Goal: Task Accomplishment & Management: Manage account settings

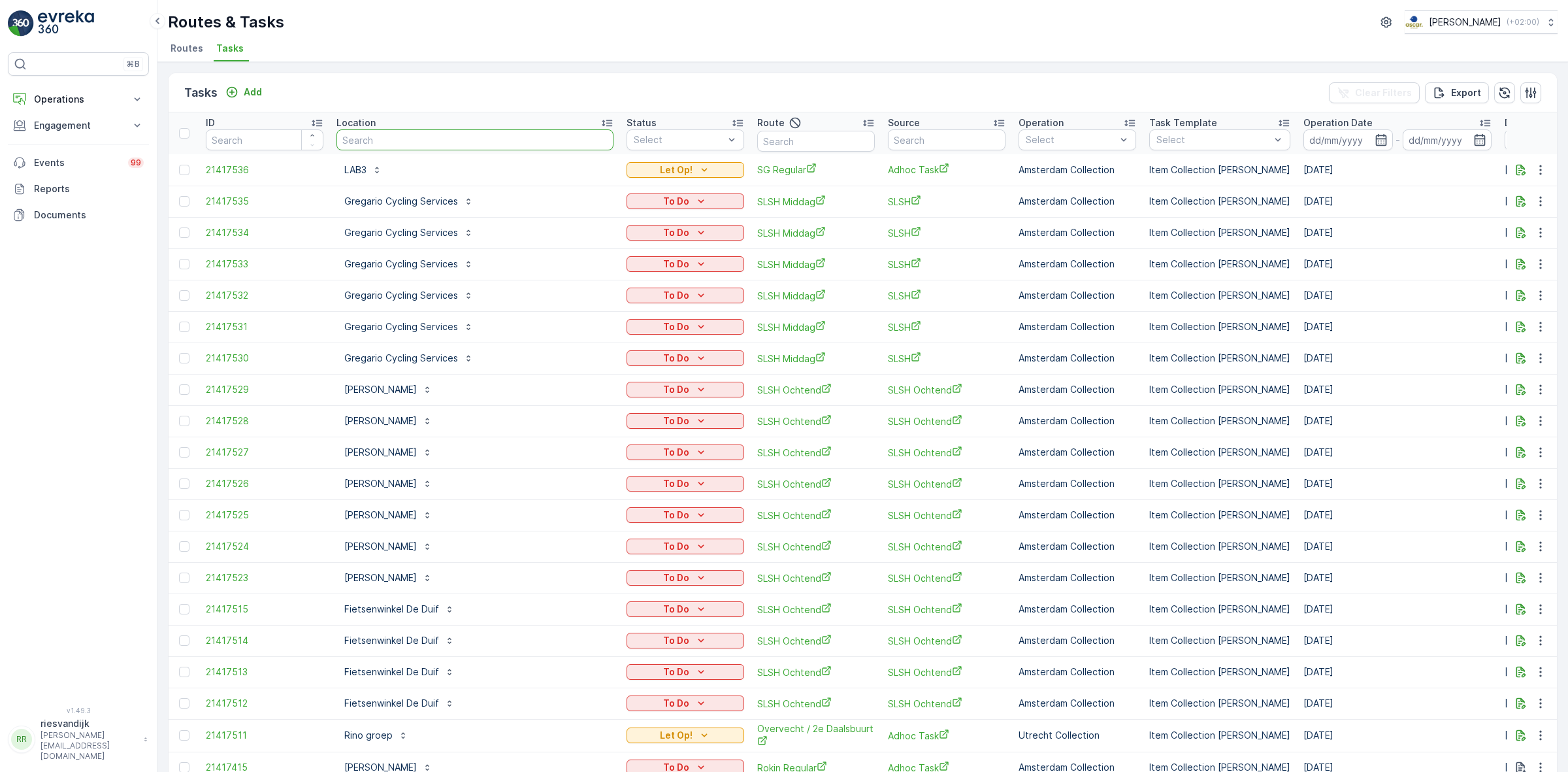
click at [497, 135] on input "text" at bounding box center [475, 139] width 277 height 21
click at [498, 135] on input "text" at bounding box center [475, 139] width 277 height 21
type input "cradam"
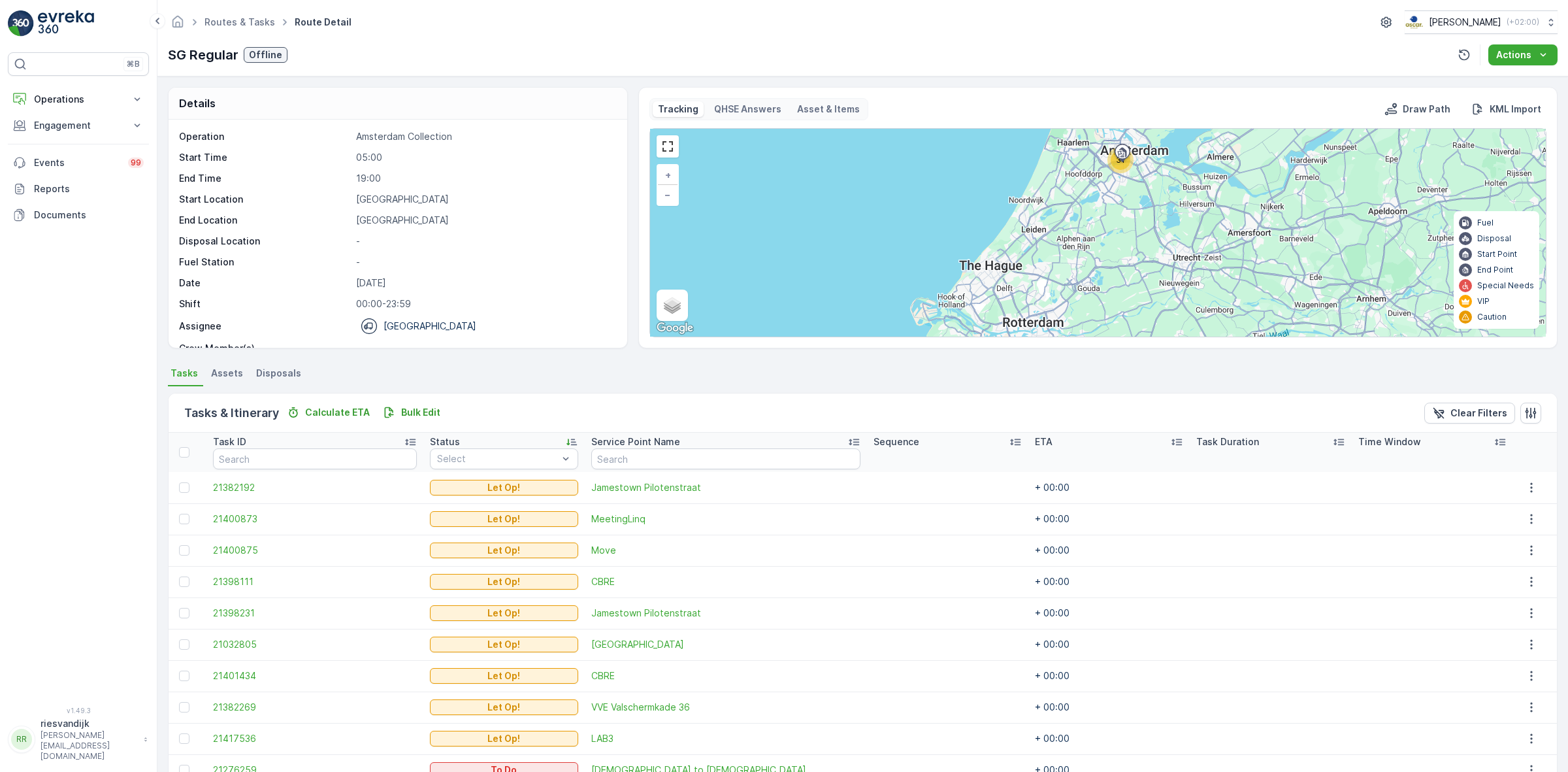
scroll to position [219, 0]
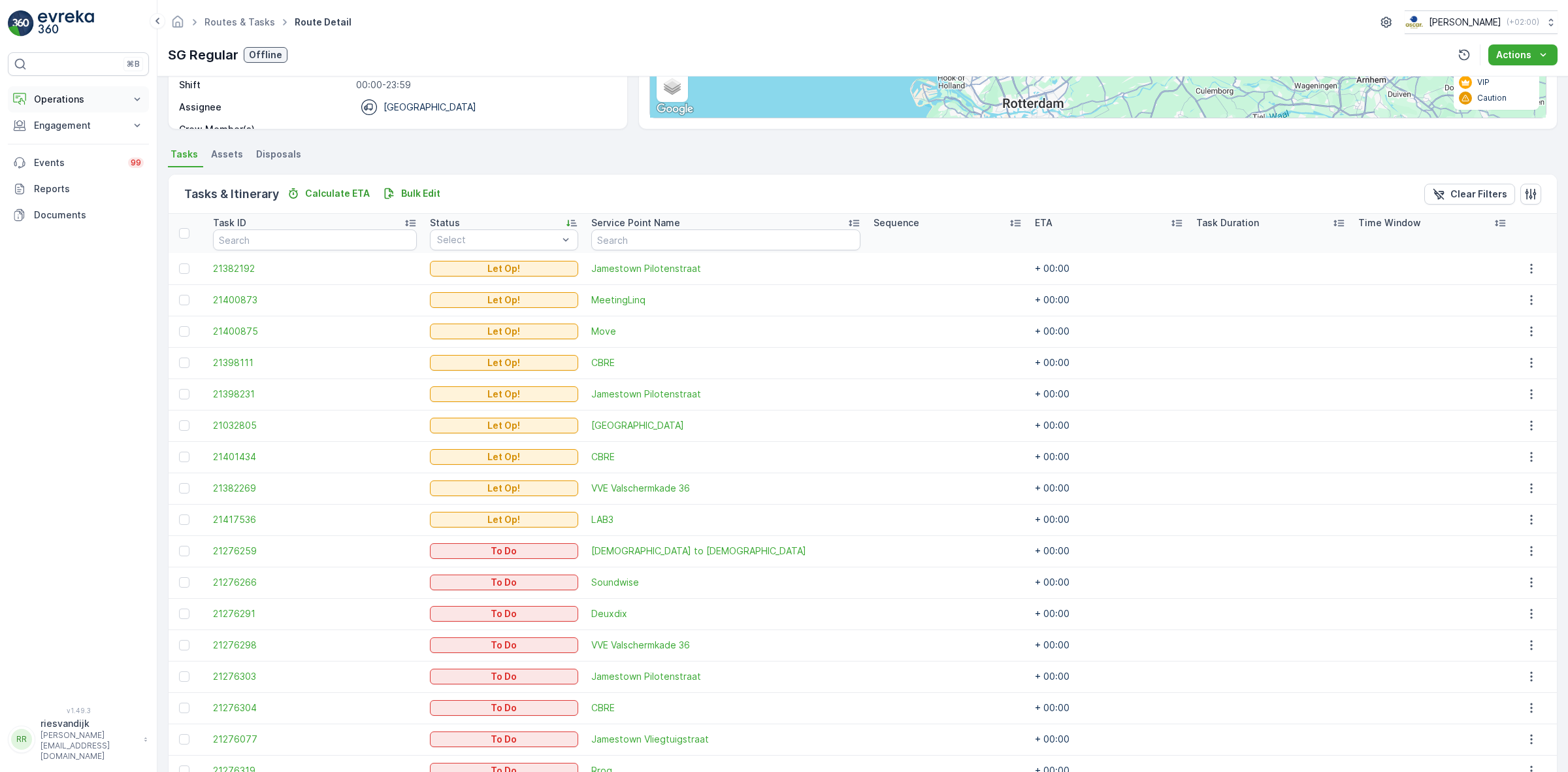
click at [114, 106] on p "Operations" at bounding box center [79, 100] width 89 height 13
drag, startPoint x: 89, startPoint y: 175, endPoint x: 106, endPoint y: 174, distance: 17.0
click at [89, 174] on link "Cockpit" at bounding box center [89, 177] width 121 height 18
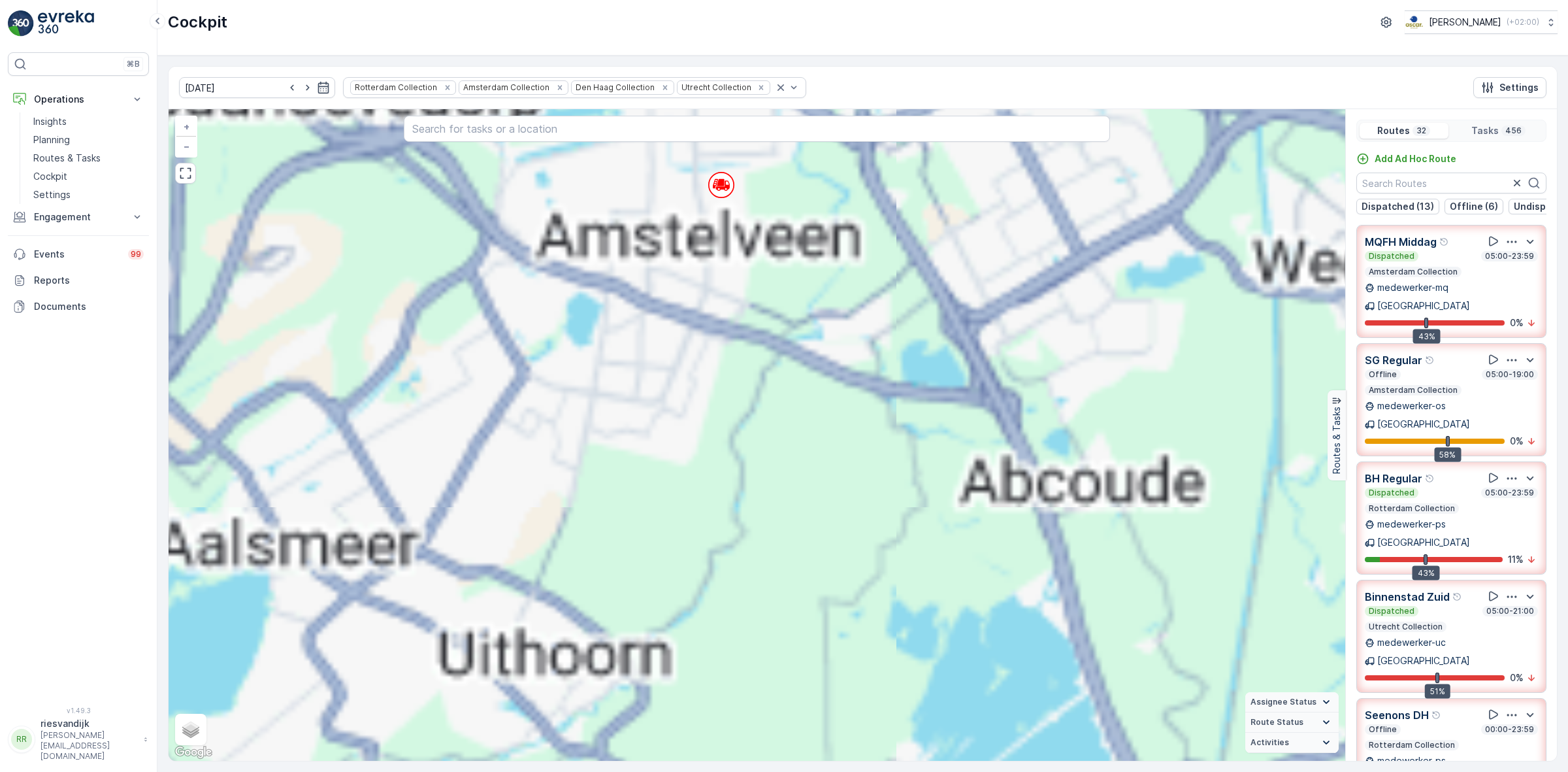
drag, startPoint x: 867, startPoint y: 251, endPoint x: 840, endPoint y: 536, distance: 286.3
click at [840, 535] on div "57 76 44 105 74 98 2 3 2 4 2 2 6 10 5 11 4 5 3 2 4 11 15 4 29 11 3 2 3 2 9 11 2…" at bounding box center [757, 434] width 1177 height 651
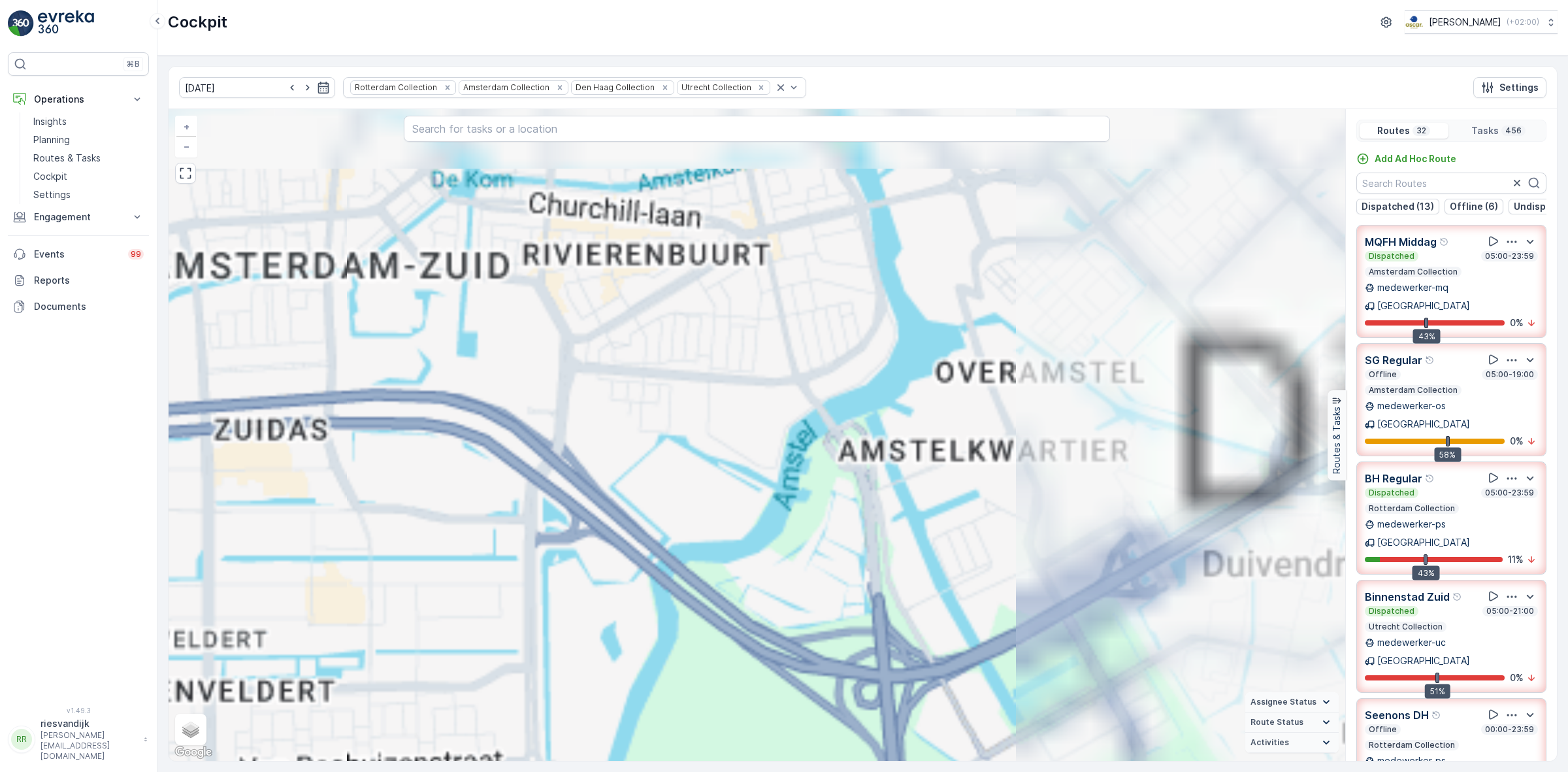
click at [755, 489] on div "2 3 2 4 2 2 6 10 5 11 4 5 3 2 4 11 15 4 29 11 3 2 3 2 9 11 2 6 4 12 4 4 23 45 2…" at bounding box center [757, 434] width 1177 height 651
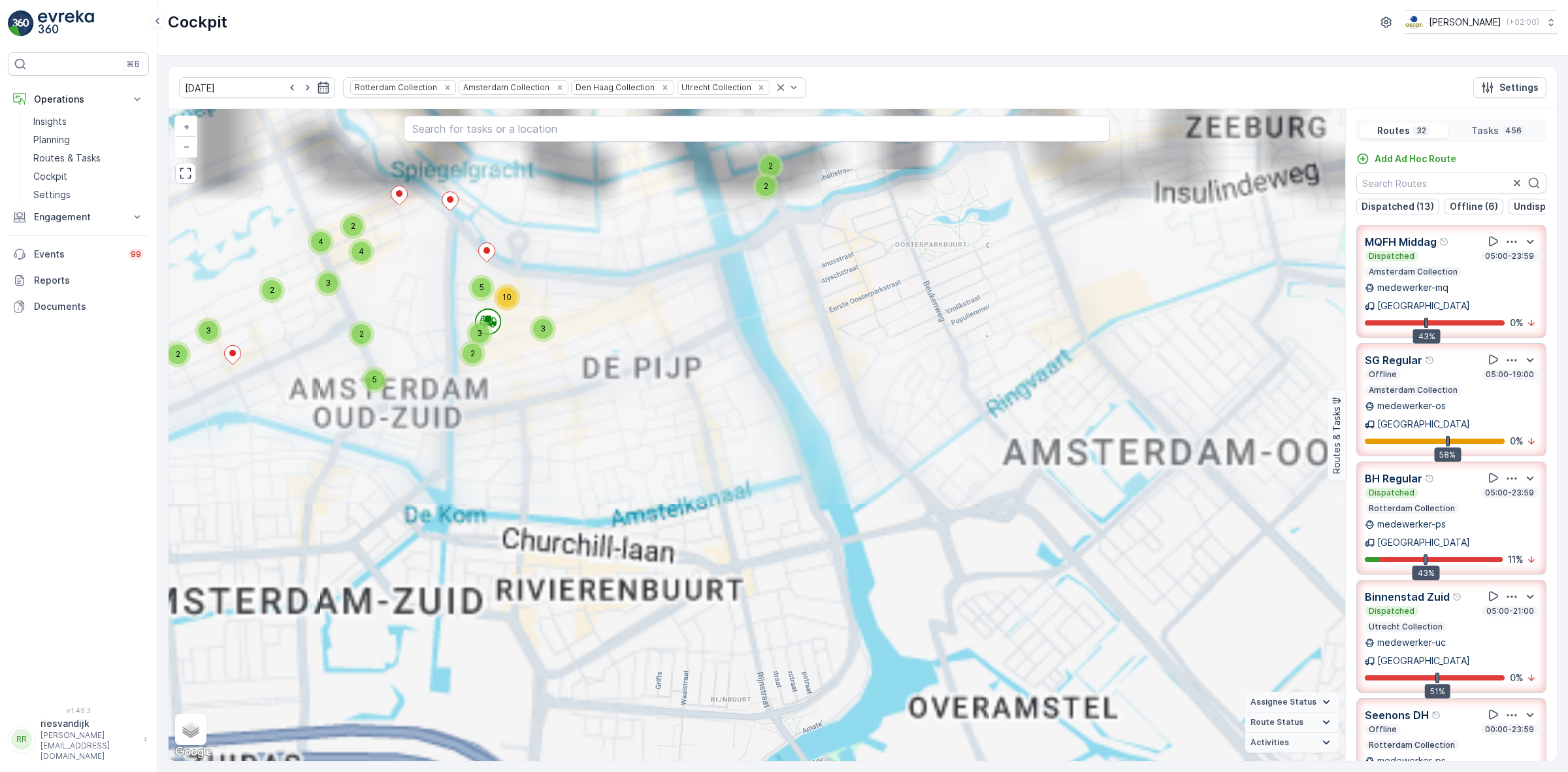
drag, startPoint x: 768, startPoint y: 423, endPoint x: 781, endPoint y: 507, distance: 85.0
click at [782, 523] on div "2 2 2 5 3 4 2 2 2 2 3 2 3 2 2 2 5 4 3 2 2 3 2 3 3 2 16 2 3 3 2 3 3 2 2 2 2 2 2 …" at bounding box center [757, 434] width 1177 height 651
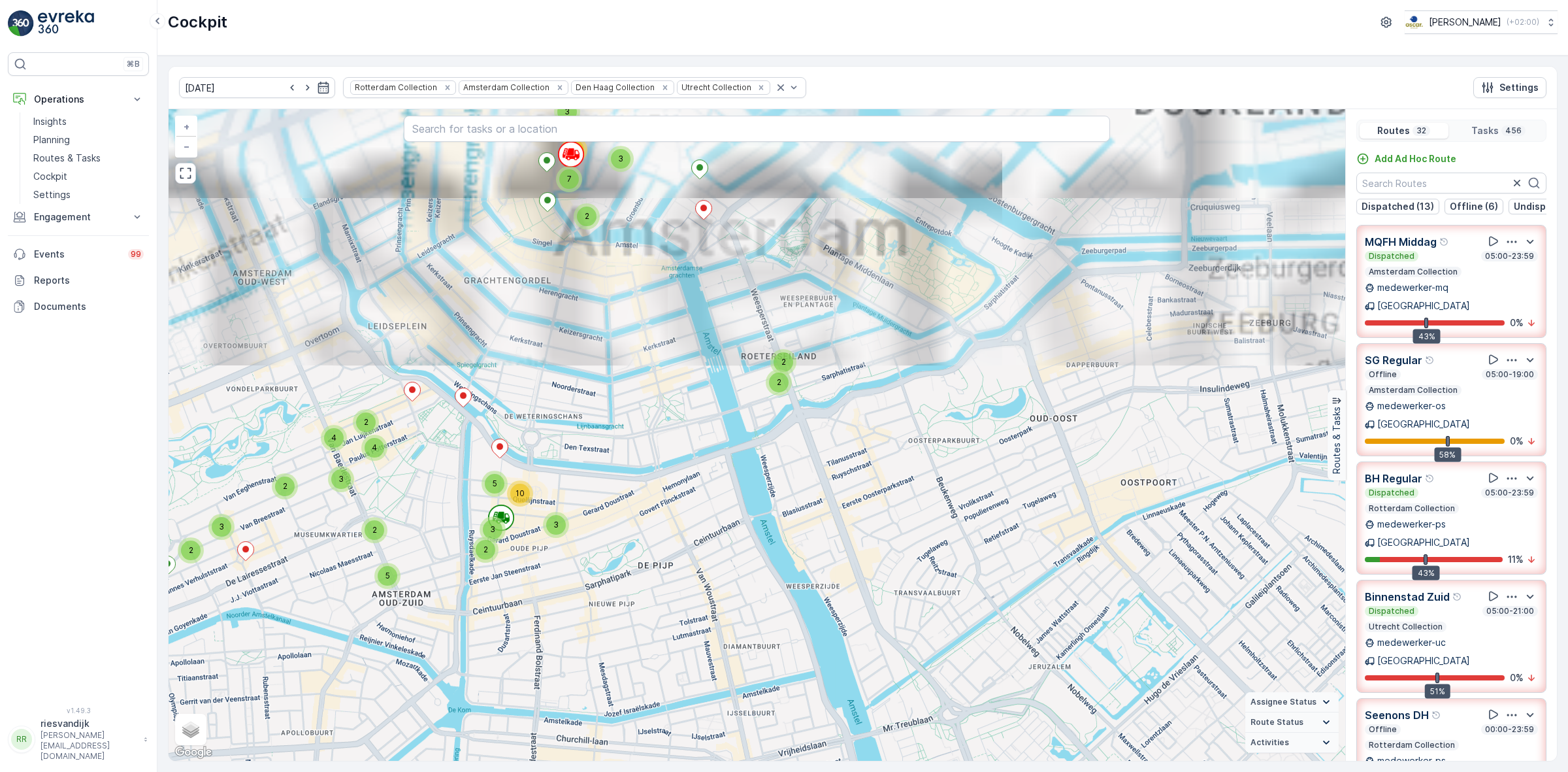
drag, startPoint x: 765, startPoint y: 448, endPoint x: 764, endPoint y: 530, distance: 82.0
click at [764, 530] on div "2 2 2 5 3 4 2 2 2 2 3 2 3 2 2 2 5 4 3 2 2 3 2 3 3 2 16 2 3 3 2 3 3 2 2 2 2 2 2 …" at bounding box center [757, 434] width 1177 height 651
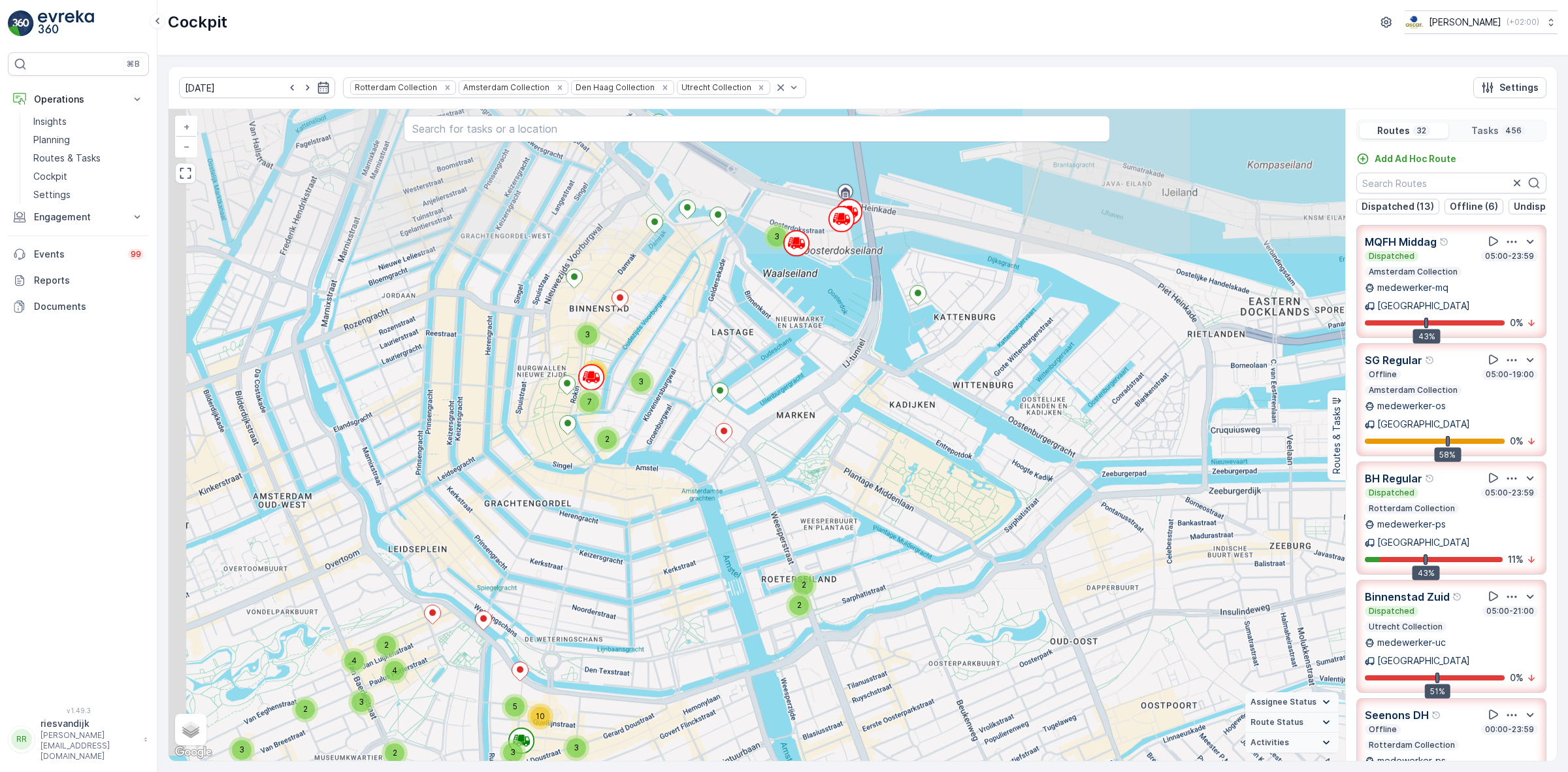
drag, startPoint x: 752, startPoint y: 464, endPoint x: 766, endPoint y: 586, distance: 122.8
click at [774, 649] on div "2 2 2 5 3 4 2 2 2 2 3 2 3 2 2 2 5 4 3 2 2 3 2 3 3 2 16 2 3 3 2 3 3 2 2 2 2 2 2 …" at bounding box center [757, 434] width 1177 height 651
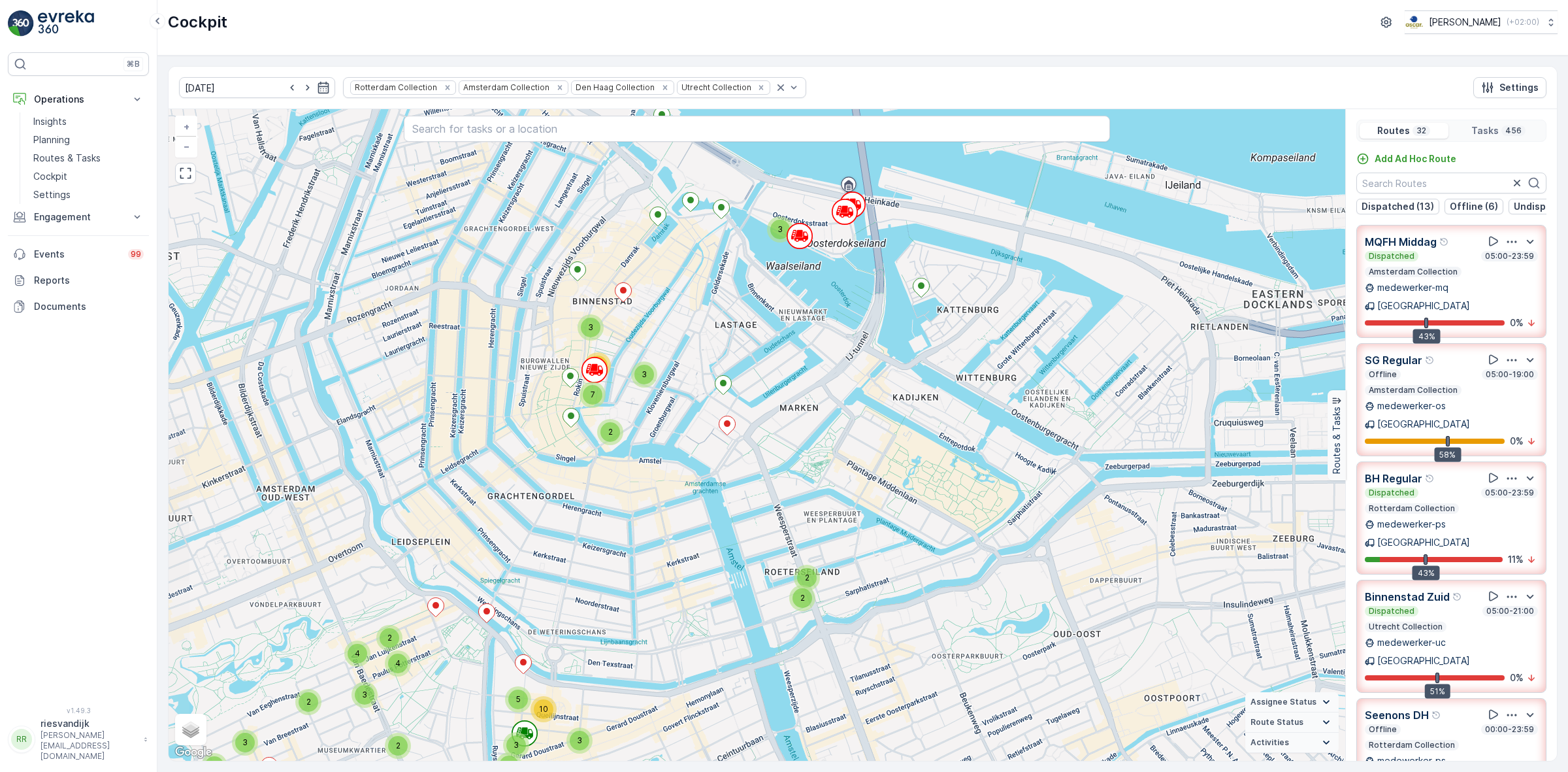
drag, startPoint x: 747, startPoint y: 505, endPoint x: 747, endPoint y: 551, distance: 46.0
click at [747, 551] on div "2 2 2 5 3 4 2 2 2 2 3 2 3 2 2 2 5 4 3 2 2 3 2 3 3 2 16 2 3 3 2 3 3 2 2 2 2 2 2 …" at bounding box center [757, 434] width 1177 height 651
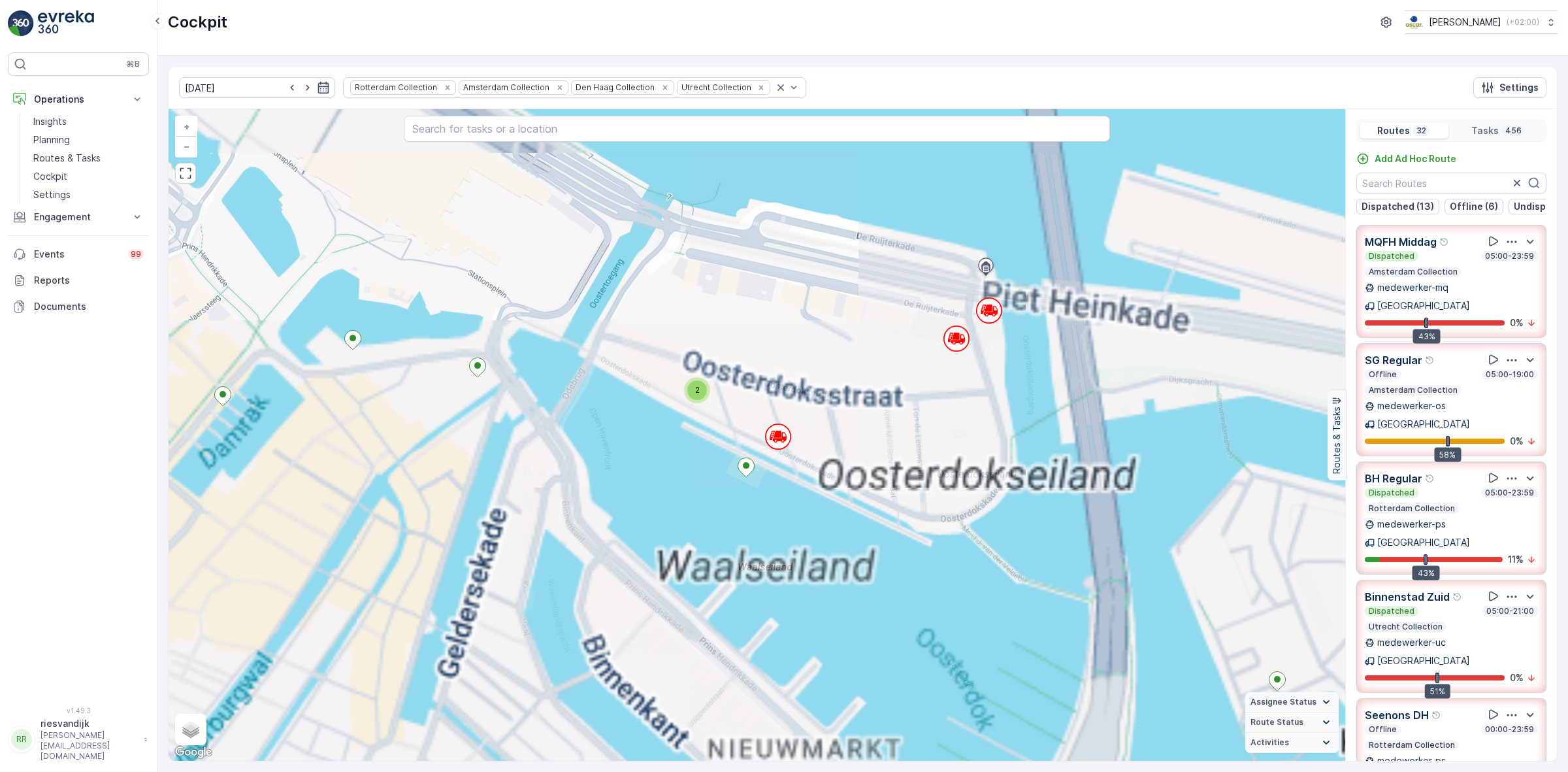
drag, startPoint x: 846, startPoint y: 412, endPoint x: 836, endPoint y: 420, distance: 12.8
click at [844, 417] on div "2 2 2 3 3 2 2 2 2 2 2 2 2 2 2 2 2 2 2 2 5 4 3 2 3 2 2 2 2 2 2 2 2 2 2 4 2 4 4 2…" at bounding box center [757, 434] width 1177 height 651
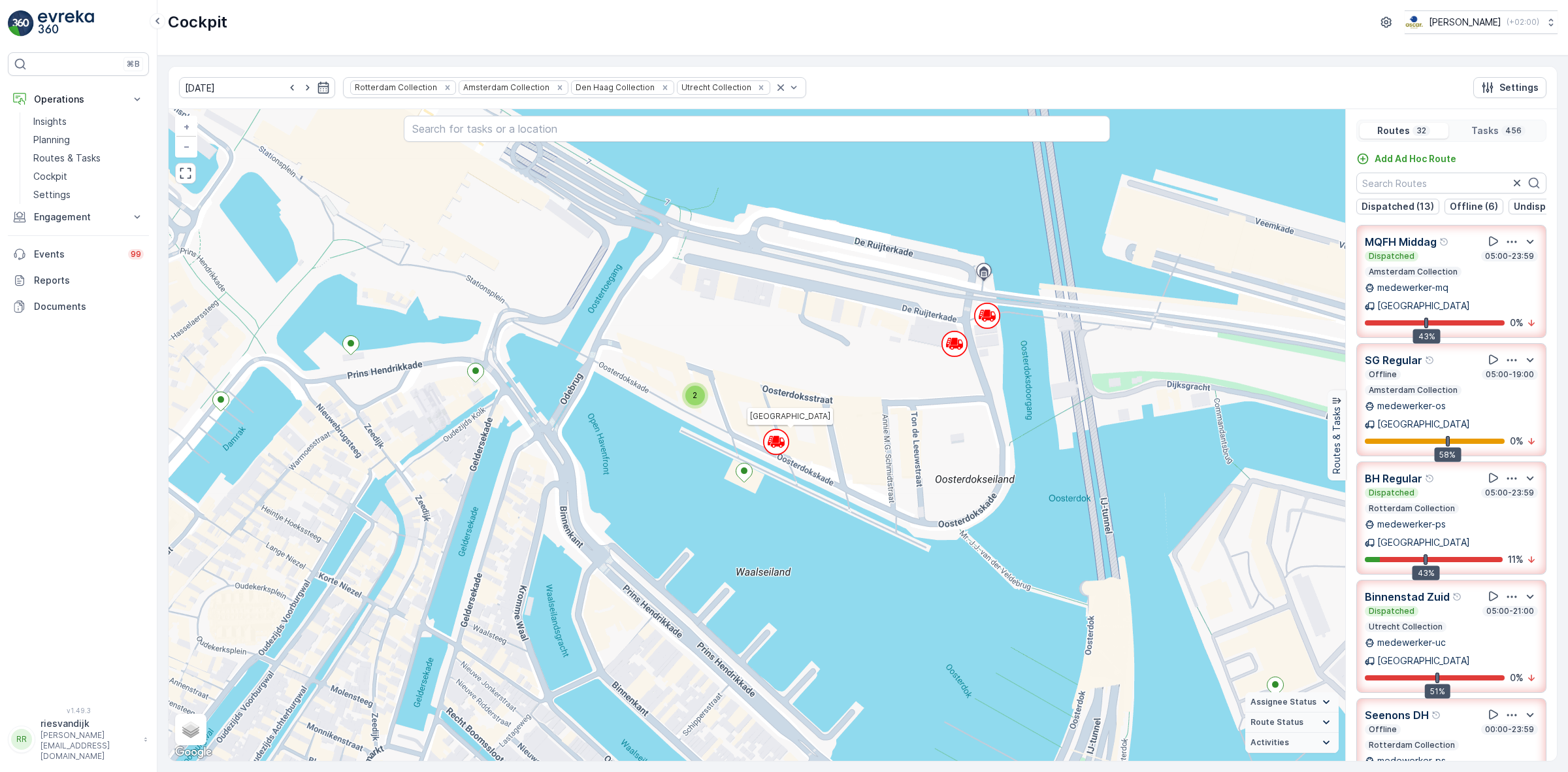
click at [781, 448] on circle at bounding box center [776, 442] width 25 height 25
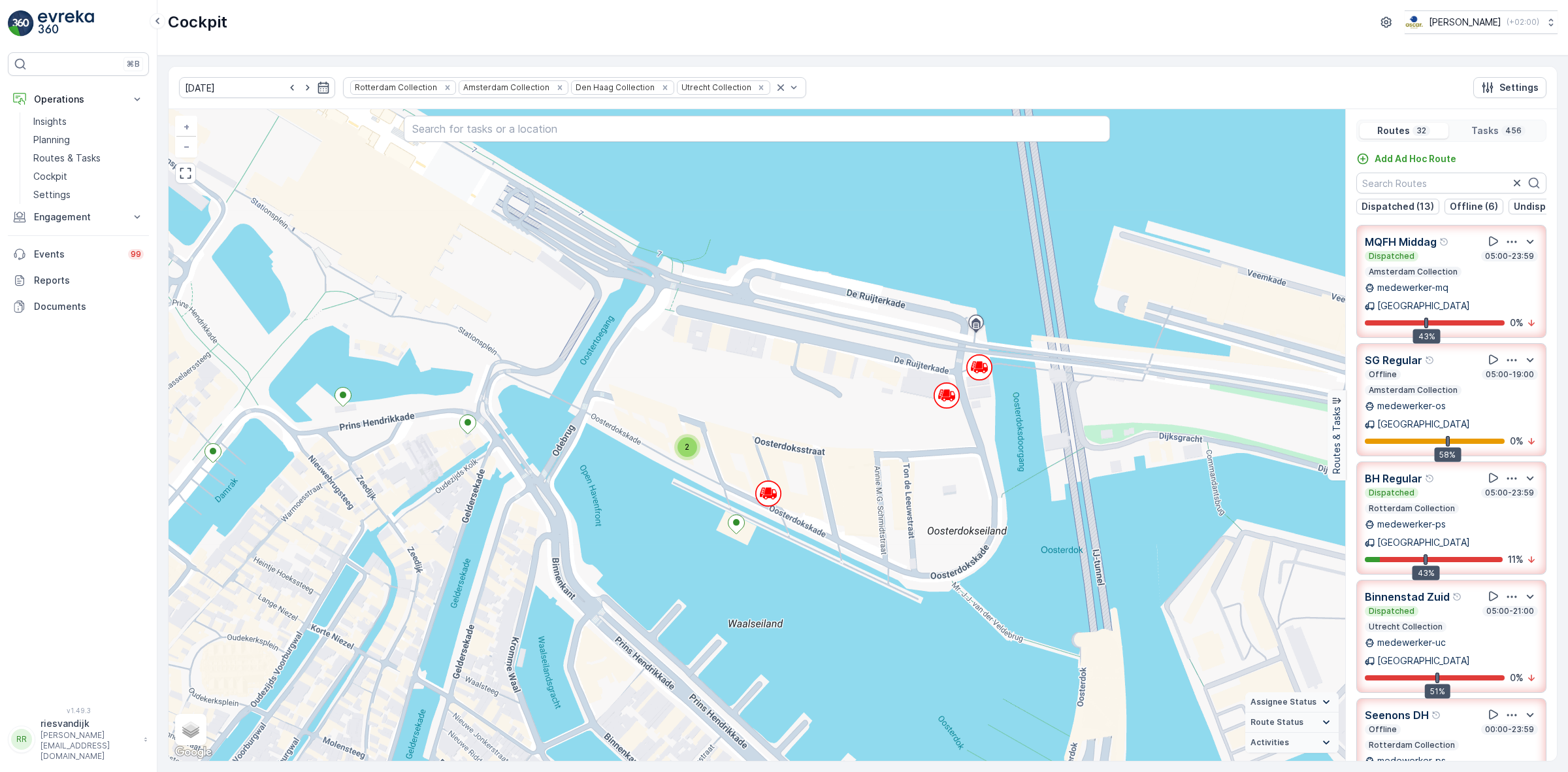
drag, startPoint x: 887, startPoint y: 344, endPoint x: 879, endPoint y: 381, distance: 37.9
click at [879, 381] on div "2 2 2 3 3 2 2 2 2 2 2 2 2 2 2 2 2 2 2 2 5 4 3 2 3 2 2 2 2 2 2 2 2 2 2 4 2 4 4 2…" at bounding box center [757, 434] width 1177 height 651
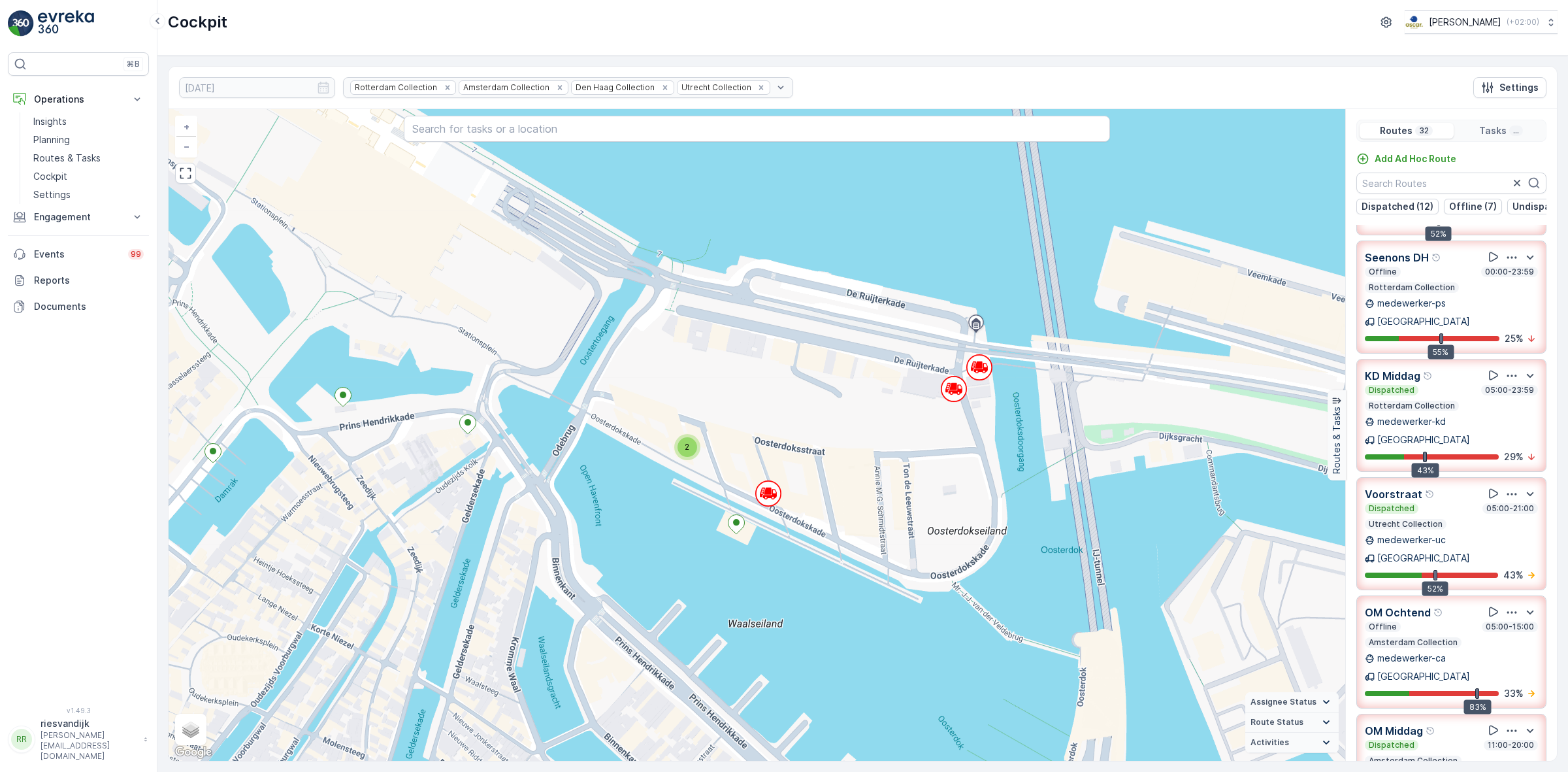
scroll to position [490, 0]
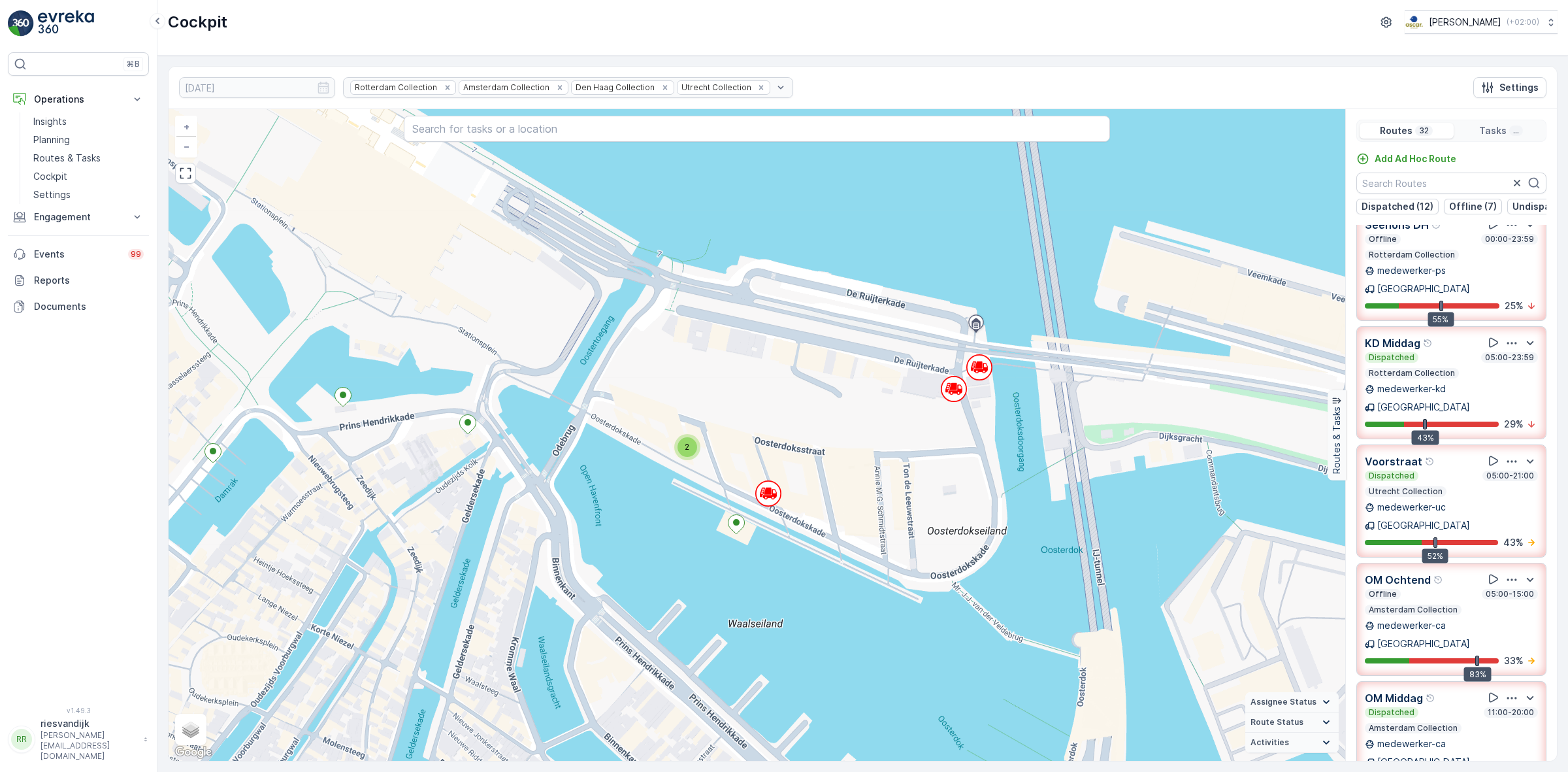
click at [420, 86] on div "Rotterdam Collection Amsterdam Collection Den Haag Collection Utrecht Collection" at bounding box center [567, 87] width 450 height 21
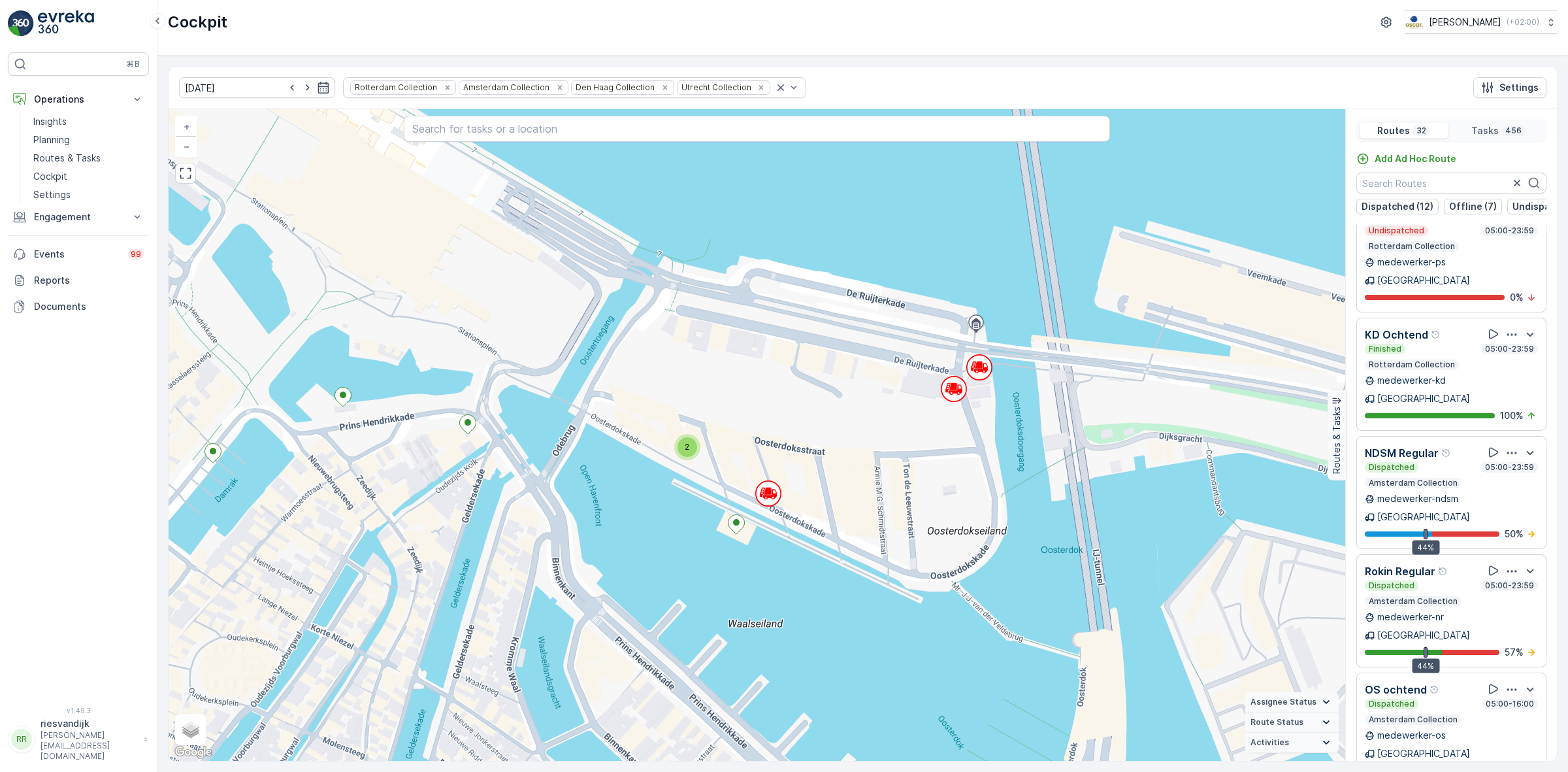
scroll to position [2707, 0]
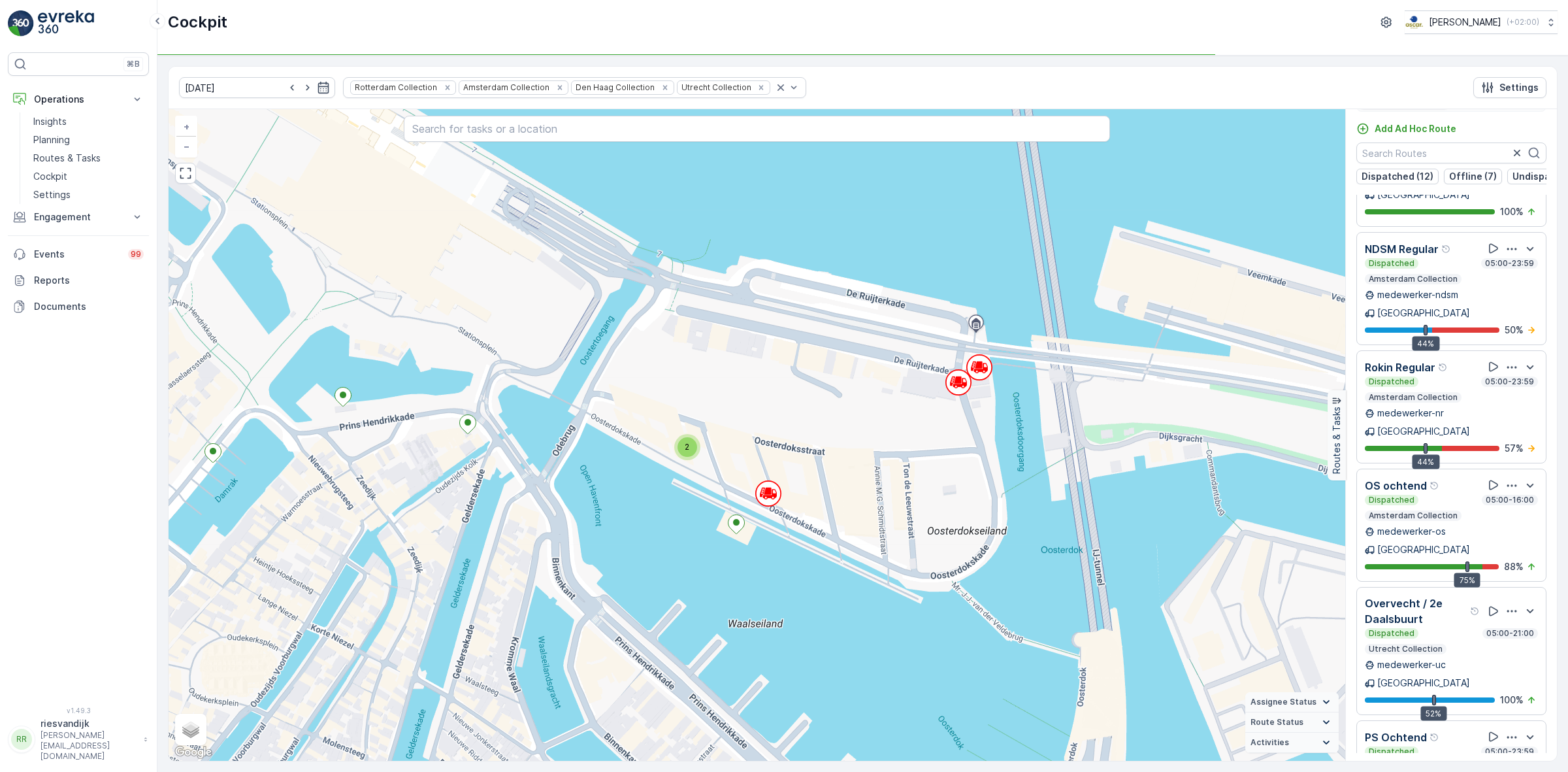
scroll to position [33, 0]
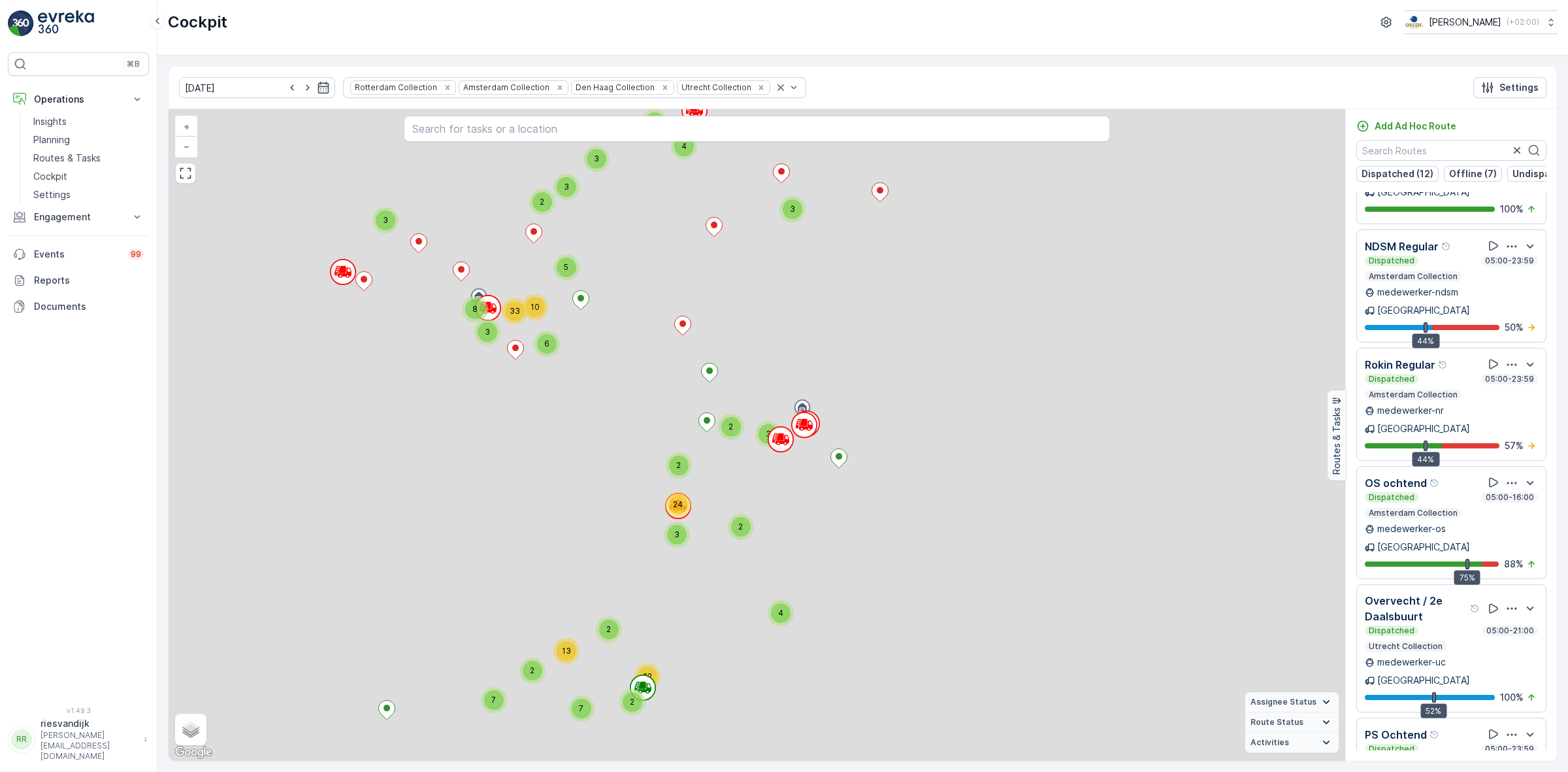
drag, startPoint x: 923, startPoint y: 559, endPoint x: 855, endPoint y: 319, distance: 249.4
click at [871, 394] on div "2 2 2 2 4 2 2 2 2 2 4 2 4 2 4 2 4 2 2 2 2 3 3 2 6 2 3 4 4 2 3 2 2 3 4 3 2 2 2 2…" at bounding box center [757, 434] width 1177 height 651
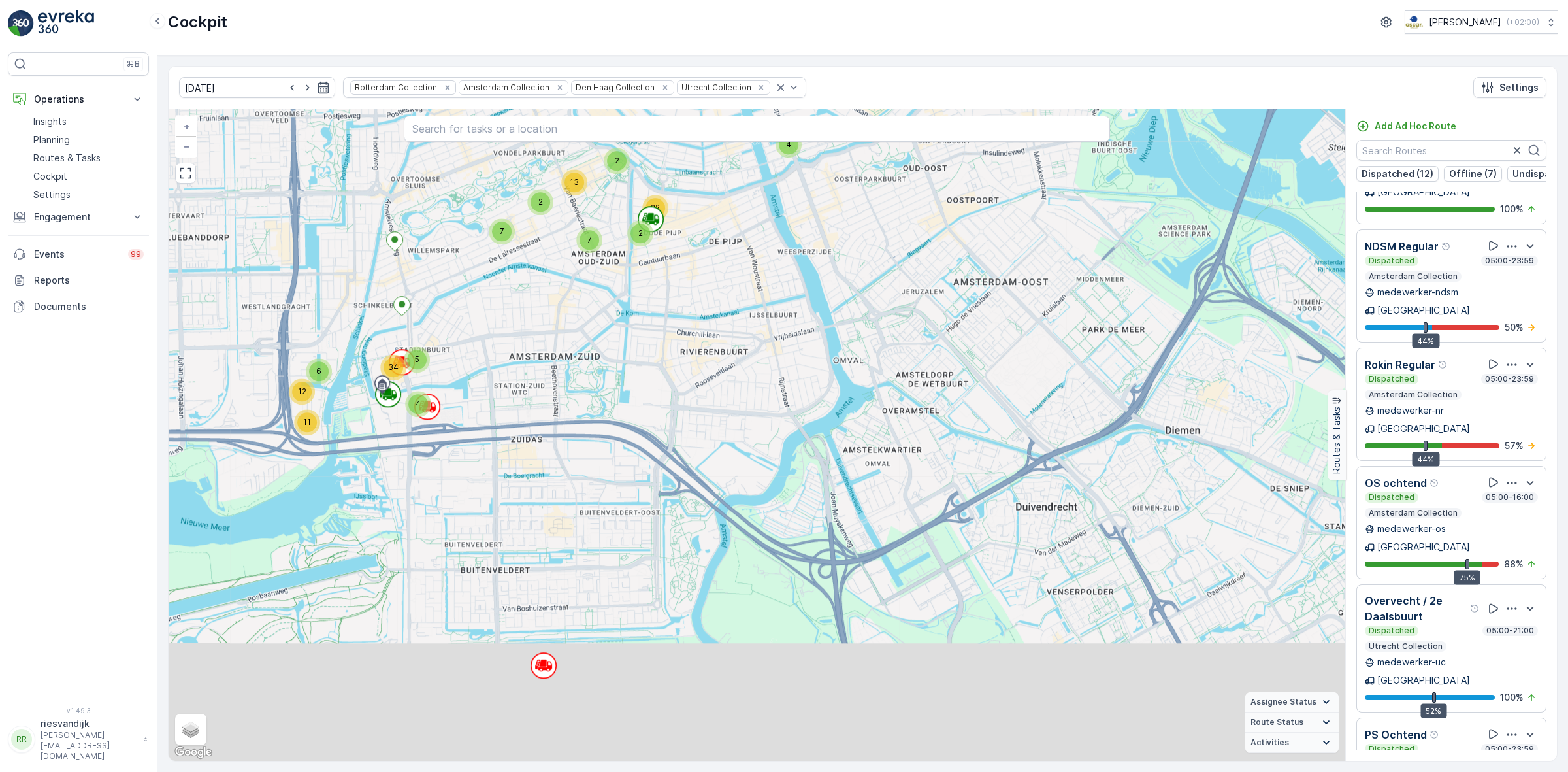
drag, startPoint x: 815, startPoint y: 607, endPoint x: 1043, endPoint y: 295, distance: 386.4
click at [972, 370] on div "2 2 2 2 6 5 5 2 3 5 3 3 3 2 4 2 7 8 3 4 3 2 4 22 2 8 3 2 2 2 2 3 4 3 5 2 3 3 4 …" at bounding box center [757, 434] width 1177 height 651
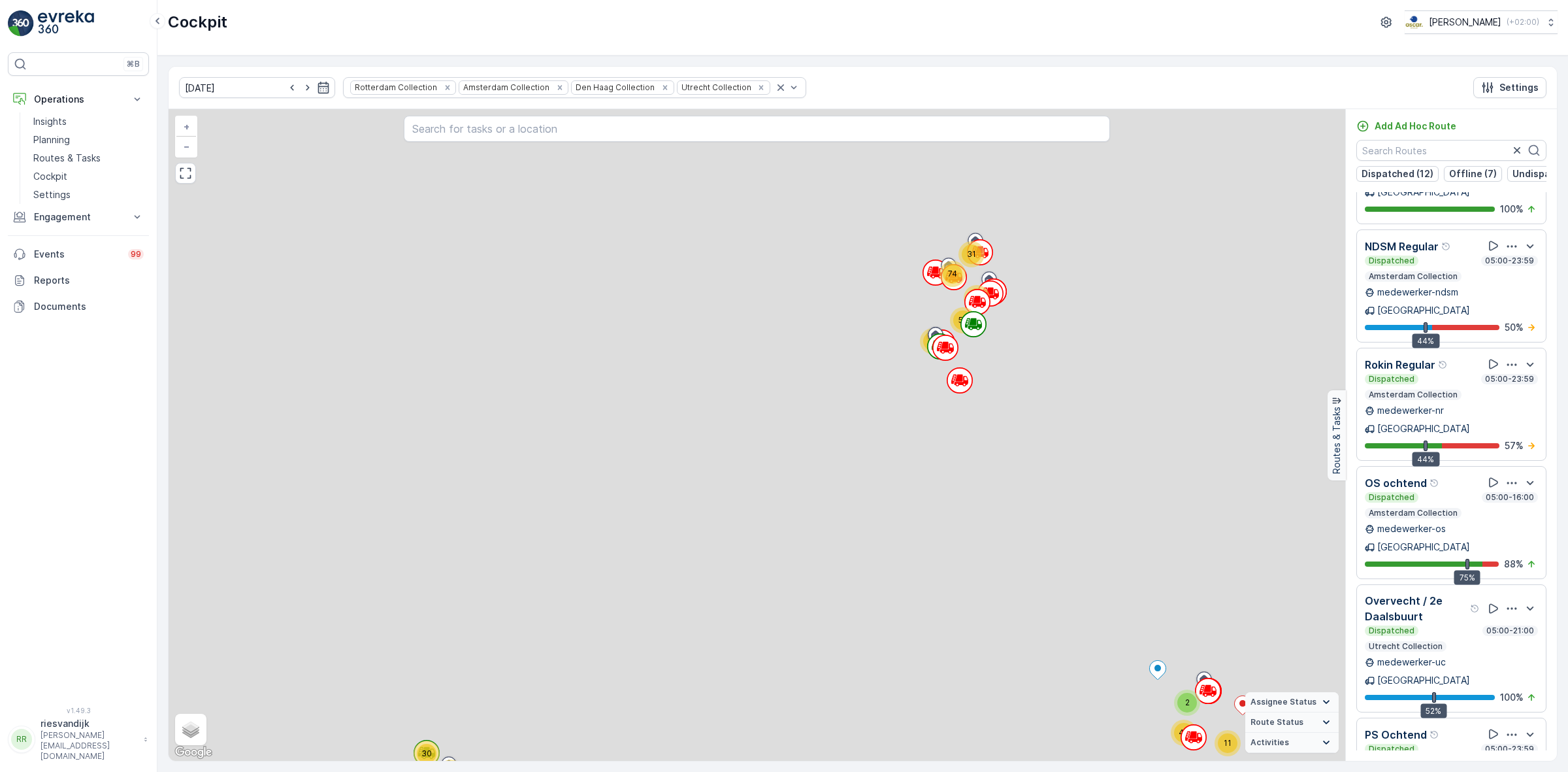
click at [786, 381] on div "2 2 2 2 6 5 5 2 3 5 3 3 3 2 4 2 7 8 3 4 3 2 4 22 2 8 3 2 2 2 2 3 4 3 5 2 3 3 4 …" at bounding box center [757, 434] width 1177 height 651
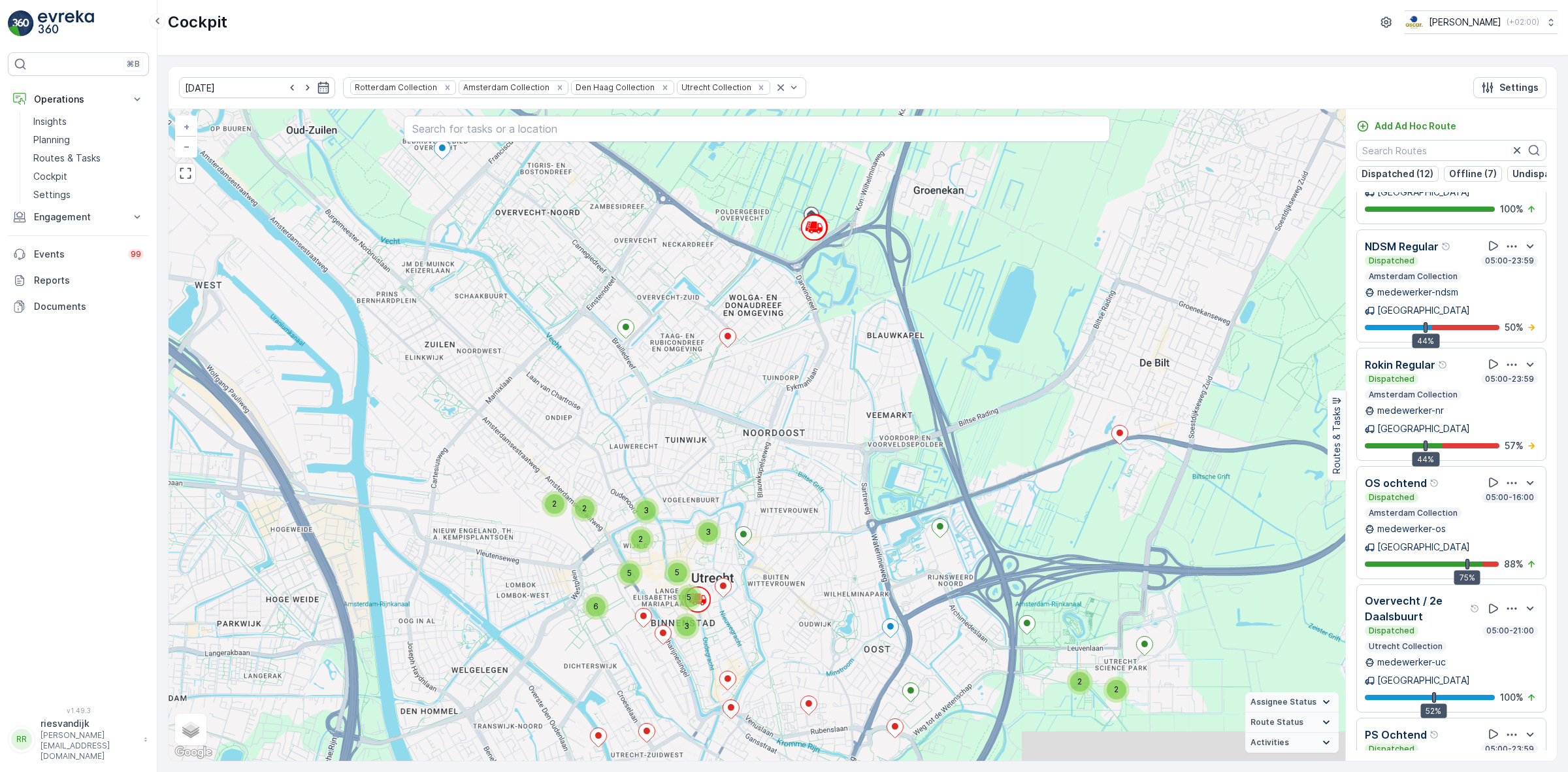
drag, startPoint x: 975, startPoint y: 436, endPoint x: 674, endPoint y: 482, distance: 304.5
click at [645, 494] on div "2 2 2 2 6 5 5 2 3 5 3 3 3 2 4 2 7 8 3 4 3 2 4 22 2 8 3 2 2 2 2 3 4 3 5 2 3 3 4 …" at bounding box center [757, 434] width 1177 height 651
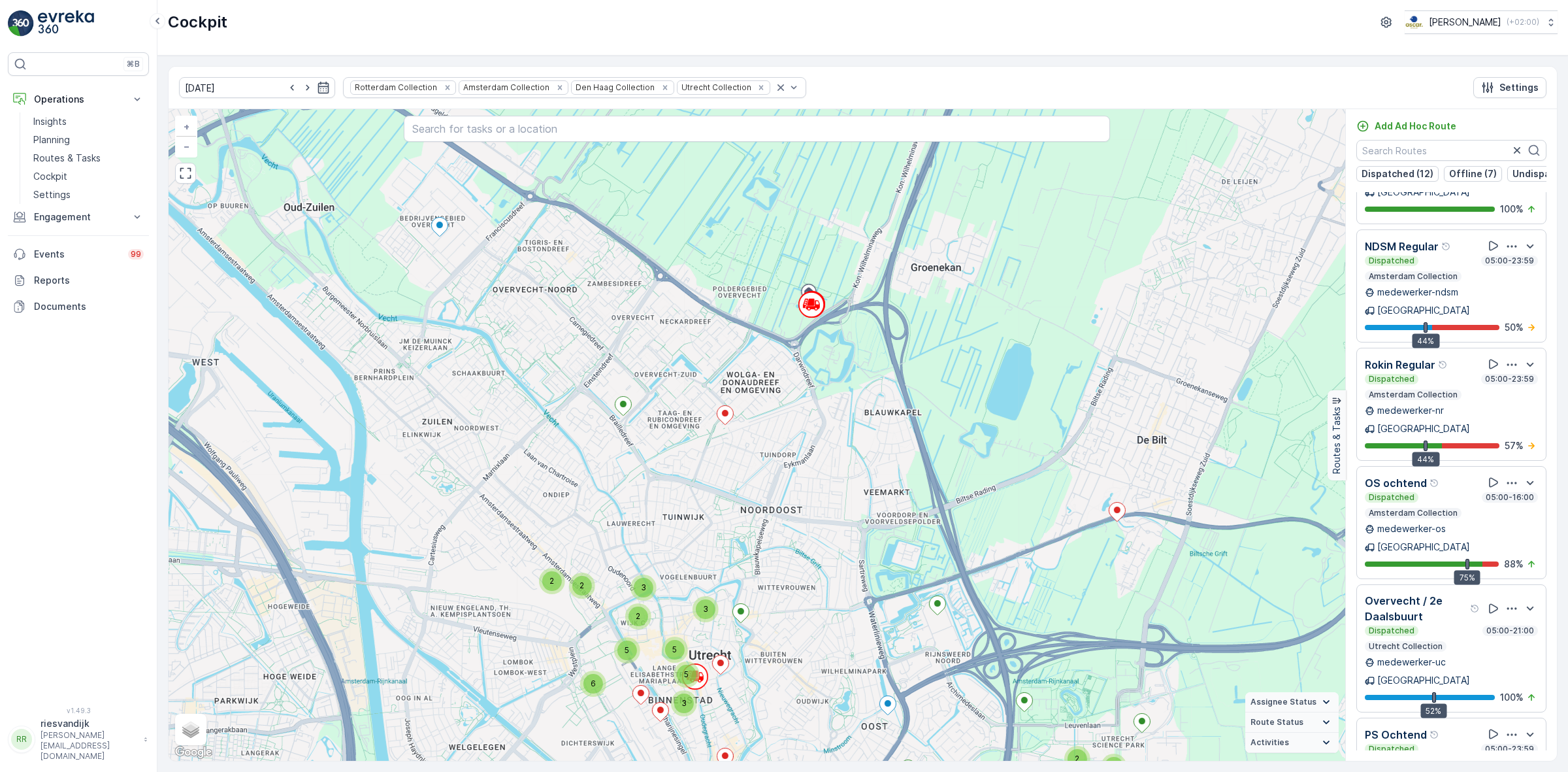
drag, startPoint x: 815, startPoint y: 289, endPoint x: 836, endPoint y: 370, distance: 83.7
click at [836, 370] on div "2 2 2 2 6 5 5 2 3 5 3 3 3 2 4 2 7 8 3 4 3 2 4 22 2 8 3 2 2 2 2 3 4 3 5 2 3 3 4 …" at bounding box center [757, 434] width 1177 height 651
click at [727, 420] on icon at bounding box center [724, 415] width 16 height 19
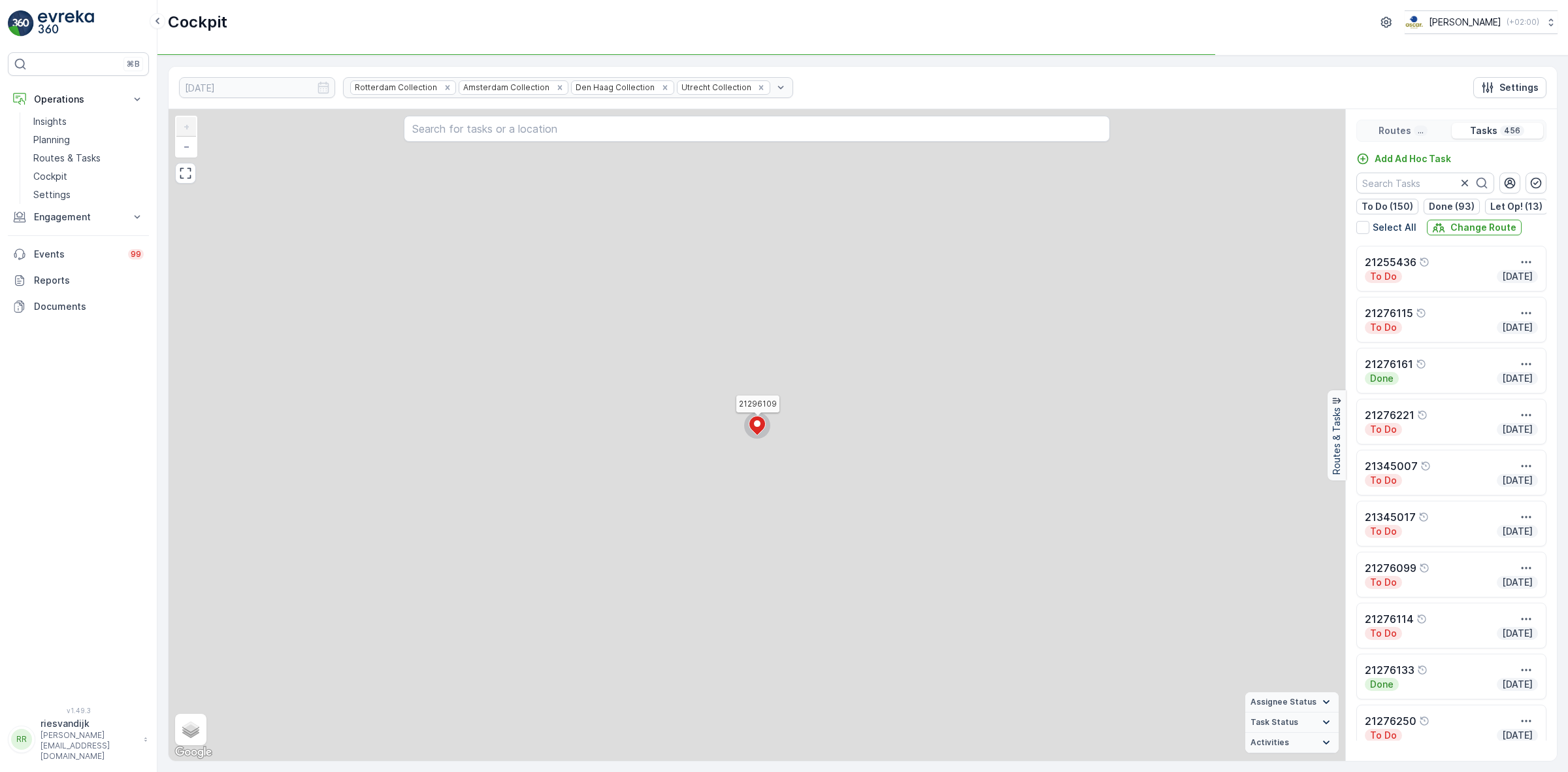
scroll to position [0, 0]
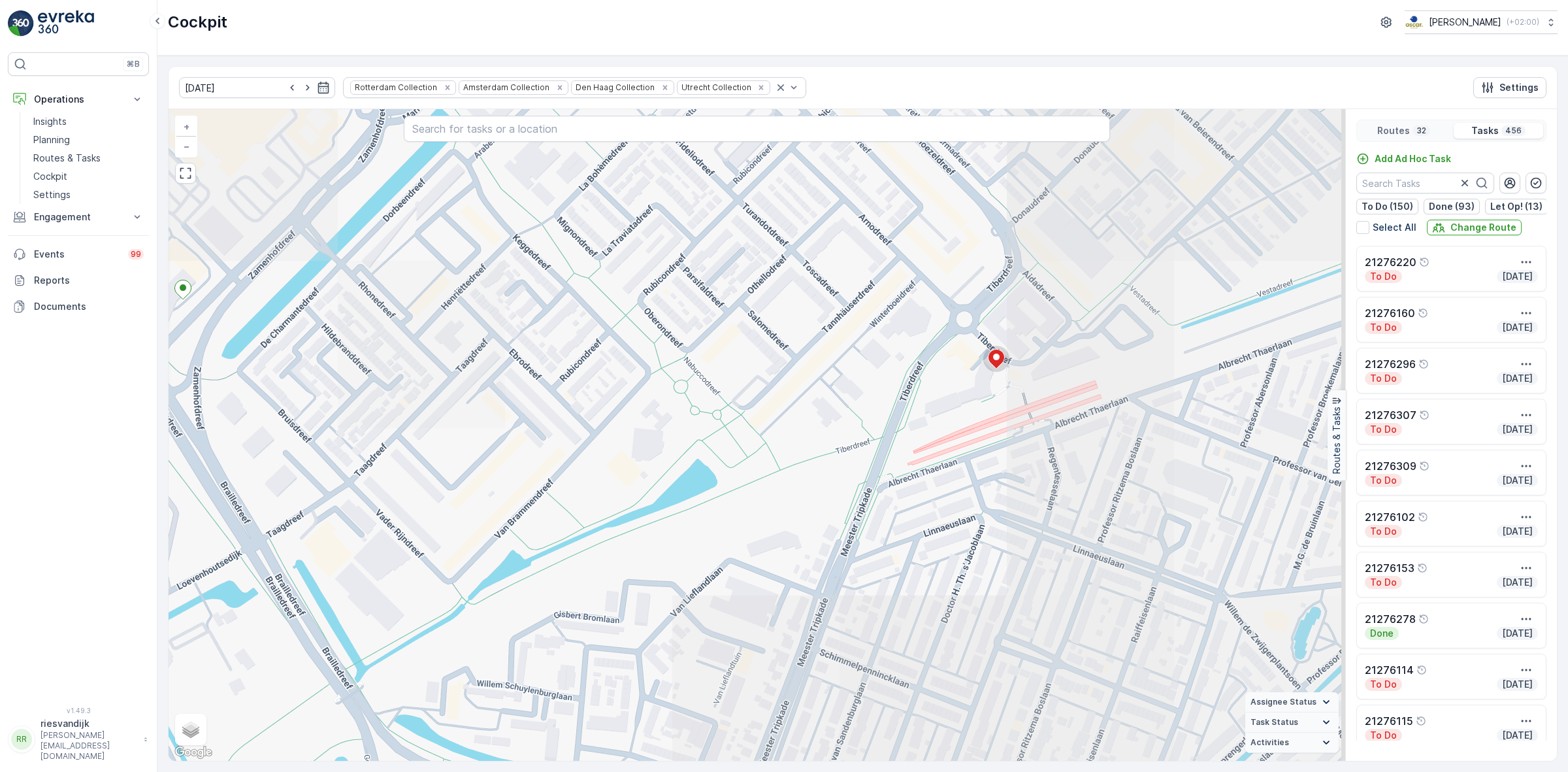
drag, startPoint x: 1046, startPoint y: 448, endPoint x: 972, endPoint y: 320, distance: 147.9
click at [974, 320] on div "2 2 2 3 3 2 2 2 2 2 2 2 2 2 2 2 2 2 2 2 5 4 3 2 3 2 2 2 2 3 2 2 2 2 2 2 4 4 4 2…" at bounding box center [757, 434] width 1177 height 651
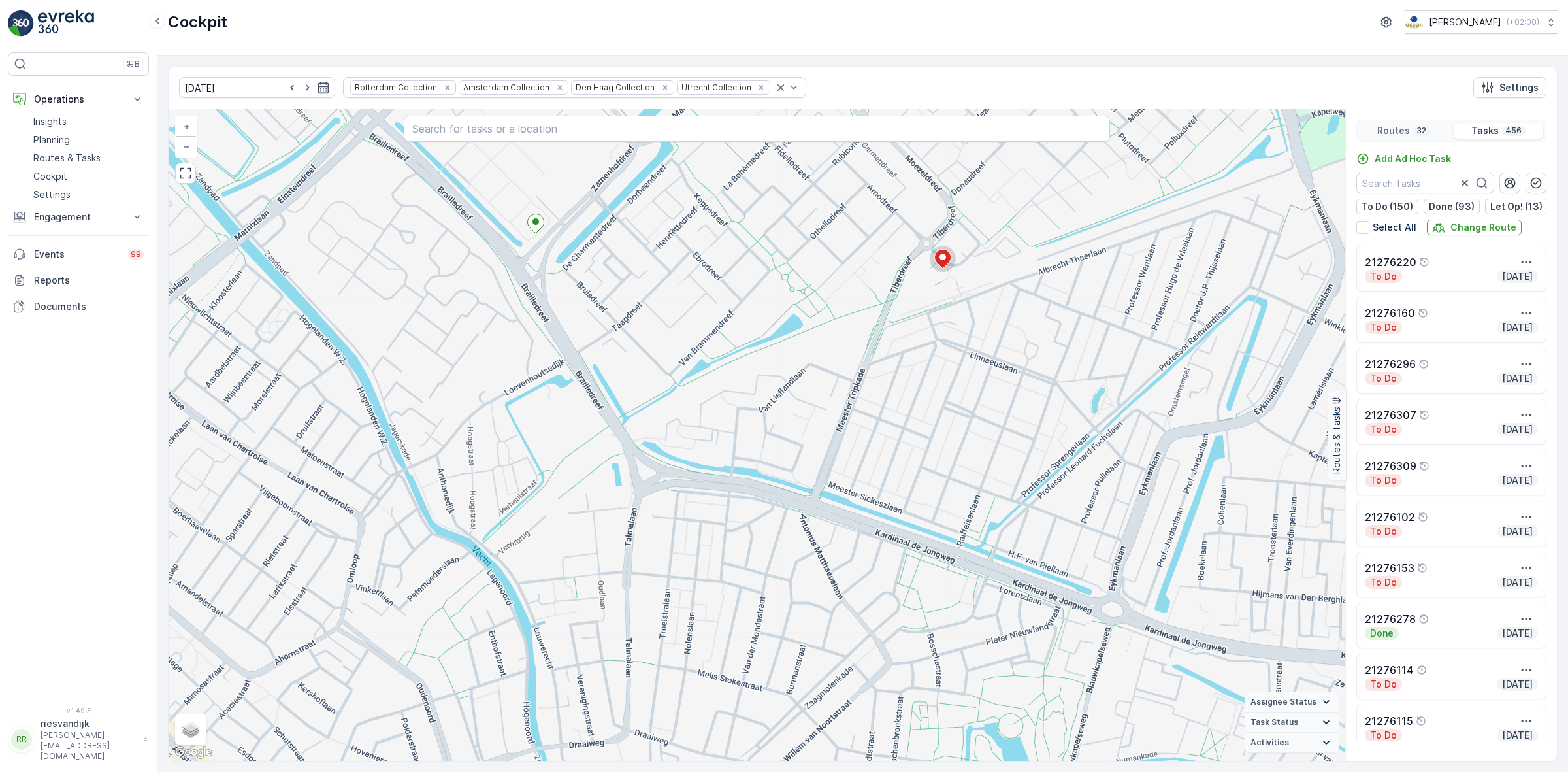
drag, startPoint x: 1069, startPoint y: 442, endPoint x: 998, endPoint y: 438, distance: 71.1
click at [1029, 430] on div "2 2 4 3 3 2 2 2 2 2 3 2 2 2 2 2 2 2 2 2 2 2 8 5 3 2 3 2 3 2 2 2 2 2 3 2 2 2 2 2…" at bounding box center [757, 434] width 1177 height 651
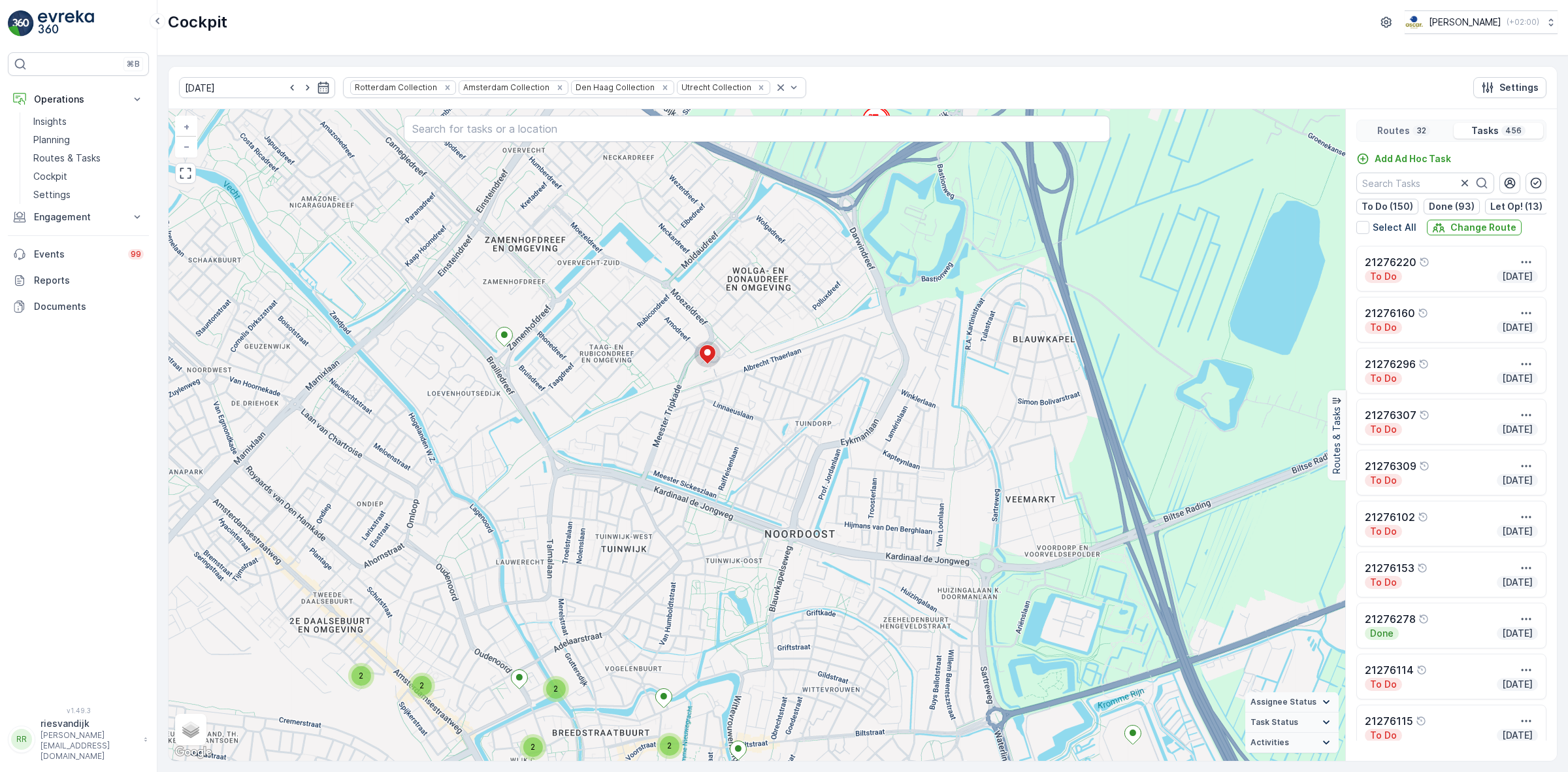
drag, startPoint x: 1059, startPoint y: 357, endPoint x: 807, endPoint y: 361, distance: 252.0
click at [807, 361] on div "2 2 2 5 3 4 2 2 2 2 3 2 3 2 2 2 5 4 3 2 2 3 2 3 2 3 16 2 3 3 2 3 3 2 2 2 2 2 2 …" at bounding box center [757, 434] width 1177 height 651
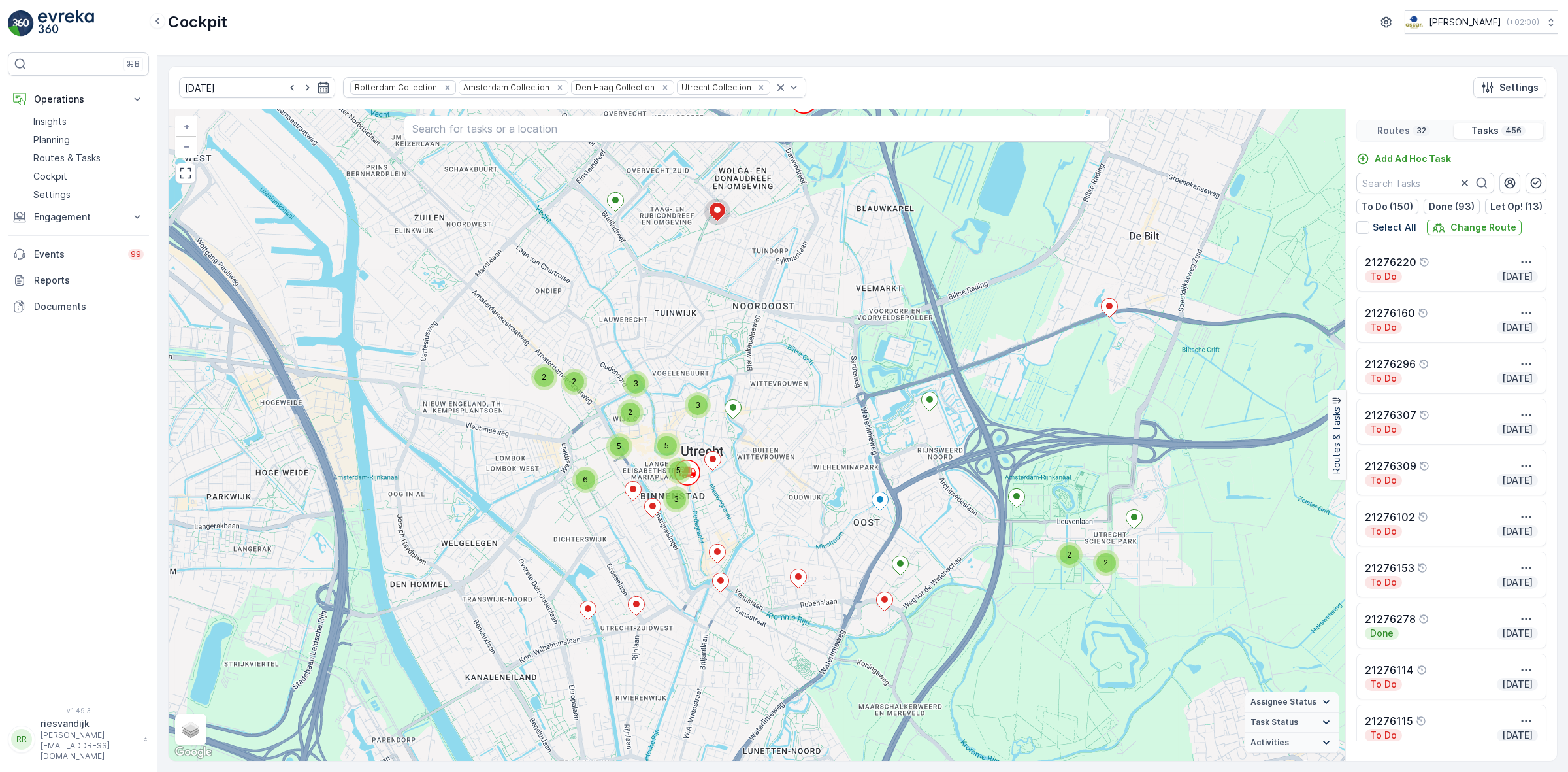
drag, startPoint x: 1004, startPoint y: 466, endPoint x: 921, endPoint y: 299, distance: 186.5
click at [913, 315] on div "2 2 2 2 6 5 5 2 3 5 3 3 3 2 4 2 7 8 3 4 3 2 4 22 2 8 3 2 2 2 2 3 4 3 5 2 3 3 4 …" at bounding box center [757, 434] width 1177 height 651
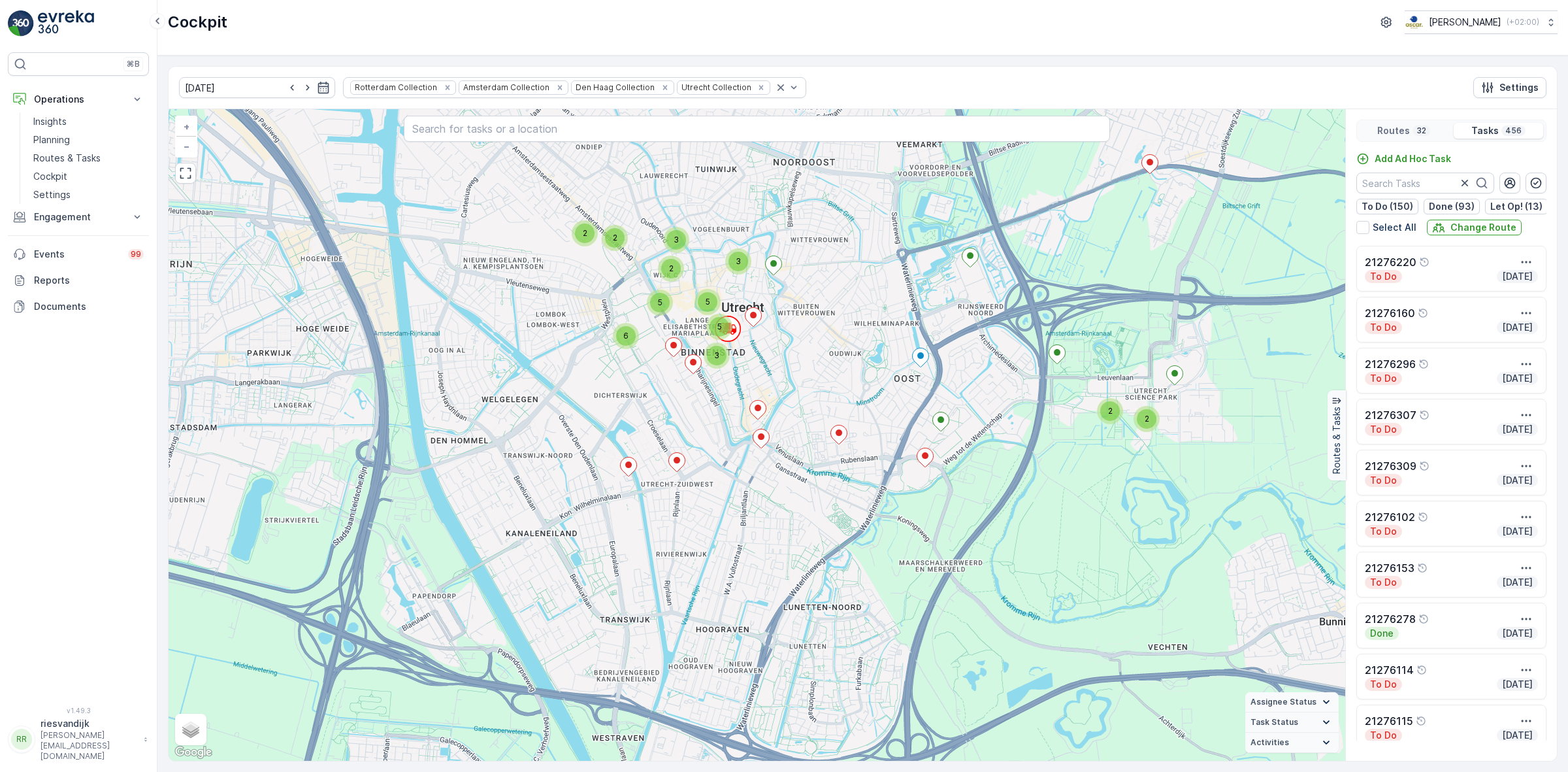
drag, startPoint x: 977, startPoint y: 515, endPoint x: 1017, endPoint y: 386, distance: 135.1
click at [1017, 386] on div "2 2 2 2 6 5 5 2 3 5 3 3 3 2 4 2 7 8 3 4 3 2 4 22 2 8 3 2 2 2 2 3 4 3 5 2 3 3 4 …" at bounding box center [757, 434] width 1177 height 651
click at [929, 459] on icon at bounding box center [925, 456] width 16 height 19
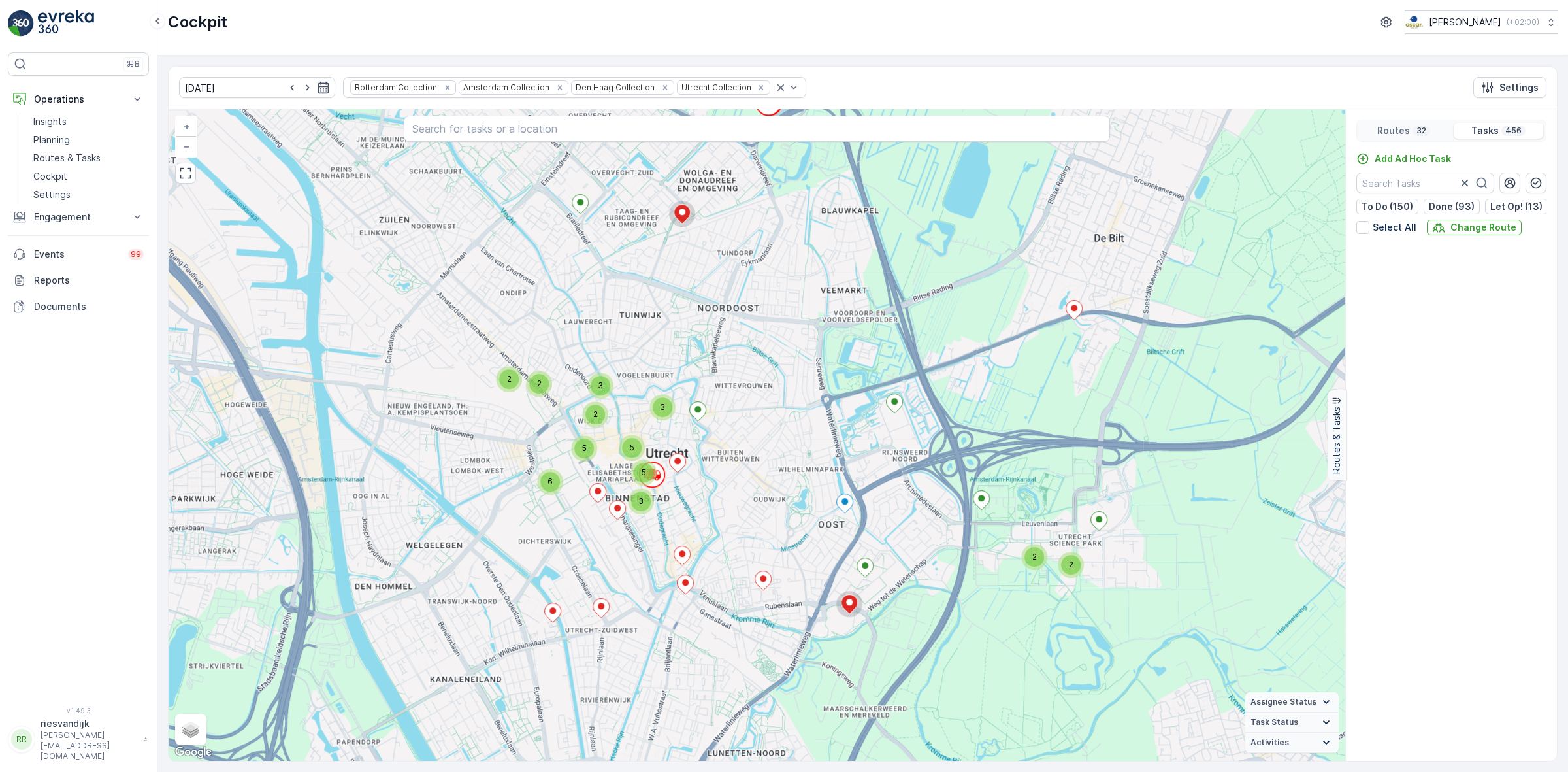
scroll to position [18571, 0]
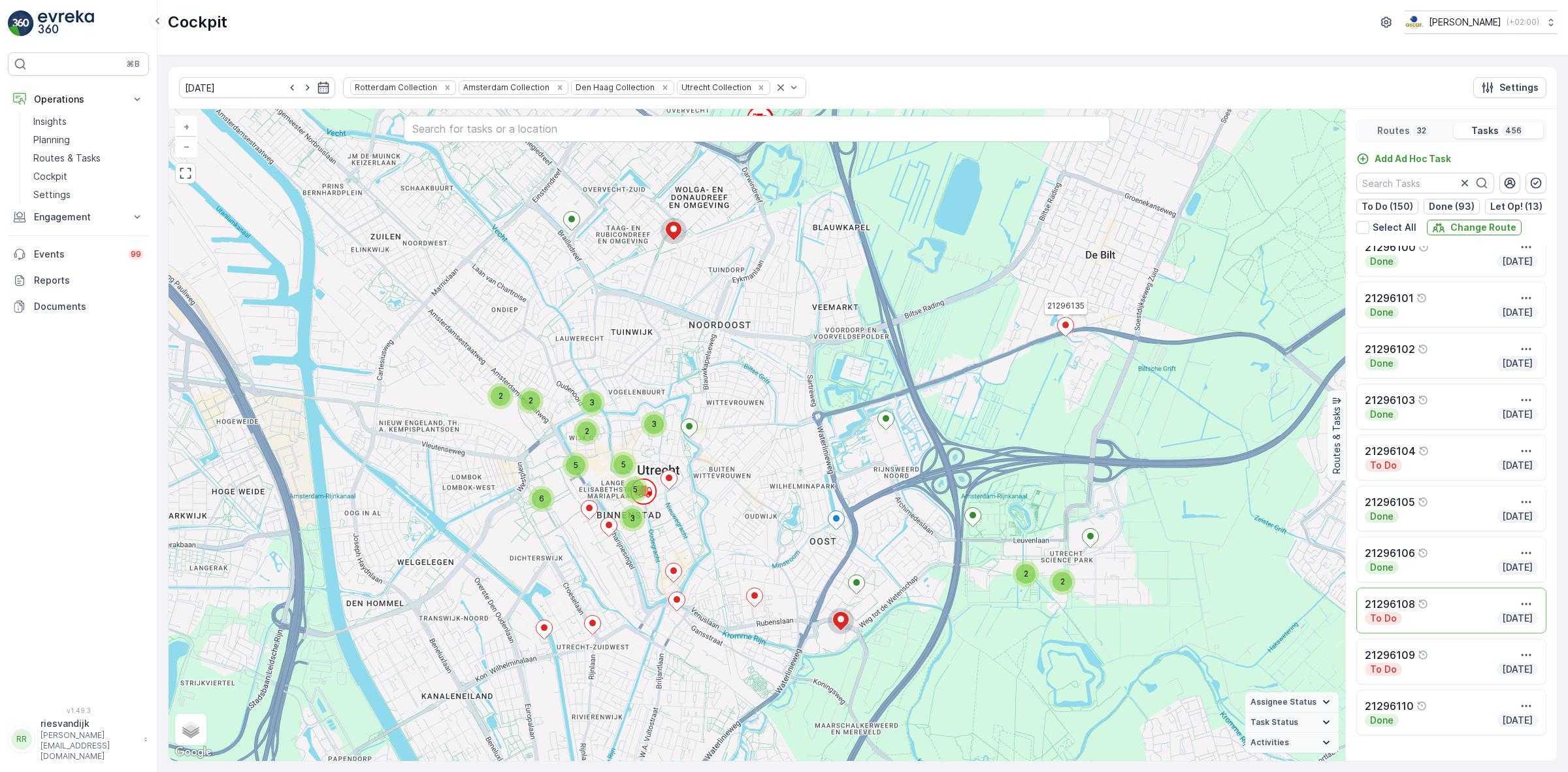
click at [1063, 329] on icon at bounding box center [1065, 327] width 16 height 19
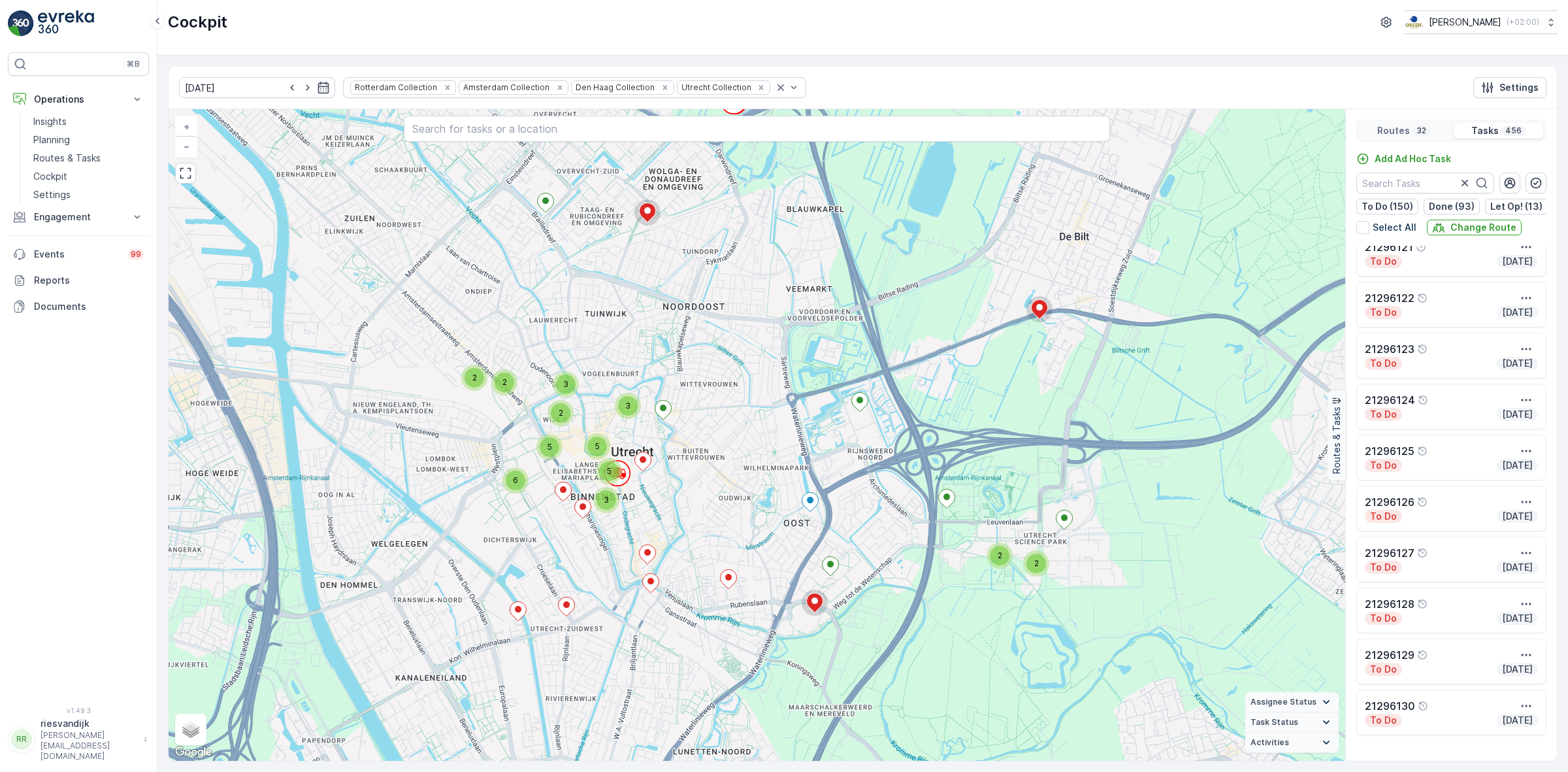
drag, startPoint x: 747, startPoint y: 405, endPoint x: 827, endPoint y: 328, distance: 111.0
click at [810, 355] on div "2 3 3 2 4 2 7 3 4 3 2 2 3 2 2 2 2 4 3 5 3 3 6 5 10 3 8 7 2 22 2 13 3 2 2 3 2 2 …" at bounding box center [757, 434] width 1177 height 651
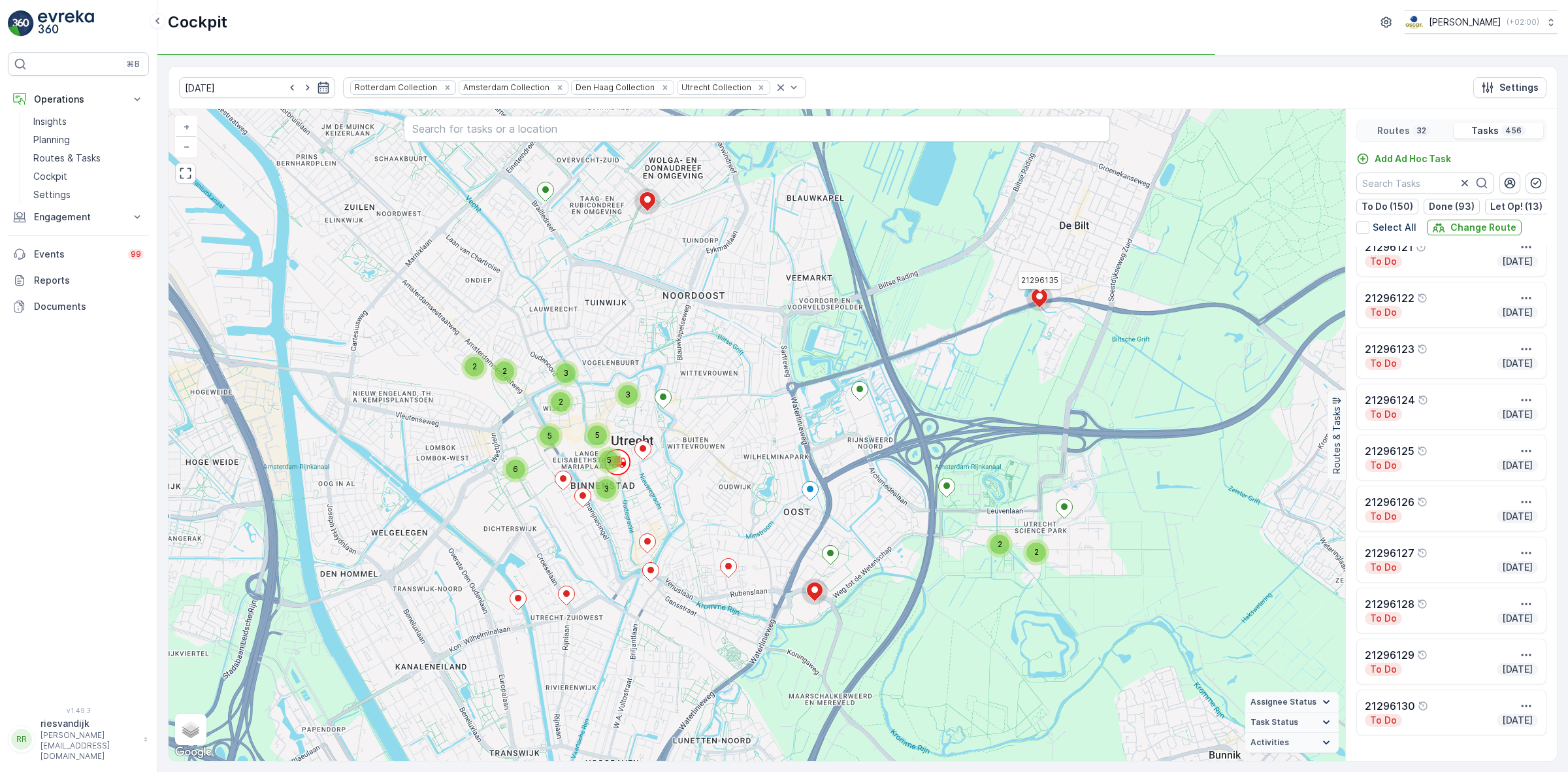
click at [1043, 295] on ellipse at bounding box center [1040, 296] width 7 height 7
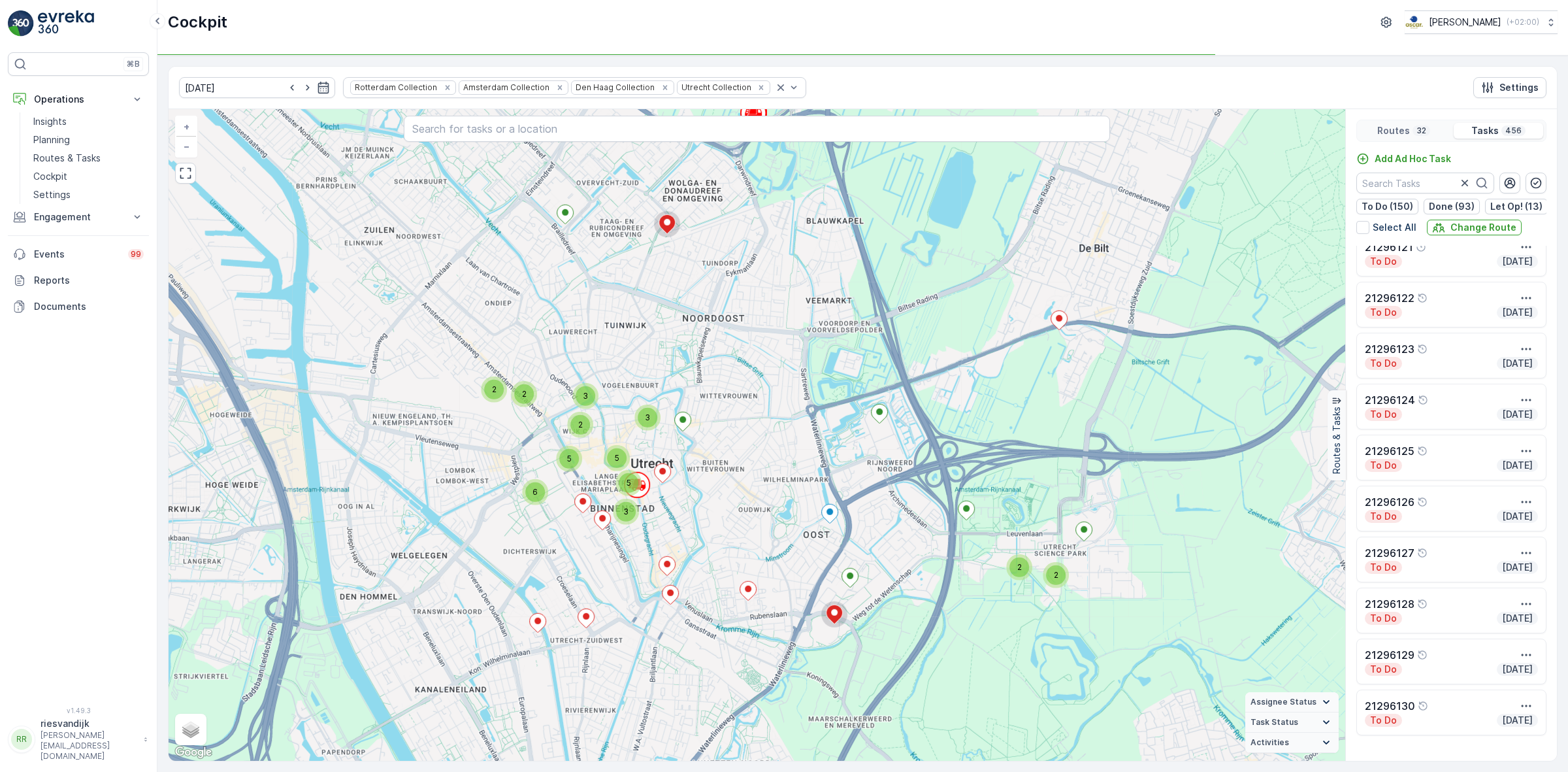
click at [1043, 295] on div "2 3 3 2 4 2 7 3 4 3 2 2 3 2 2 2 2 4 3 5 3 3 6 5 10 3 8 7 2 22 2 13 3 2 2 3 2 2 …" at bounding box center [757, 434] width 1177 height 651
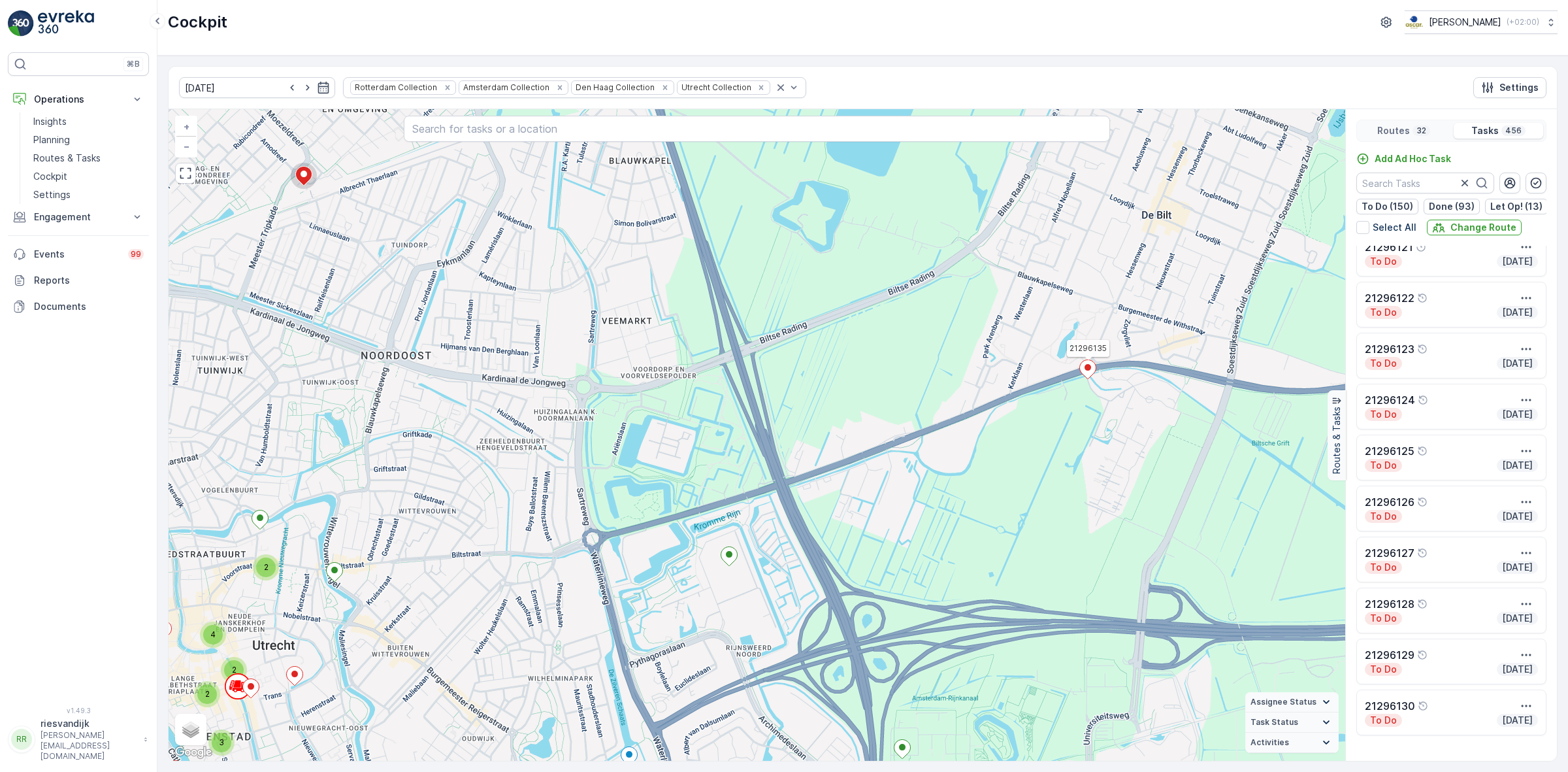
click at [1093, 377] on icon at bounding box center [1088, 369] width 17 height 19
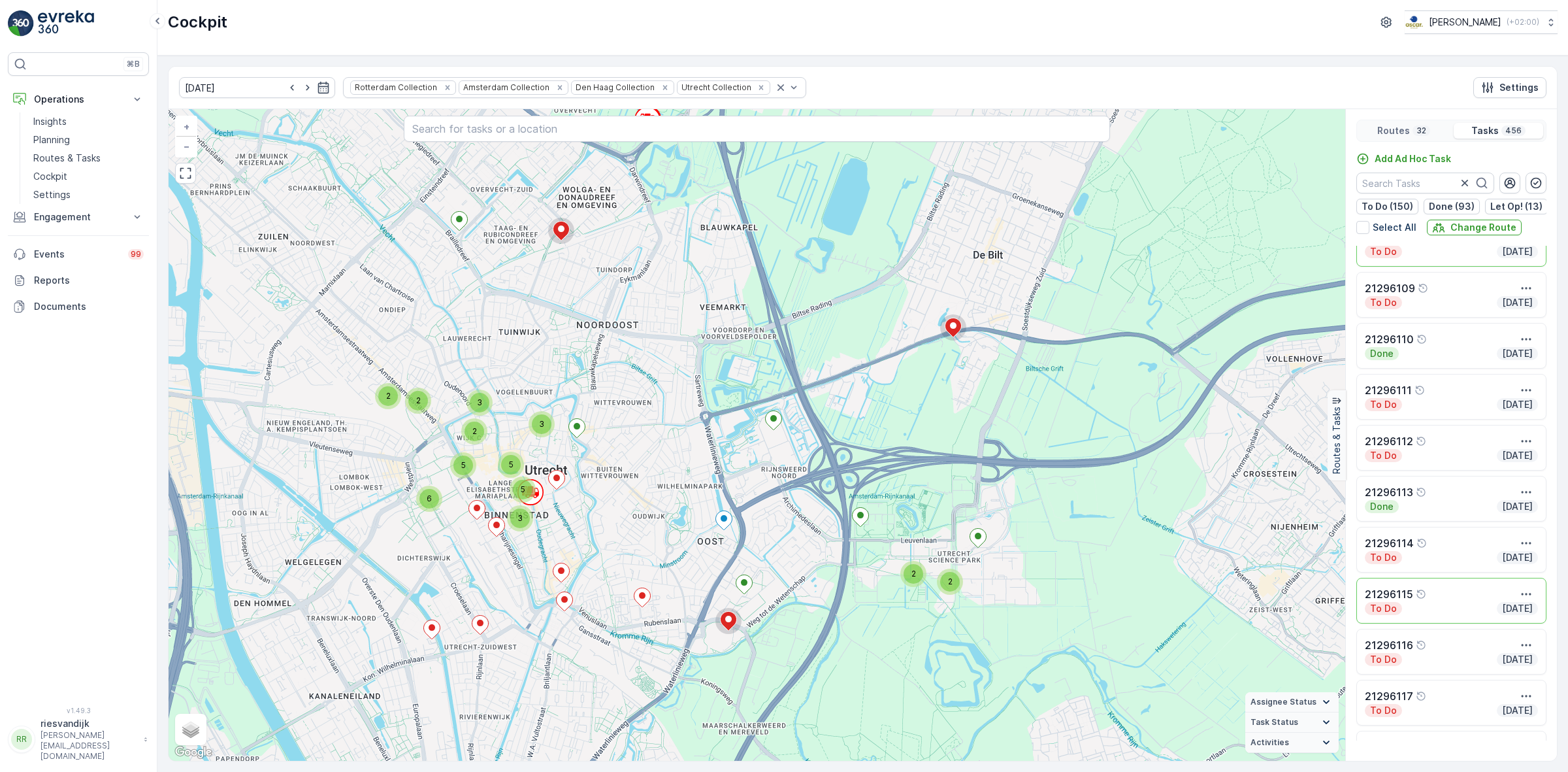
scroll to position [18937, 0]
click at [1394, 206] on p "To Do (150)" at bounding box center [1388, 207] width 52 height 13
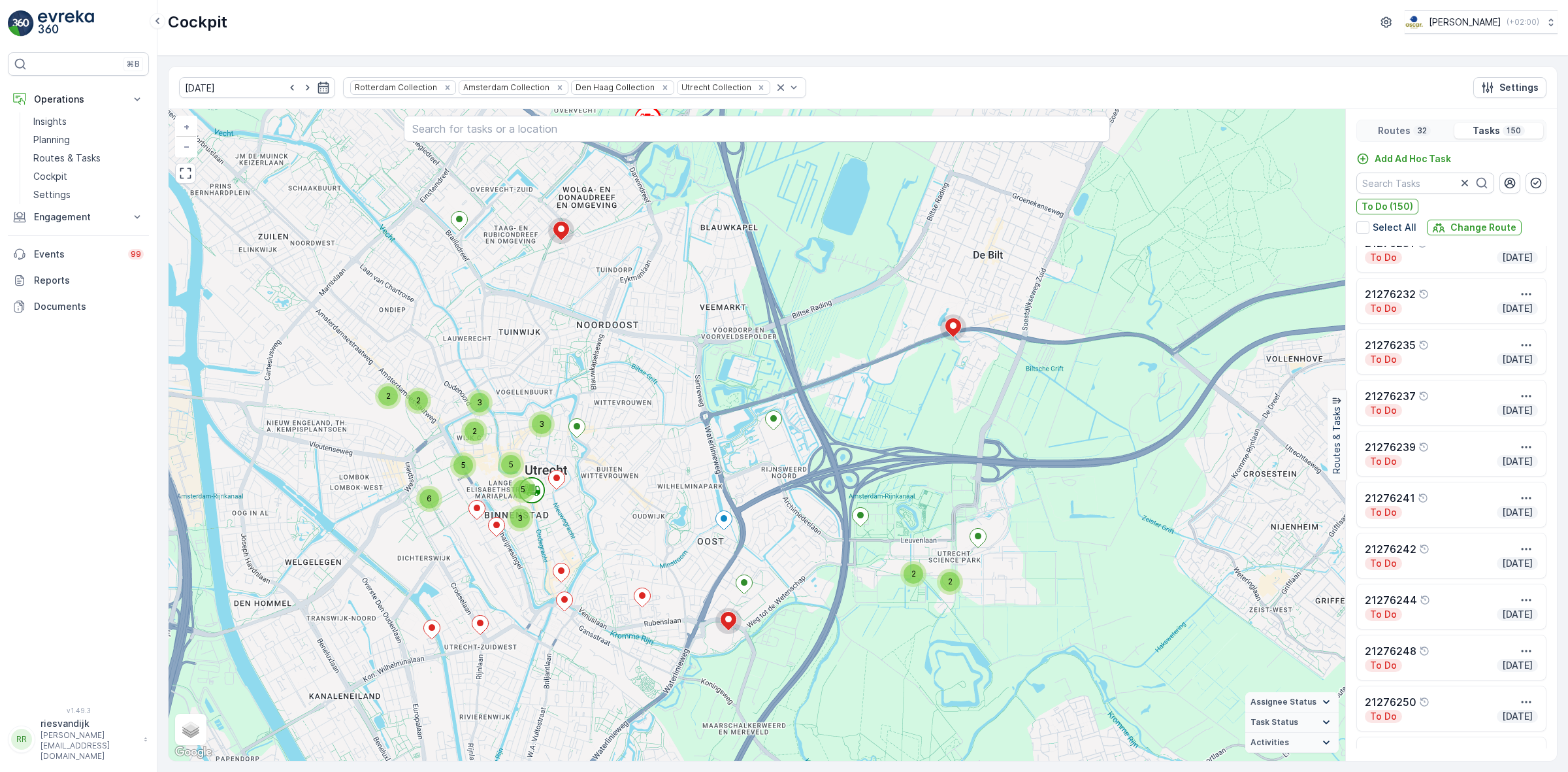
click at [1430, 351] on div "21276235" at bounding box center [1452, 345] width 173 height 16
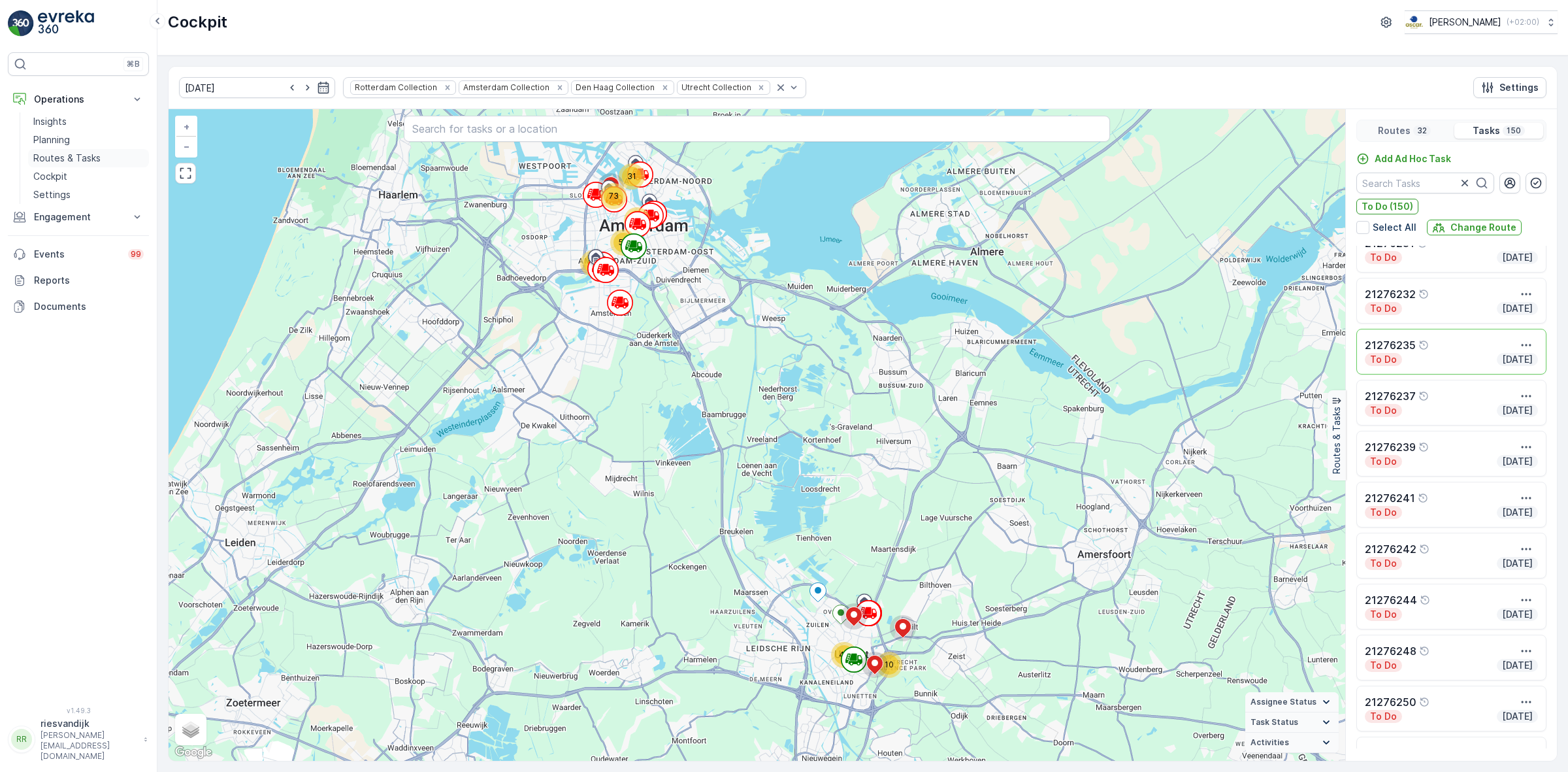
click at [79, 157] on p "Routes & Tasks" at bounding box center [67, 158] width 67 height 13
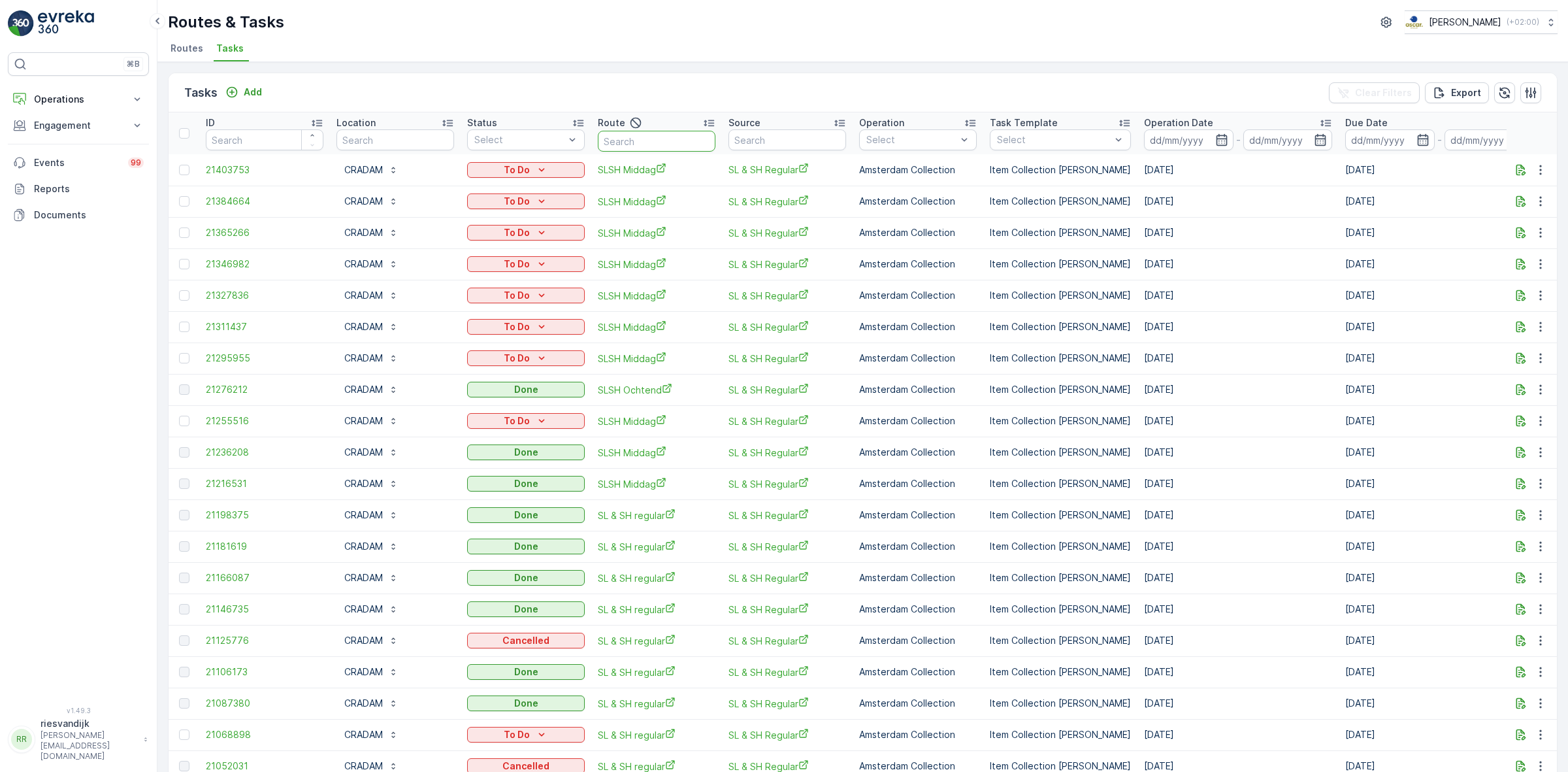
click at [673, 135] on input "text" at bounding box center [656, 141] width 117 height 21
click at [924, 276] on p "Utrecht Collection" at bounding box center [922, 280] width 83 height 13
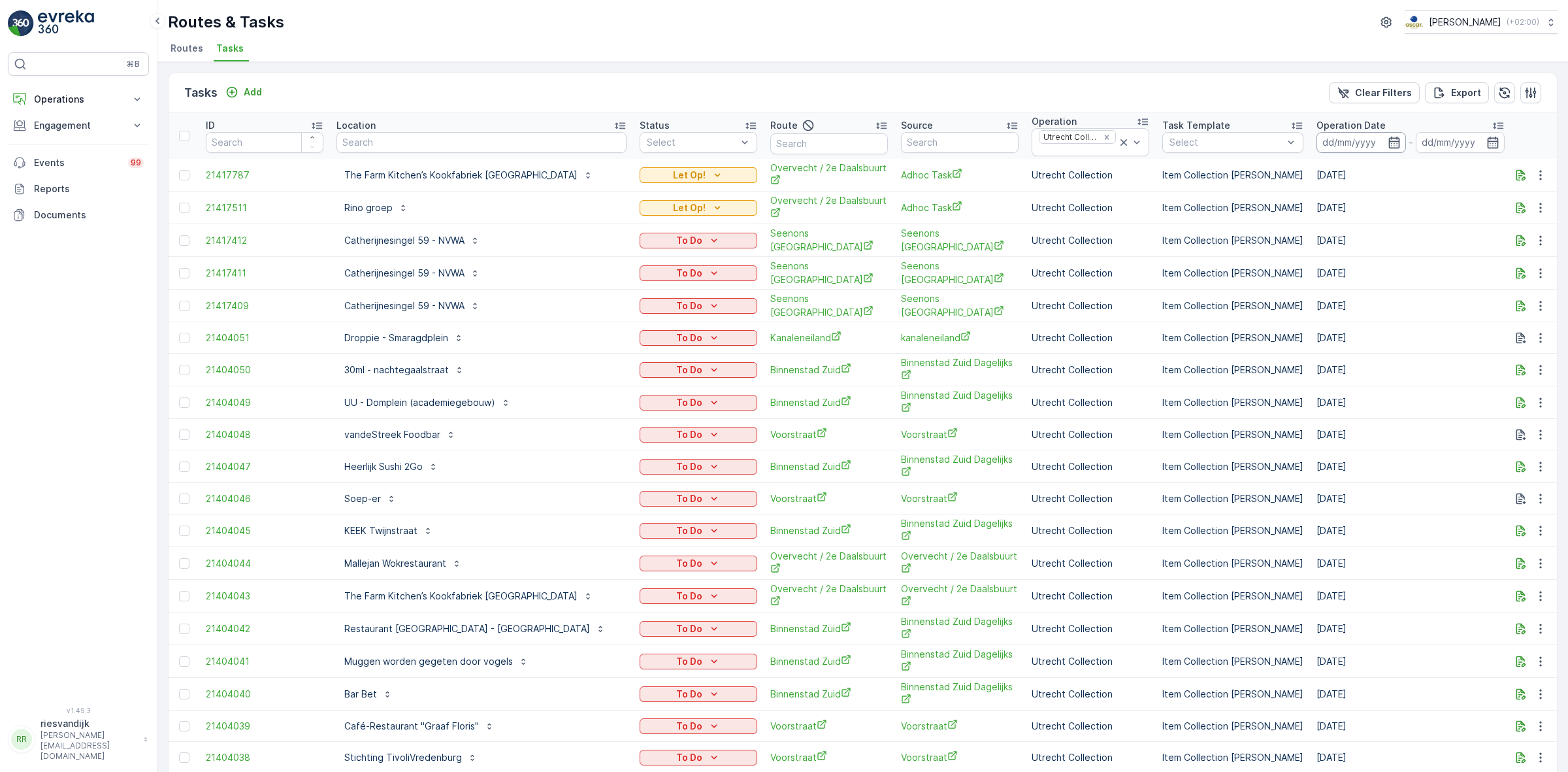
click at [1317, 138] on input at bounding box center [1361, 142] width 90 height 21
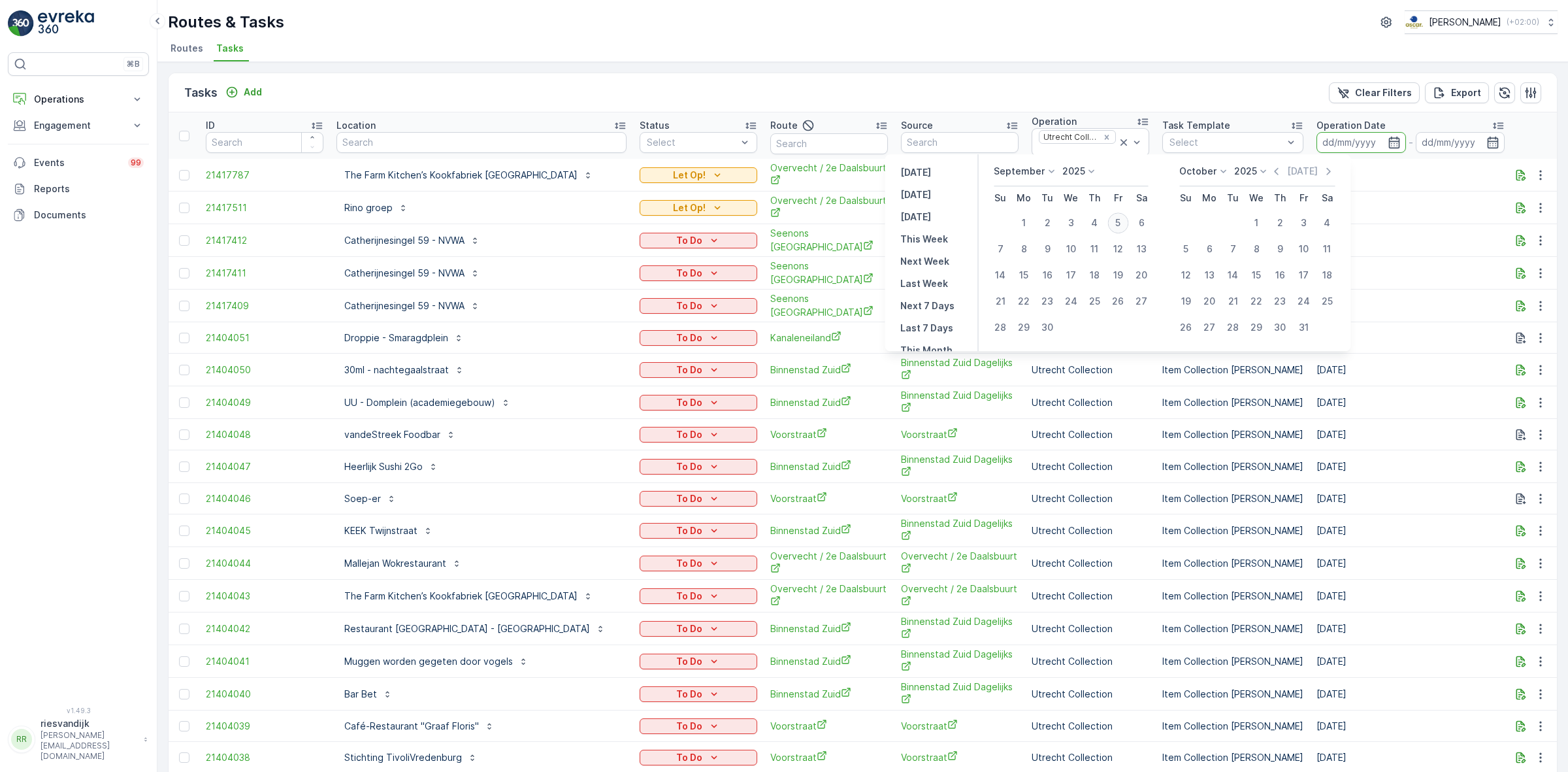
click at [1113, 221] on div "5" at bounding box center [1118, 222] width 21 height 21
type input "[DATE]"
click at [1113, 222] on div "5" at bounding box center [1118, 222] width 21 height 21
type input "[DATE]"
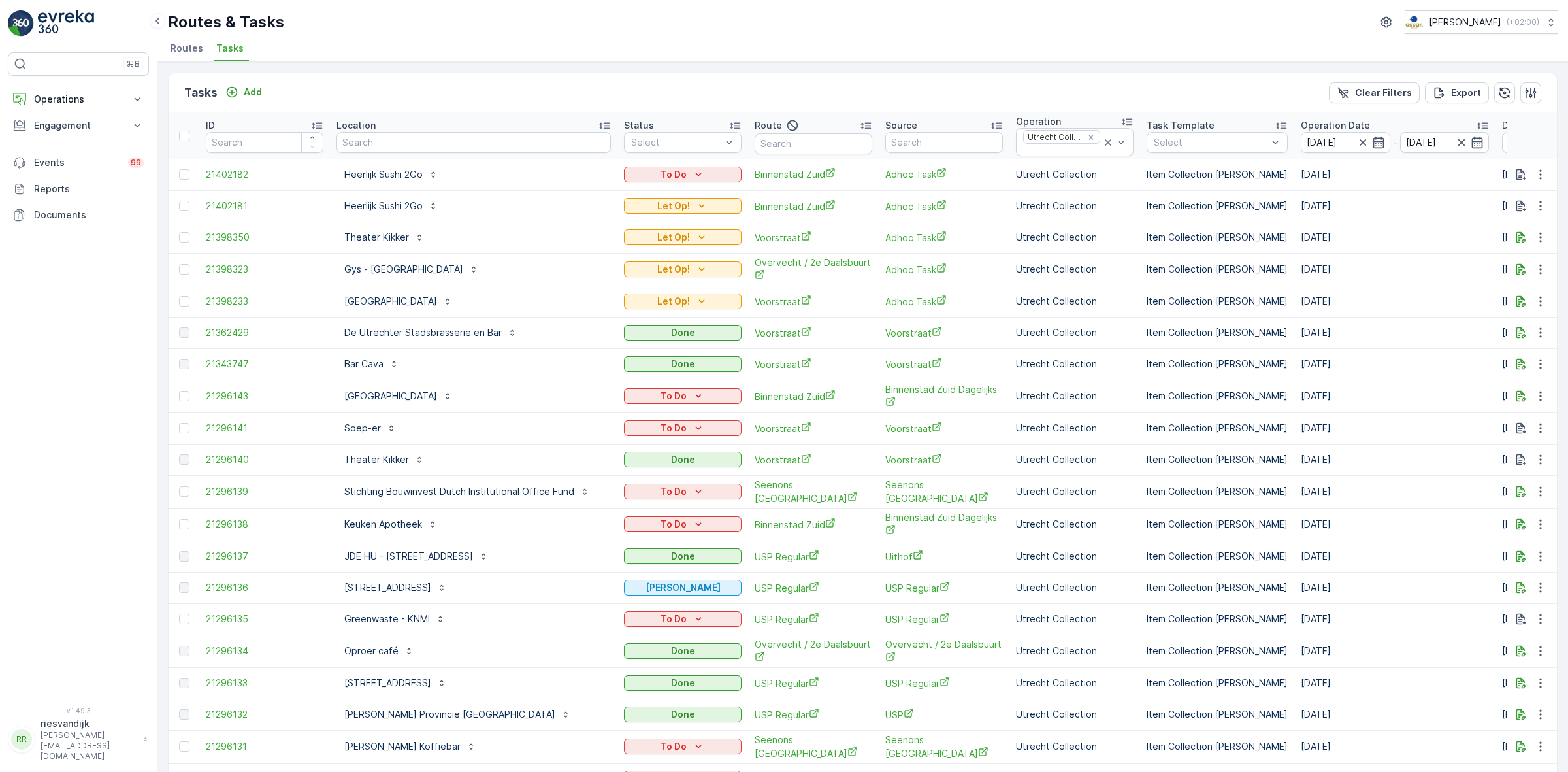
click at [667, 117] on th "Status Select" at bounding box center [683, 135] width 131 height 46
click at [673, 123] on div "Status" at bounding box center [683, 126] width 117 height 13
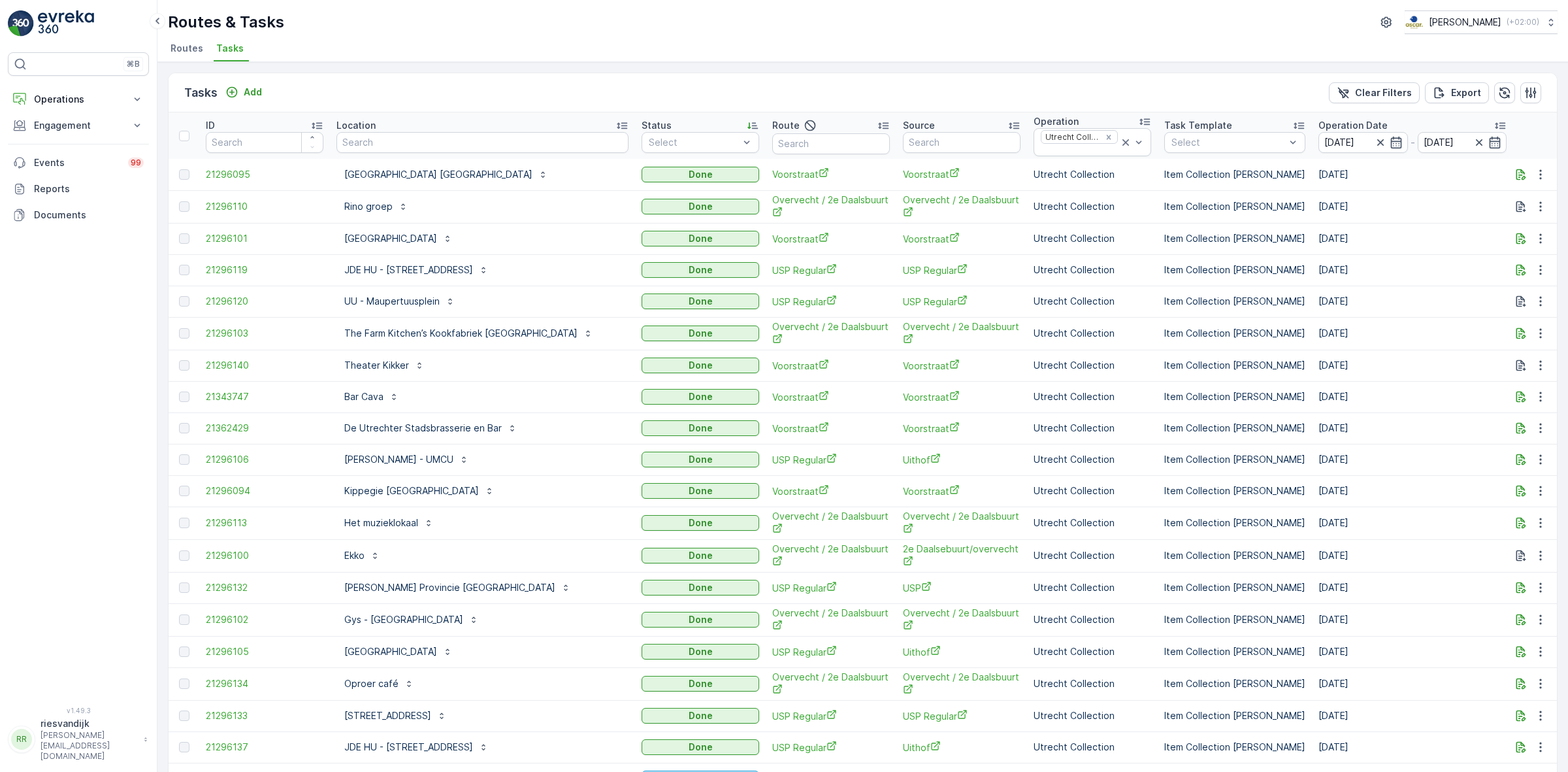
click at [684, 122] on div "Status" at bounding box center [701, 126] width 117 height 13
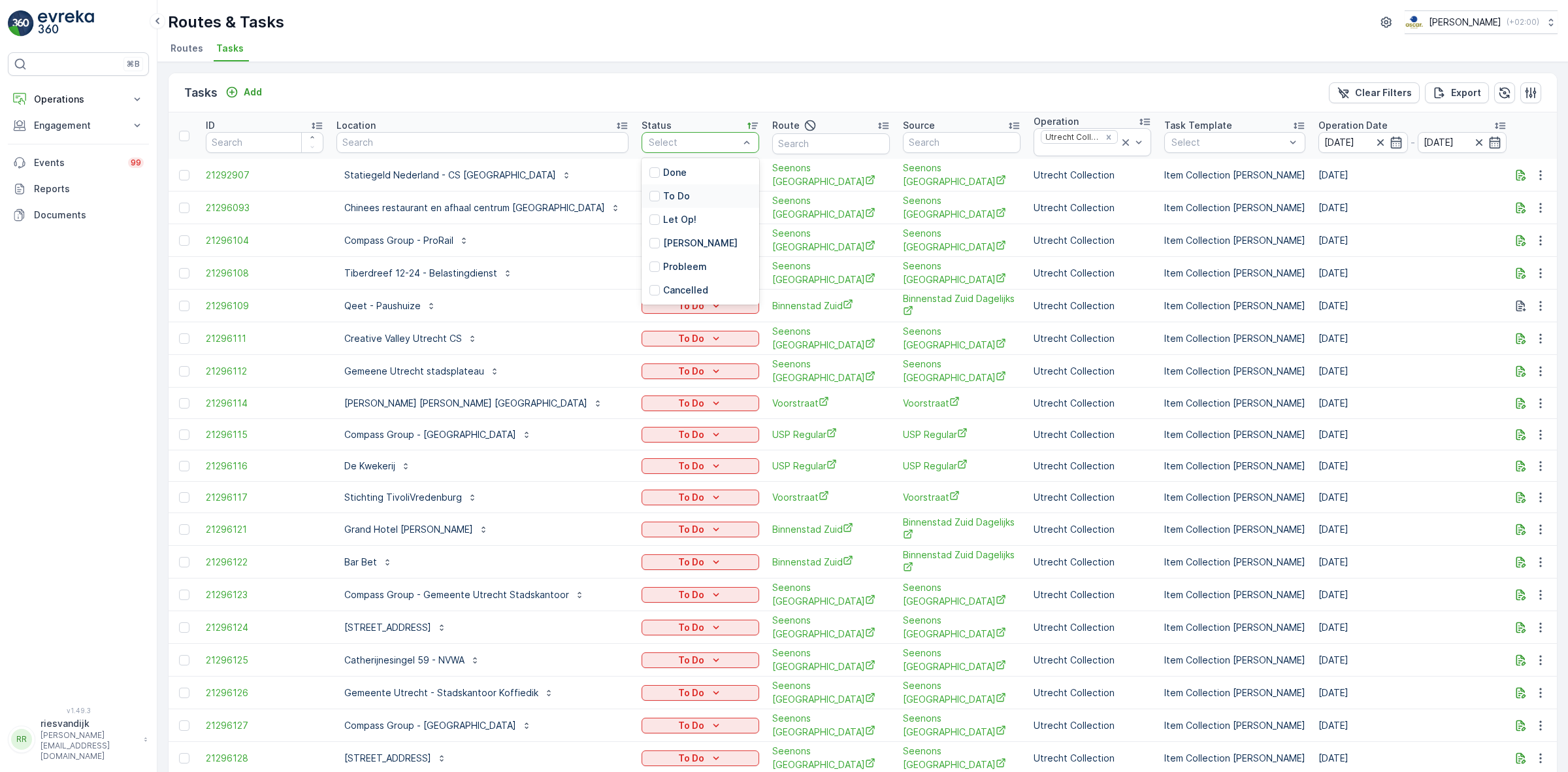
click at [660, 200] on div "To Do" at bounding box center [701, 196] width 117 height 23
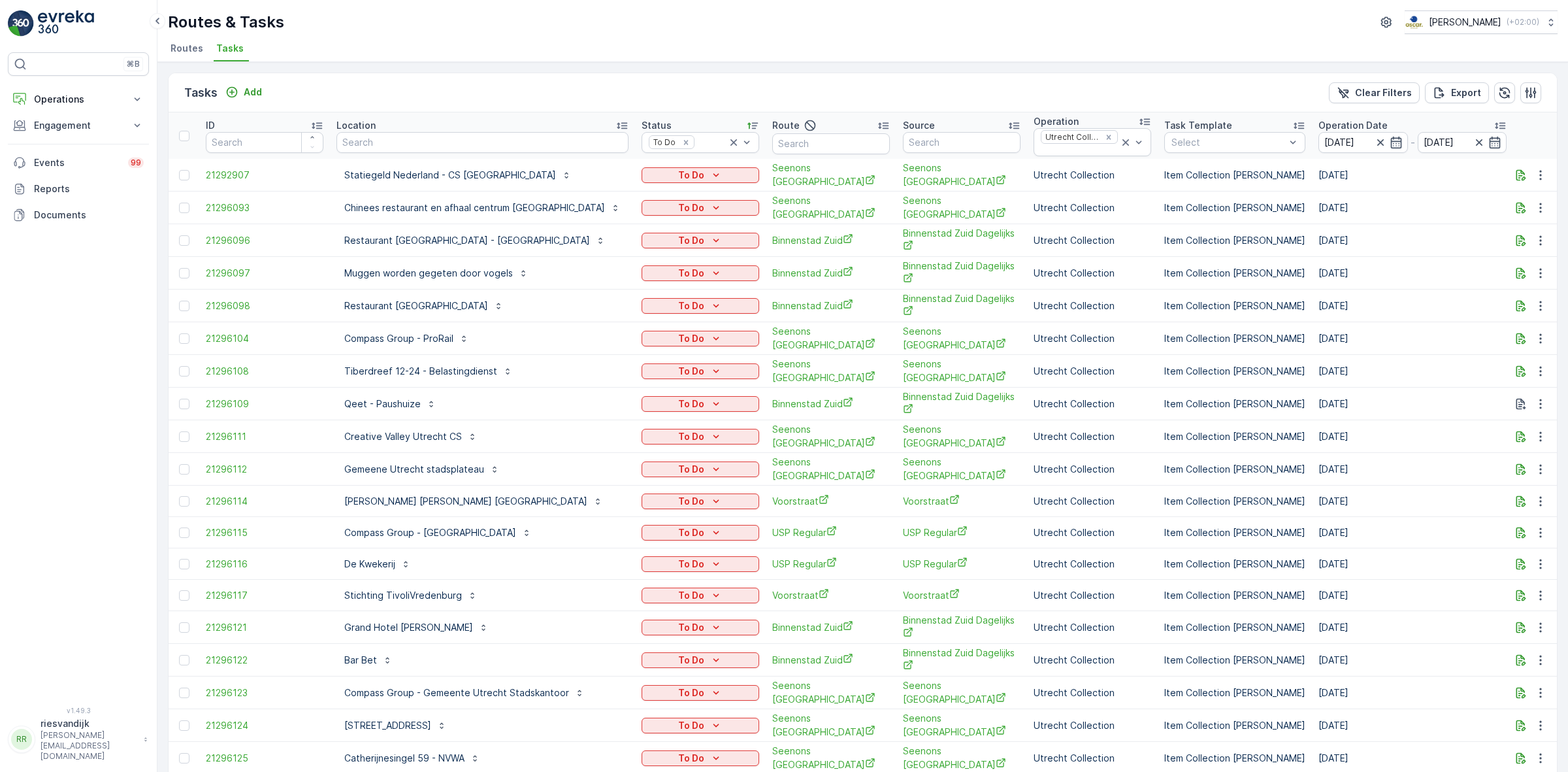
click at [786, 116] on th "Route" at bounding box center [831, 135] width 131 height 46
click at [788, 132] on div "Route" at bounding box center [831, 125] width 117 height 16
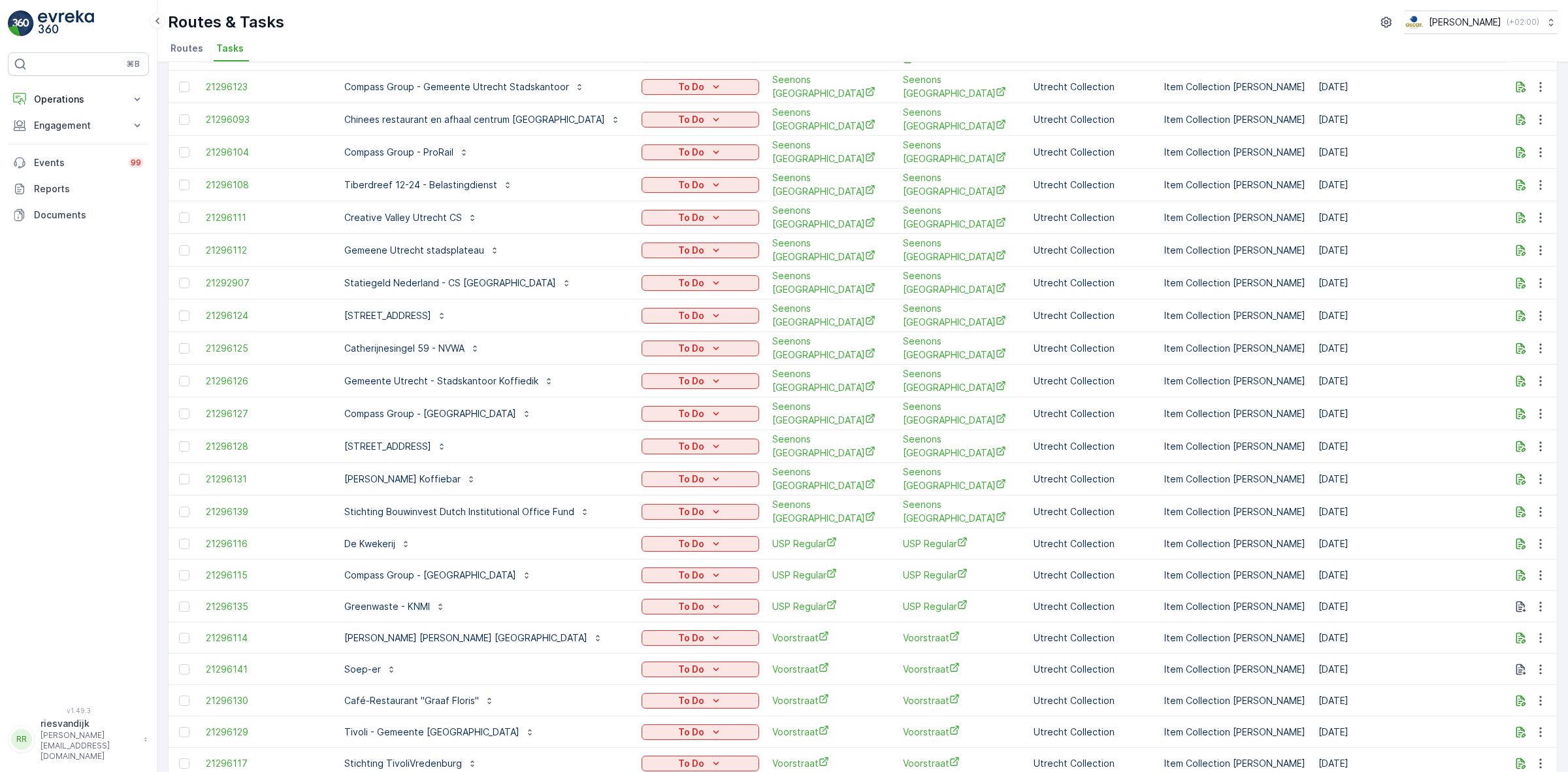
scroll to position [459, 0]
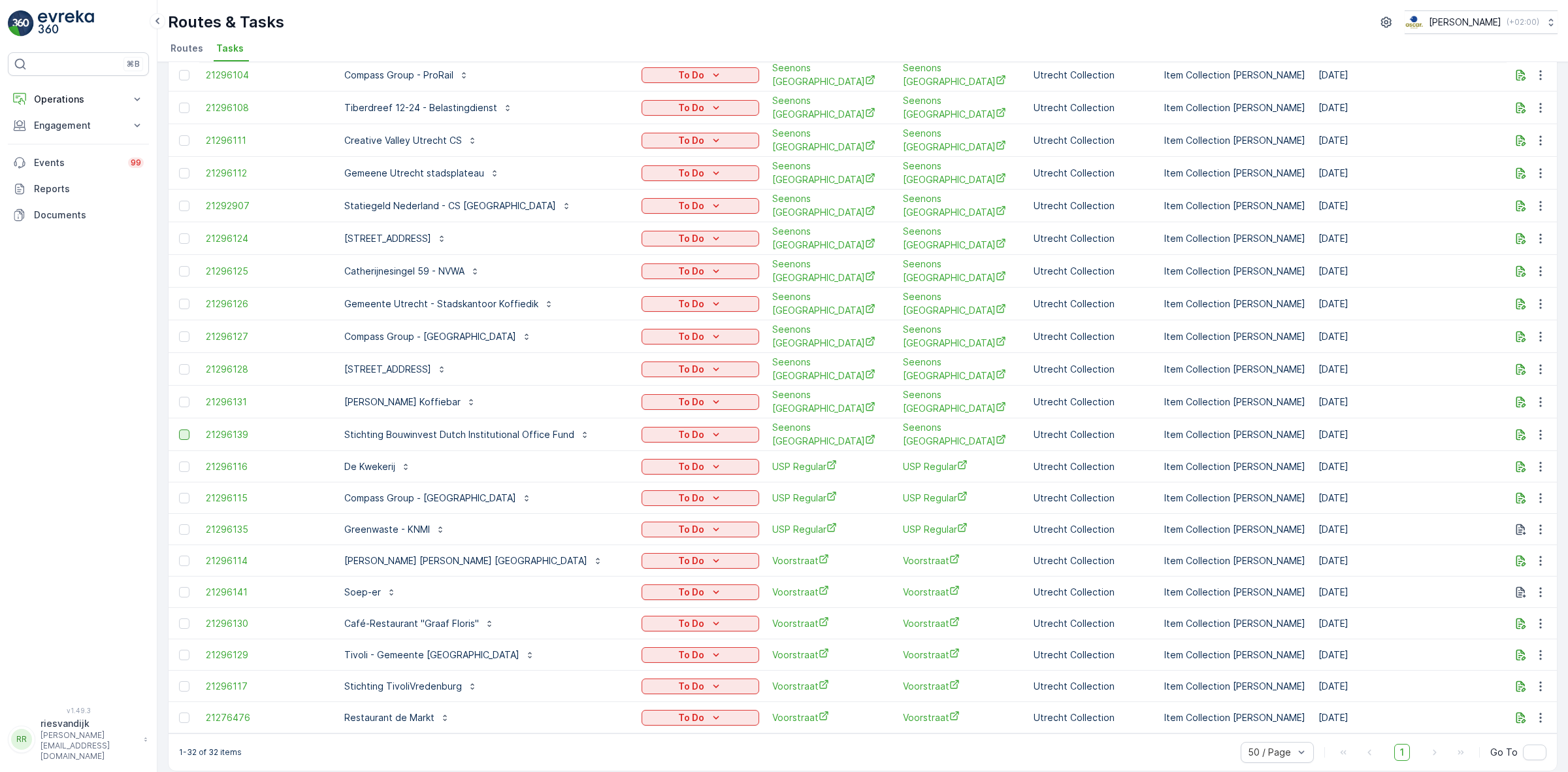
click at [182, 429] on div at bounding box center [184, 434] width 10 height 10
click at [179, 429] on input "checkbox" at bounding box center [179, 429] width 0 height 0
click at [181, 396] on div at bounding box center [184, 402] width 10 height 10
click at [179, 396] on input "checkbox" at bounding box center [179, 396] width 0 height 0
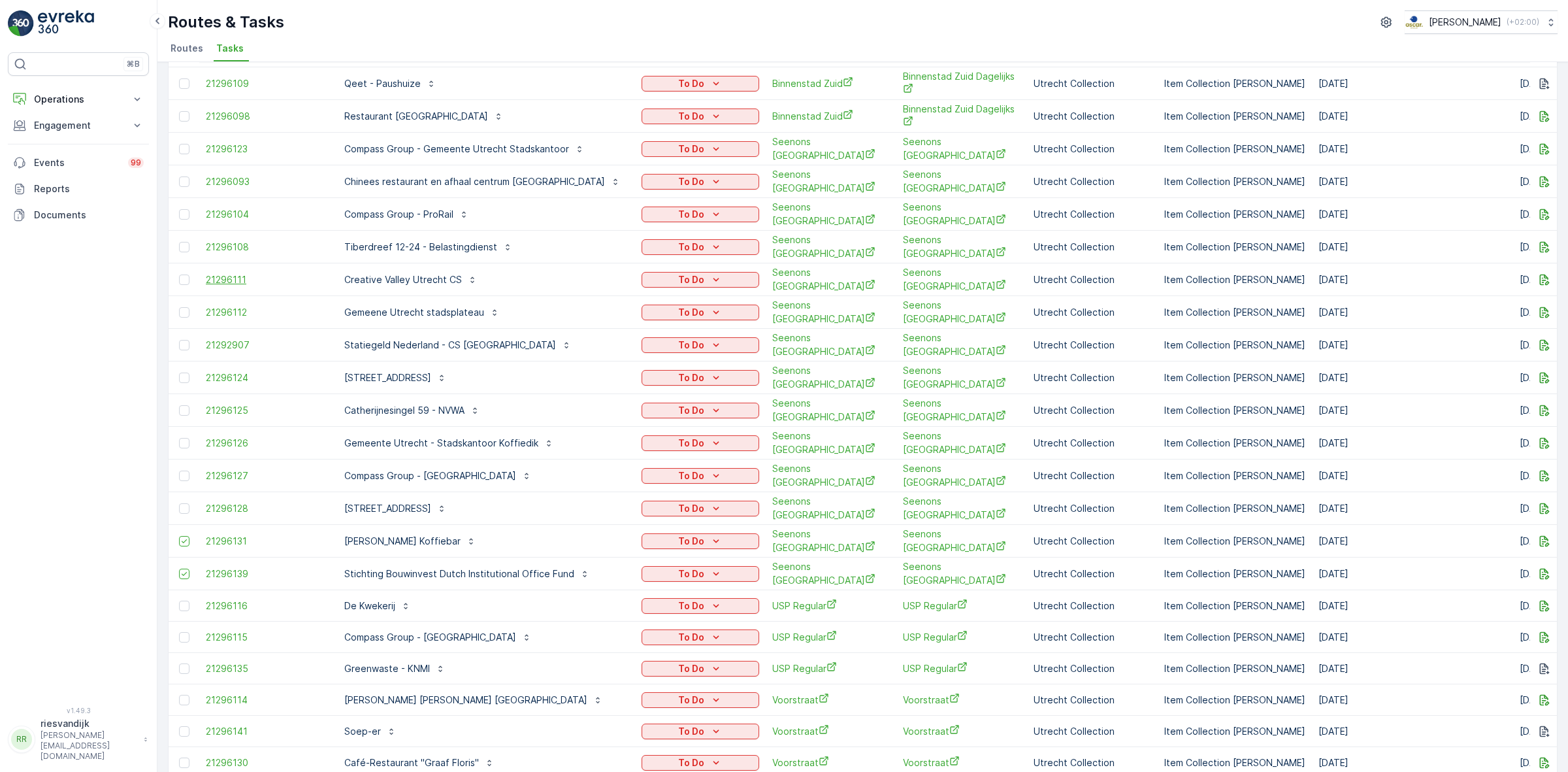
scroll to position [295, 0]
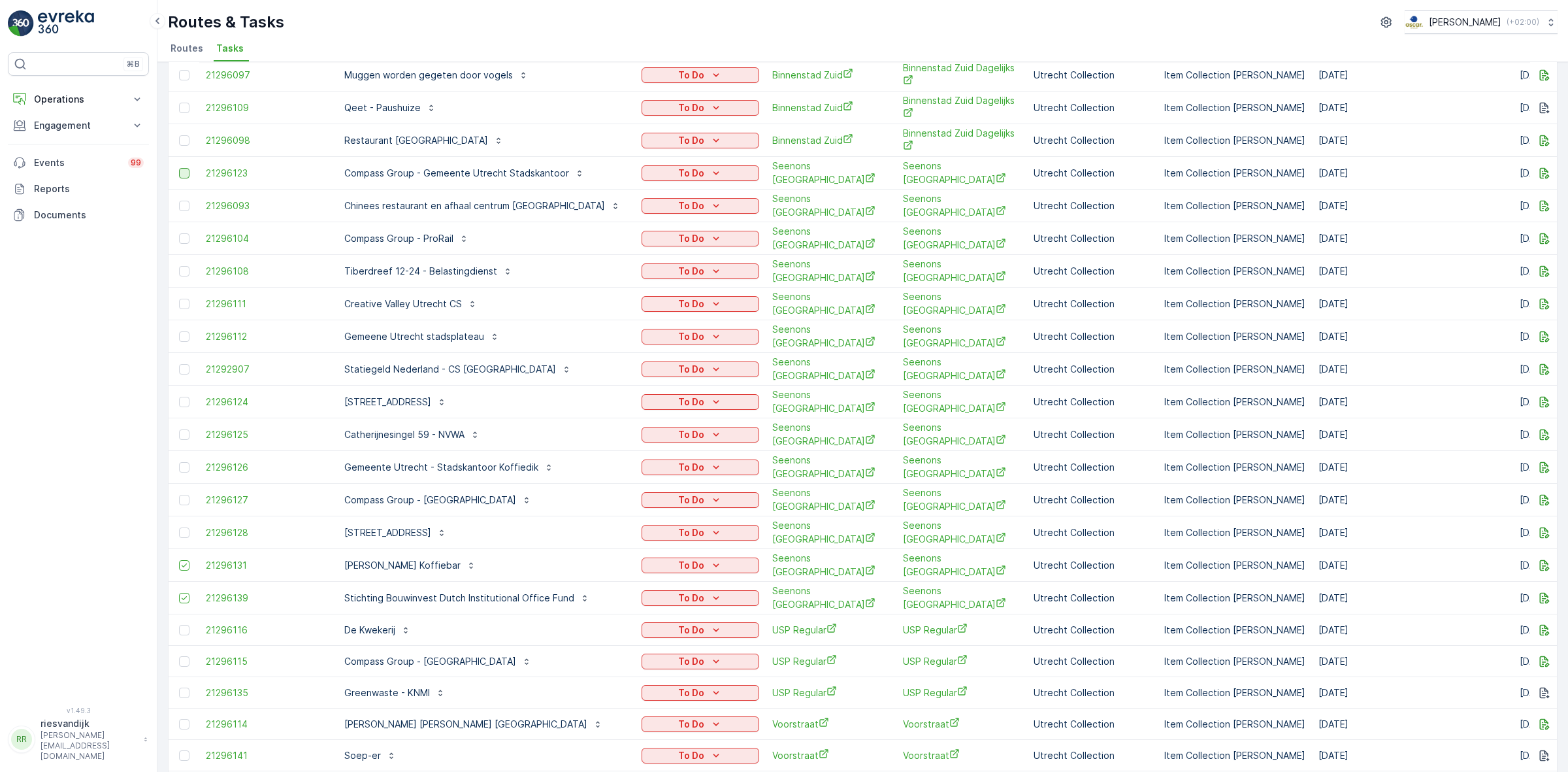
click at [185, 174] on div at bounding box center [184, 173] width 10 height 10
click at [179, 168] on input "checkbox" at bounding box center [179, 168] width 0 height 0
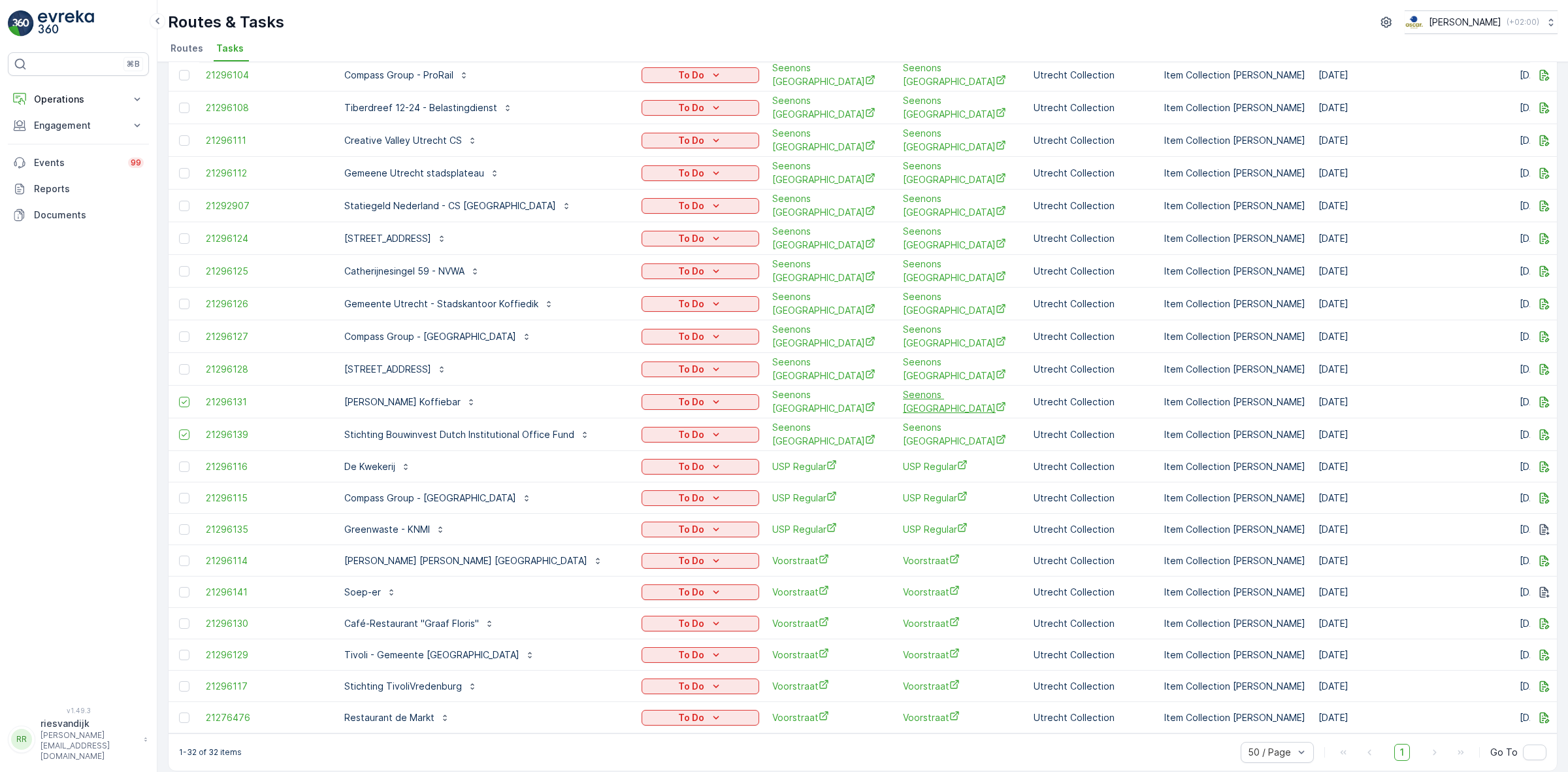
scroll to position [0, 0]
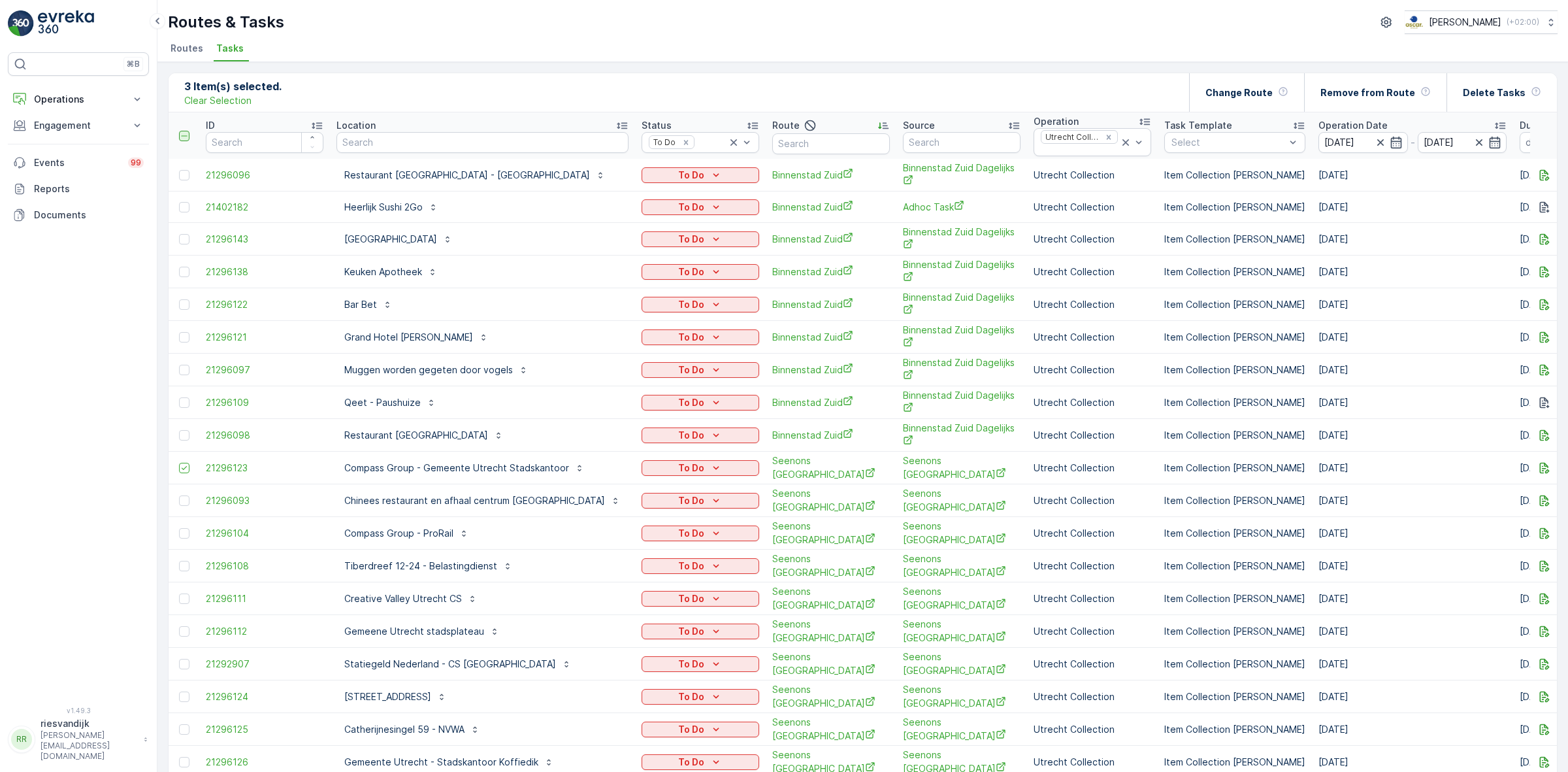
click at [181, 137] on icon at bounding box center [184, 136] width 9 height 9
click at [186, 131] on input "checkbox" at bounding box center [186, 131] width 0 height 0
click at [659, 79] on div "32 Item(s) selected. Clear Selection Change Route Remove from Route Delete Tasks" at bounding box center [862, 92] width 1389 height 39
click at [187, 135] on icon at bounding box center [184, 136] width 9 height 9
click at [186, 131] on input "checkbox" at bounding box center [186, 131] width 0 height 0
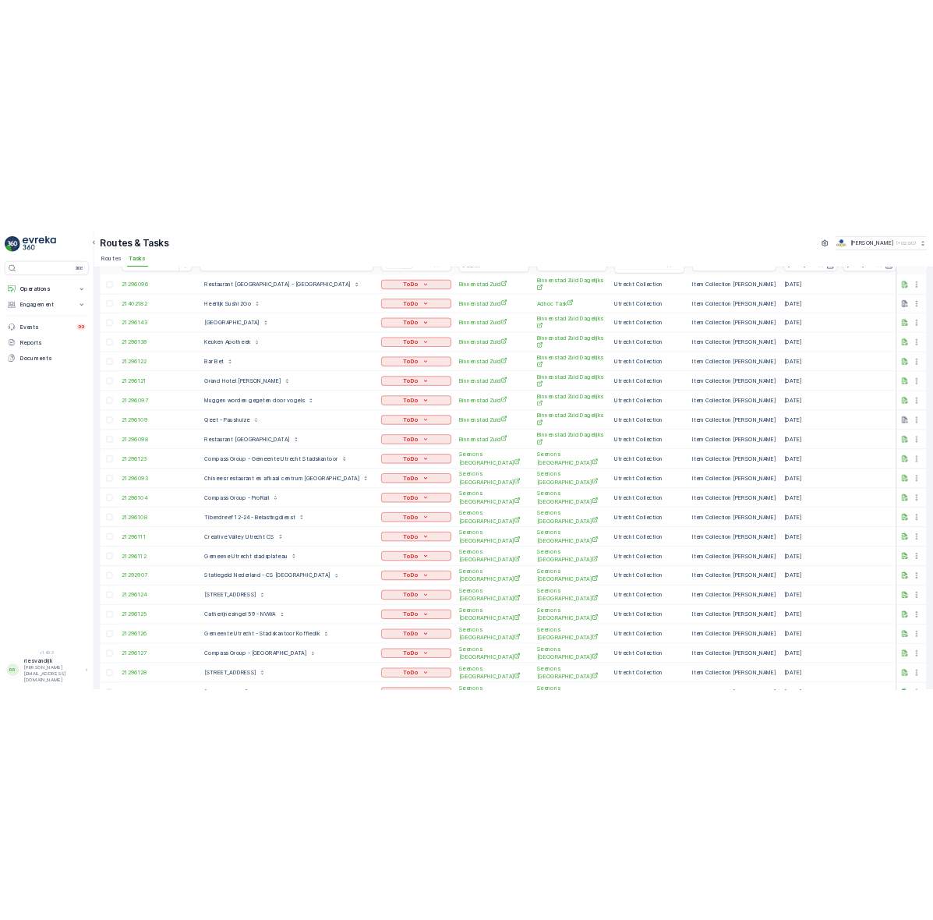
scroll to position [195, 0]
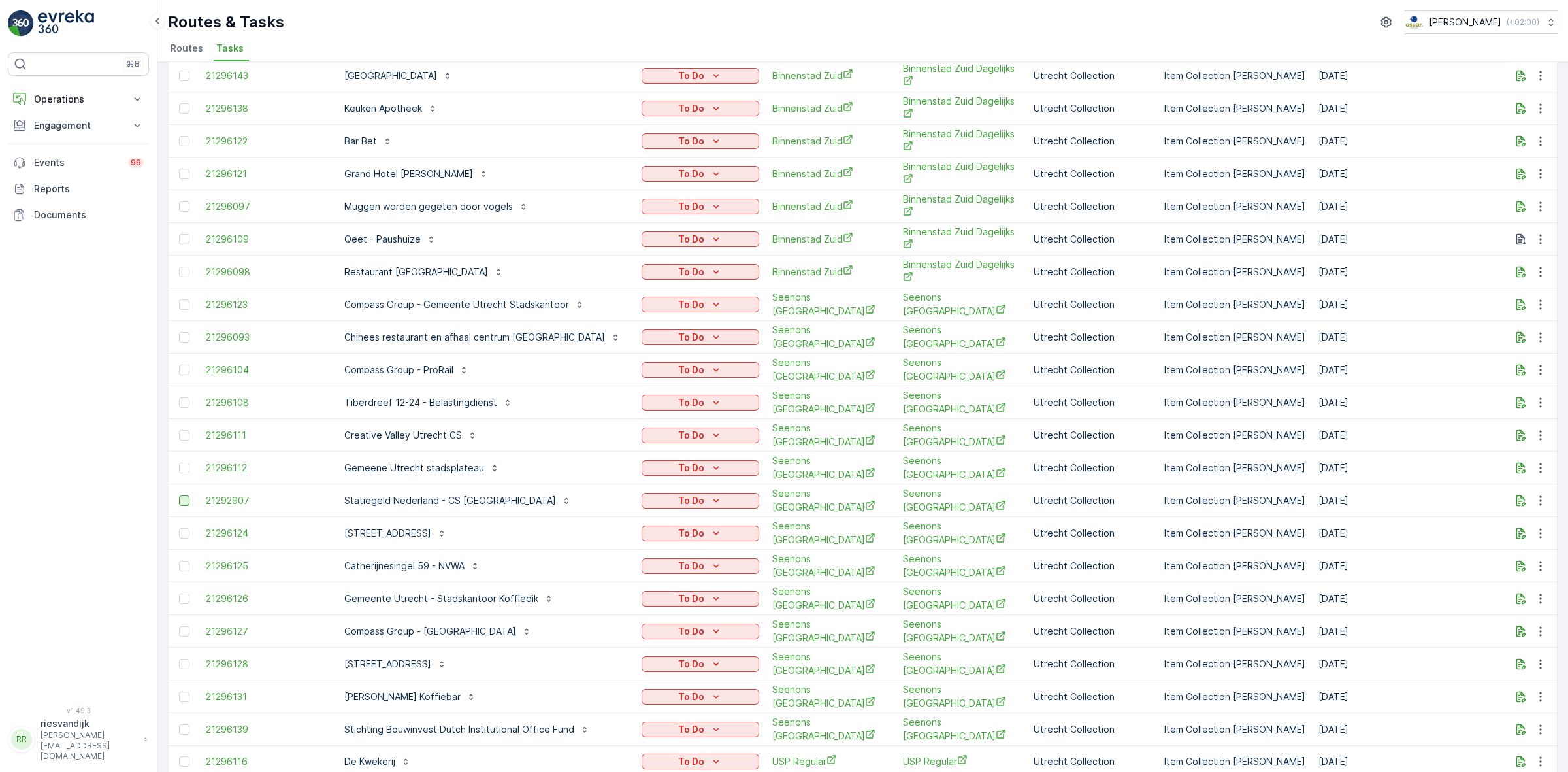
click at [179, 495] on div at bounding box center [184, 500] width 10 height 10
click at [179, 495] on input "checkbox" at bounding box center [179, 495] width 0 height 0
click at [568, 497] on div "Statiegeld Nederland - CS [GEOGRAPHIC_DATA]" at bounding box center [483, 500] width 292 height 21
click at [182, 463] on div at bounding box center [184, 468] width 10 height 10
click at [179, 463] on input "checkbox" at bounding box center [179, 463] width 0 height 0
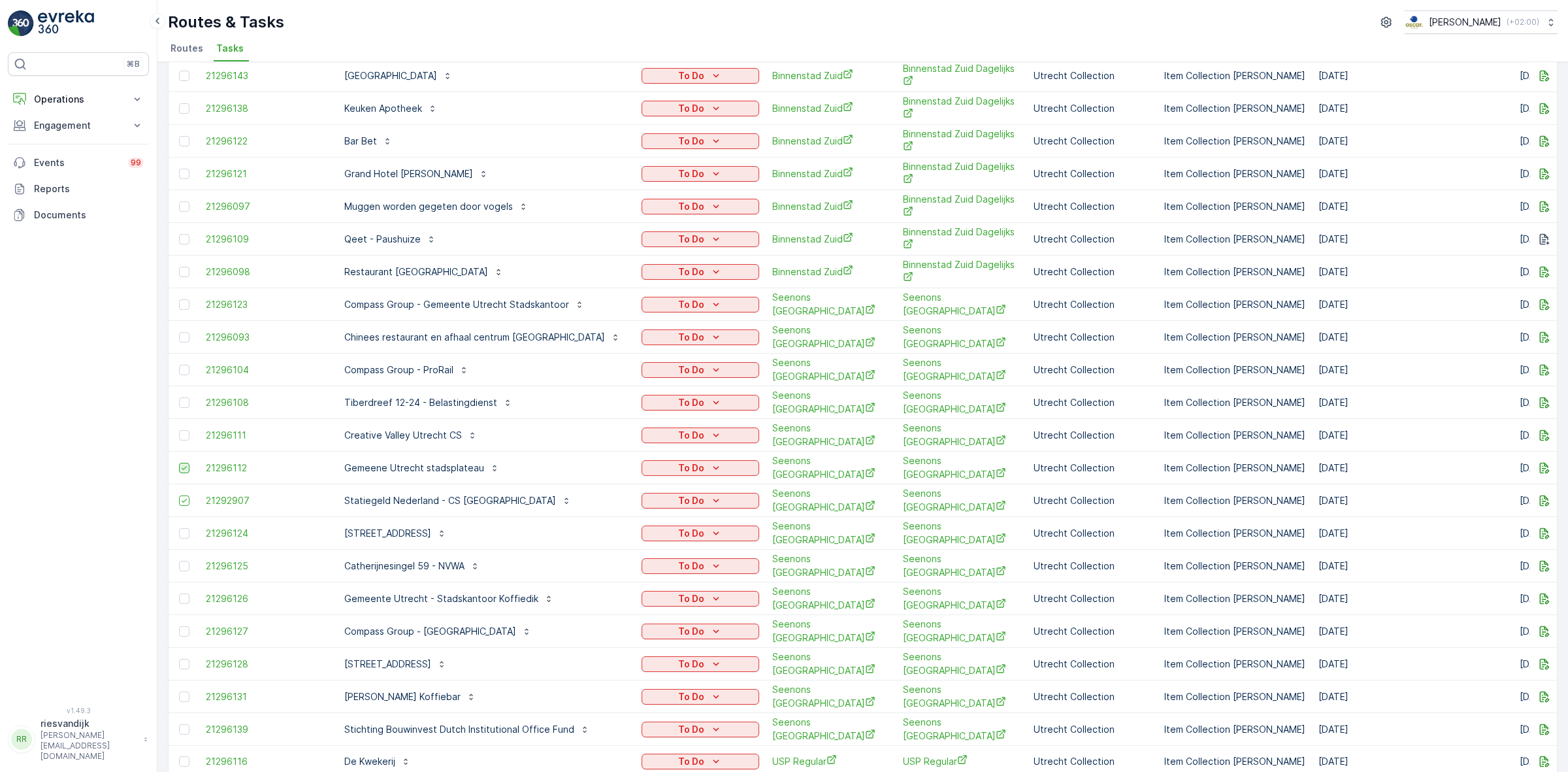
drag, startPoint x: 184, startPoint y: 455, endPoint x: 185, endPoint y: 463, distance: 8.1
click at [185, 455] on td at bounding box center [184, 468] width 31 height 33
click at [185, 464] on icon at bounding box center [184, 468] width 9 height 9
click at [179, 463] on input "checkbox" at bounding box center [179, 463] width 0 height 0
click at [186, 496] on icon at bounding box center [184, 500] width 9 height 9
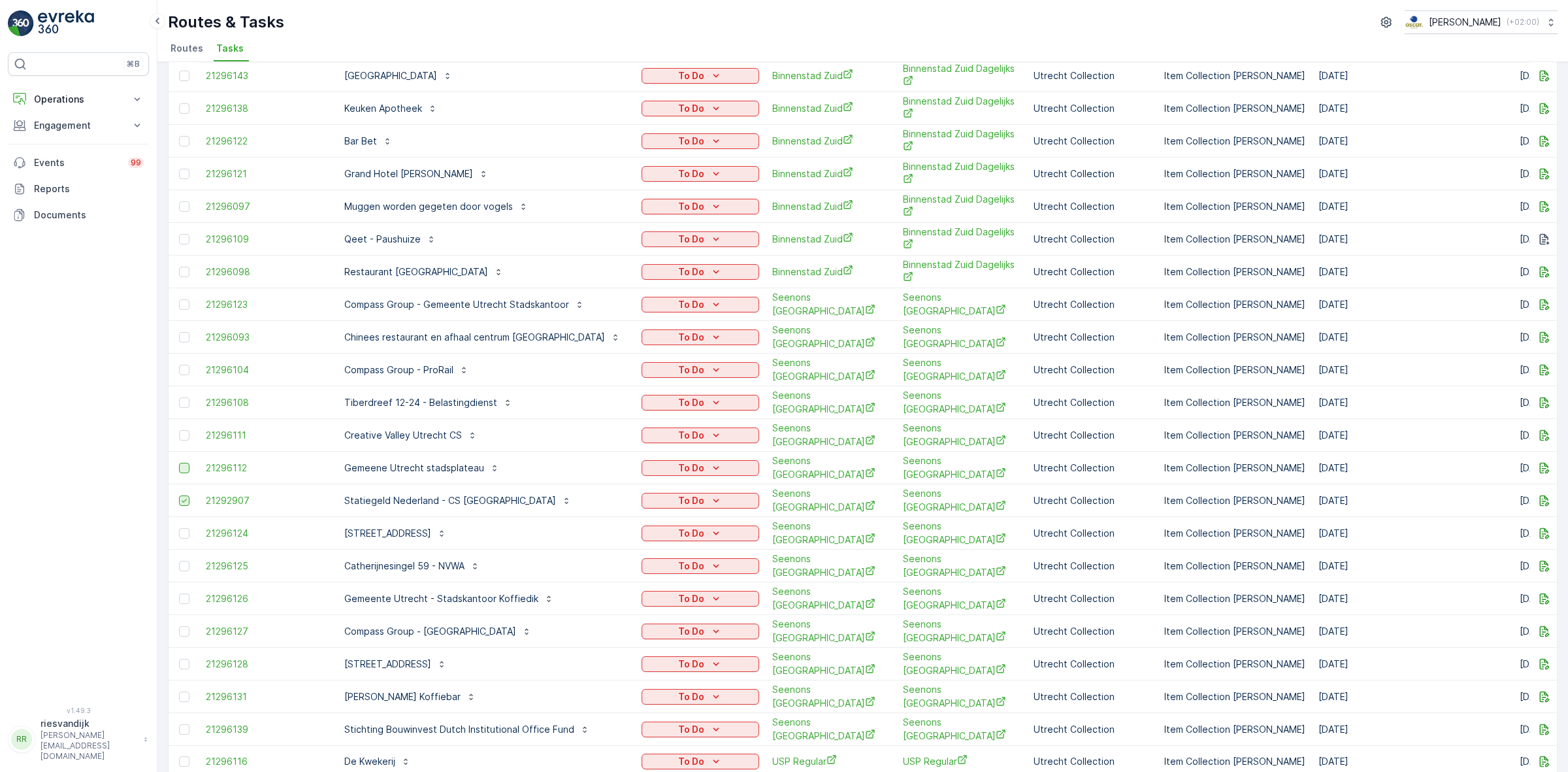
click at [179, 495] on input "checkbox" at bounding box center [179, 495] width 0 height 0
click at [437, 399] on p "Tiberdreef 12-24 - Belastingdienst" at bounding box center [421, 403] width 153 height 13
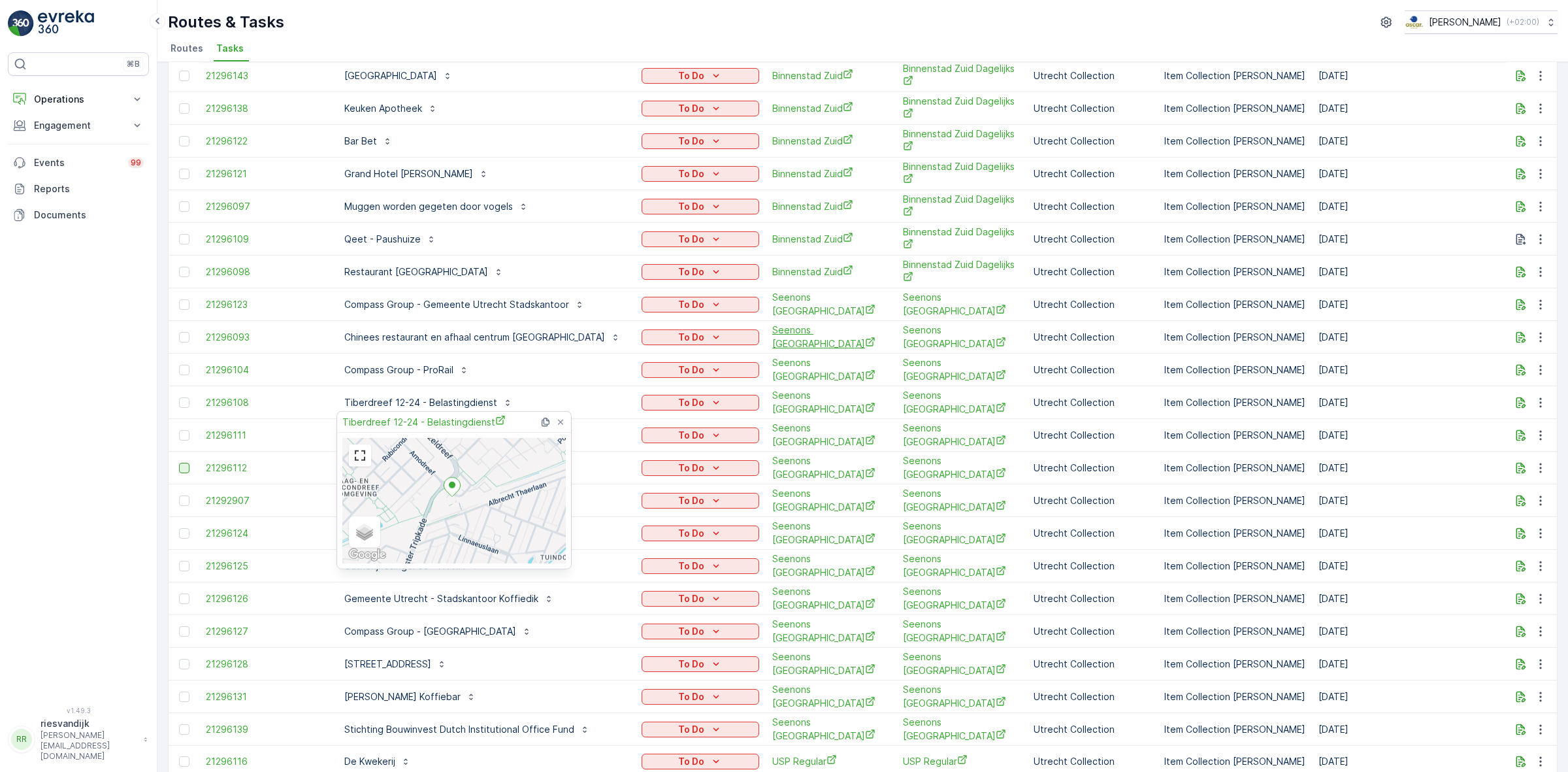
click at [773, 335] on span "Seenons [GEOGRAPHIC_DATA]" at bounding box center [831, 337] width 117 height 27
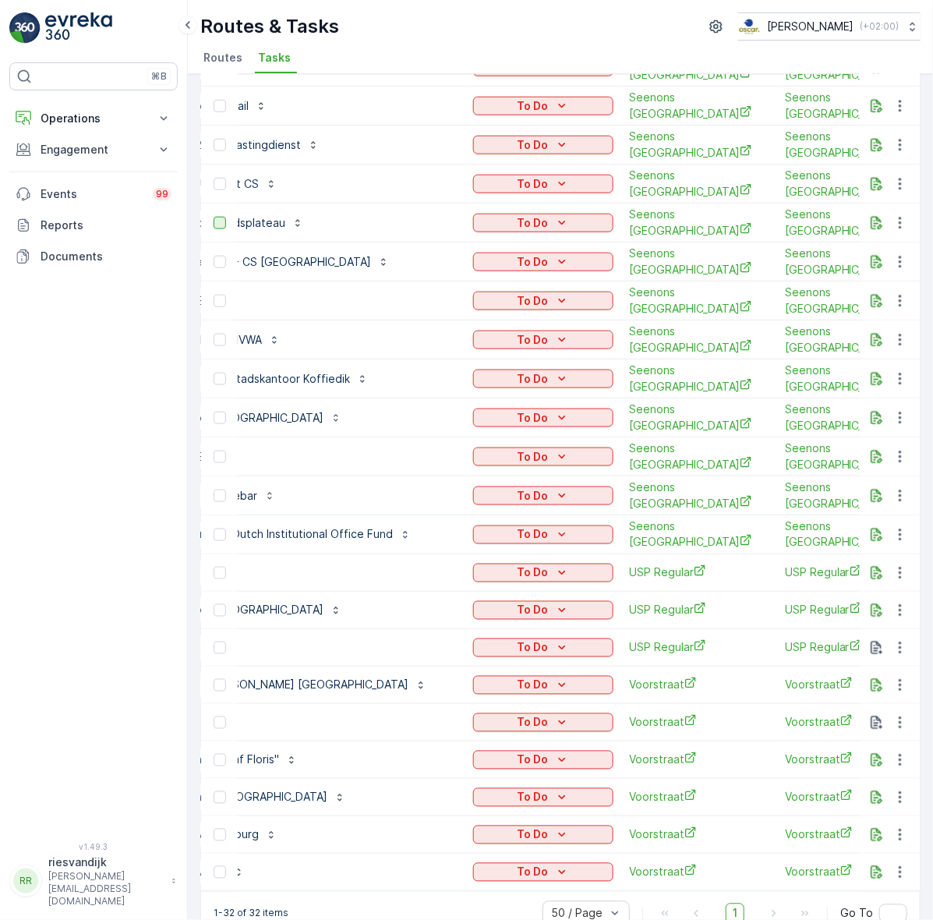
scroll to position [547, 0]
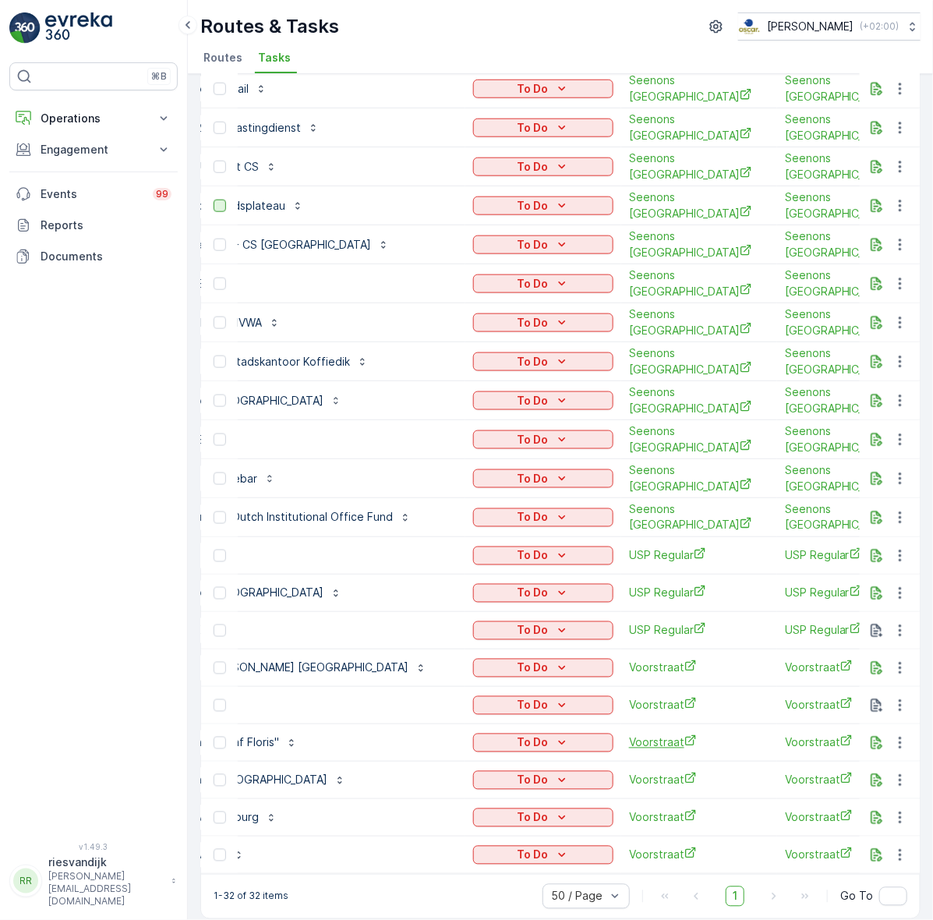
click at [629, 734] on span "Voorstraat" at bounding box center [699, 742] width 140 height 16
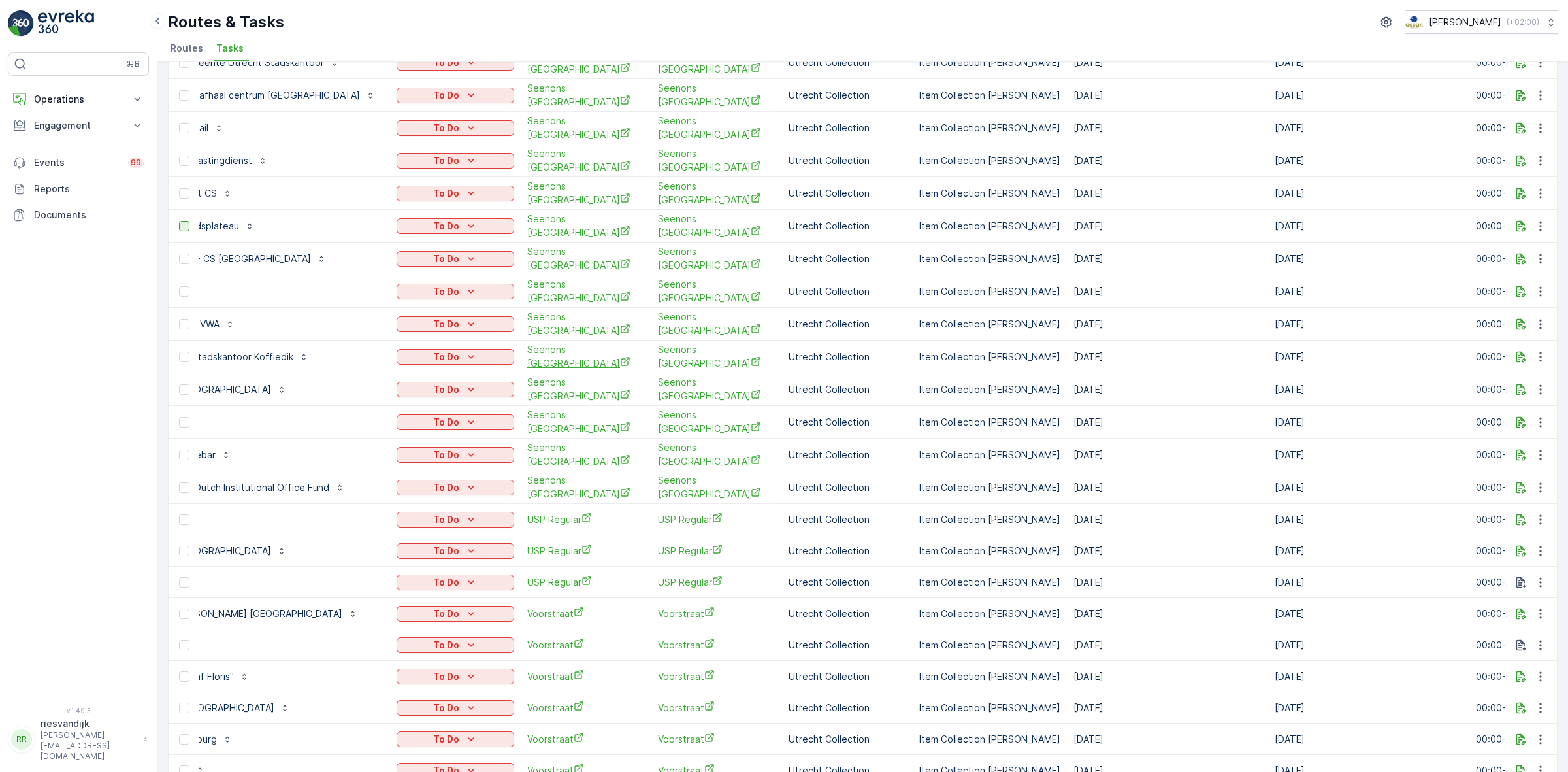
scroll to position [376, 0]
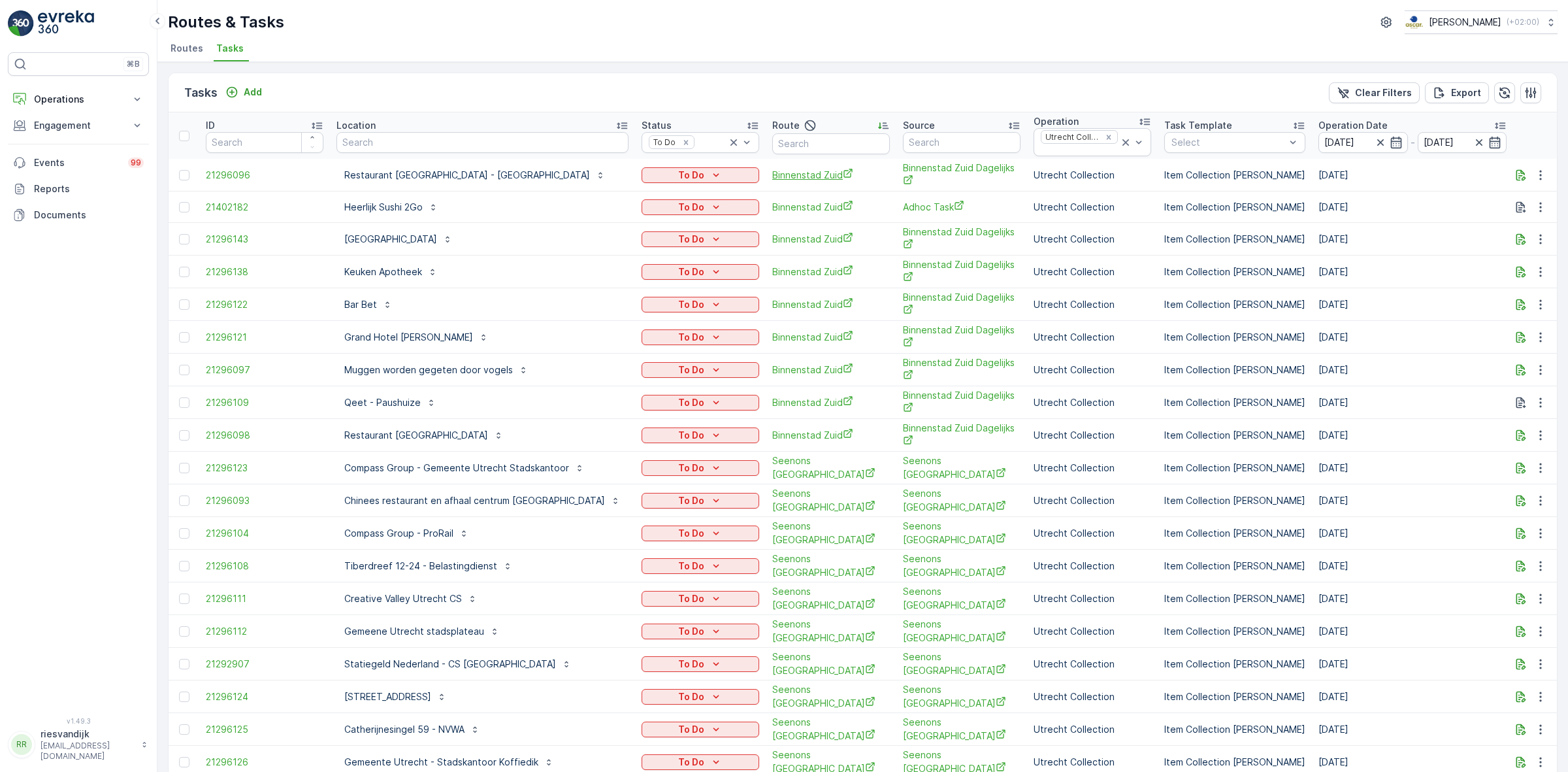
click at [790, 175] on span "Binnenstad Zuid" at bounding box center [831, 174] width 117 height 13
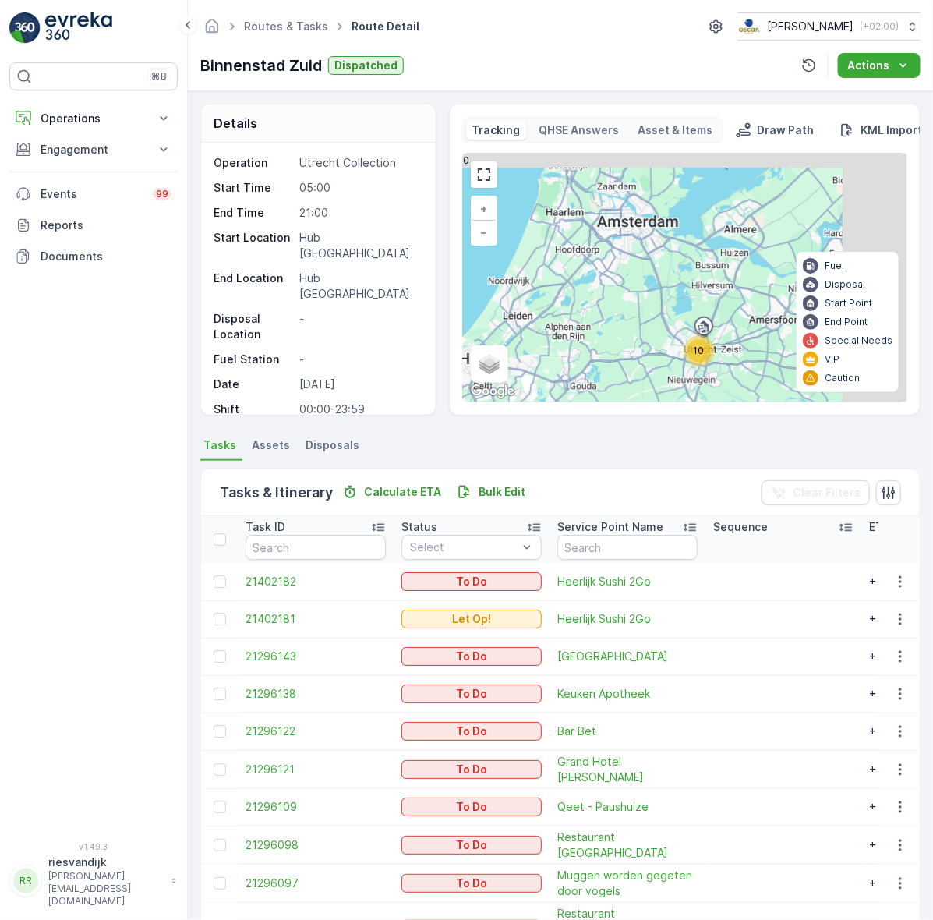
drag, startPoint x: 659, startPoint y: 321, endPoint x: 621, endPoint y: 335, distance: 40.0
click at [621, 335] on div "10 + − Satellite Roadmap Terrain Hybrid Leaflet Keyboard shortcuts Map Data Map…" at bounding box center [685, 278] width 444 height 248
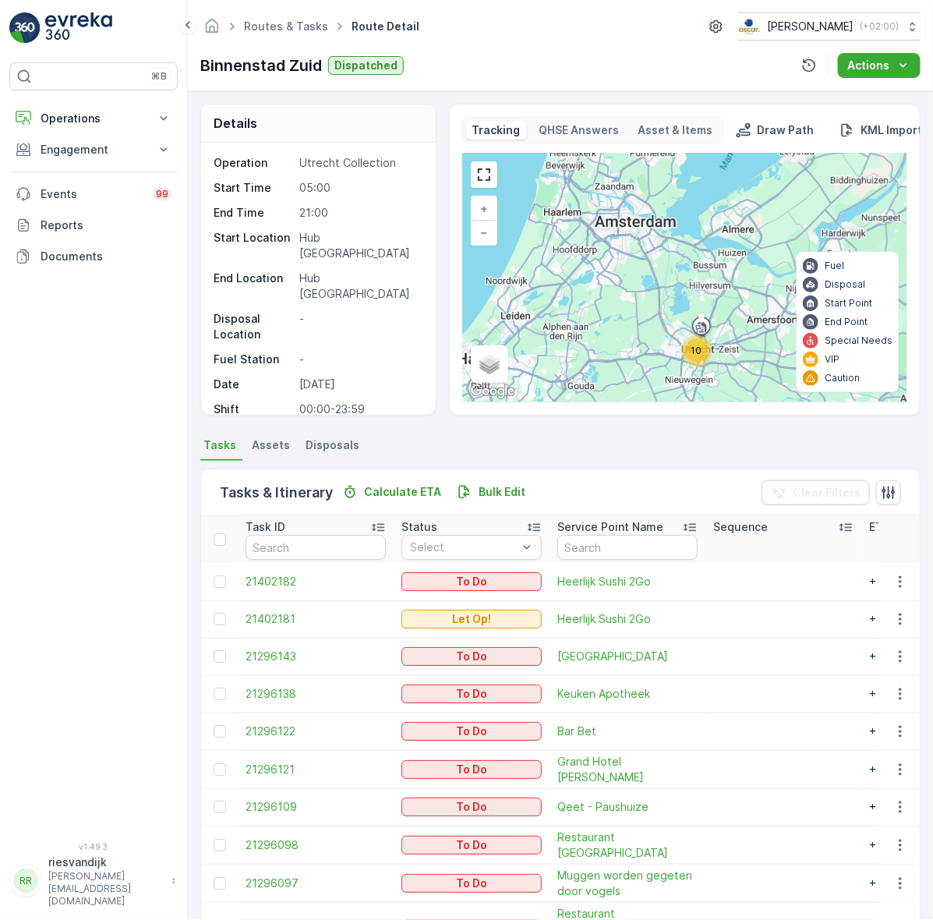
drag, startPoint x: 690, startPoint y: 317, endPoint x: 673, endPoint y: 310, distance: 18.5
click at [689, 315] on icon at bounding box center [701, 328] width 25 height 27
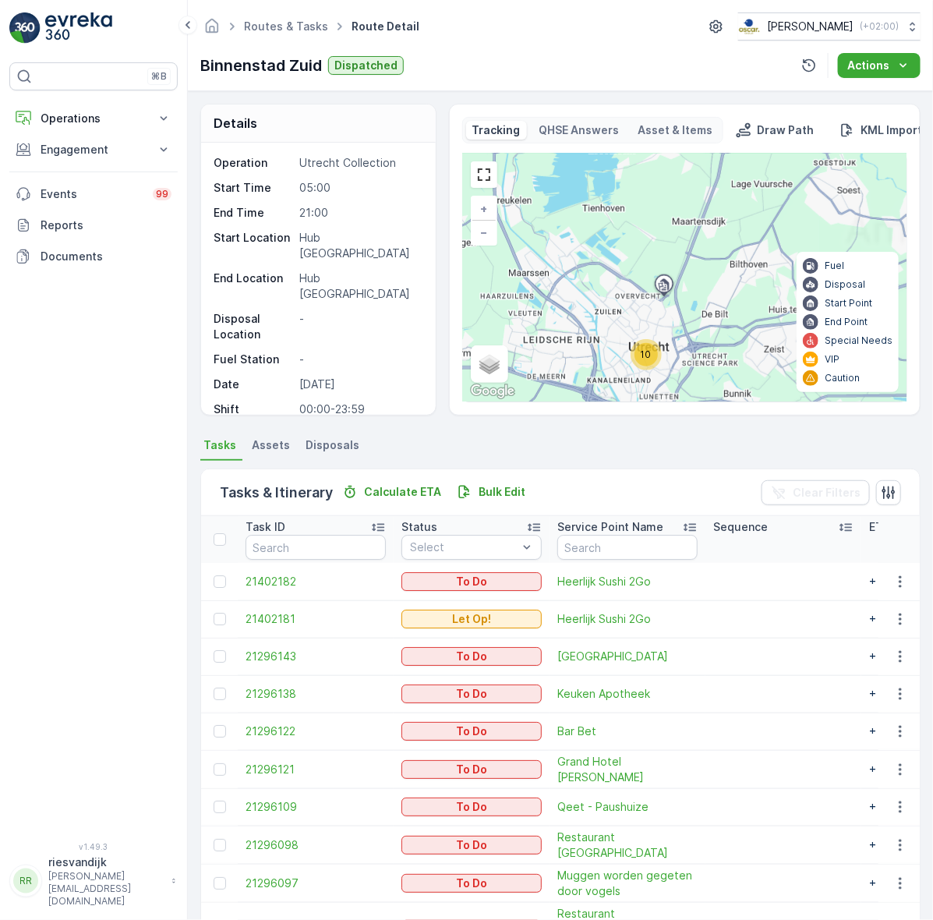
drag, startPoint x: 618, startPoint y: 266, endPoint x: 566, endPoint y: 230, distance: 63.4
click at [566, 230] on div "10 10 Hub Utrecht + − Satellite Roadmap Terrain Hybrid Leaflet Keyboard shortcu…" at bounding box center [685, 278] width 444 height 248
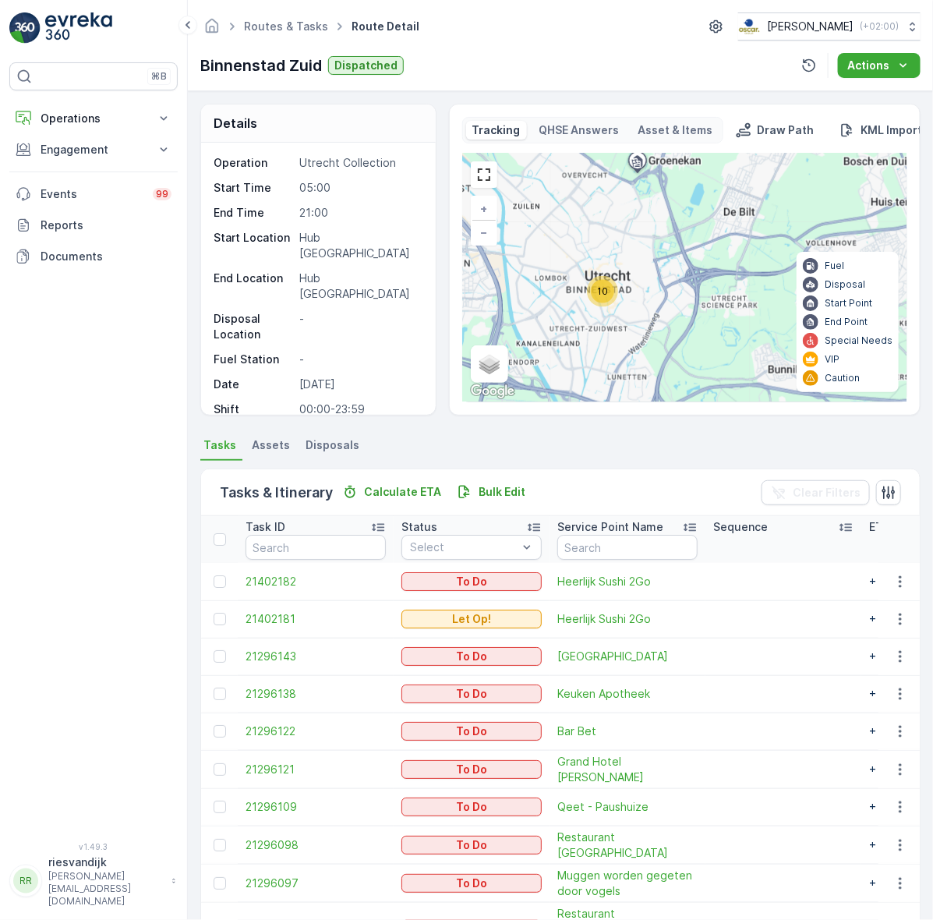
drag, startPoint x: 637, startPoint y: 313, endPoint x: 685, endPoint y: 238, distance: 88.7
click at [683, 236] on div "10 + − Satellite Roadmap Terrain Hybrid Leaflet Keyboard shortcuts Map Data Map…" at bounding box center [685, 278] width 444 height 248
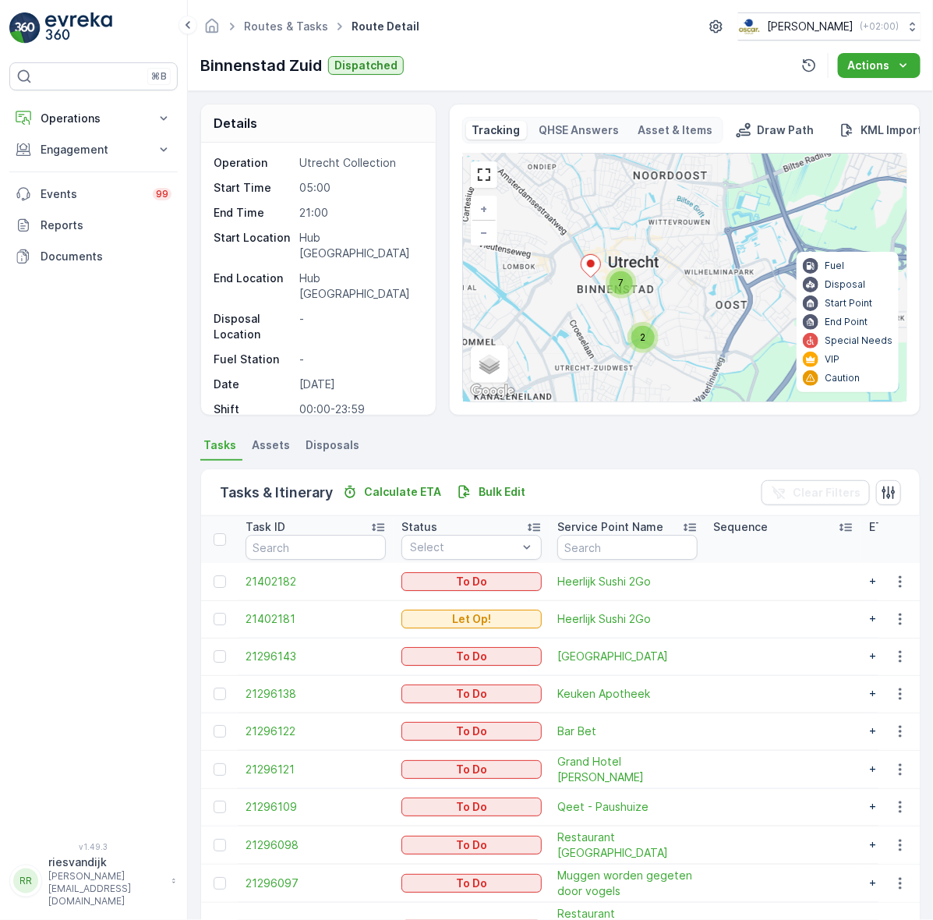
drag, startPoint x: 638, startPoint y: 298, endPoint x: 692, endPoint y: 278, distance: 58.2
click at [692, 278] on div "2 7 + − Satellite Roadmap Terrain Hybrid Leaflet Keyboard shortcuts Map Data Ma…" at bounding box center [685, 278] width 444 height 248
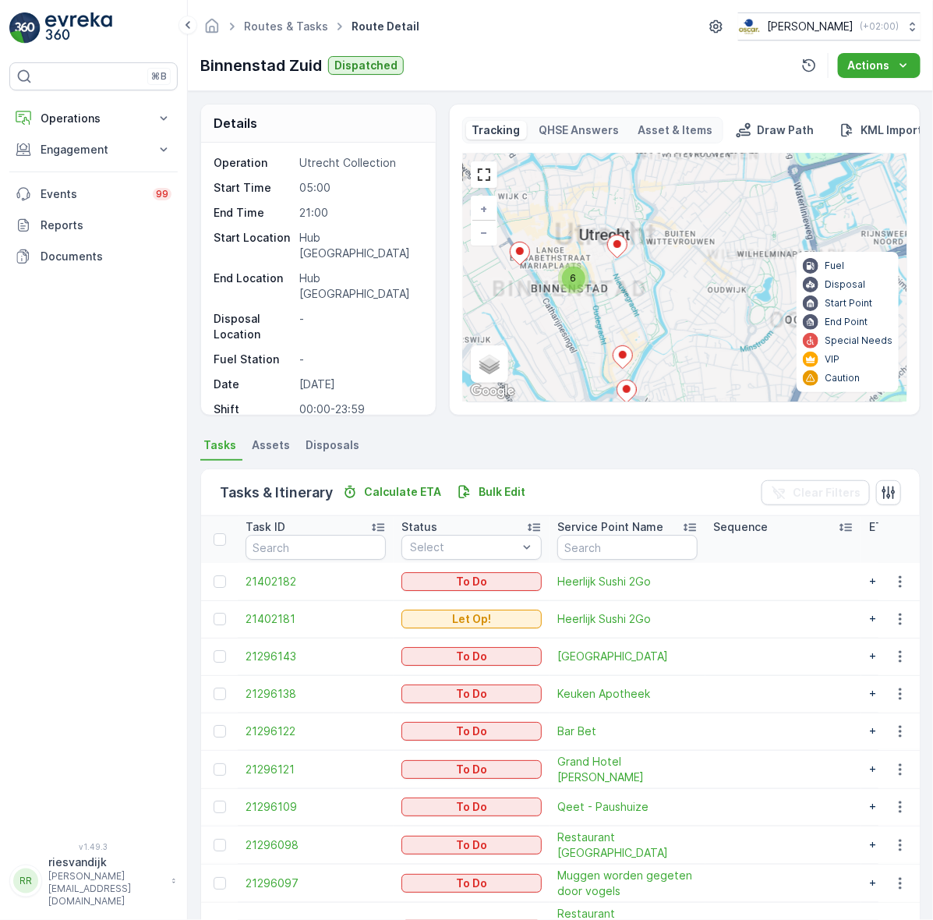
drag, startPoint x: 673, startPoint y: 282, endPoint x: 719, endPoint y: 286, distance: 46.2
click at [719, 286] on div "2 7 6 + − Satellite Roadmap Terrain Hybrid Leaflet Keyboard shortcuts Map Data …" at bounding box center [685, 278] width 444 height 248
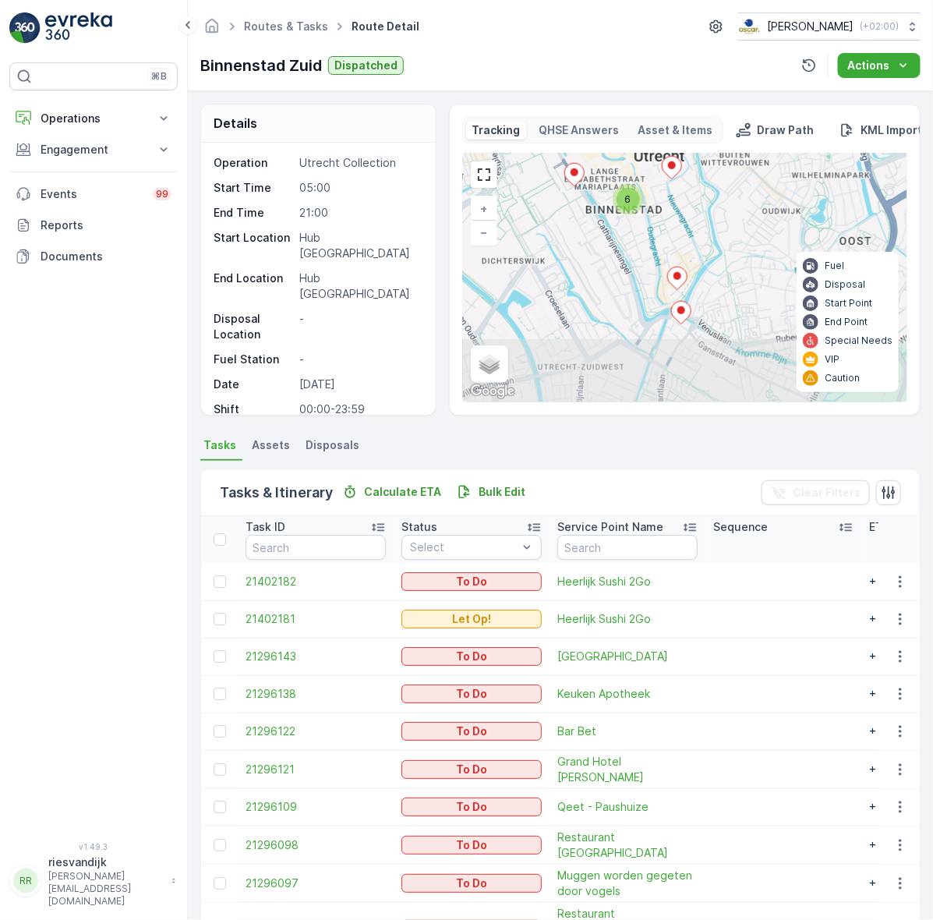
drag, startPoint x: 590, startPoint y: 324, endPoint x: 597, endPoint y: 235, distance: 89.2
click at [597, 235] on div "6 + − Satellite Roadmap Terrain Hybrid Leaflet Keyboard shortcuts Map Data Map …" at bounding box center [685, 278] width 444 height 248
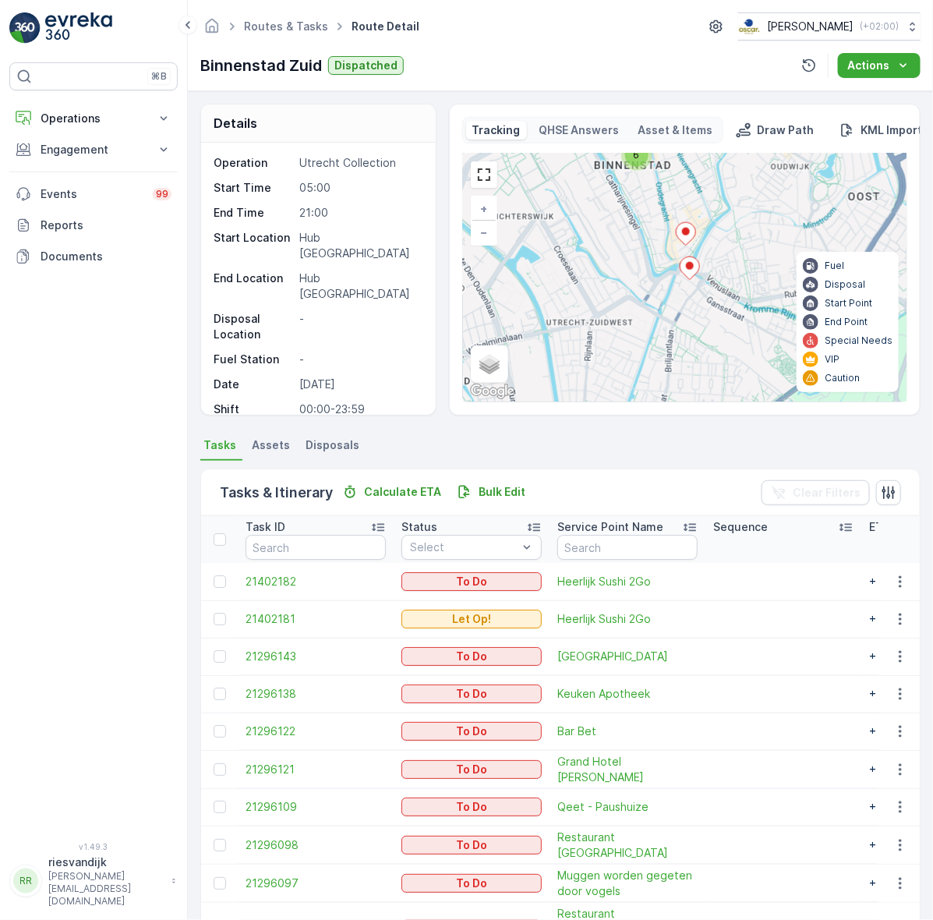
click at [607, 279] on div "6 + − Satellite Roadmap Terrain Hybrid Leaflet Keyboard shortcuts Map Data Map …" at bounding box center [685, 278] width 444 height 248
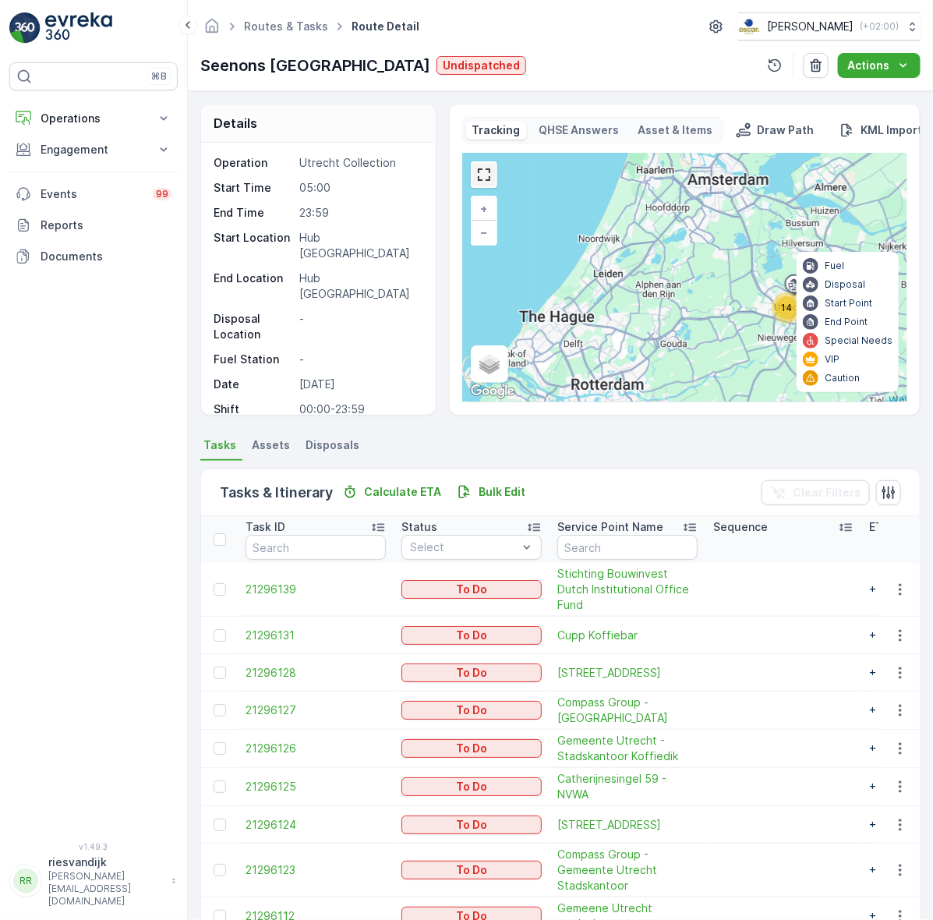
click at [478, 176] on link at bounding box center [484, 174] width 23 height 23
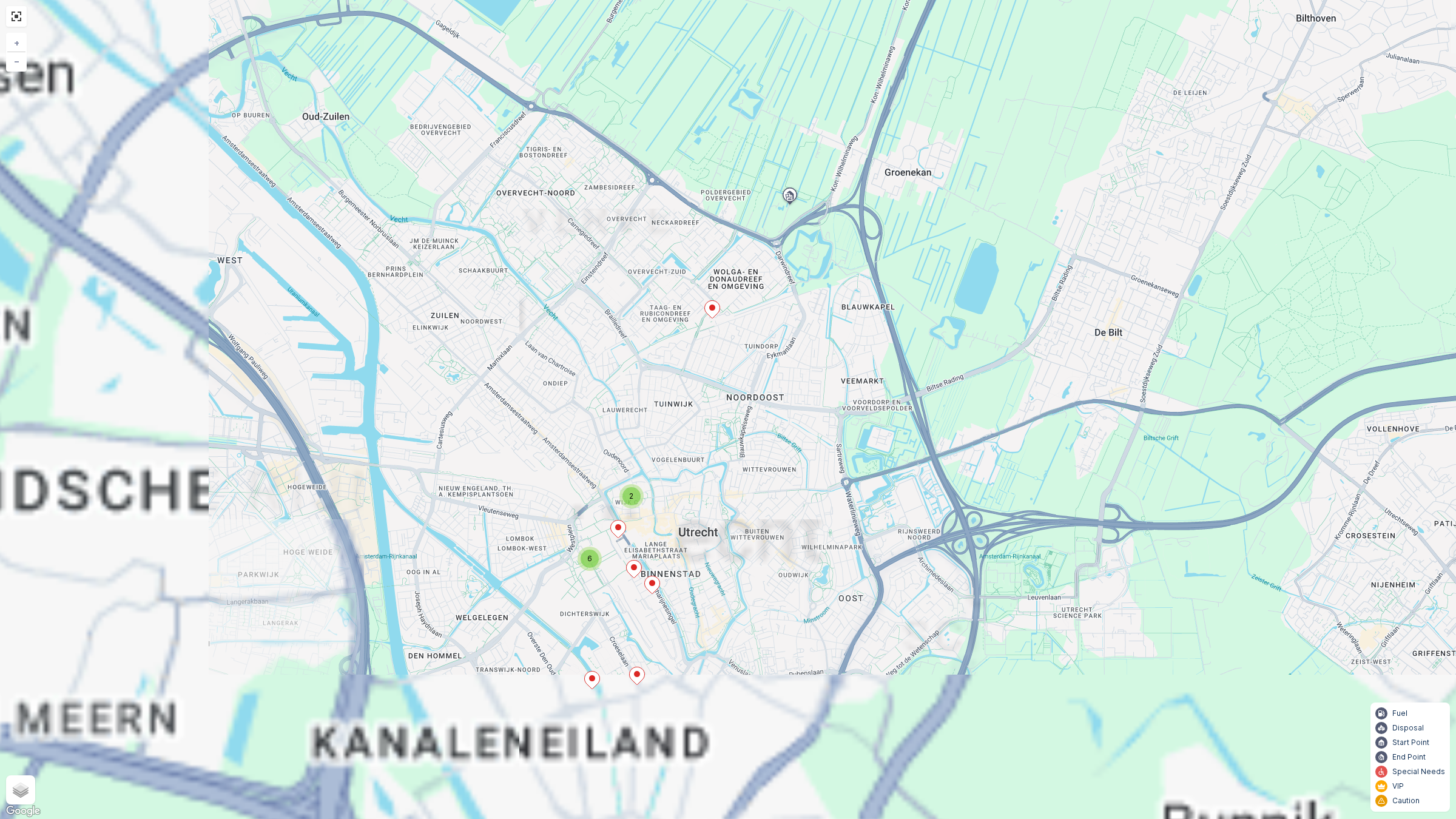
drag, startPoint x: 729, startPoint y: 479, endPoint x: 952, endPoint y: 285, distance: 295.6
click at [952, 285] on div "2 6 + − Satellite Roadmap Terrain Hybrid Leaflet Keyboard shortcuts Map Data Ma…" at bounding box center [728, 409] width 1456 height 819
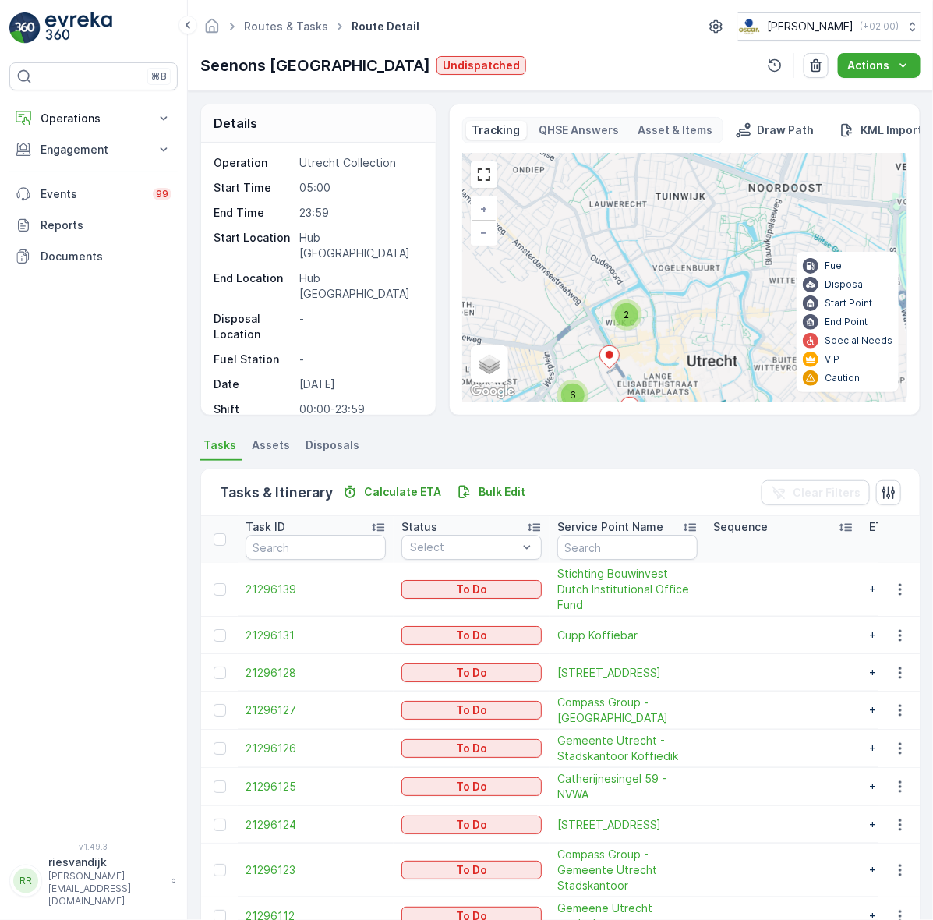
drag, startPoint x: 727, startPoint y: 306, endPoint x: 797, endPoint y: 232, distance: 102.6
click at [797, 232] on div "2 6 + − Satellite Roadmap Terrain Hybrid Leaflet Keyboard shortcuts Map Data Ma…" at bounding box center [685, 278] width 444 height 248
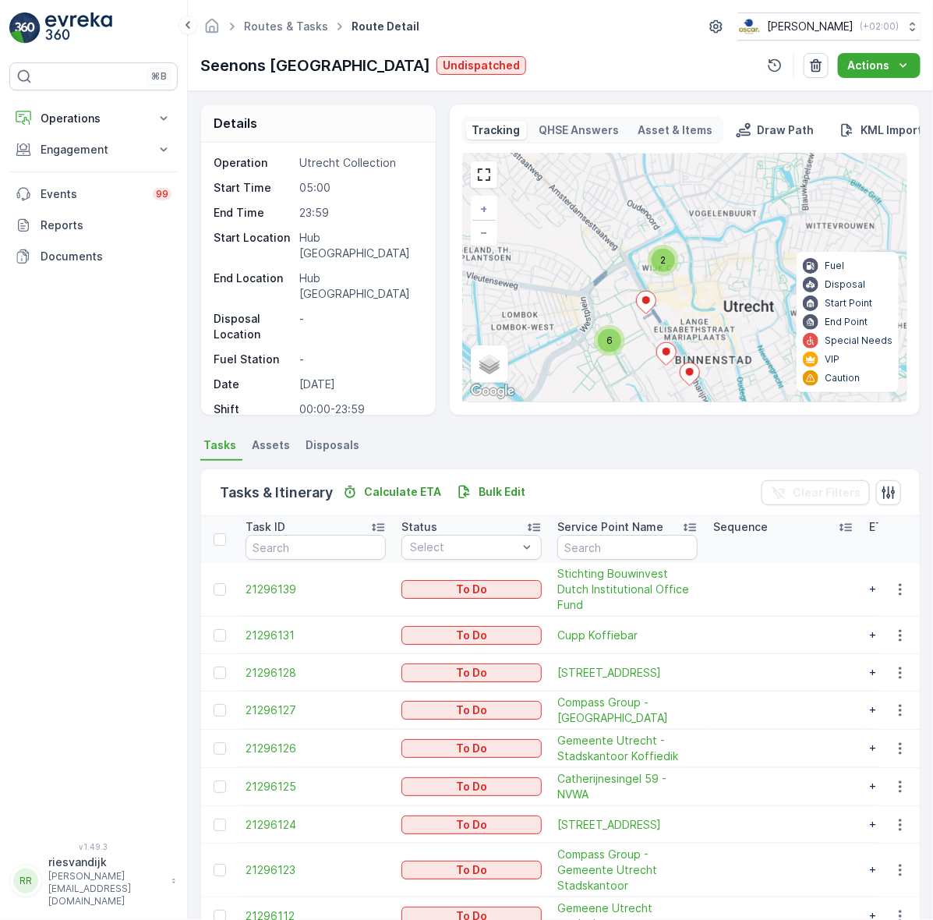
drag, startPoint x: 724, startPoint y: 285, endPoint x: 742, endPoint y: 255, distance: 35.7
click at [742, 255] on div "2 6 + − Satellite Roadmap Terrain Hybrid Leaflet Keyboard shortcuts Map Data Ma…" at bounding box center [685, 278] width 444 height 248
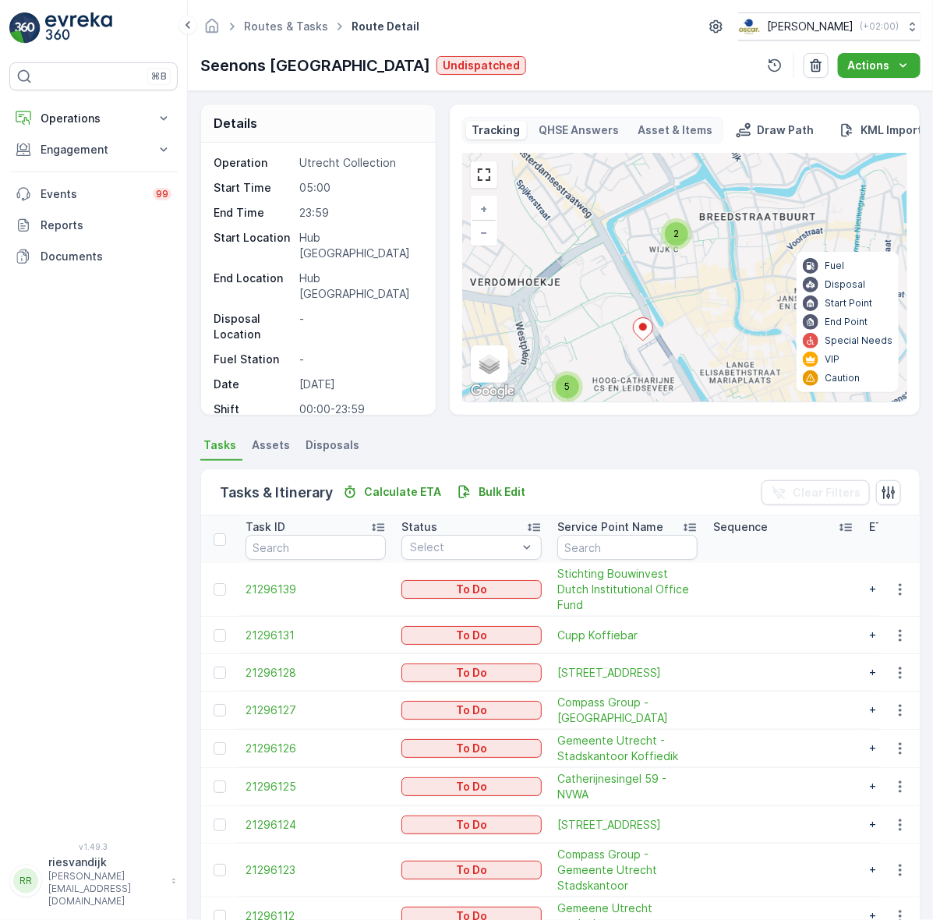
drag, startPoint x: 712, startPoint y: 275, endPoint x: 738, endPoint y: 331, distance: 62.1
click at [738, 331] on div "2 5 + − Satellite Roadmap Terrain Hybrid Leaflet Keyboard shortcuts Map Data Ma…" at bounding box center [685, 278] width 444 height 248
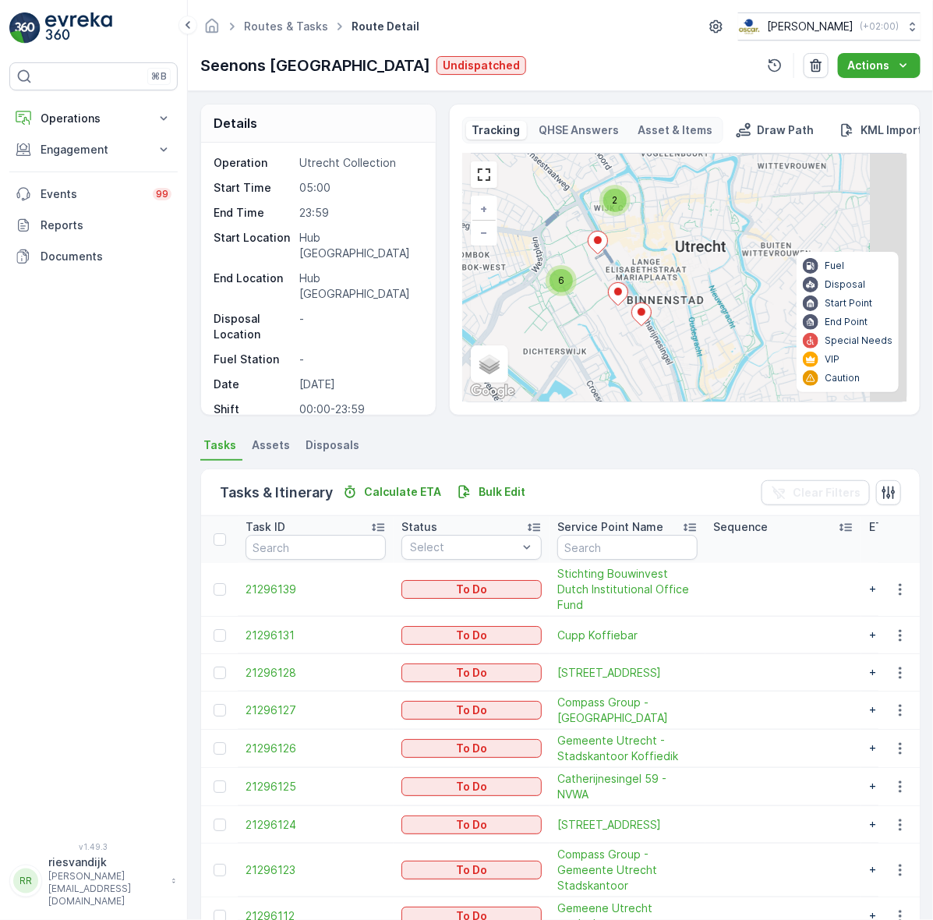
drag, startPoint x: 730, startPoint y: 306, endPoint x: 649, endPoint y: 244, distance: 101.8
click at [649, 244] on div "2 6 + − Satellite Roadmap Terrain Hybrid Leaflet Keyboard shortcuts Map Data Ma…" at bounding box center [685, 278] width 444 height 248
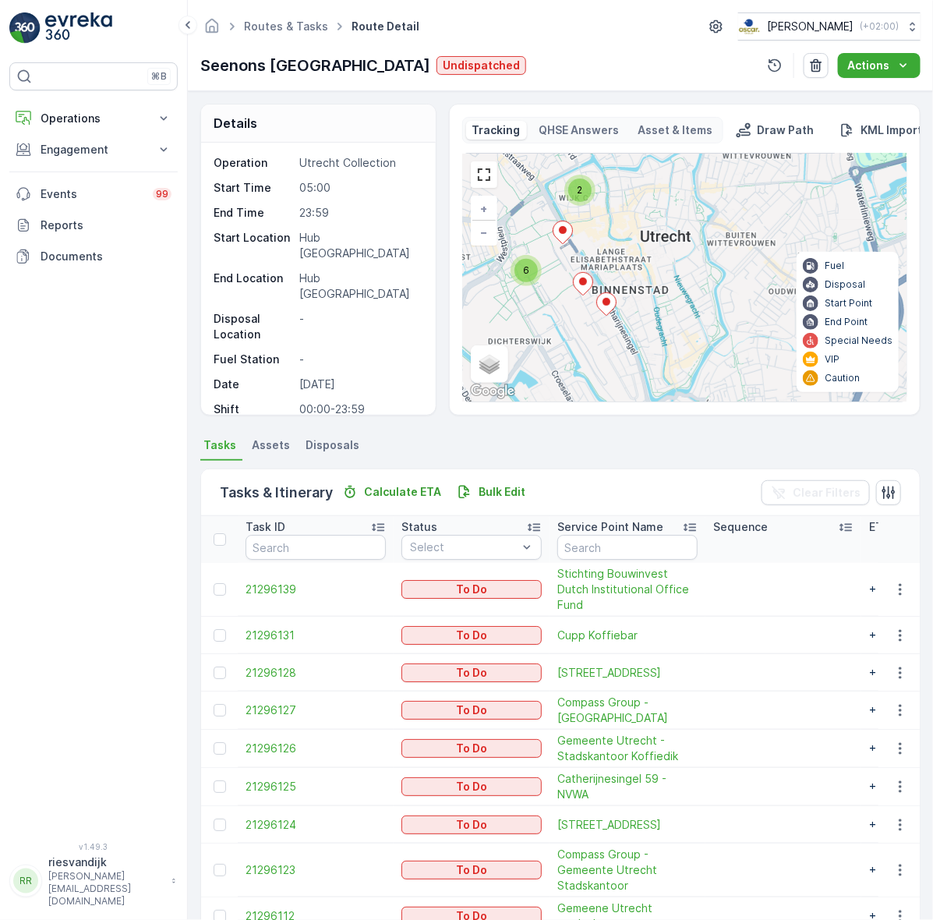
drag, startPoint x: 699, startPoint y: 301, endPoint x: 664, endPoint y: 291, distance: 36.5
click at [664, 291] on div "2 6 + − Satellite Roadmap Terrain Hybrid Leaflet Keyboard shortcuts Map Data Ma…" at bounding box center [685, 278] width 444 height 248
click at [605, 308] on icon at bounding box center [605, 303] width 19 height 23
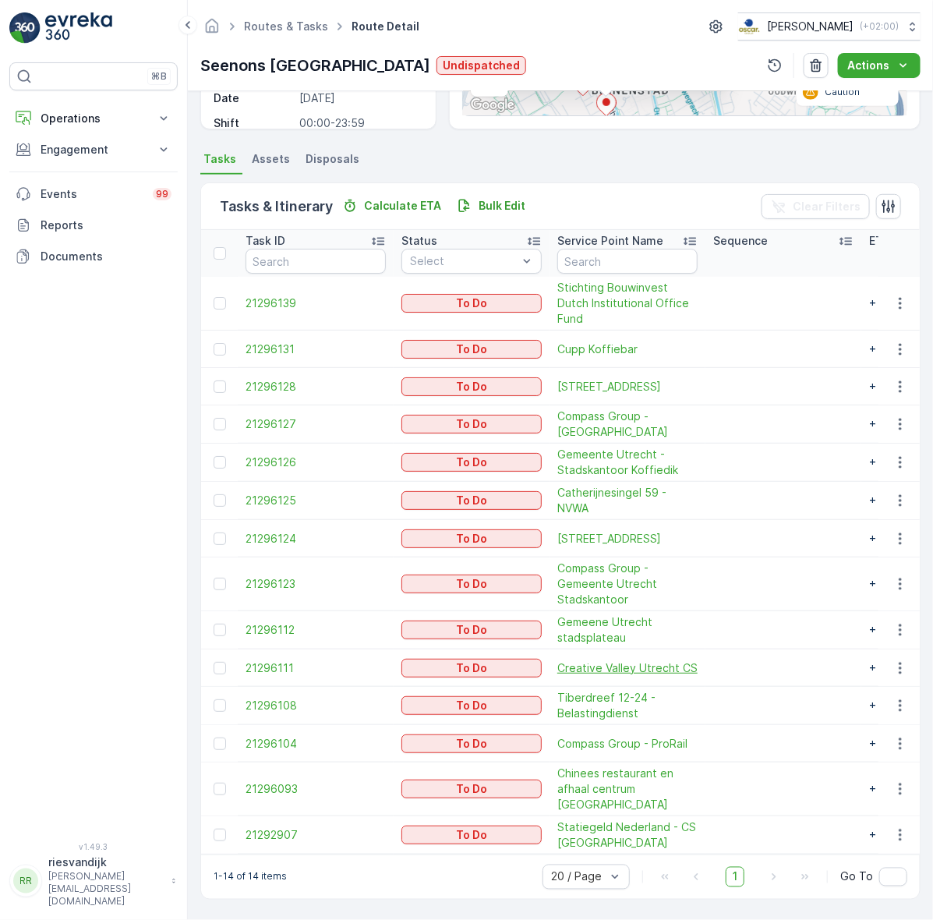
scroll to position [297, 0]
click at [895, 507] on icon "button" at bounding box center [901, 501] width 16 height 16
click at [897, 571] on div "Change Route" at bounding box center [875, 574] width 118 height 22
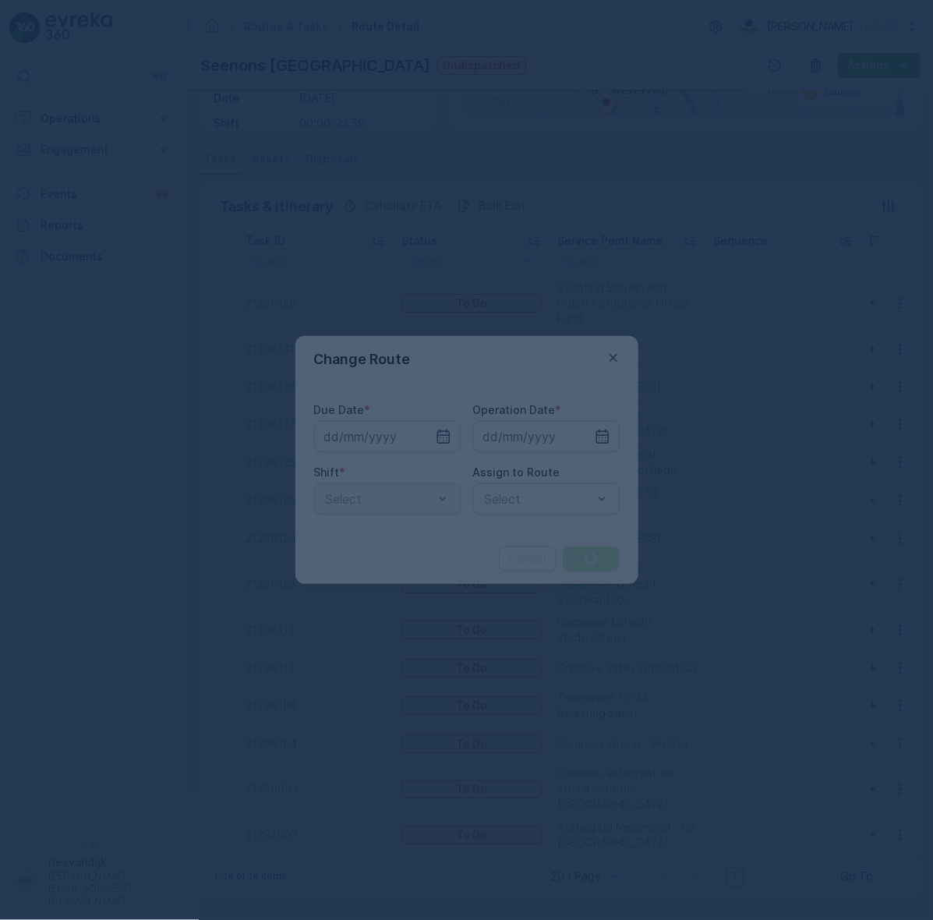
type input "[DATE]"
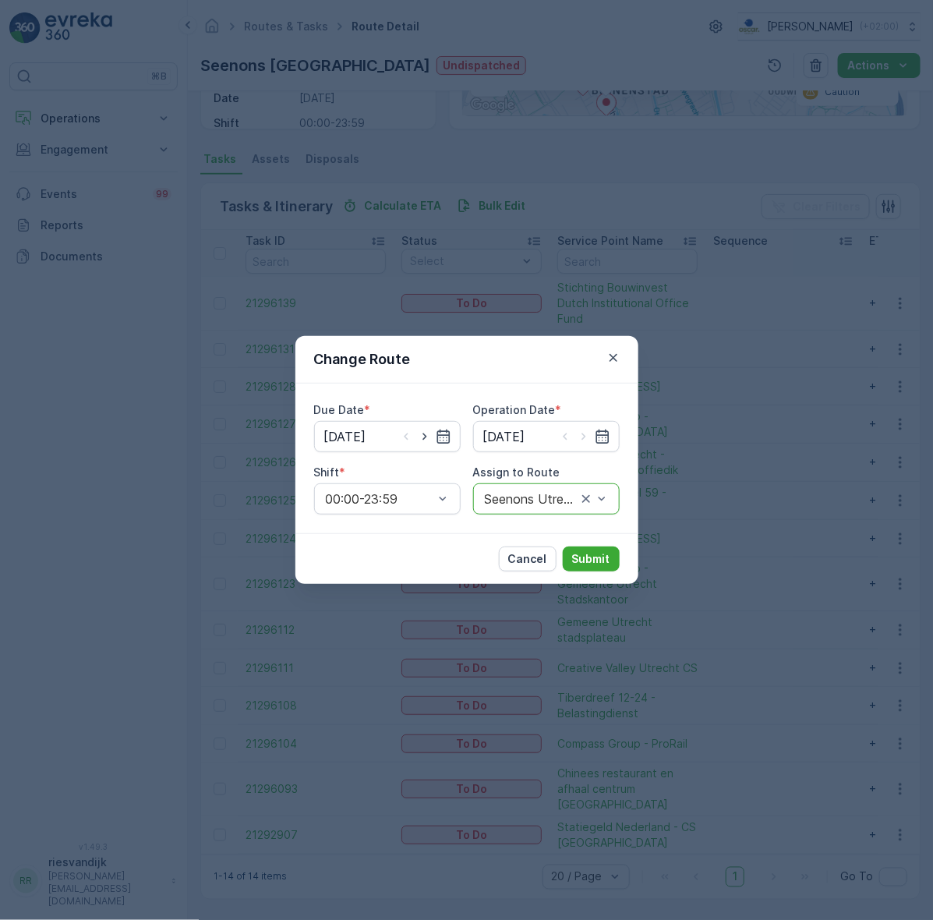
click at [540, 495] on div at bounding box center [530, 499] width 95 height 14
click at [540, 497] on div at bounding box center [530, 499] width 95 height 14
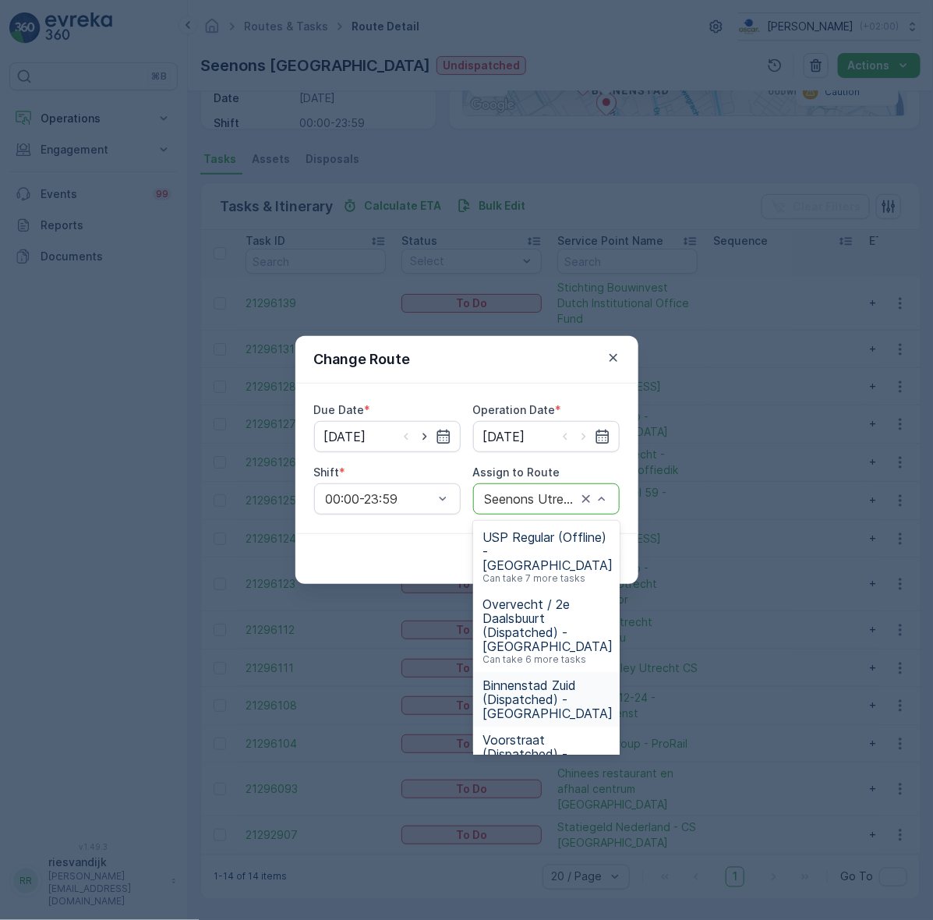
scroll to position [70, 0]
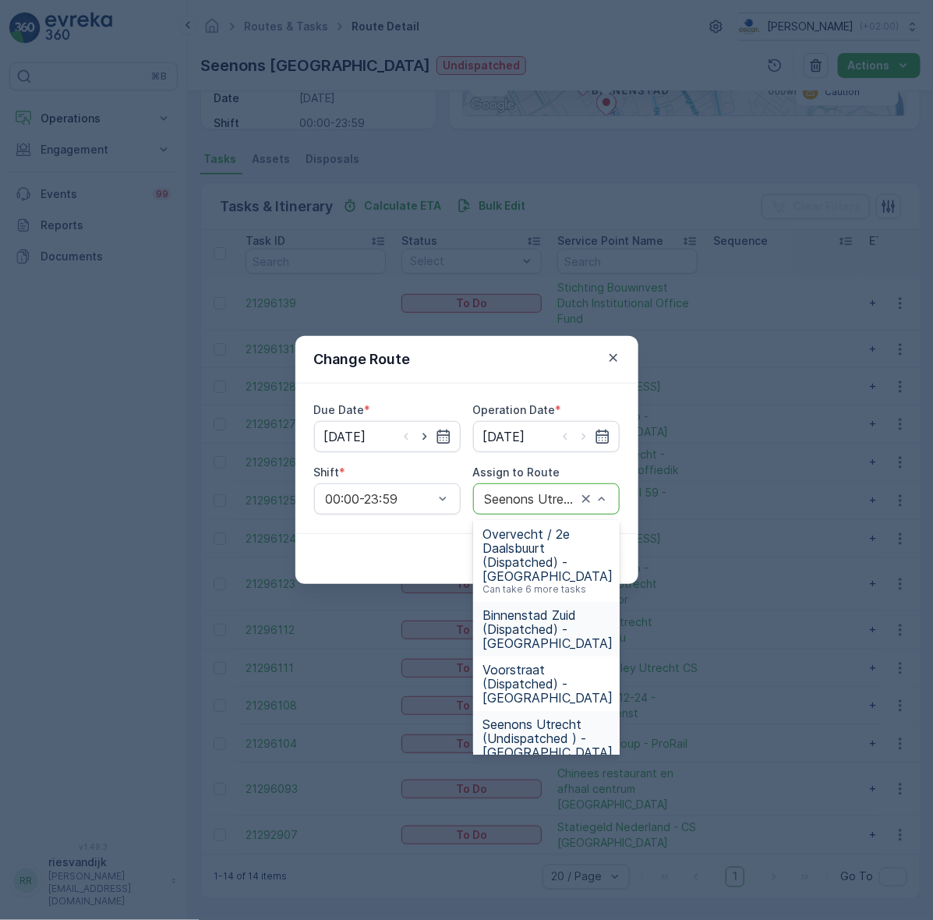
click at [552, 608] on span "Binnenstad Zuid (Dispatched) - [GEOGRAPHIC_DATA]" at bounding box center [548, 629] width 130 height 42
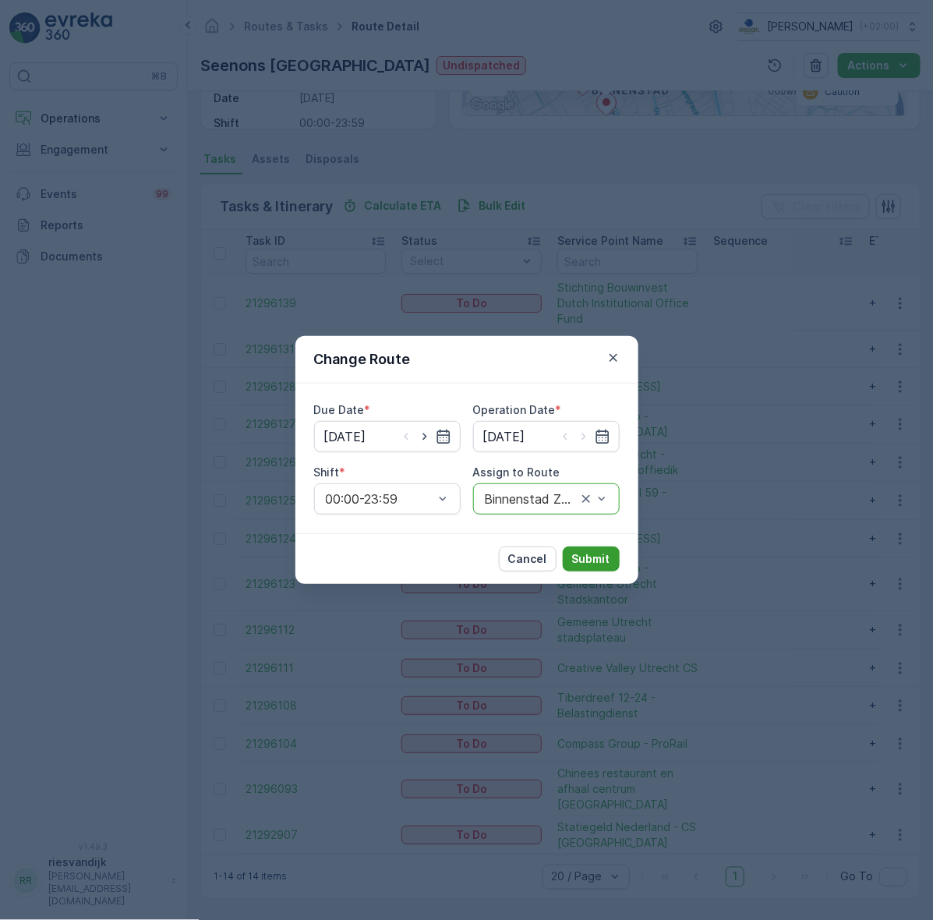
click at [591, 552] on p "Submit" at bounding box center [591, 559] width 38 height 16
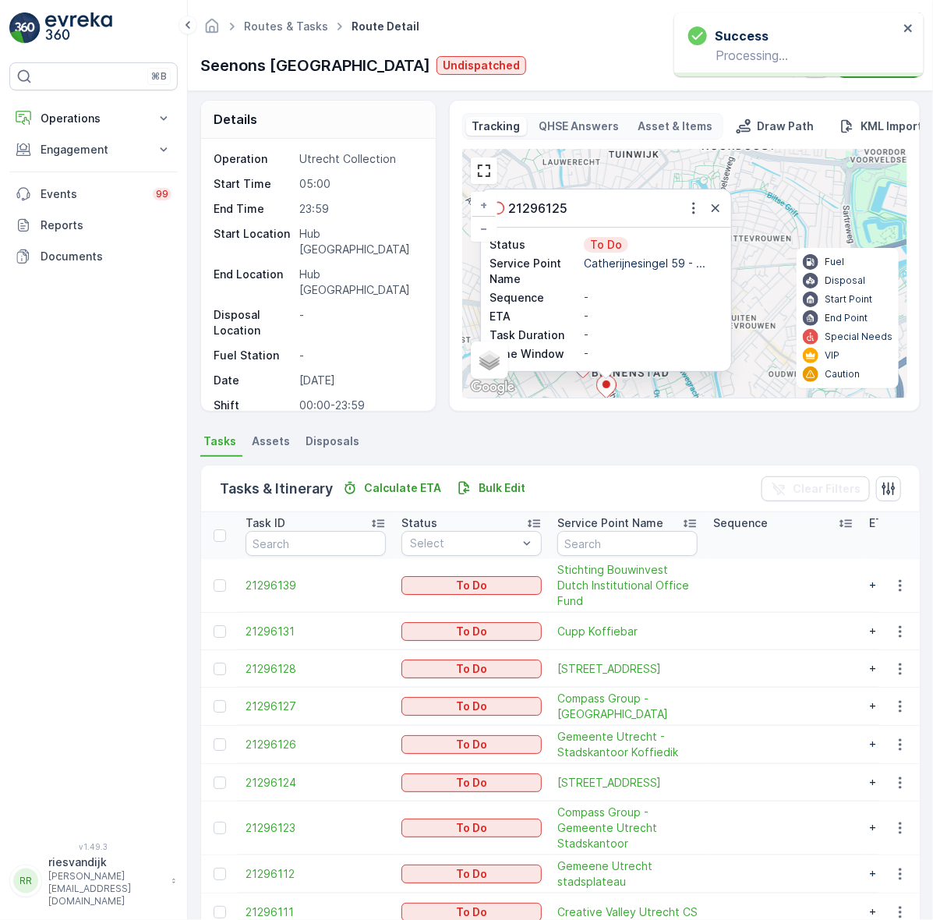
scroll to position [0, 0]
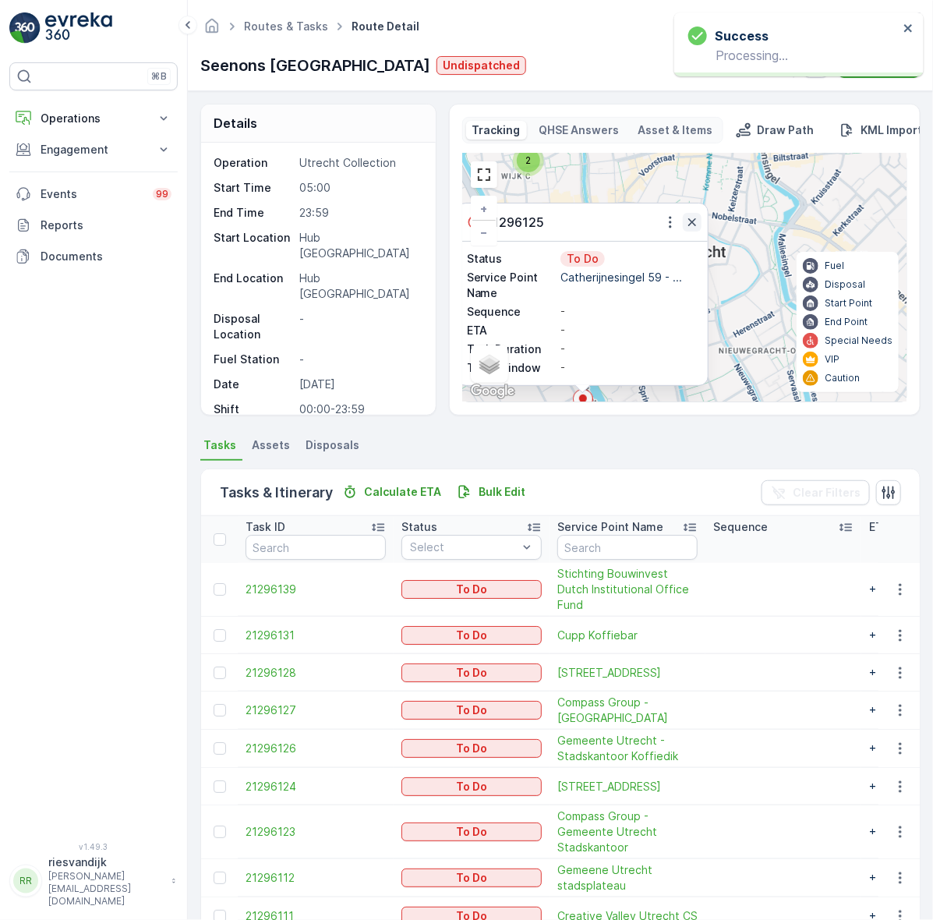
click at [685, 224] on icon "button" at bounding box center [693, 222] width 16 height 16
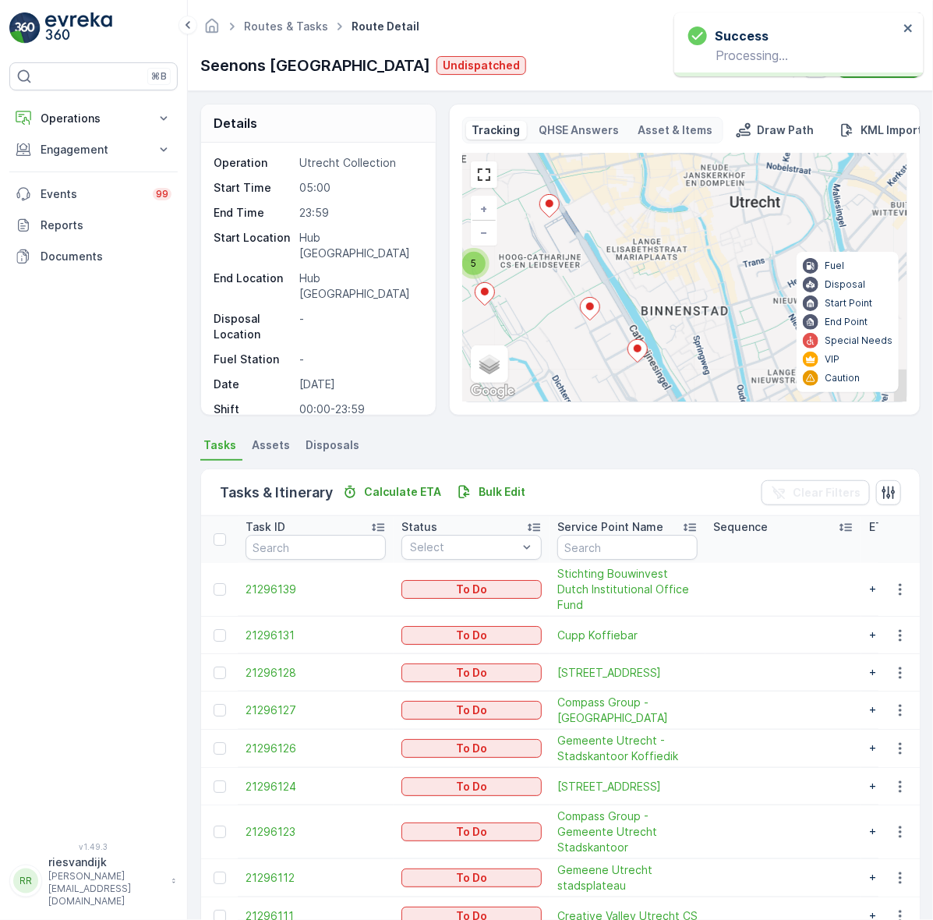
drag, startPoint x: 668, startPoint y: 258, endPoint x: 710, endPoint y: 217, distance: 58.4
click at [722, 208] on div "2 5 + − Satellite Roadmap Terrain Hybrid Leaflet Keyboard shortcuts Map Data Ma…" at bounding box center [685, 278] width 444 height 248
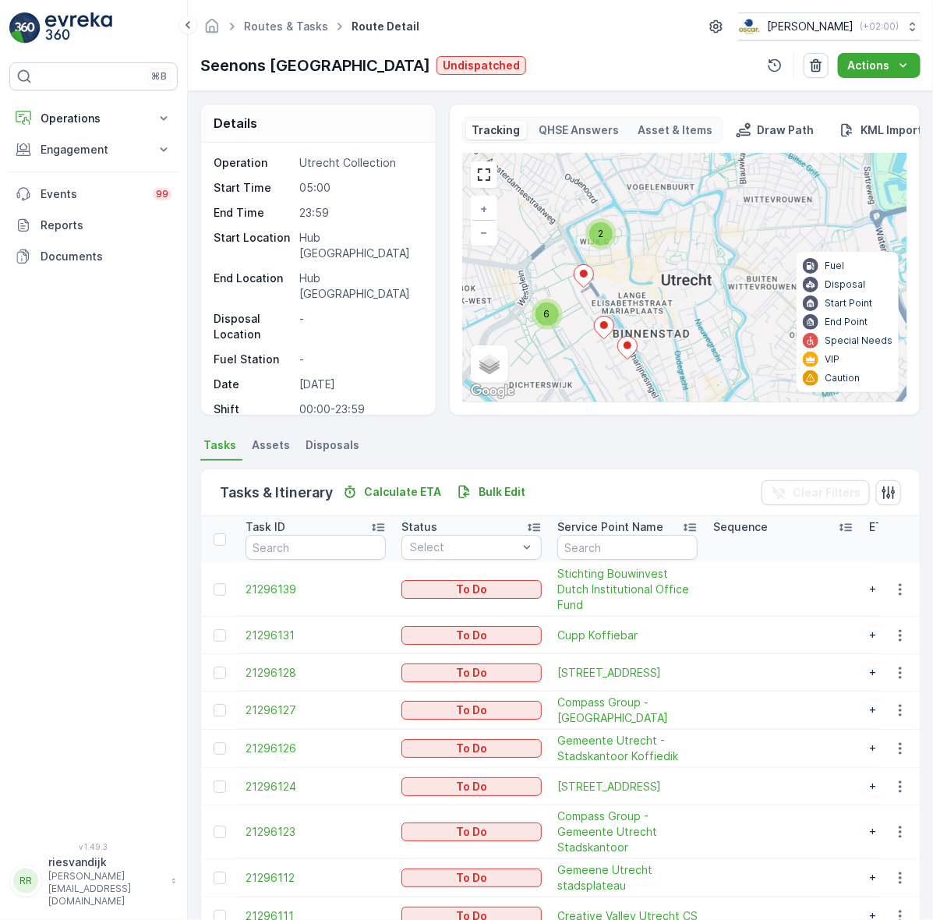
drag, startPoint x: 708, startPoint y: 262, endPoint x: 683, endPoint y: 258, distance: 25.3
click at [683, 257] on div "2 6 + − Satellite Roadmap Terrain Hybrid Leaflet Keyboard shortcuts Map Data Ma…" at bounding box center [685, 278] width 444 height 248
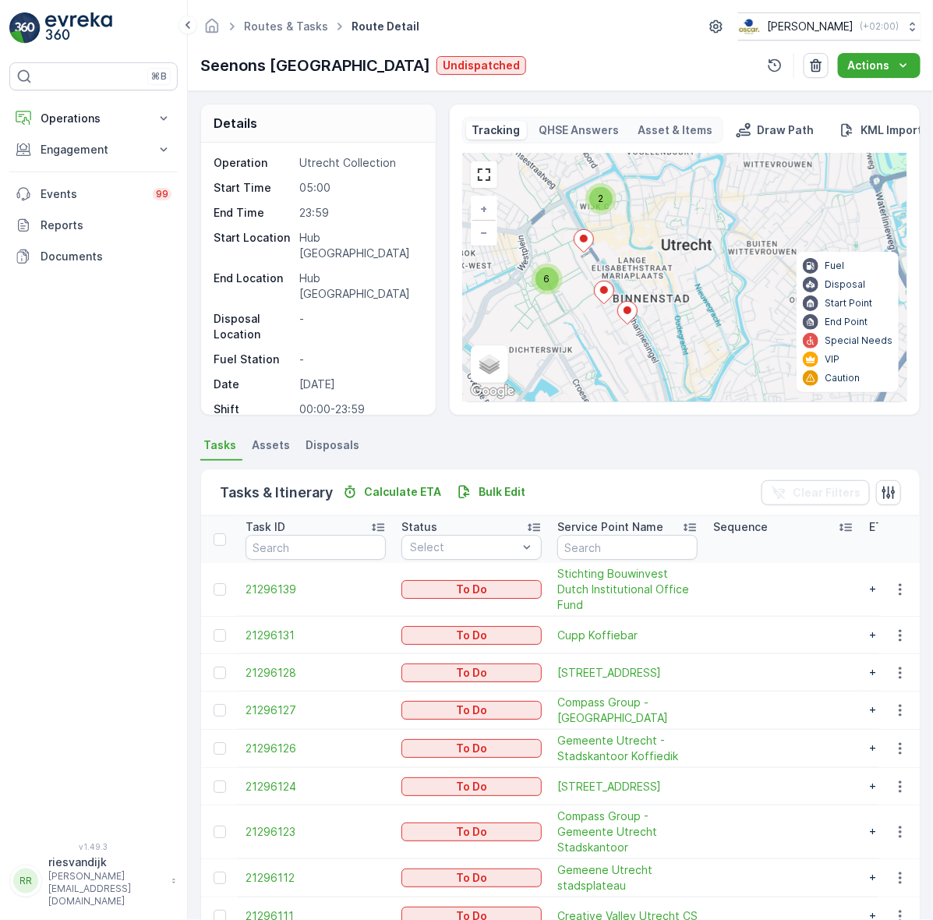
drag, startPoint x: 678, startPoint y: 236, endPoint x: 649, endPoint y: 225, distance: 31.9
click at [663, 223] on div "2 6 + − Satellite Roadmap Terrain Hybrid Leaflet Keyboard shortcuts Map Data Ma…" at bounding box center [685, 278] width 444 height 248
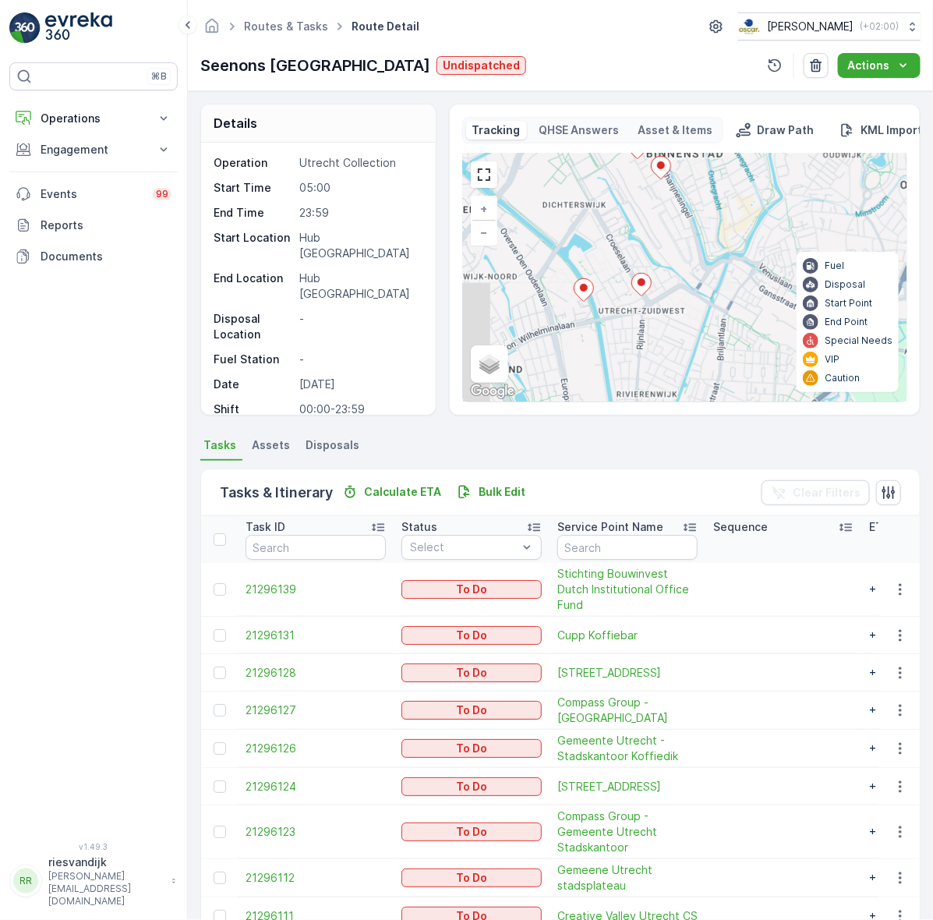
drag, startPoint x: 746, startPoint y: 250, endPoint x: 762, endPoint y: 230, distance: 25.6
click at [762, 230] on div "2 6 + − Satellite Roadmap Terrain Hybrid Leaflet Keyboard shortcuts Map Data Ma…" at bounding box center [685, 278] width 444 height 248
click at [644, 283] on icon at bounding box center [641, 282] width 19 height 23
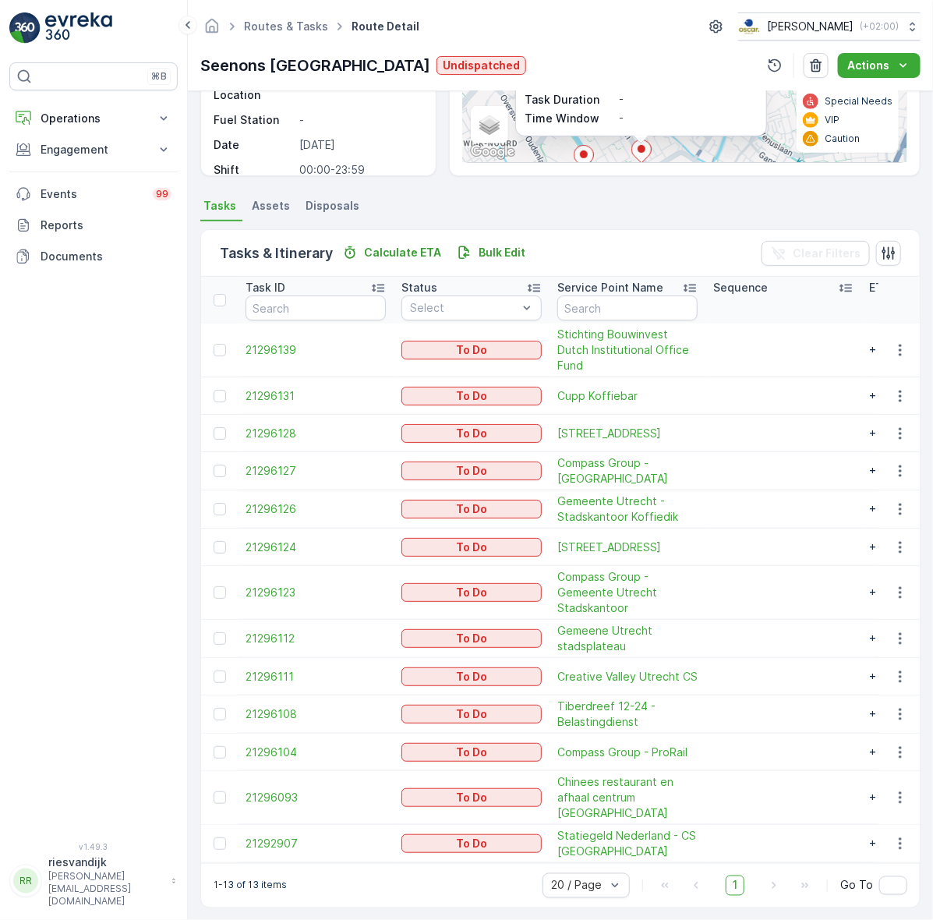
scroll to position [259, 0]
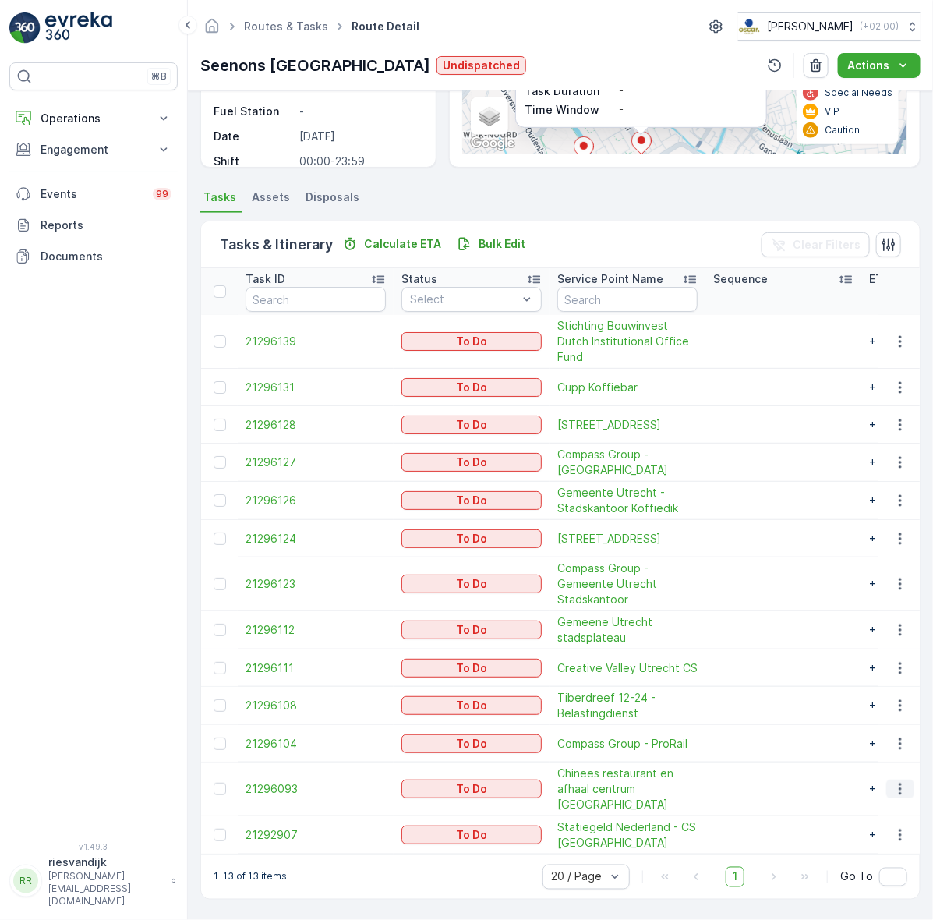
click at [901, 788] on icon "button" at bounding box center [901, 789] width 16 height 16
click at [885, 716] on span "Change Route" at bounding box center [861, 715] width 76 height 16
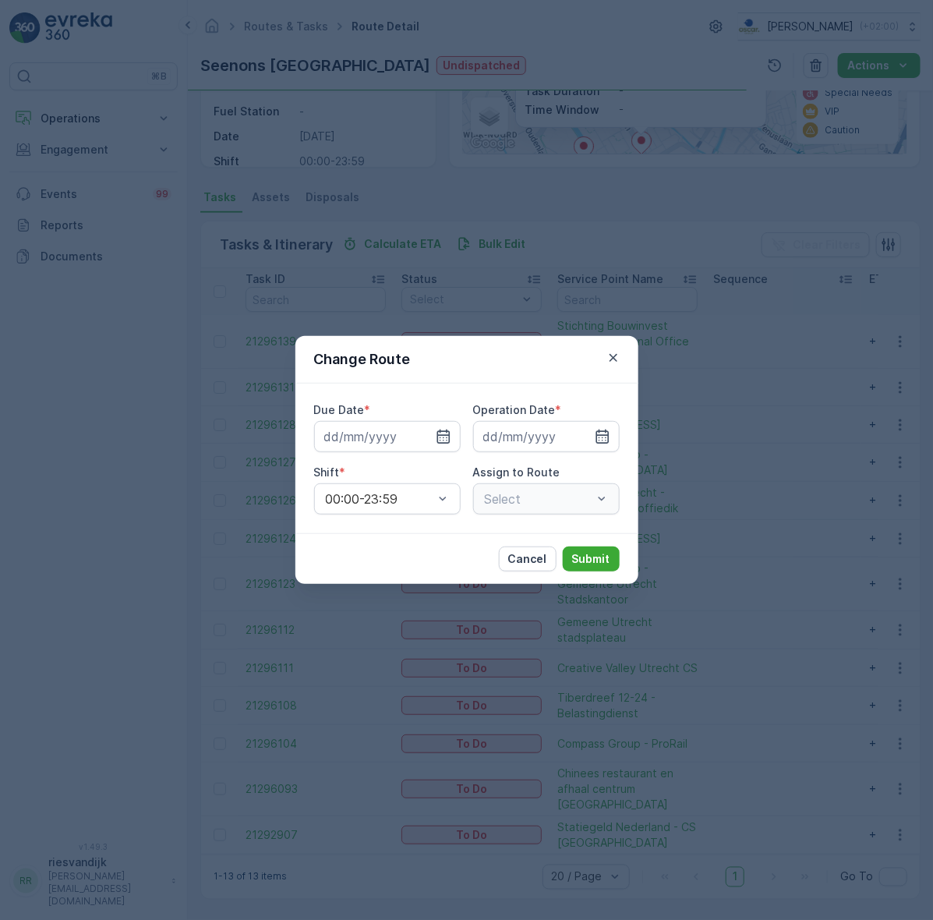
type input "[DATE]"
click at [530, 503] on div "Select" at bounding box center [546, 498] width 147 height 31
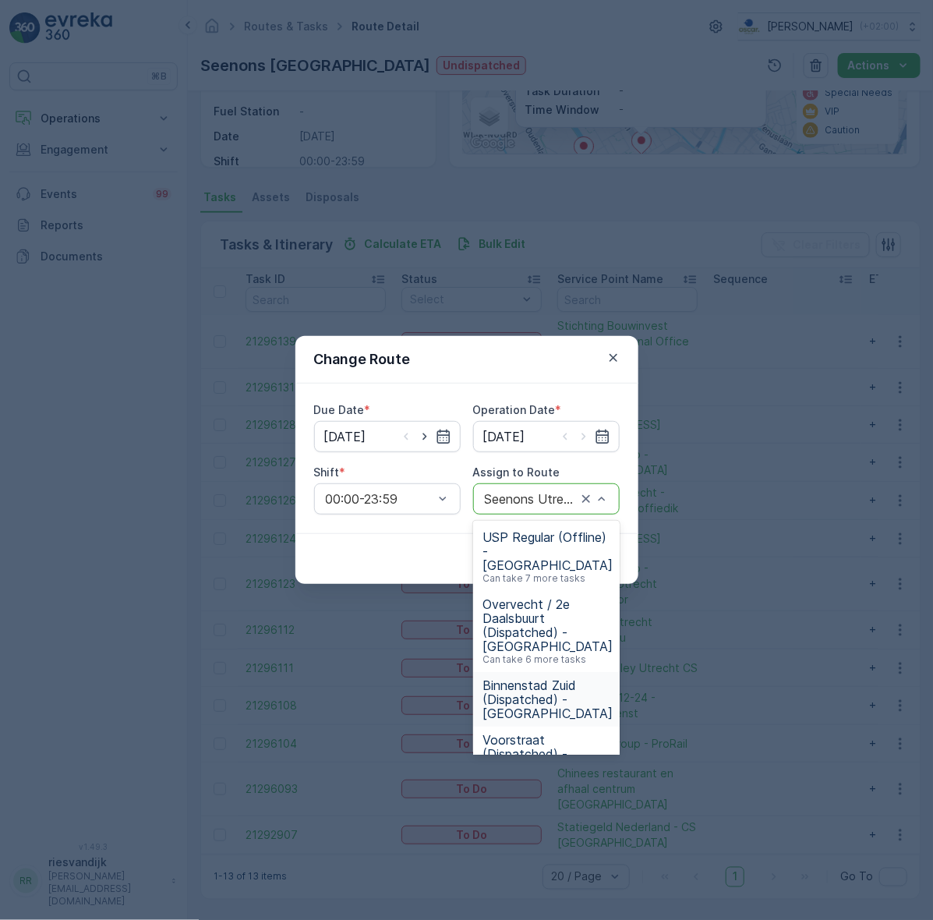
click at [561, 684] on span "Binnenstad Zuid (Dispatched) - [GEOGRAPHIC_DATA]" at bounding box center [548, 699] width 130 height 42
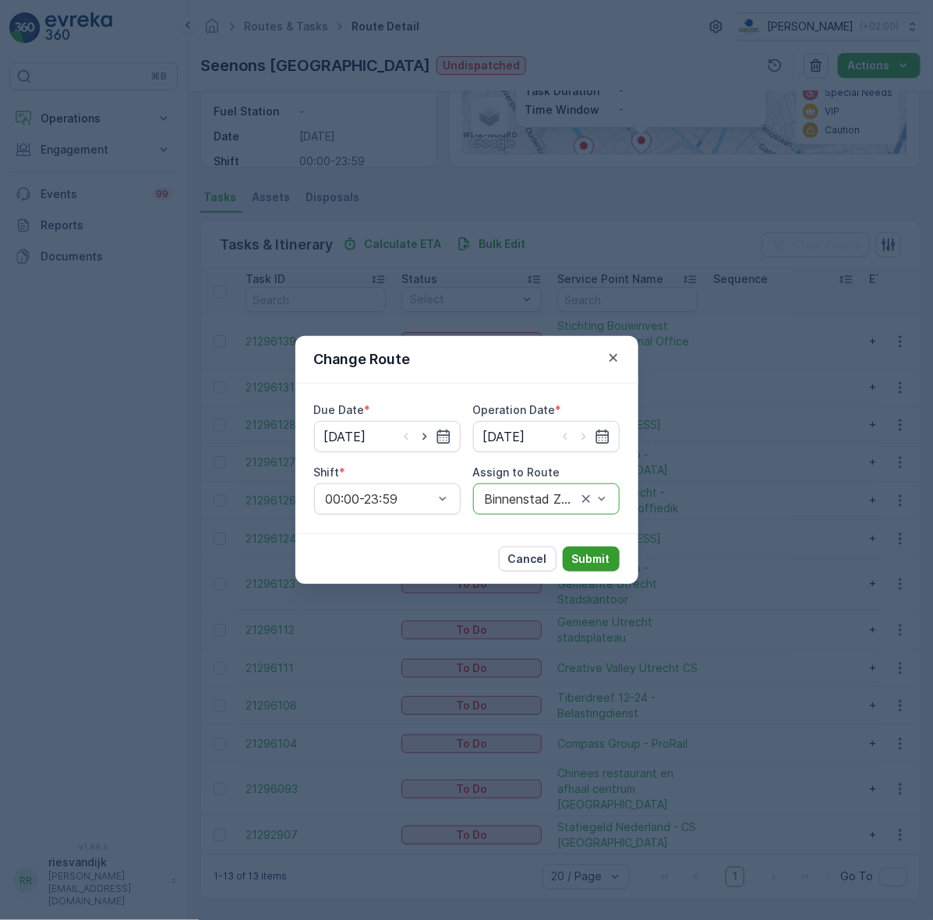
click at [594, 554] on p "Submit" at bounding box center [591, 559] width 38 height 16
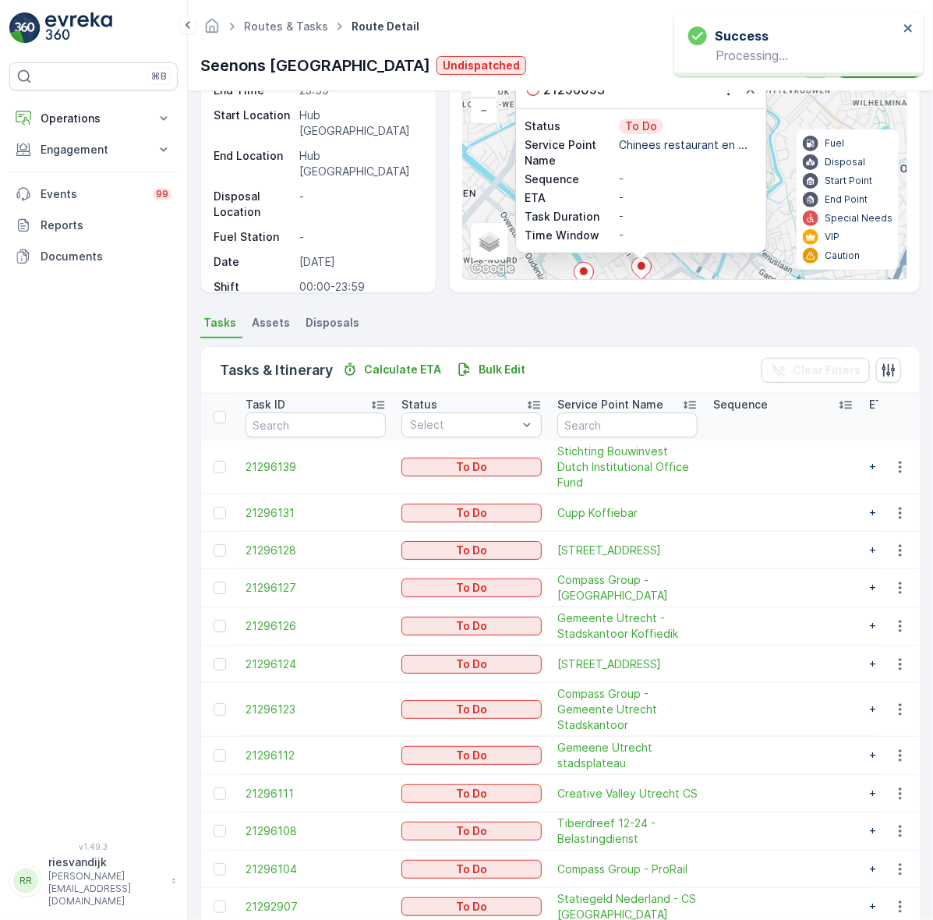
scroll to position [0, 0]
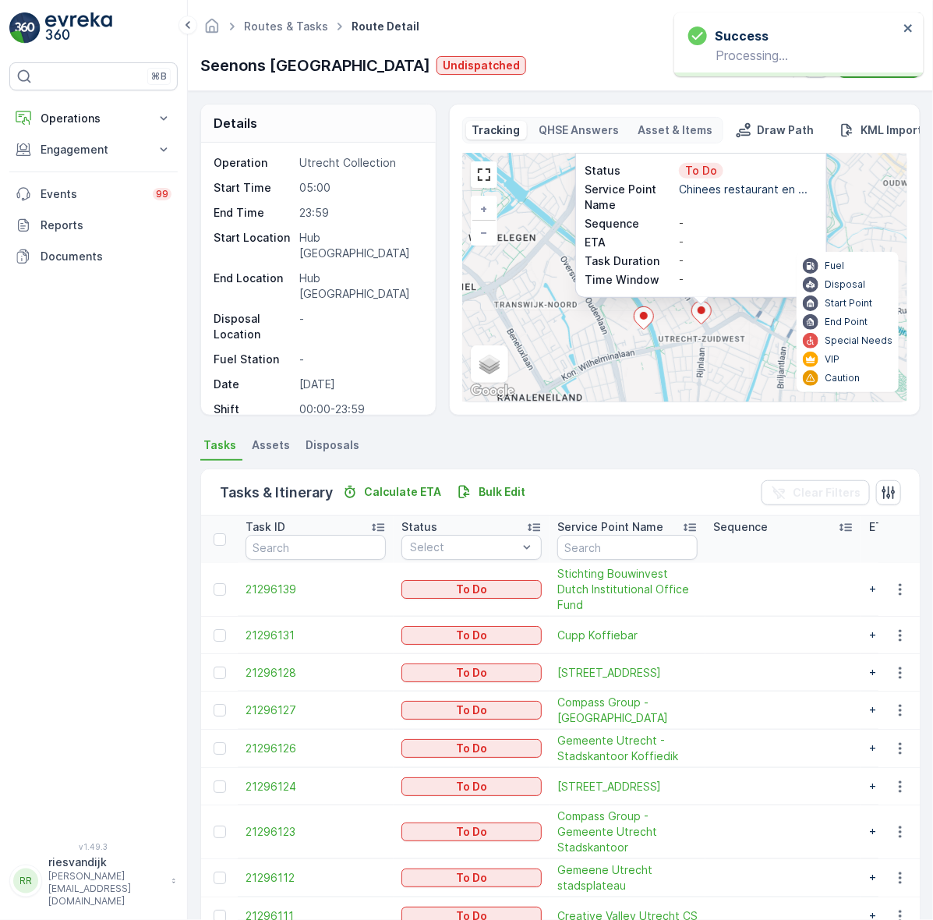
drag, startPoint x: 769, startPoint y: 267, endPoint x: 829, endPoint y: 189, distance: 98.4
click at [829, 189] on div "2 6 21296093 Status To Do Service Point Name Chinees restaurant en ... Sequence…" at bounding box center [685, 278] width 444 height 248
click at [645, 318] on icon at bounding box center [643, 316] width 19 height 23
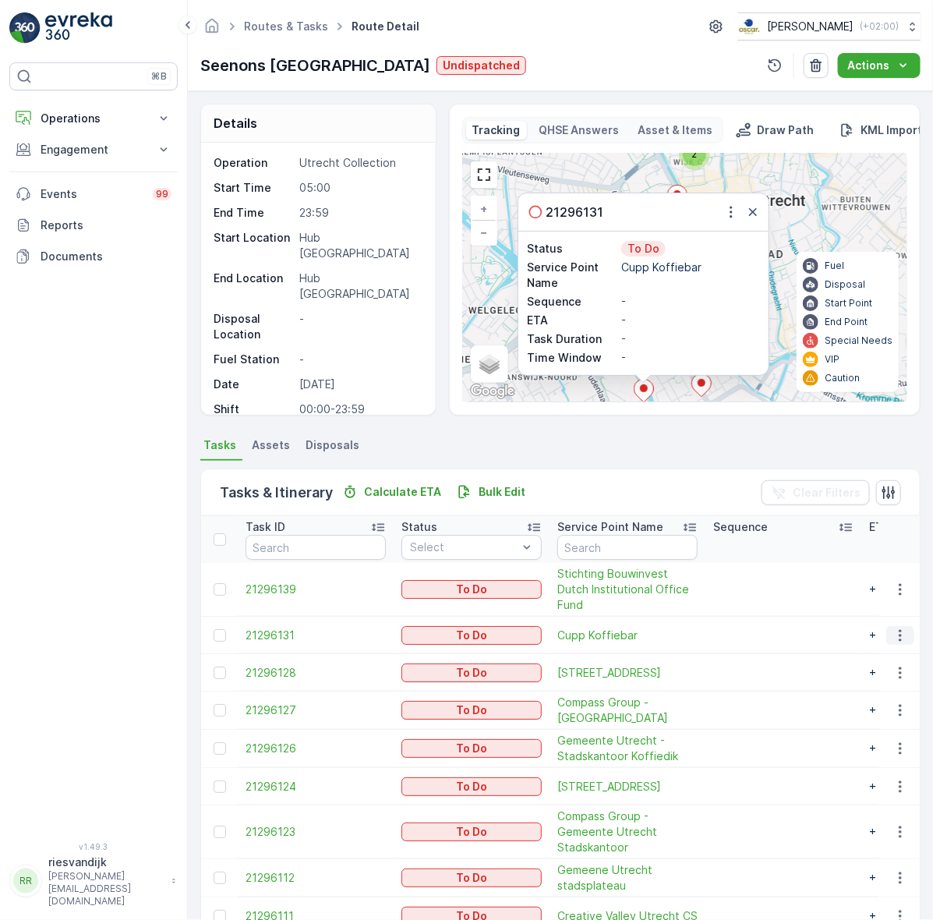
click at [897, 633] on icon "button" at bounding box center [901, 636] width 16 height 16
click at [883, 708] on span "Change Route" at bounding box center [861, 703] width 76 height 16
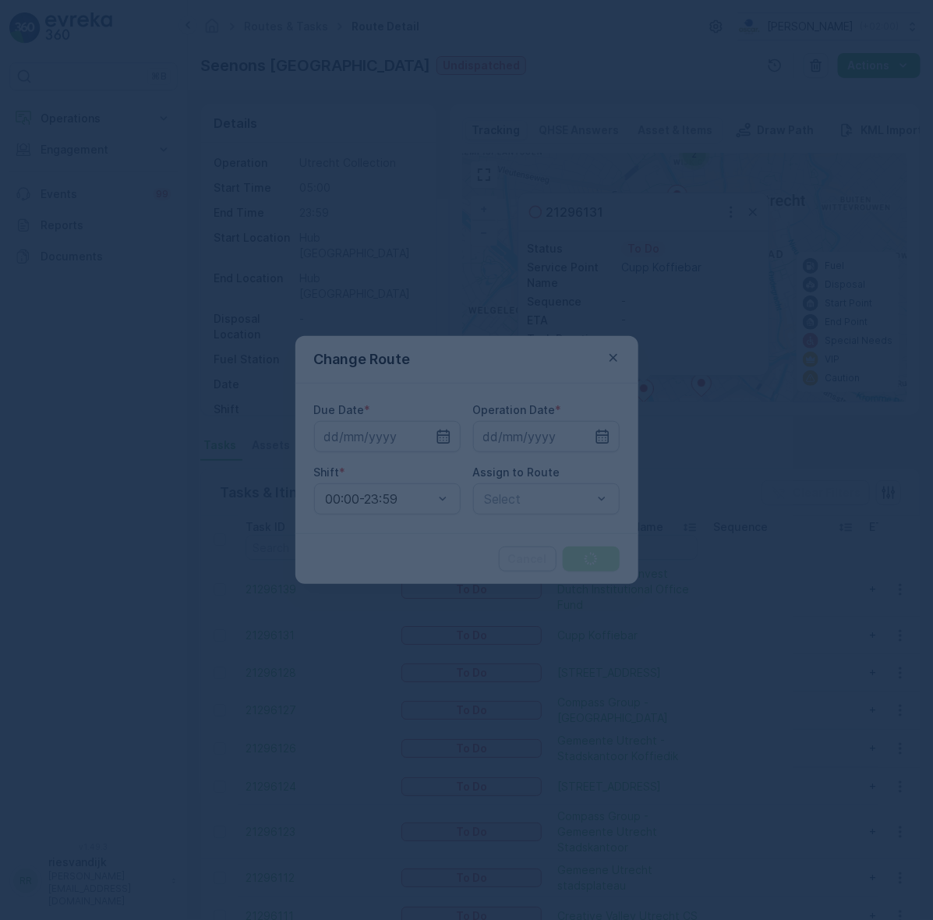
type input "[DATE]"
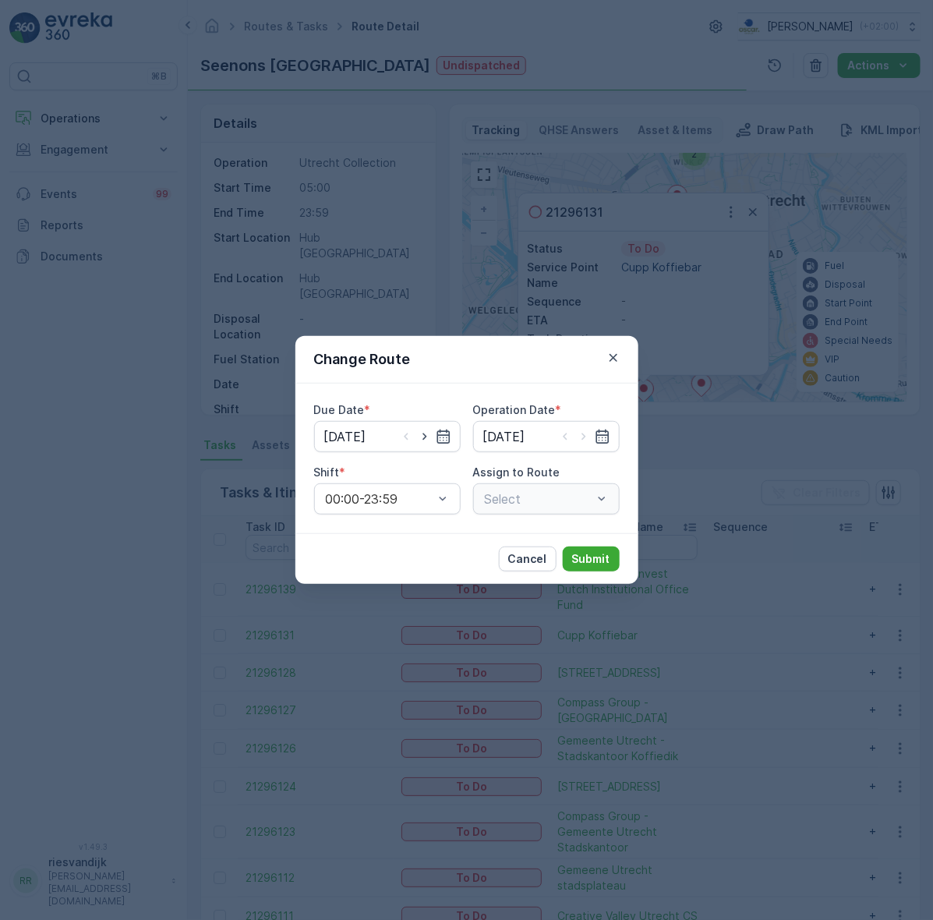
click at [542, 499] on div "Select" at bounding box center [546, 498] width 147 height 31
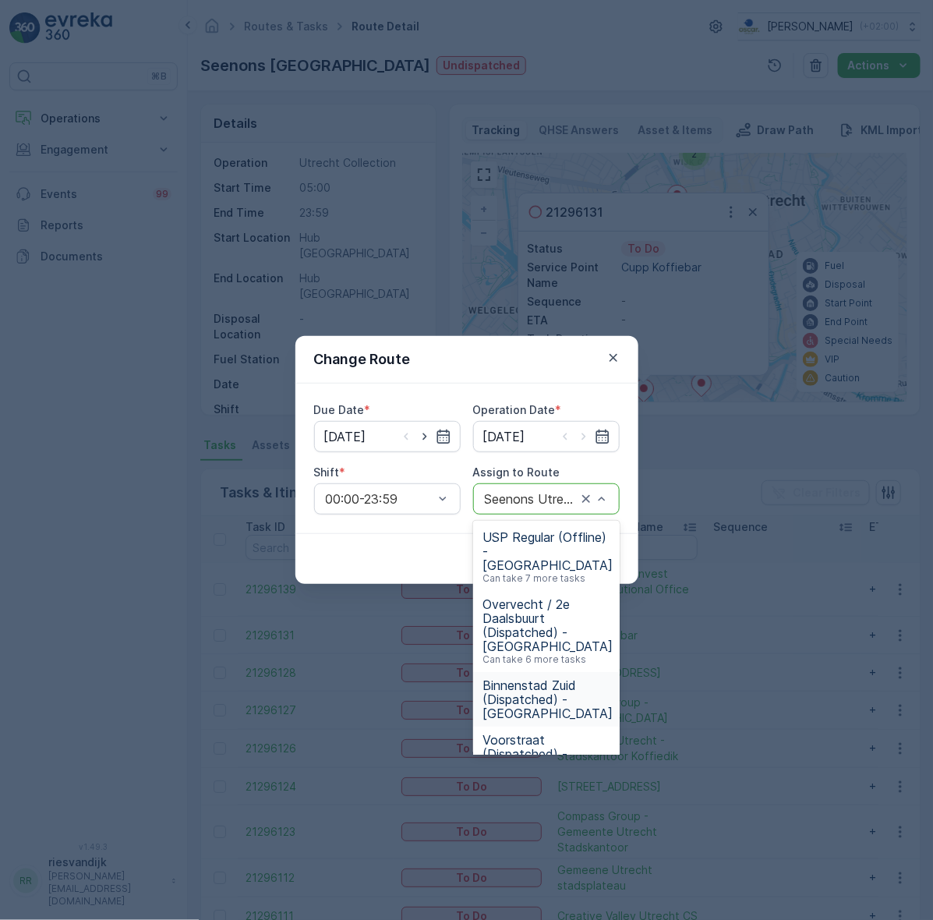
scroll to position [70, 0]
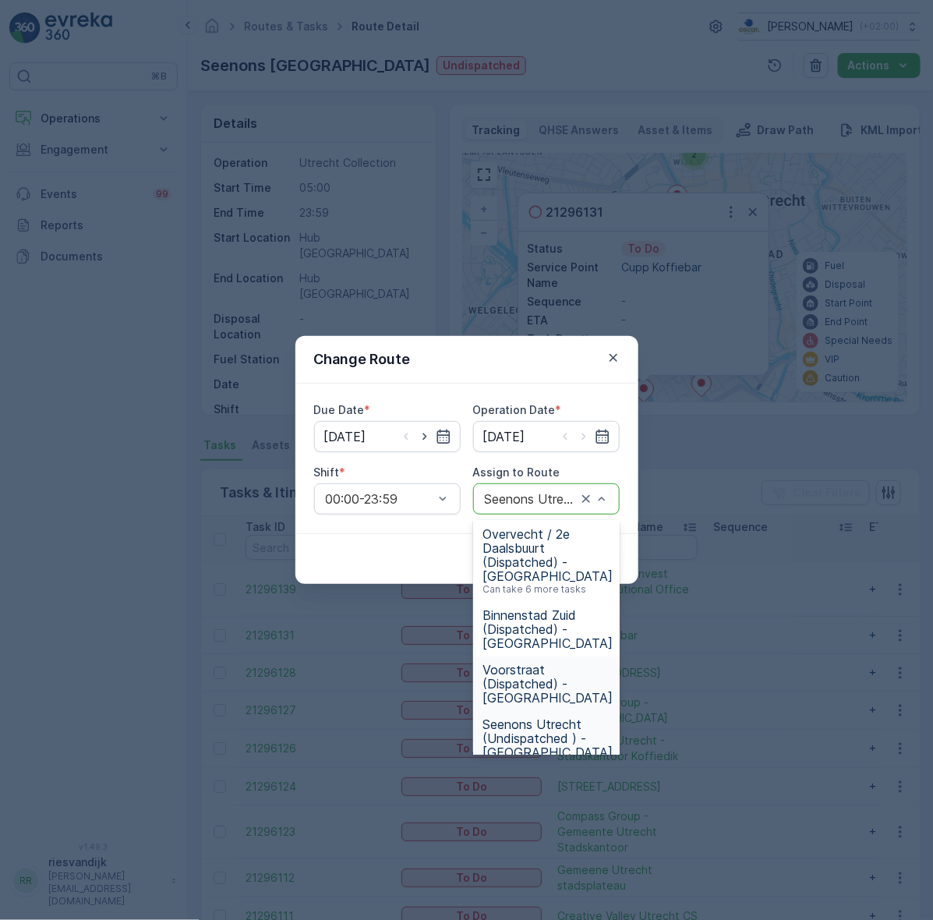
click at [554, 608] on span "Binnenstad Zuid (Dispatched) - [GEOGRAPHIC_DATA]" at bounding box center [548, 629] width 130 height 42
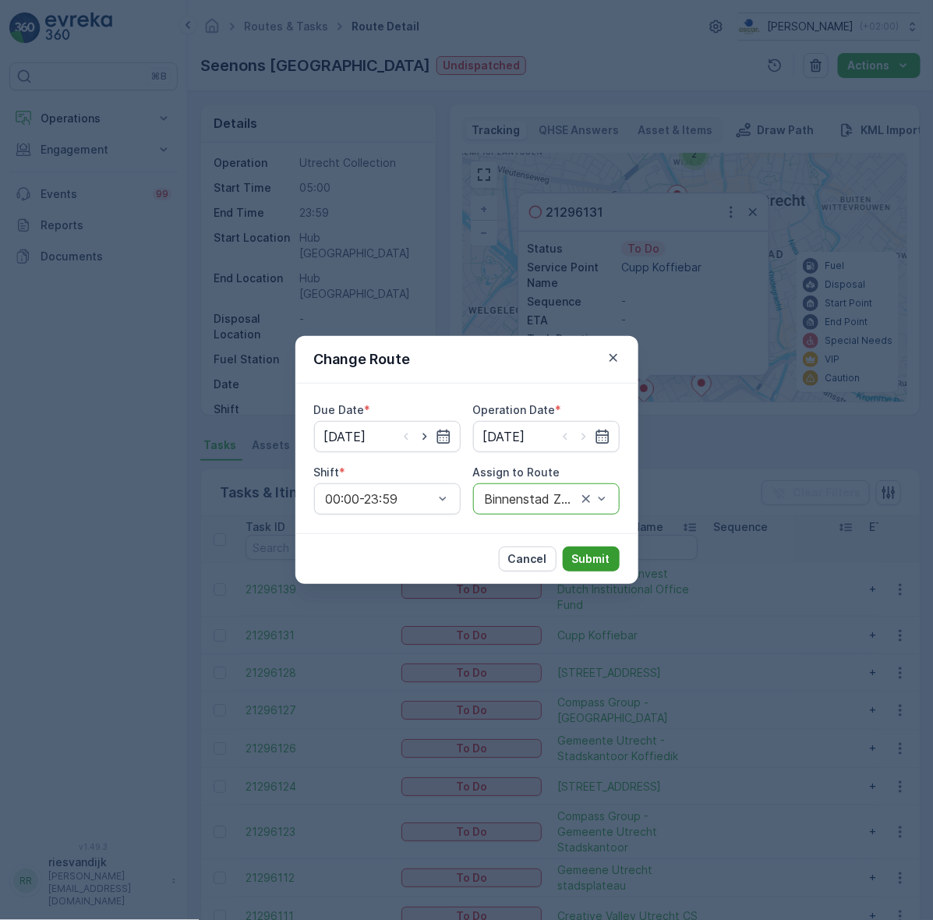
click at [587, 555] on p "Submit" at bounding box center [591, 559] width 38 height 16
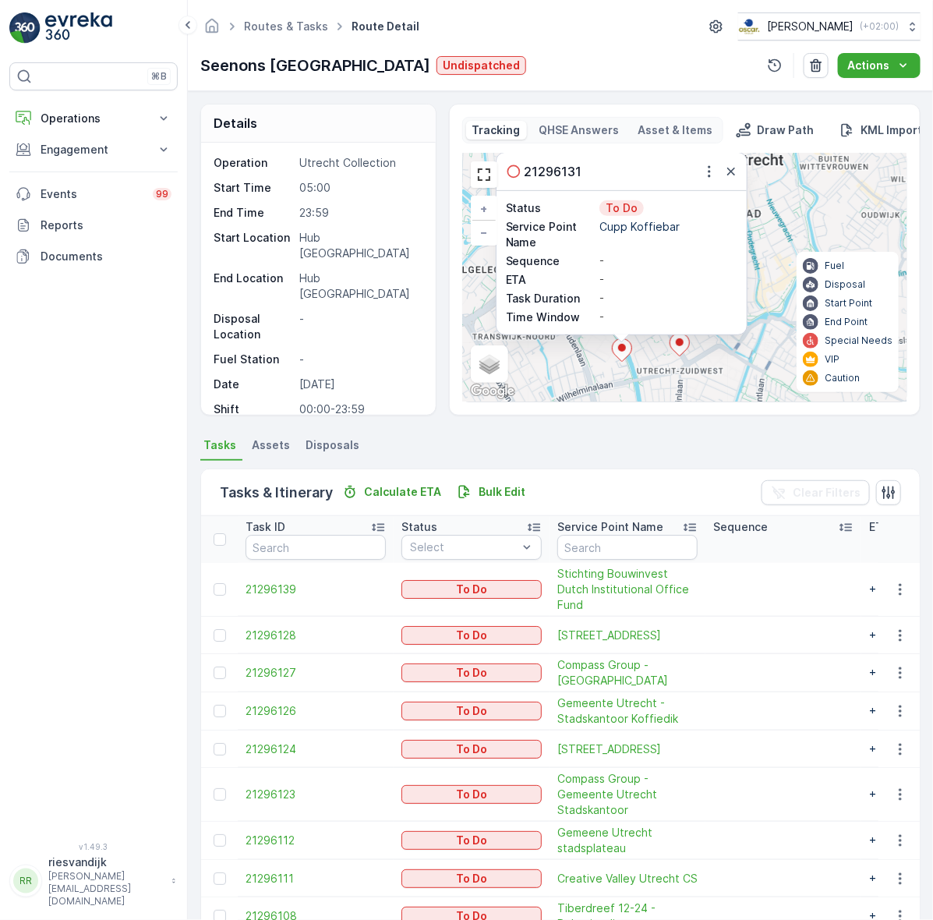
drag, startPoint x: 809, startPoint y: 203, endPoint x: 782, endPoint y: 172, distance: 40.3
click at [782, 172] on div "2 6 21296131 Status To Do Service Point Name Cupp Koffiebar Sequence - ETA - Ta…" at bounding box center [685, 278] width 444 height 248
click at [731, 179] on icon "button" at bounding box center [730, 172] width 16 height 16
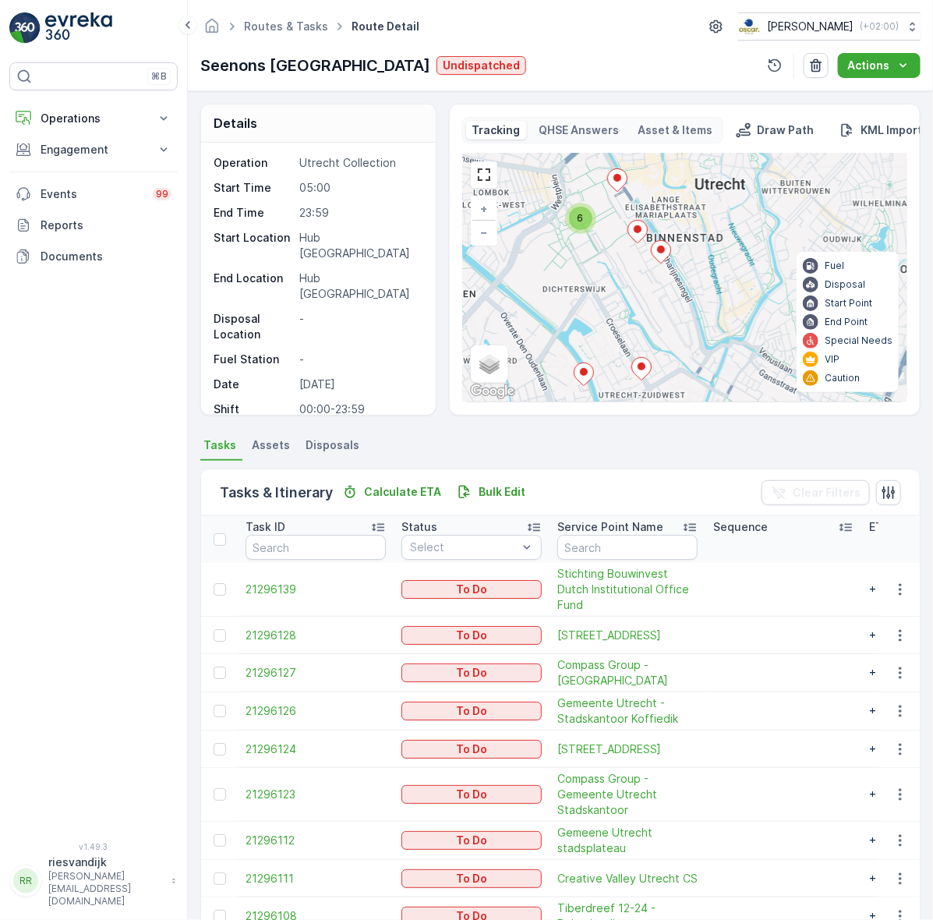
drag, startPoint x: 738, startPoint y: 282, endPoint x: 706, endPoint y: 306, distance: 40.1
click at [706, 306] on div "2 6 + − Satellite Roadmap Terrain Hybrid Leaflet Keyboard shortcuts Map Data Ma…" at bounding box center [685, 278] width 444 height 248
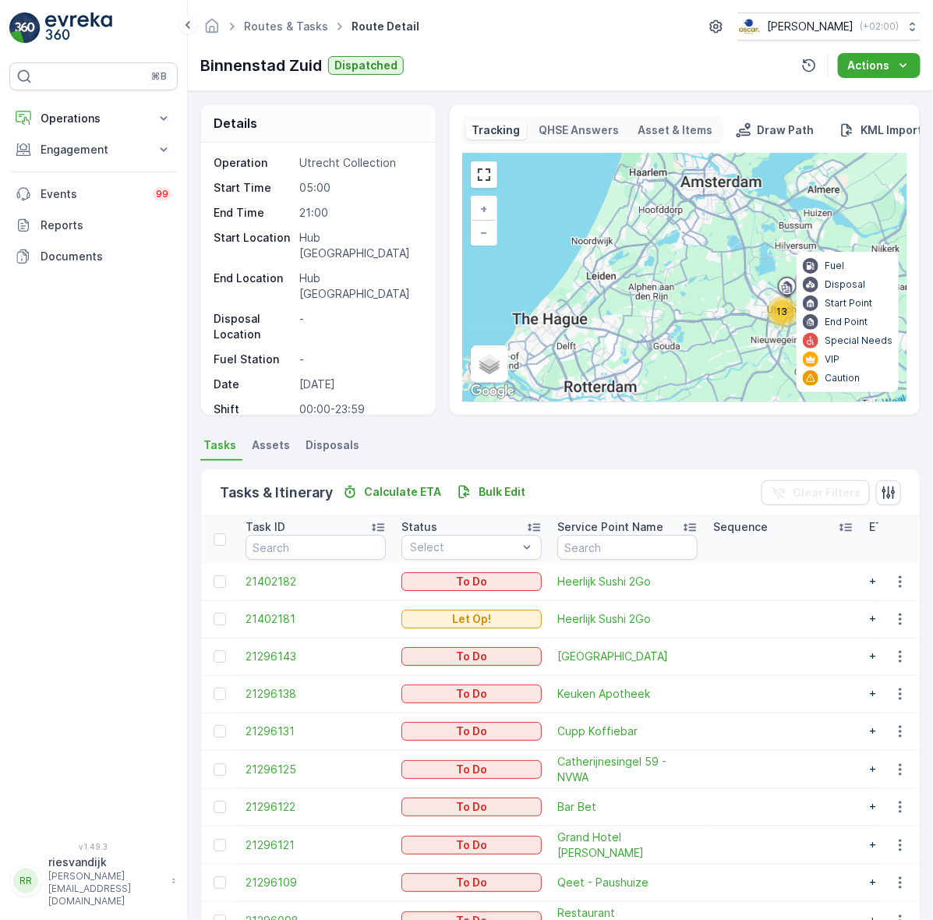
drag, startPoint x: 745, startPoint y: 255, endPoint x: 642, endPoint y: 281, distance: 106.3
click at [638, 267] on div "13 + − Satellite Roadmap Terrain Hybrid Leaflet Keyboard shortcuts Map Data Map…" at bounding box center [685, 278] width 444 height 248
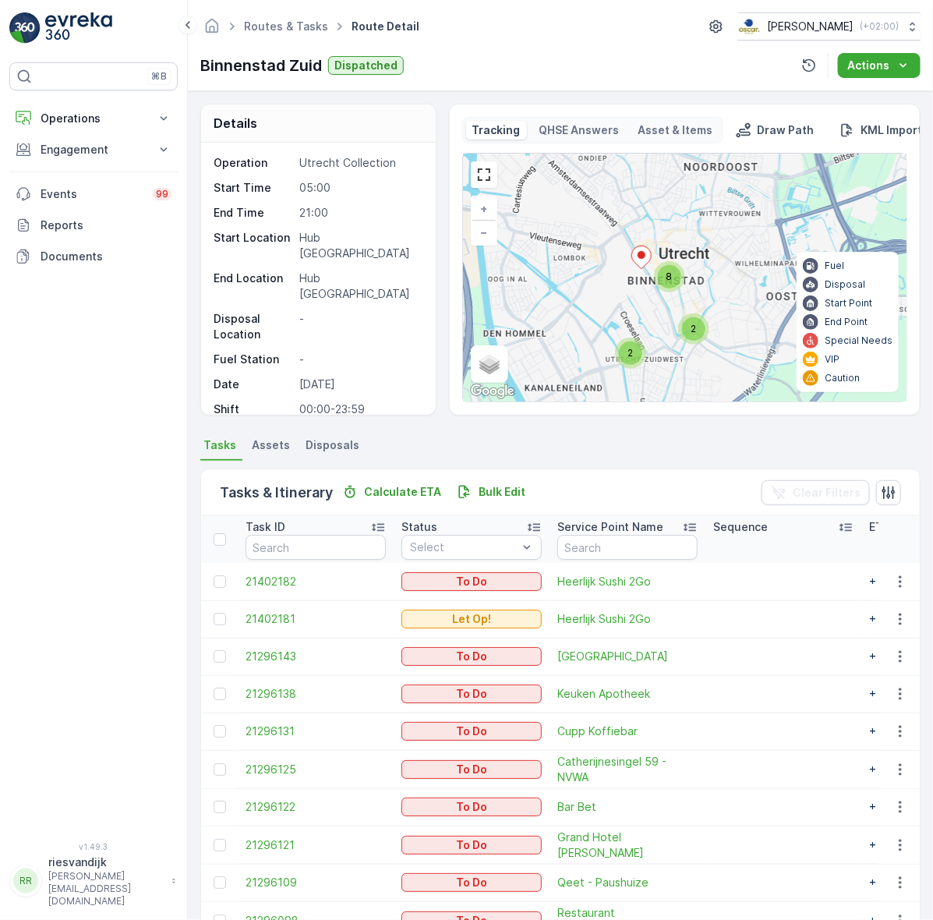
drag, startPoint x: 722, startPoint y: 281, endPoint x: 741, endPoint y: 267, distance: 24.0
click at [741, 267] on div "8 2 2 + − Satellite Roadmap Terrain Hybrid Leaflet Keyboard shortcuts Map Data …" at bounding box center [685, 278] width 444 height 248
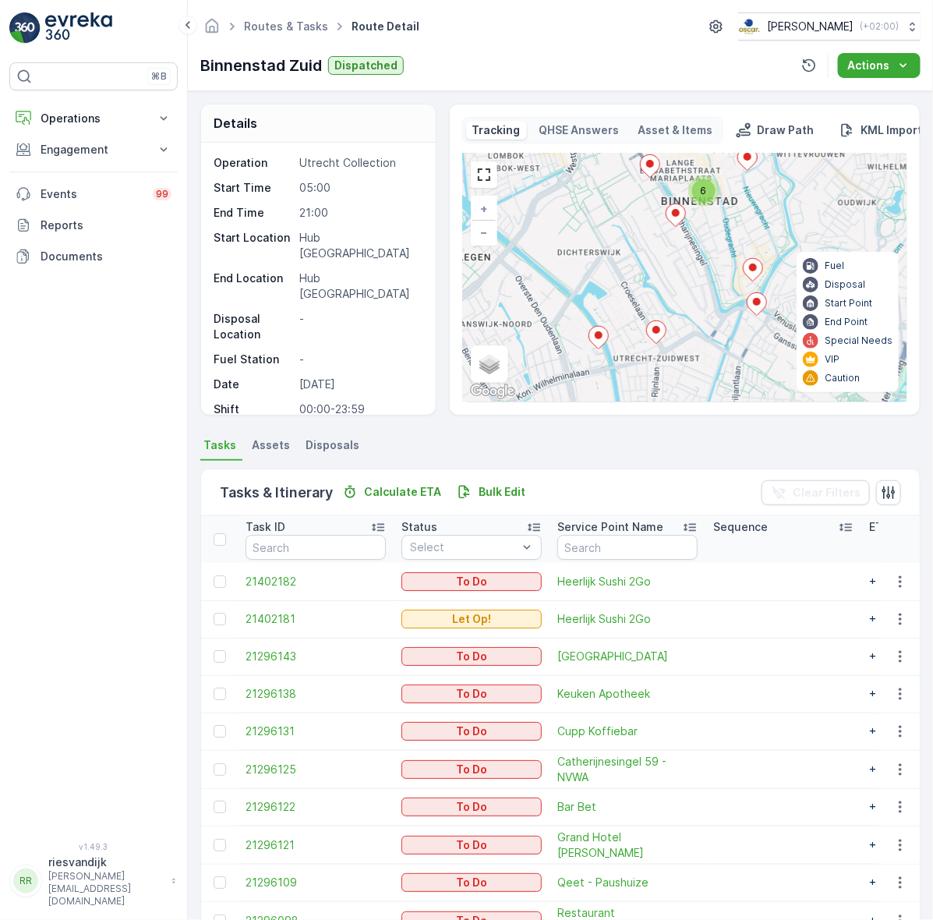
drag, startPoint x: 692, startPoint y: 291, endPoint x: 716, endPoint y: 244, distance: 52.7
click at [716, 244] on div "6 + − Satellite Roadmap Terrain Hybrid Leaflet Keyboard shortcuts Map Data Map …" at bounding box center [685, 278] width 444 height 248
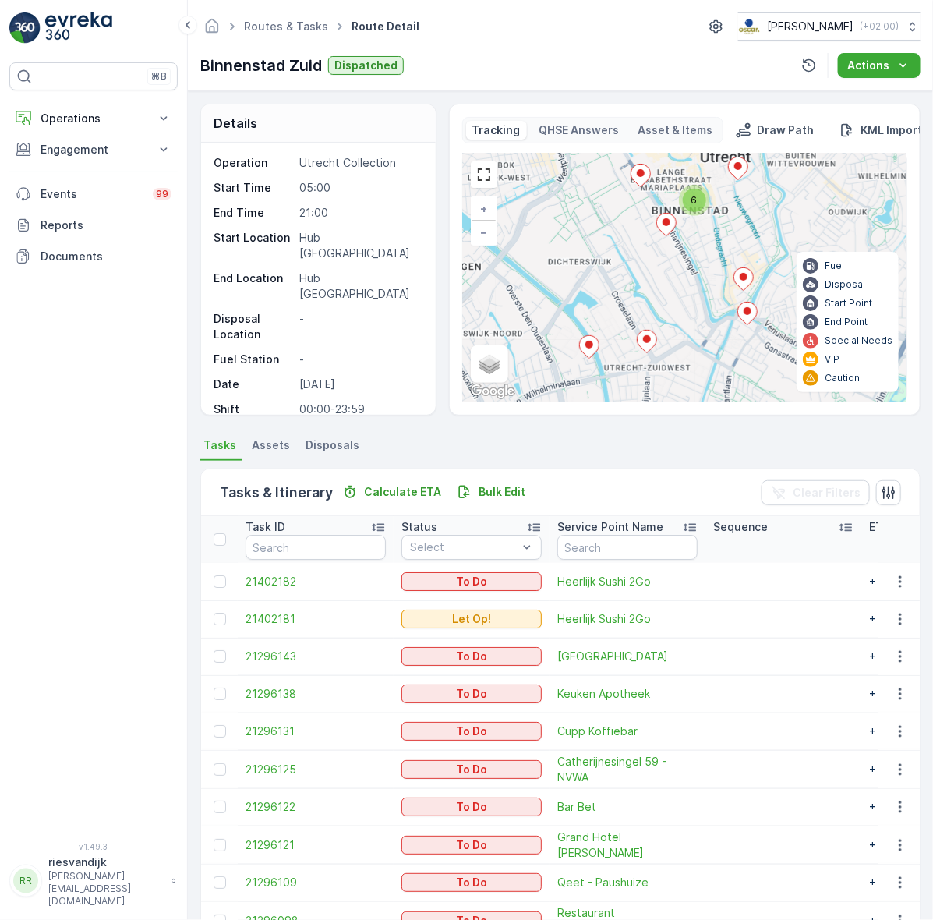
drag, startPoint x: 681, startPoint y: 283, endPoint x: 657, endPoint y: 309, distance: 34.8
click at [657, 309] on div "6 + − Satellite Roadmap Terrain Hybrid Leaflet Keyboard shortcuts Map Data Map …" at bounding box center [685, 278] width 444 height 248
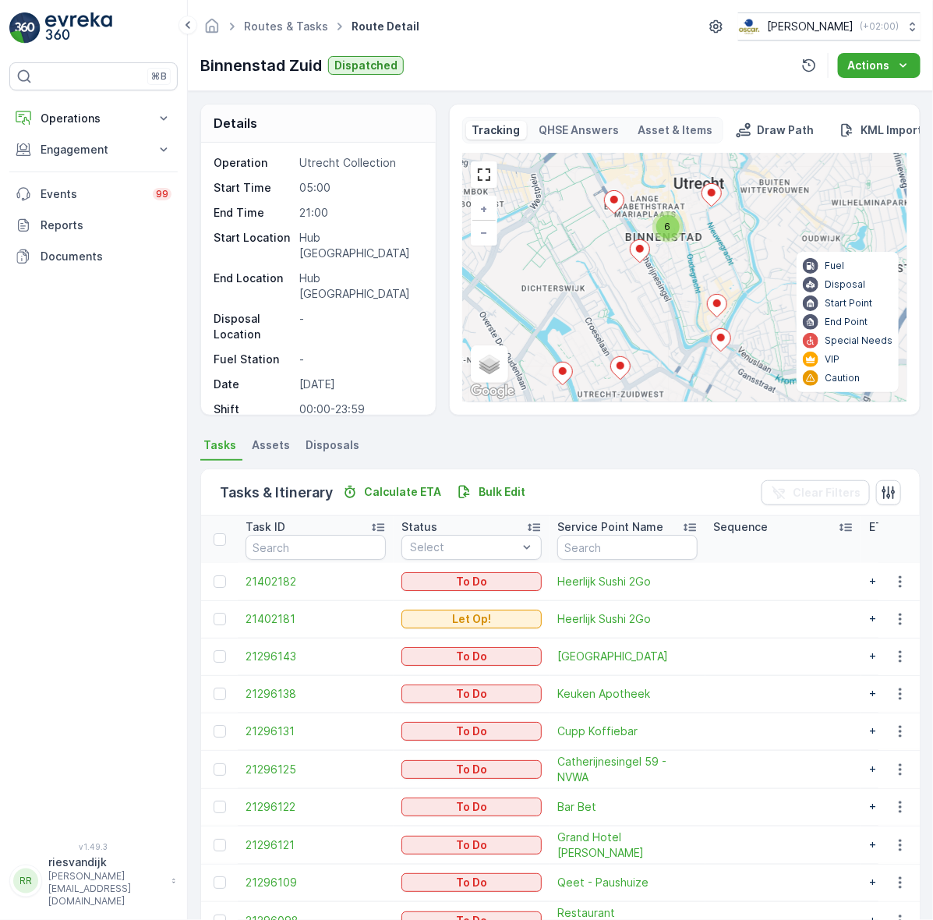
drag, startPoint x: 559, startPoint y: 230, endPoint x: 508, endPoint y: 275, distance: 67.9
click at [508, 271] on div "6 + − Satellite Roadmap Terrain Hybrid Leaflet Keyboard shortcuts Map Data Map …" at bounding box center [685, 278] width 444 height 248
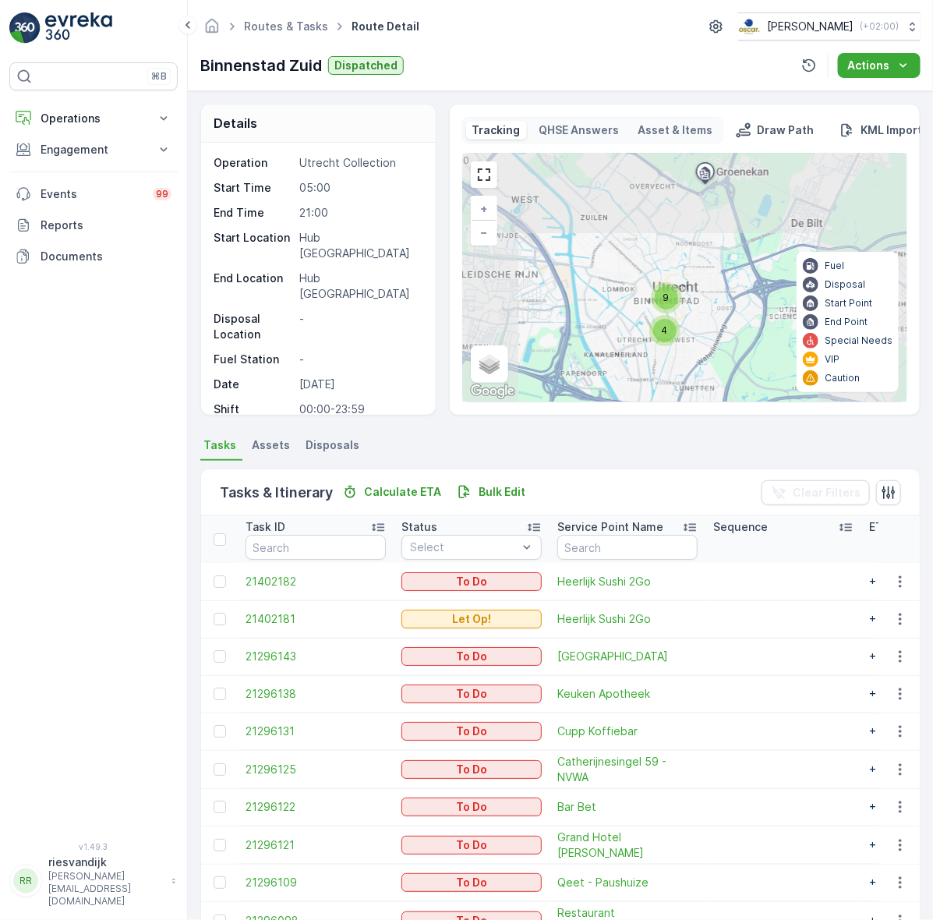
drag, startPoint x: 692, startPoint y: 235, endPoint x: 677, endPoint y: 300, distance: 66.4
click at [677, 300] on div "8 2 2 9 4 + − Satellite Roadmap Terrain Hybrid Leaflet Keyboard shortcuts Map D…" at bounding box center [685, 278] width 444 height 248
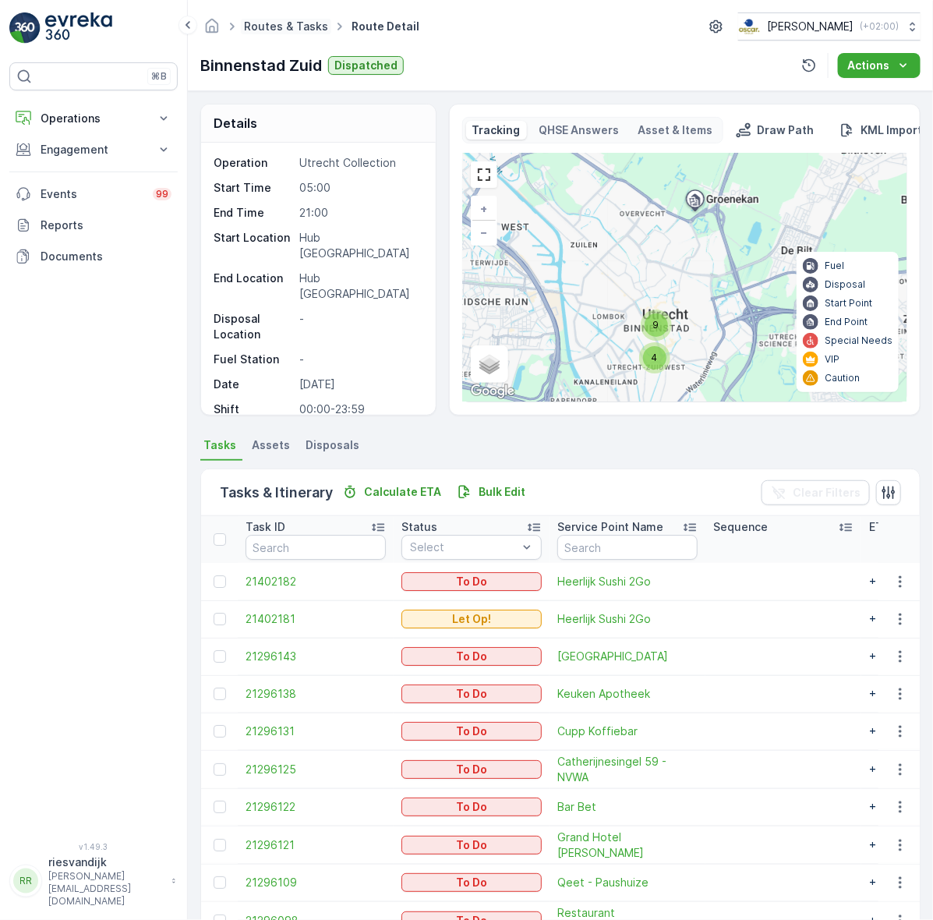
click at [320, 26] on link "Routes & Tasks" at bounding box center [286, 25] width 84 height 13
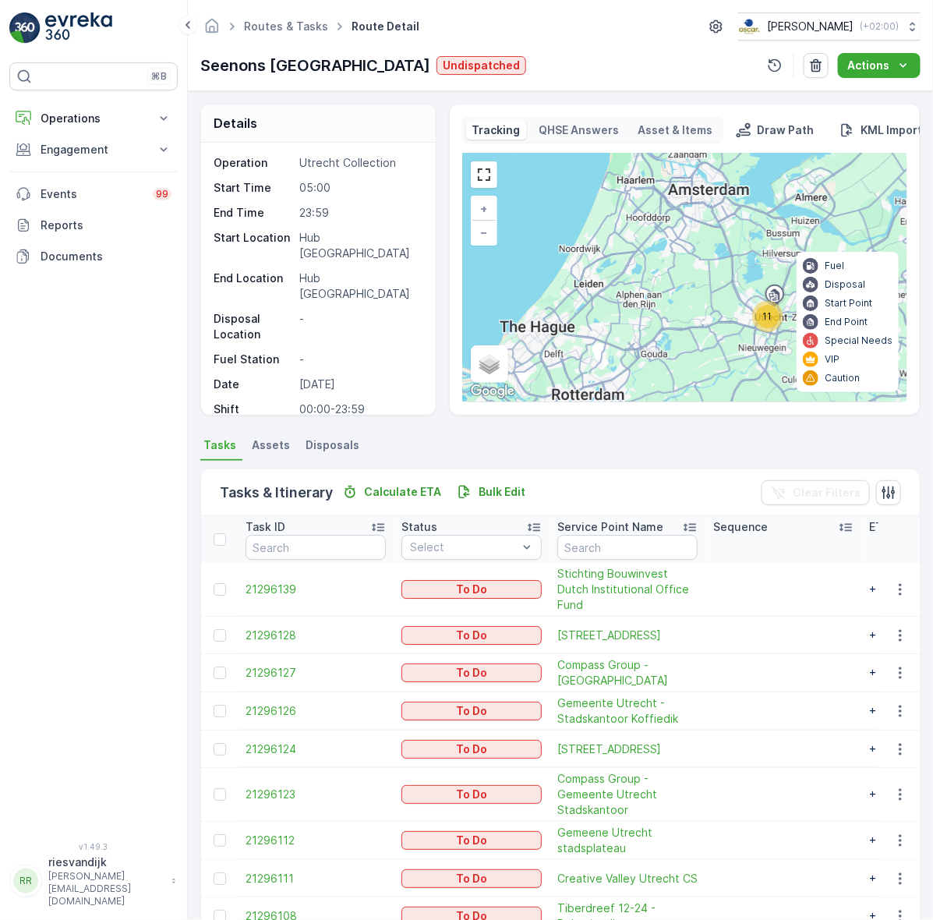
drag, startPoint x: 712, startPoint y: 293, endPoint x: 586, endPoint y: 308, distance: 126.4
click at [586, 308] on div "11 + − Satellite Roadmap Terrain Hybrid Leaflet Keyboard shortcuts Map Data Map…" at bounding box center [685, 278] width 444 height 248
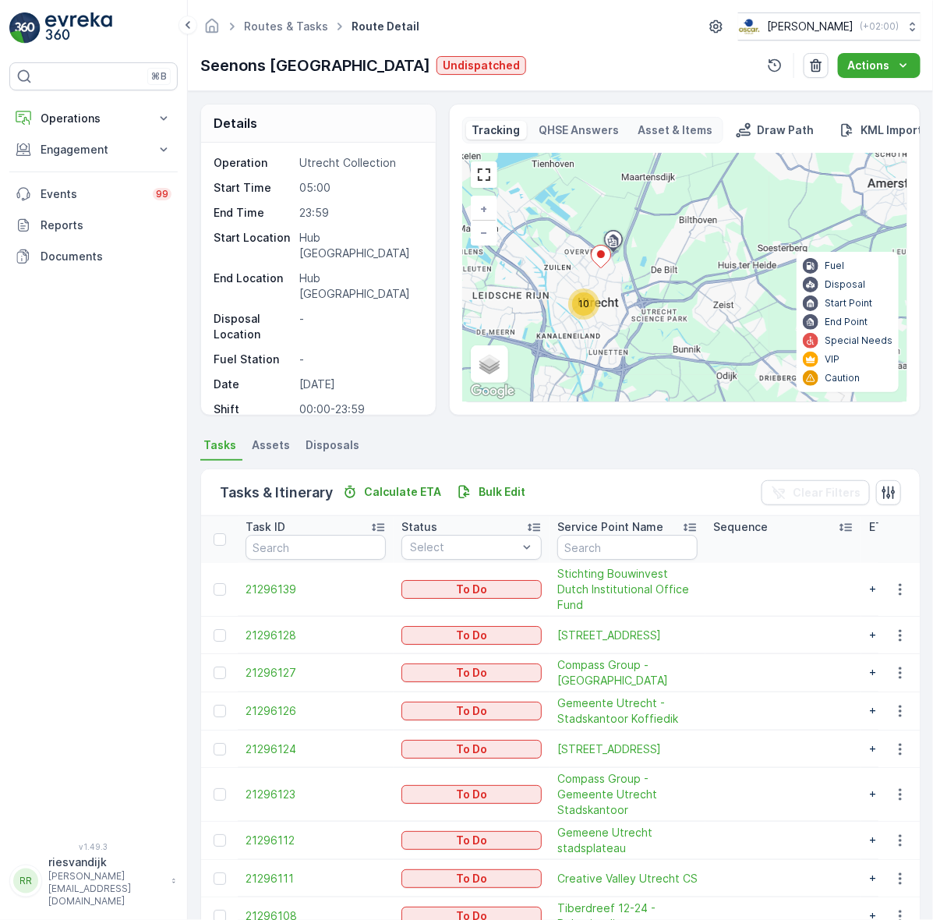
drag, startPoint x: 629, startPoint y: 305, endPoint x: 691, endPoint y: 303, distance: 61.6
click at [691, 303] on div "10 + − Satellite Roadmap Terrain Hybrid Leaflet Keyboard shortcuts Map Data Map…" at bounding box center [685, 278] width 444 height 248
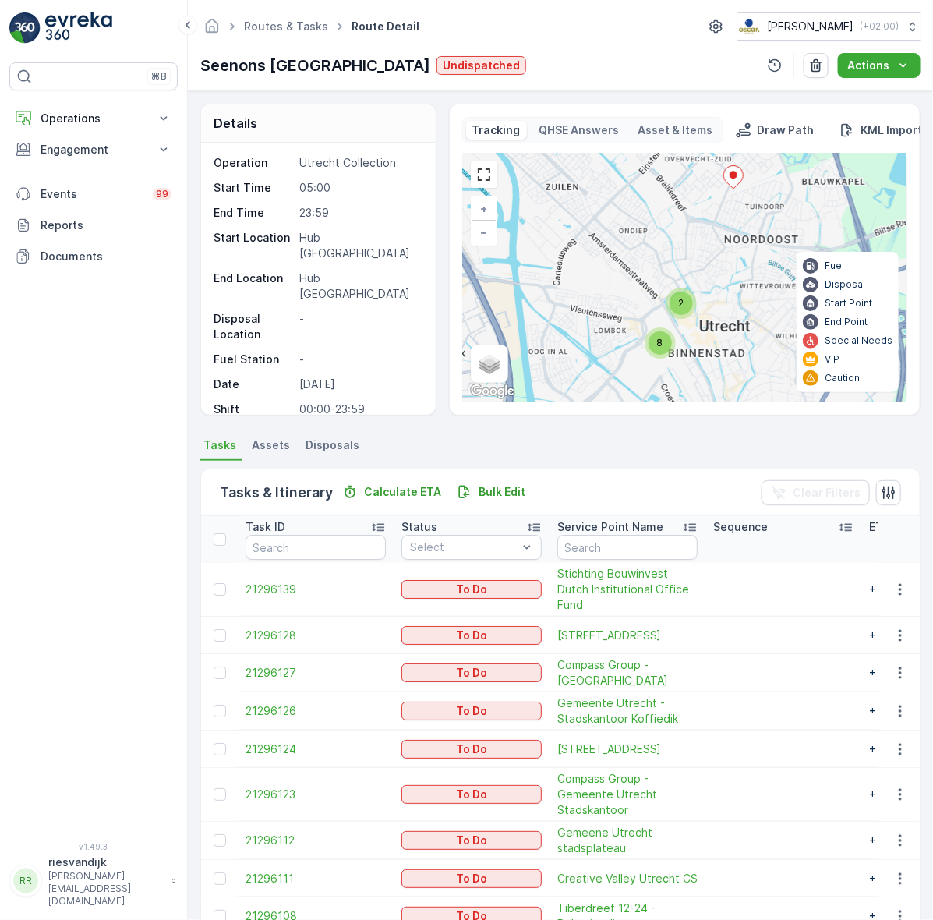
drag, startPoint x: 692, startPoint y: 262, endPoint x: 730, endPoint y: 317, distance: 66.8
click at [741, 291] on div "2 8 + − Satellite Roadmap Terrain Hybrid Leaflet Keyboard shortcuts Map Data Ma…" at bounding box center [685, 278] width 444 height 248
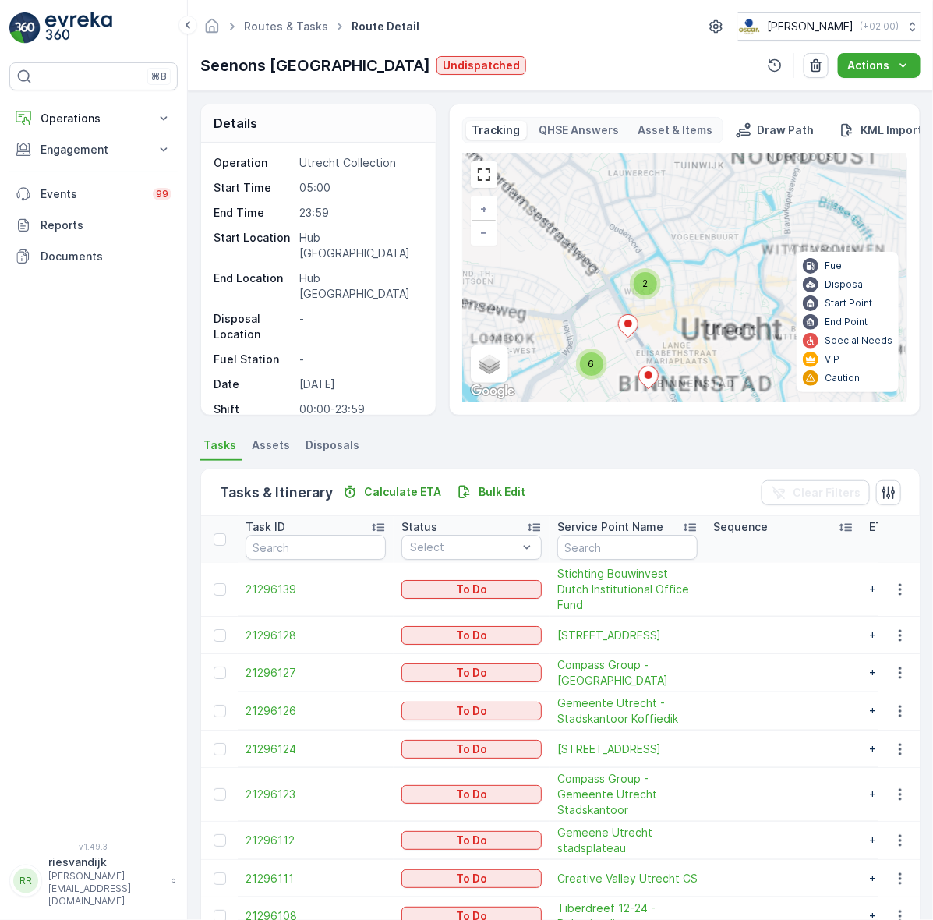
drag, startPoint x: 680, startPoint y: 322, endPoint x: 711, endPoint y: 299, distance: 39.0
click at [711, 299] on div "8 2 6 + − Satellite Roadmap Terrain Hybrid Leaflet Keyboard shortcuts Map Data …" at bounding box center [685, 278] width 444 height 248
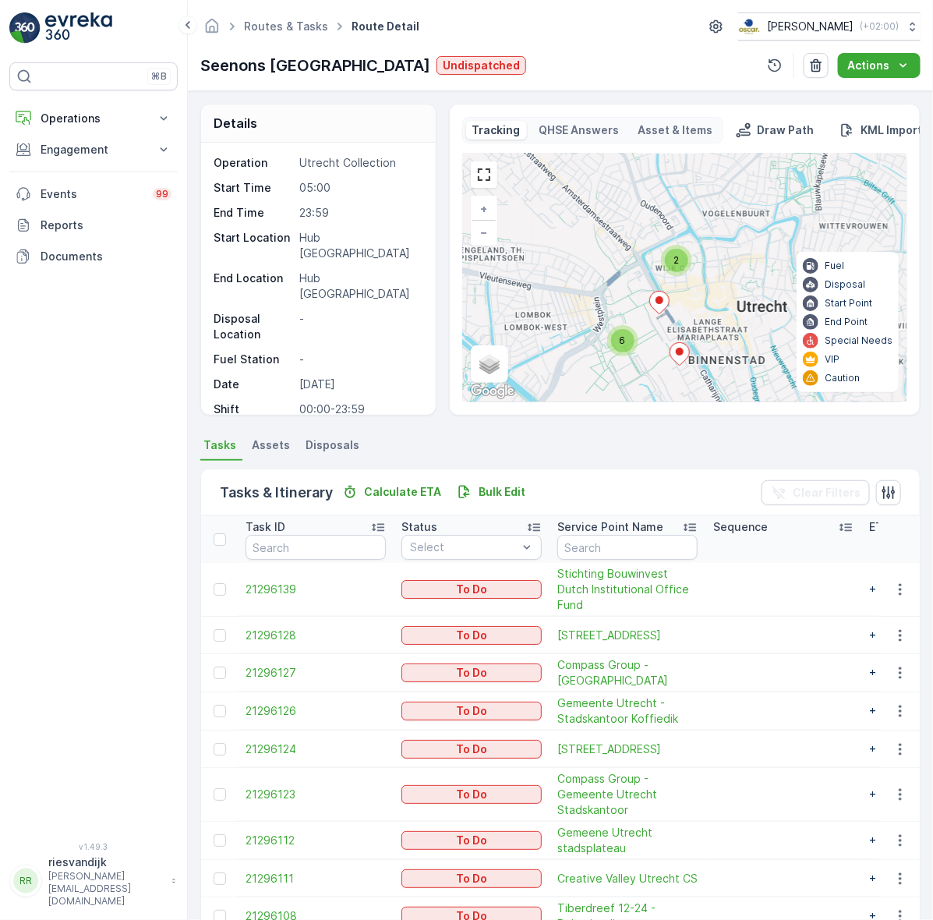
drag, startPoint x: 712, startPoint y: 260, endPoint x: 691, endPoint y: 281, distance: 30.3
click at [691, 281] on div "2 6 + − Satellite Roadmap Terrain Hybrid Leaflet Keyboard shortcuts Map Data Ma…" at bounding box center [685, 278] width 444 height 248
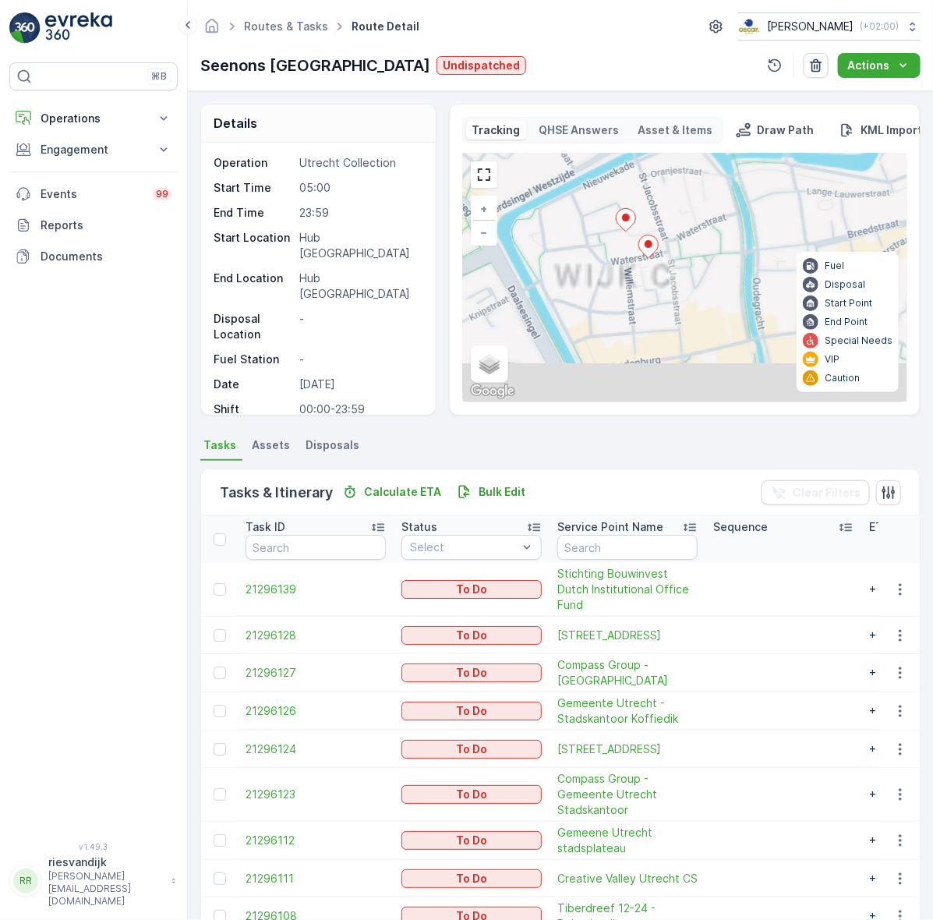
drag, startPoint x: 685, startPoint y: 304, endPoint x: 754, endPoint y: 225, distance: 105.5
click at [759, 213] on div "2 6 4 + − Satellite Roadmap Terrain Hybrid Leaflet Keyboard shortcuts Map Data …" at bounding box center [685, 278] width 444 height 248
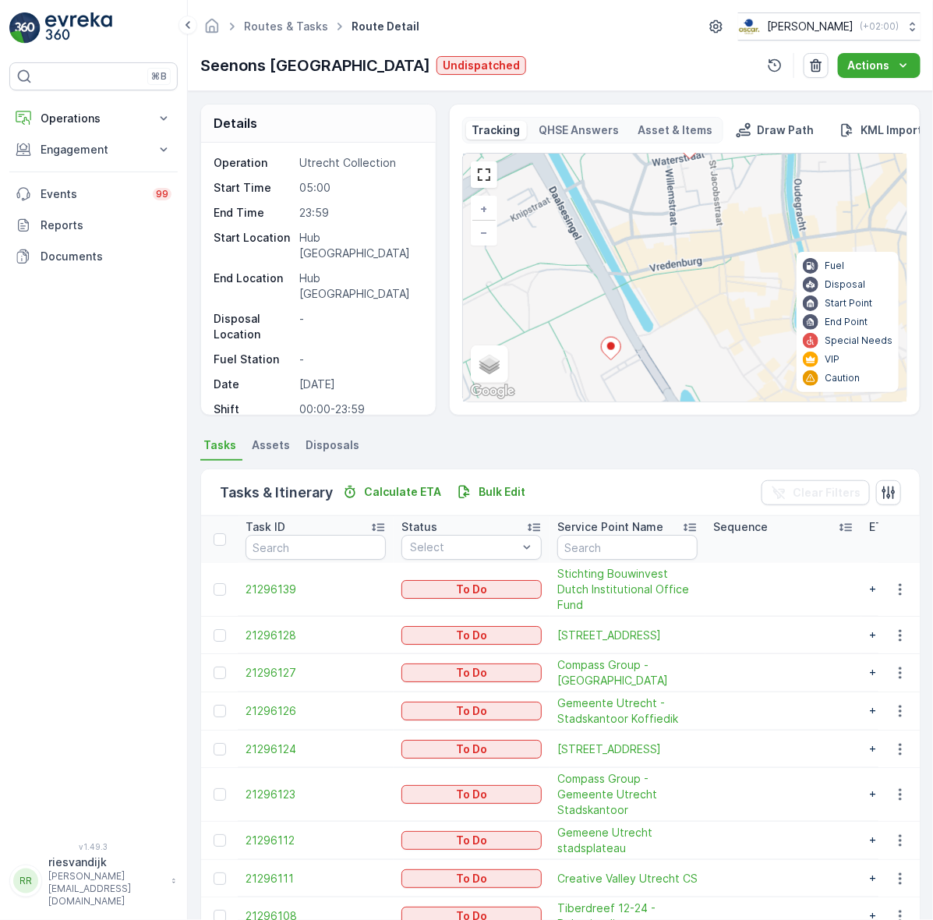
click at [710, 197] on div "4 + − Satellite Roadmap Terrain Hybrid Leaflet Keyboard shortcuts Map Data Map …" at bounding box center [685, 278] width 444 height 248
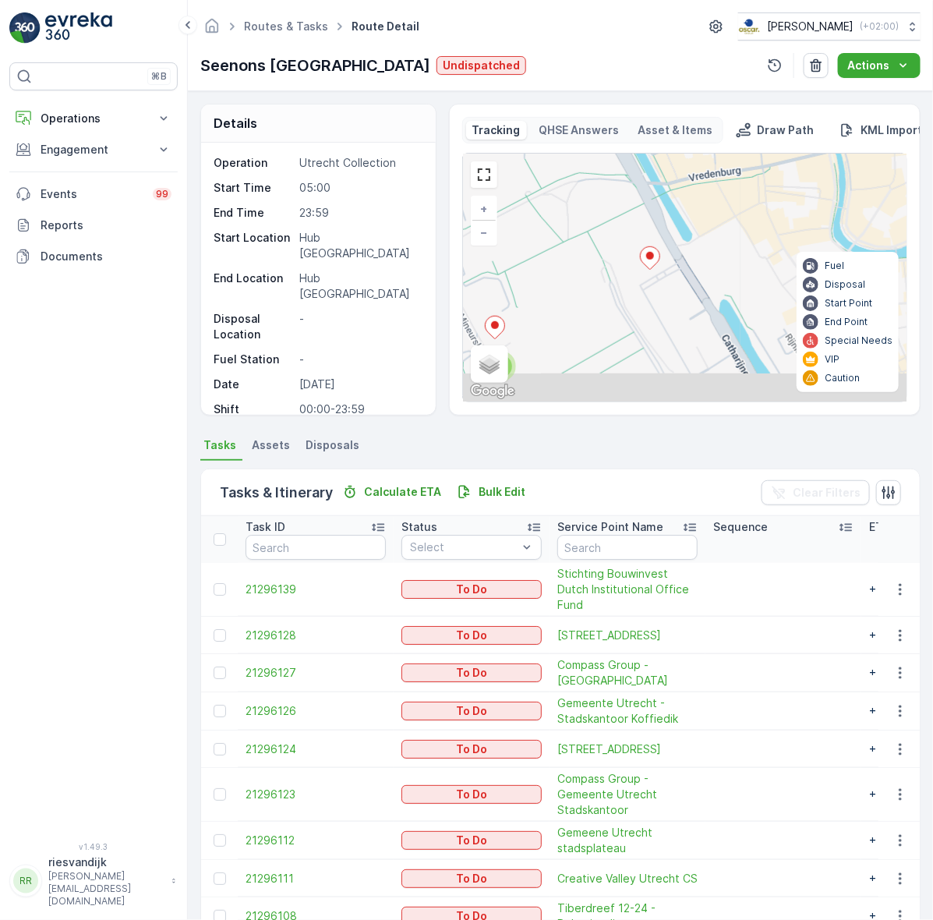
drag, startPoint x: 688, startPoint y: 305, endPoint x: 727, endPoint y: 238, distance: 77.6
click at [726, 238] on div "4 + − Satellite Roadmap Terrain Hybrid Leaflet Keyboard shortcuts Map Data Map …" at bounding box center [685, 278] width 444 height 248
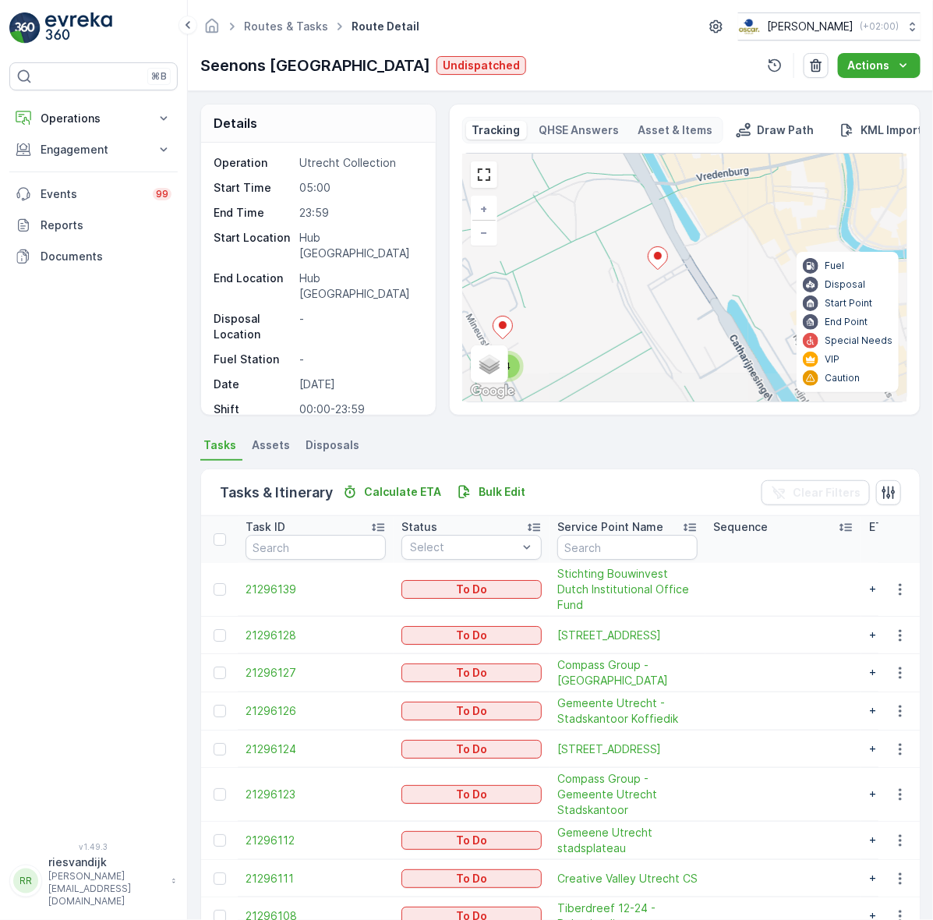
drag, startPoint x: 734, startPoint y: 219, endPoint x: 715, endPoint y: 228, distance: 21.6
click at [734, 217] on div "4 + − Satellite Roadmap Terrain Hybrid Leaflet Keyboard shortcuts Map Data Map …" at bounding box center [685, 278] width 444 height 248
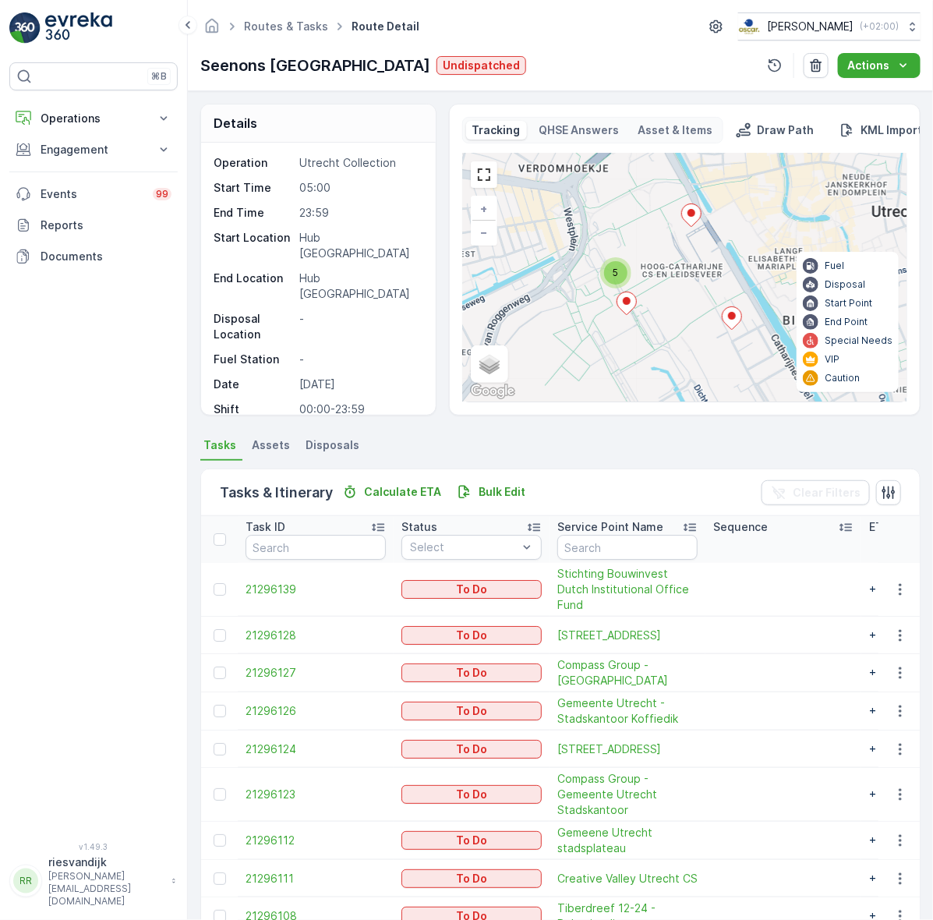
drag, startPoint x: 692, startPoint y: 329, endPoint x: 661, endPoint y: 345, distance: 34.5
click at [665, 347] on div "2 5 + − Satellite Roadmap Terrain Hybrid Leaflet Keyboard shortcuts Map Data Ma…" at bounding box center [685, 278] width 444 height 248
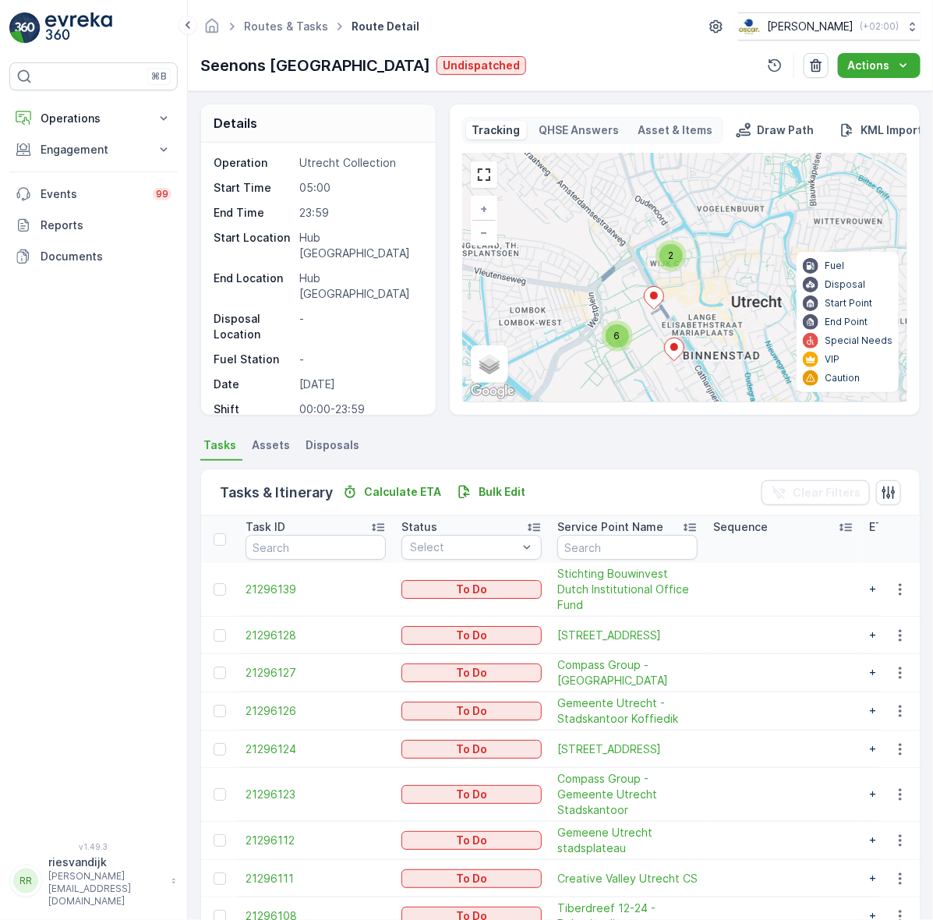
drag, startPoint x: 718, startPoint y: 263, endPoint x: 706, endPoint y: 286, distance: 26.2
click at [703, 299] on div "2 6 + − Satellite Roadmap Terrain Hybrid Leaflet Keyboard shortcuts Map Data Ma…" at bounding box center [685, 278] width 444 height 248
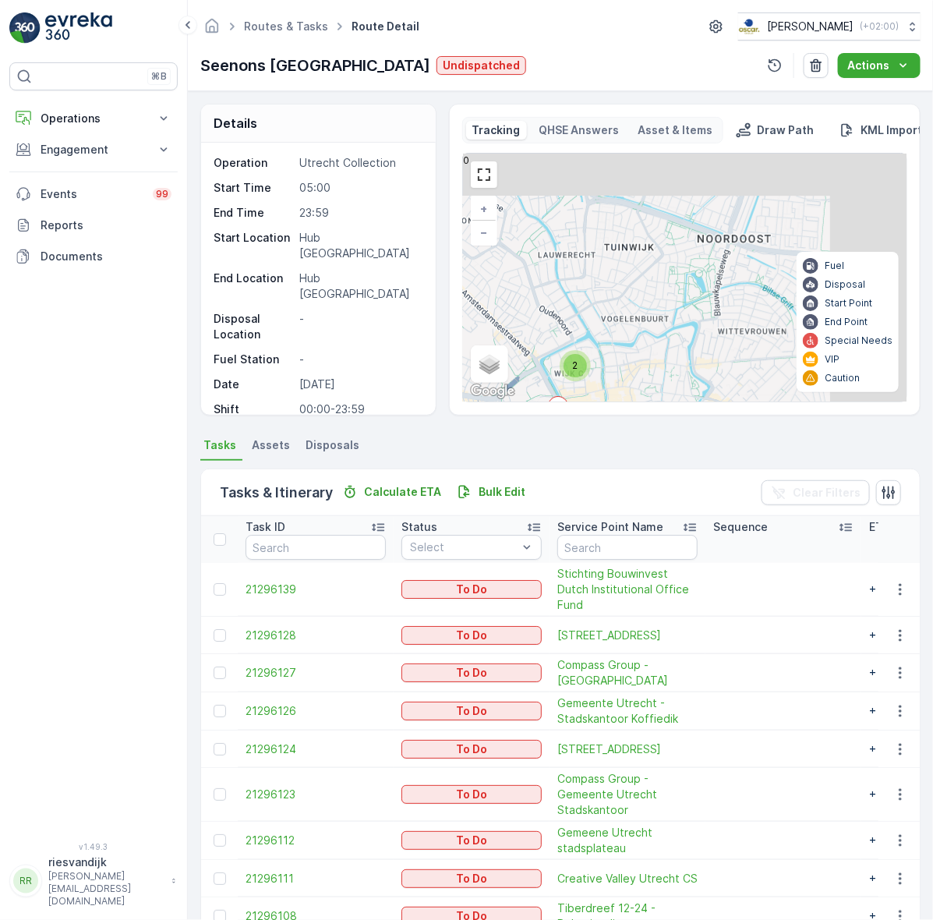
drag, startPoint x: 751, startPoint y: 253, endPoint x: 646, endPoint y: 351, distance: 143.5
click at [646, 351] on div "2 6 + − Satellite Roadmap Terrain Hybrid Leaflet Keyboard shortcuts Map Data Ma…" at bounding box center [685, 278] width 444 height 248
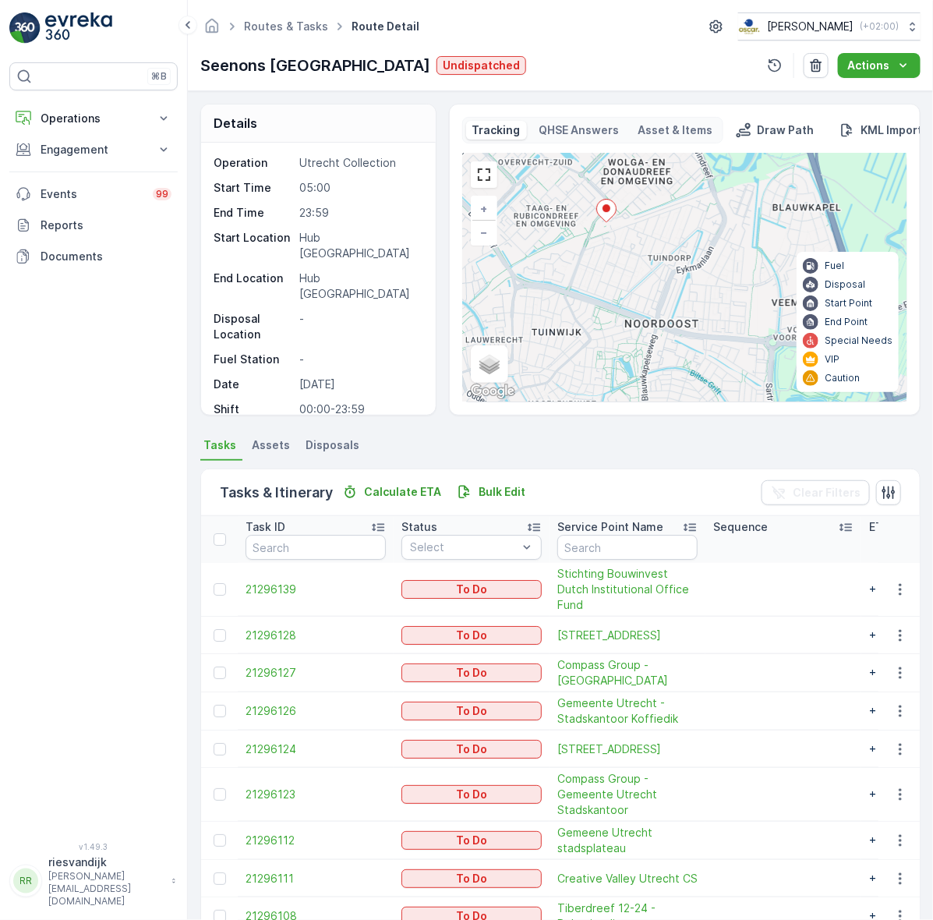
drag, startPoint x: 675, startPoint y: 290, endPoint x: 646, endPoint y: 329, distance: 49.0
click at [646, 330] on div "2 6 + − Satellite Roadmap Terrain Hybrid Leaflet Keyboard shortcuts Map Data Ma…" at bounding box center [685, 278] width 444 height 248
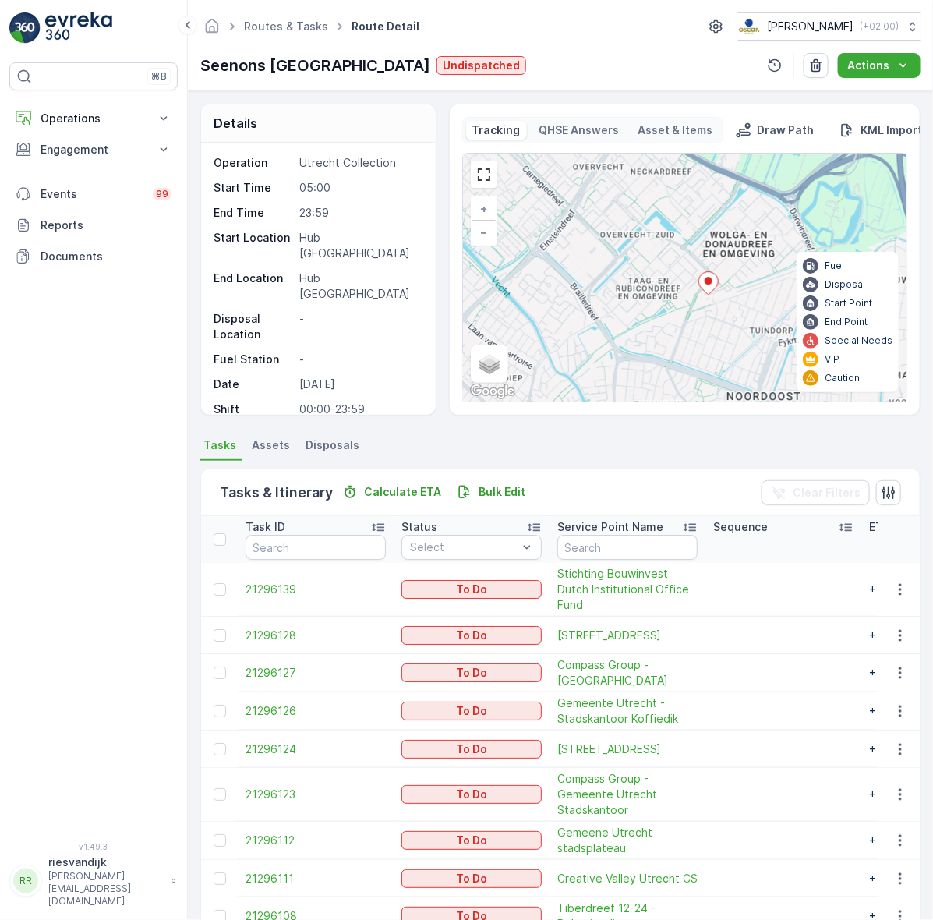
drag, startPoint x: 683, startPoint y: 259, endPoint x: 727, endPoint y: 291, distance: 54.7
click at [784, 325] on div "2 6 + − Satellite Roadmap Terrain Hybrid Leaflet Keyboard shortcuts Map Data Ma…" at bounding box center [685, 278] width 444 height 248
click at [712, 279] on icon at bounding box center [708, 282] width 19 height 23
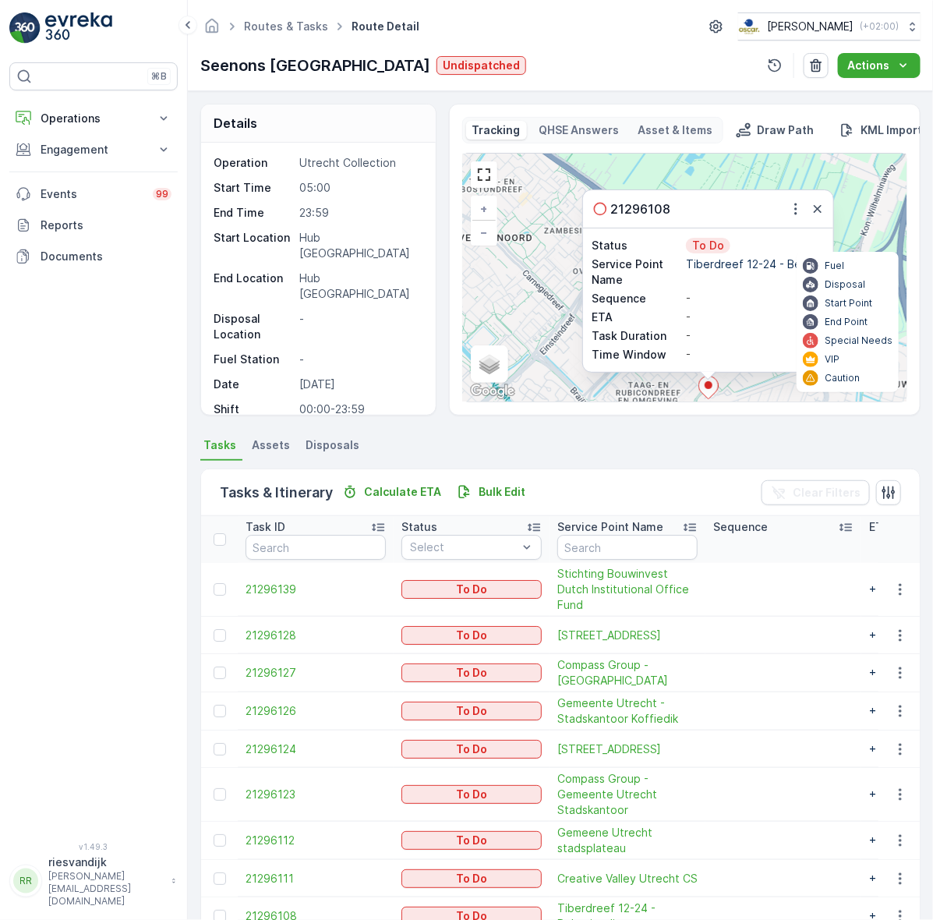
drag, startPoint x: 560, startPoint y: 328, endPoint x: 566, endPoint y: 219, distance: 109.3
click at [566, 220] on div "2 6 21296108 Status To Do Service Point Name Tiberdreef 12-24 - Bel... Sequence…" at bounding box center [685, 278] width 444 height 248
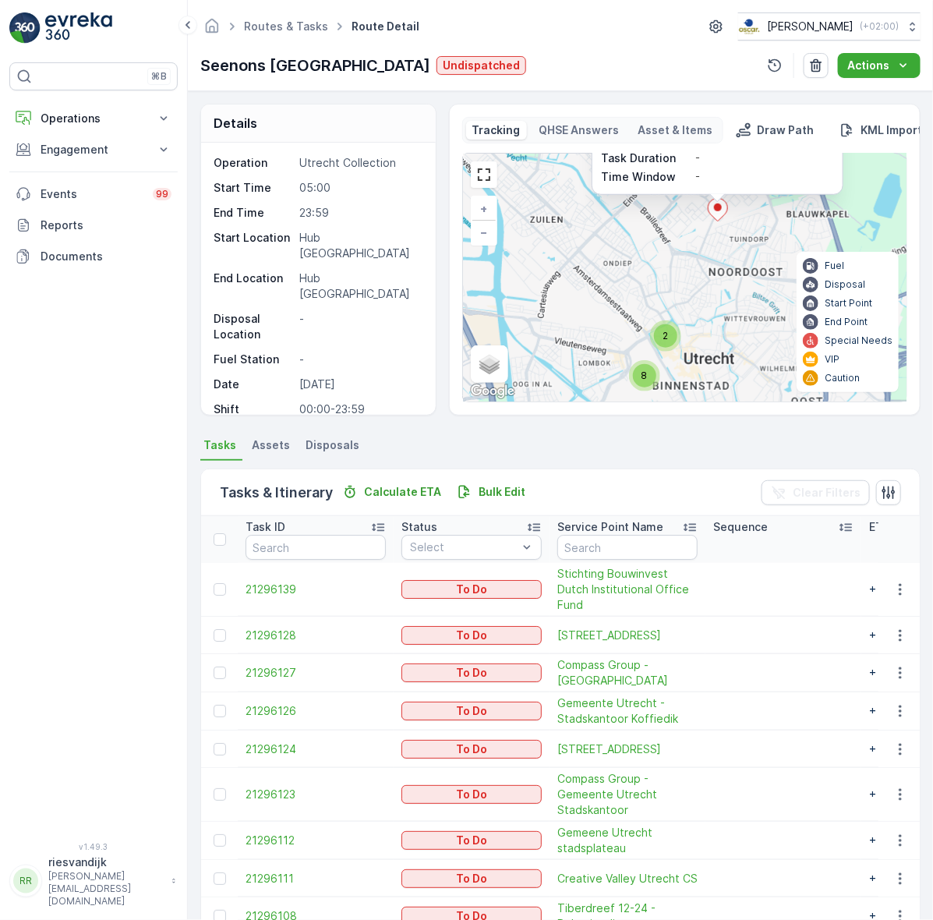
drag, startPoint x: 698, startPoint y: 297, endPoint x: 729, endPoint y: 238, distance: 67.0
click at [729, 238] on div "2 8 21296108 Status To Do Service Point Name Tiberdreef 12-24 - Bel... Sequence…" at bounding box center [685, 278] width 444 height 248
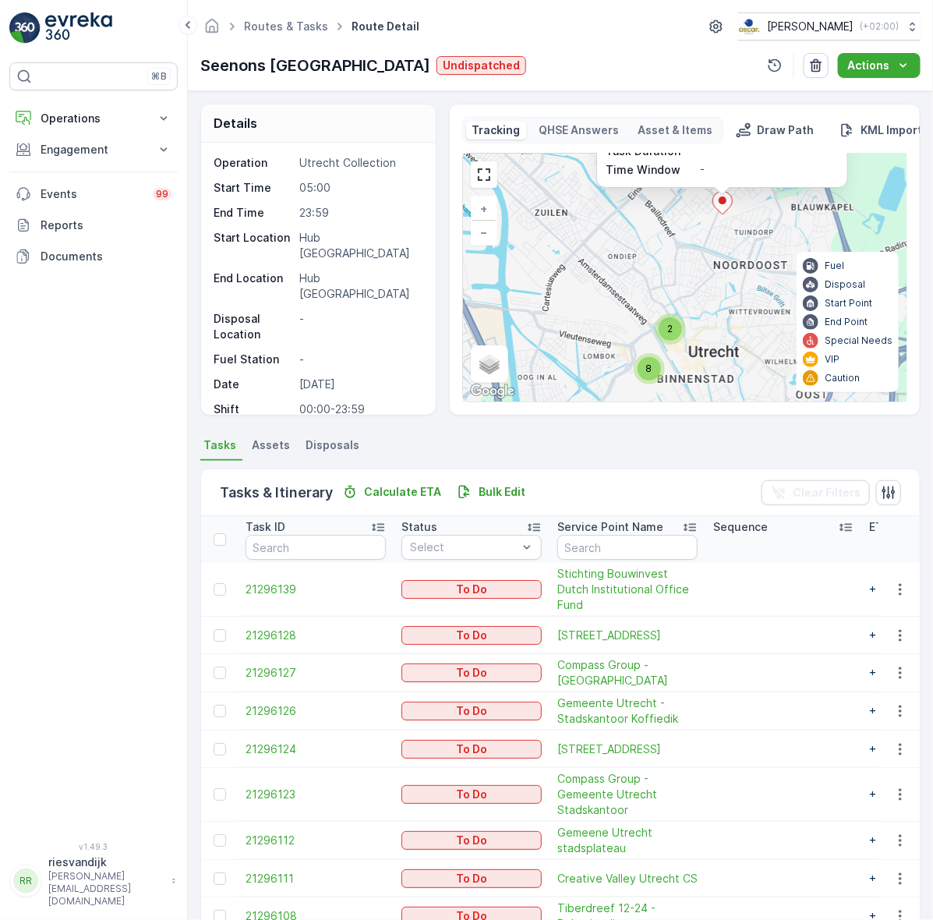
drag, startPoint x: 706, startPoint y: 306, endPoint x: 722, endPoint y: 271, distance: 39.1
click at [722, 271] on div "2 8 21296108 Status To Do Service Point Name Tiberdreef 12-24 - Bel... Sequence…" at bounding box center [685, 278] width 444 height 248
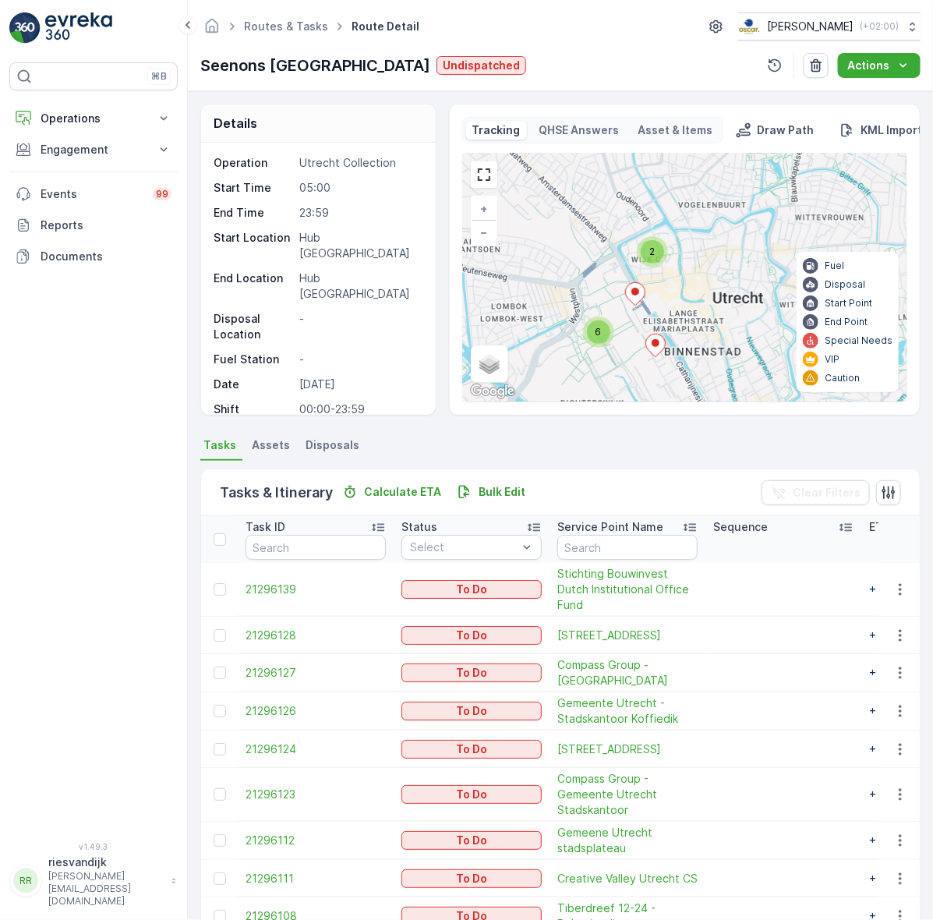
drag, startPoint x: 719, startPoint y: 320, endPoint x: 673, endPoint y: 301, distance: 50.0
click at [673, 301] on div "2 6 21296108 Status To Do Service Point Name Tiberdreef 12-24 - Bel... Sequence…" at bounding box center [685, 278] width 444 height 248
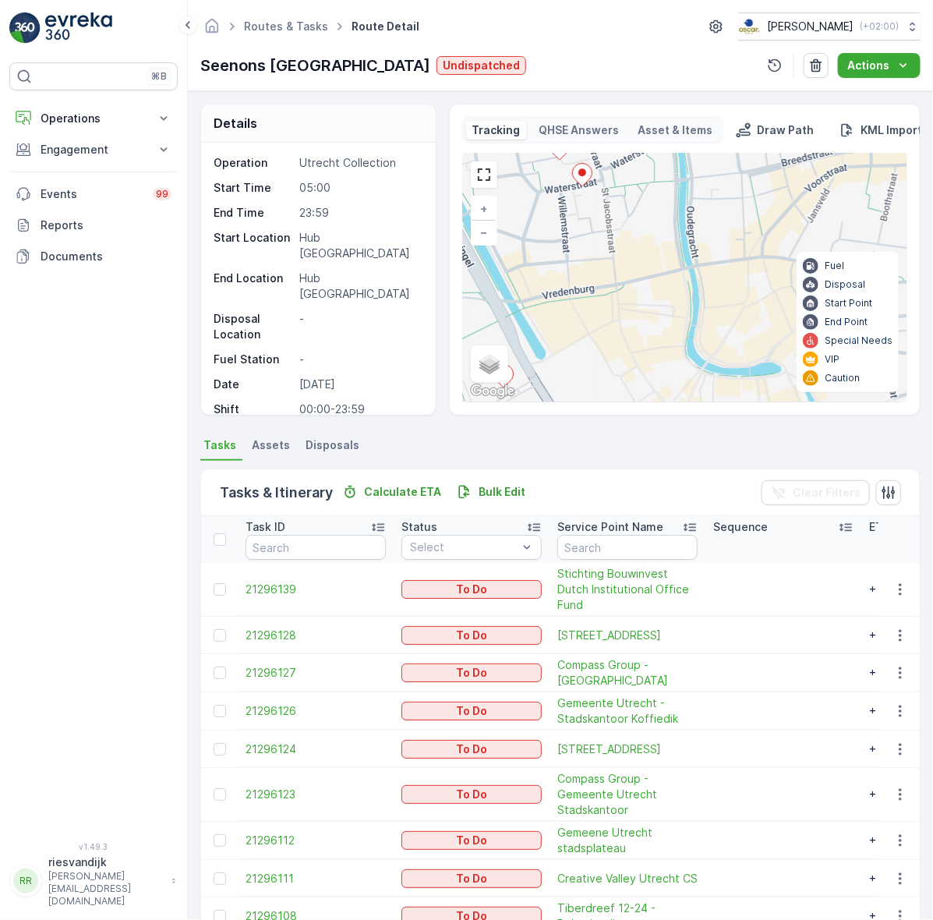
drag, startPoint x: 688, startPoint y: 313, endPoint x: 645, endPoint y: 363, distance: 65.8
click at [727, 378] on div "4 21296108 Status To Do Service Point Name Tiberdreef 12-24 - Bel... Sequence -…" at bounding box center [685, 278] width 444 height 248
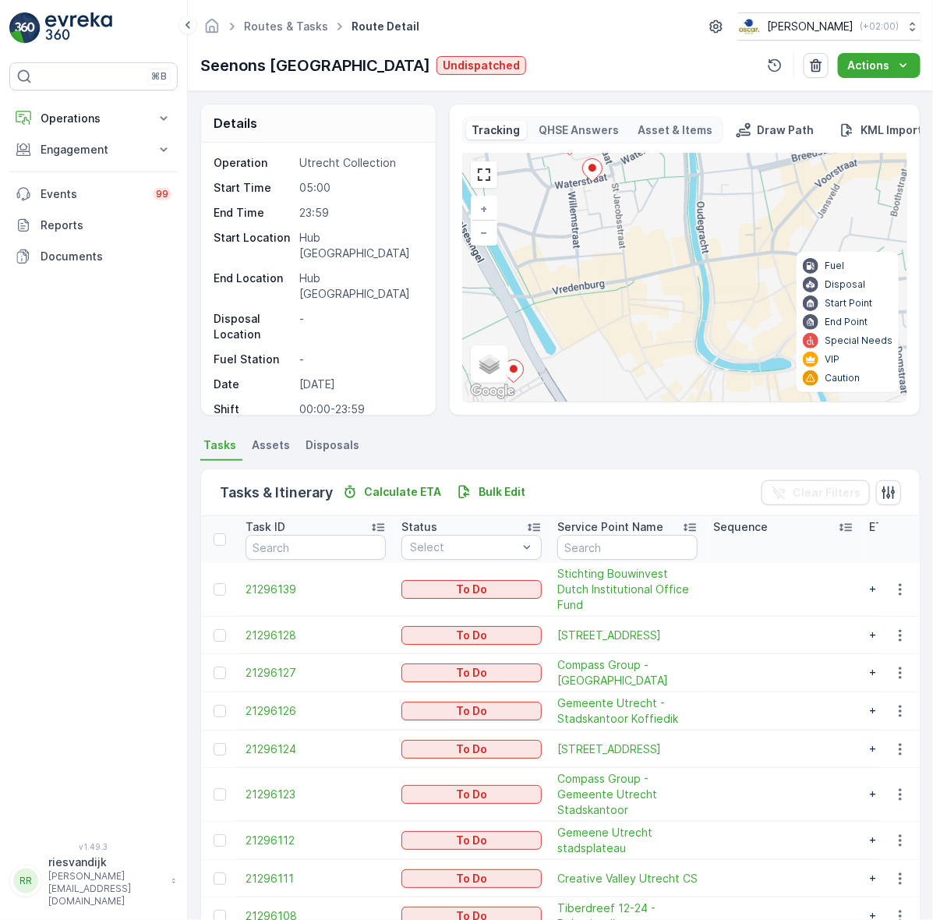
drag, startPoint x: 639, startPoint y: 338, endPoint x: 690, endPoint y: 309, distance: 58.3
click at [690, 309] on div "4 21296108 Status To Do Service Point Name Tiberdreef 12-24 - Bel... Sequence -…" at bounding box center [685, 278] width 444 height 248
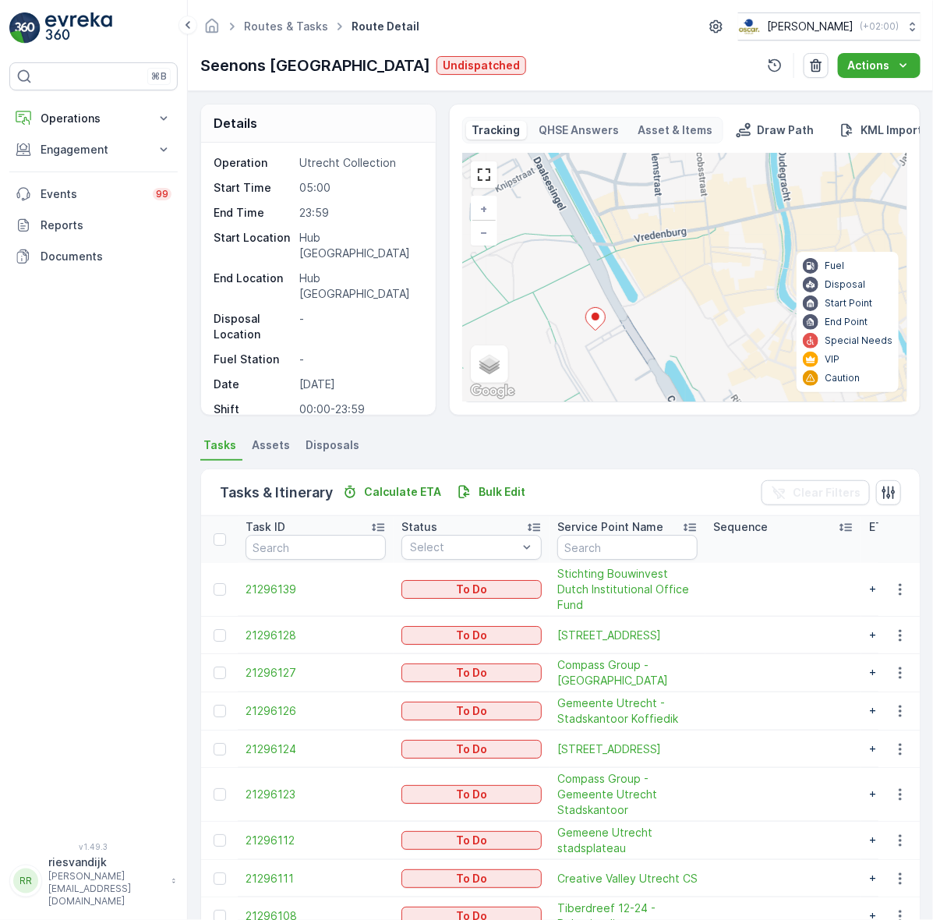
click at [597, 317] on ellipse at bounding box center [596, 317] width 8 height 8
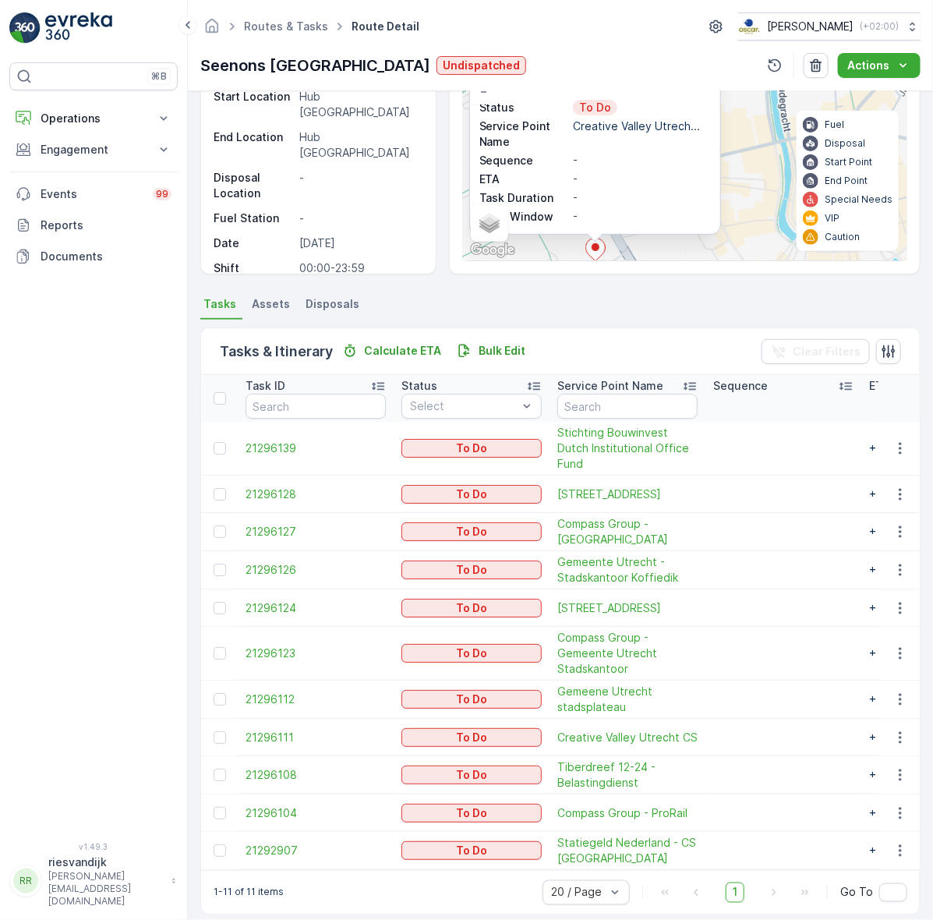
scroll to position [183, 0]
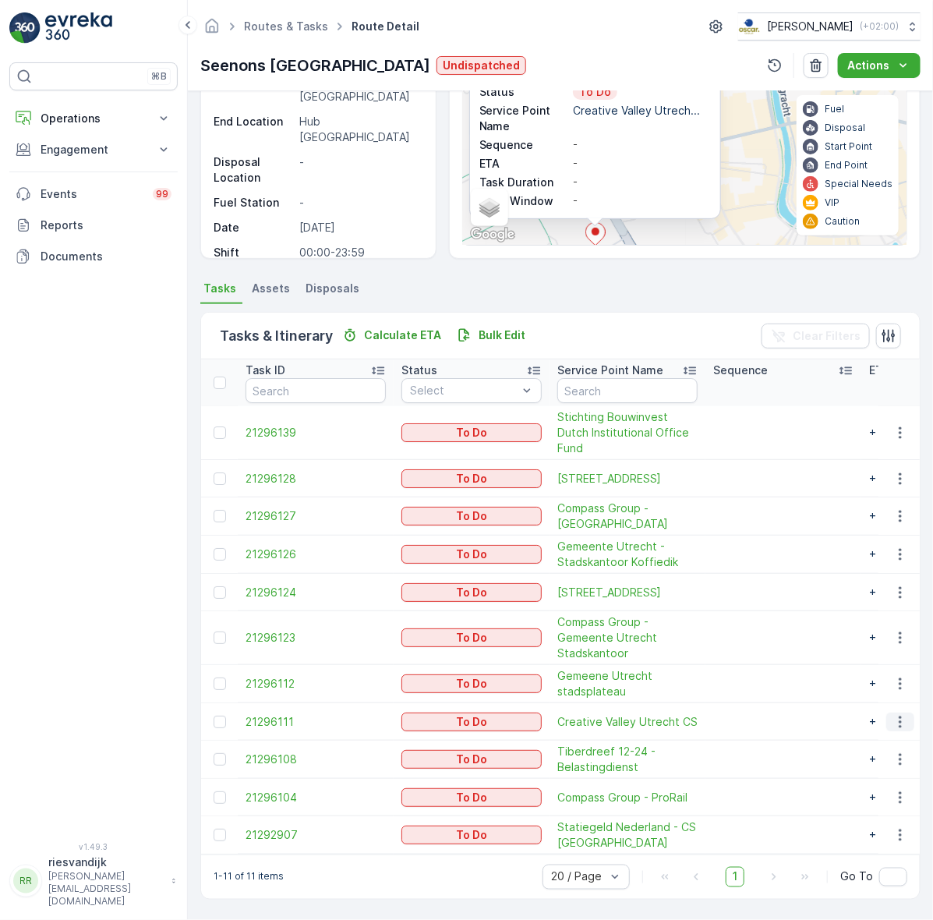
click at [899, 714] on icon "button" at bounding box center [901, 722] width 16 height 16
click at [890, 780] on span "Change Route" at bounding box center [861, 781] width 76 height 16
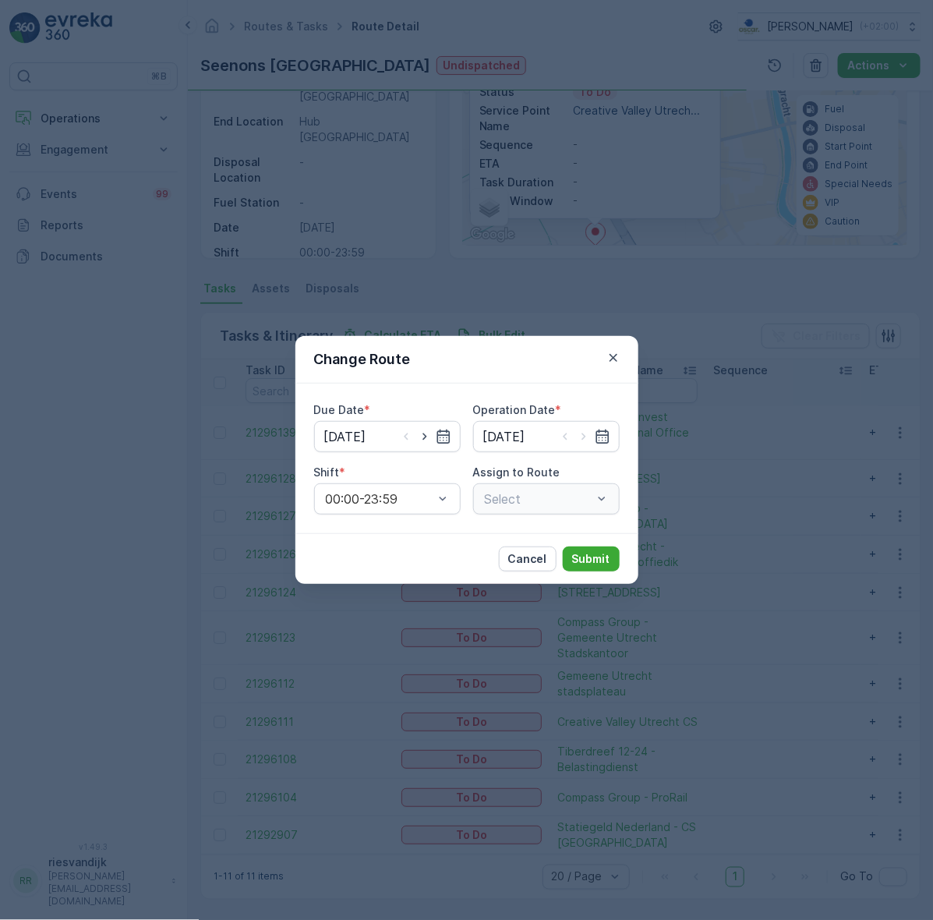
type input "[DATE]"
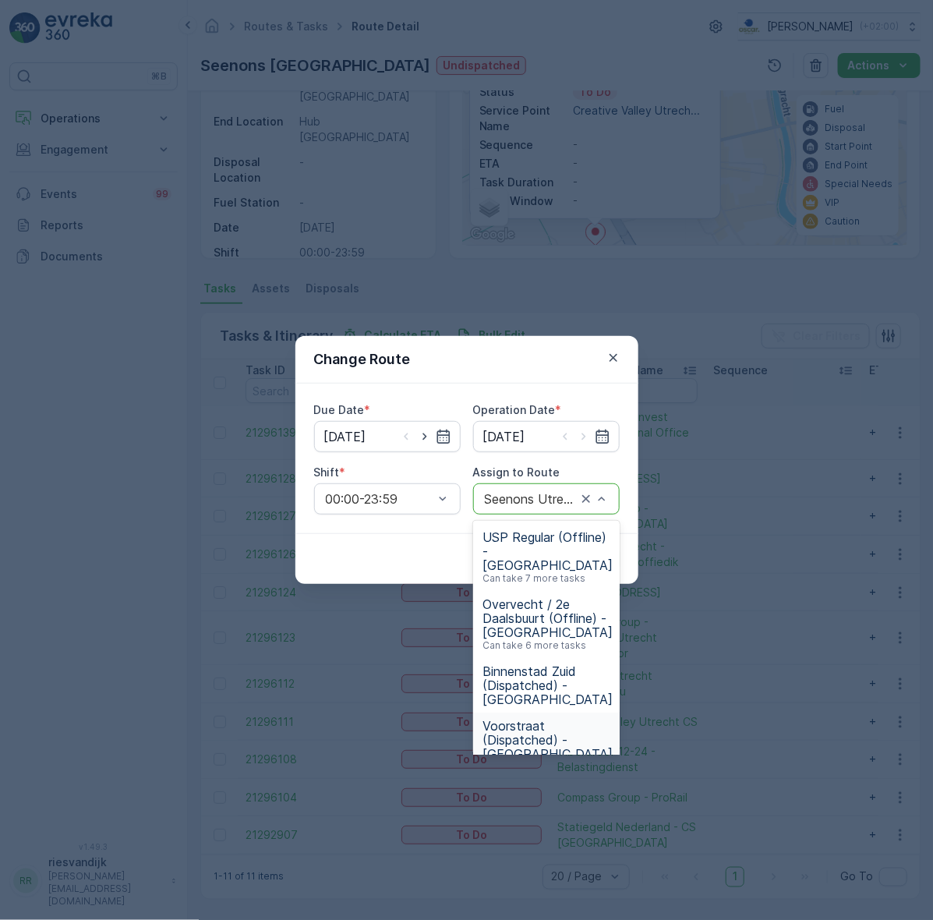
click at [551, 719] on span "Voorstraat (Dispatched) - Utrecht" at bounding box center [548, 740] width 130 height 42
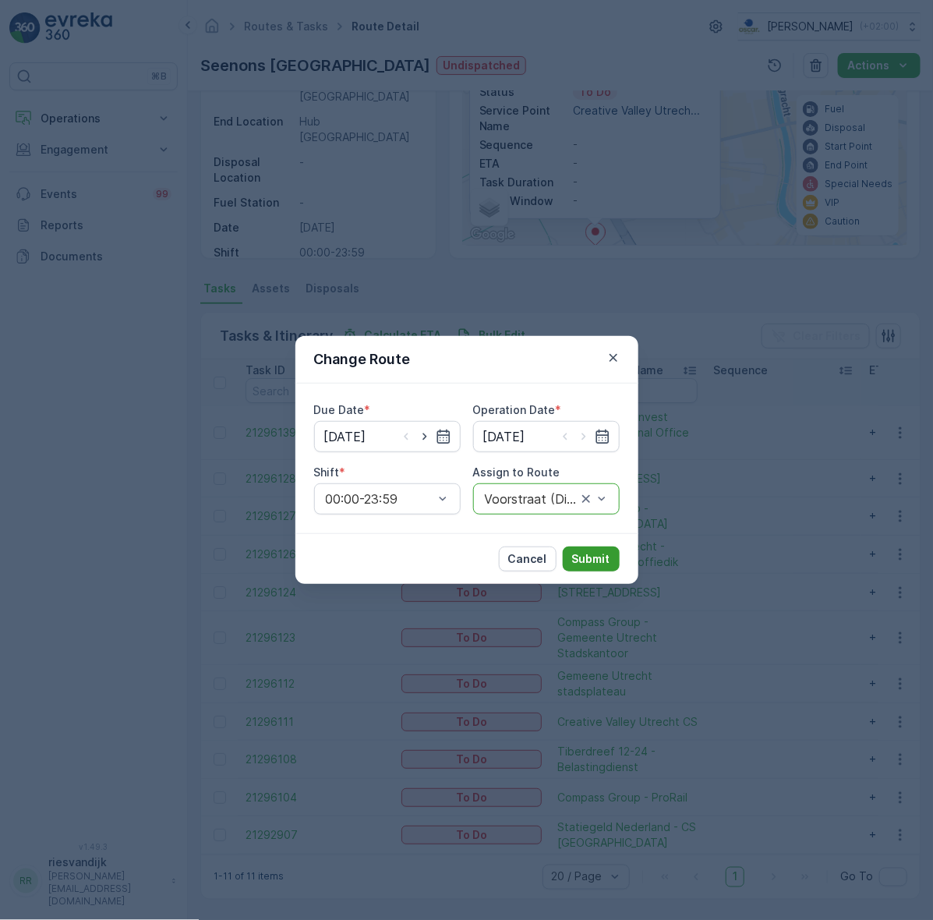
click at [590, 568] on button "Submit" at bounding box center [591, 559] width 57 height 25
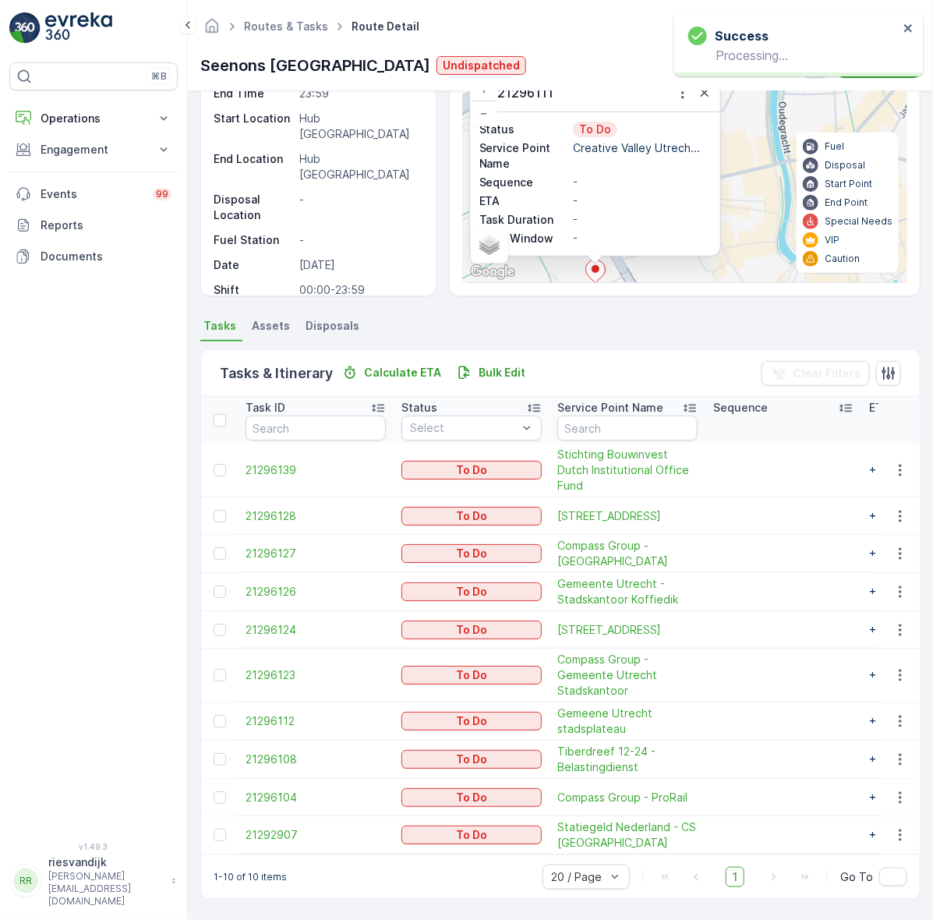
scroll to position [146, 0]
click at [637, 315] on ul "Tasks Assets Disposals" at bounding box center [560, 328] width 720 height 27
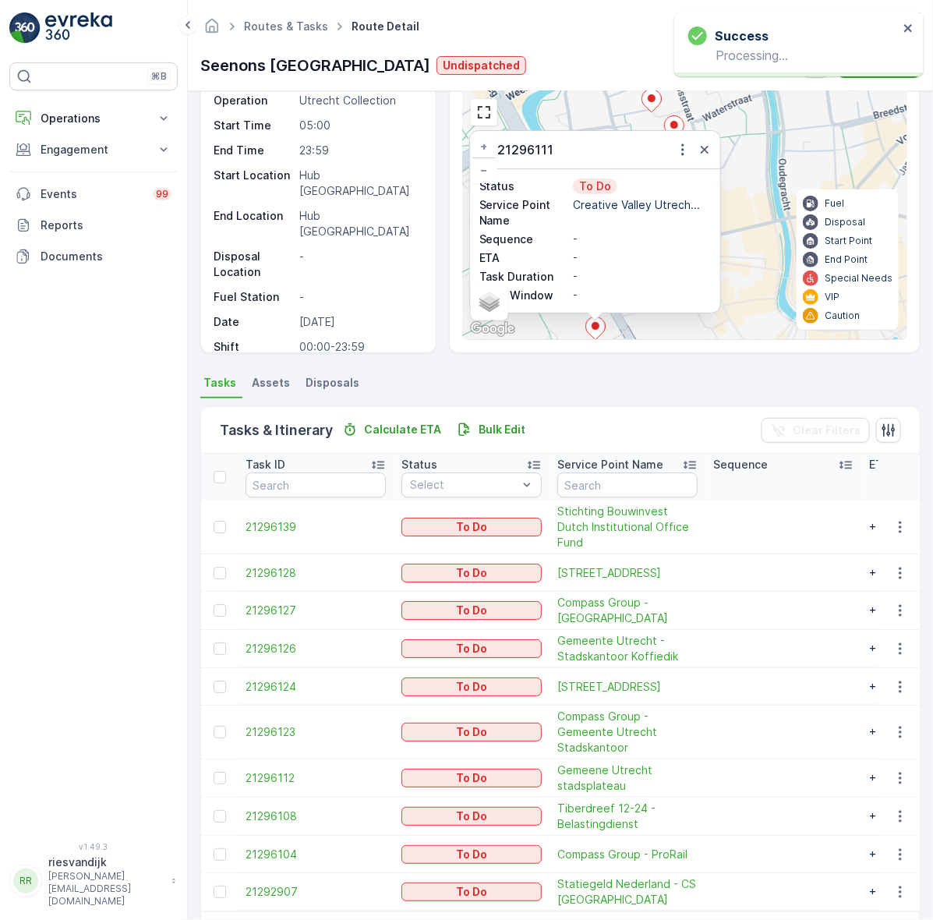
scroll to position [97, 0]
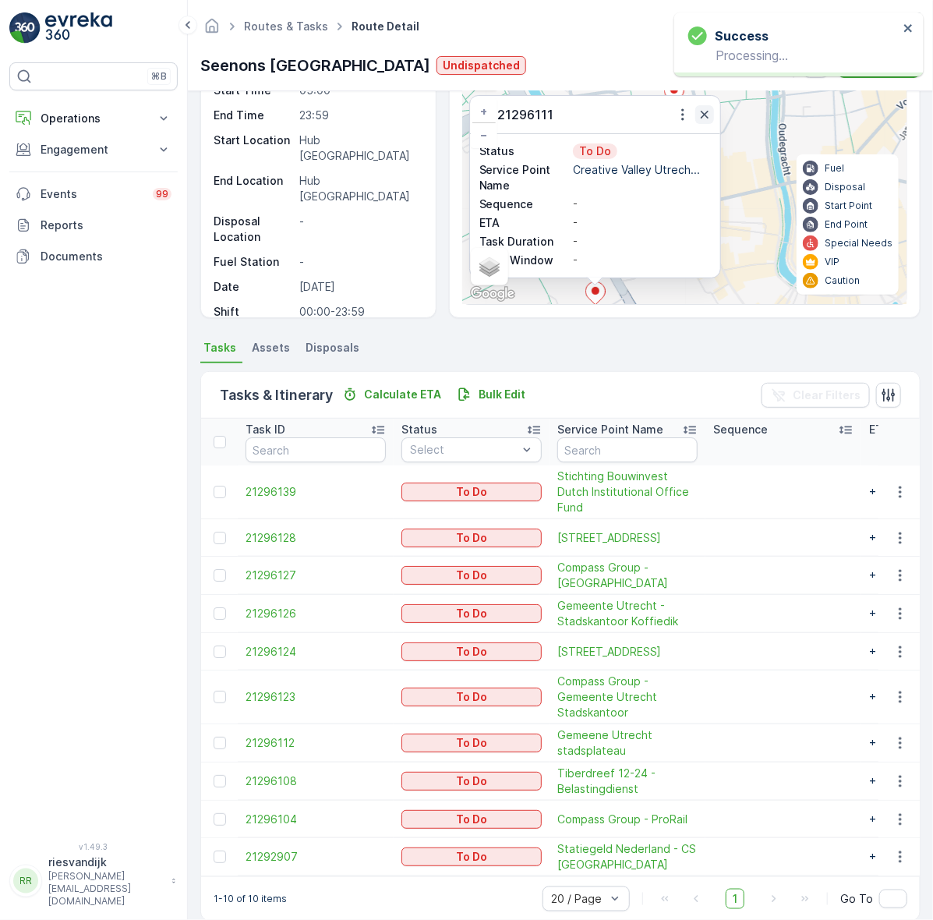
click at [710, 111] on icon "button" at bounding box center [705, 115] width 16 height 16
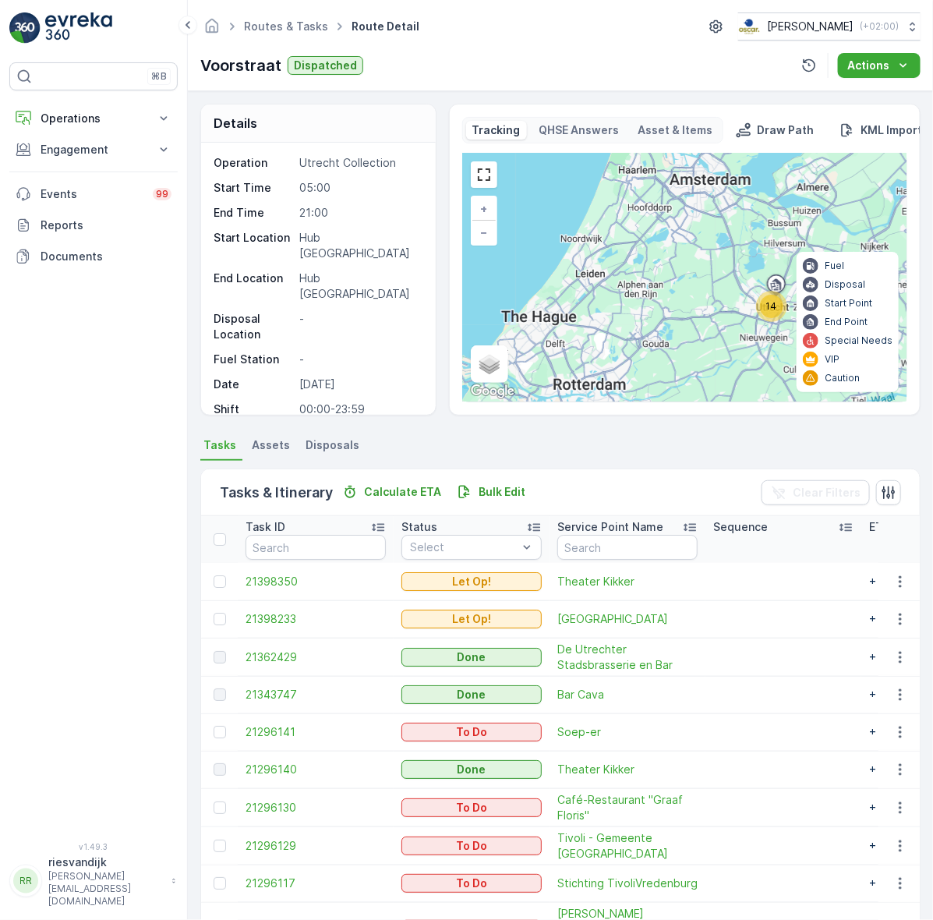
drag, startPoint x: 725, startPoint y: 308, endPoint x: 608, endPoint y: 314, distance: 117.1
click at [609, 314] on div "14 + − Satellite Roadmap Terrain Hybrid Leaflet Keyboard shortcuts Map Data Map…" at bounding box center [685, 278] width 444 height 248
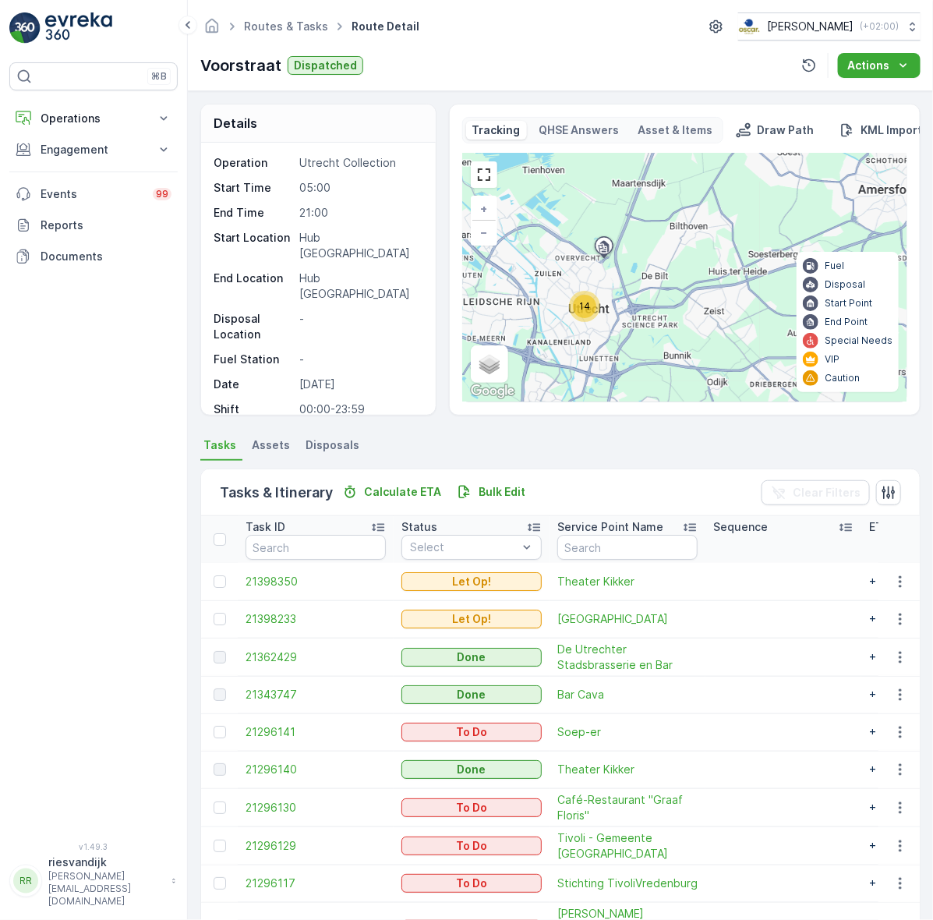
drag, startPoint x: 667, startPoint y: 295, endPoint x: 611, endPoint y: 302, distance: 57.3
click at [692, 309] on div "14 + − Satellite Roadmap Terrain Hybrid Leaflet Keyboard shortcuts Map Data Map…" at bounding box center [685, 278] width 444 height 248
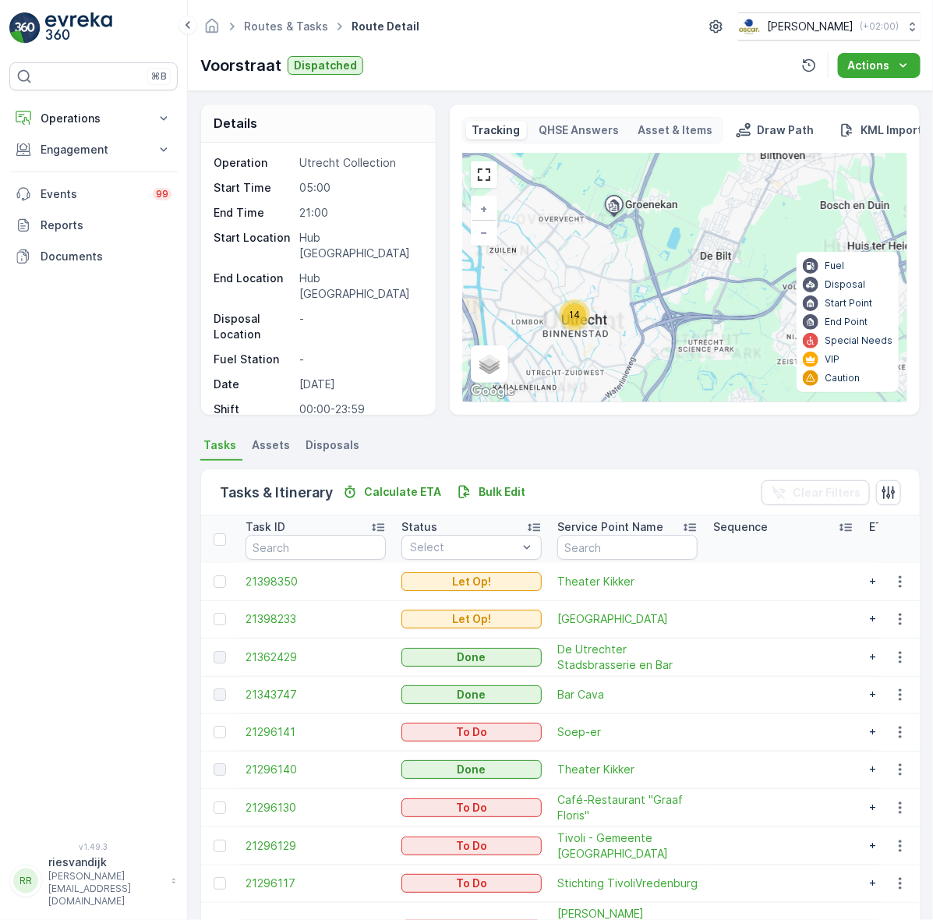
drag, startPoint x: 618, startPoint y: 283, endPoint x: 679, endPoint y: 285, distance: 61.6
click at [679, 285] on div "14 + − Satellite Roadmap Terrain Hybrid Leaflet Keyboard shortcuts Map Data Map…" at bounding box center [685, 278] width 444 height 248
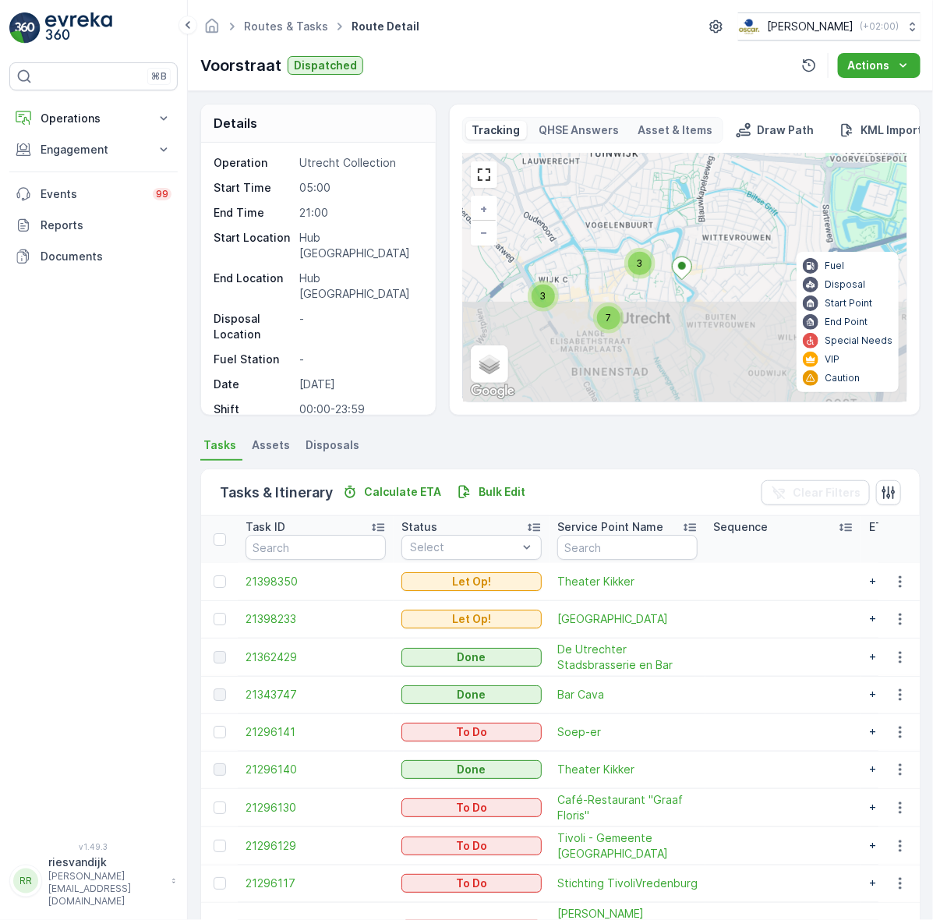
drag, startPoint x: 657, startPoint y: 281, endPoint x: 726, endPoint y: 181, distance: 121.1
click at [719, 182] on div "7 3 3 + − Satellite Roadmap Terrain Hybrid Leaflet Keyboard shortcuts Map Data …" at bounding box center [685, 278] width 444 height 248
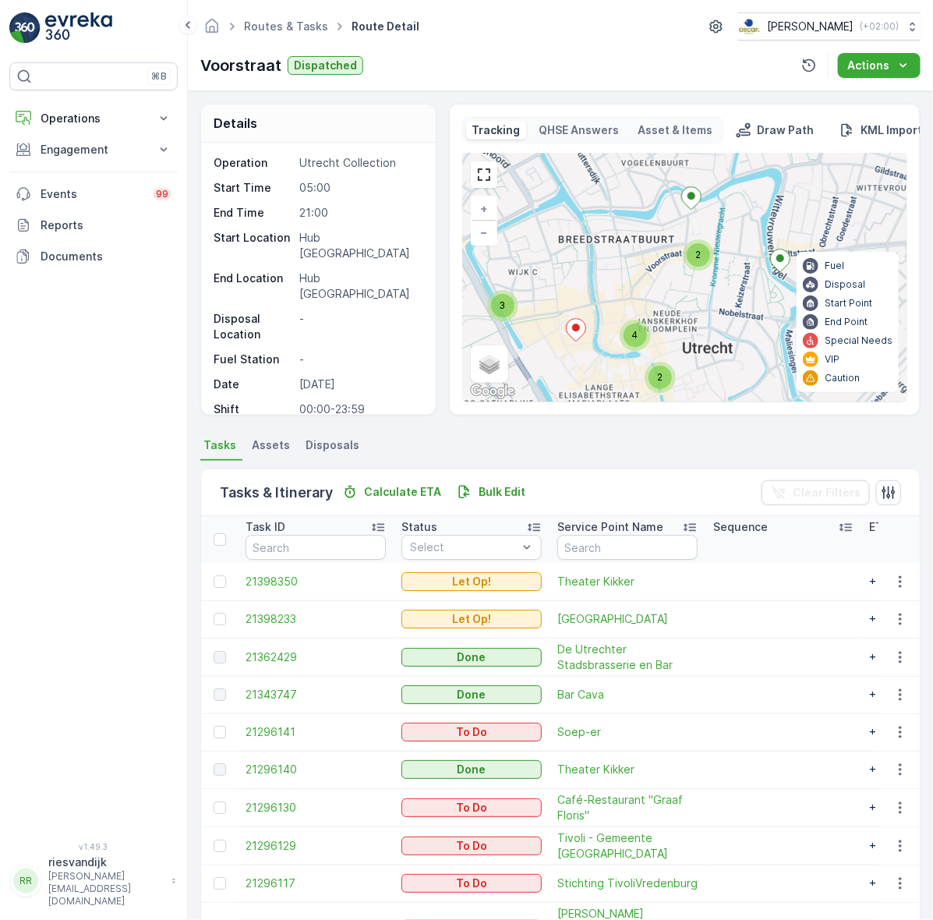
drag, startPoint x: 660, startPoint y: 292, endPoint x: 683, endPoint y: 390, distance: 100.1
click at [683, 390] on div "4 2 3 2 + − Satellite Roadmap Terrain Hybrid Leaflet Keyboard shortcuts Map Dat…" at bounding box center [685, 278] width 444 height 248
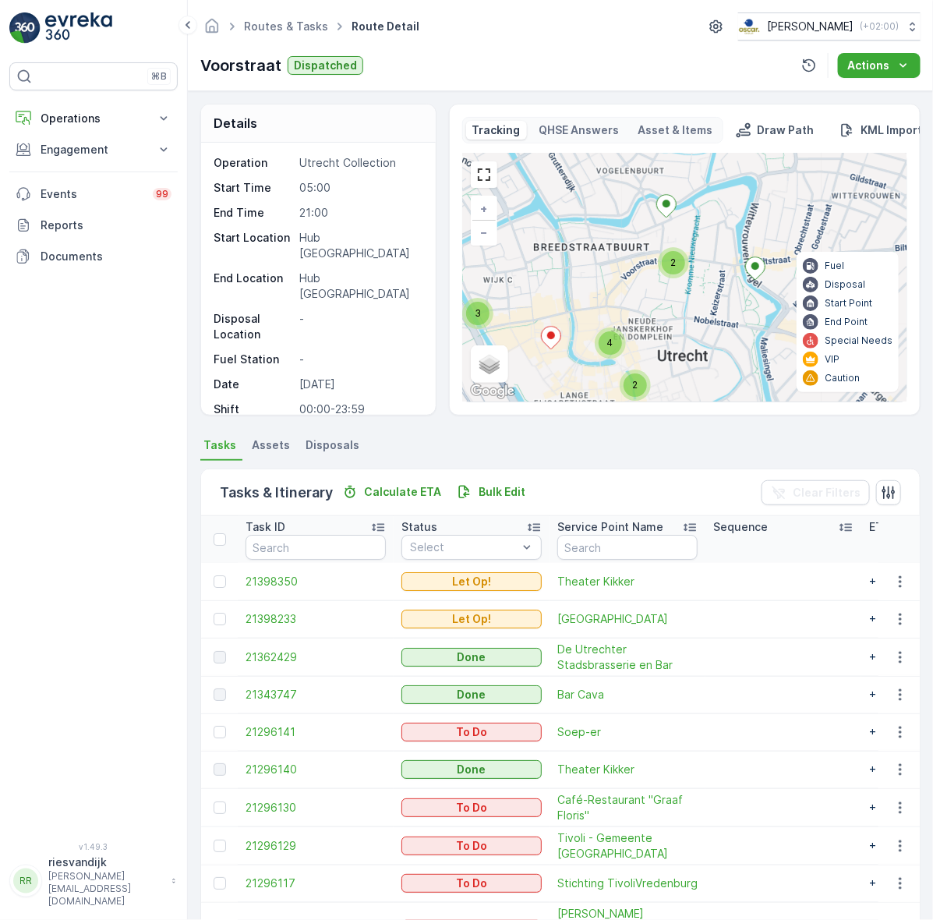
drag, startPoint x: 704, startPoint y: 325, endPoint x: 660, endPoint y: 345, distance: 48.8
click at [660, 345] on div "4 2 3 2 + − Satellite Roadmap Terrain Hybrid Leaflet Keyboard shortcuts Map Dat…" at bounding box center [685, 278] width 444 height 248
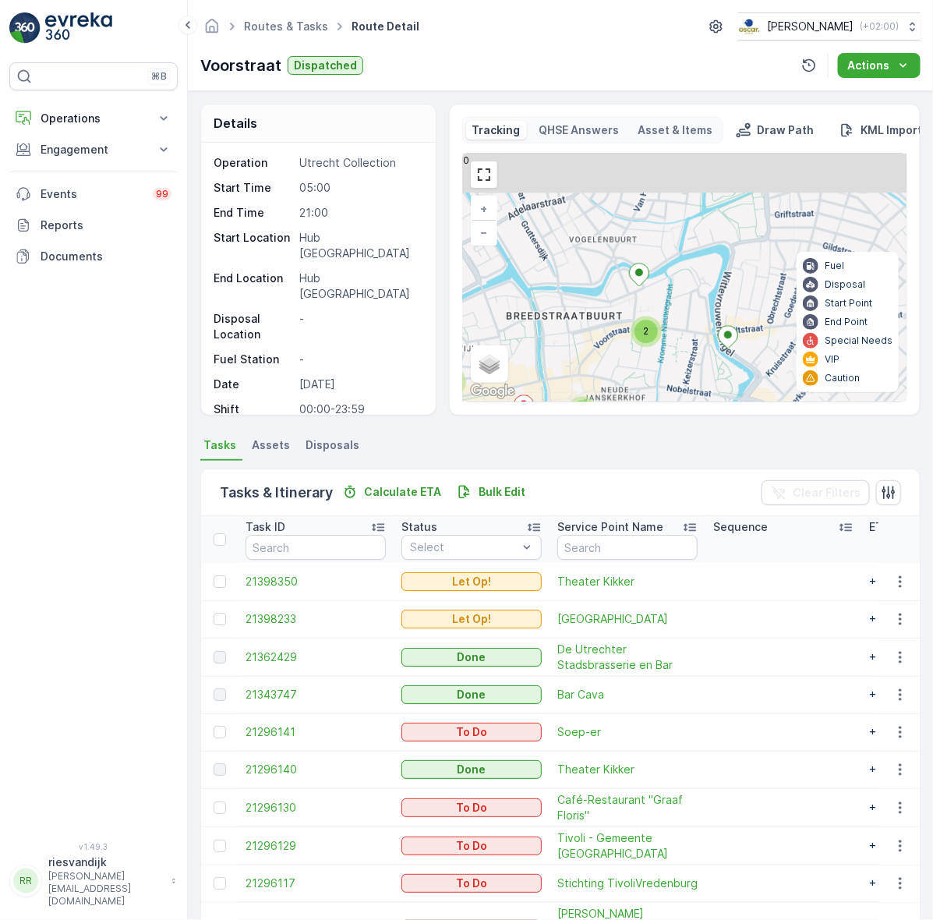
drag, startPoint x: 735, startPoint y: 299, endPoint x: 721, endPoint y: 329, distance: 33.5
click at [721, 329] on div "4 2 3 2 + − Satellite Roadmap Terrain Hybrid Leaflet Keyboard shortcuts Map Dat…" at bounding box center [685, 278] width 444 height 248
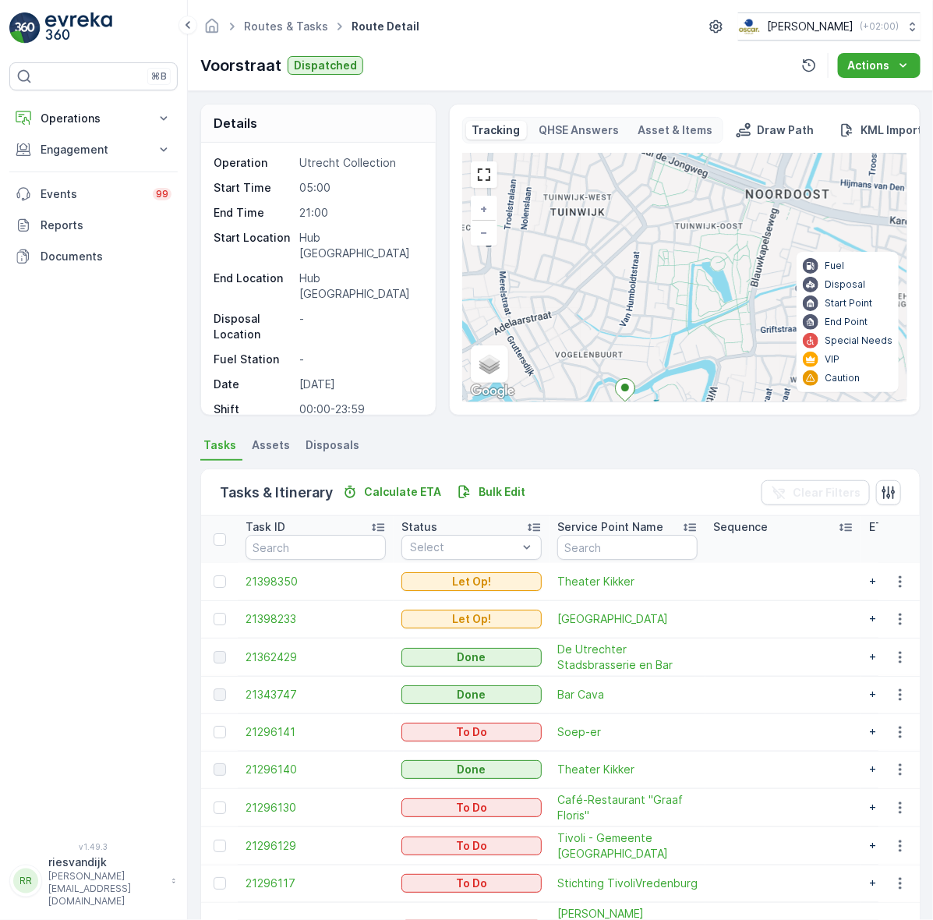
drag, startPoint x: 699, startPoint y: 321, endPoint x: 692, endPoint y: 376, distance: 55.1
click at [700, 361] on div "4 2 3 2 + − Satellite Roadmap Terrain Hybrid Leaflet Keyboard shortcuts Map Dat…" at bounding box center [685, 278] width 444 height 248
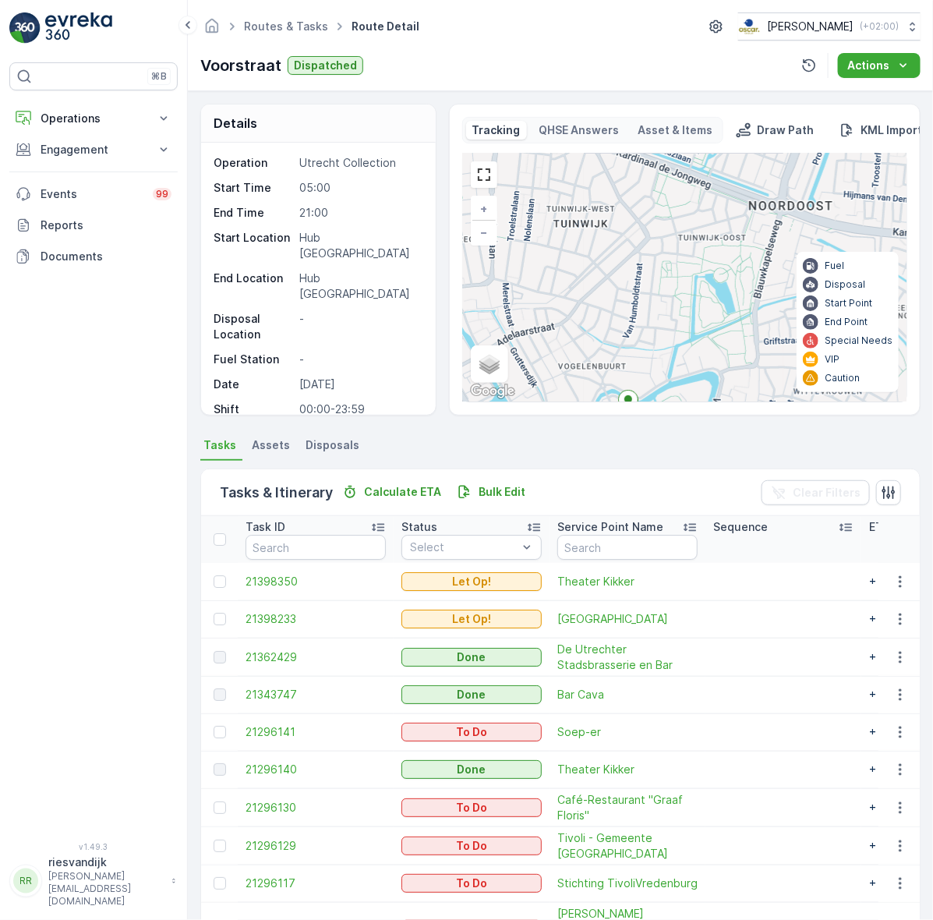
drag, startPoint x: 635, startPoint y: 294, endPoint x: 564, endPoint y: 200, distance: 118.5
click at [574, 200] on div "4 2 3 2 + − Satellite Roadmap Terrain Hybrid Leaflet Keyboard shortcuts Map Dat…" at bounding box center [685, 278] width 444 height 248
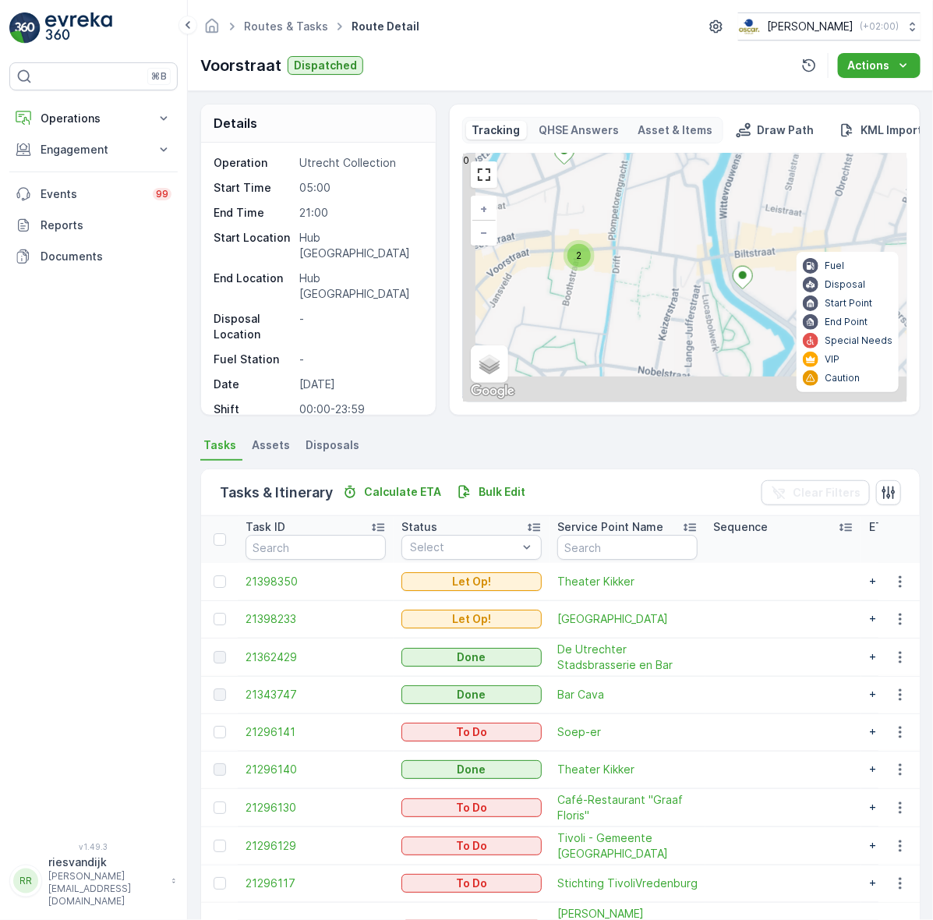
drag, startPoint x: 677, startPoint y: 227, endPoint x: 694, endPoint y: 228, distance: 17.2
click at [695, 204] on div "7 3 3 3 2 3 2 + − Satellite Roadmap Terrain Hybrid Leaflet Keyboard shortcuts M…" at bounding box center [685, 278] width 444 height 248
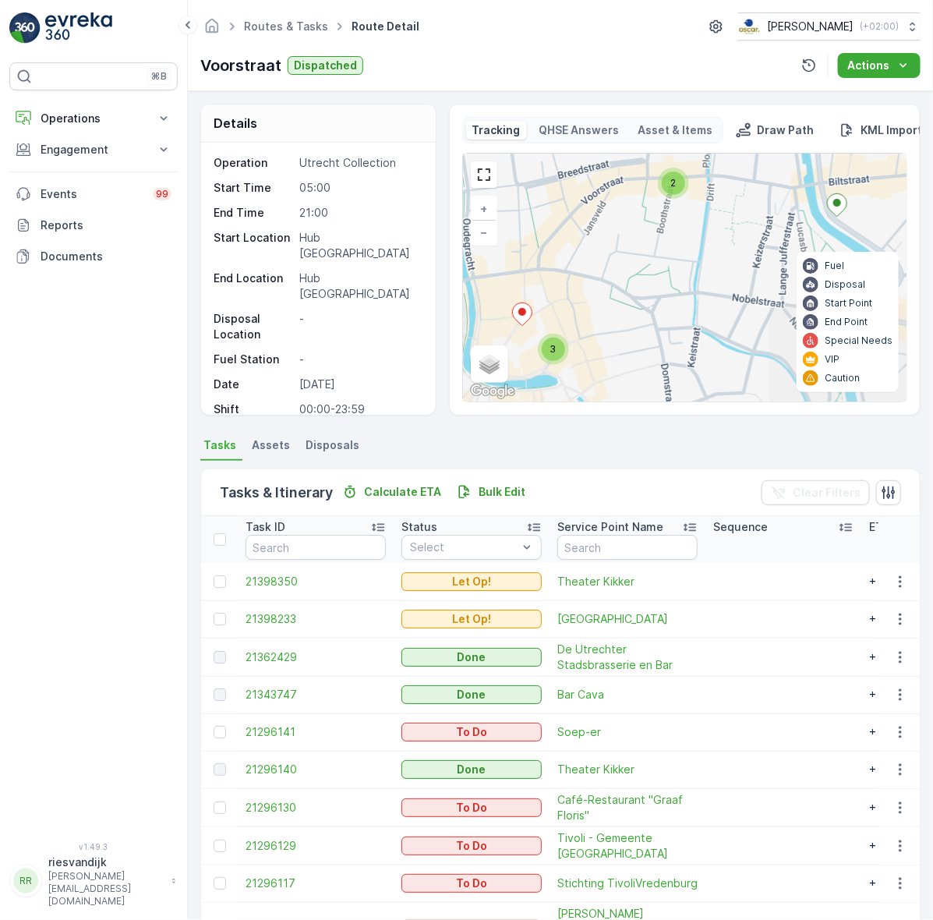
drag, startPoint x: 659, startPoint y: 310, endPoint x: 680, endPoint y: 298, distance: 24.1
click at [685, 298] on div "3 2 3 2 + − Satellite Roadmap Terrain Hybrid Leaflet Keyboard shortcuts Map Dat…" at bounding box center [685, 278] width 444 height 248
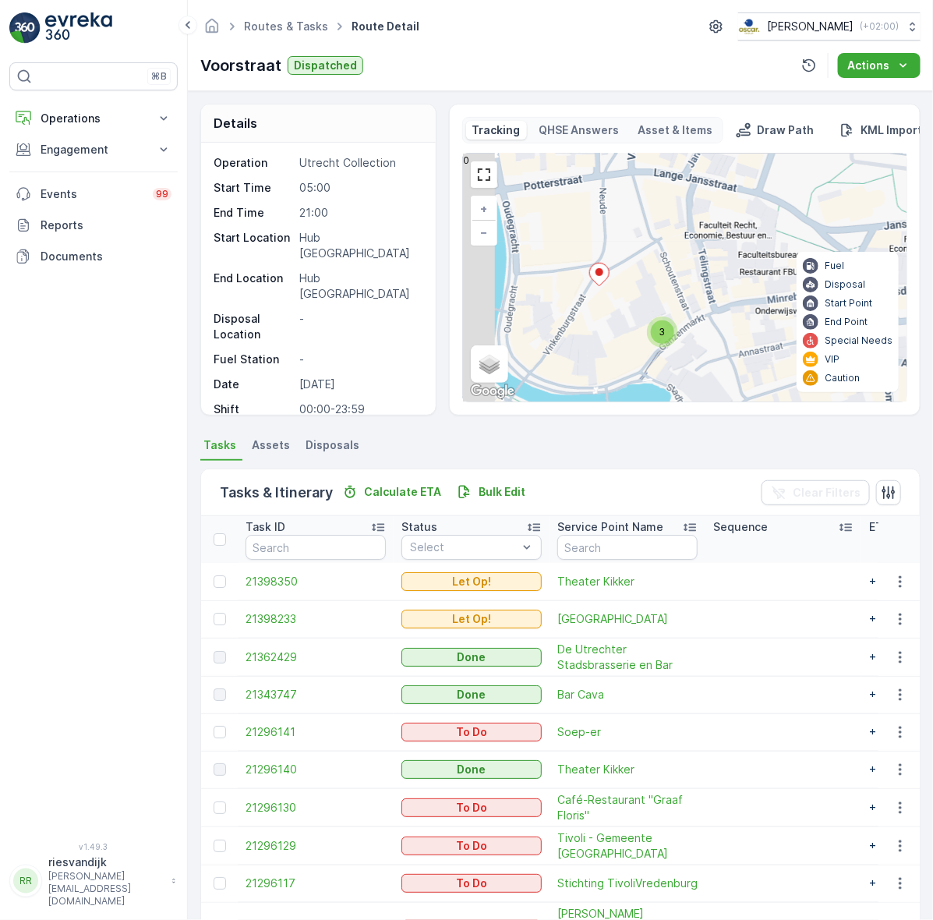
drag, startPoint x: 560, startPoint y: 320, endPoint x: 671, endPoint y: 281, distance: 117.1
click at [679, 271] on div "3 2 3 2 + − Satellite Roadmap Terrain Hybrid Leaflet Keyboard shortcuts Map Dat…" at bounding box center [685, 278] width 444 height 248
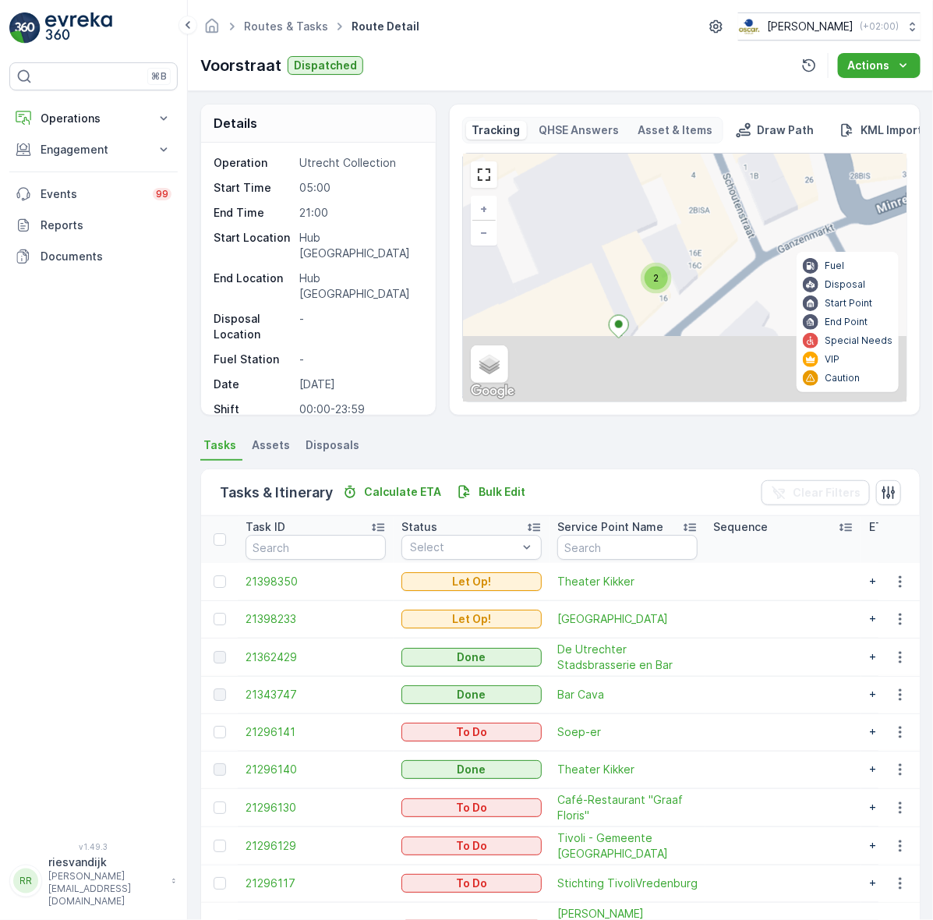
drag, startPoint x: 687, startPoint y: 336, endPoint x: 665, endPoint y: 235, distance: 103.7
click at [671, 218] on div "2 2 2 + − Satellite Roadmap Terrain Hybrid Leaflet Keyboard shortcuts Map Data …" at bounding box center [685, 278] width 444 height 248
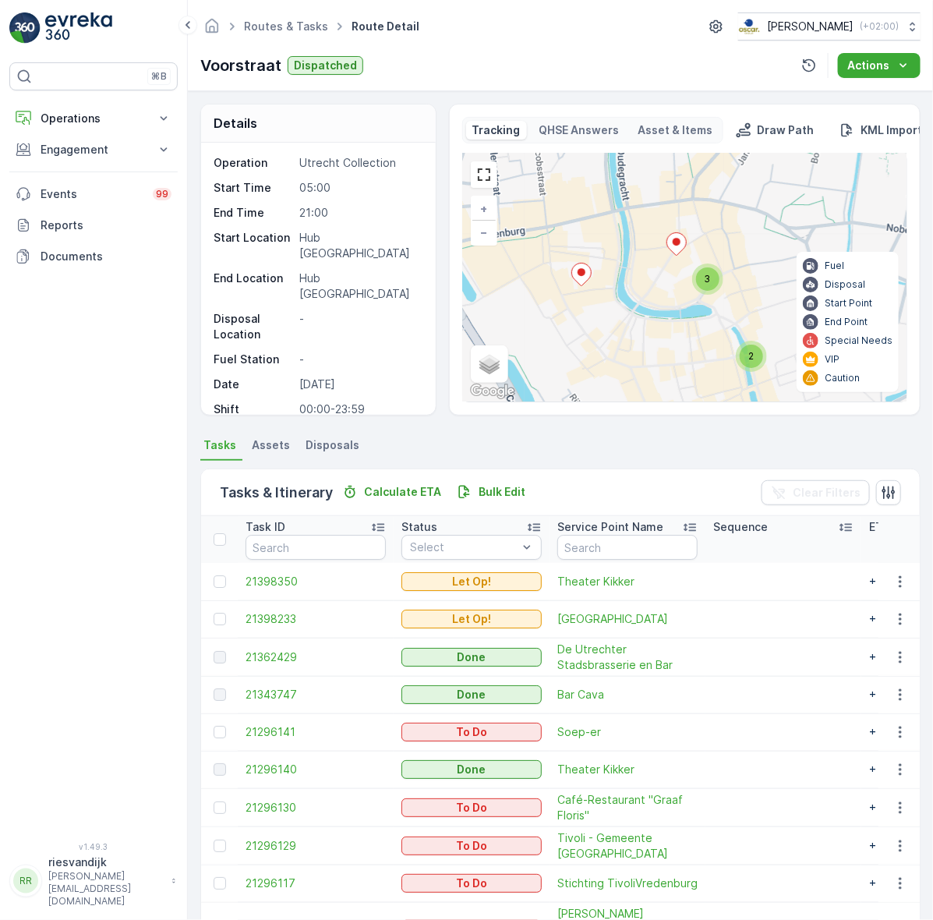
drag, startPoint x: 686, startPoint y: 247, endPoint x: 710, endPoint y: 267, distance: 30.4
click at [710, 267] on div "3" at bounding box center [707, 278] width 23 height 23
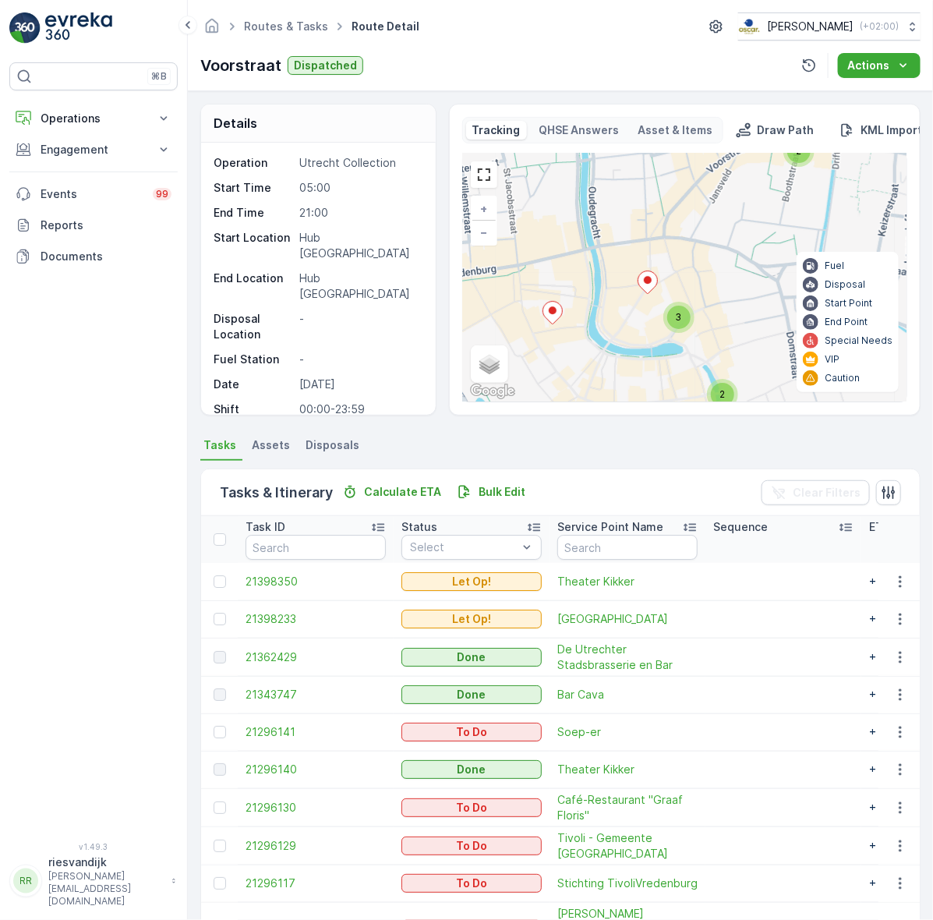
drag, startPoint x: 688, startPoint y: 296, endPoint x: 604, endPoint y: 324, distance: 87.8
click at [660, 336] on div "3 2 3 2 + − Satellite Roadmap Terrain Hybrid Leaflet Keyboard shortcuts Map Dat…" at bounding box center [685, 278] width 444 height 248
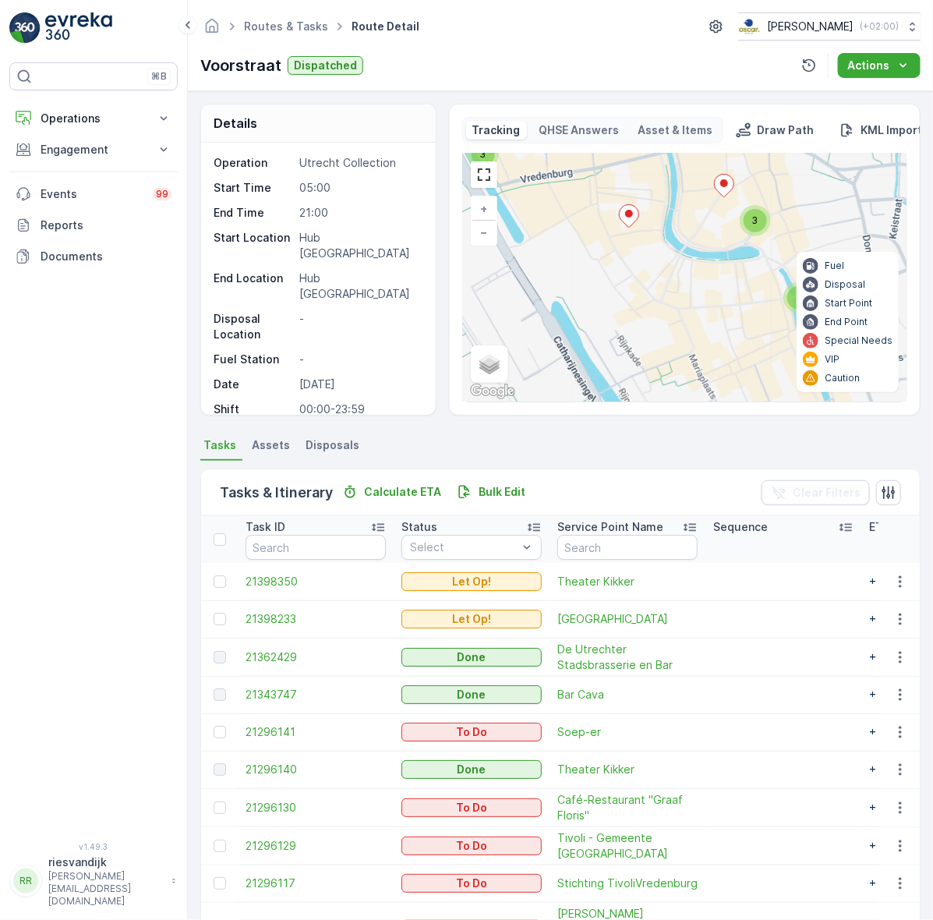
drag, startPoint x: 612, startPoint y: 334, endPoint x: 625, endPoint y: 261, distance: 73.6
click at [625, 261] on div "3 2 3 2 + − Satellite Roadmap Terrain Hybrid Leaflet Keyboard shortcuts Map Dat…" at bounding box center [685, 278] width 444 height 248
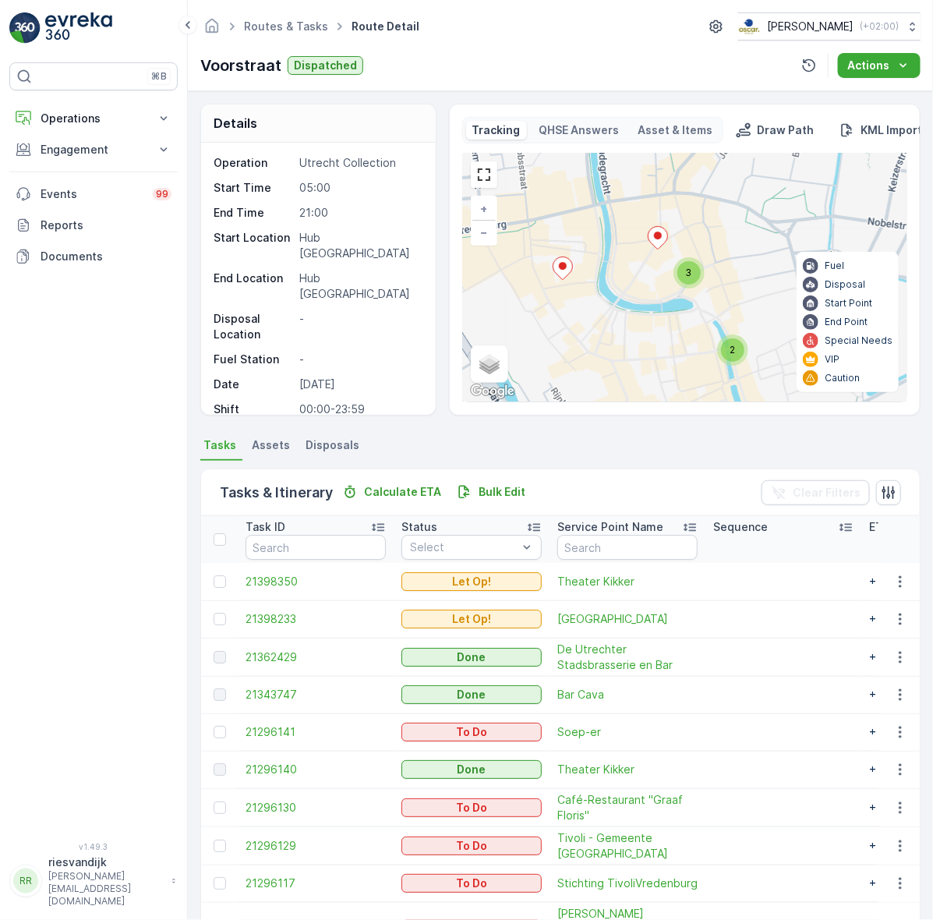
drag, startPoint x: 621, startPoint y: 288, endPoint x: 621, endPoint y: 300, distance: 11.7
click at [621, 300] on div "3 2 3 2 + − Satellite Roadmap Terrain Hybrid Leaflet Keyboard shortcuts Map Dat…" at bounding box center [685, 278] width 444 height 248
drag, startPoint x: 663, startPoint y: 285, endPoint x: 686, endPoint y: 317, distance: 39.0
click at [686, 316] on div "3 2 3 2 + − Satellite Roadmap Terrain Hybrid Leaflet Keyboard shortcuts Map Dat…" at bounding box center [685, 278] width 444 height 248
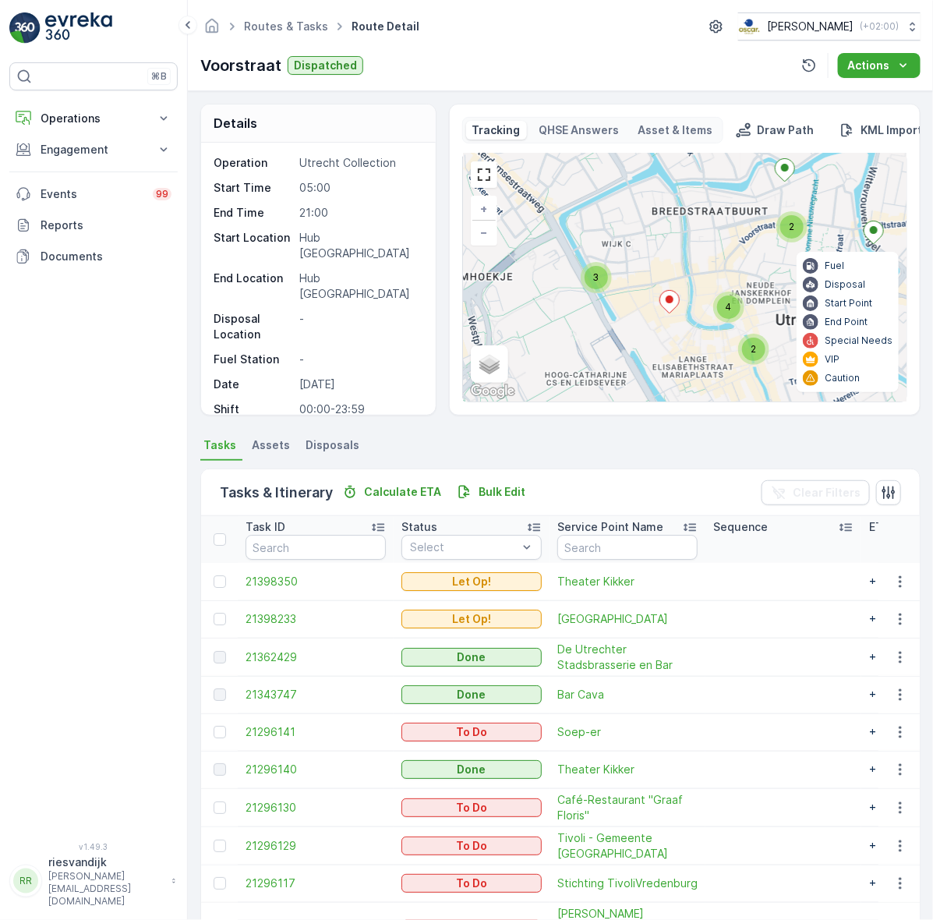
drag, startPoint x: 702, startPoint y: 252, endPoint x: 717, endPoint y: 266, distance: 21.0
click at [717, 266] on div "4 2 3 2 + − Satellite Roadmap Terrain Hybrid Leaflet Keyboard shortcuts Map Dat…" at bounding box center [685, 278] width 444 height 248
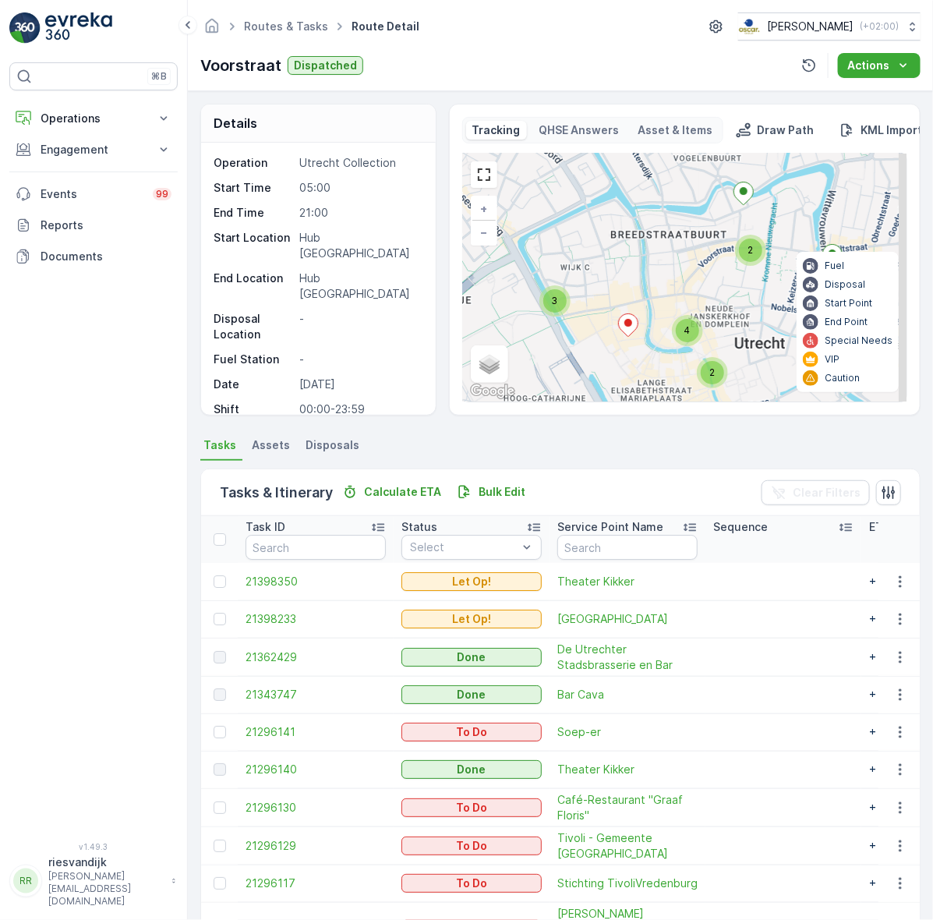
drag, startPoint x: 672, startPoint y: 232, endPoint x: 629, endPoint y: 236, distance: 43.1
click at [629, 236] on div "4 2 3 2 + − Satellite Roadmap Terrain Hybrid Leaflet Keyboard shortcuts Map Dat…" at bounding box center [685, 278] width 444 height 248
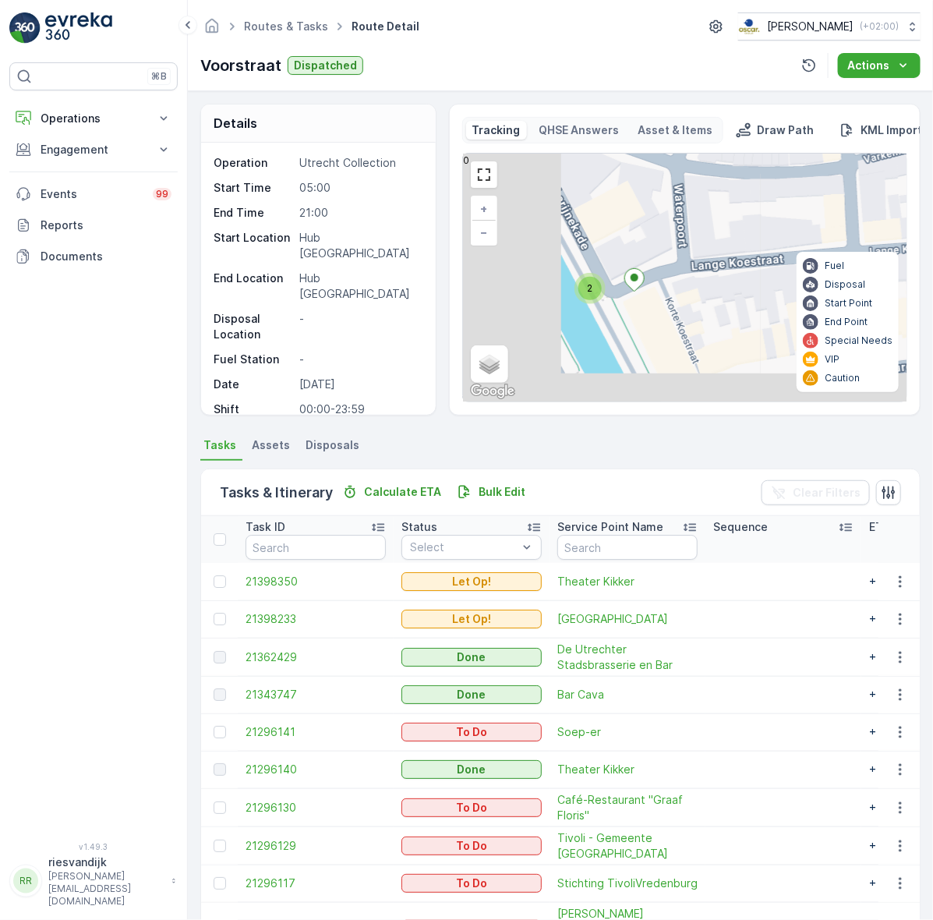
drag, startPoint x: 643, startPoint y: 269, endPoint x: 754, endPoint y: 214, distance: 123.4
click at [743, 217] on div "2 2 2 + − Satellite Roadmap Terrain Hybrid Leaflet Keyboard shortcuts Map Data …" at bounding box center [685, 278] width 444 height 248
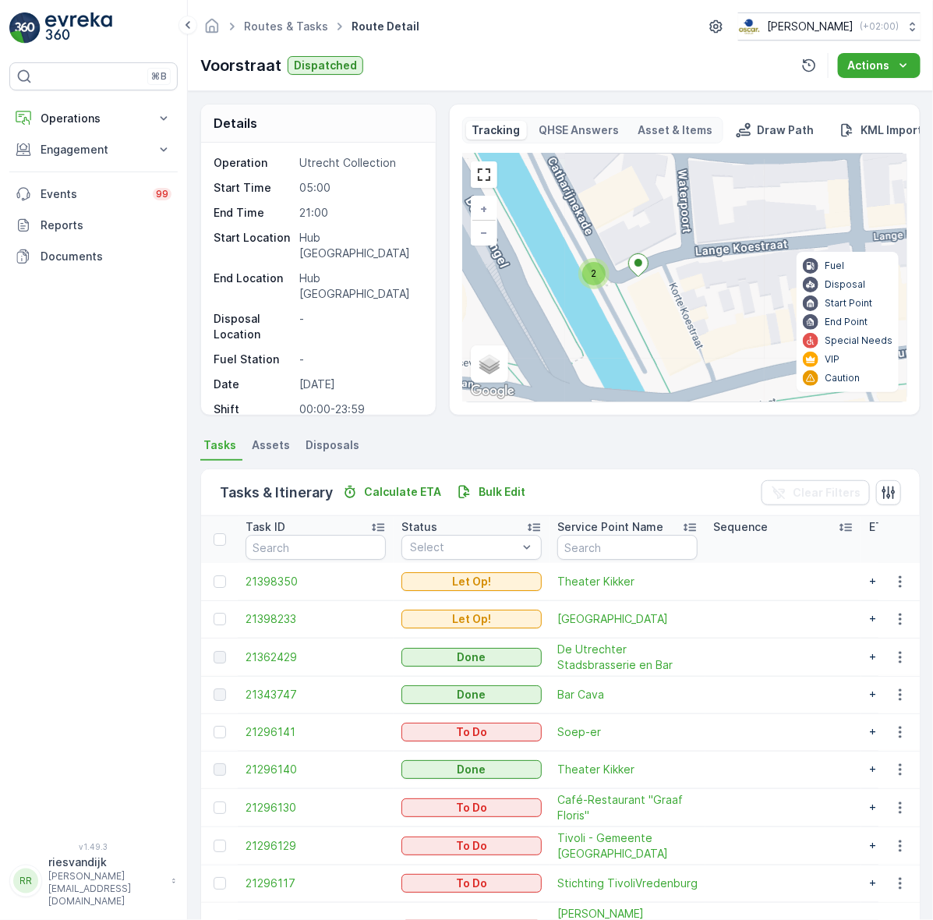
drag, startPoint x: 688, startPoint y: 269, endPoint x: 532, endPoint y: 234, distance: 160.6
click at [535, 234] on div "2 2 2 + − Satellite Roadmap Terrain Hybrid Leaflet Keyboard shortcuts Map Data …" at bounding box center [685, 278] width 444 height 248
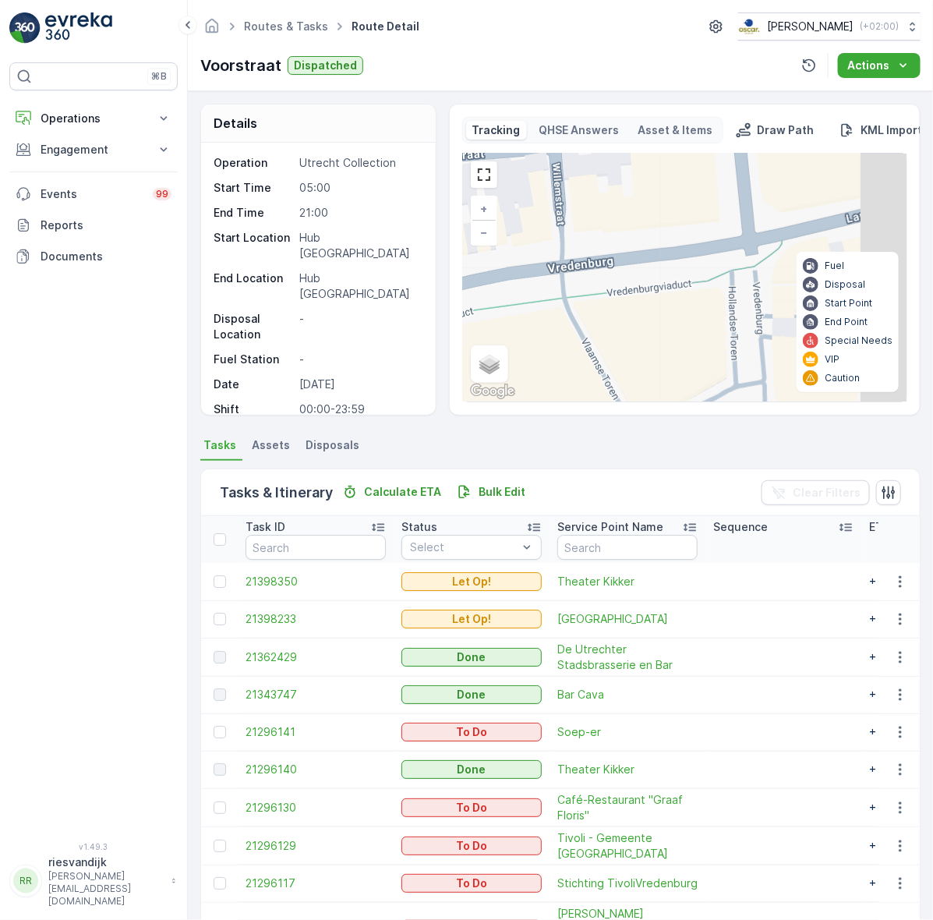
drag, startPoint x: 763, startPoint y: 261, endPoint x: 633, endPoint y: 212, distance: 138.4
click at [632, 211] on div "2 2 2 + − Satellite Roadmap Terrain Hybrid Leaflet Keyboard shortcuts Map Data …" at bounding box center [685, 278] width 444 height 248
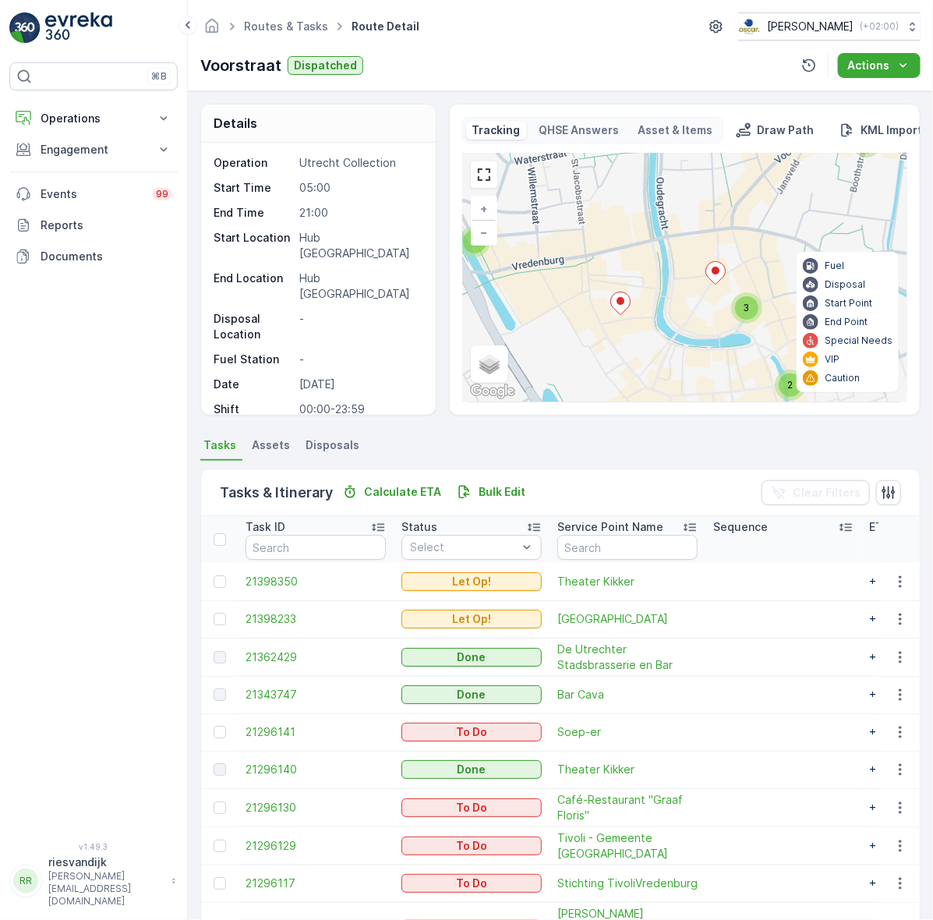
drag, startPoint x: 729, startPoint y: 250, endPoint x: 583, endPoint y: 258, distance: 146.1
click at [583, 258] on div "3 2 3 2 + − Satellite Roadmap Terrain Hybrid Leaflet Keyboard shortcuts Map Dat…" at bounding box center [685, 278] width 444 height 248
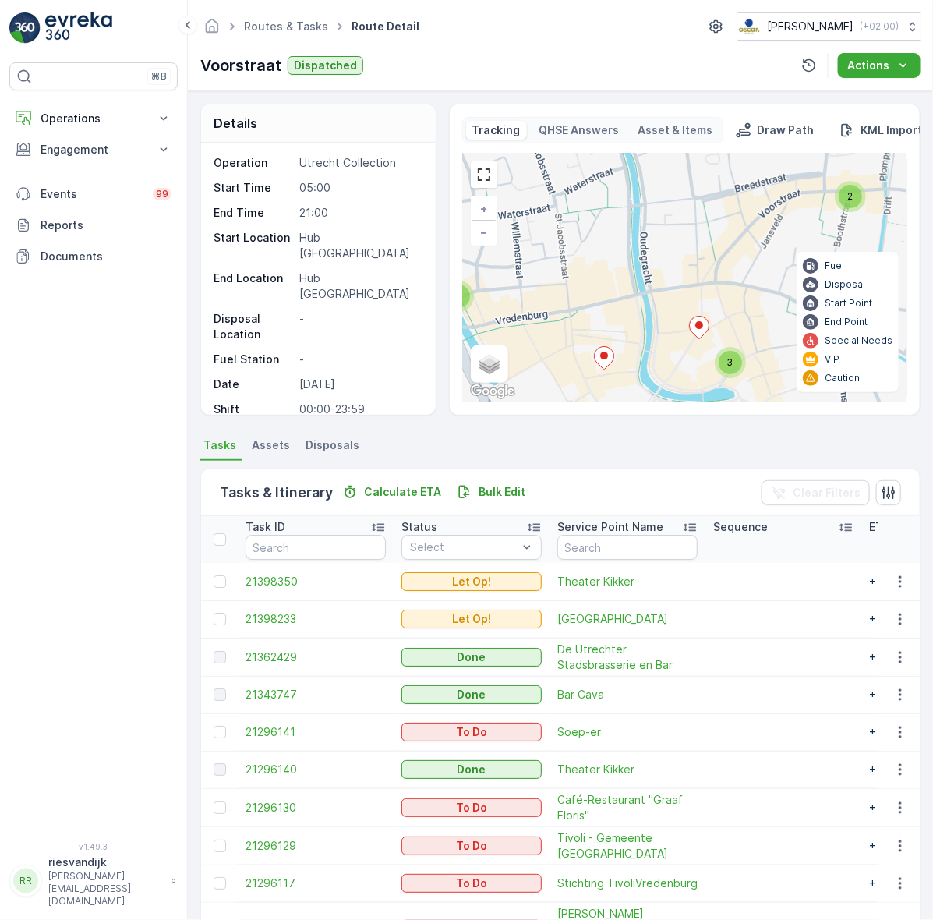
drag, startPoint x: 655, startPoint y: 300, endPoint x: 635, endPoint y: 297, distance: 19.7
click at [660, 314] on div "3 2 3 2 + − Satellite Roadmap Terrain Hybrid Leaflet Keyboard shortcuts Map Dat…" at bounding box center [685, 278] width 444 height 248
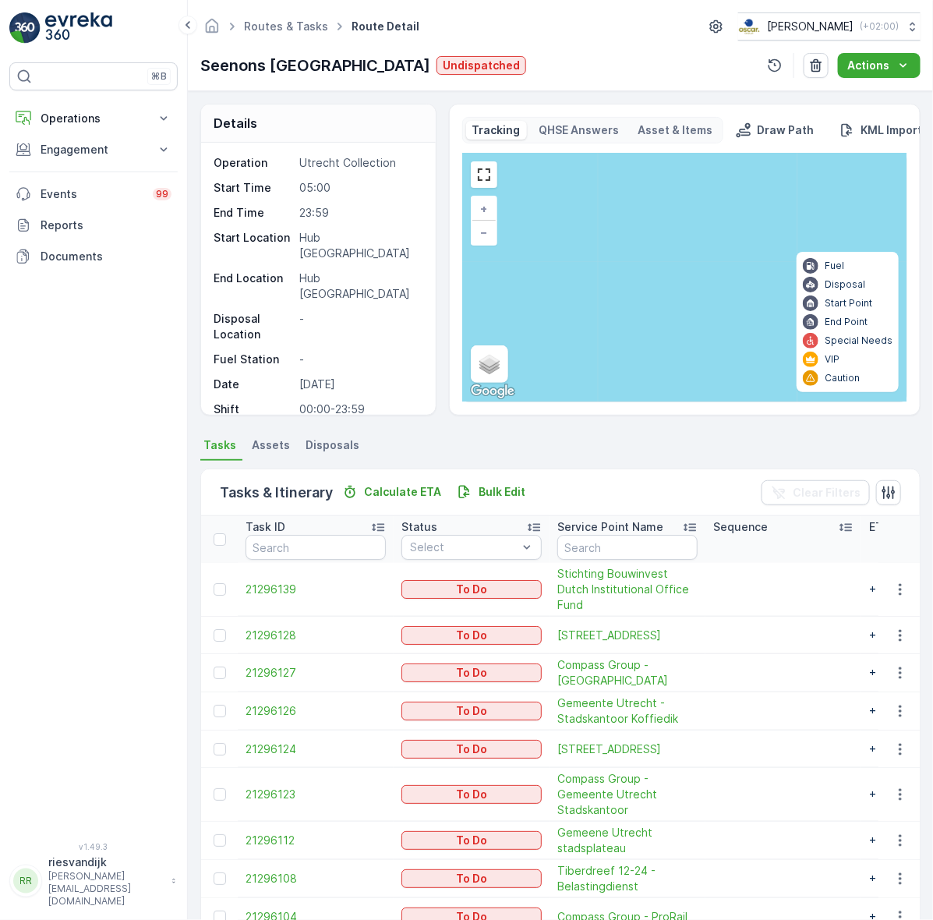
drag, startPoint x: 667, startPoint y: 293, endPoint x: 593, endPoint y: 274, distance: 77.2
click at [594, 277] on div "4 + − Satellite Roadmap Terrain Hybrid Leaflet Keyboard shortcuts Map Data Map …" at bounding box center [685, 278] width 444 height 248
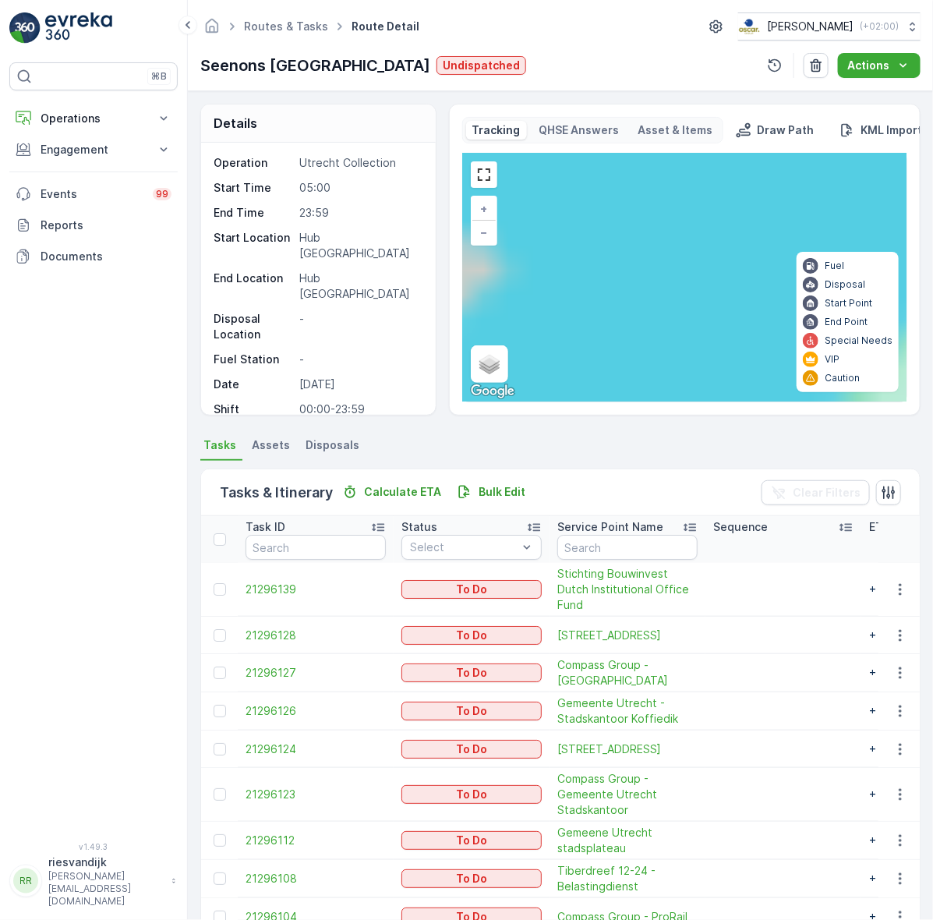
drag, startPoint x: 711, startPoint y: 326, endPoint x: 640, endPoint y: 204, distance: 140.8
click at [642, 208] on div "10 + − Satellite Roadmap Terrain Hybrid Leaflet Keyboard shortcuts Map Data Map…" at bounding box center [685, 278] width 444 height 248
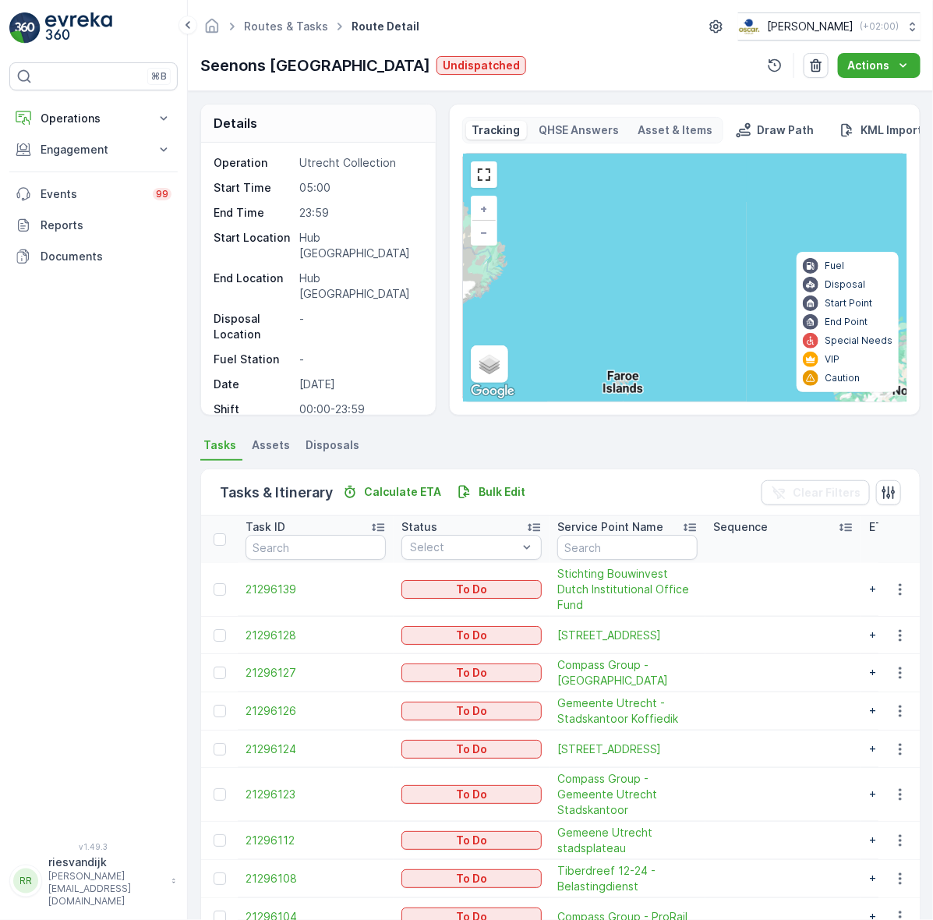
drag, startPoint x: 741, startPoint y: 352, endPoint x: 644, endPoint y: 199, distance: 180.8
click at [657, 211] on div "10 + − Satellite Roadmap Terrain Hybrid Leaflet Keyboard shortcuts Map Data Map…" at bounding box center [685, 278] width 444 height 248
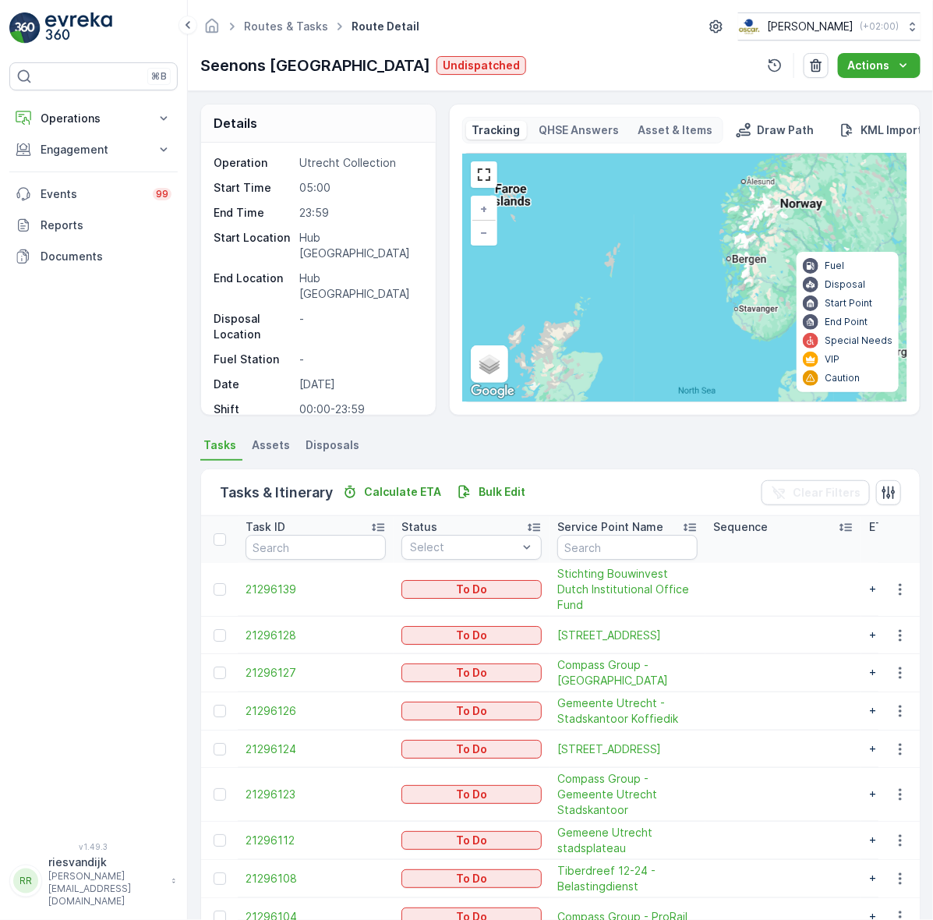
drag, startPoint x: 715, startPoint y: 322, endPoint x: 679, endPoint y: 207, distance: 120.1
click at [681, 215] on div "10 + − Satellite Roadmap Terrain Hybrid Leaflet Keyboard shortcuts Map Data Map…" at bounding box center [685, 278] width 444 height 248
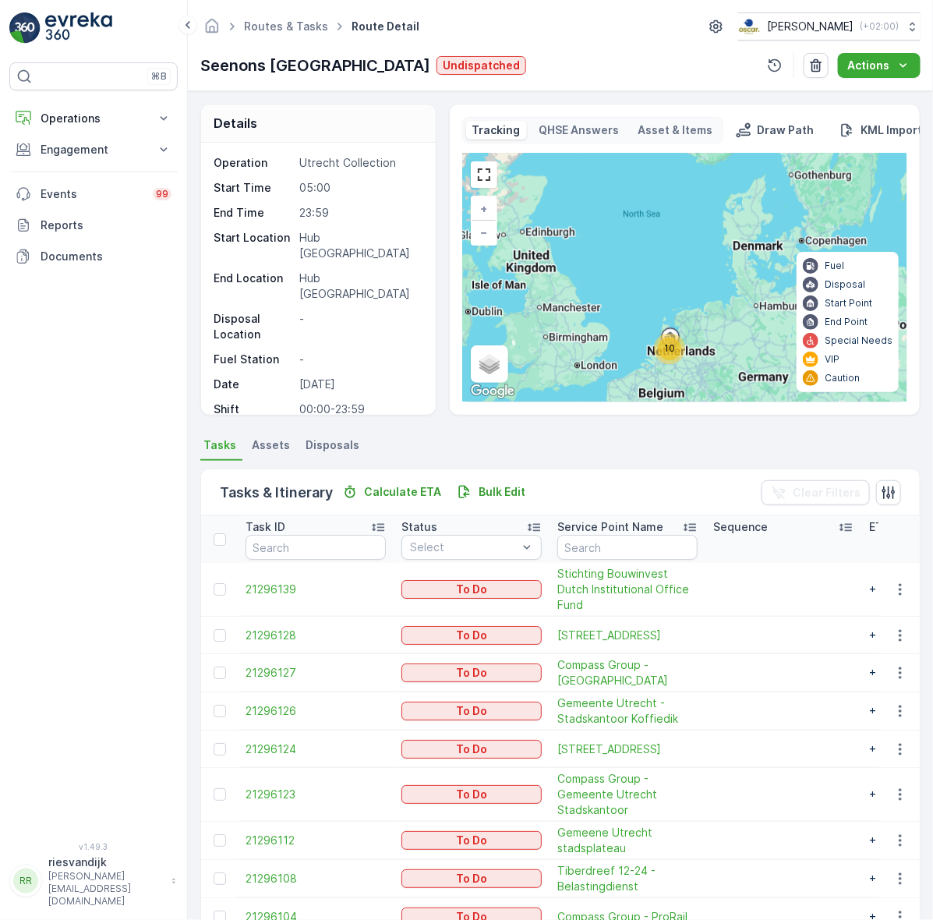
drag, startPoint x: 707, startPoint y: 270, endPoint x: 699, endPoint y: 274, distance: 9.1
click at [695, 221] on div "10 + − Satellite Roadmap Terrain Hybrid Leaflet Keyboard shortcuts Map Data Map…" at bounding box center [685, 278] width 444 height 248
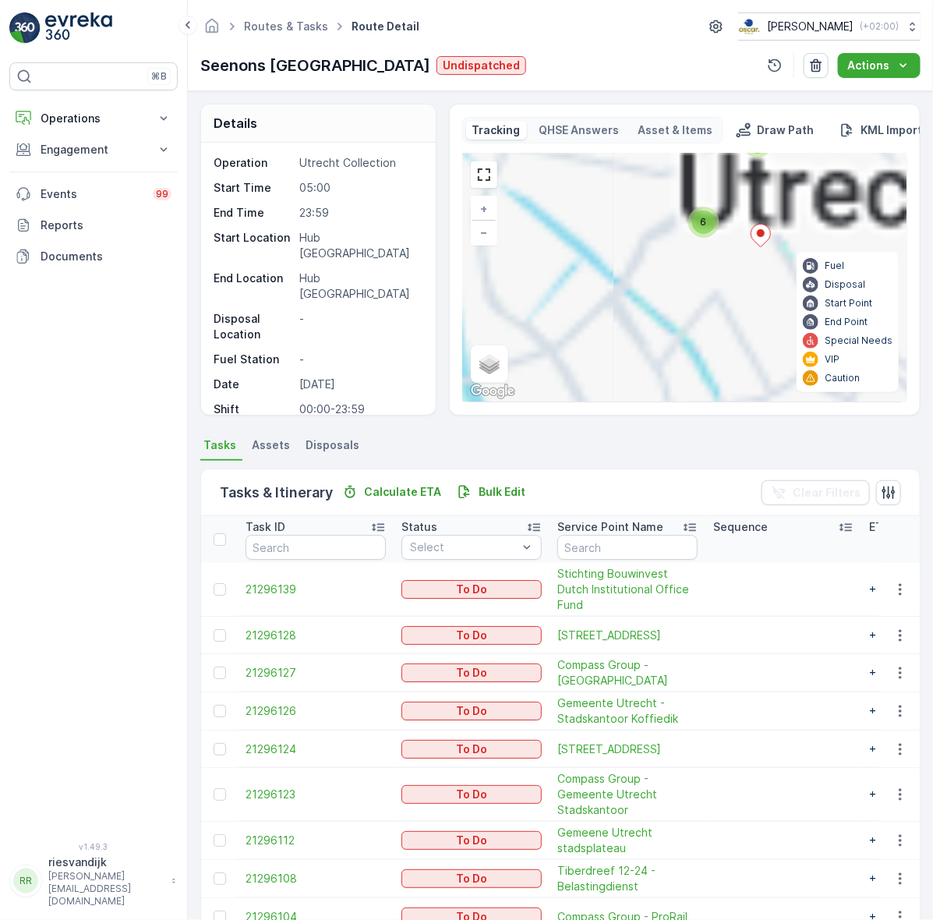
drag, startPoint x: 738, startPoint y: 224, endPoint x: 657, endPoint y: 314, distance: 122.0
click at [659, 313] on div "9 2 6 + − Satellite Roadmap Terrain Hybrid Leaflet Keyboard shortcuts Map Data …" at bounding box center [685, 278] width 444 height 248
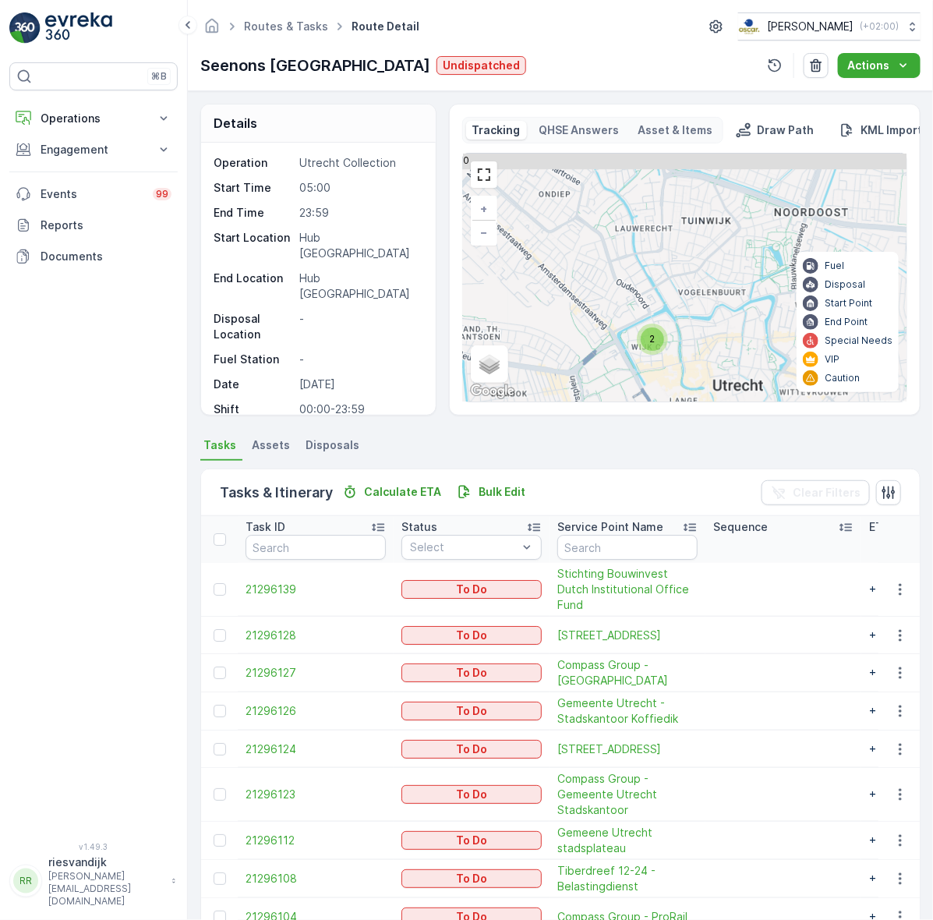
drag, startPoint x: 708, startPoint y: 293, endPoint x: 698, endPoint y: 342, distance: 49.4
click at [698, 342] on div "2 6 + − Satellite Roadmap Terrain Hybrid Leaflet Keyboard shortcuts Map Data Ma…" at bounding box center [685, 278] width 444 height 248
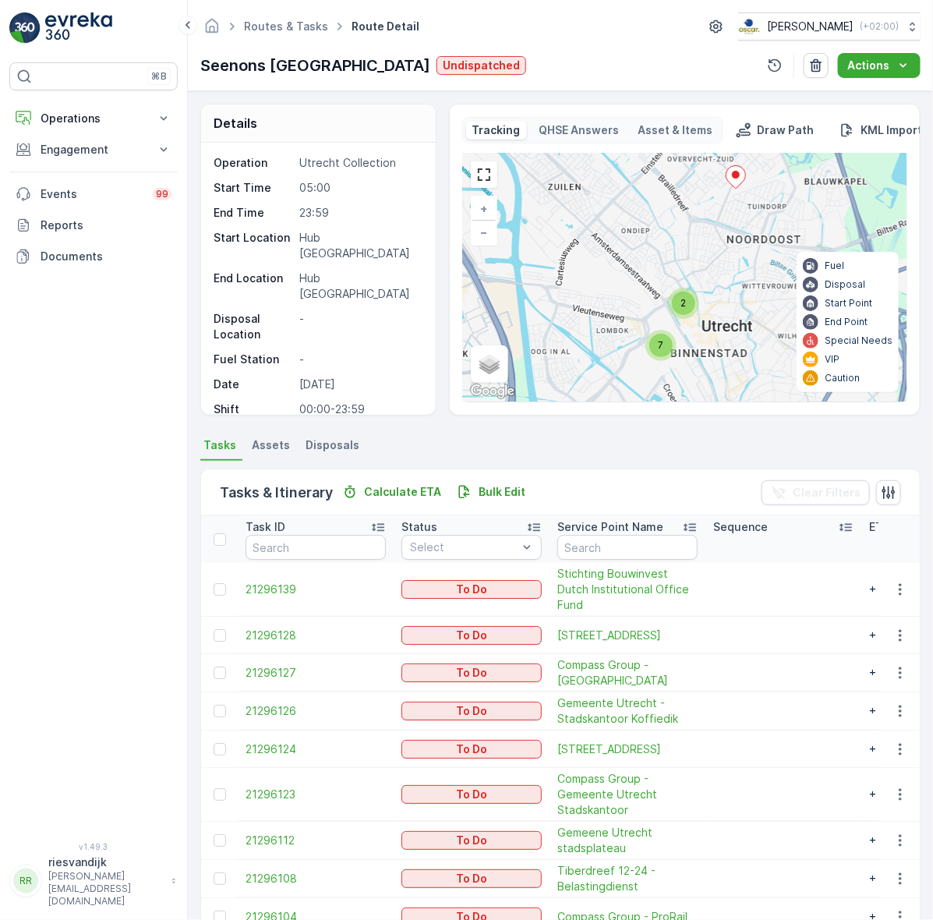
drag, startPoint x: 711, startPoint y: 228, endPoint x: 688, endPoint y: 287, distance: 63.4
click at [688, 288] on div "6 2 7 + − Satellite Roadmap Terrain Hybrid Leaflet Keyboard shortcuts Map Data …" at bounding box center [685, 278] width 444 height 248
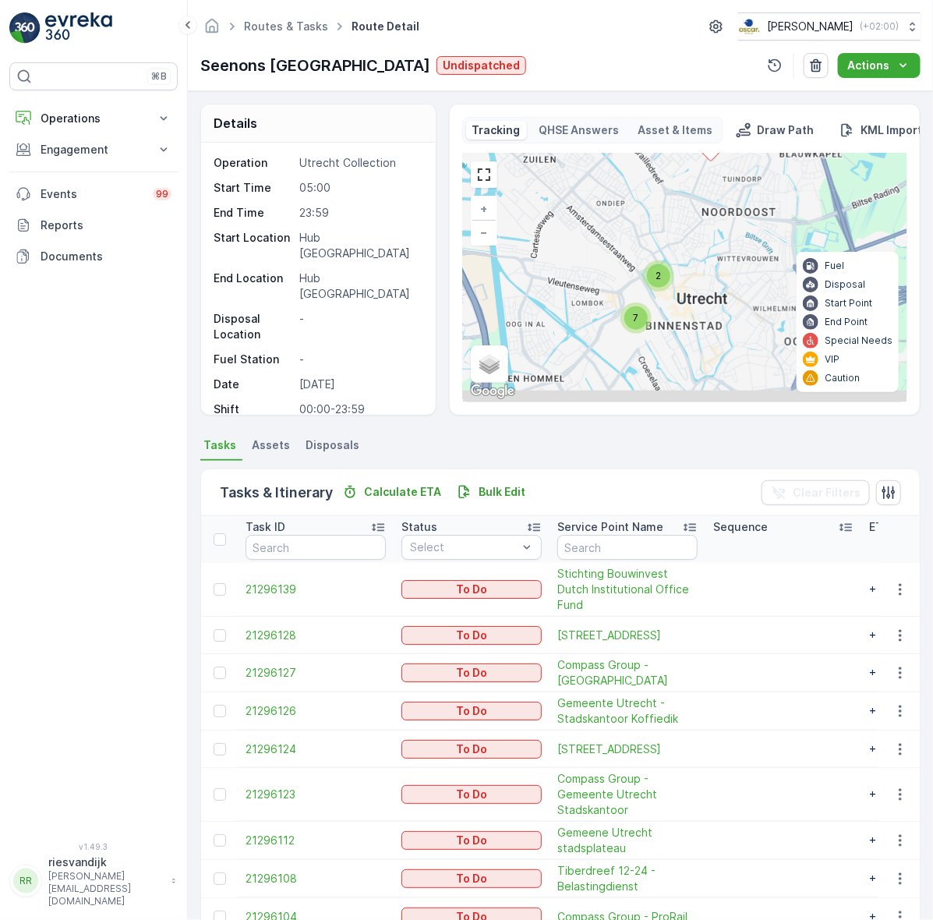
drag, startPoint x: 749, startPoint y: 360, endPoint x: 703, endPoint y: 253, distance: 116.0
click at [738, 235] on div "2 7 + − Satellite Roadmap Terrain Hybrid Leaflet Keyboard shortcuts Map Data Ma…" at bounding box center [685, 278] width 444 height 248
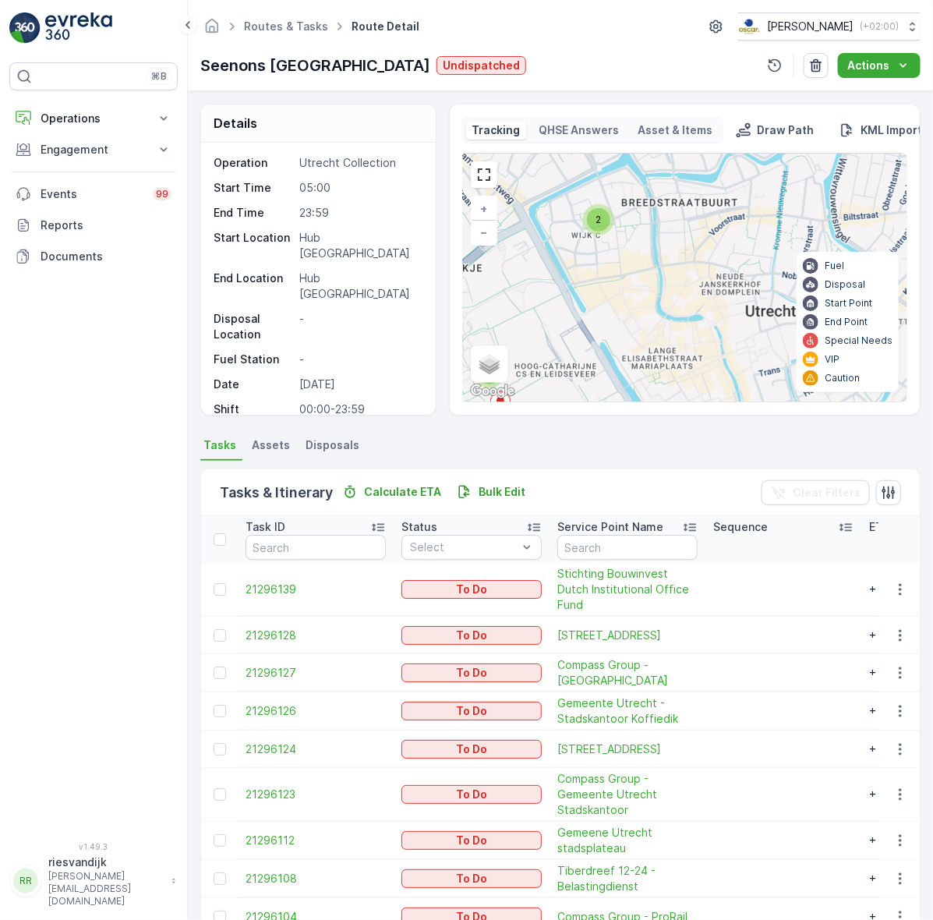
drag, startPoint x: 696, startPoint y: 296, endPoint x: 683, endPoint y: 332, distance: 38.2
click at [683, 332] on div "2 5 + − Satellite Roadmap Terrain Hybrid Leaflet Keyboard shortcuts Map Data Ma…" at bounding box center [685, 278] width 444 height 248
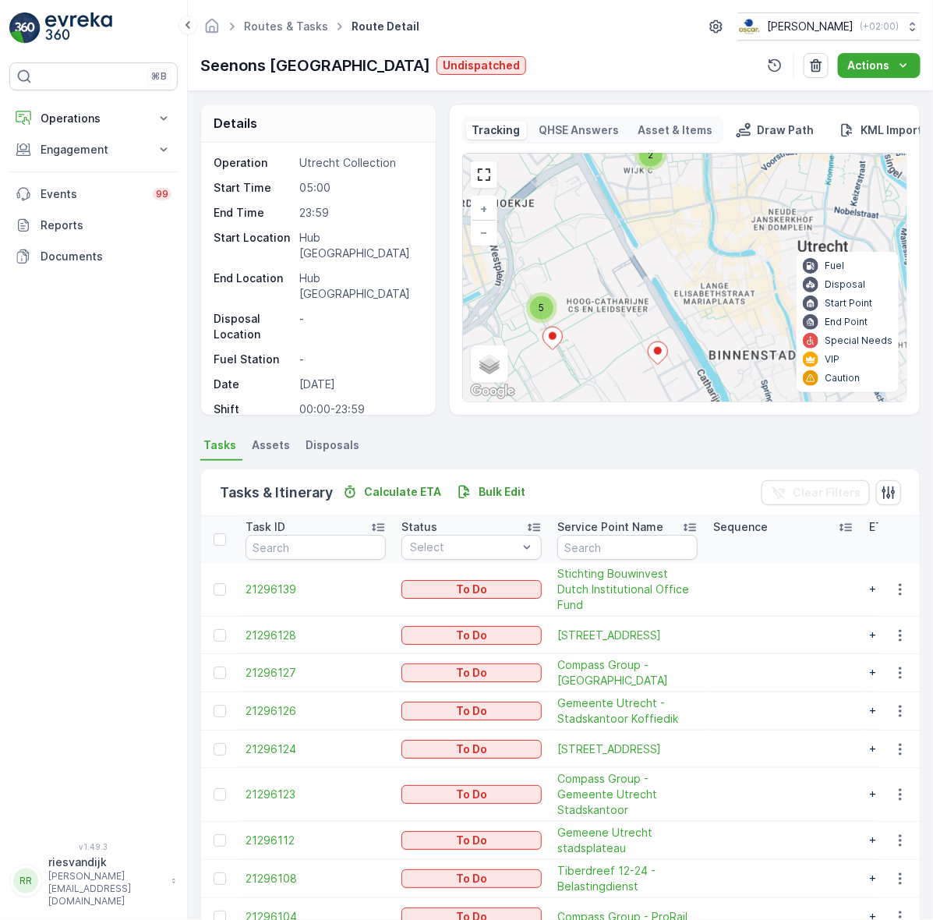
drag, startPoint x: 682, startPoint y: 305, endPoint x: 734, endPoint y: 239, distance: 83.8
click at [734, 239] on div "2 5 + − Satellite Roadmap Terrain Hybrid Leaflet Keyboard shortcuts Map Data Ma…" at bounding box center [685, 278] width 444 height 248
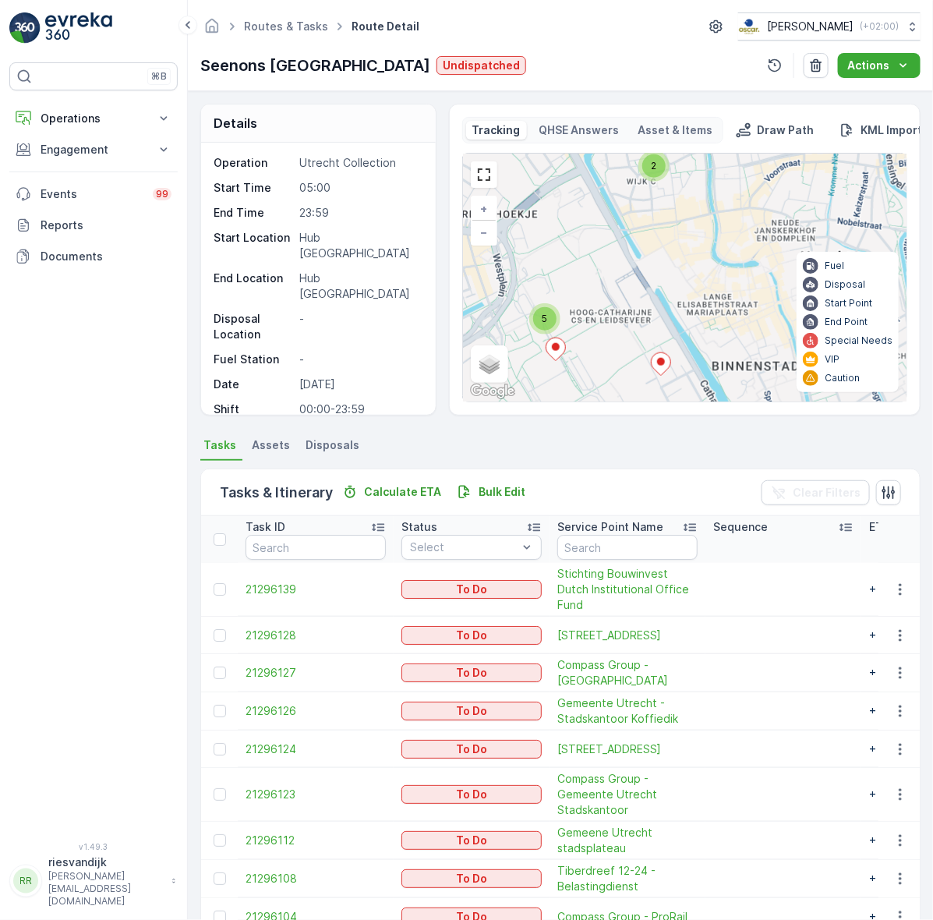
drag, startPoint x: 721, startPoint y: 265, endPoint x: 723, endPoint y: 282, distance: 17.2
click at [723, 282] on div "2 5 + − Satellite Roadmap Terrain Hybrid Leaflet Keyboard shortcuts Map Data Ma…" at bounding box center [685, 278] width 444 height 248
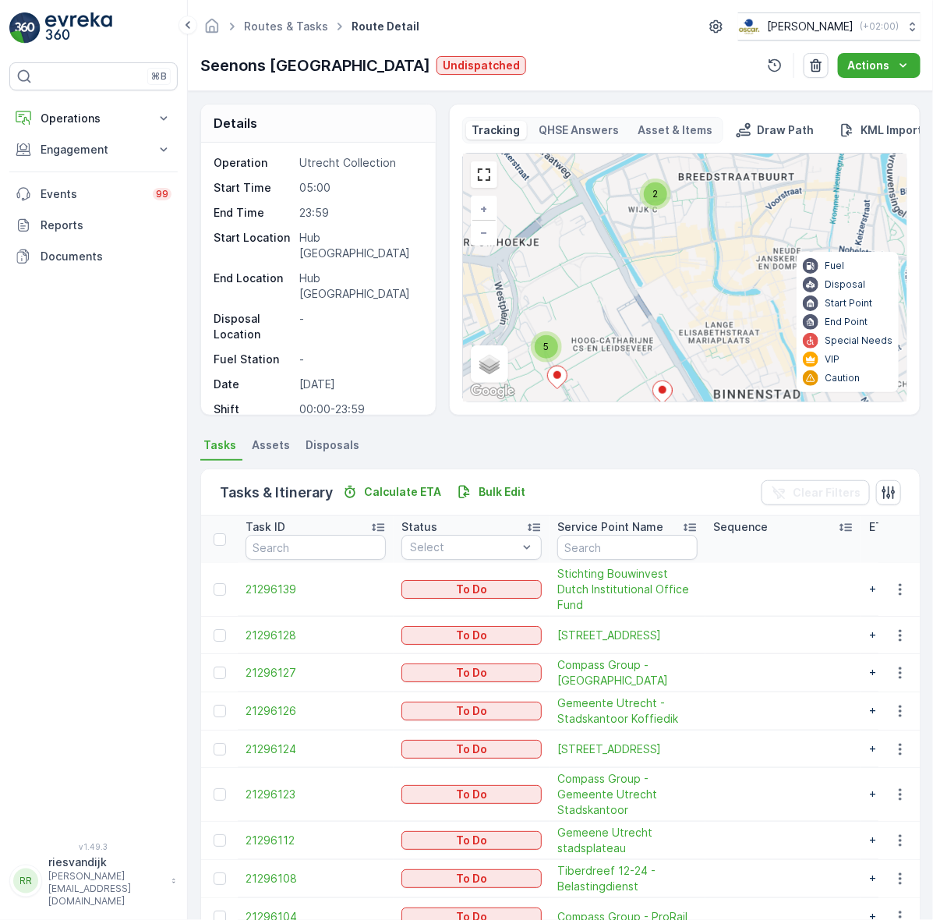
drag, startPoint x: 686, startPoint y: 278, endPoint x: 674, endPoint y: 324, distance: 47.5
click at [674, 324] on div "2 5 + − Satellite Roadmap Terrain Hybrid Leaflet Keyboard shortcuts Map Data Ma…" at bounding box center [685, 278] width 444 height 248
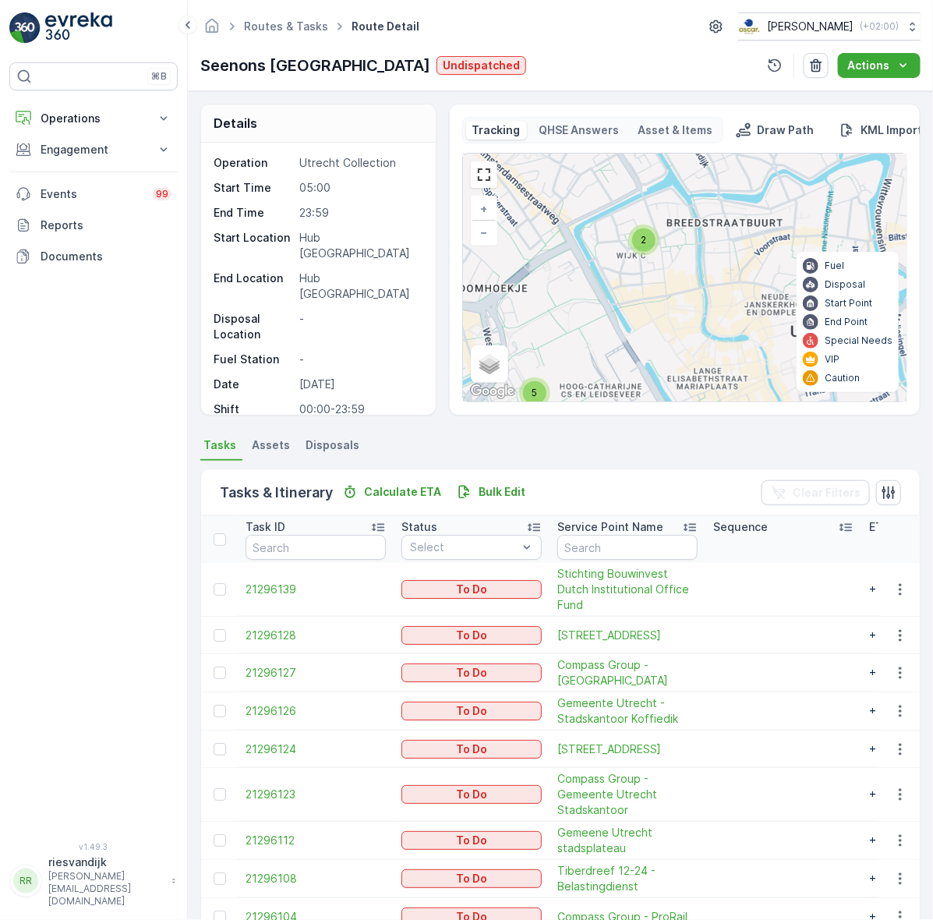
click at [637, 246] on div "2" at bounding box center [643, 239] width 23 height 23
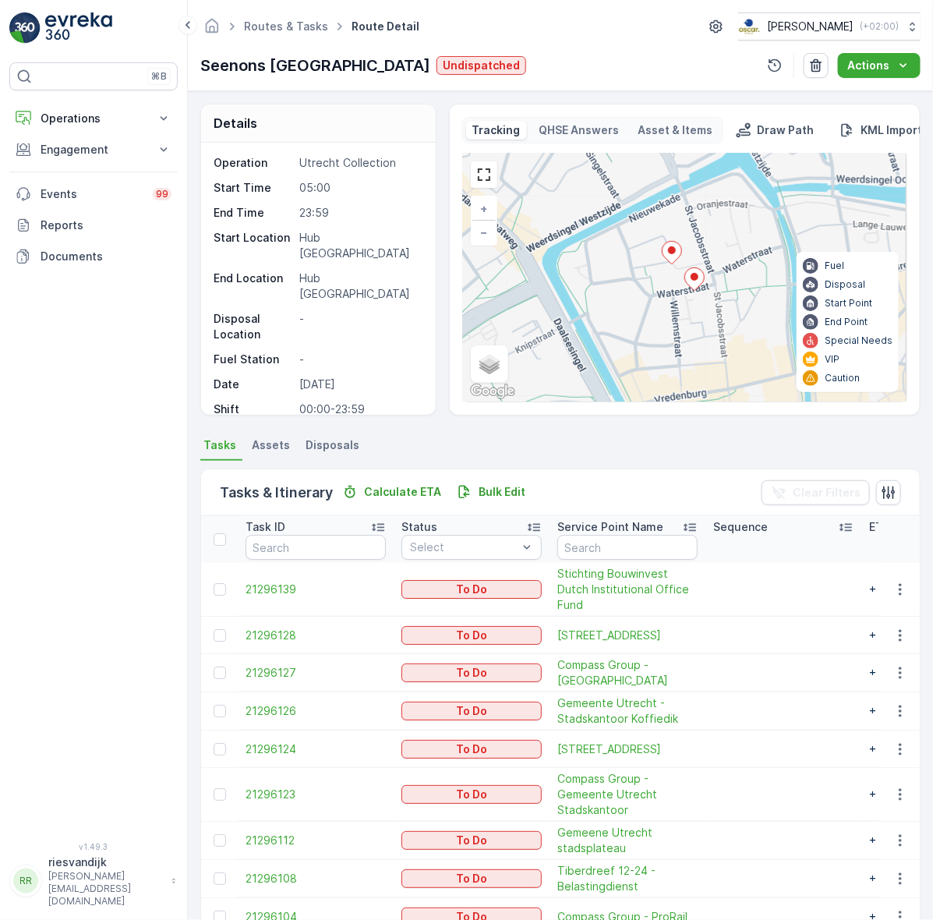
click at [695, 278] on ellipse at bounding box center [695, 277] width 8 height 8
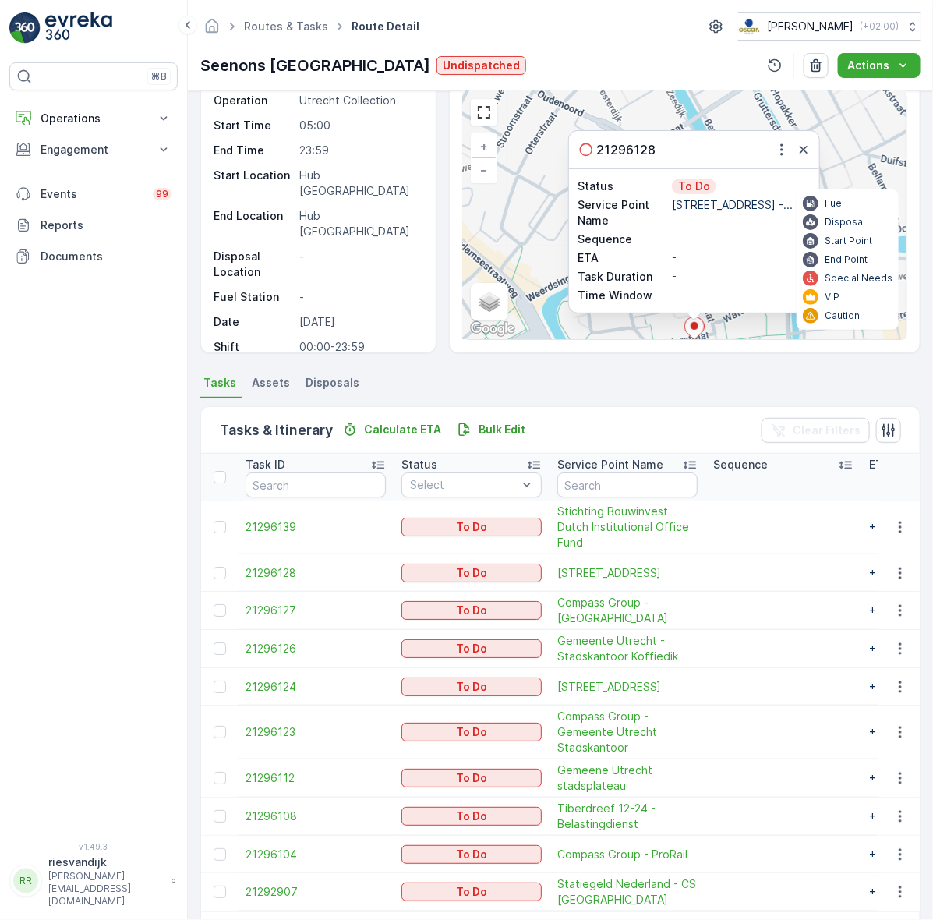
scroll to position [97, 0]
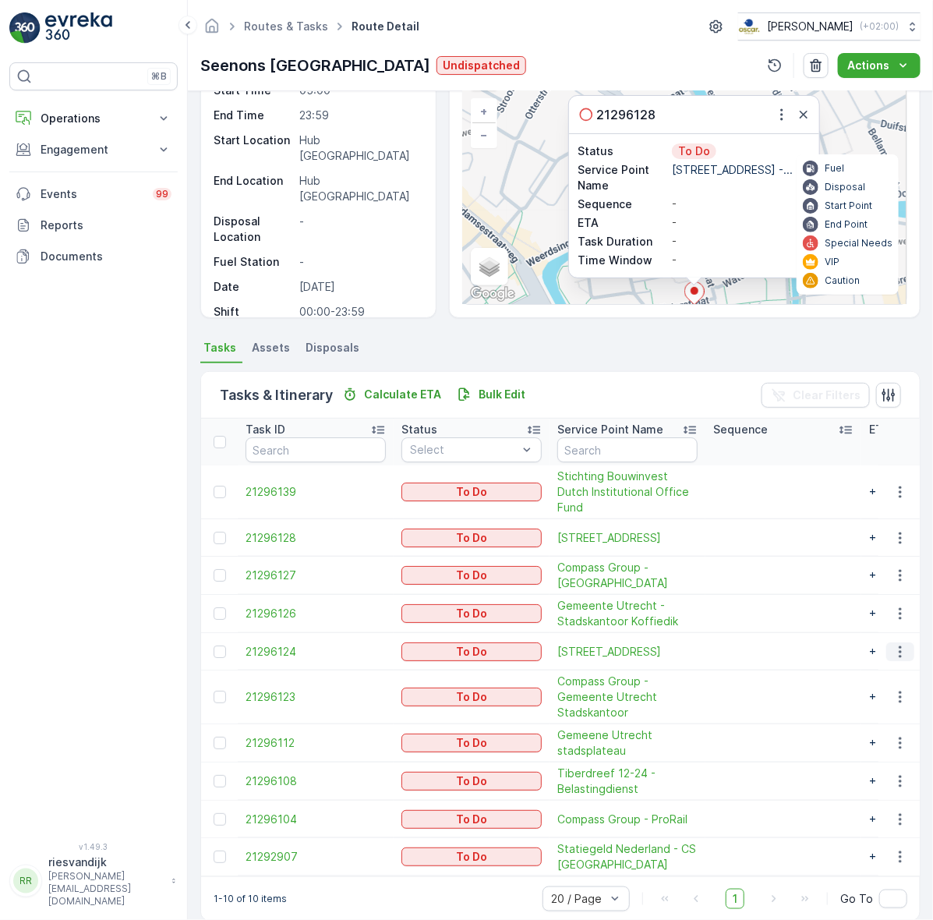
click at [893, 660] on icon "button" at bounding box center [901, 652] width 16 height 16
click at [906, 733] on div "Change Route" at bounding box center [875, 736] width 118 height 22
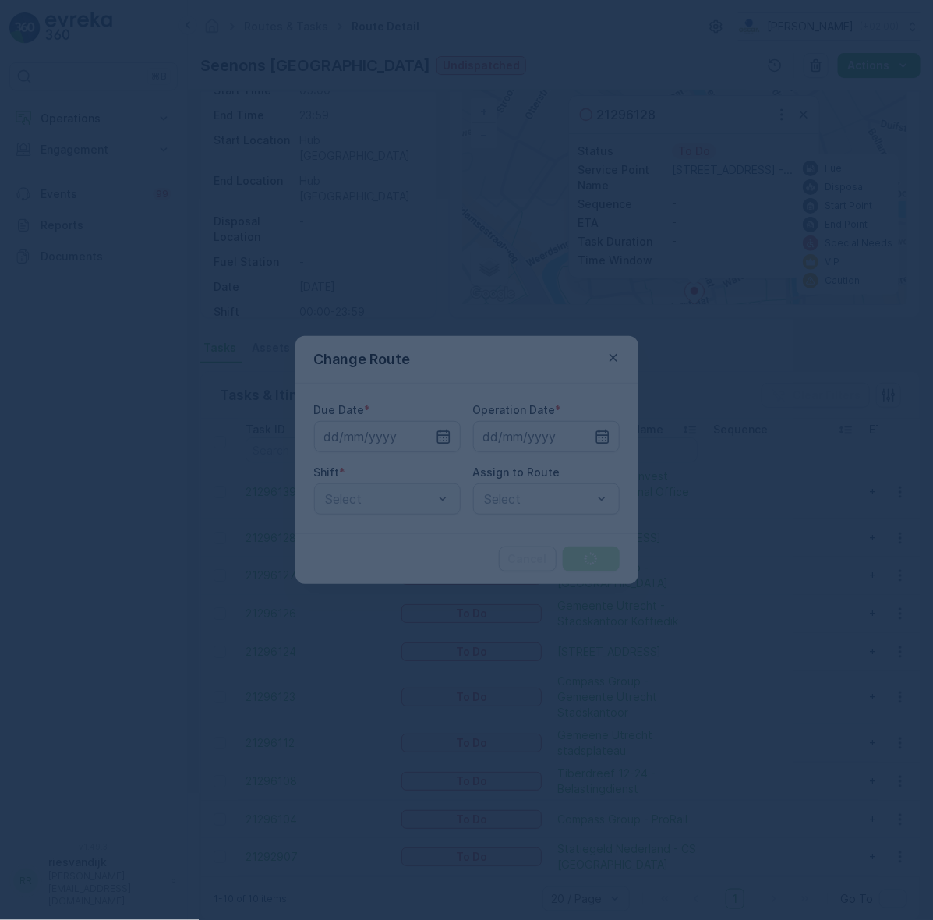
type input "[DATE]"
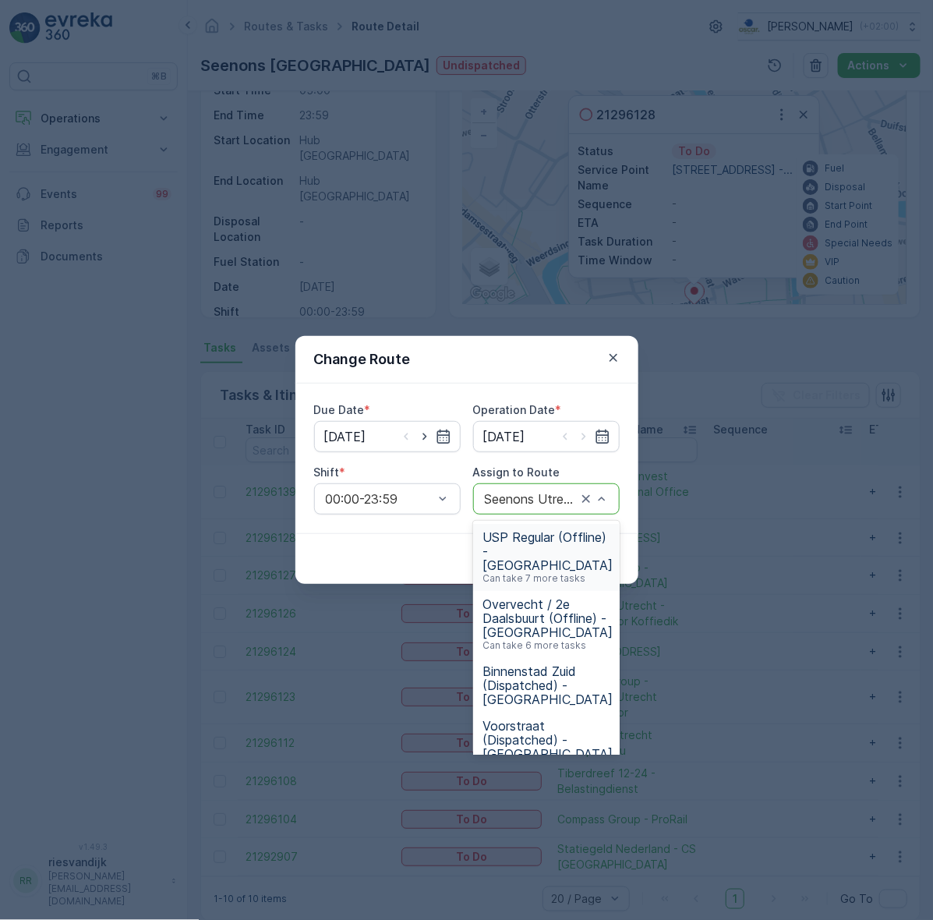
click at [544, 487] on div "Seenons Utrecht (Undispatched ) - Utrecht" at bounding box center [546, 498] width 147 height 31
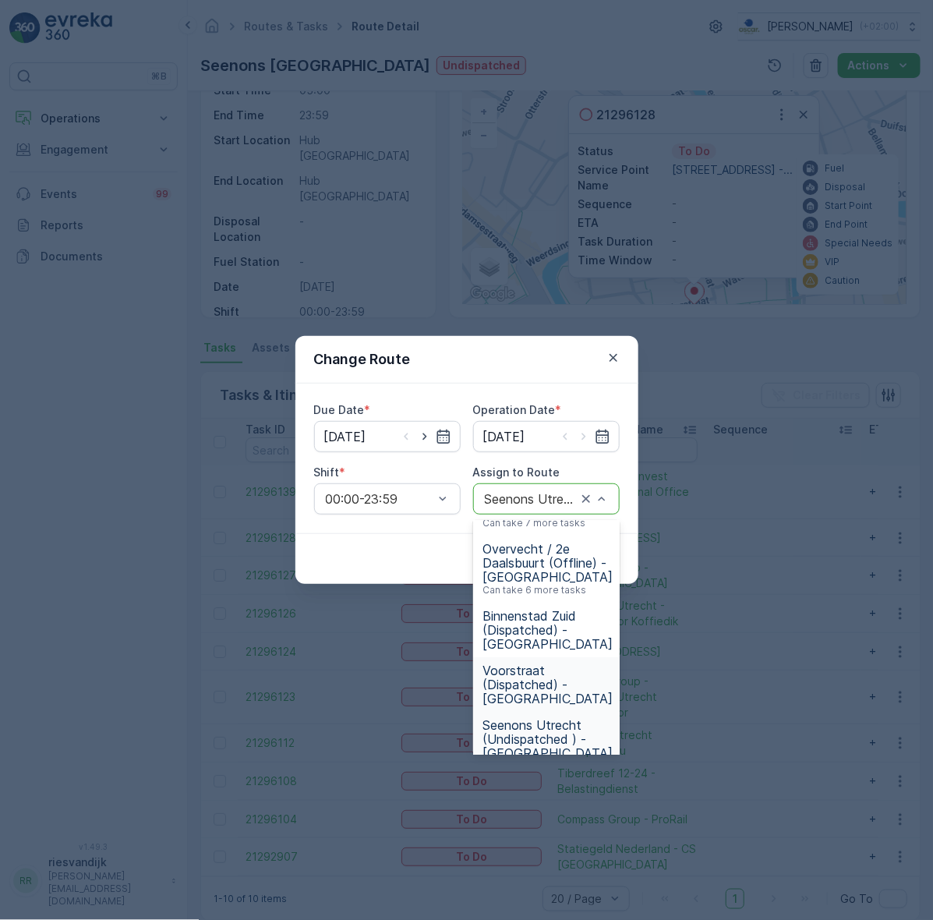
click at [535, 664] on span "Voorstraat (Dispatched) - Utrecht" at bounding box center [548, 685] width 130 height 42
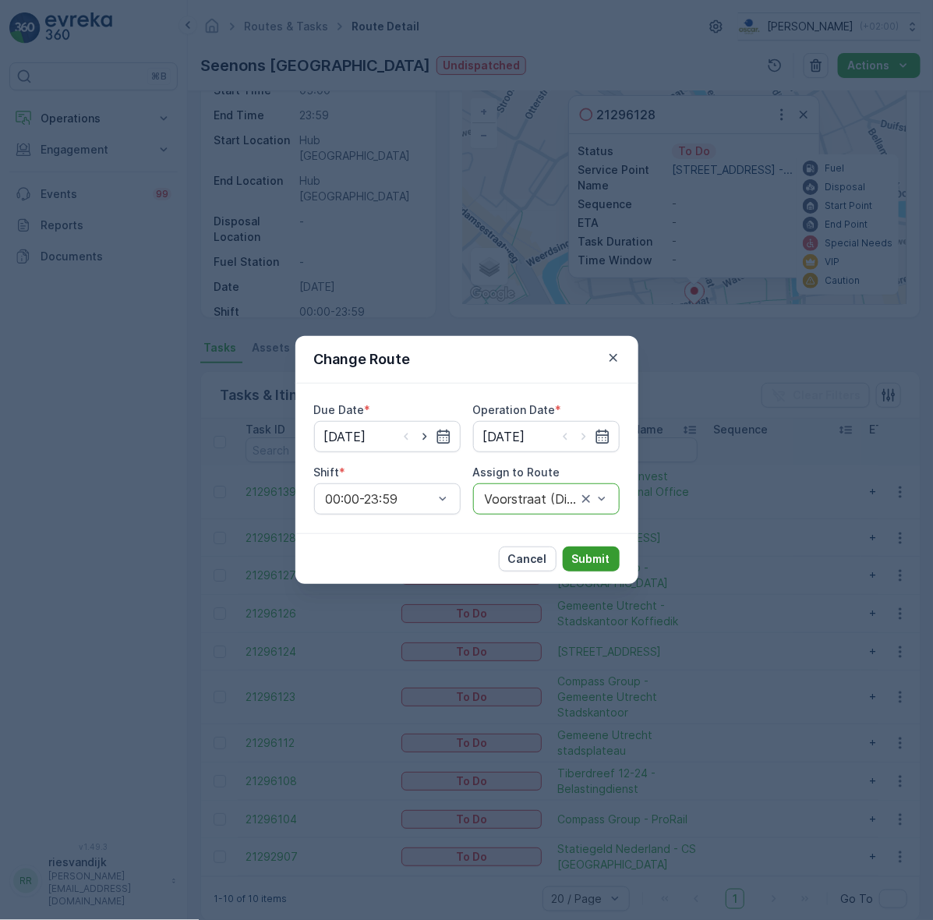
click at [595, 554] on p "Submit" at bounding box center [591, 559] width 38 height 16
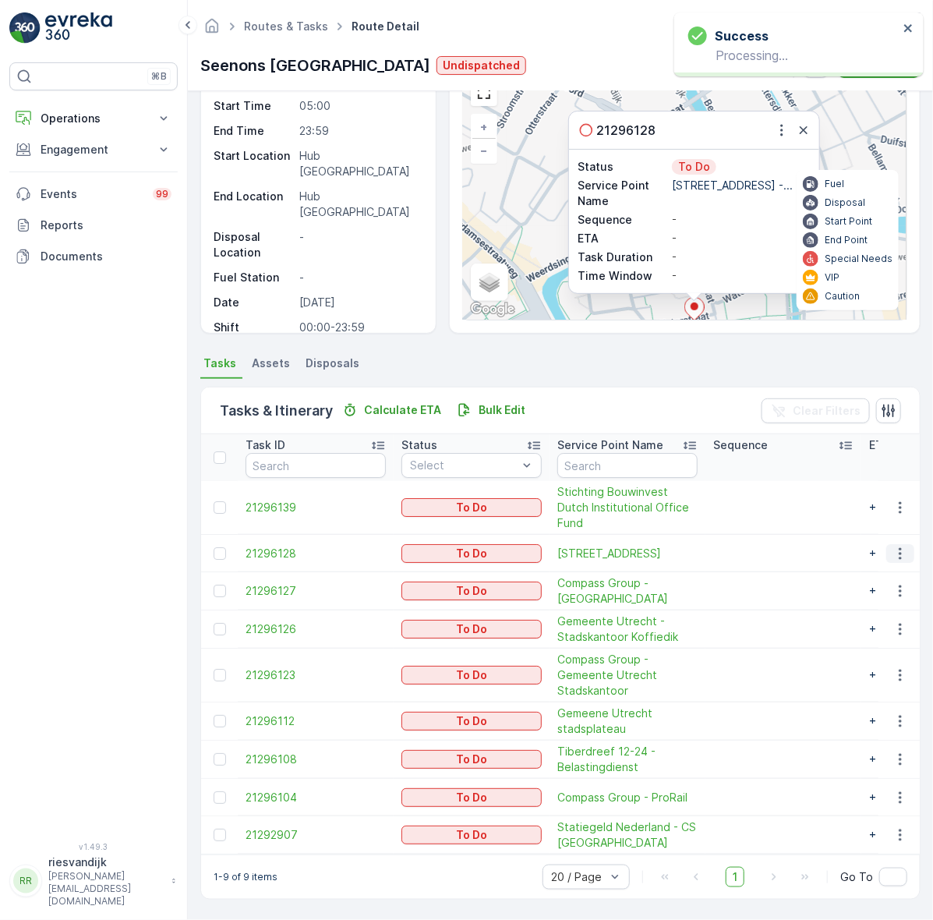
click at [901, 546] on icon "button" at bounding box center [901, 554] width 16 height 16
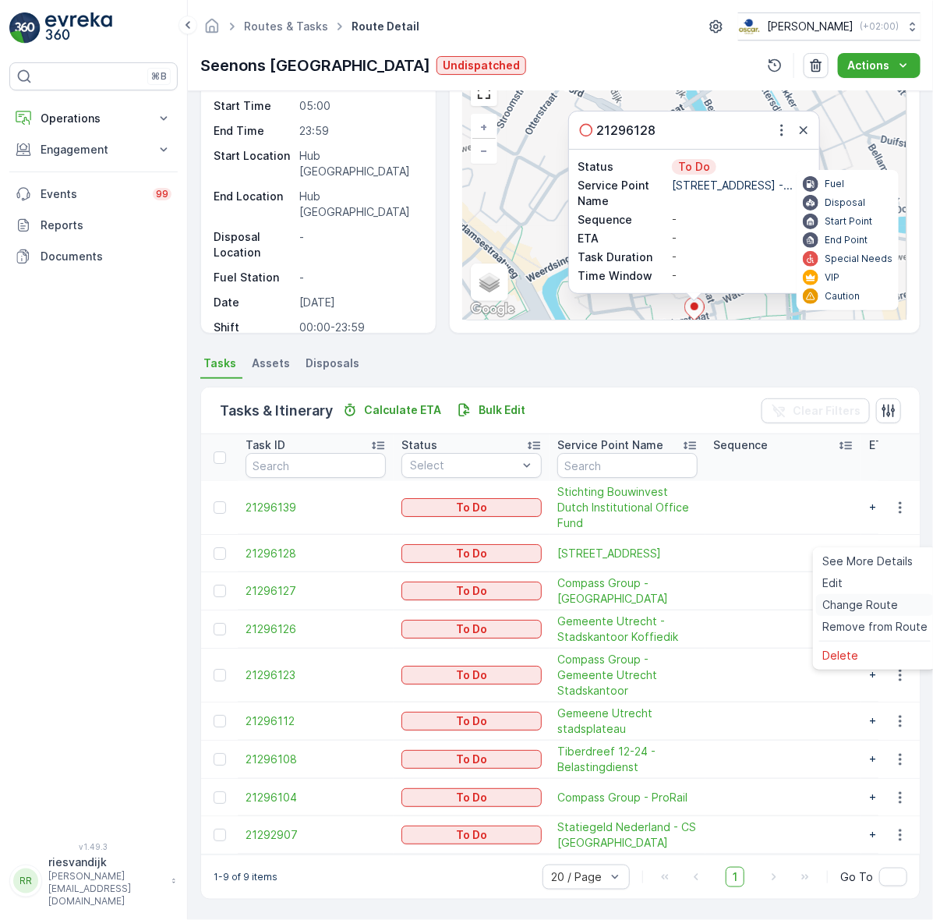
click at [885, 602] on span "Change Route" at bounding box center [861, 605] width 76 height 16
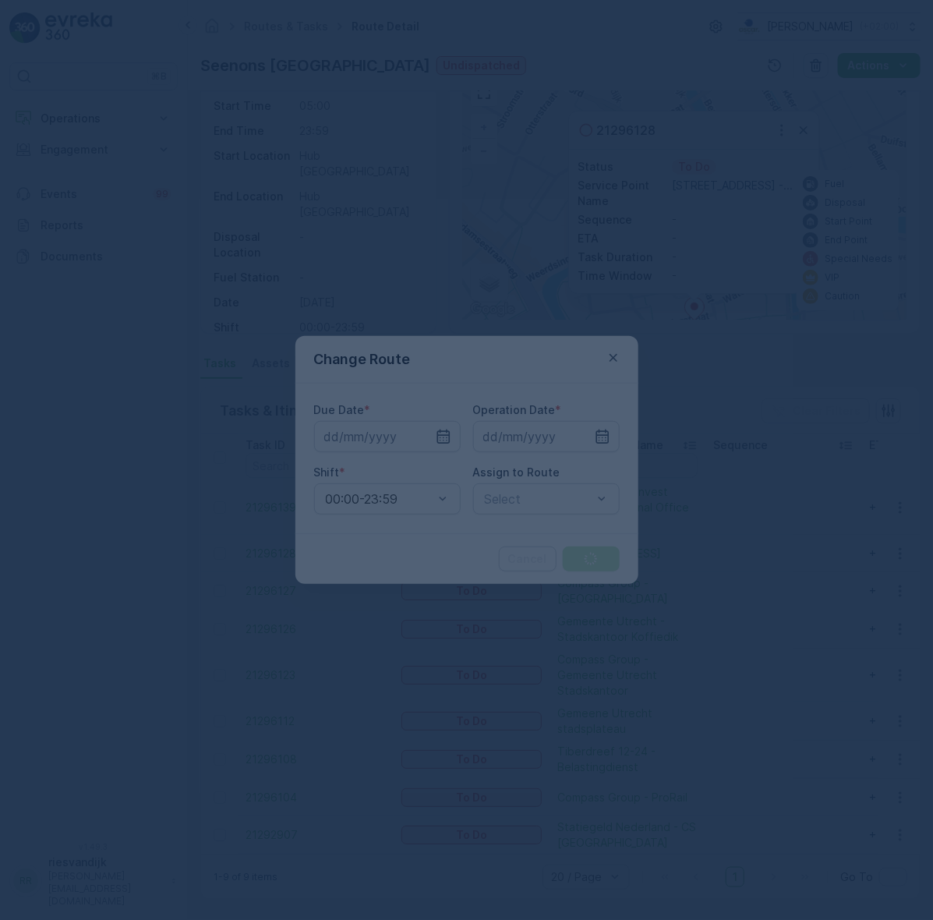
type input "[DATE]"
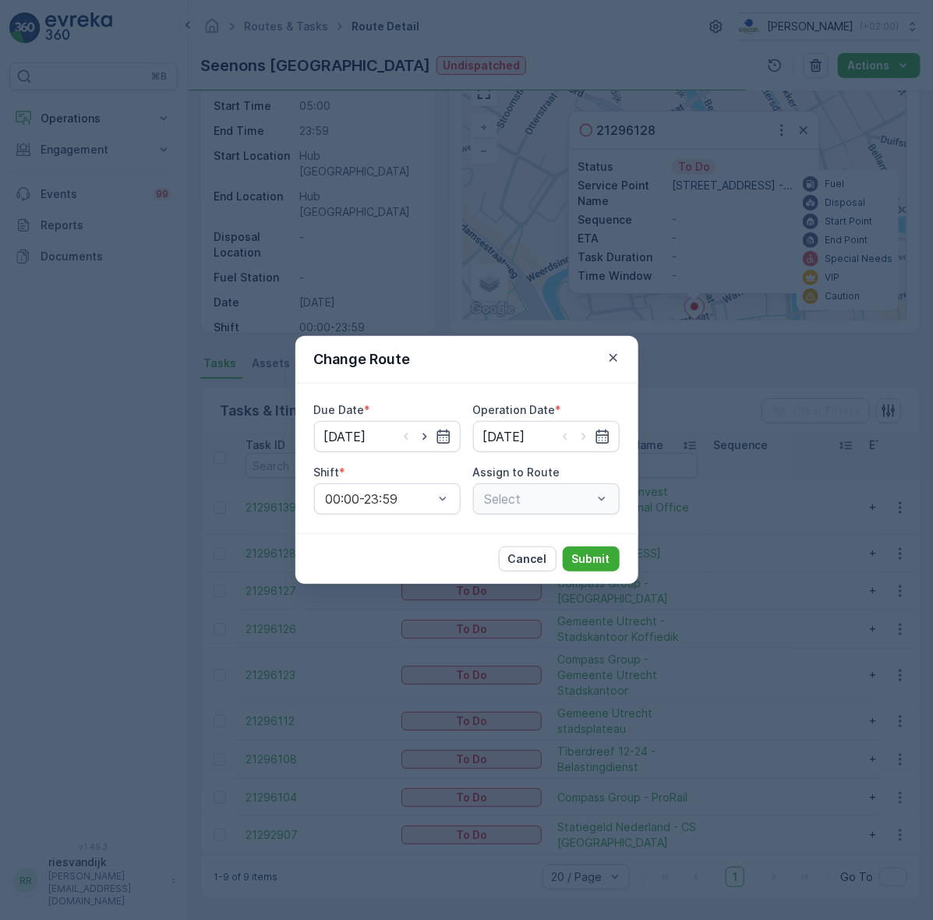
click at [567, 500] on div "Select" at bounding box center [546, 498] width 147 height 31
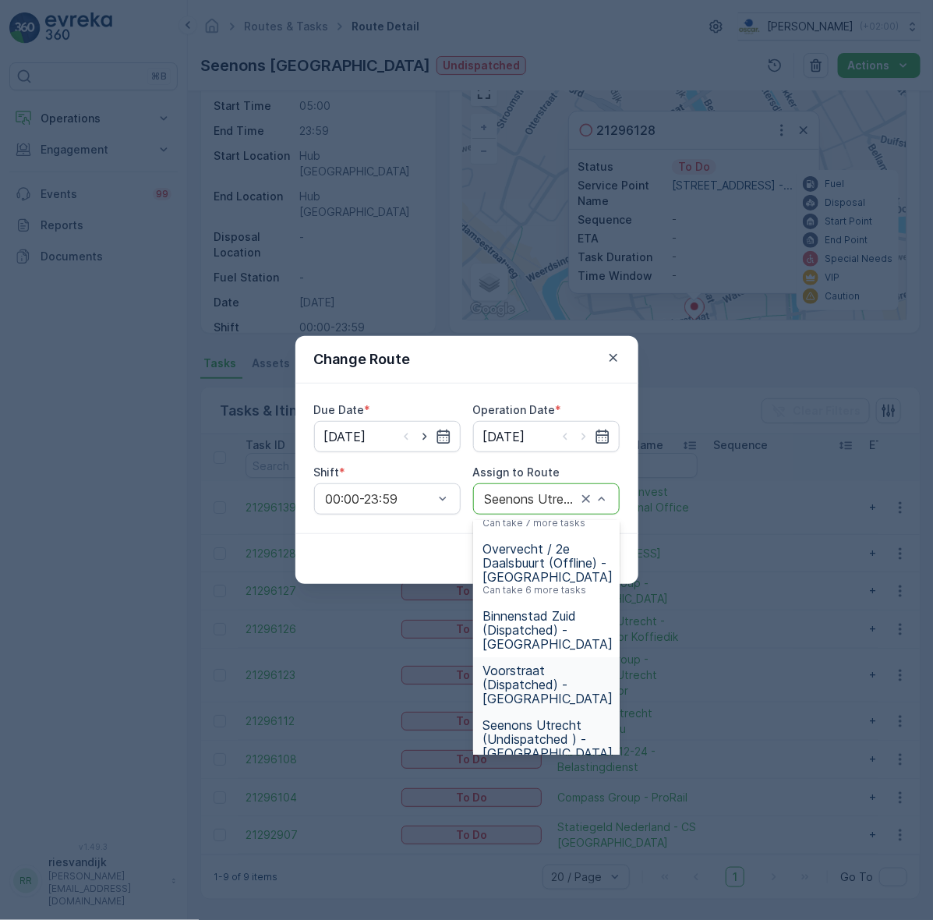
click at [559, 664] on span "Voorstraat (Dispatched) - Utrecht" at bounding box center [548, 685] width 130 height 42
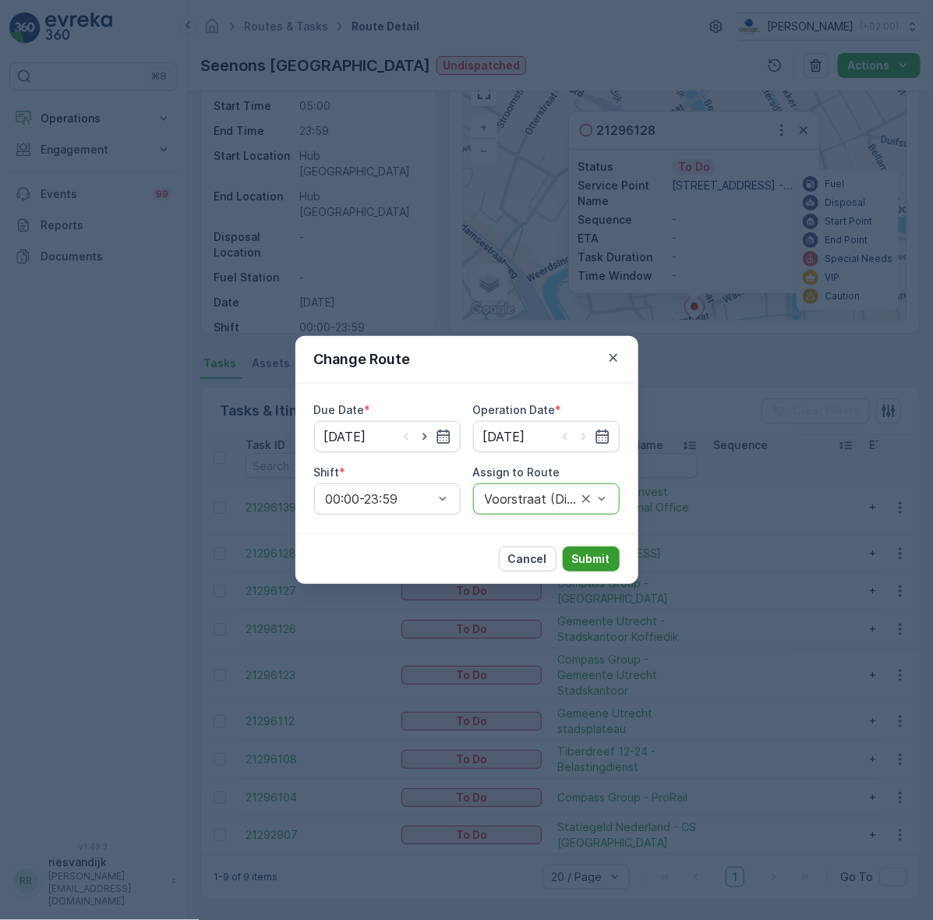
click at [591, 554] on p "Submit" at bounding box center [591, 559] width 38 height 16
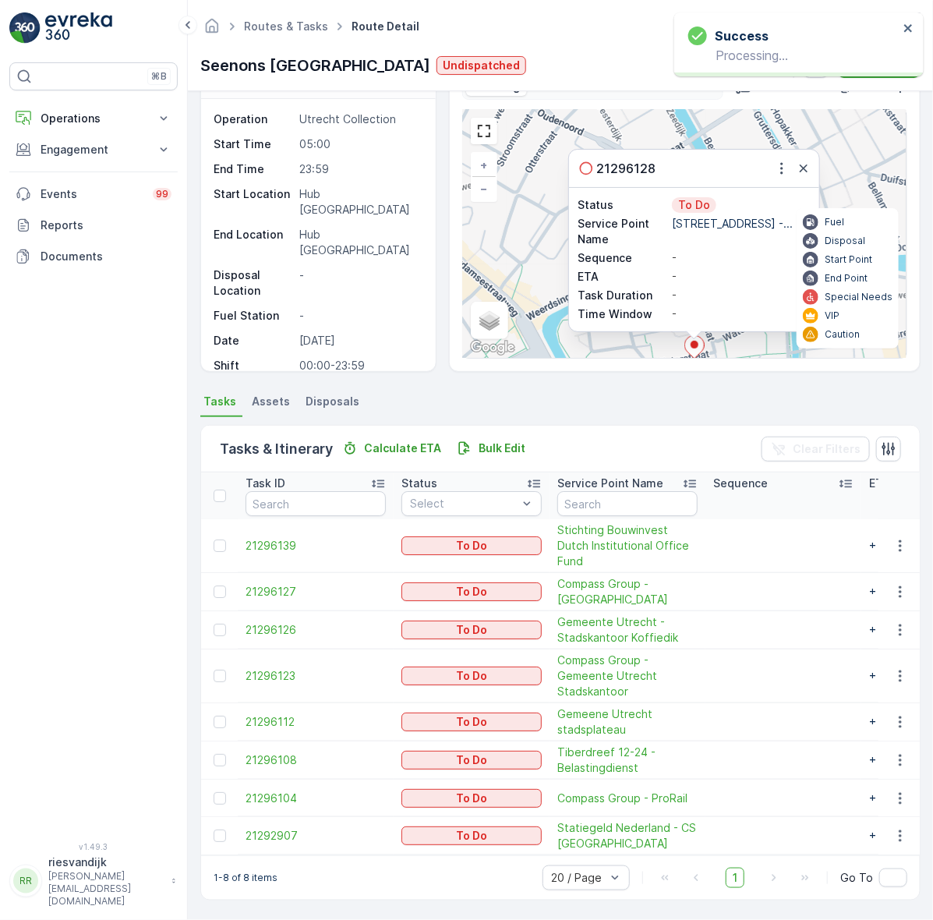
scroll to position [0, 0]
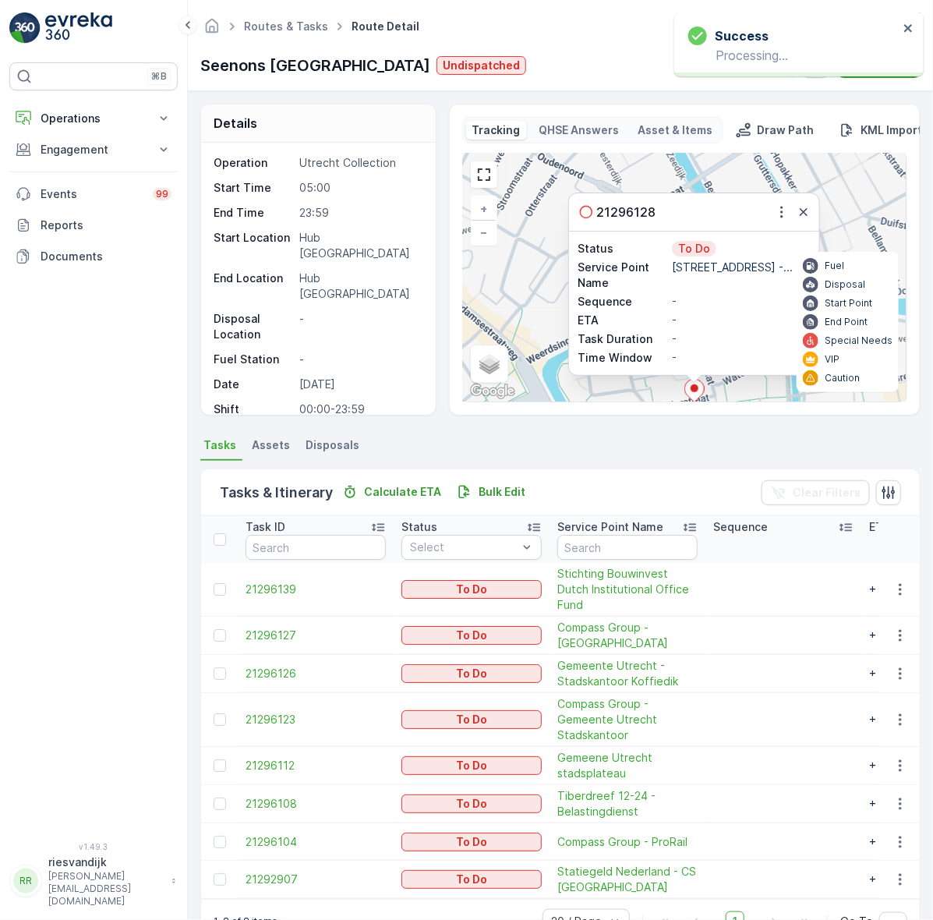
click at [809, 212] on icon "button" at bounding box center [804, 212] width 16 height 16
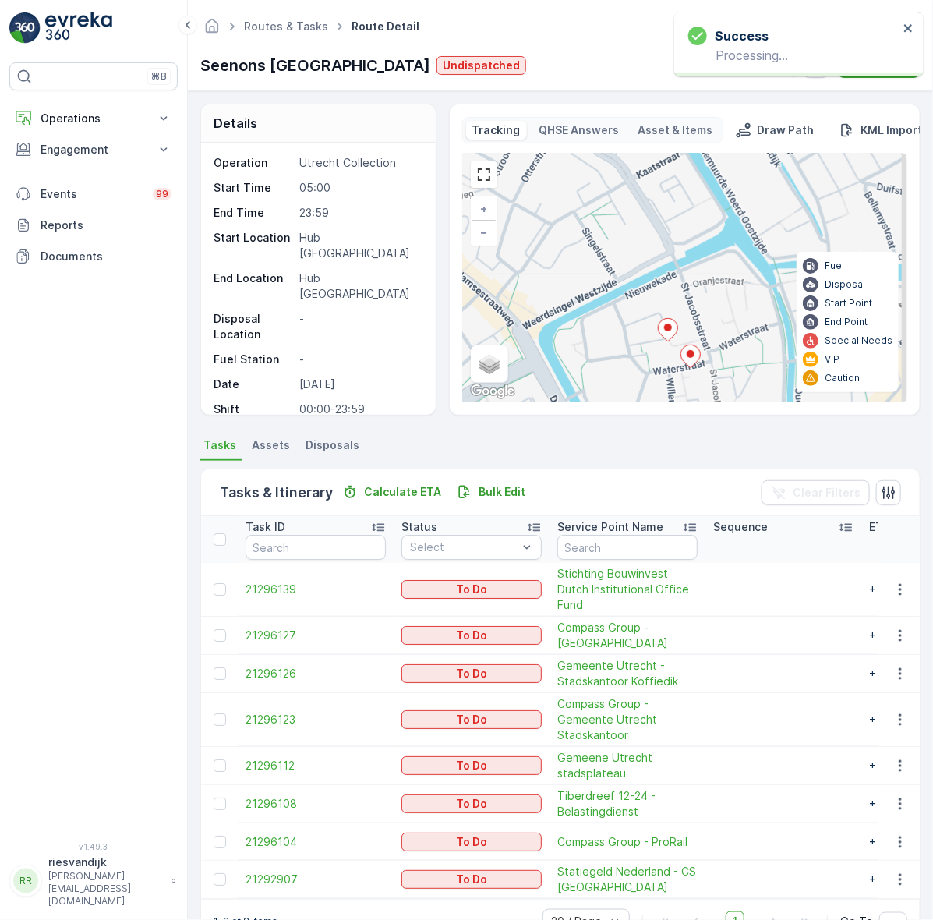
drag, startPoint x: 729, startPoint y: 335, endPoint x: 707, endPoint y: 248, distance: 90.0
click at [707, 248] on div "4 + − Satellite Roadmap Terrain Hybrid Leaflet Keyboard shortcuts Map Data Map …" at bounding box center [685, 278] width 444 height 248
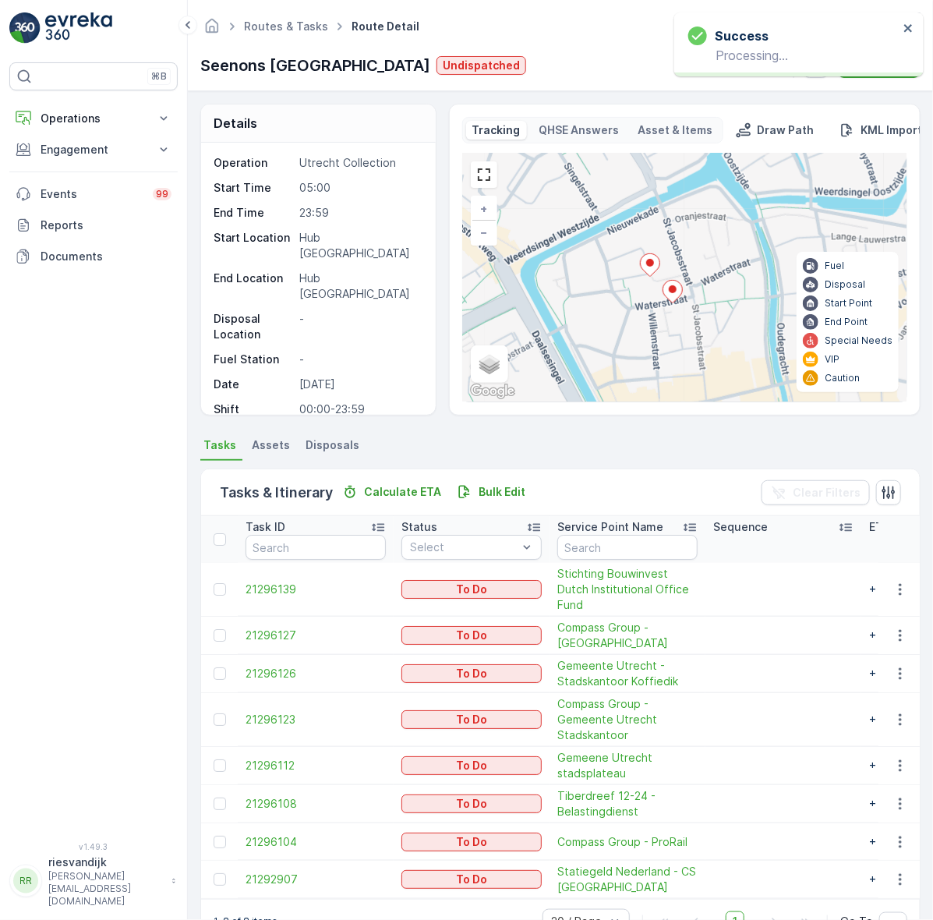
click at [675, 295] on icon at bounding box center [672, 291] width 19 height 23
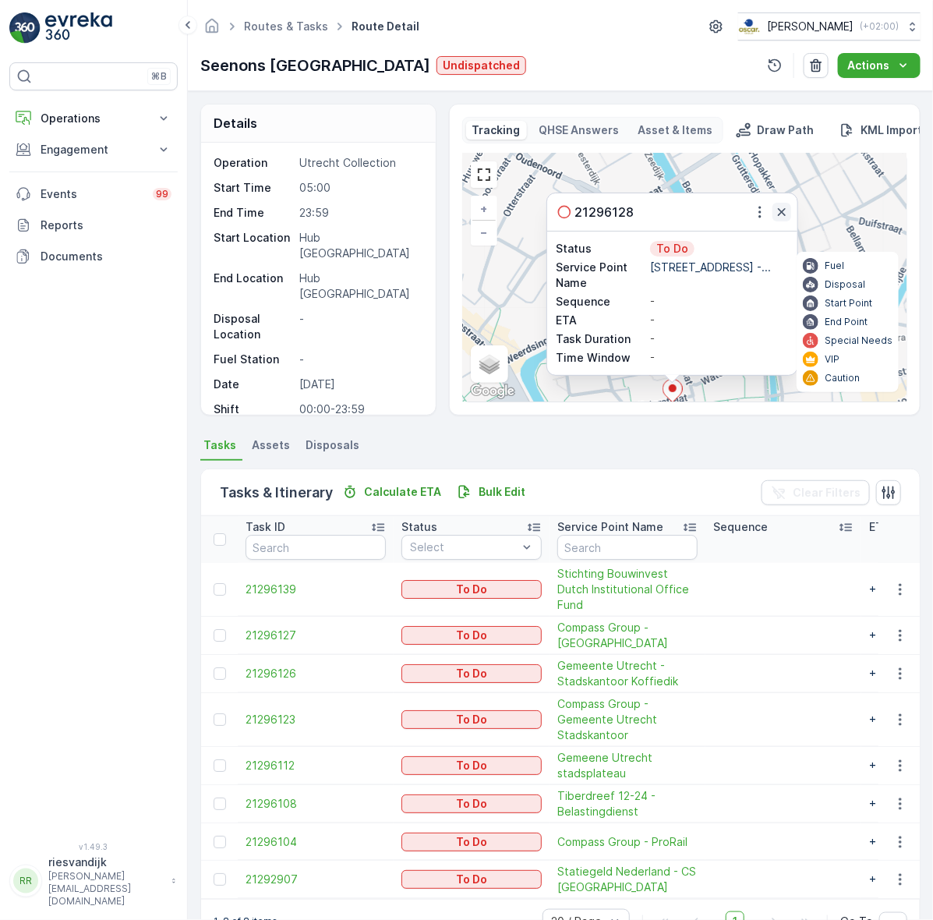
click at [784, 207] on icon "button" at bounding box center [782, 212] width 16 height 16
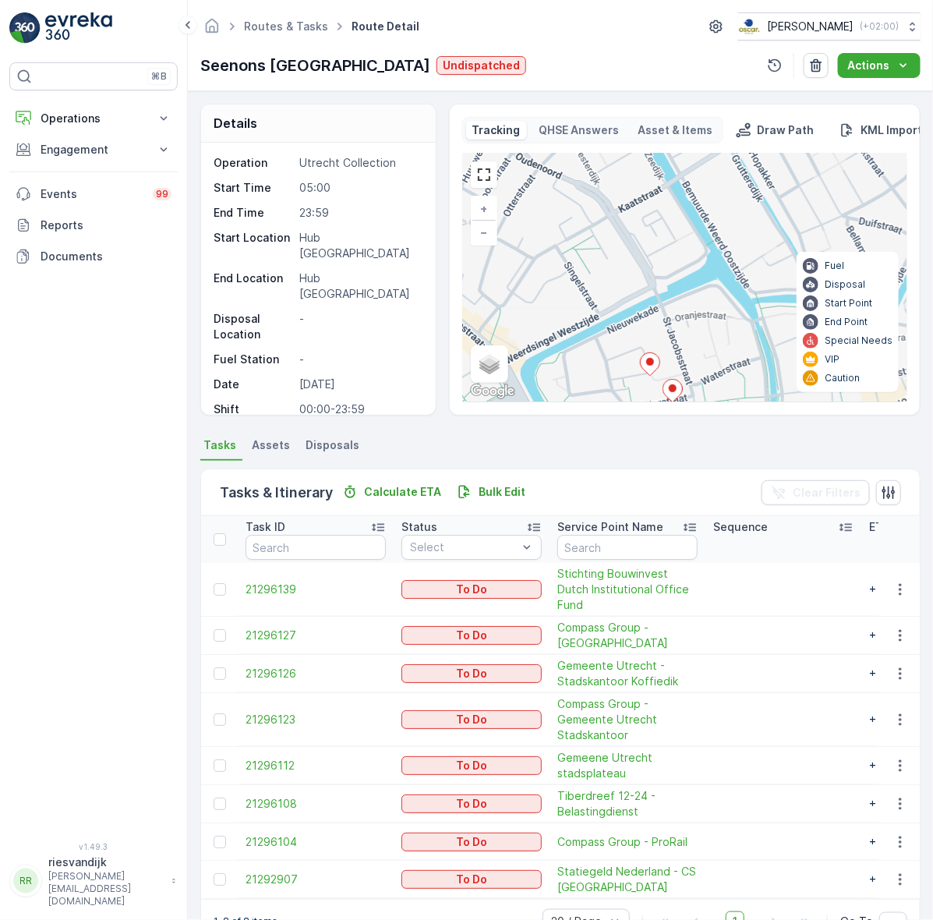
click at [652, 371] on icon at bounding box center [649, 364] width 19 height 23
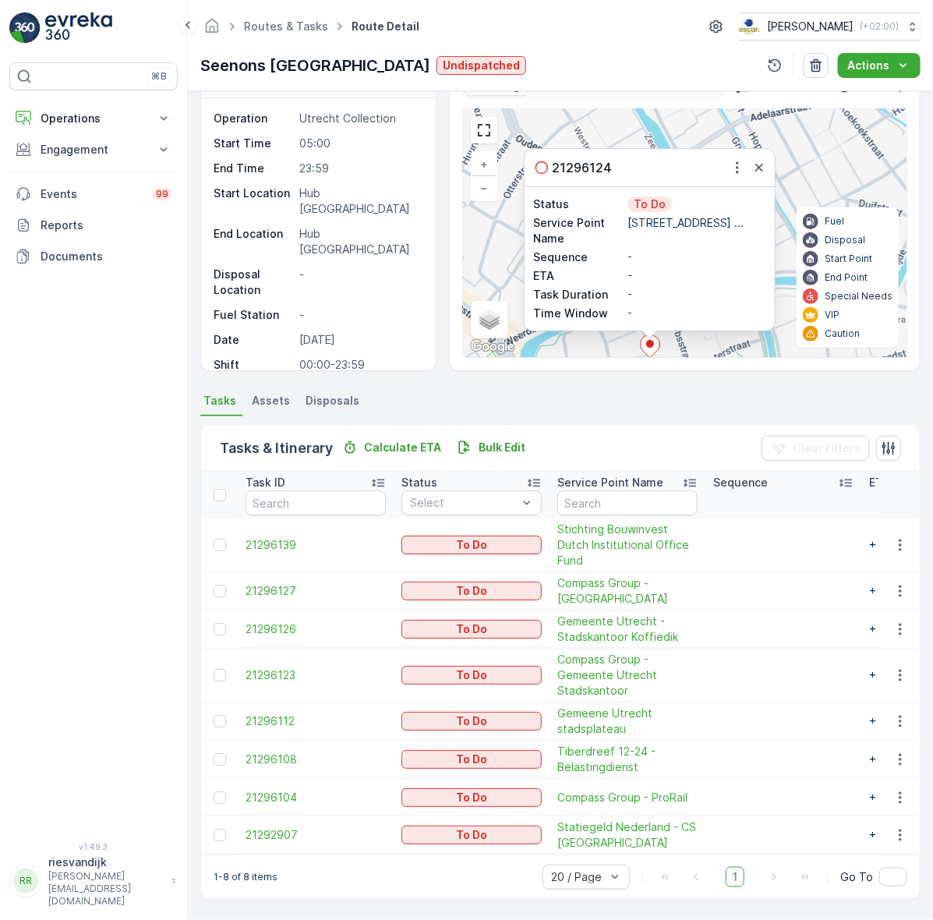
scroll to position [69, 0]
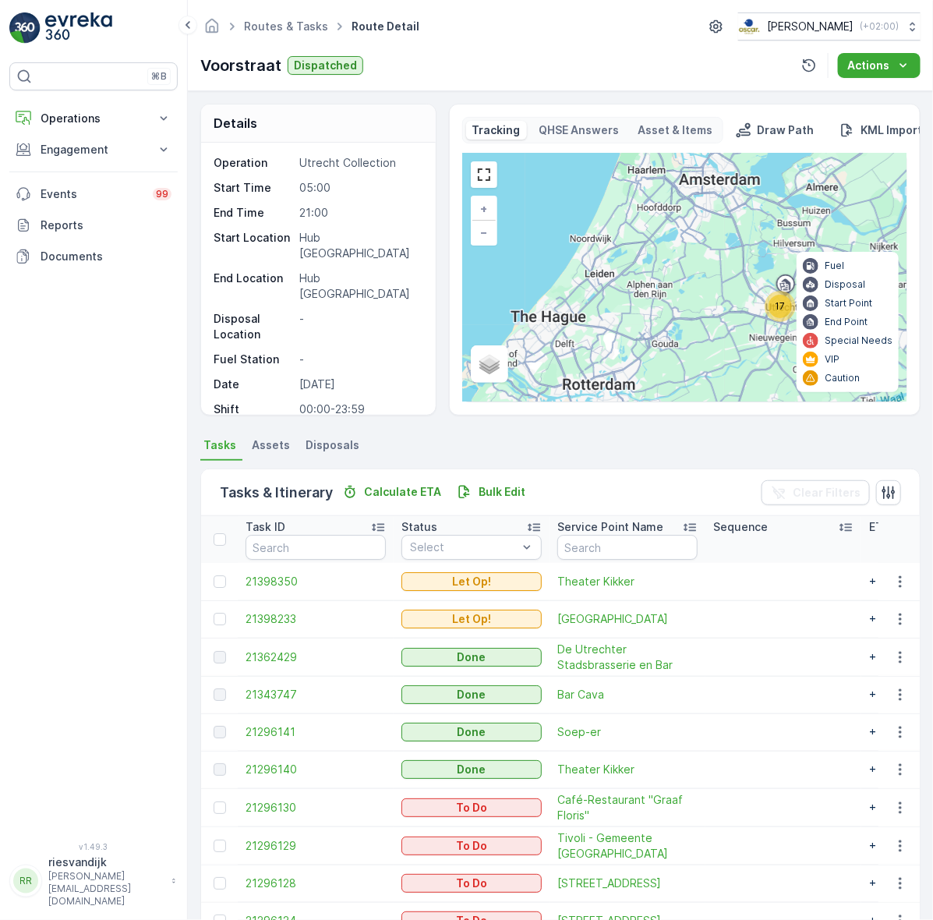
drag, startPoint x: 717, startPoint y: 316, endPoint x: 596, endPoint y: 314, distance: 120.9
click at [596, 314] on div "17 + − Satellite Roadmap Terrain Hybrid Leaflet Keyboard shortcuts Map Data Map…" at bounding box center [685, 278] width 444 height 248
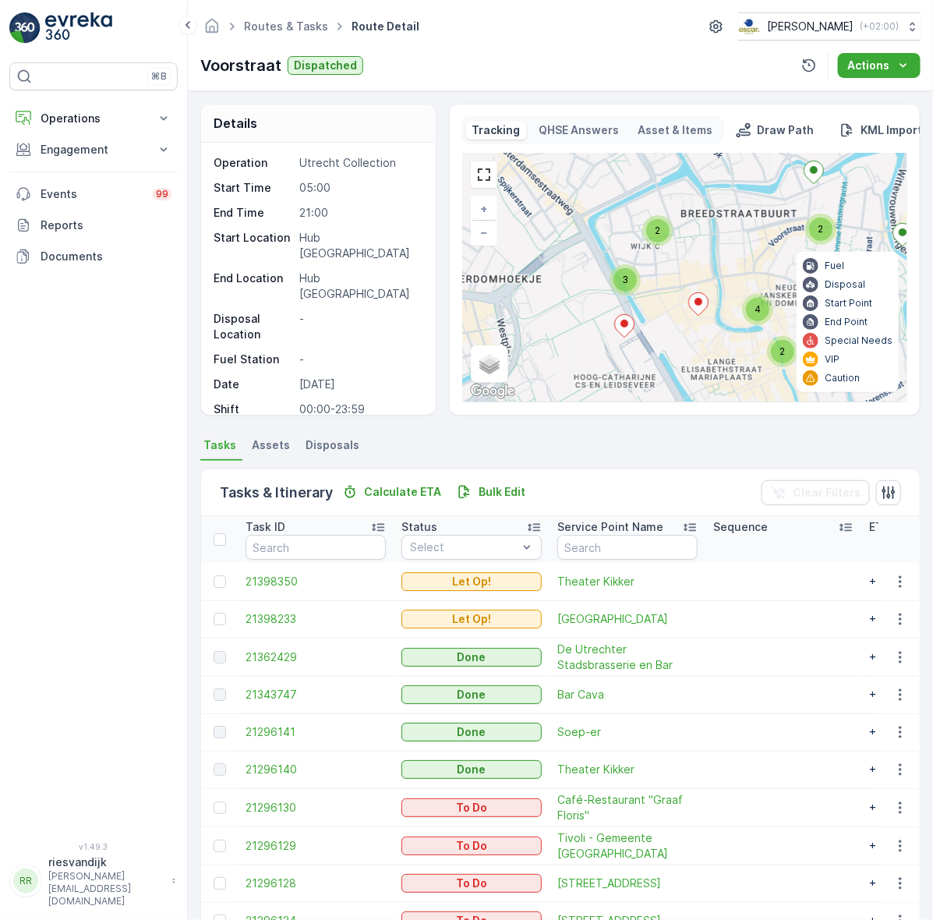
drag, startPoint x: 724, startPoint y: 271, endPoint x: 660, endPoint y: 252, distance: 66.1
click at [652, 252] on div "4 2 2 3 2 + − Satellite Roadmap Terrain Hybrid Leaflet Keyboard shortcuts Map D…" at bounding box center [685, 278] width 444 height 248
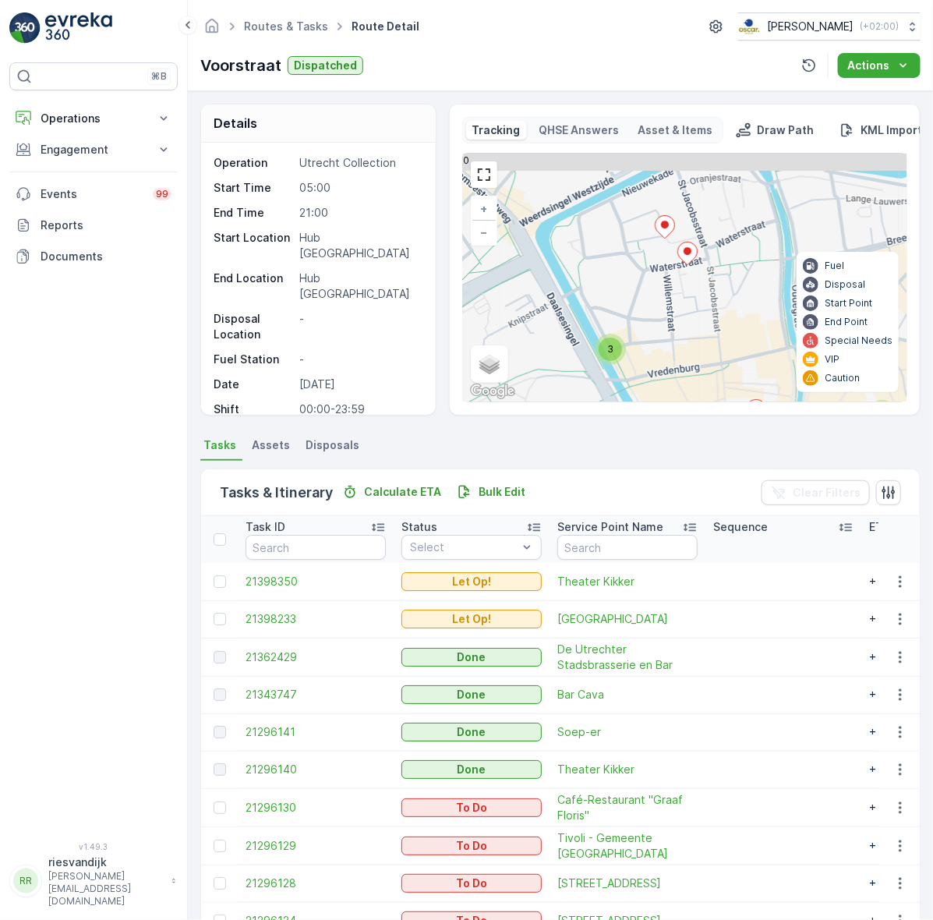
click at [655, 316] on div "3 2 3 2 + − Satellite Roadmap Terrain Hybrid Leaflet Keyboard shortcuts Map Dat…" at bounding box center [685, 278] width 444 height 248
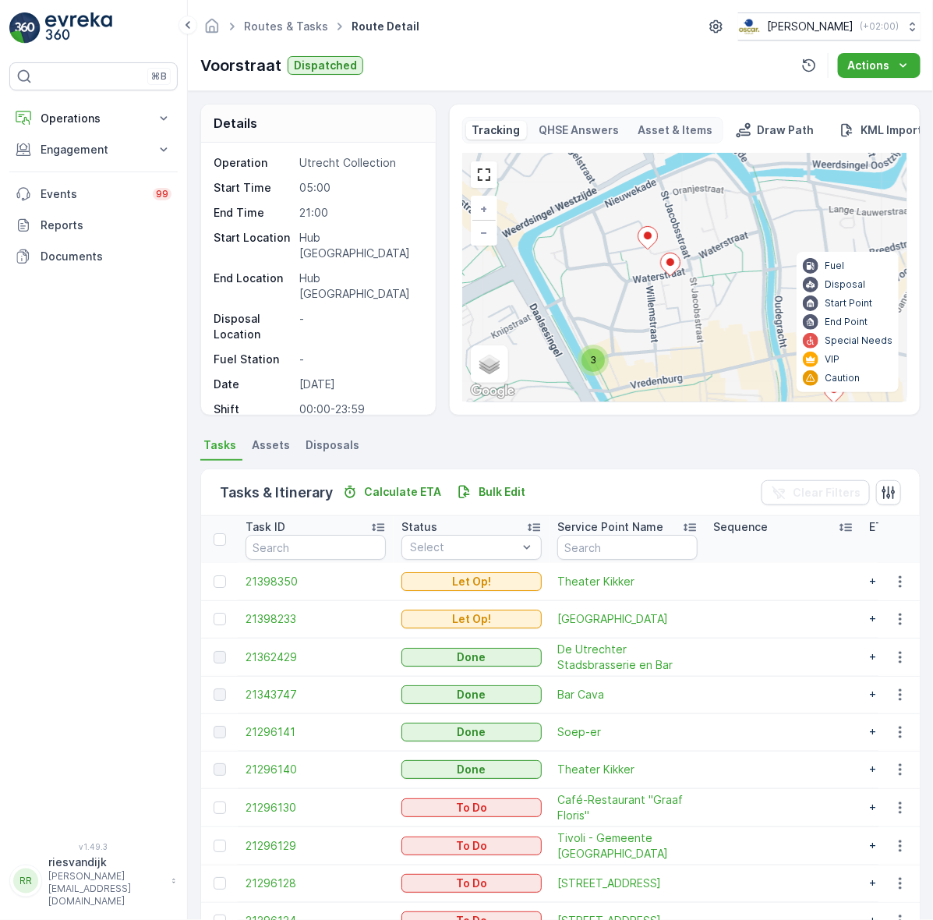
drag, startPoint x: 659, startPoint y: 298, endPoint x: 621, endPoint y: 324, distance: 46.1
click at [621, 324] on div "3 2 3 2 + − Satellite Roadmap Terrain Hybrid Leaflet Keyboard shortcuts Map Dat…" at bounding box center [685, 278] width 444 height 248
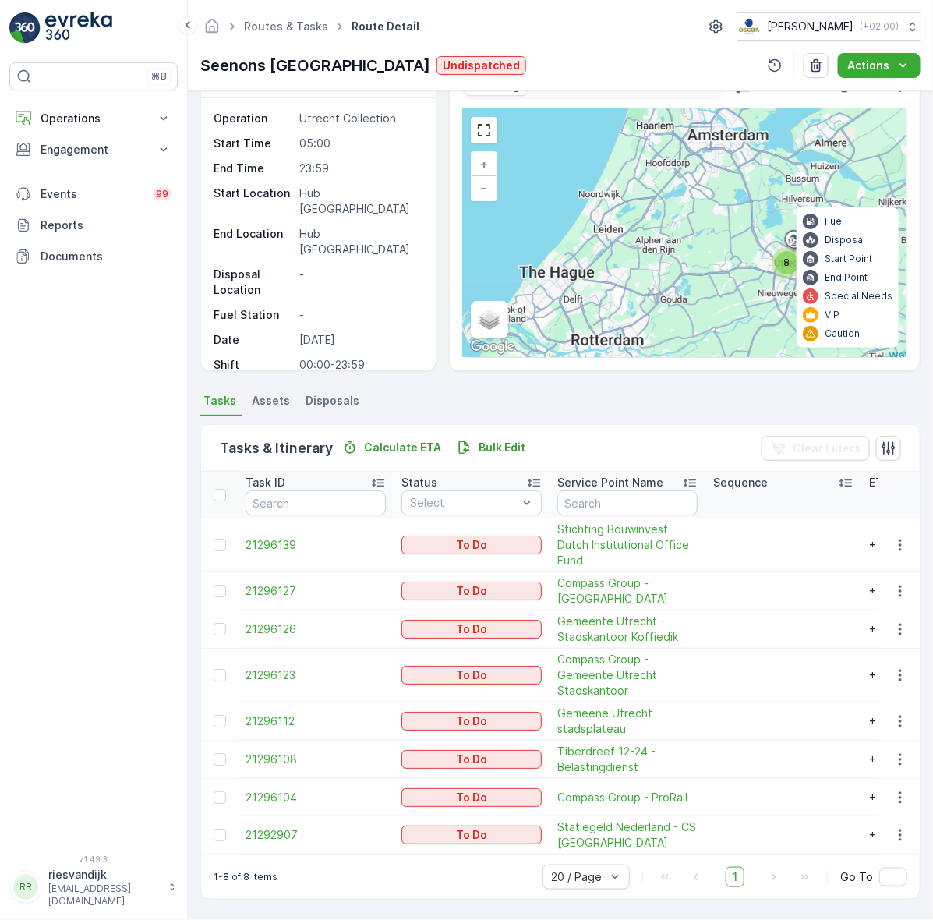
scroll to position [69, 0]
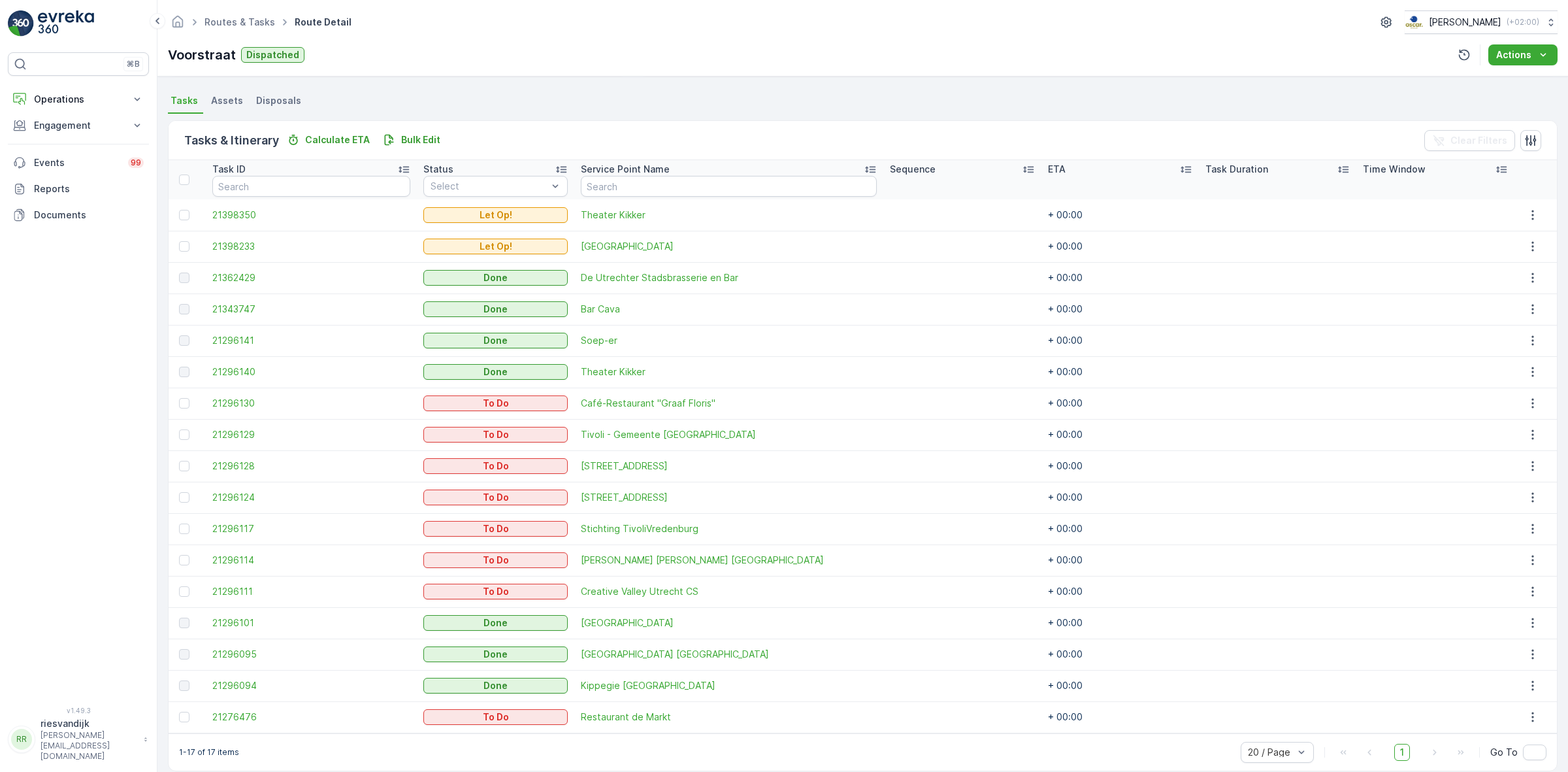
scroll to position [288, 0]
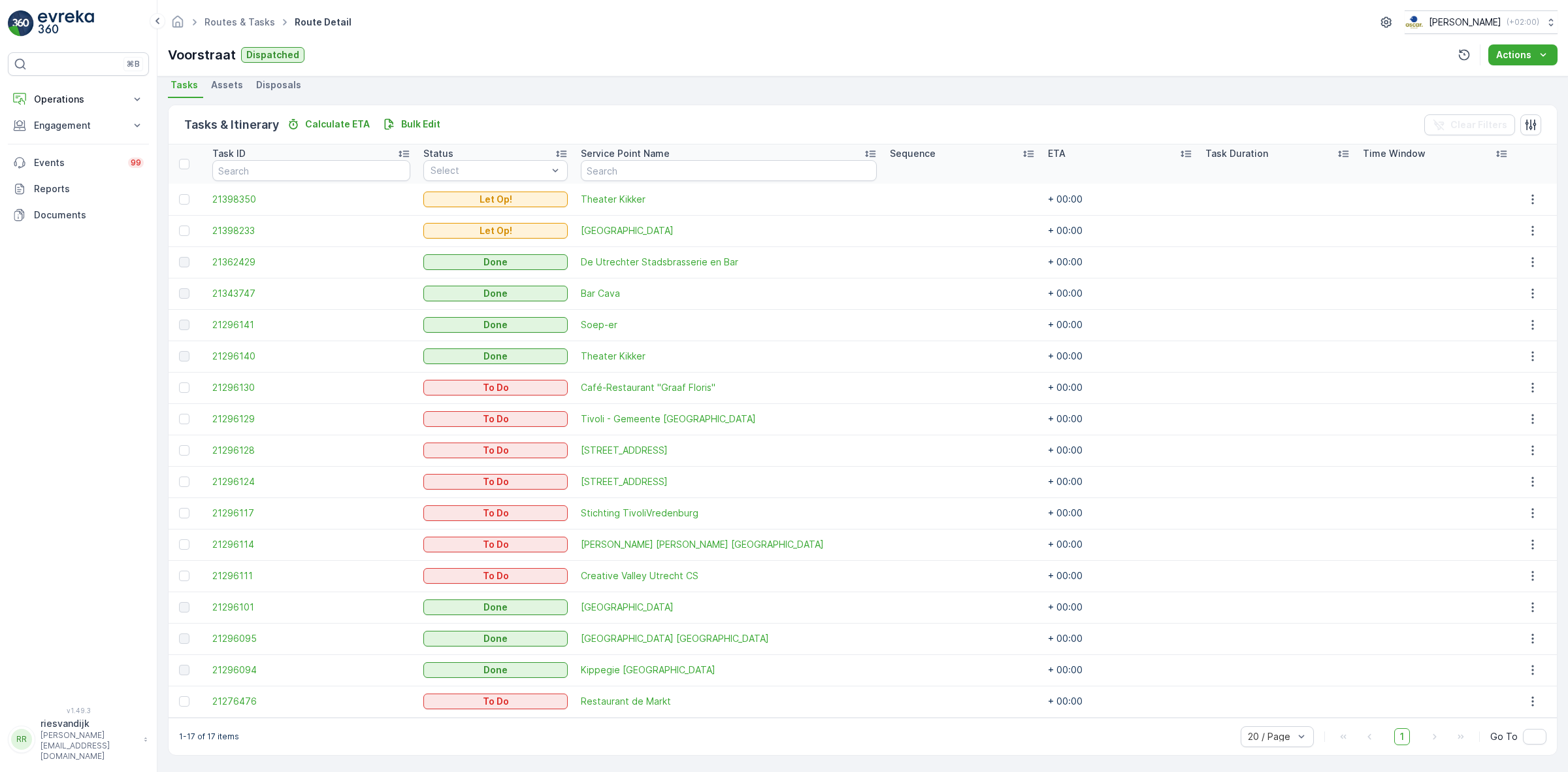
click at [116, 429] on div "⌘B Operations Insights Planning Routes & Tasks Cockpit Settings Engagement Insi…" at bounding box center [78, 371] width 141 height 639
click at [251, 21] on link "Routes & Tasks" at bounding box center [240, 21] width 70 height 11
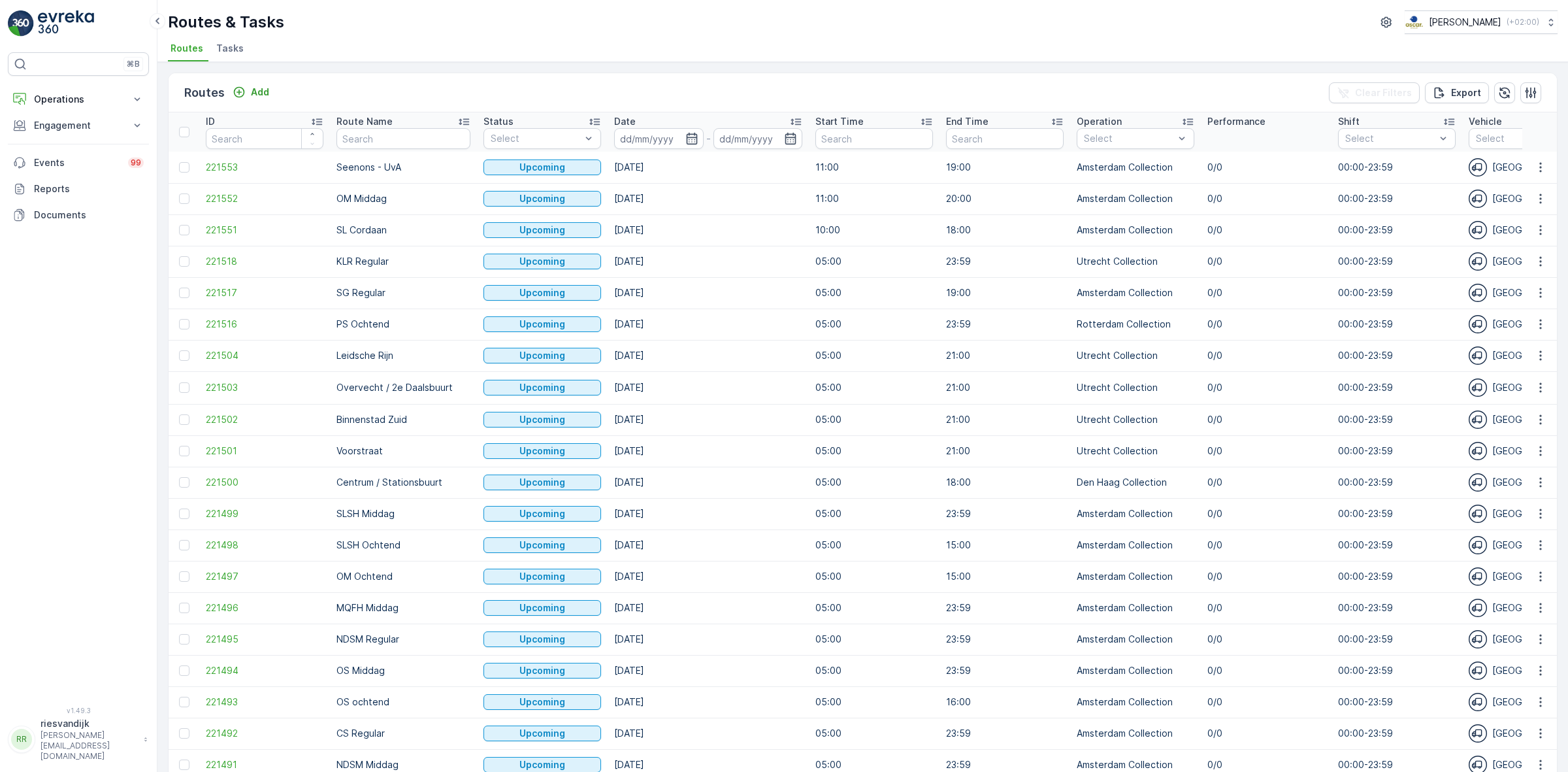
click at [233, 54] on span "Tasks" at bounding box center [230, 49] width 28 height 13
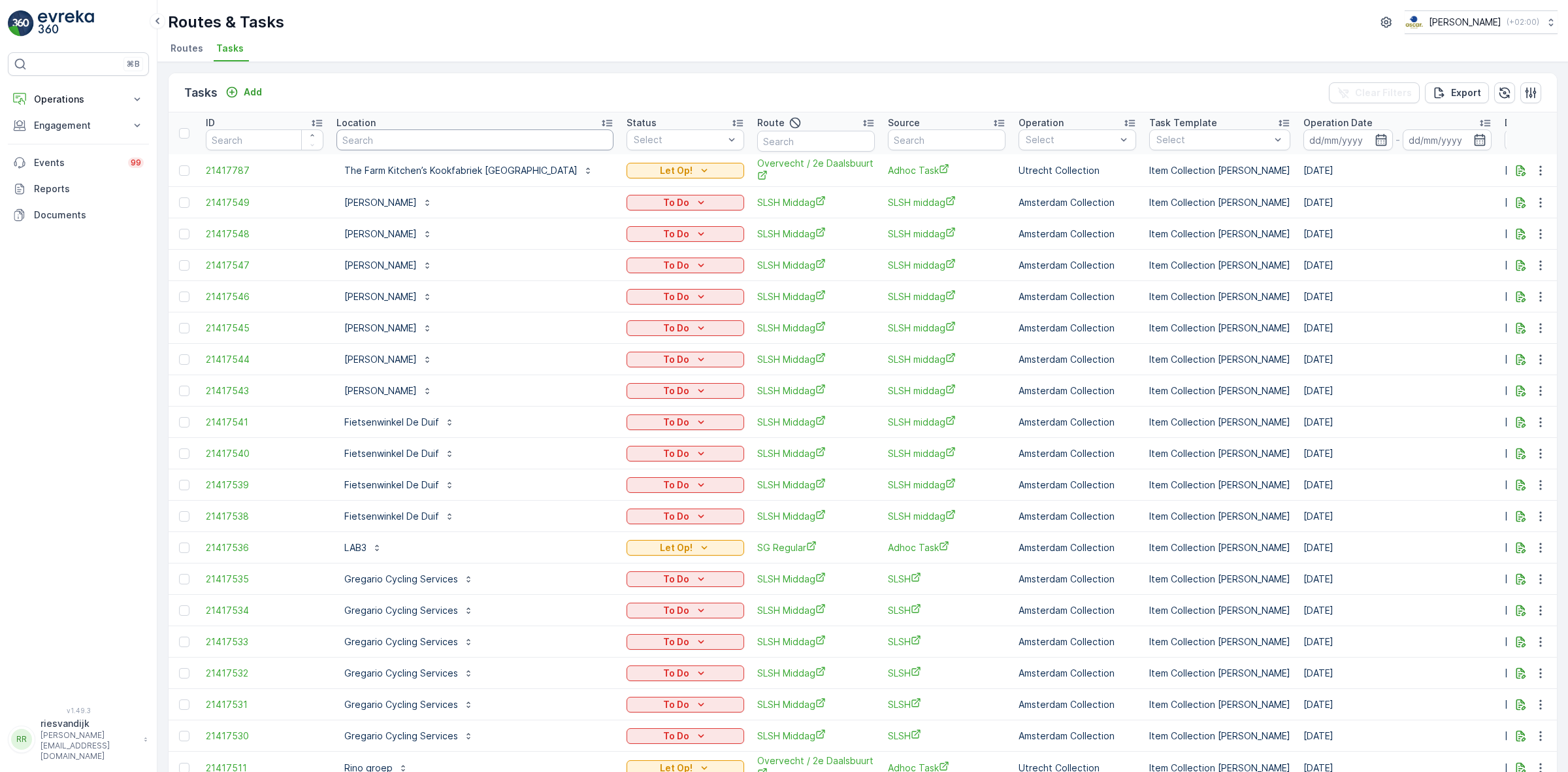
click at [515, 141] on input "text" at bounding box center [475, 139] width 277 height 21
click at [758, 142] on input "text" at bounding box center [816, 141] width 117 height 21
type input "binn"
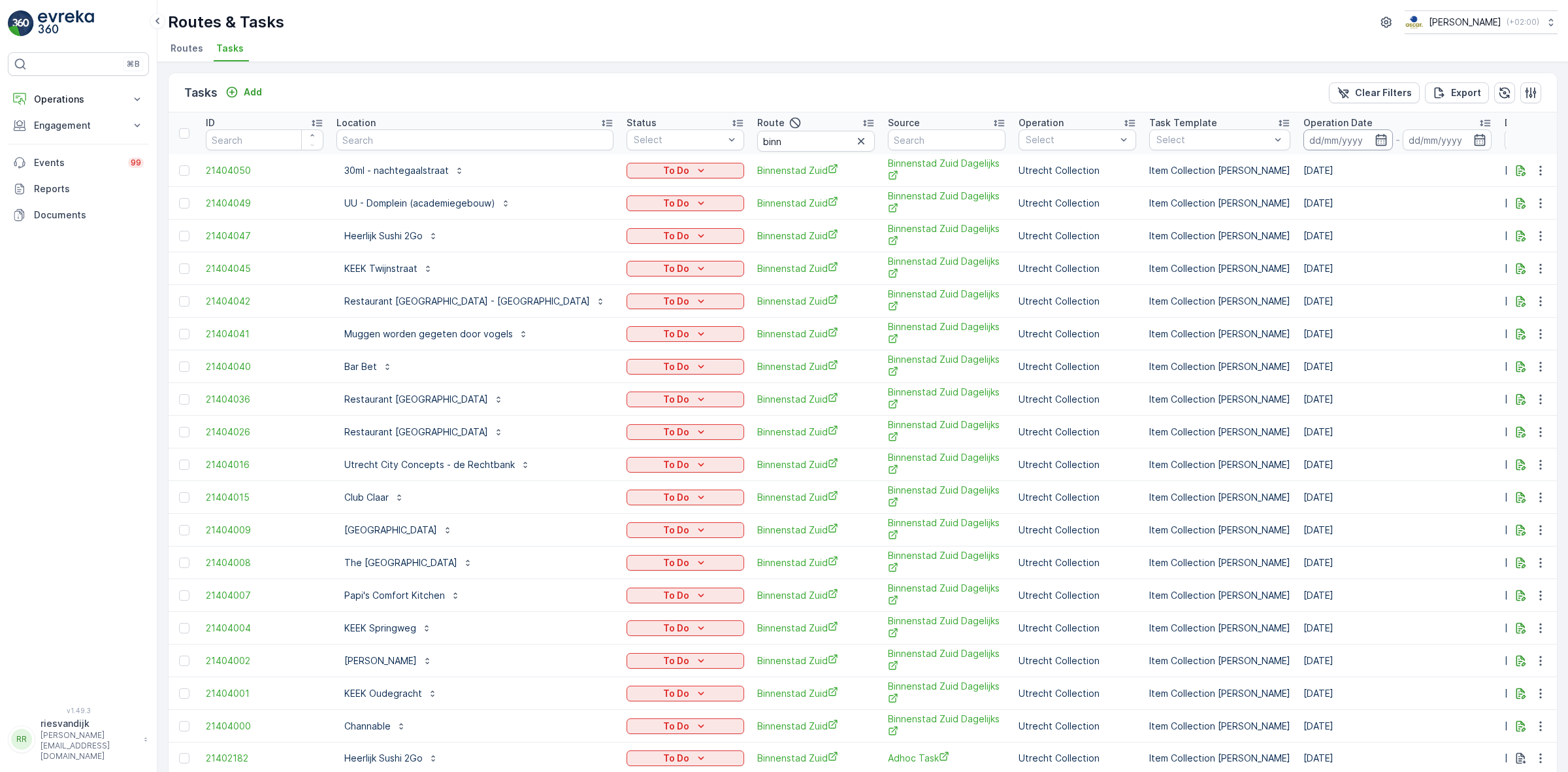
click at [782, 141] on input at bounding box center [1348, 139] width 90 height 21
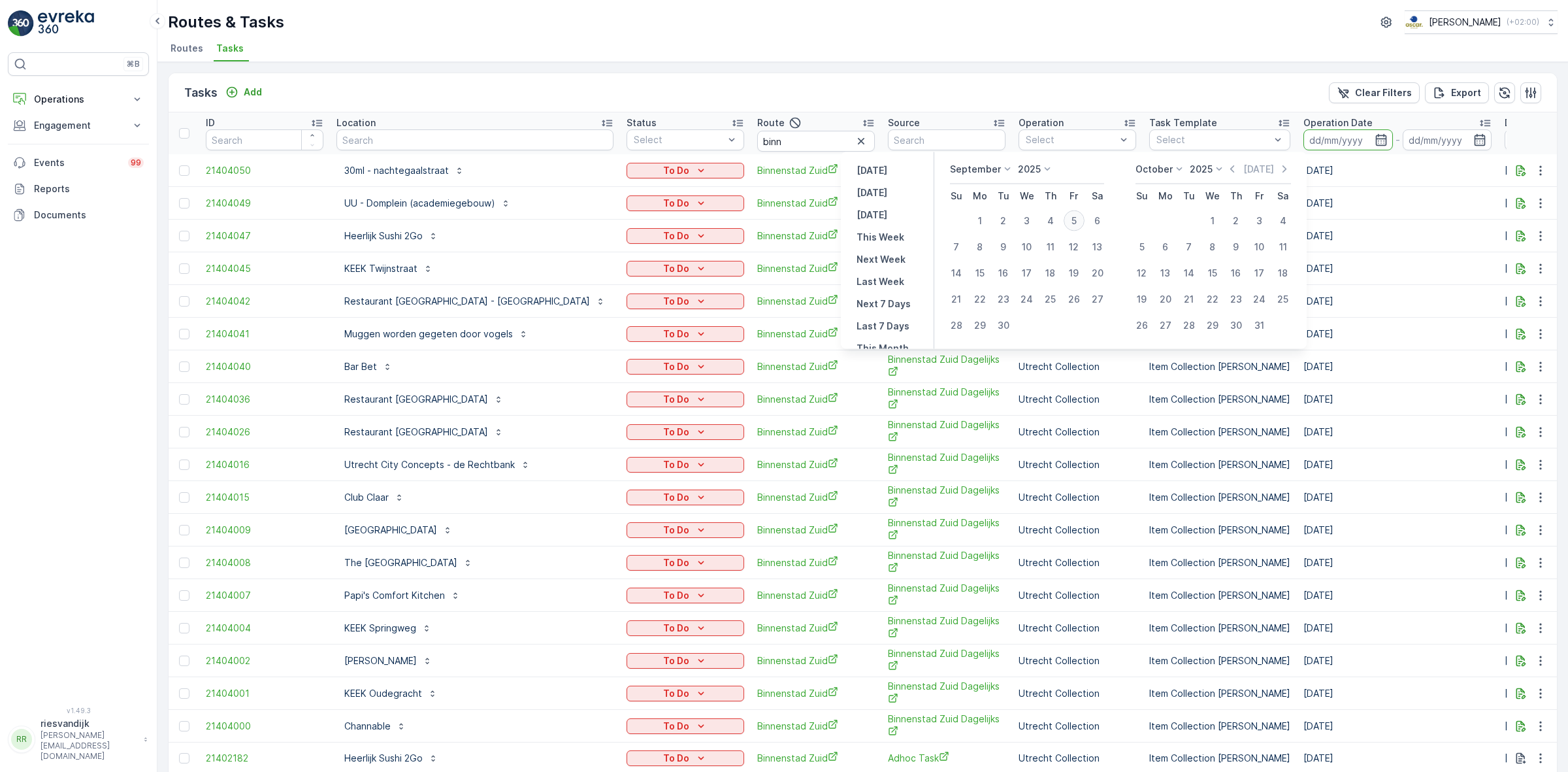
click at [782, 220] on div "5" at bounding box center [1074, 220] width 21 height 21
type input "[DATE]"
click at [782, 220] on div "5" at bounding box center [1074, 220] width 21 height 21
type input "[DATE]"
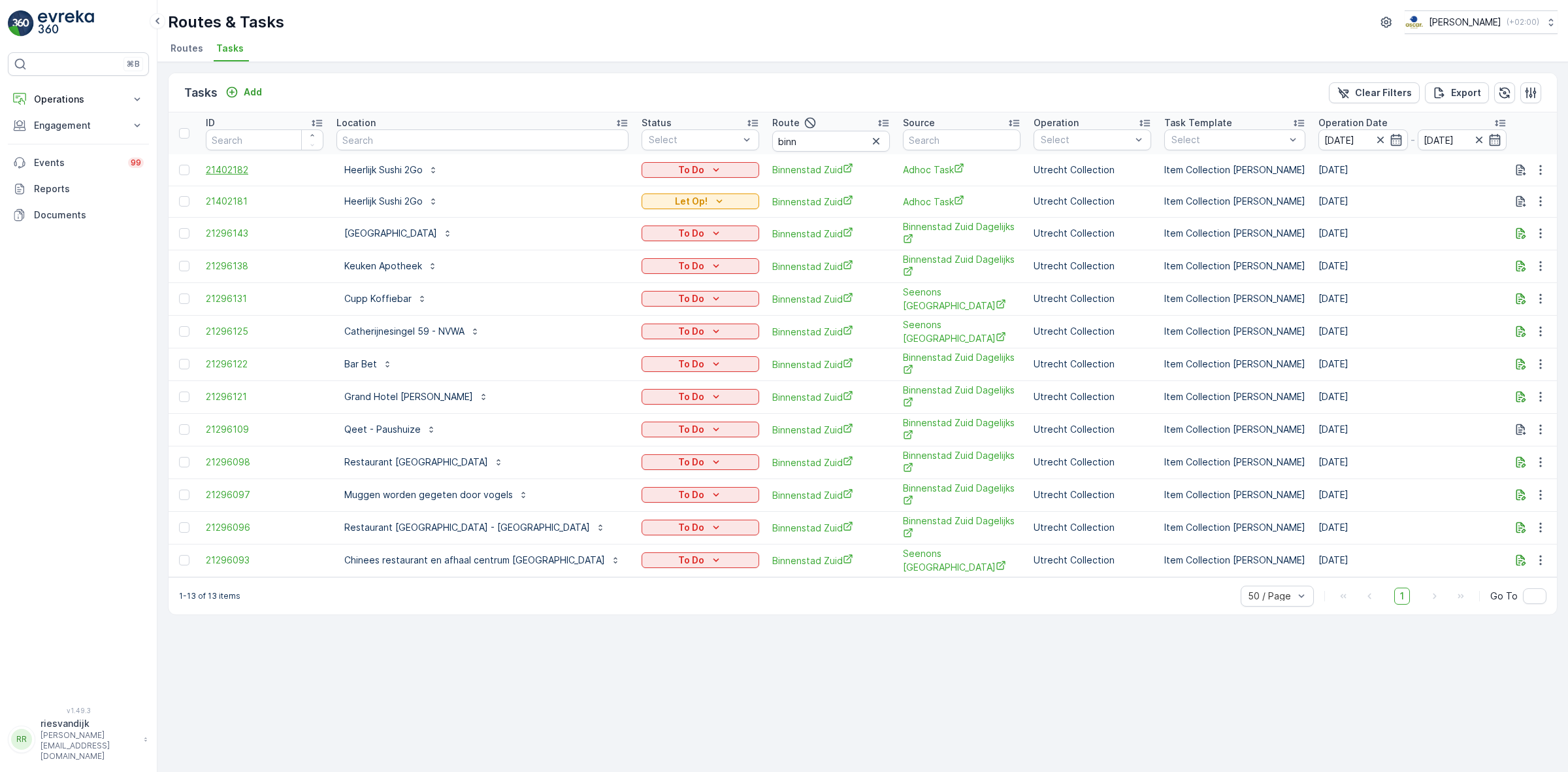
click at [225, 170] on span "21402182" at bounding box center [265, 170] width 117 height 13
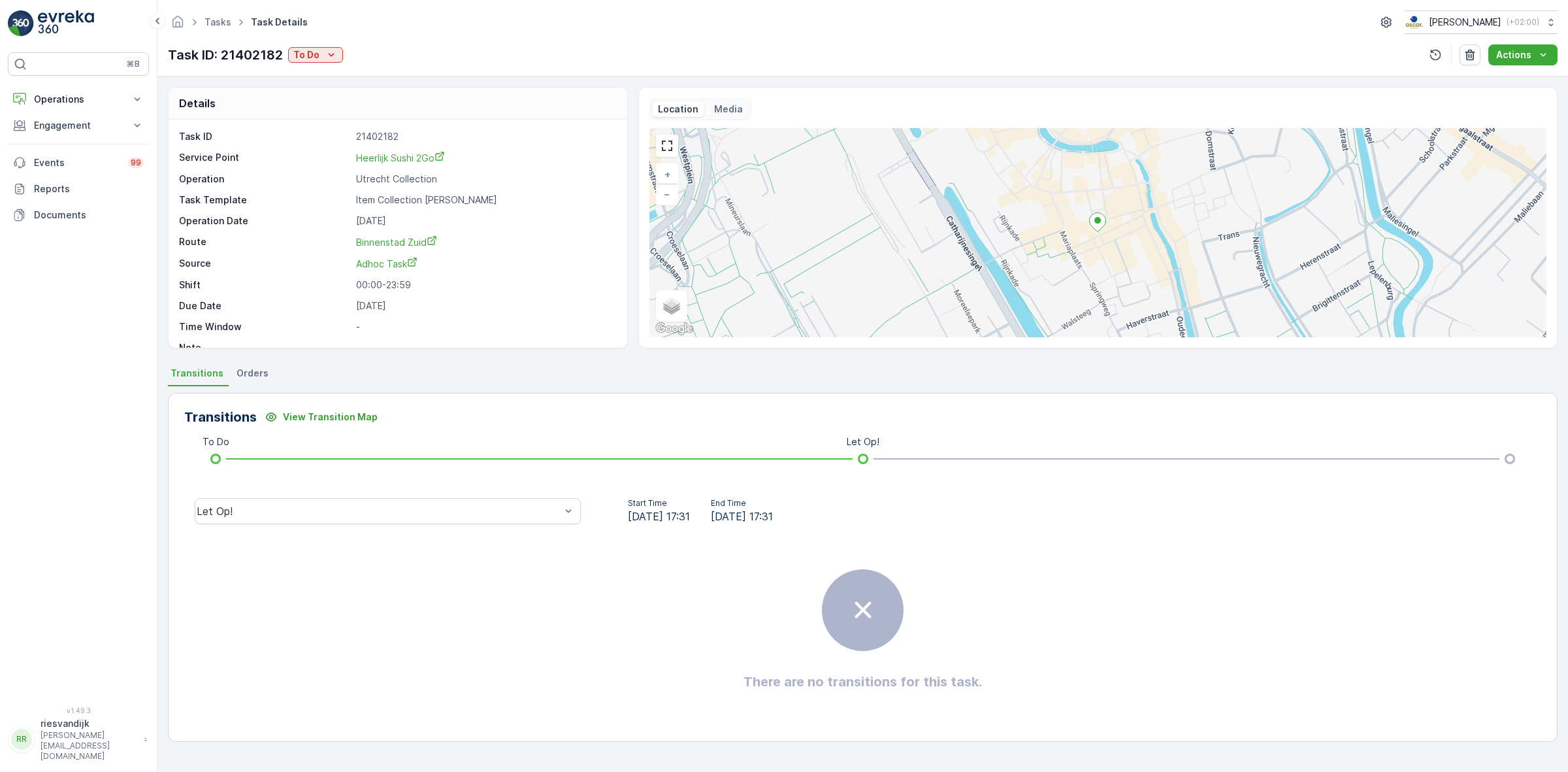
click at [484, 494] on div "Let Op!" at bounding box center [388, 511] width 407 height 42
click at [344, 416] on div "Done" at bounding box center [388, 412] width 370 height 12
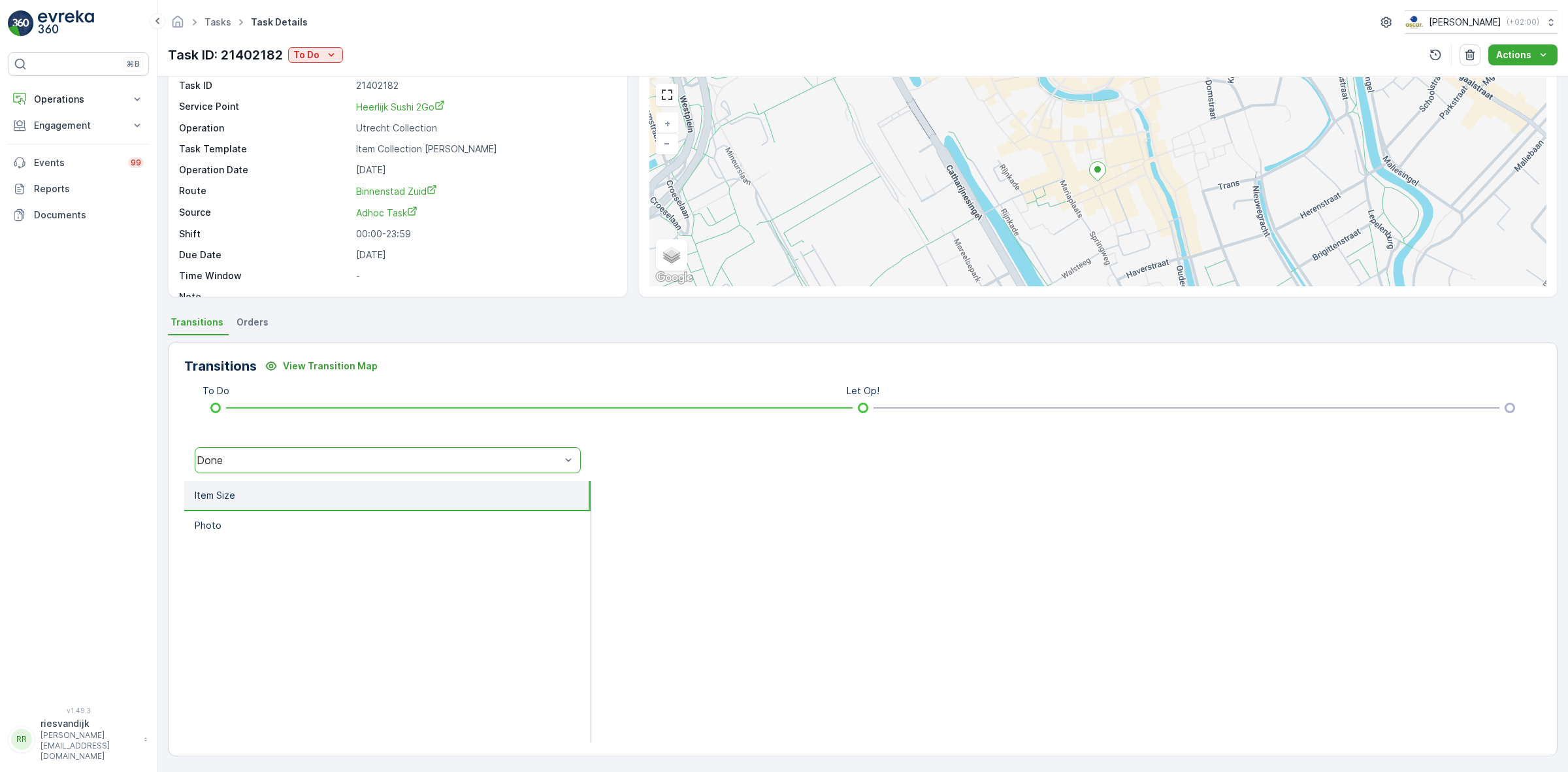
scroll to position [52, 0]
click at [372, 459] on div "Done" at bounding box center [379, 459] width 364 height 12
click at [313, 371] on div "[PERSON_NAME]" at bounding box center [387, 382] width 386 height 23
click at [315, 456] on div "[PERSON_NAME]" at bounding box center [379, 459] width 364 height 12
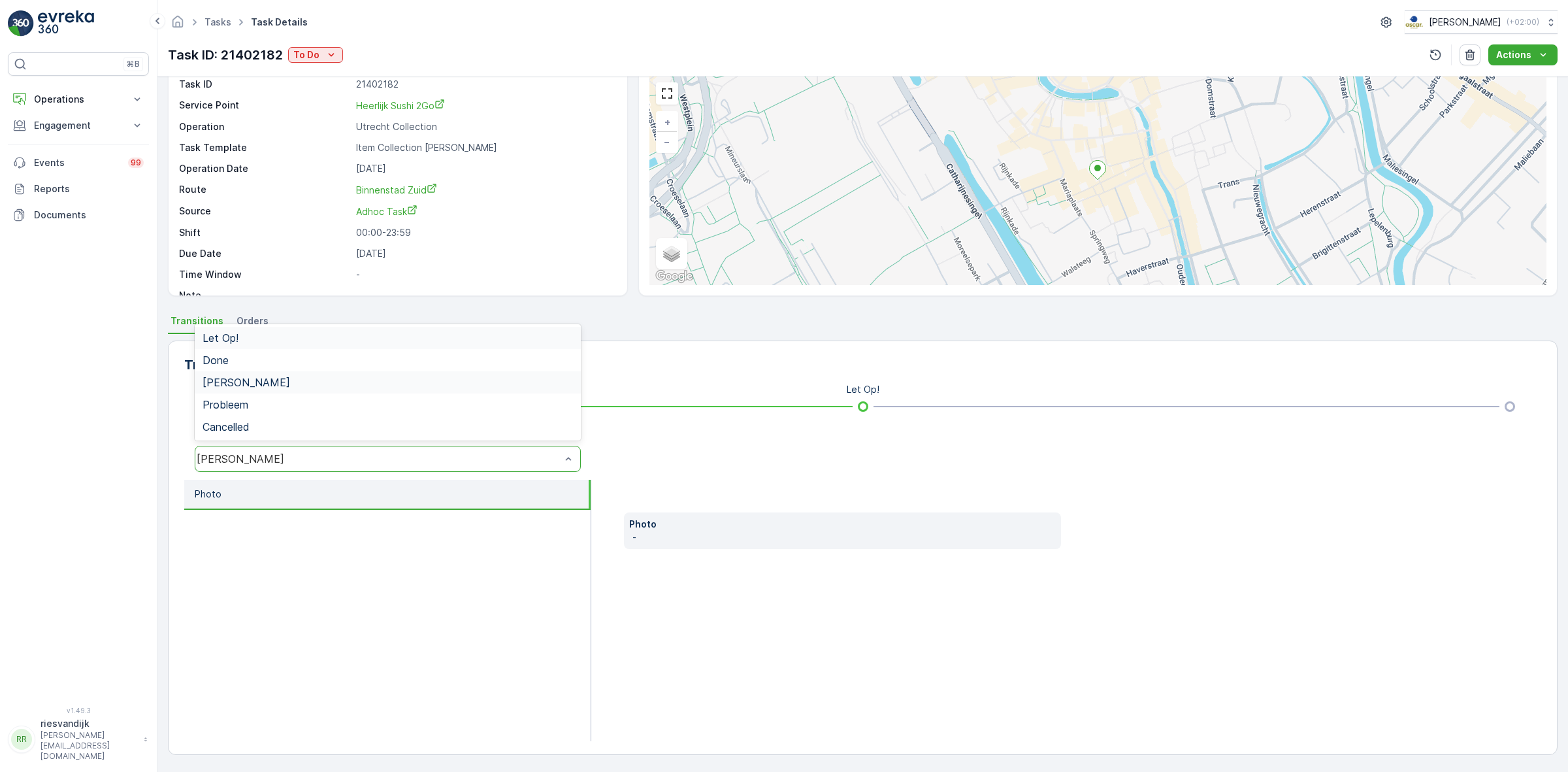
click at [308, 341] on div "Let Op!" at bounding box center [388, 338] width 370 height 12
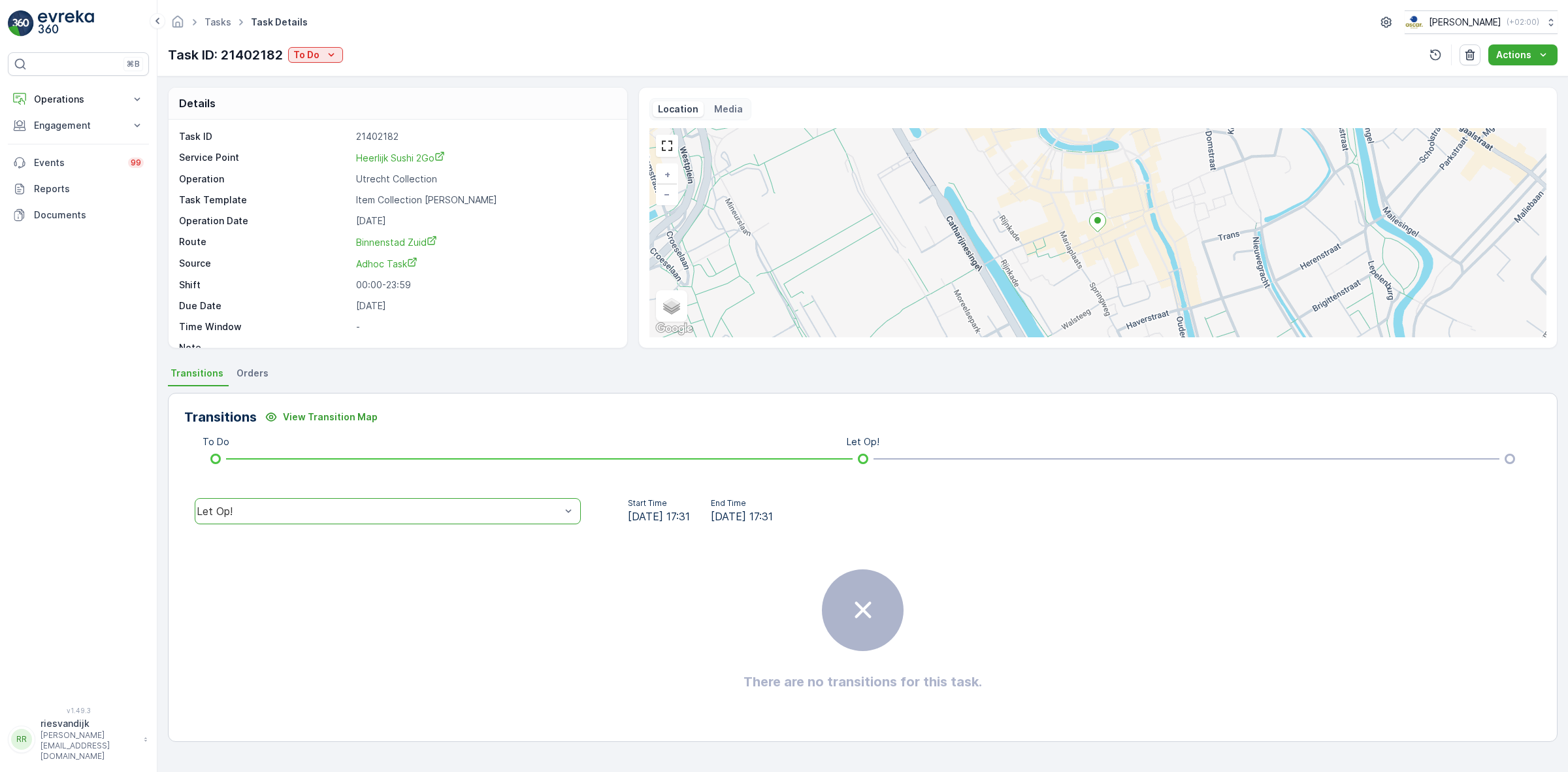
scroll to position [0, 0]
click at [323, 517] on div "Let Op!" at bounding box center [378, 511] width 366 height 12
click at [295, 461] on div "Probleem" at bounding box center [388, 457] width 370 height 12
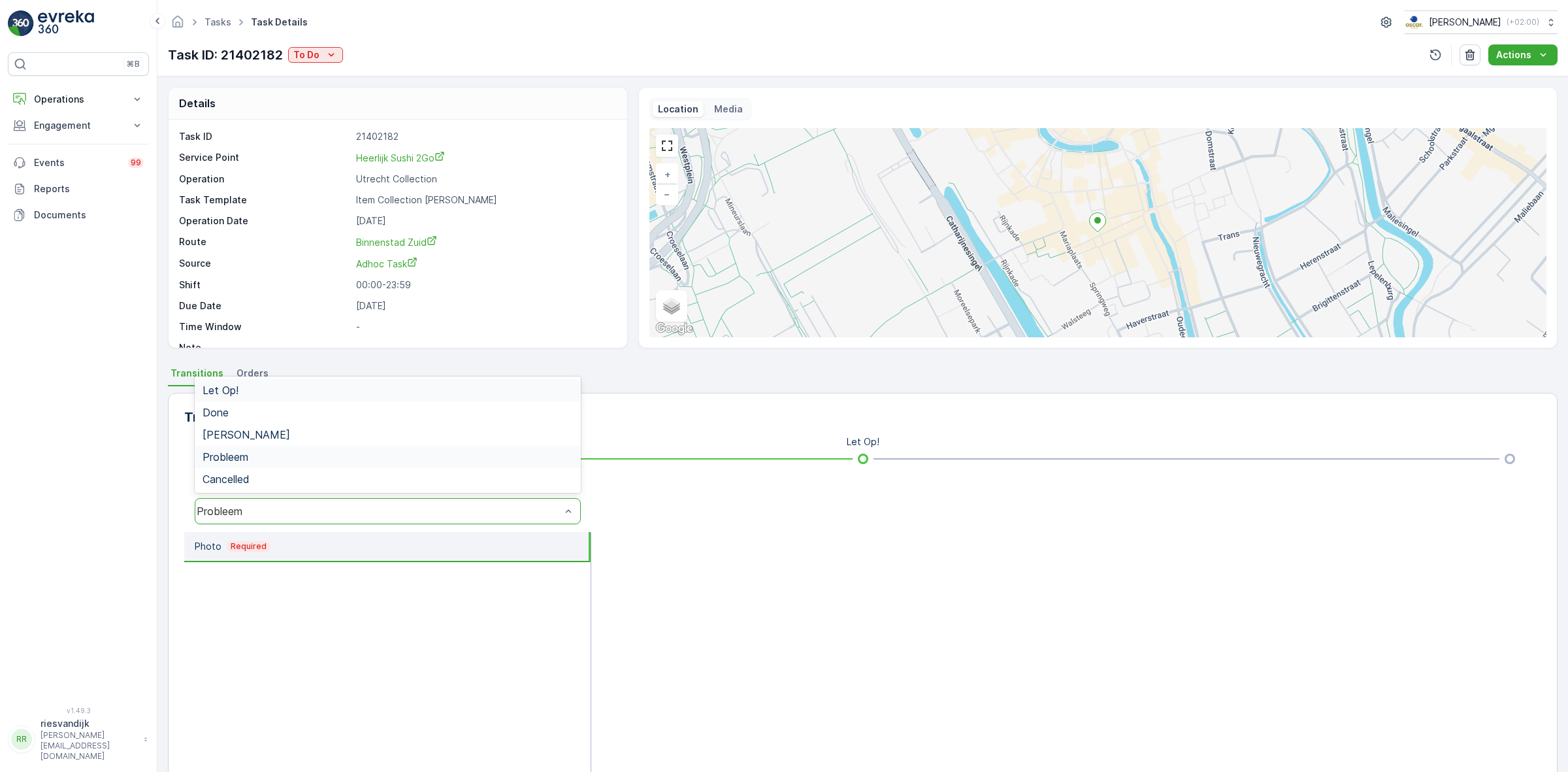
drag, startPoint x: 309, startPoint y: 512, endPoint x: 304, endPoint y: 502, distance: 11.2
click at [309, 514] on div "Probleem" at bounding box center [379, 511] width 364 height 12
click at [298, 484] on div "Cancelled" at bounding box center [388, 479] width 370 height 12
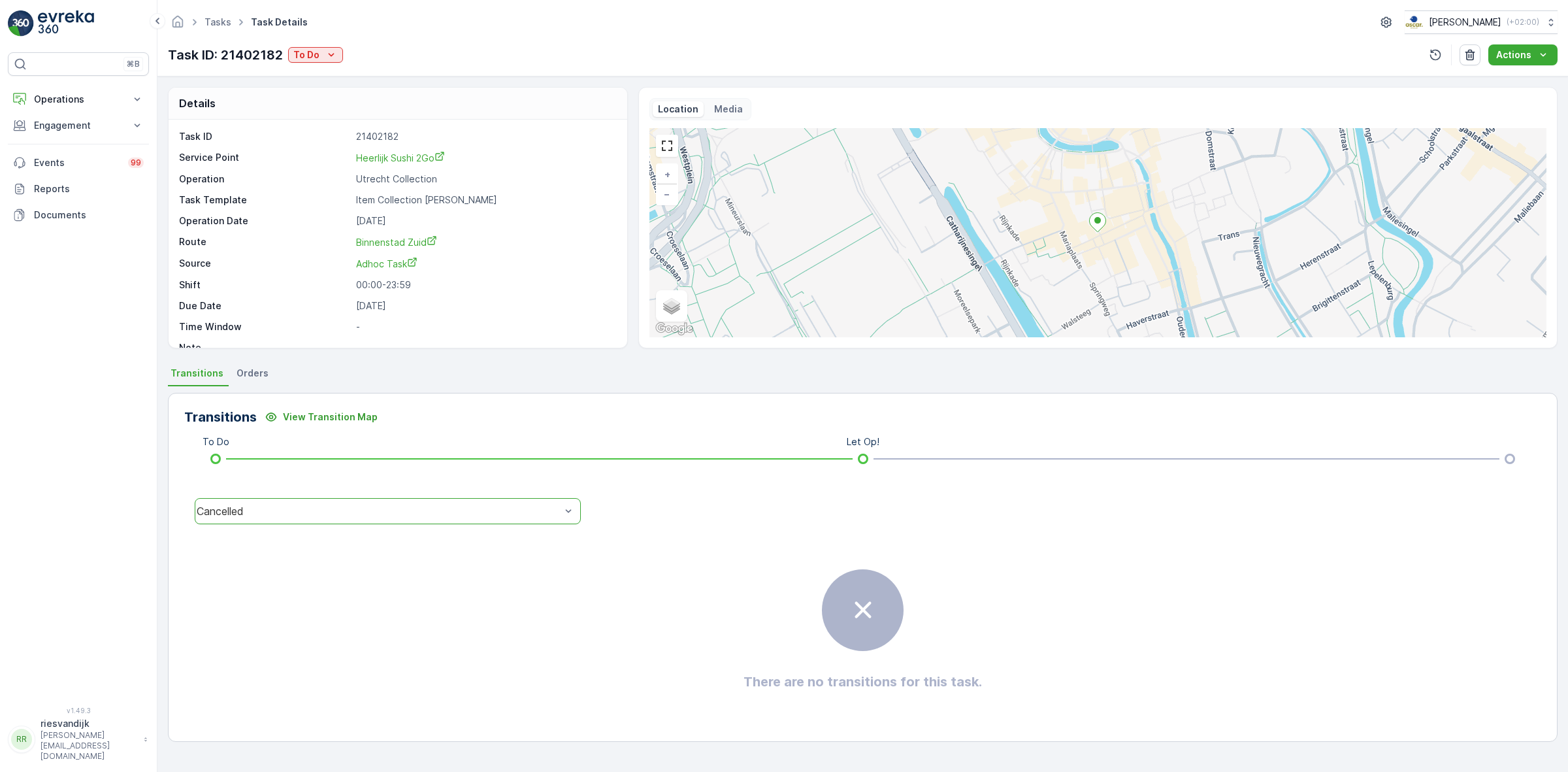
click at [343, 507] on div "Cancelled" at bounding box center [379, 511] width 364 height 12
click at [318, 451] on div "Probleem" at bounding box center [388, 457] width 370 height 12
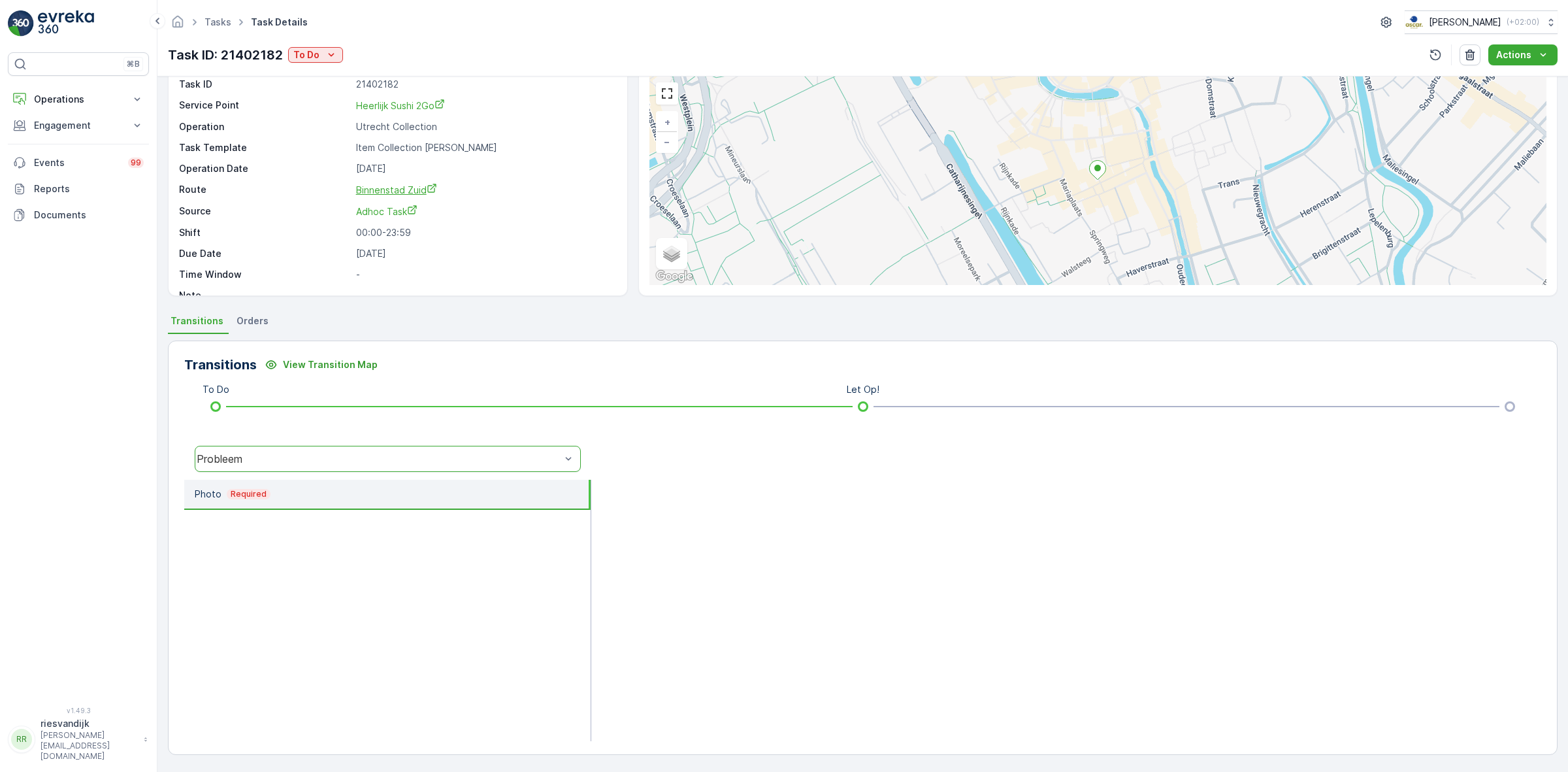
click at [393, 193] on span "Binnenstad Zuid" at bounding box center [396, 189] width 81 height 11
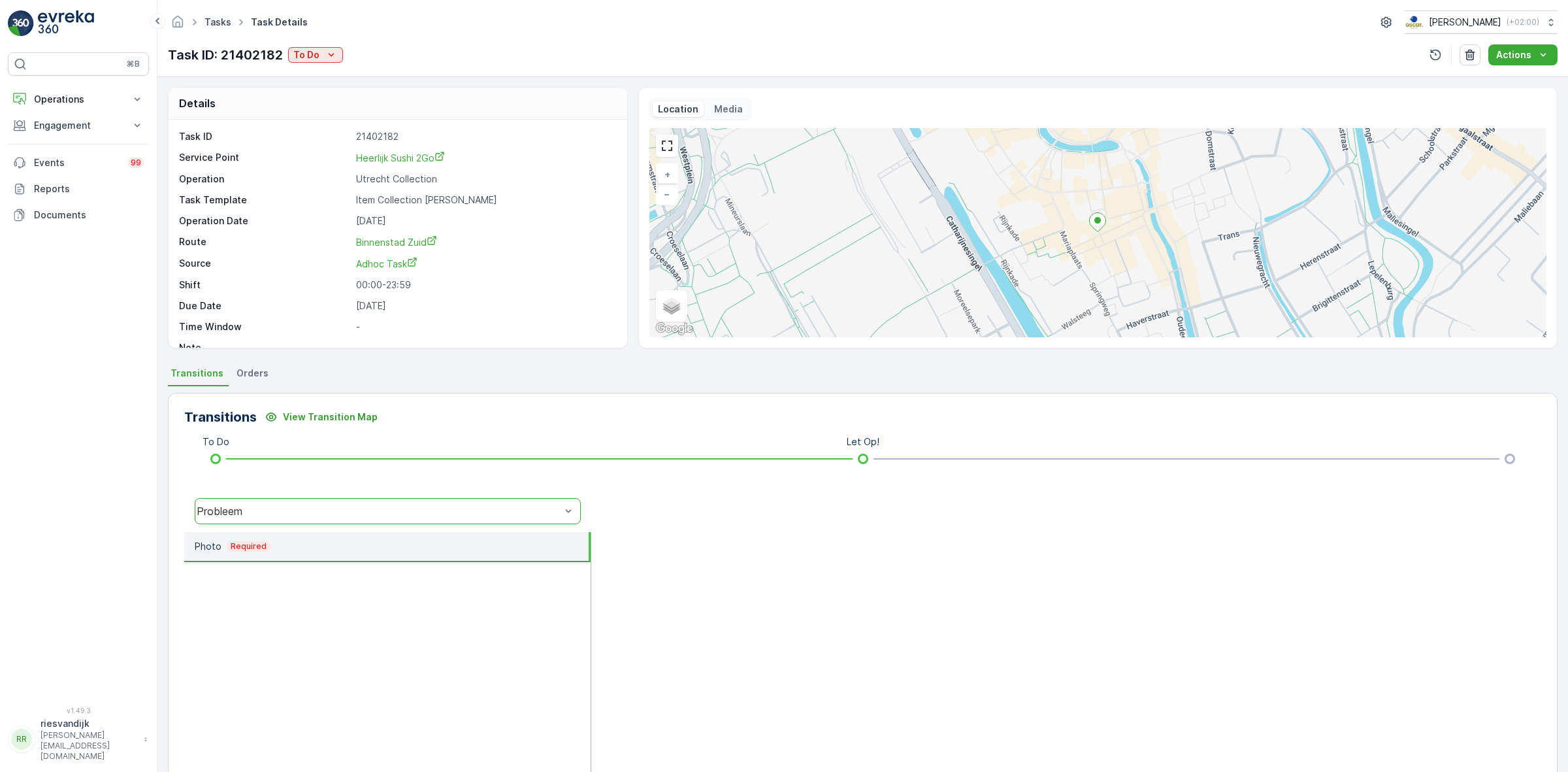
click at [216, 17] on link "Tasks" at bounding box center [218, 21] width 27 height 11
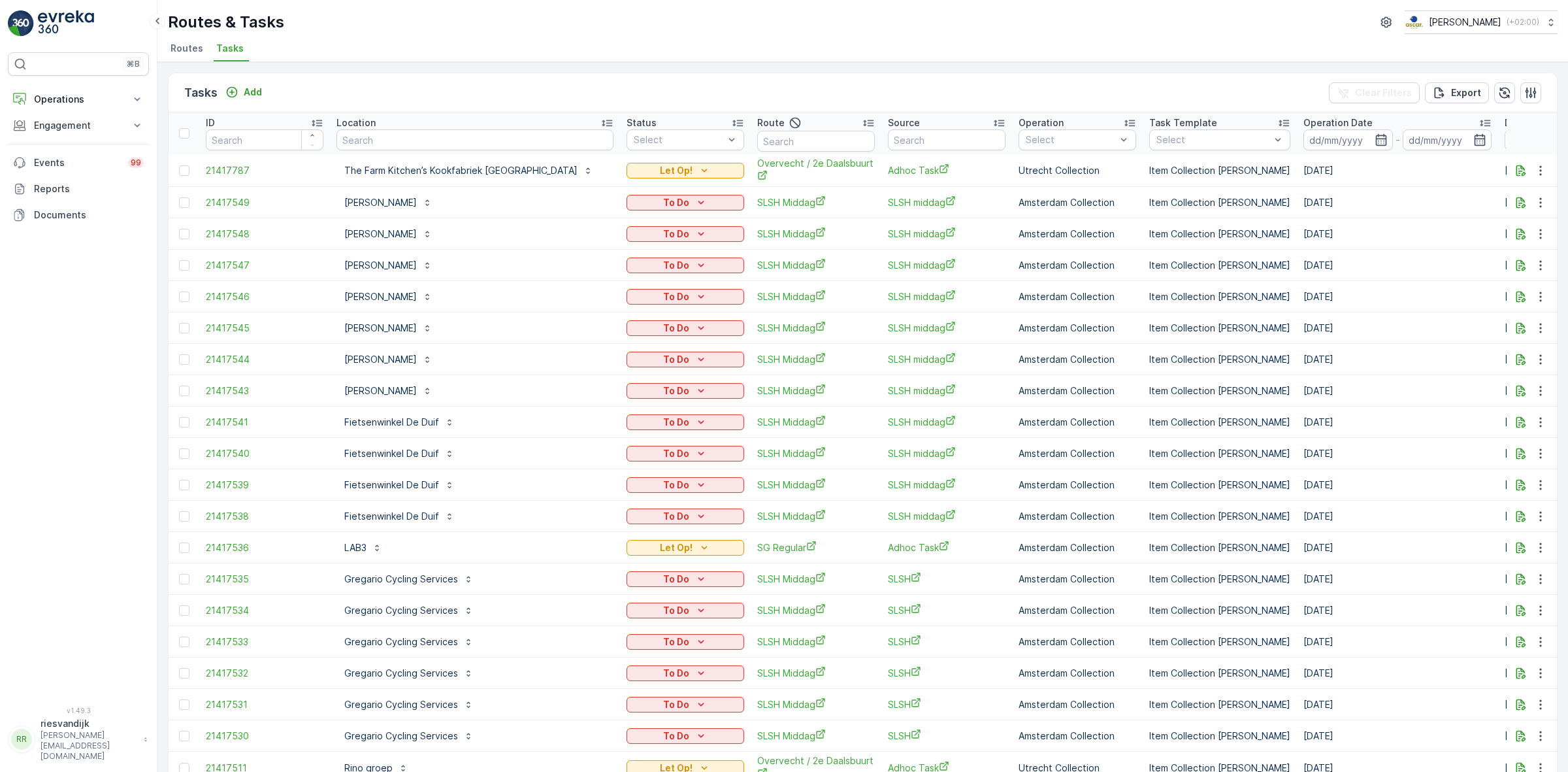
click at [476, 125] on div "Location" at bounding box center [475, 123] width 277 height 13
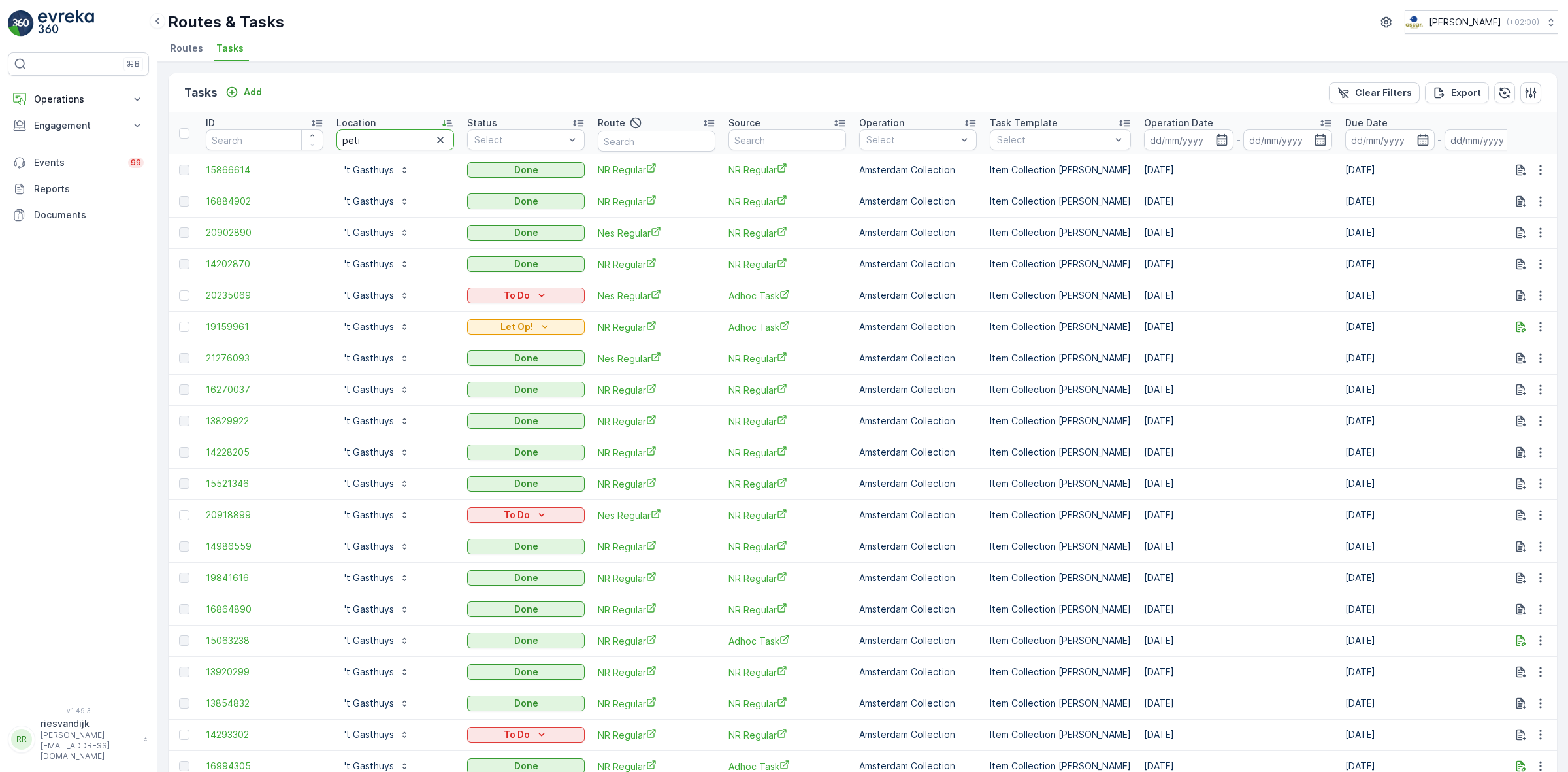
type input "petit"
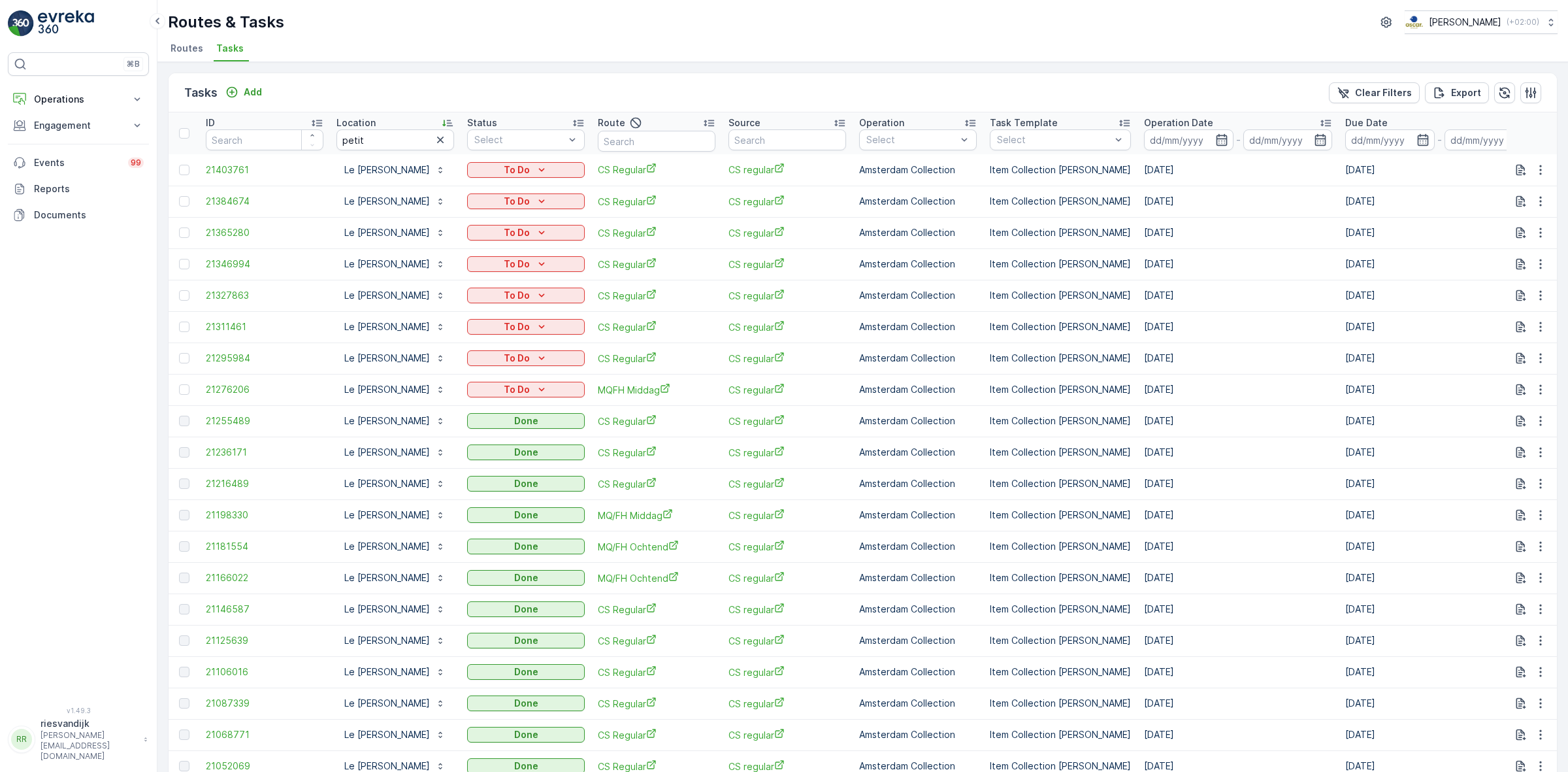
click at [632, 52] on ul "Routes Tasks" at bounding box center [857, 50] width 1379 height 23
click at [641, 141] on input "text" at bounding box center [656, 141] width 117 height 21
click at [439, 138] on icon "button" at bounding box center [441, 140] width 13 height 13
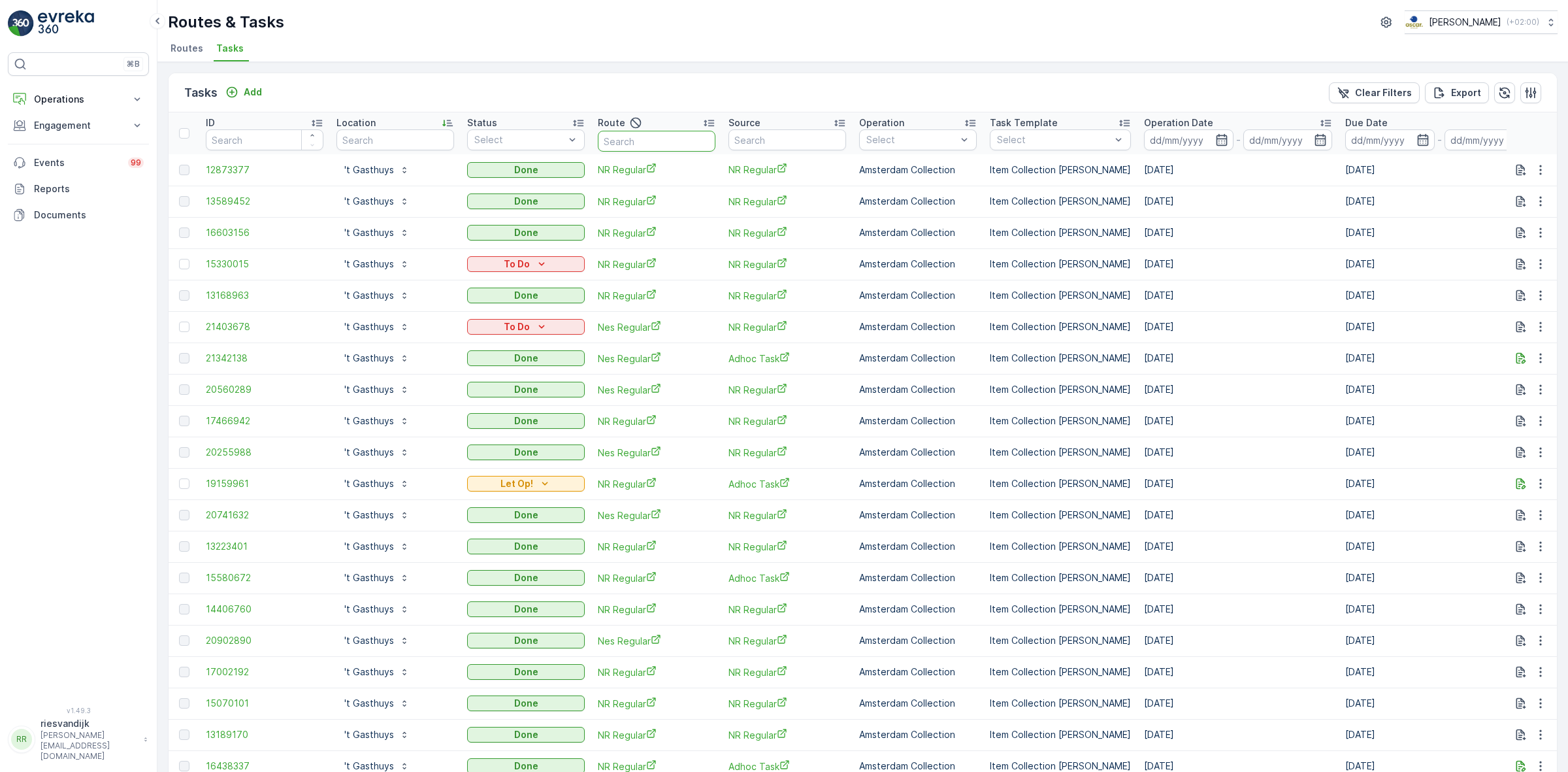
click at [691, 141] on input "text" at bounding box center [656, 141] width 117 height 21
click at [681, 144] on input "text" at bounding box center [656, 141] width 117 height 21
type input "rokin"
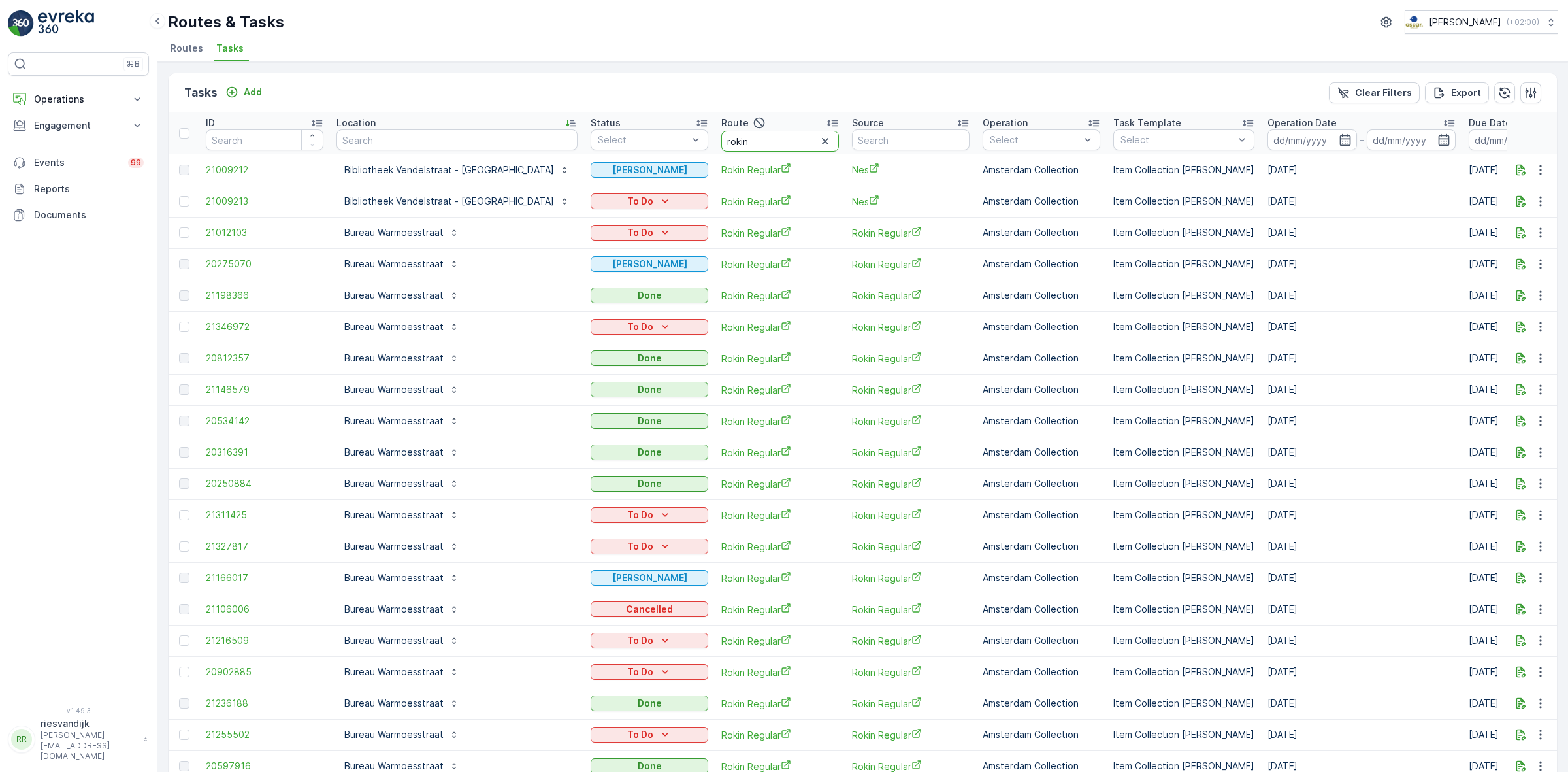
click at [722, 142] on input "rokin" at bounding box center [780, 141] width 117 height 21
click at [722, 141] on input "rokin" at bounding box center [780, 141] width 117 height 21
click at [722, 138] on input "rokin" at bounding box center [780, 141] width 117 height 21
click at [717, 100] on div "Tasks Add Clear Filters Export" at bounding box center [862, 92] width 1389 height 39
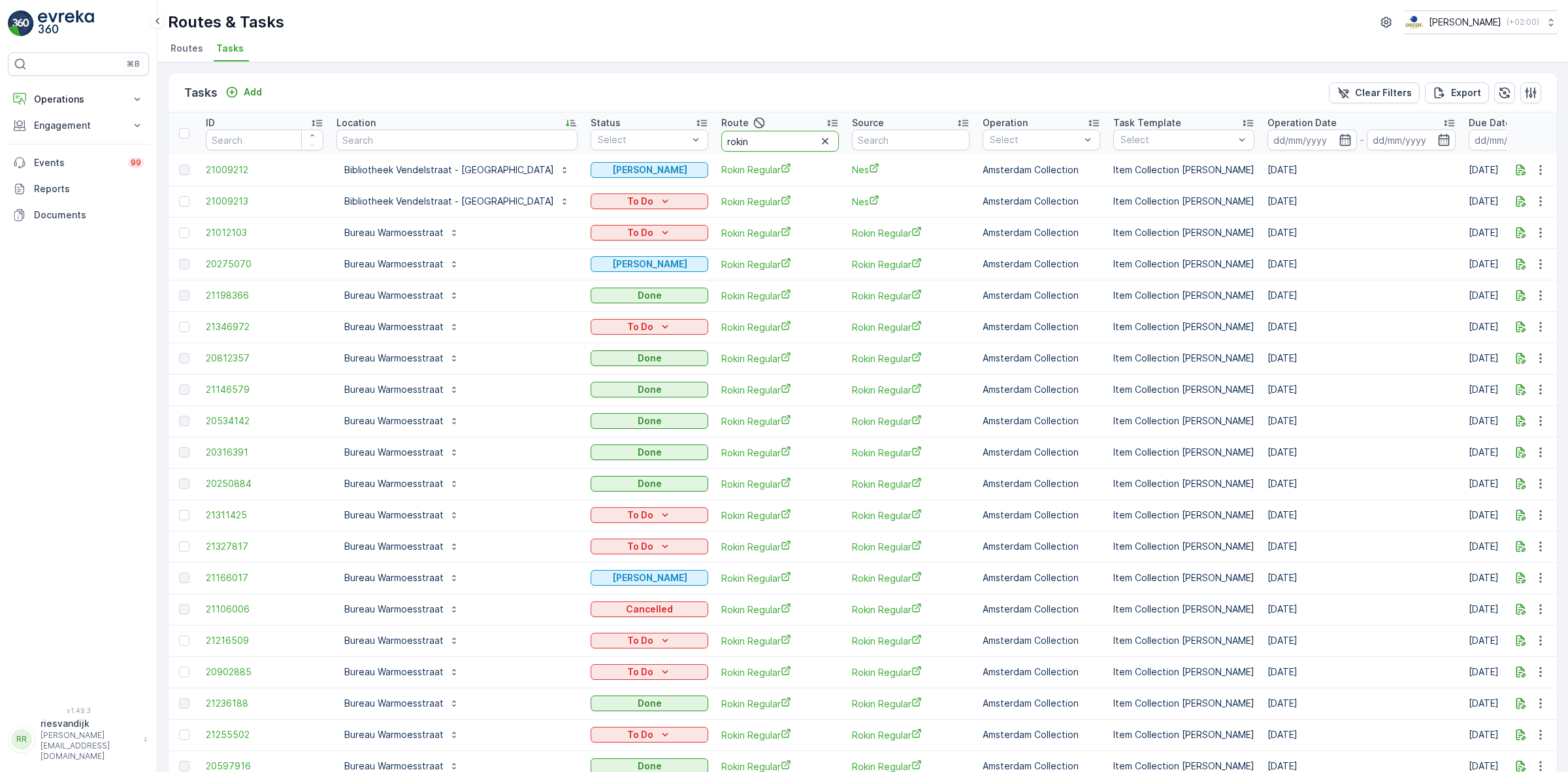
click at [722, 141] on input "rokin" at bounding box center [780, 141] width 117 height 21
click at [722, 137] on input "rokin" at bounding box center [780, 141] width 117 height 21
type input "ijdok"
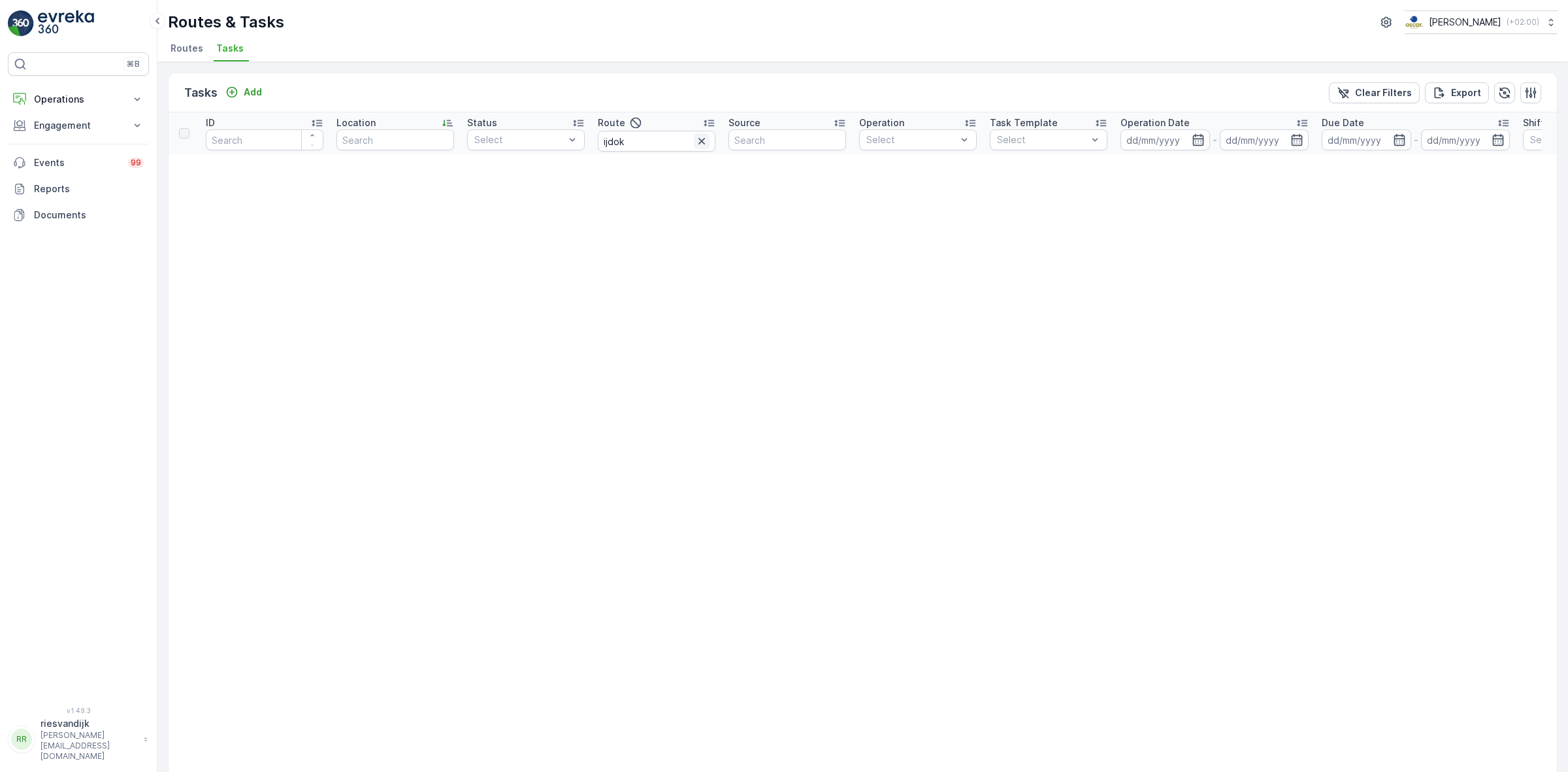
click at [704, 141] on icon "button" at bounding box center [702, 142] width 13 height 13
click at [661, 137] on input "text" at bounding box center [656, 141] width 117 height 21
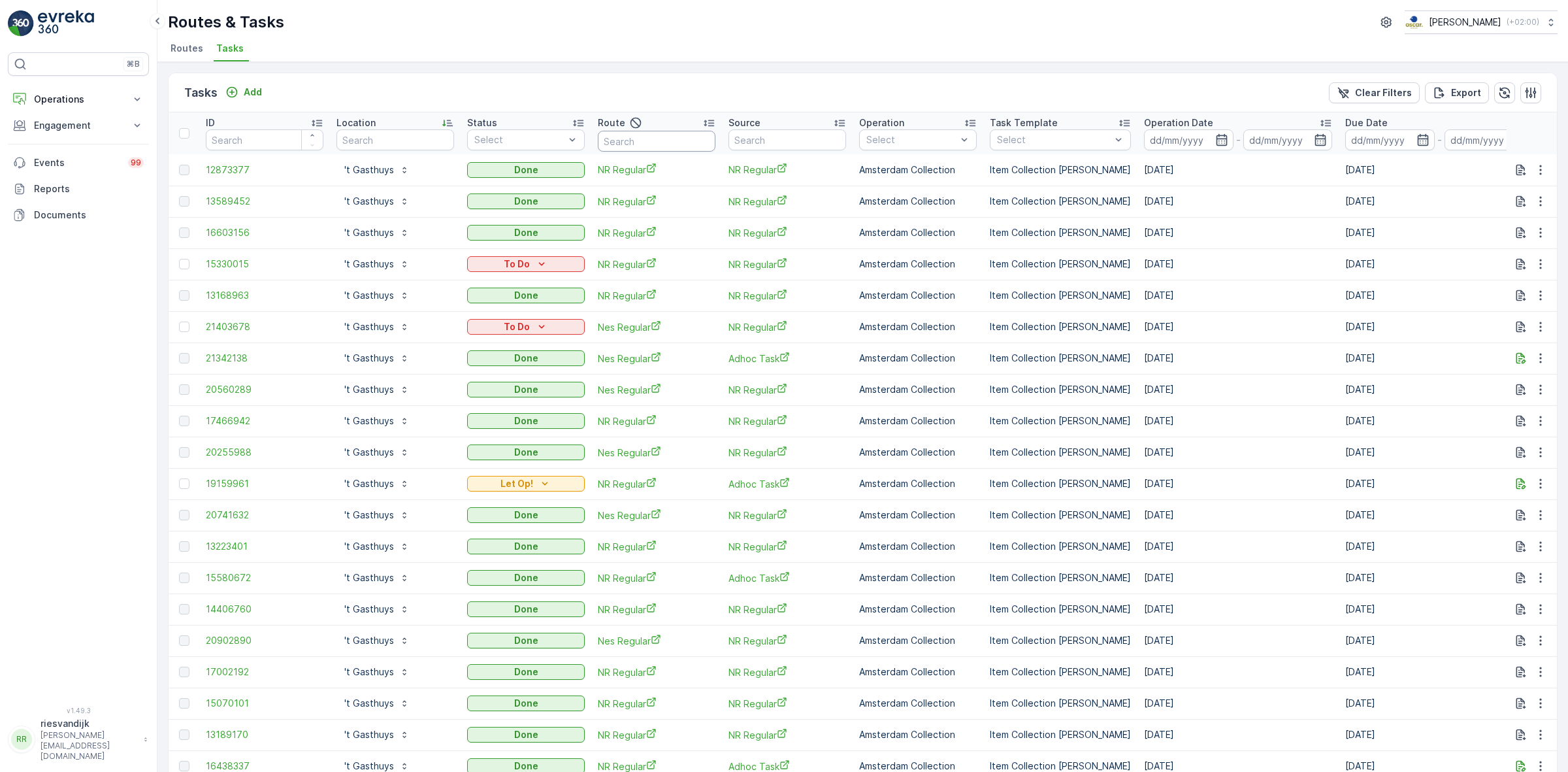
click at [648, 136] on input "text" at bounding box center [656, 141] width 117 height 21
type input "'nes"
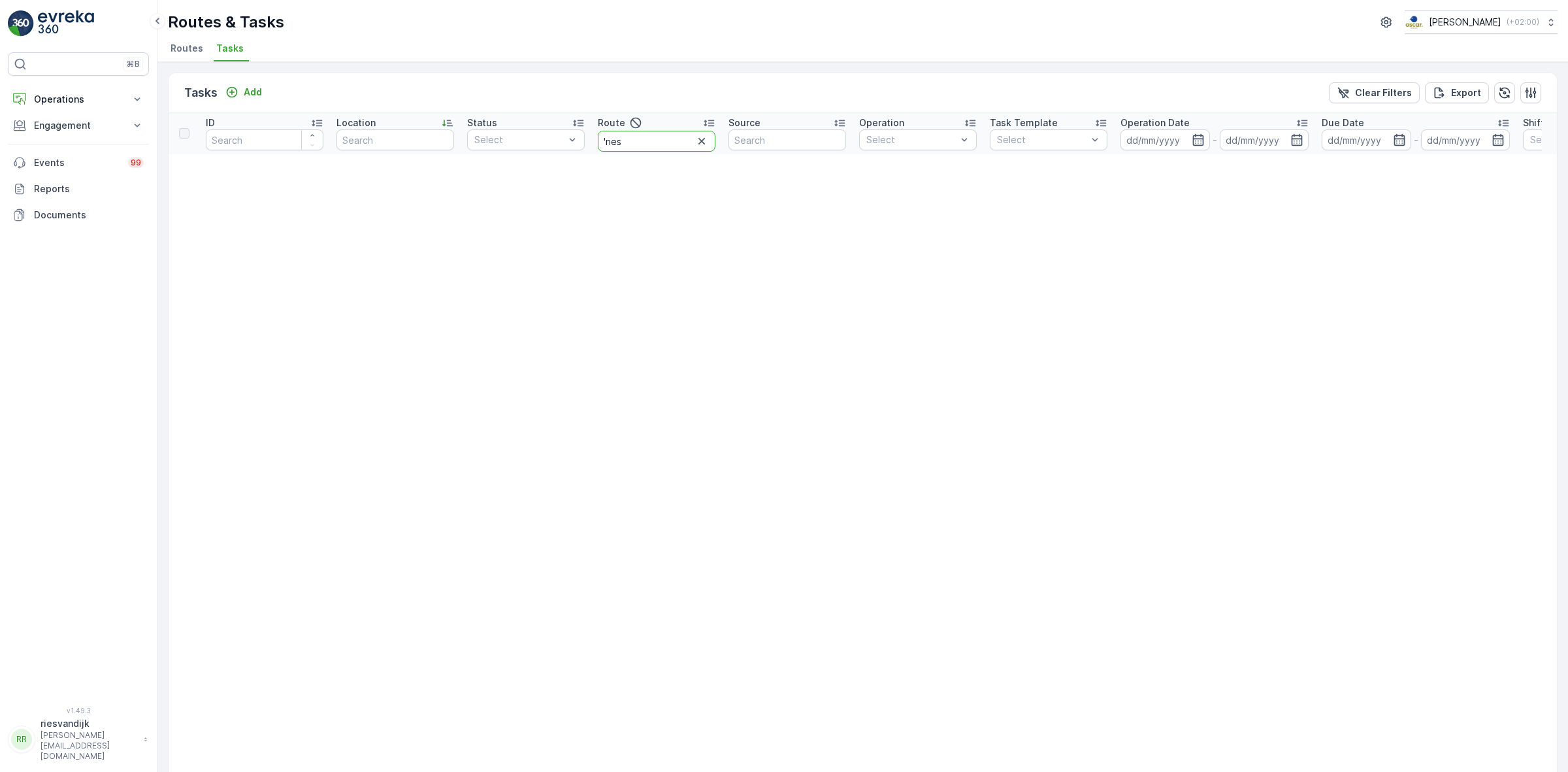
drag, startPoint x: 603, startPoint y: 141, endPoint x: 616, endPoint y: 141, distance: 13.0
click at [605, 141] on input "'nes" at bounding box center [656, 141] width 117 height 21
type input "nes"
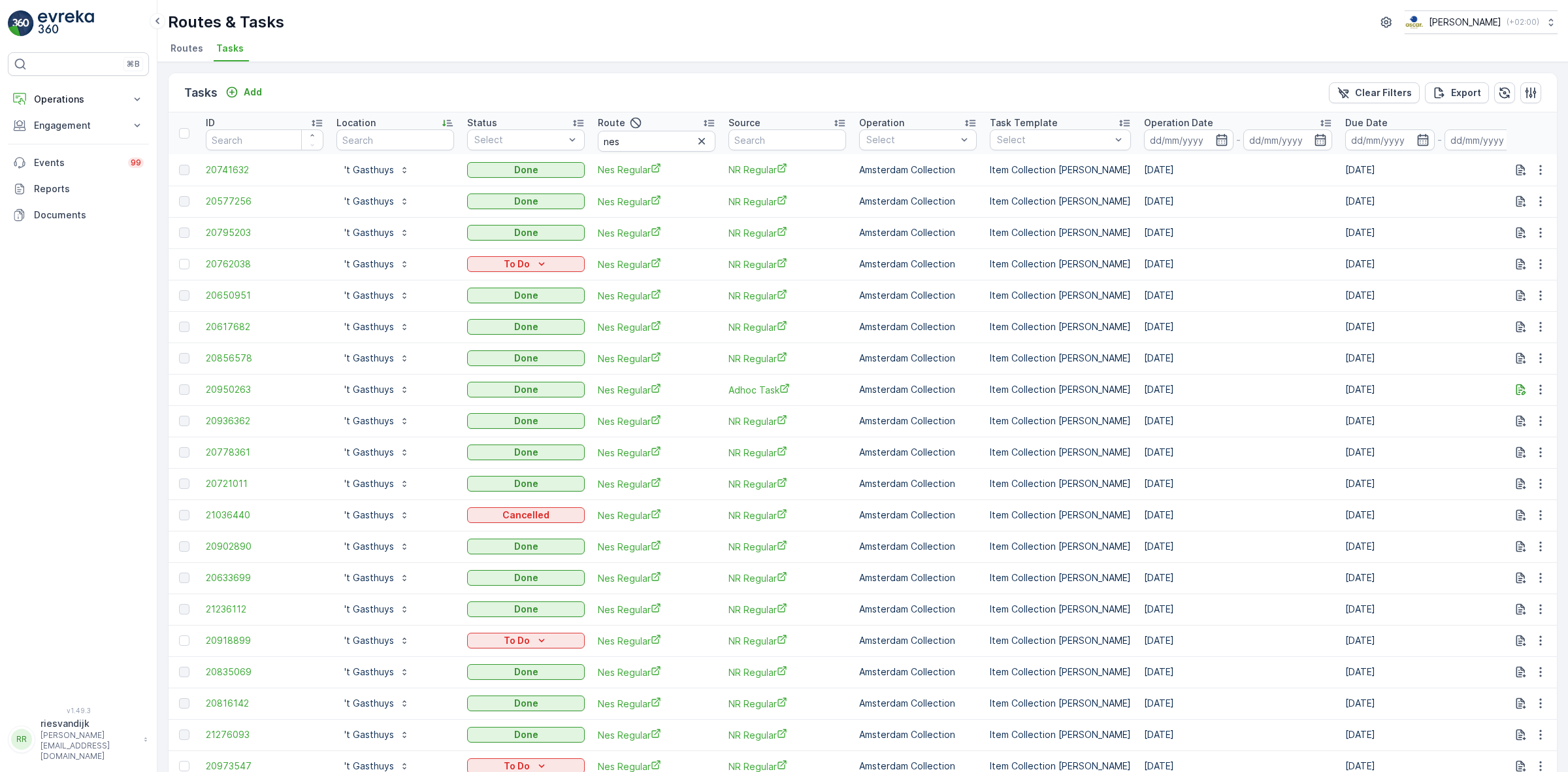
drag, startPoint x: 706, startPoint y: 139, endPoint x: 704, endPoint y: 334, distance: 195.0
click at [782, 141] on input at bounding box center [1188, 139] width 90 height 21
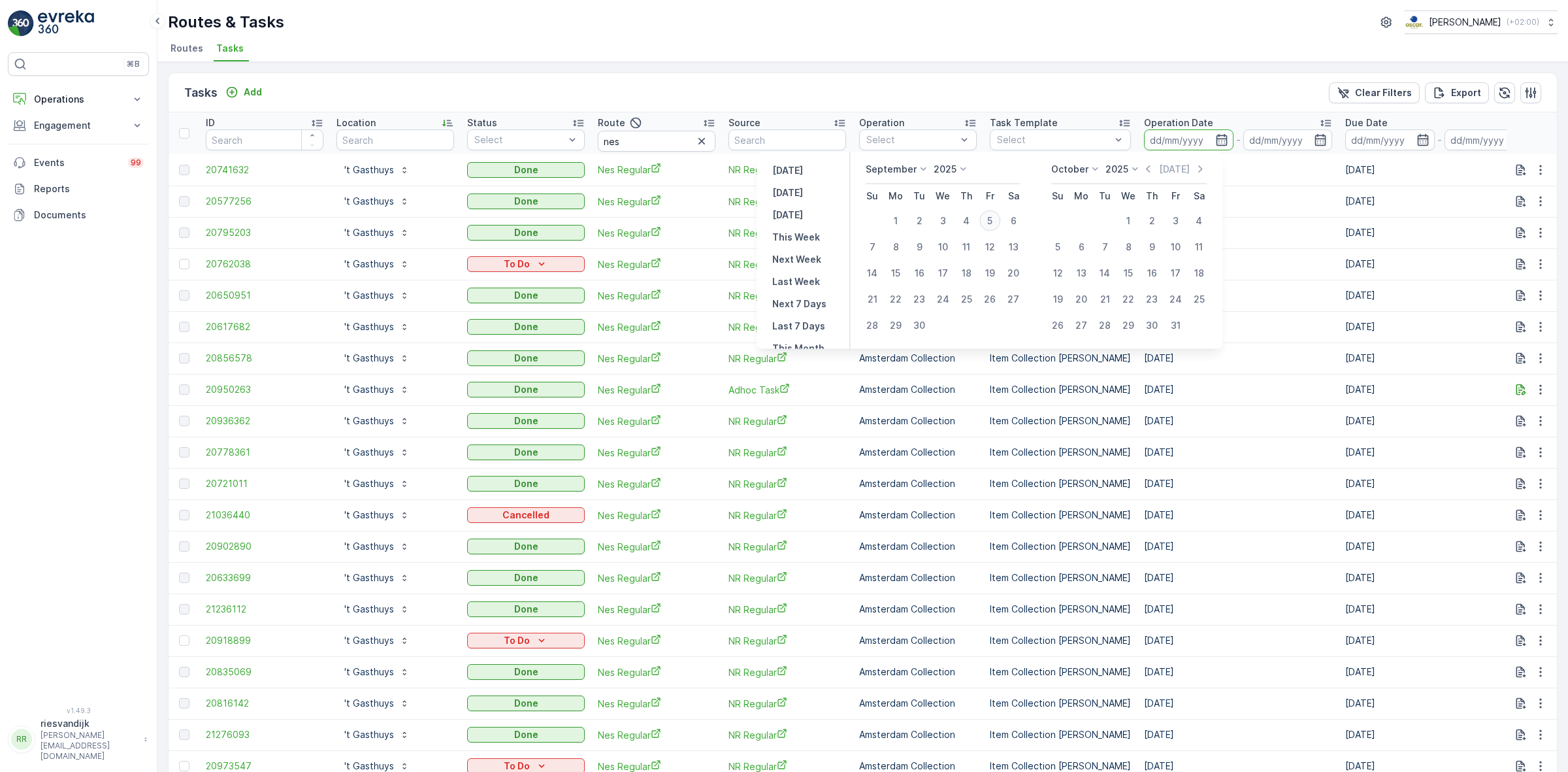
click at [782, 220] on div "5" at bounding box center [990, 220] width 21 height 21
type input "[DATE]"
click at [782, 220] on div "5" at bounding box center [990, 220] width 21 height 21
type input "[DATE]"
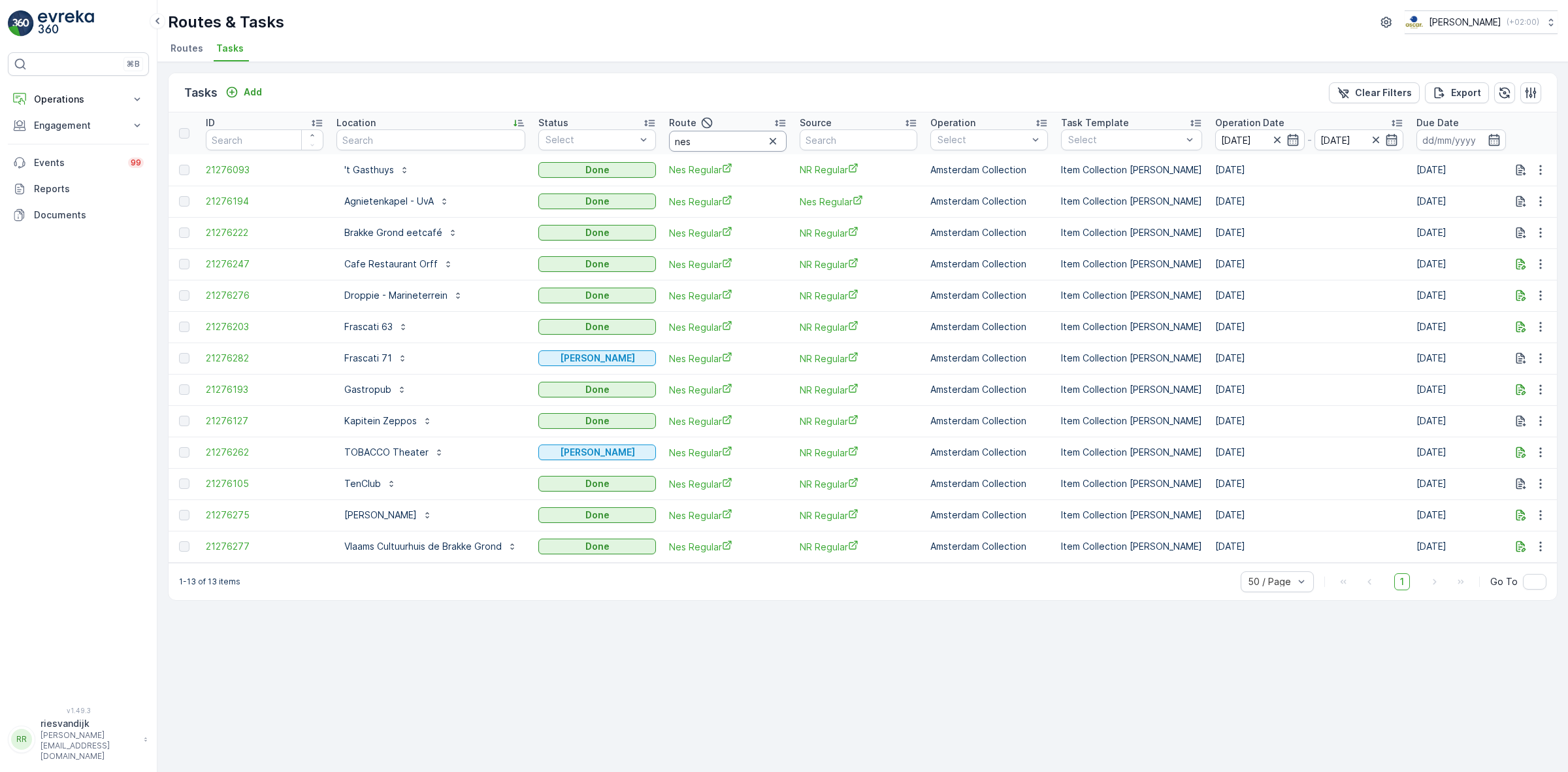
click at [731, 142] on input "nes" at bounding box center [727, 141] width 117 height 21
type input "rokin"
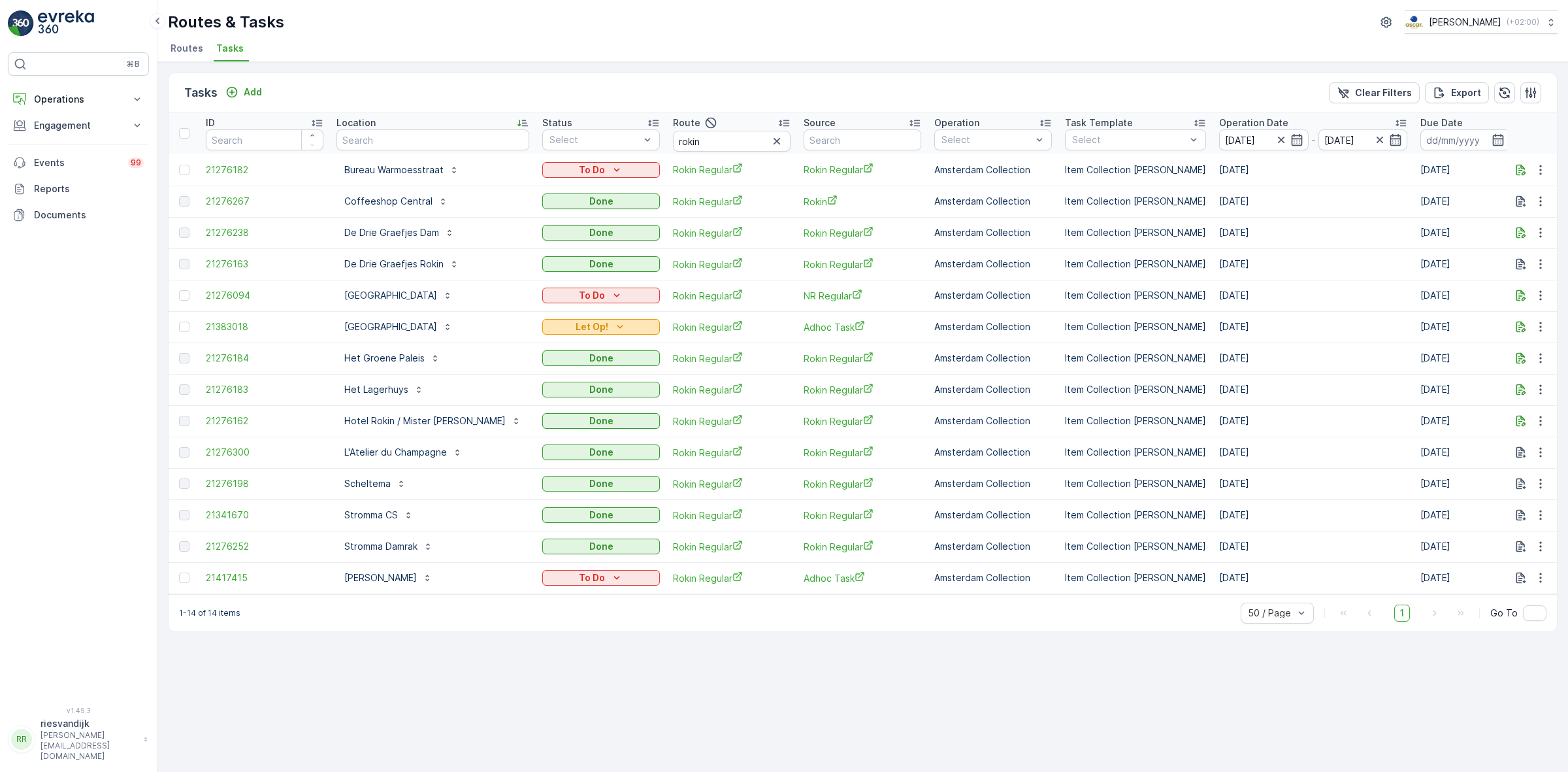
click at [573, 320] on div "Let Op!" at bounding box center [601, 327] width 107 height 13
click at [782, 325] on icon "button" at bounding box center [1522, 327] width 10 height 11
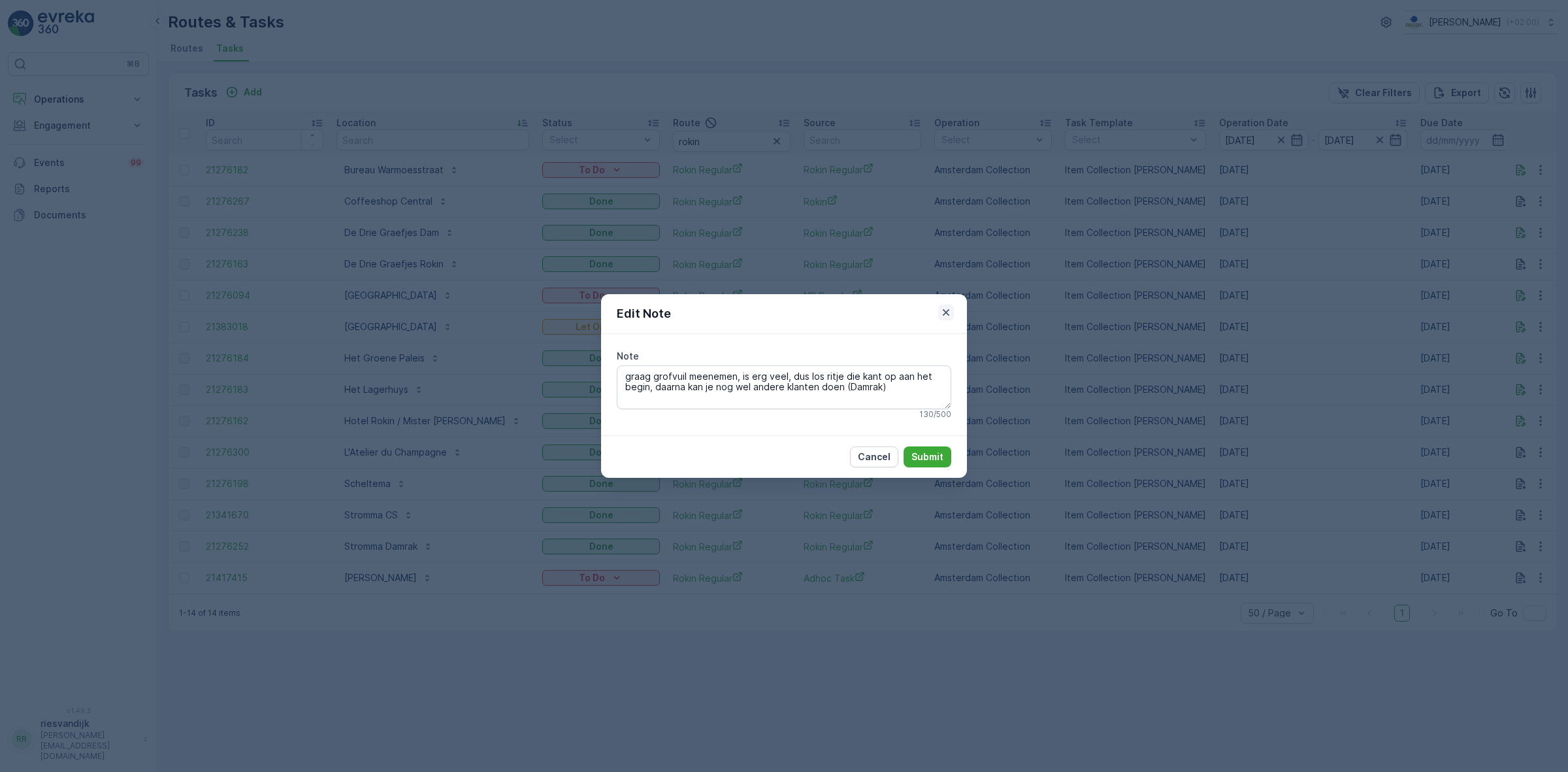
click at [782, 313] on icon "button" at bounding box center [946, 313] width 13 height 13
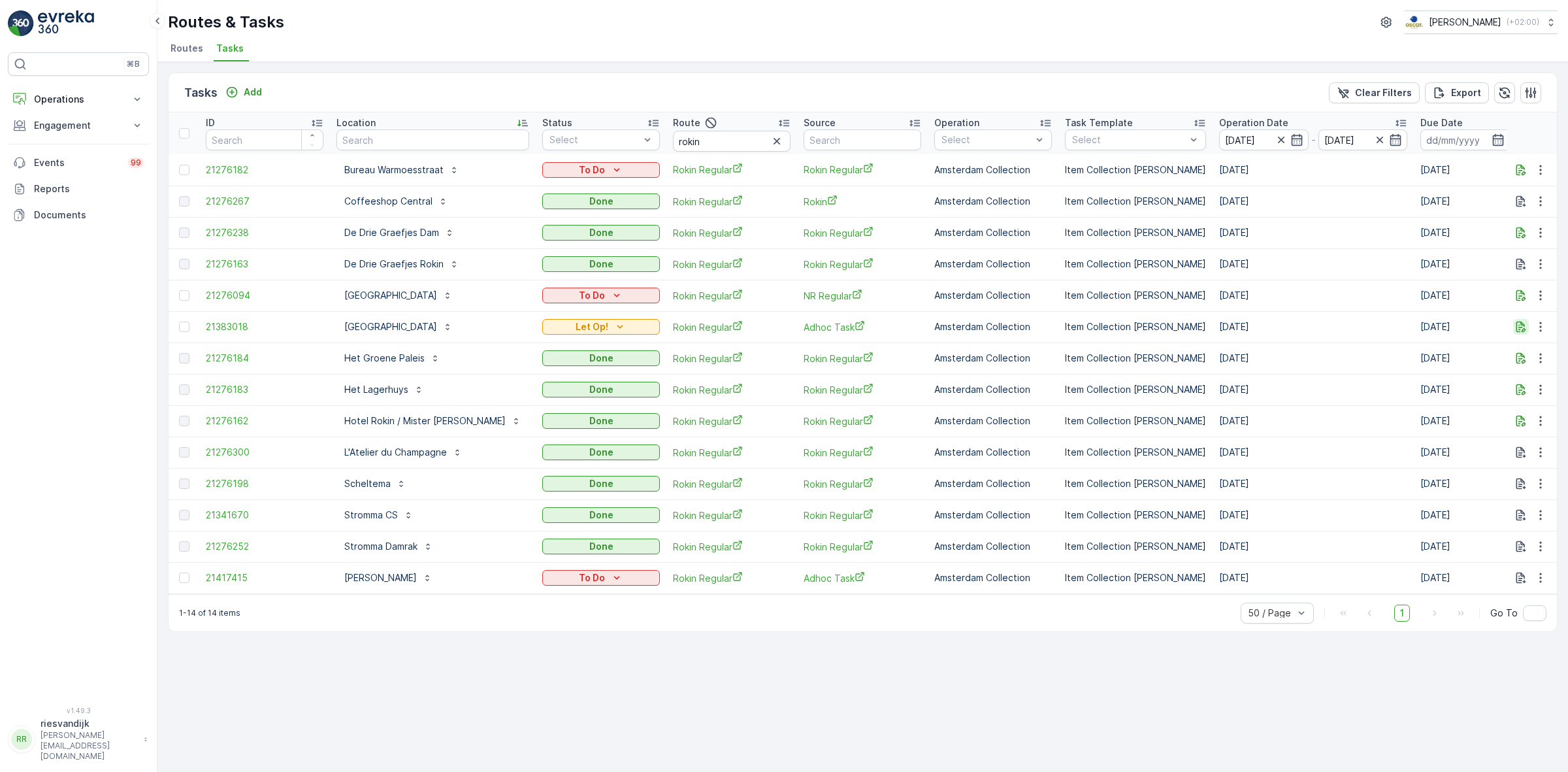
click at [782, 322] on icon "button" at bounding box center [1522, 327] width 10 height 11
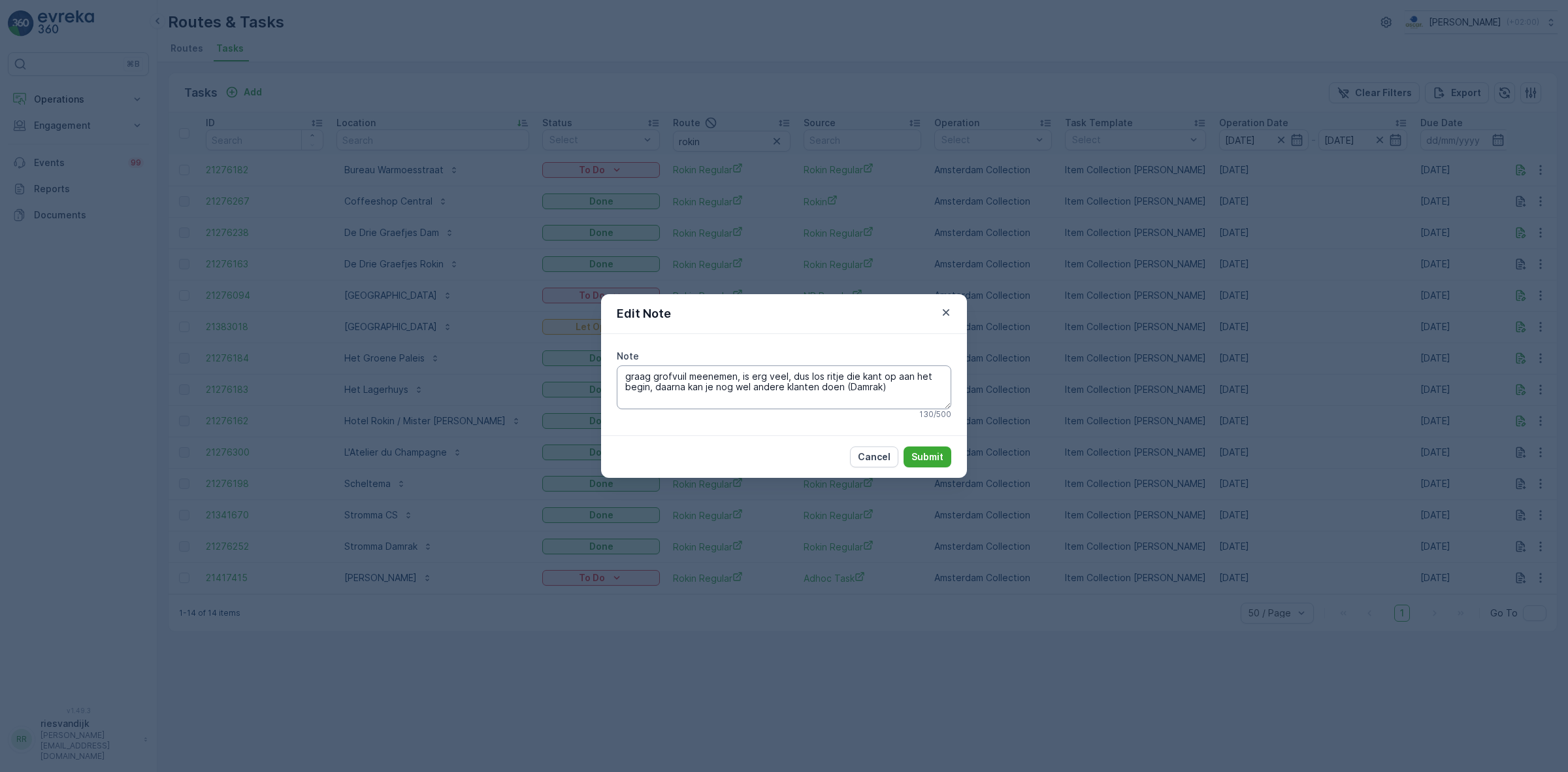
click at [782, 390] on textarea "graag grofvuil meenemen, is erg veel, dus los ritje die kant op aan het begin, …" at bounding box center [784, 386] width 334 height 43
click at [782, 311] on icon "button" at bounding box center [946, 313] width 13 height 13
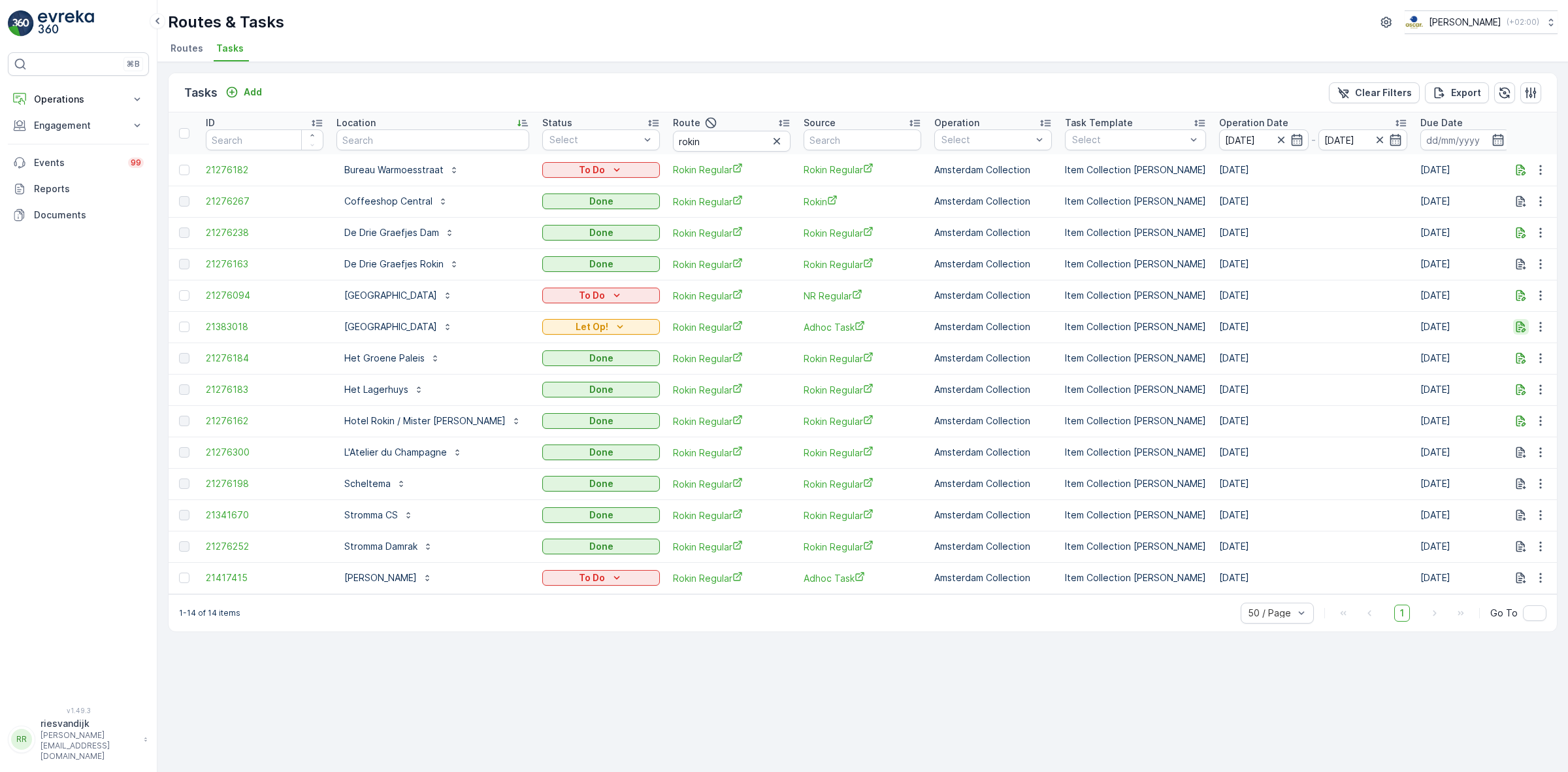
click at [782, 324] on icon "button" at bounding box center [1521, 327] width 13 height 13
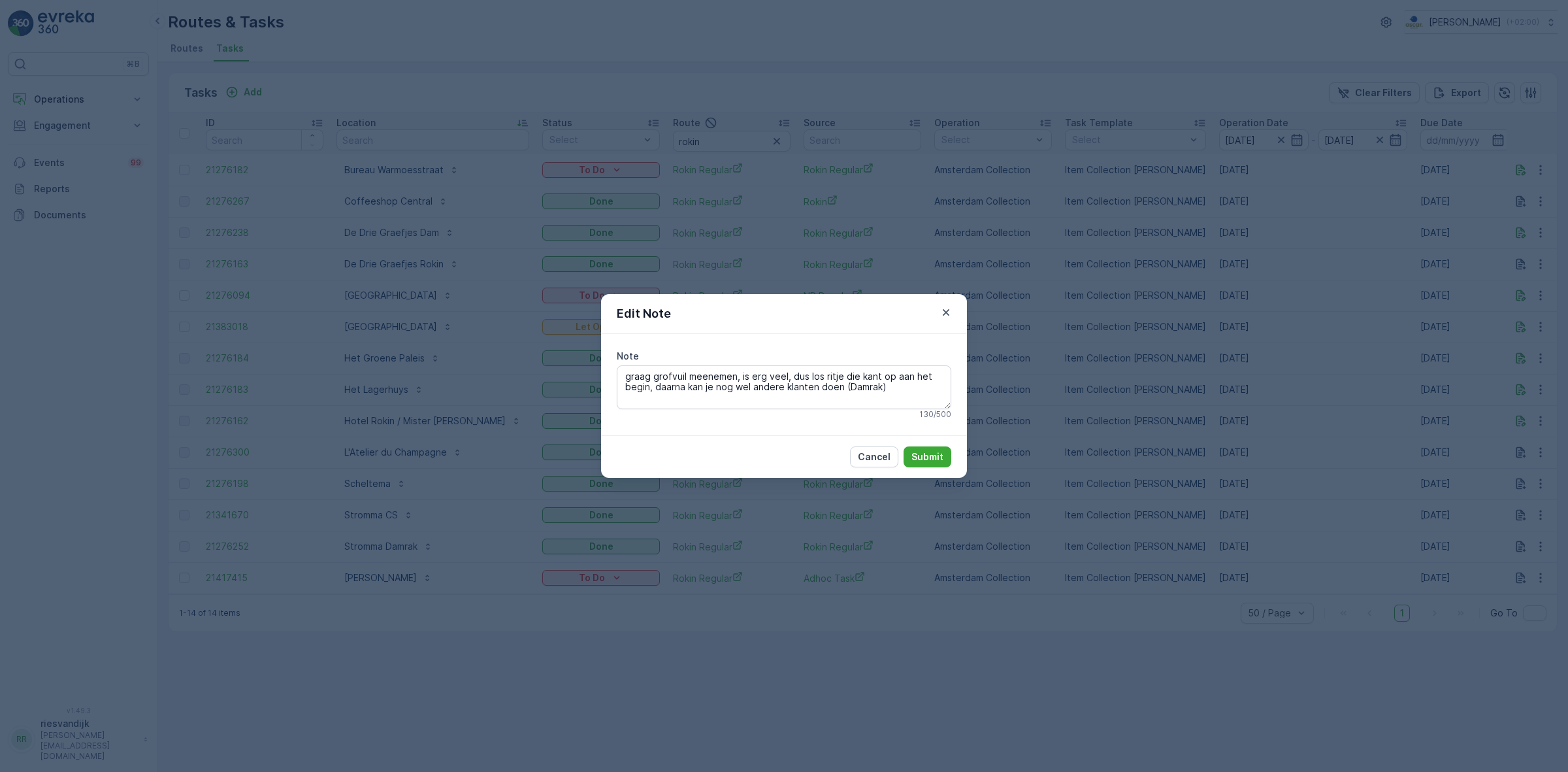
click at [782, 308] on div "Edit Note Note graag grofvuil meenemen, is erg veel, dus los ritje die kant op …" at bounding box center [784, 386] width 1568 height 772
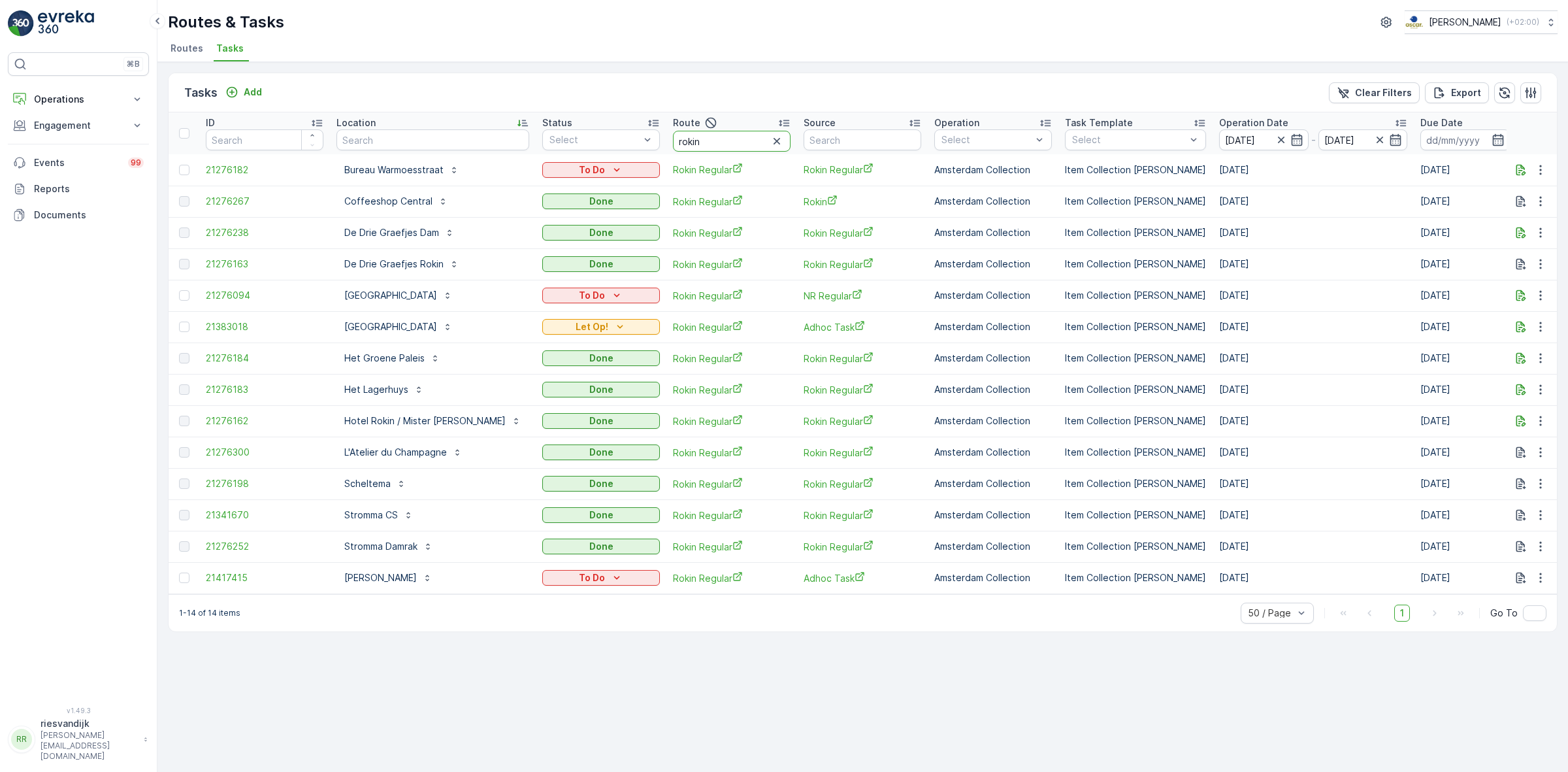
click at [673, 132] on input "rokin" at bounding box center [732, 141] width 117 height 21
click at [690, 132] on input "rokin" at bounding box center [732, 141] width 117 height 21
type input "seenon"
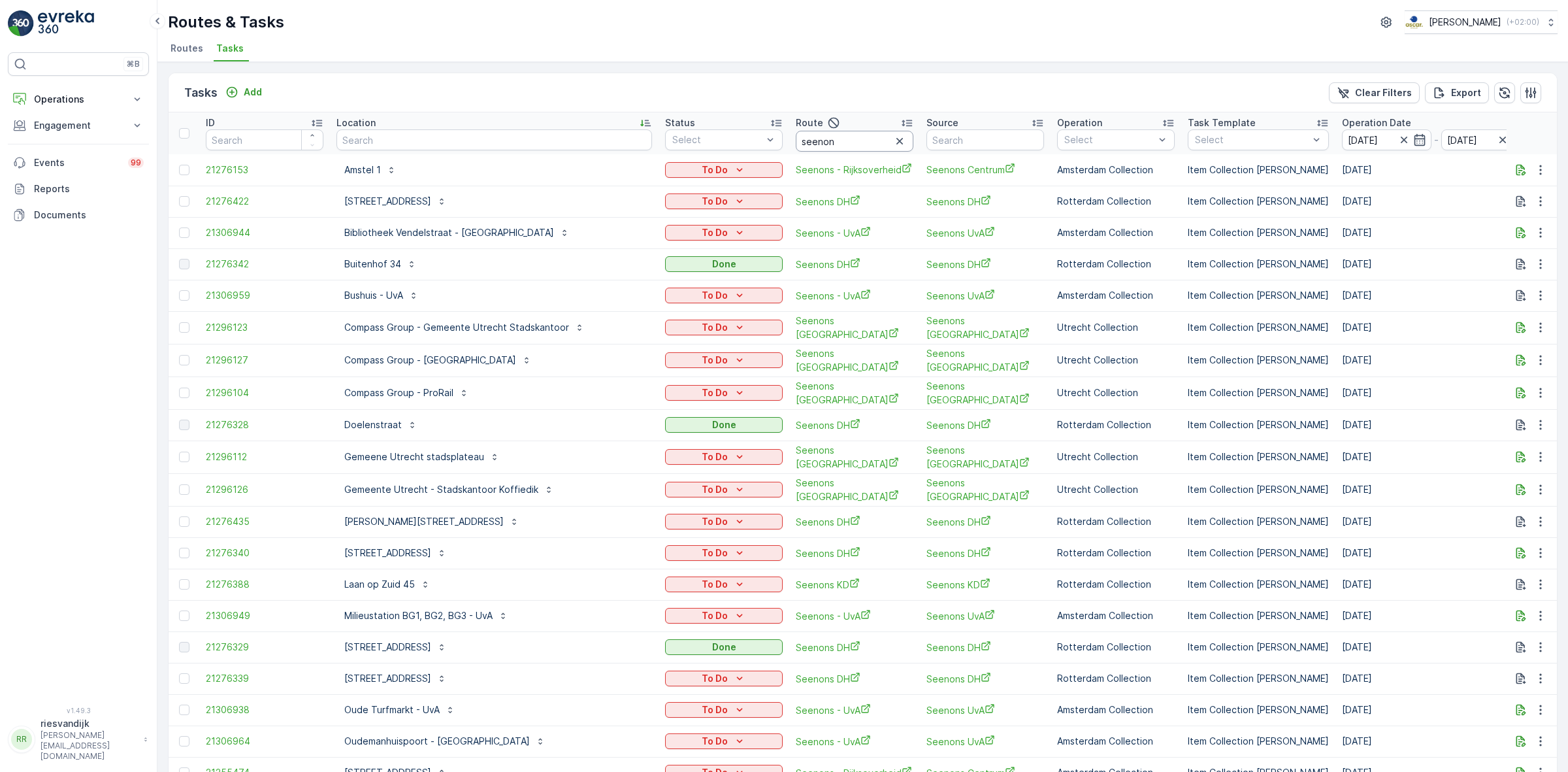
click at [782, 135] on input "seenon" at bounding box center [855, 141] width 117 height 21
type input "seenons rijks"
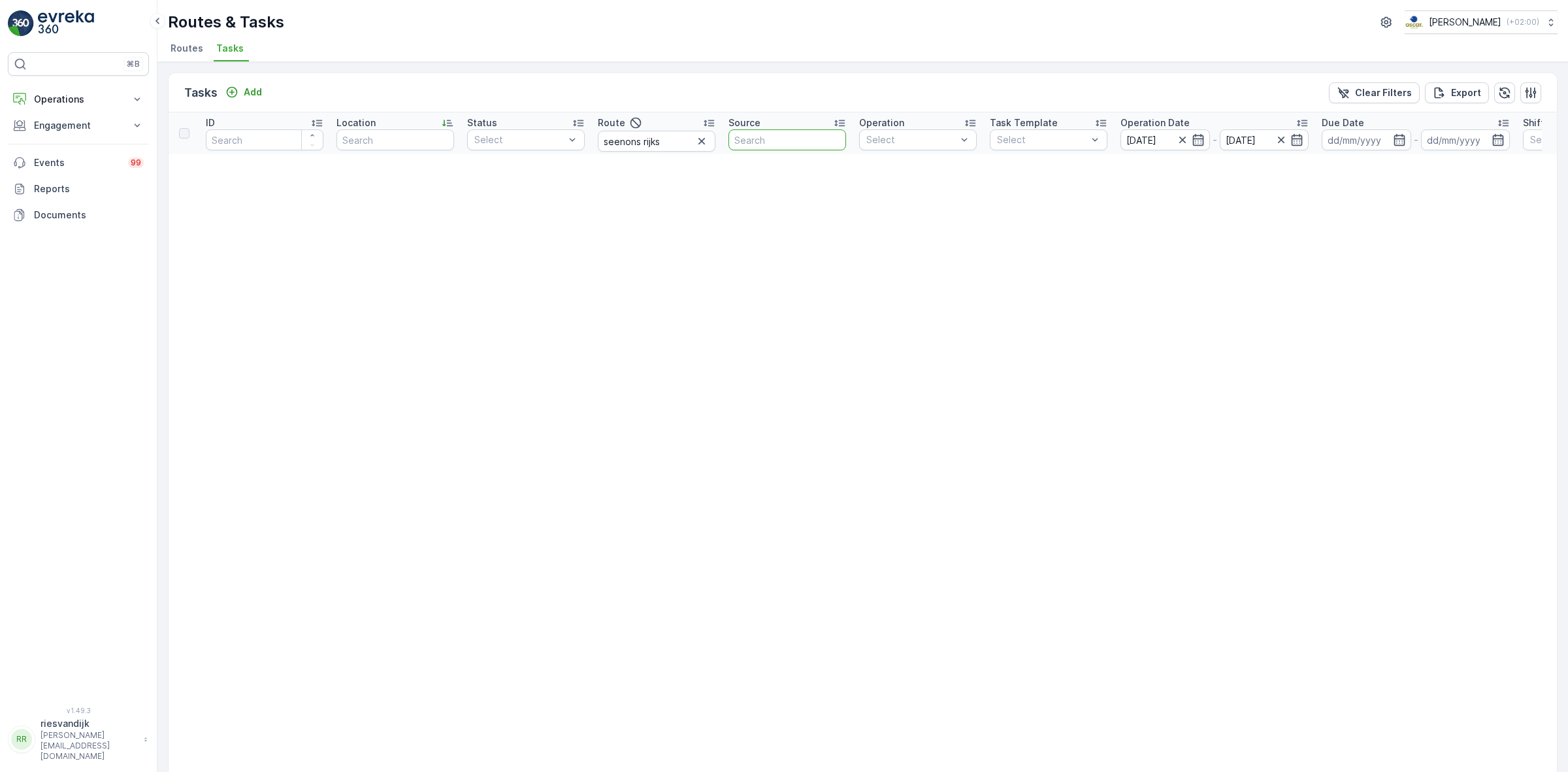
click at [782, 141] on input "text" at bounding box center [787, 139] width 117 height 21
click at [660, 147] on input "seenons rijks" at bounding box center [656, 141] width 117 height 21
type input "seenons"
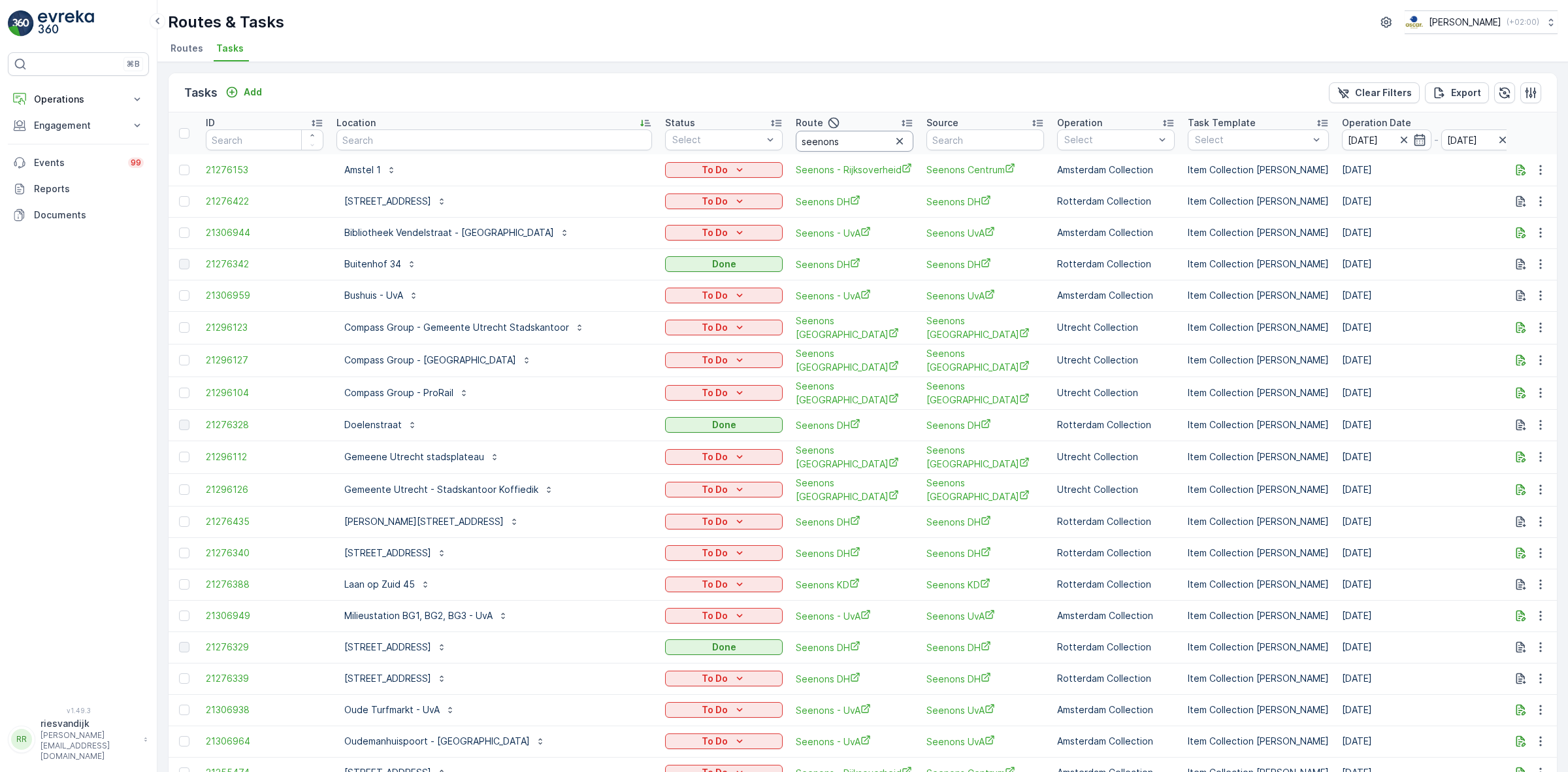
click at [782, 141] on input "seenons" at bounding box center [855, 141] width 117 height 21
type input "seenons -"
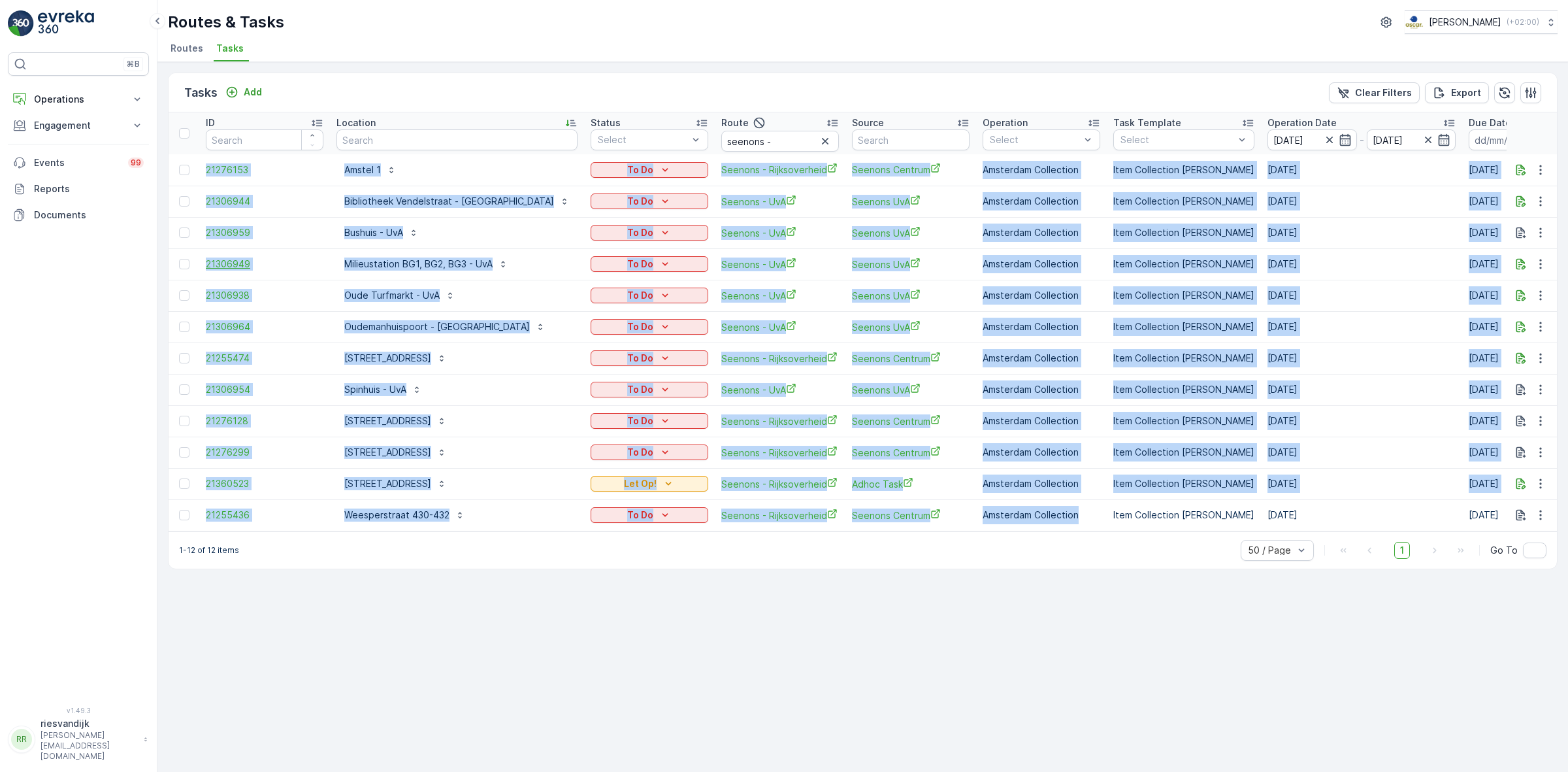
drag, startPoint x: 1022, startPoint y: 517, endPoint x: 211, endPoint y: 262, distance: 850.1
click at [171, 188] on tbody "21276153 Amstel 1 To Do Seenons - Rijksoverheid Seenons Centrum Amsterdam Colle…" at bounding box center [1238, 342] width 2140 height 376
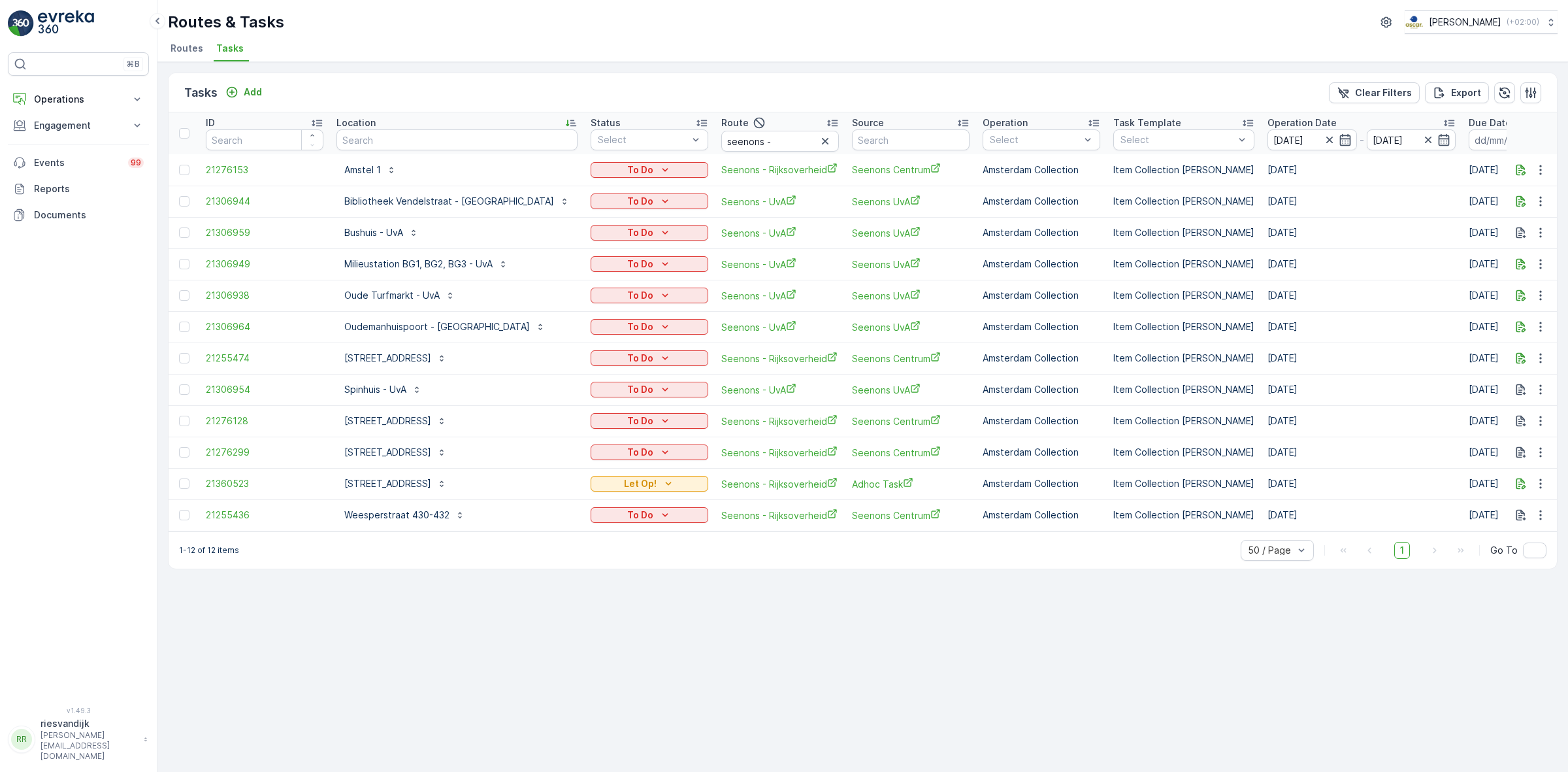
click at [371, 599] on div "Tasks Add Clear Filters Export ID Location Status Select Route seenons - Source…" at bounding box center [862, 417] width 1410 height 710
click at [662, 488] on icon "Let Op!" at bounding box center [669, 484] width 13 height 13
click at [782, 484] on button "button" at bounding box center [1521, 484] width 16 height 16
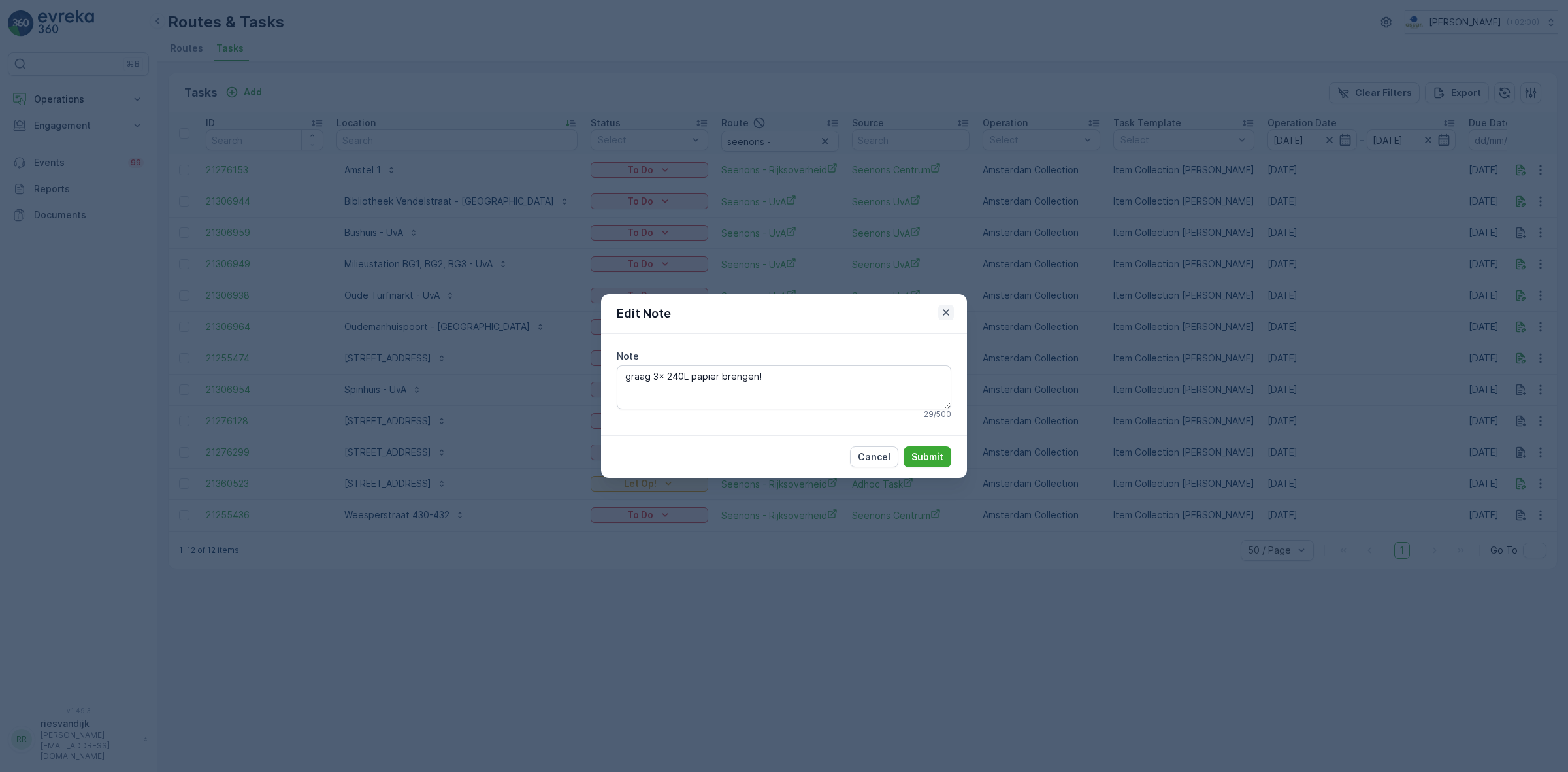
click at [782, 310] on icon "button" at bounding box center [946, 313] width 13 height 13
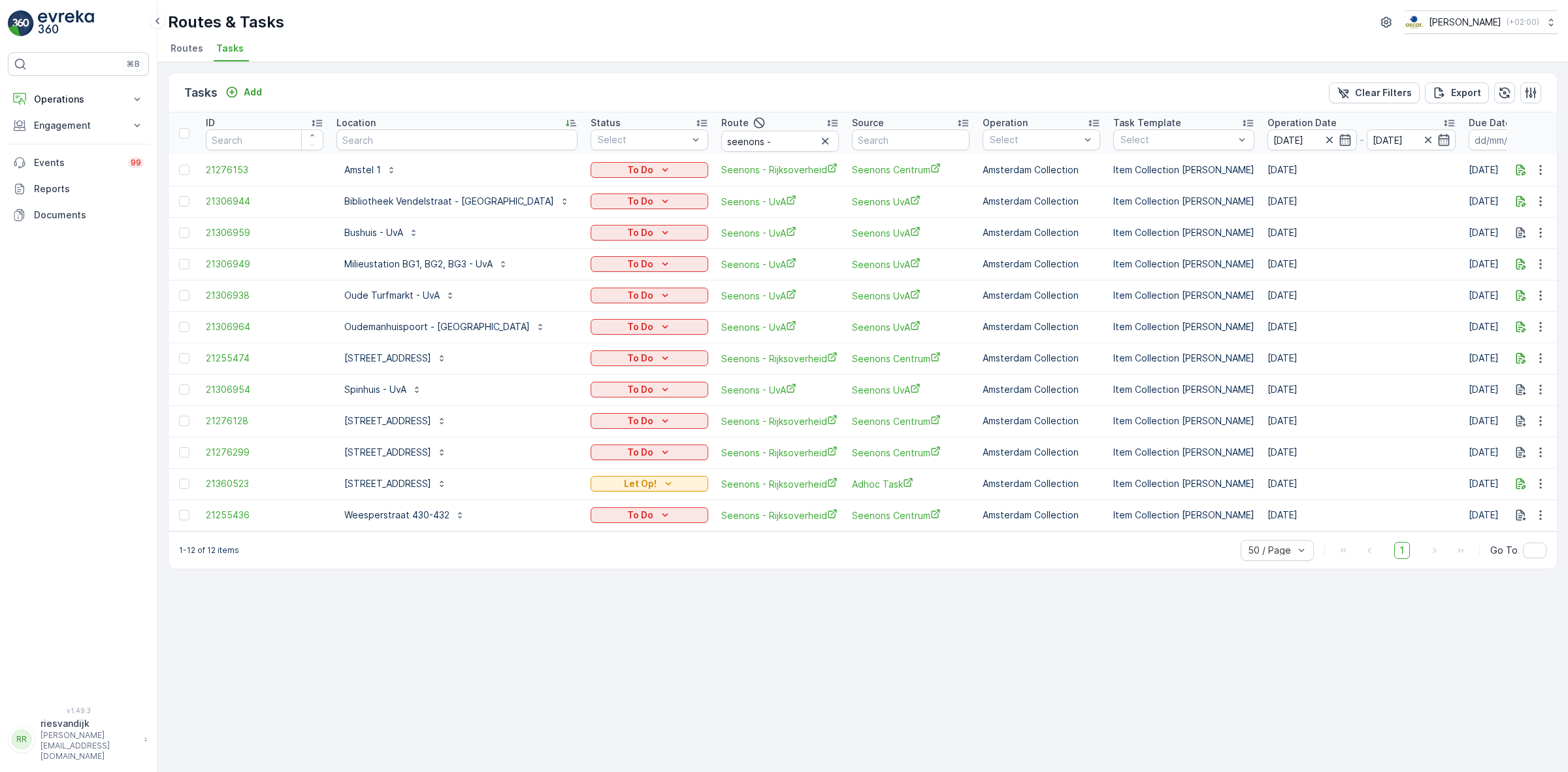
drag, startPoint x: 181, startPoint y: 484, endPoint x: 181, endPoint y: 474, distance: 10.0
click at [181, 484] on div at bounding box center [184, 484] width 10 height 10
click at [179, 479] on input "checkbox" at bounding box center [179, 479] width 0 height 0
click at [183, 449] on div at bounding box center [184, 452] width 10 height 10
click at [179, 447] on input "checkbox" at bounding box center [179, 447] width 0 height 0
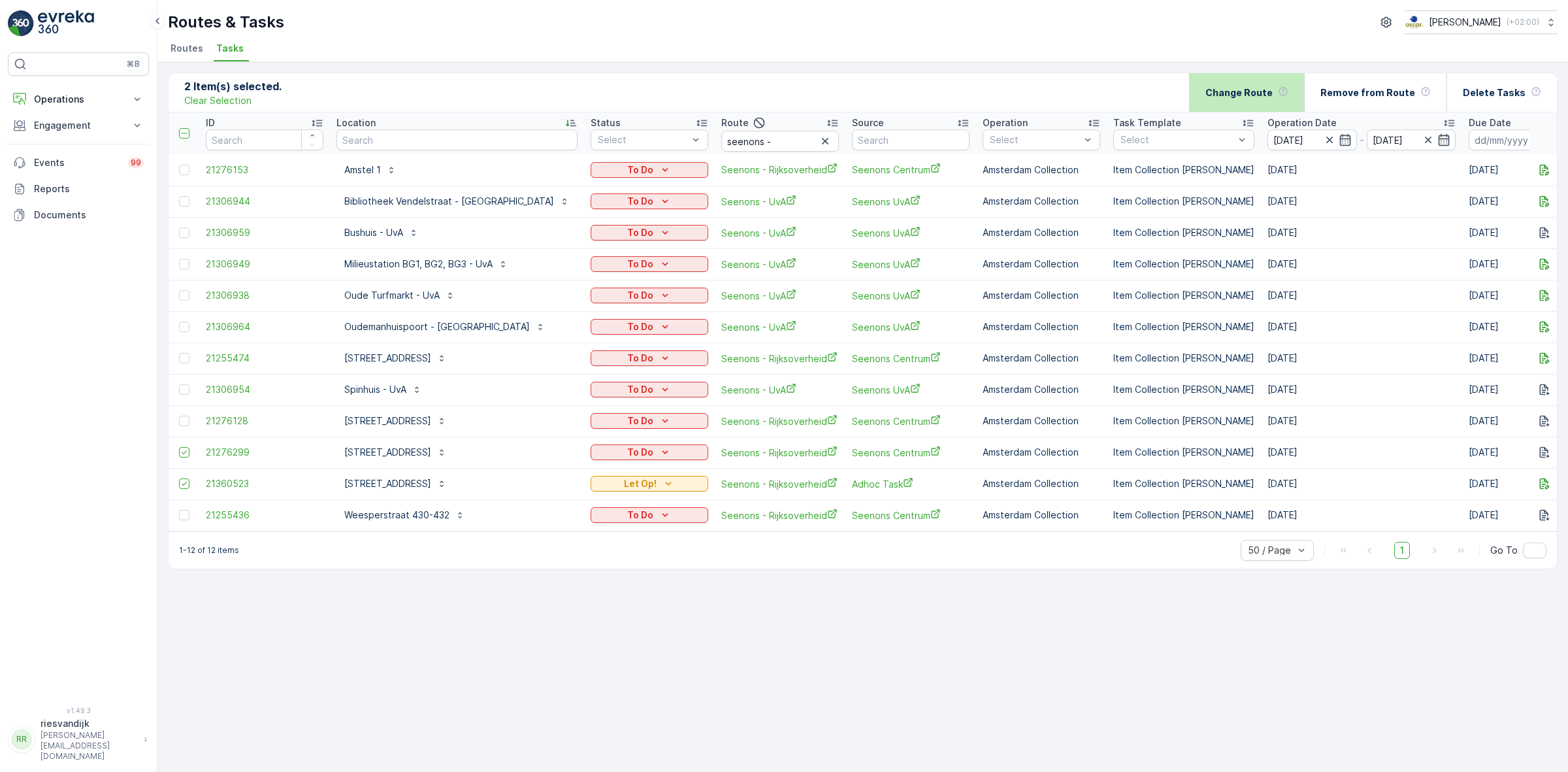
click at [782, 96] on p "Change Route" at bounding box center [1239, 93] width 67 height 13
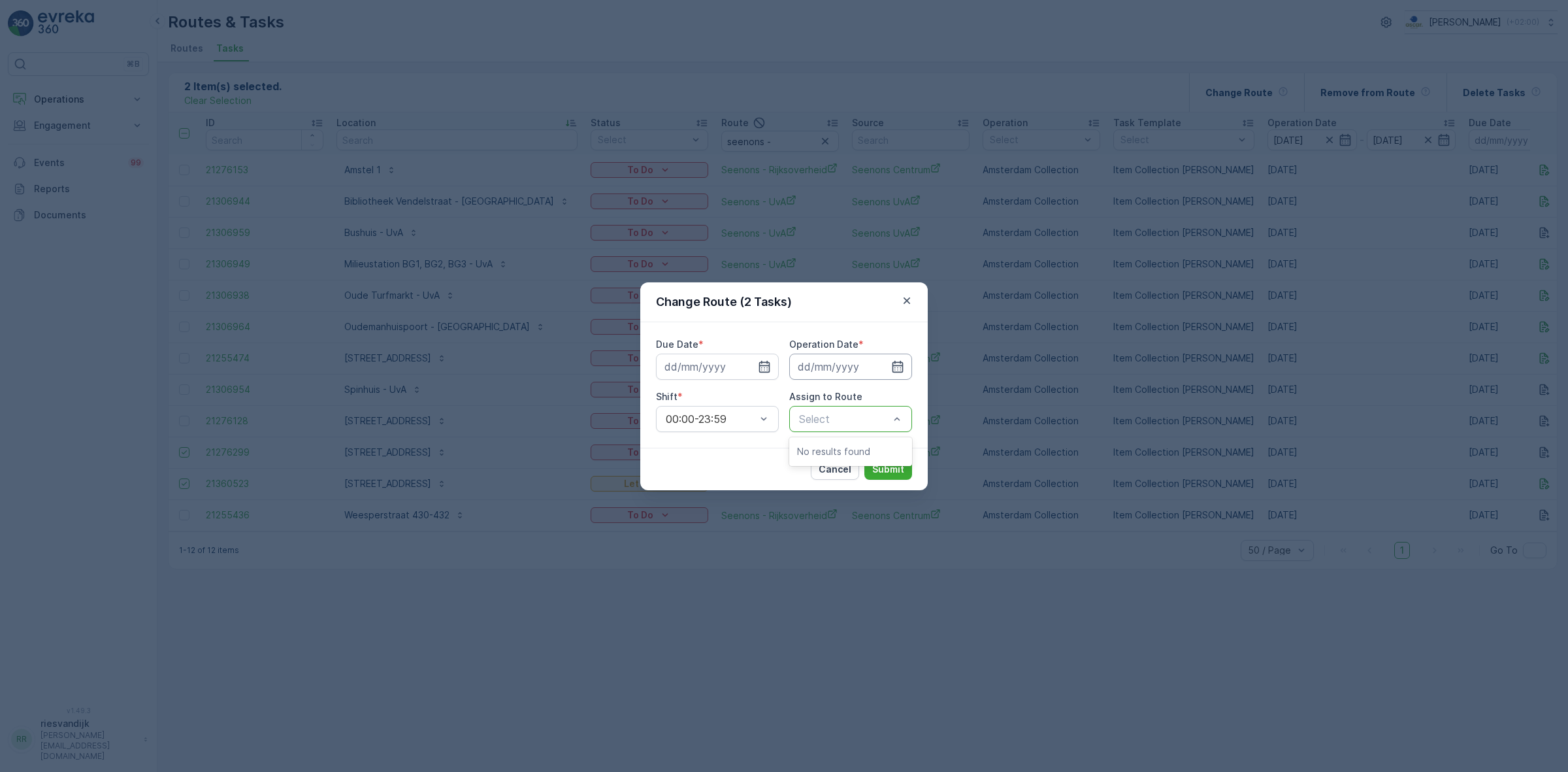
click at [782, 363] on input at bounding box center [851, 366] width 123 height 26
click at [711, 368] on input at bounding box center [717, 366] width 123 height 26
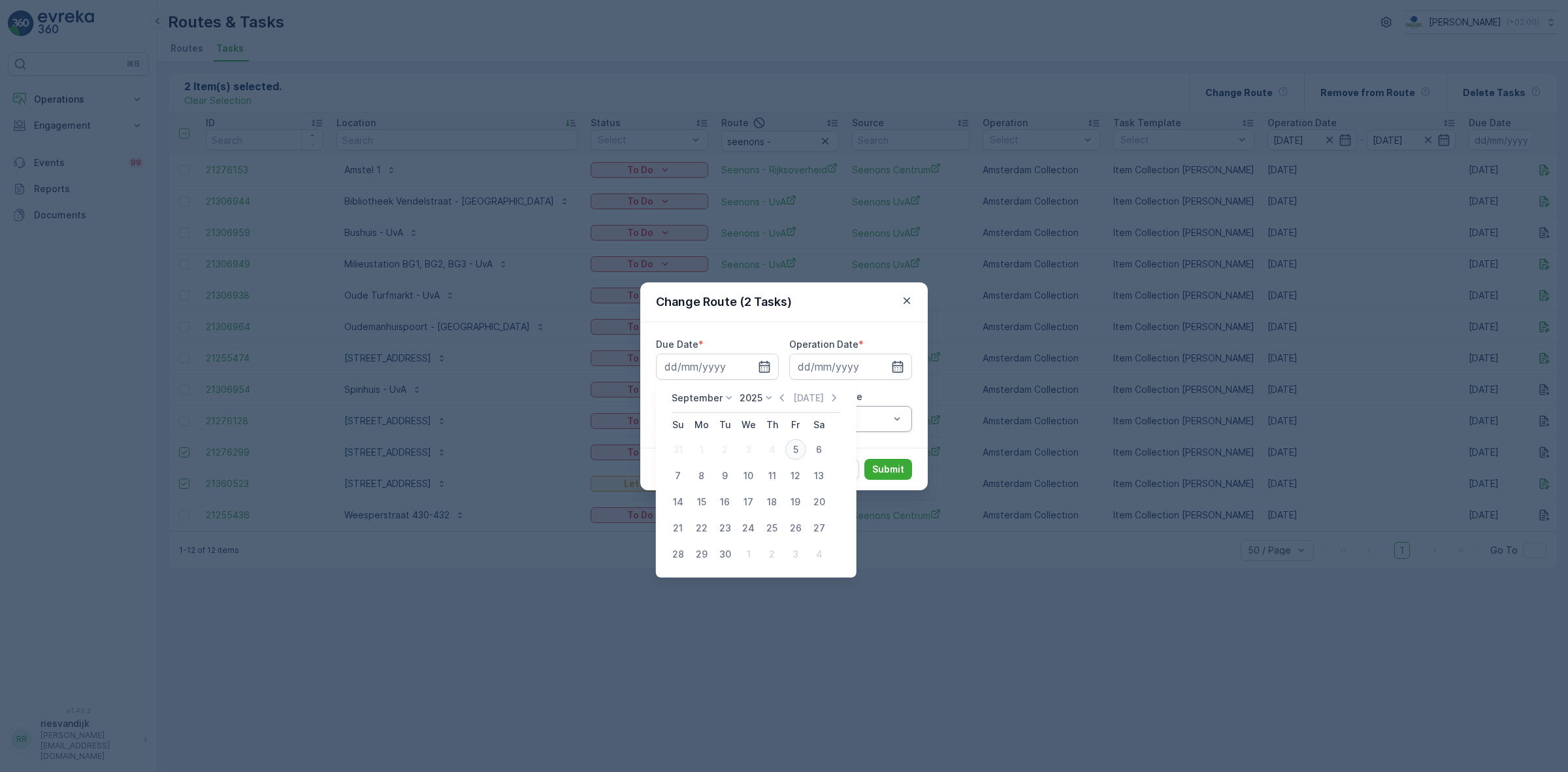
click at [782, 451] on div "5" at bounding box center [795, 449] width 21 height 21
type input "[DATE]"
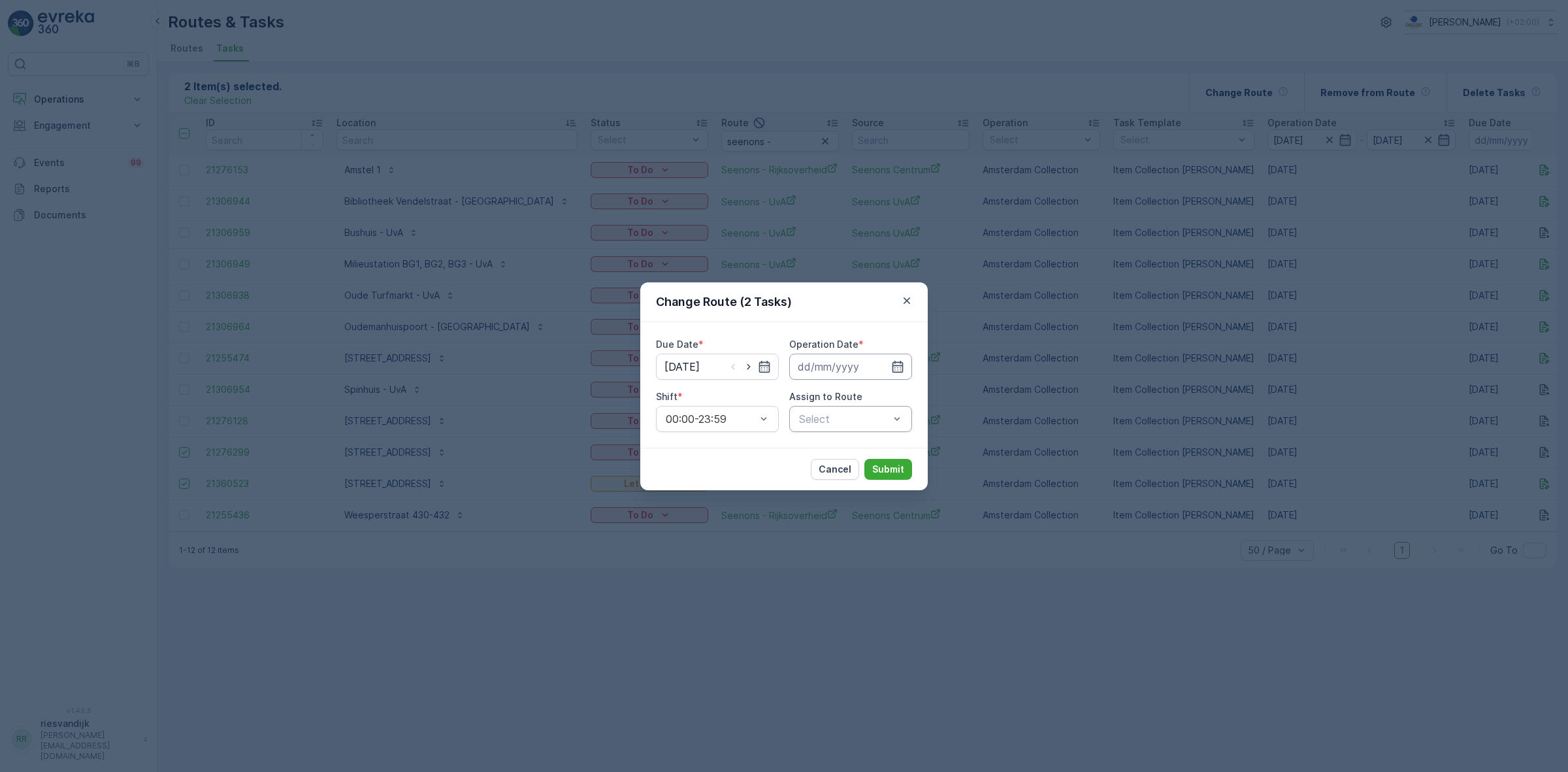
click at [782, 379] on input at bounding box center [851, 366] width 123 height 26
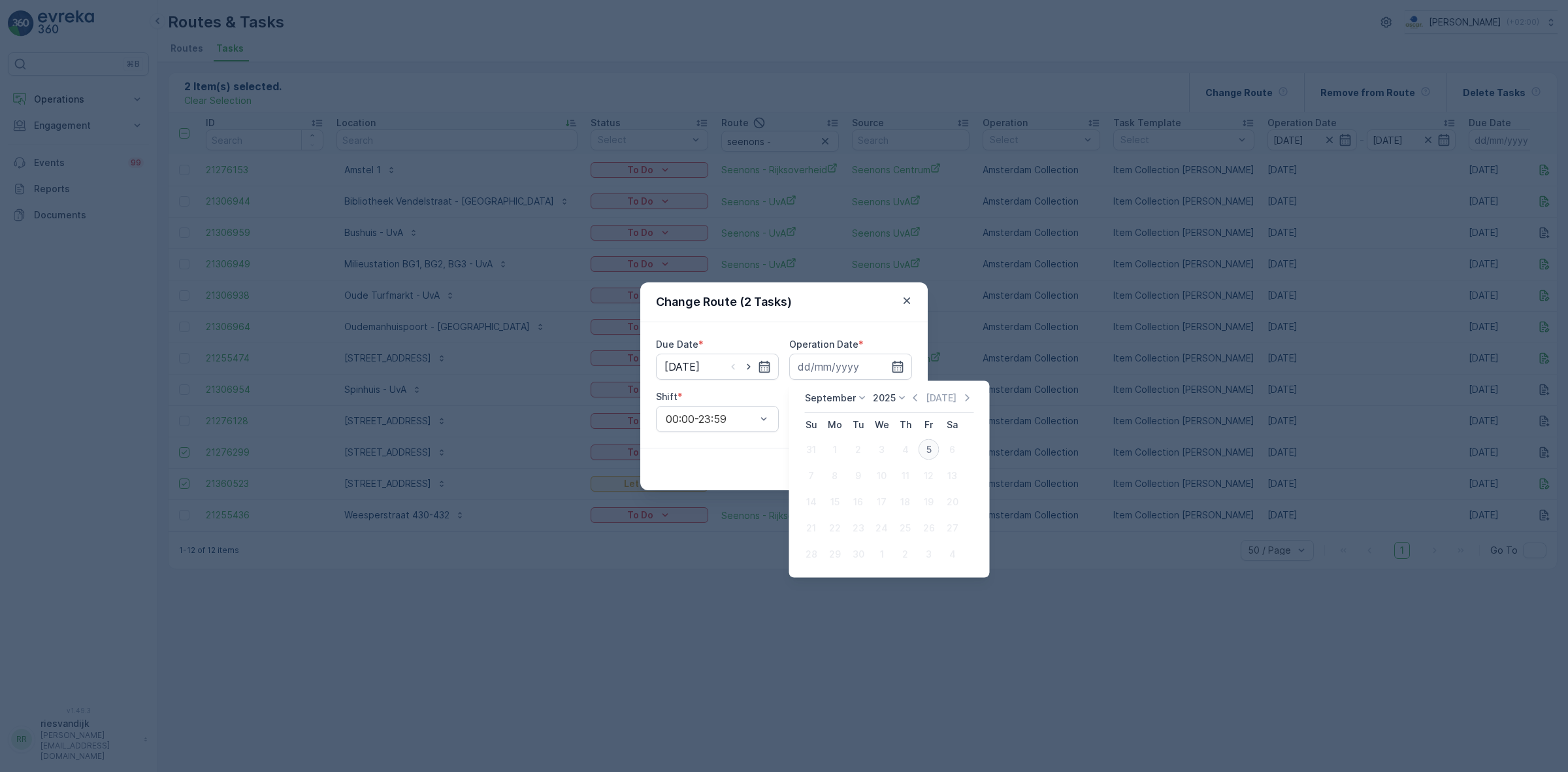
click at [782, 455] on div "5" at bounding box center [929, 449] width 21 height 21
type input "[DATE]"
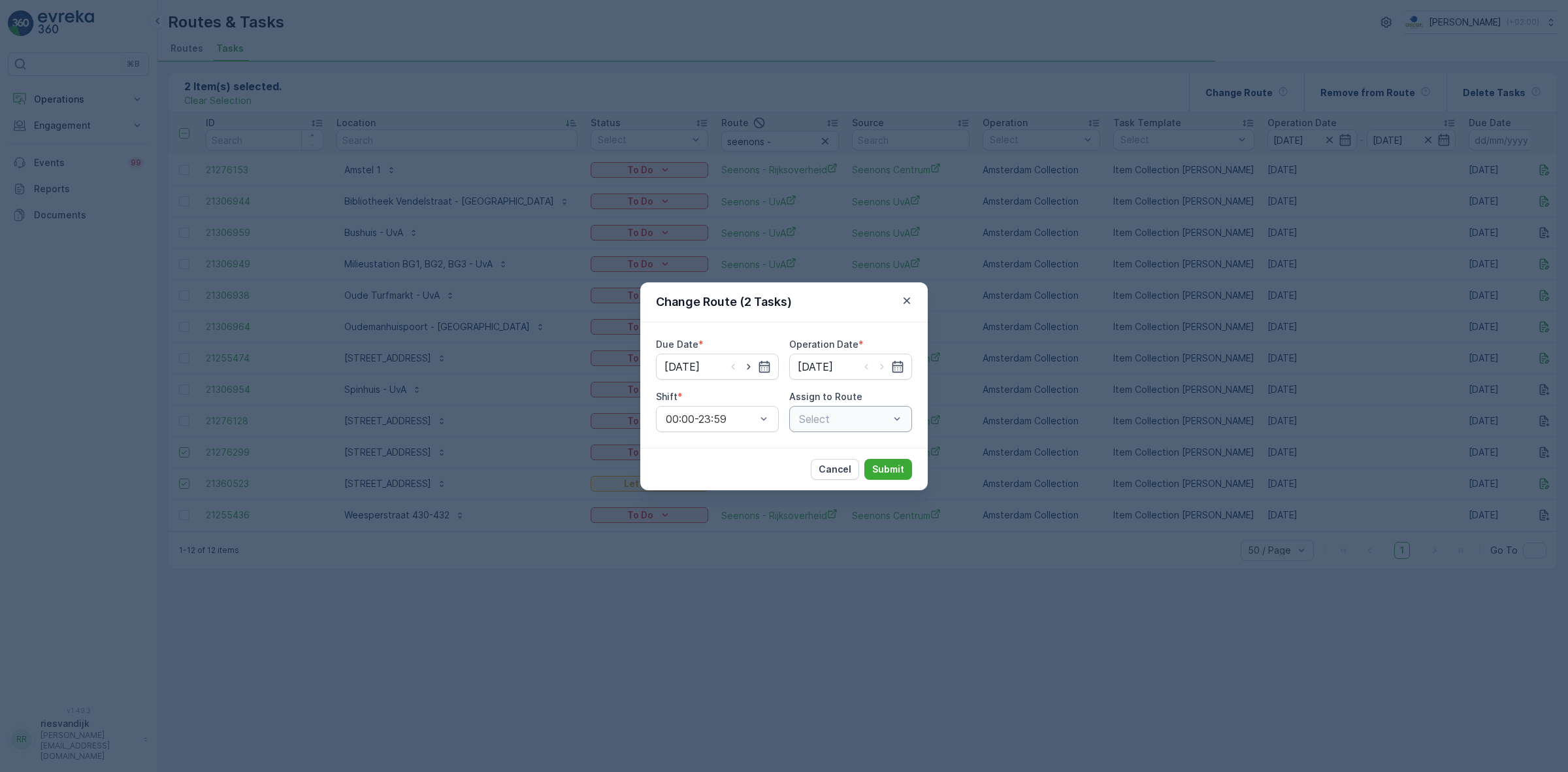
click at [782, 417] on div "Select" at bounding box center [851, 418] width 123 height 26
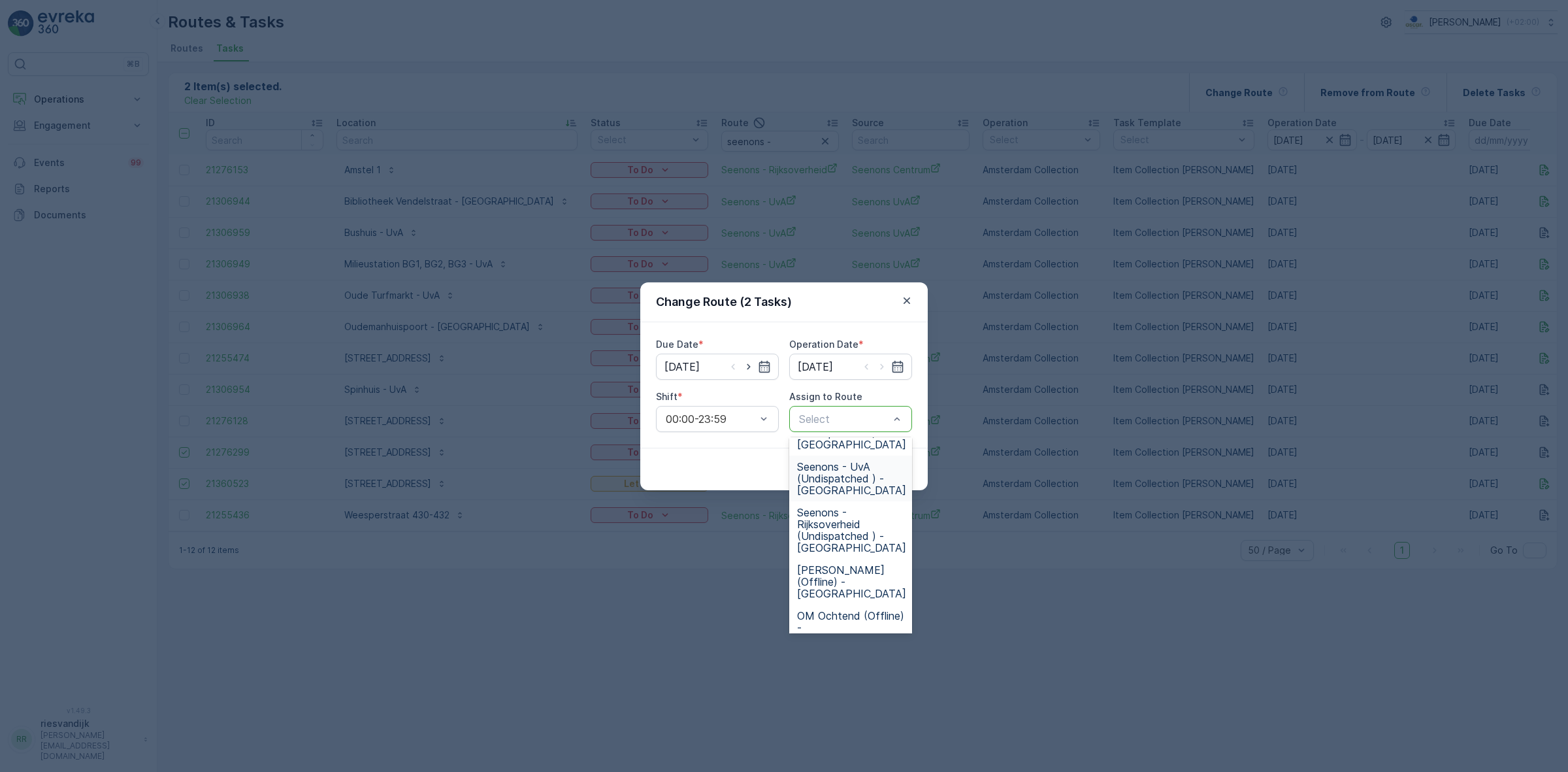
scroll to position [408, 0]
click at [782, 536] on span "OM Middag (Offline) - Amsterdam" at bounding box center [851, 553] width 109 height 35
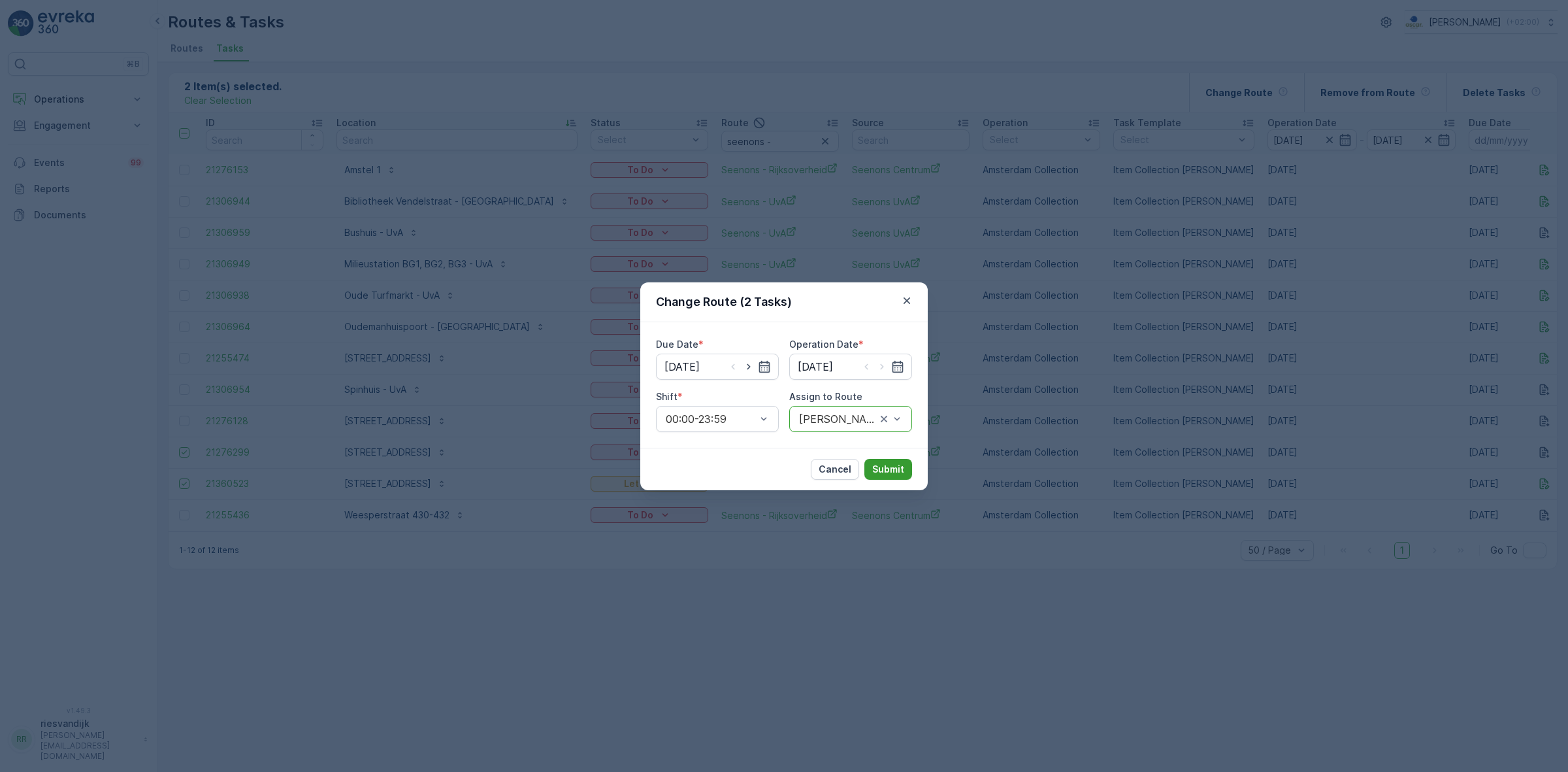
click at [782, 469] on p "Submit" at bounding box center [888, 469] width 32 height 13
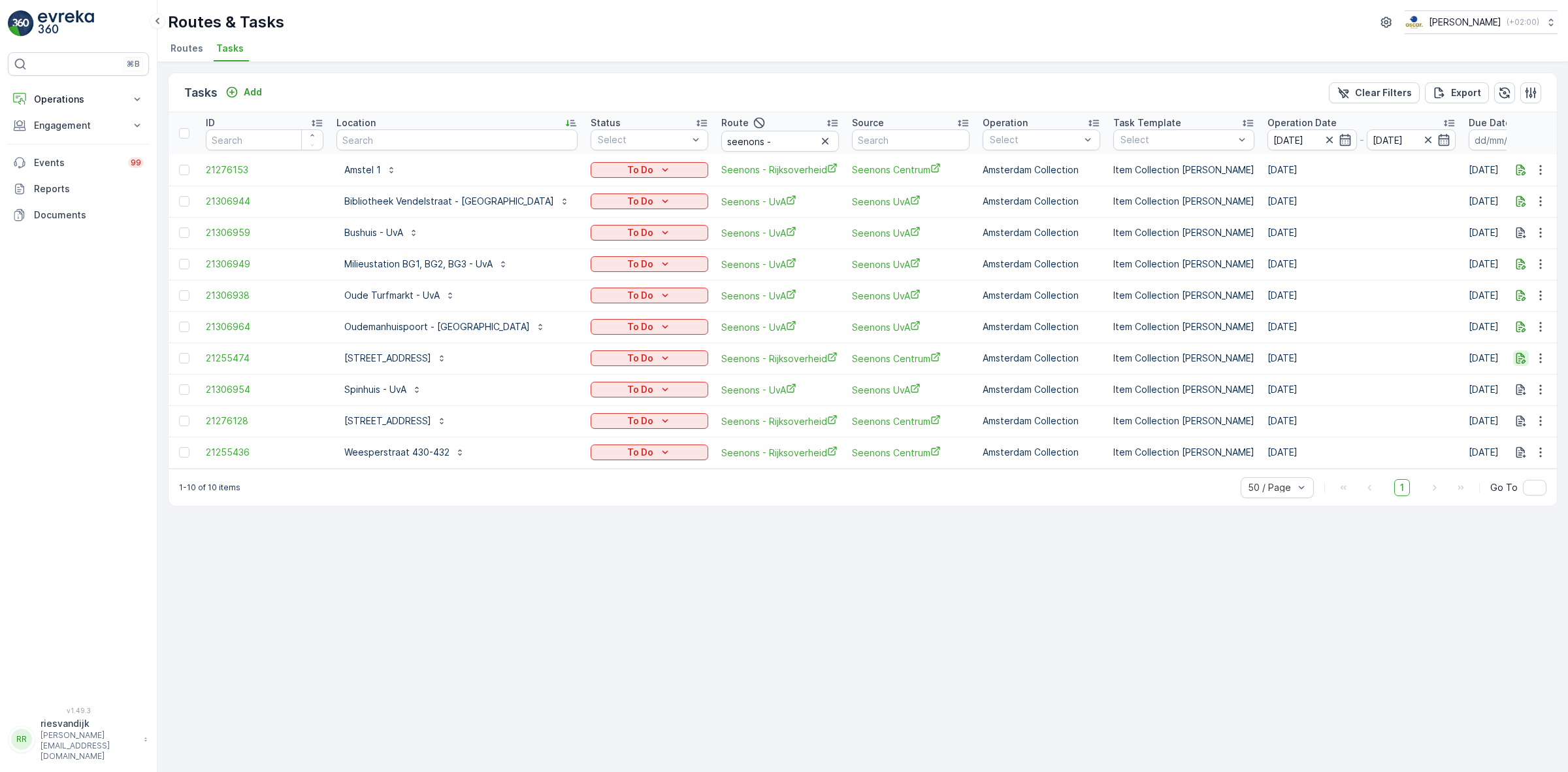
click at [782, 357] on icon "button" at bounding box center [1521, 358] width 13 height 13
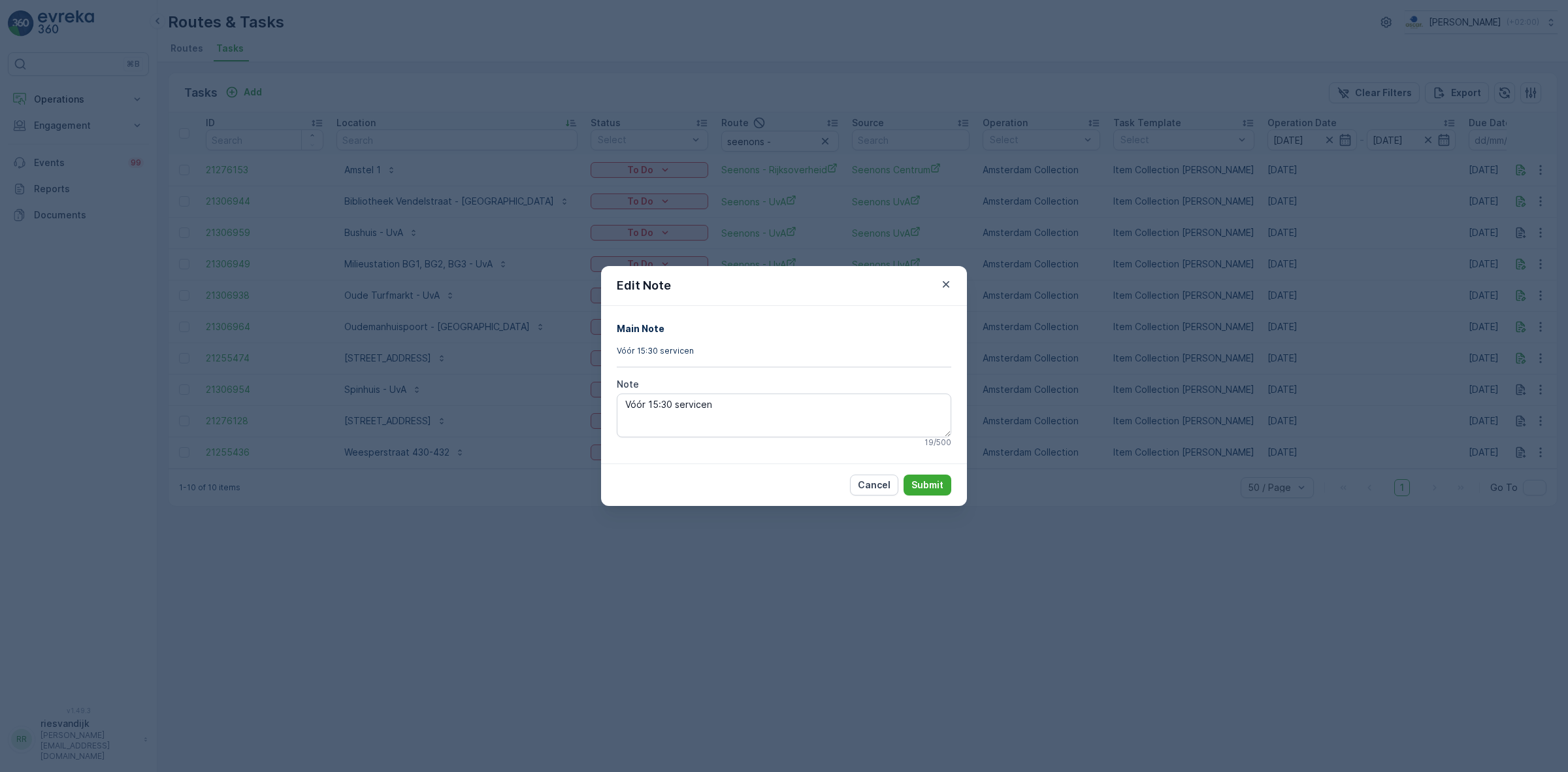
click at [782, 358] on div "Edit Note Main Note Vóór 15:30 servicen Note Vóór 15:30 servicen 19 / 500 Cance…" at bounding box center [784, 386] width 1568 height 772
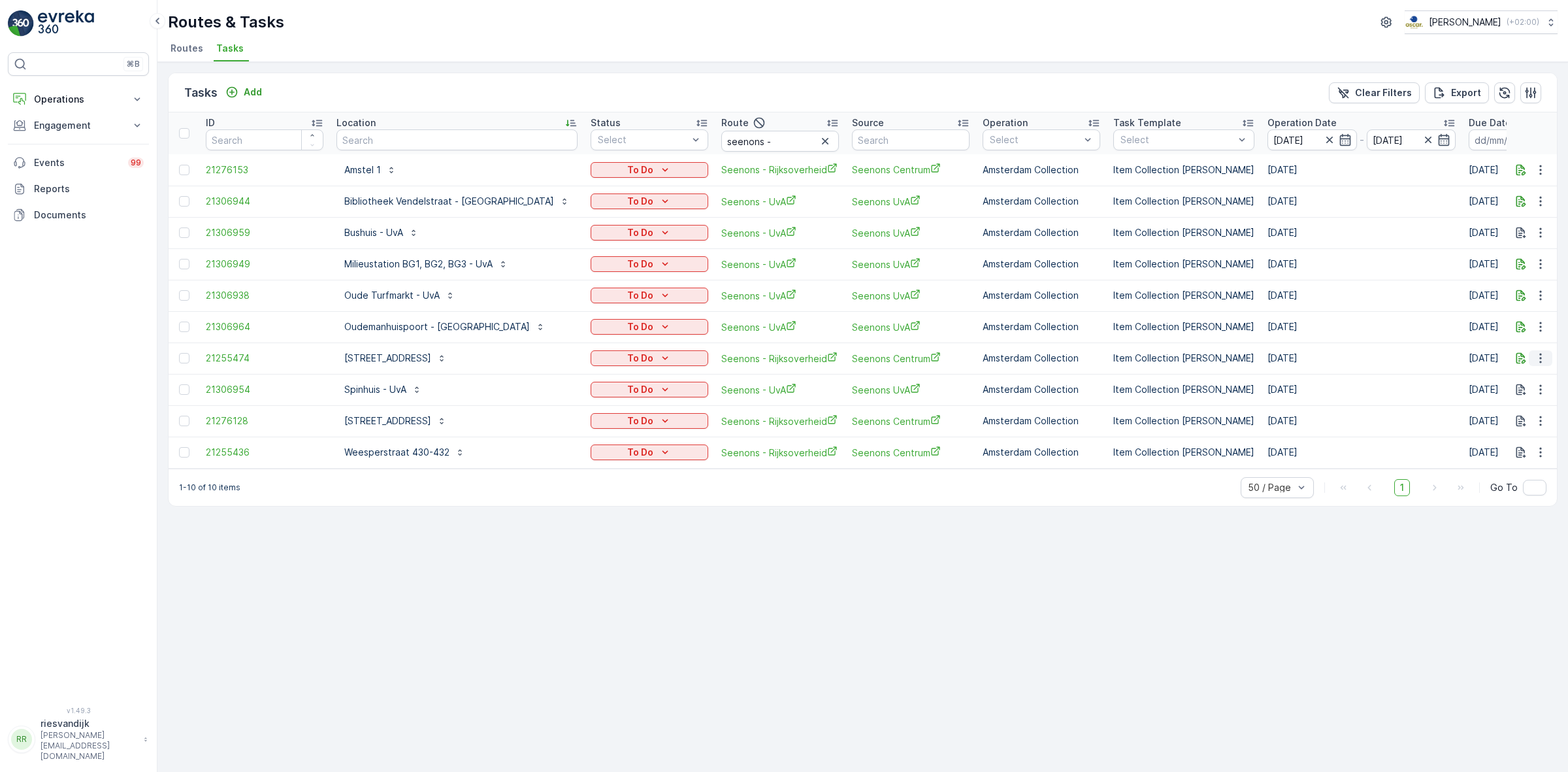
click at [782, 358] on icon "button" at bounding box center [1540, 359] width 2 height 10
click at [782, 417] on span "Change Route" at bounding box center [1508, 415] width 64 height 13
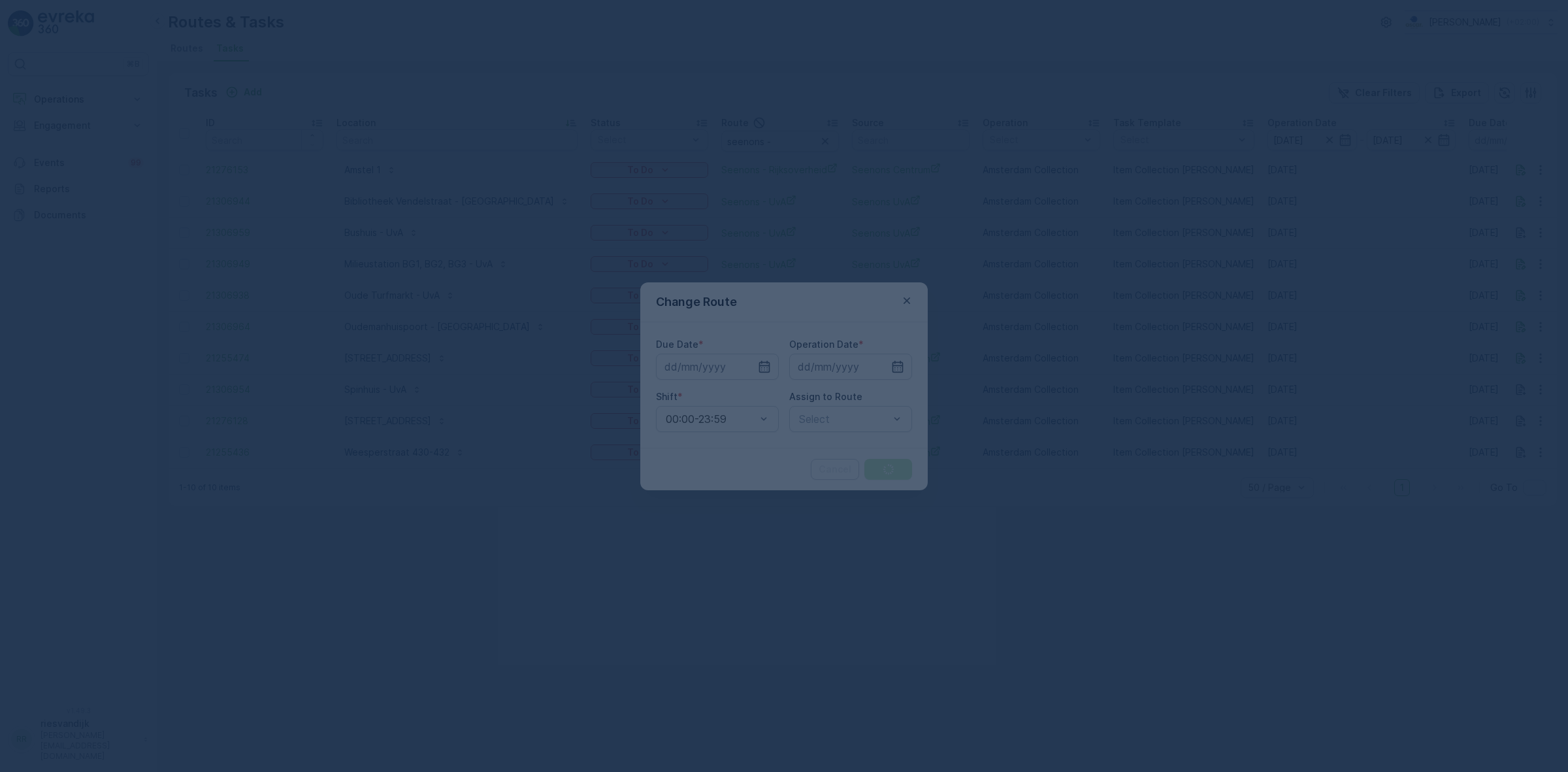
type input "[DATE]"
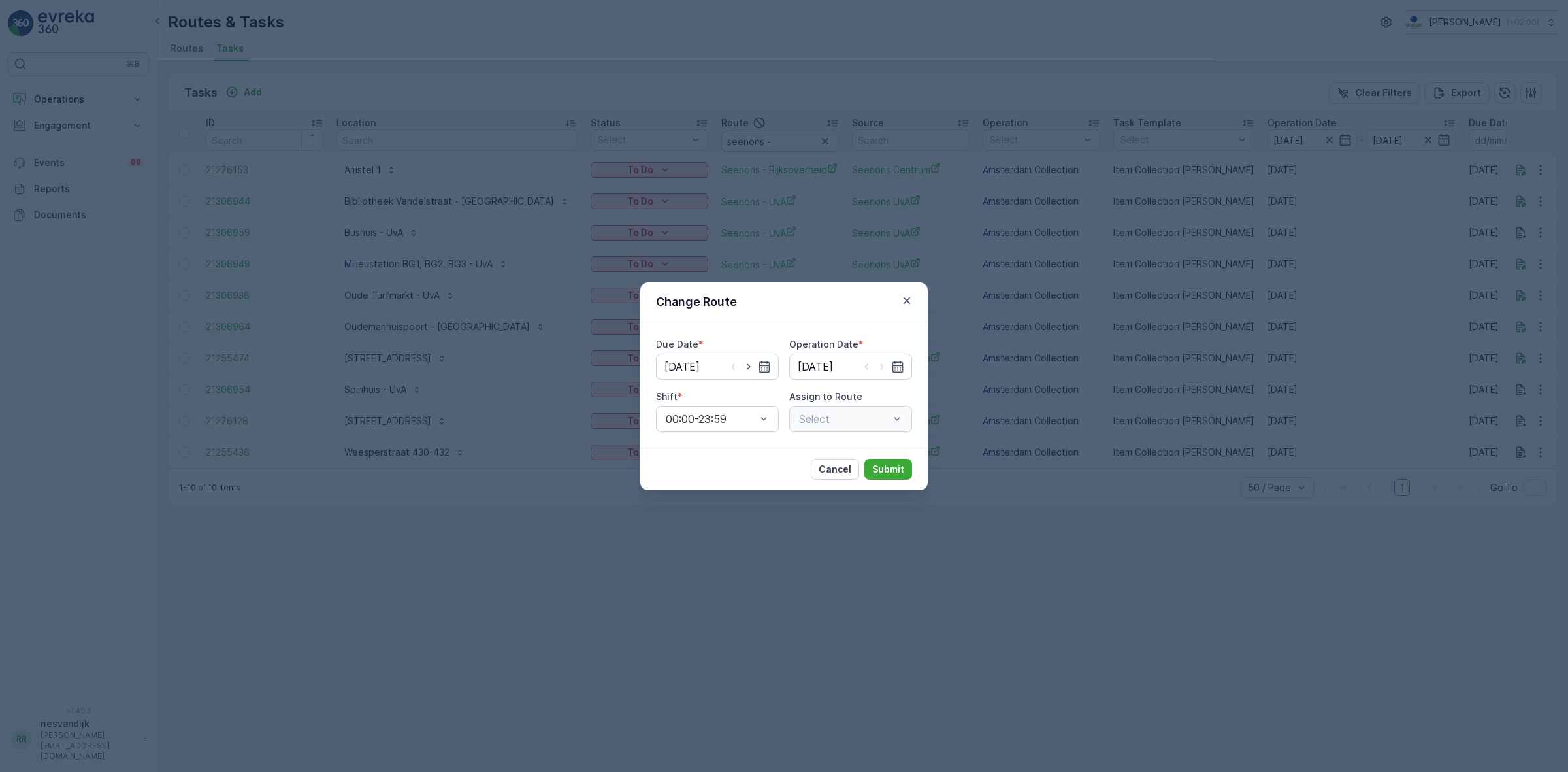
click at [782, 426] on div "Select" at bounding box center [851, 418] width 123 height 26
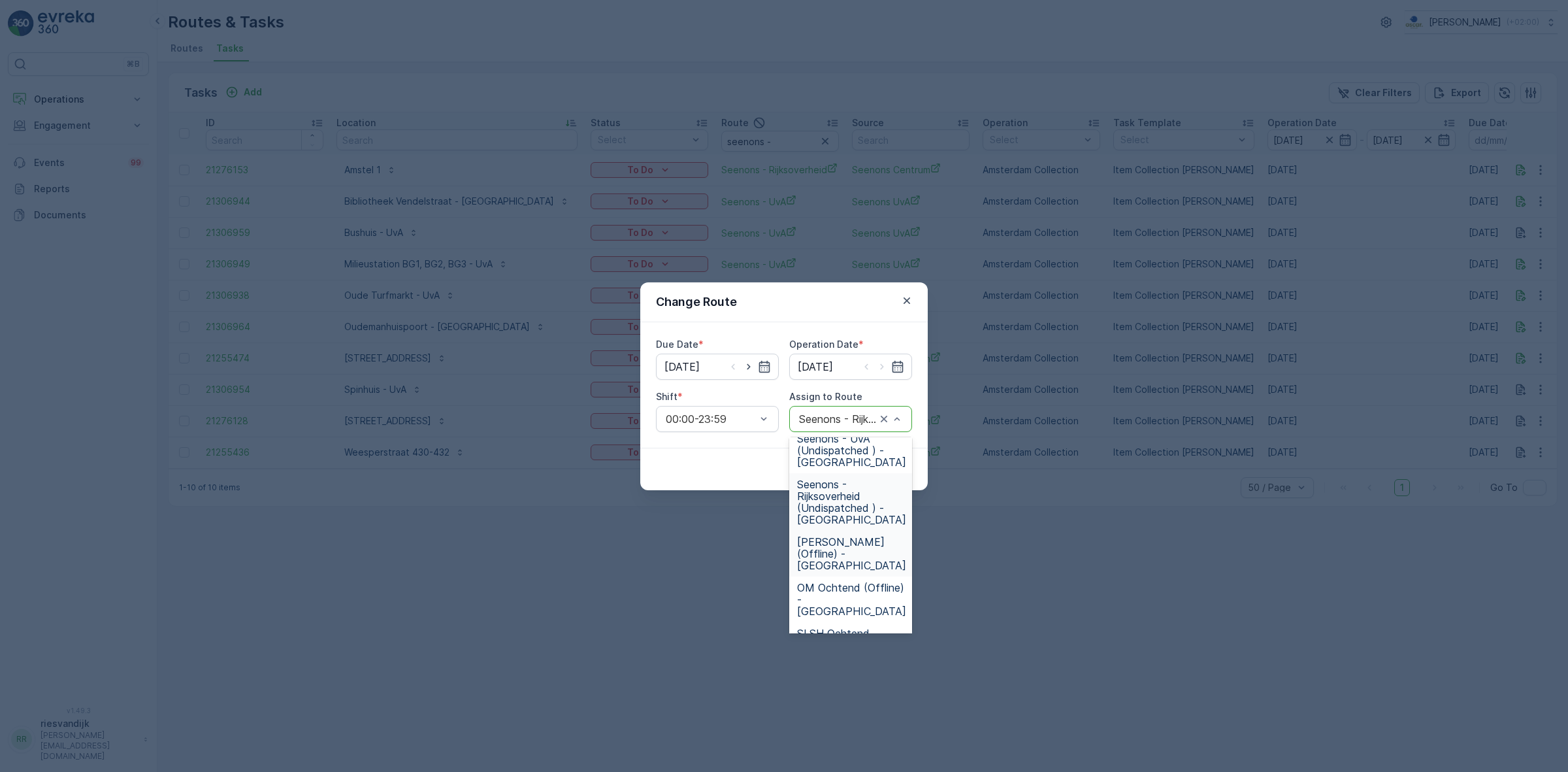
click at [782, 557] on span "OM Middag (Offline) - Amsterdam" at bounding box center [851, 553] width 109 height 35
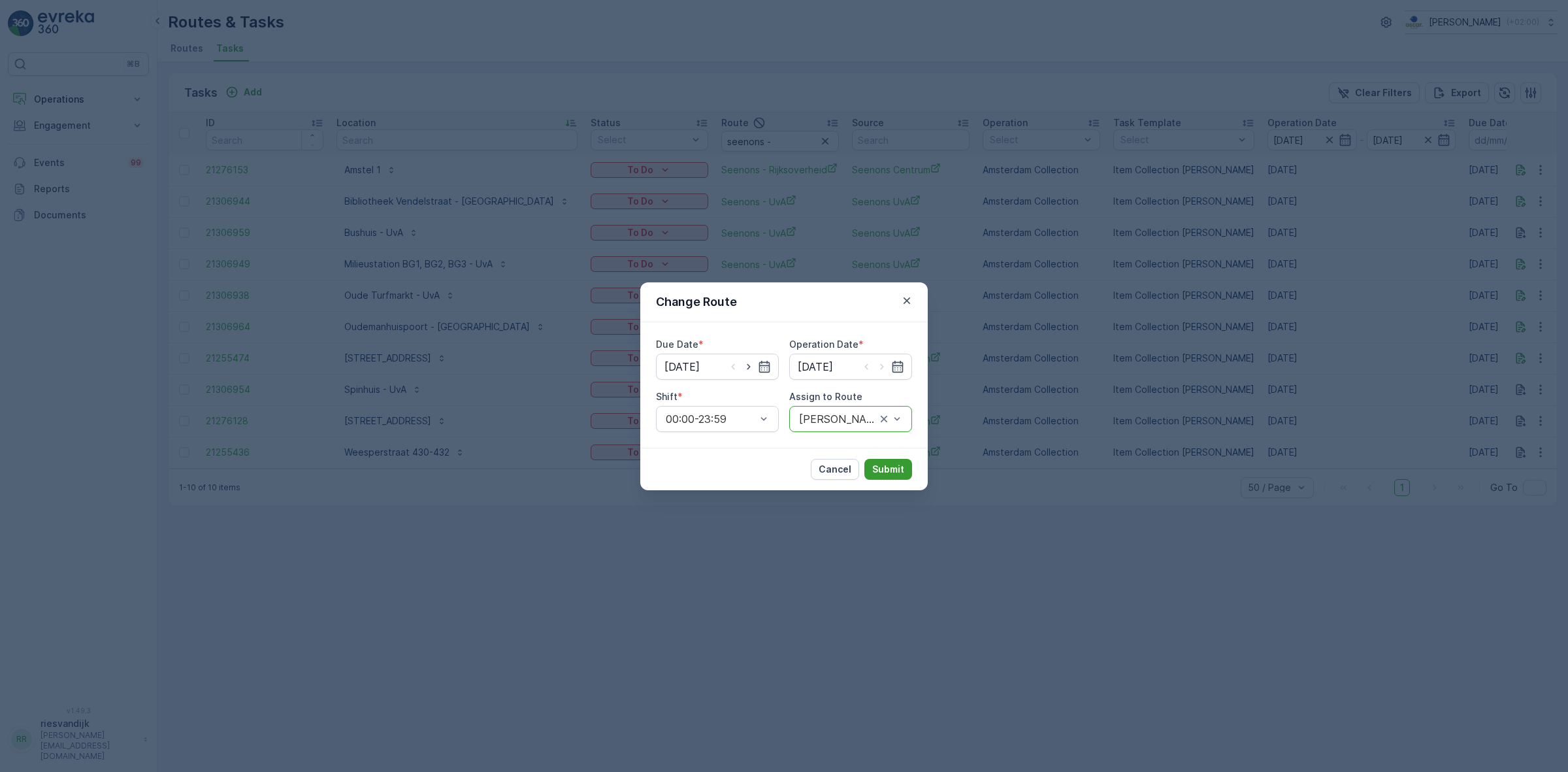
click at [782, 470] on p "Submit" at bounding box center [888, 469] width 32 height 13
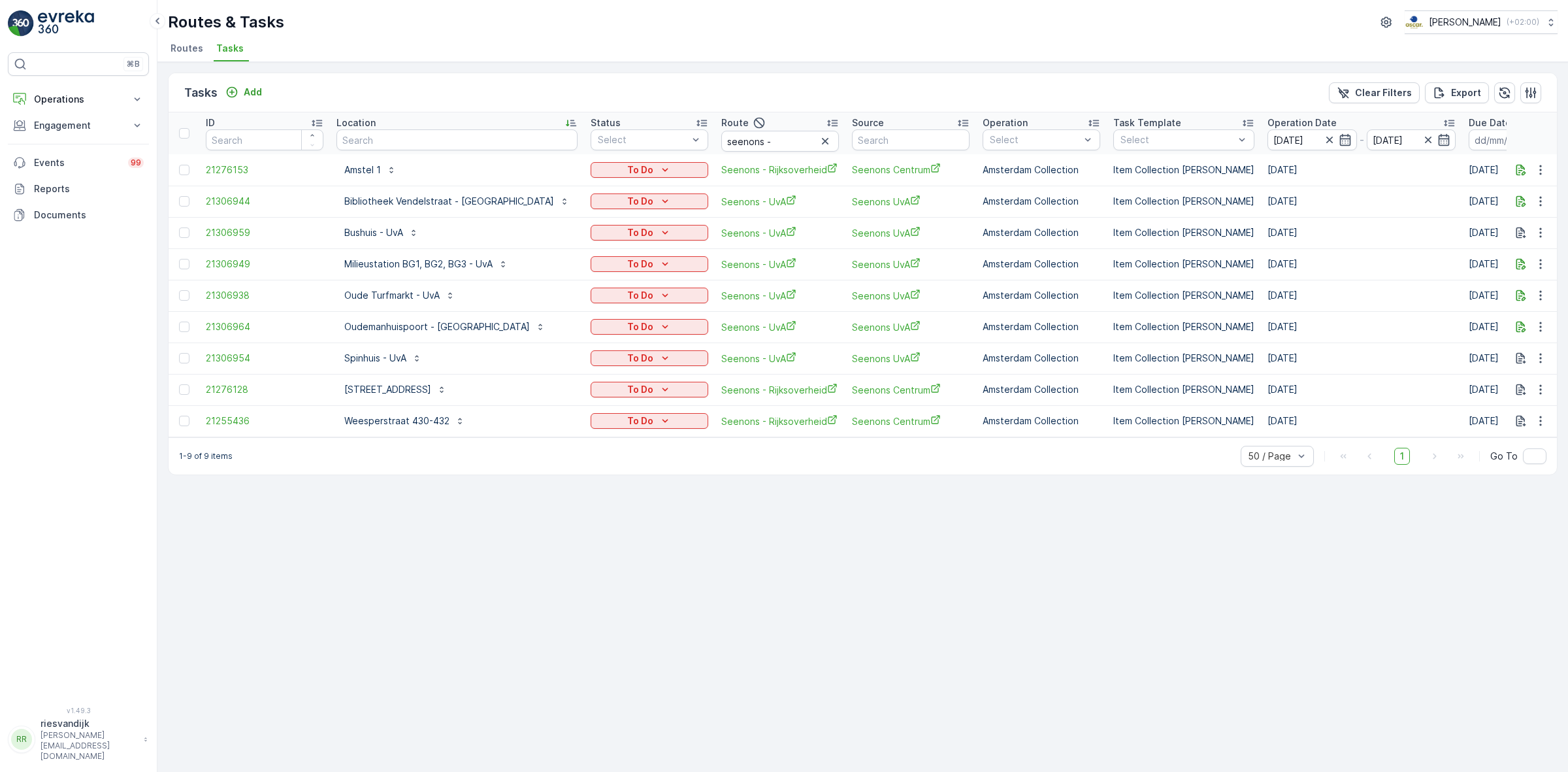
click at [521, 37] on div "Routes & Tasks Oscar Circulair ( +02:00 ) Routes Tasks" at bounding box center [862, 31] width 1410 height 62
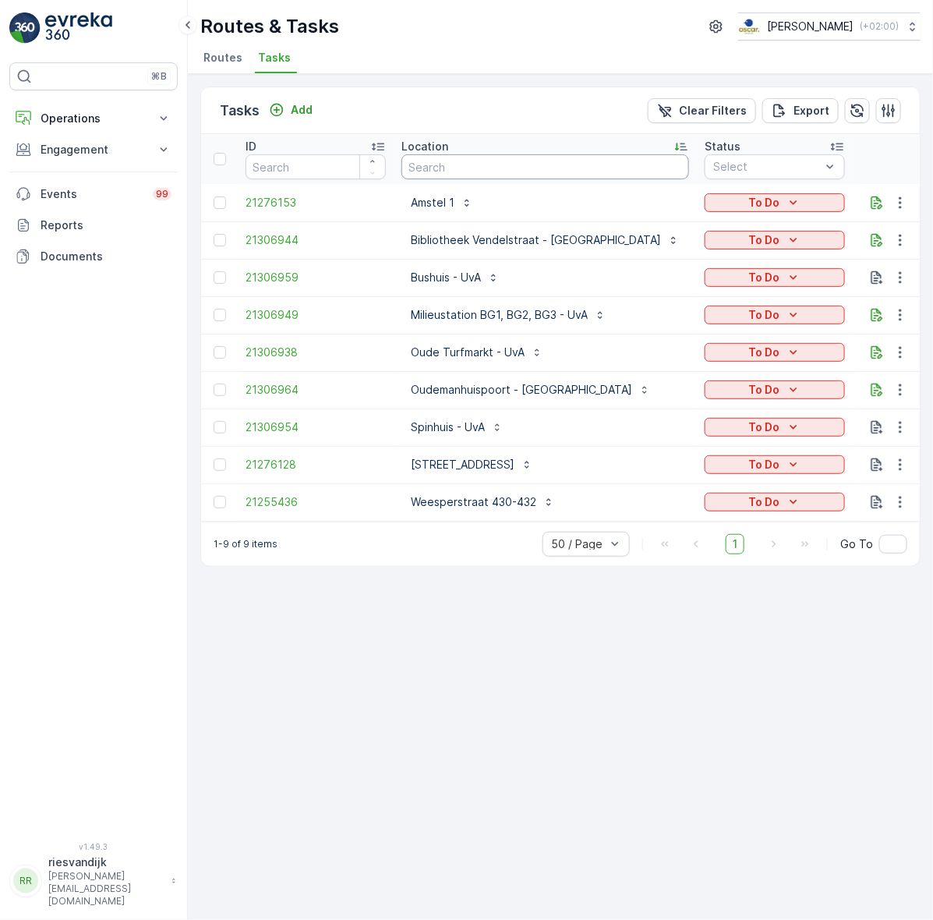
click at [480, 168] on input "text" at bounding box center [546, 166] width 288 height 25
type input "moqm"
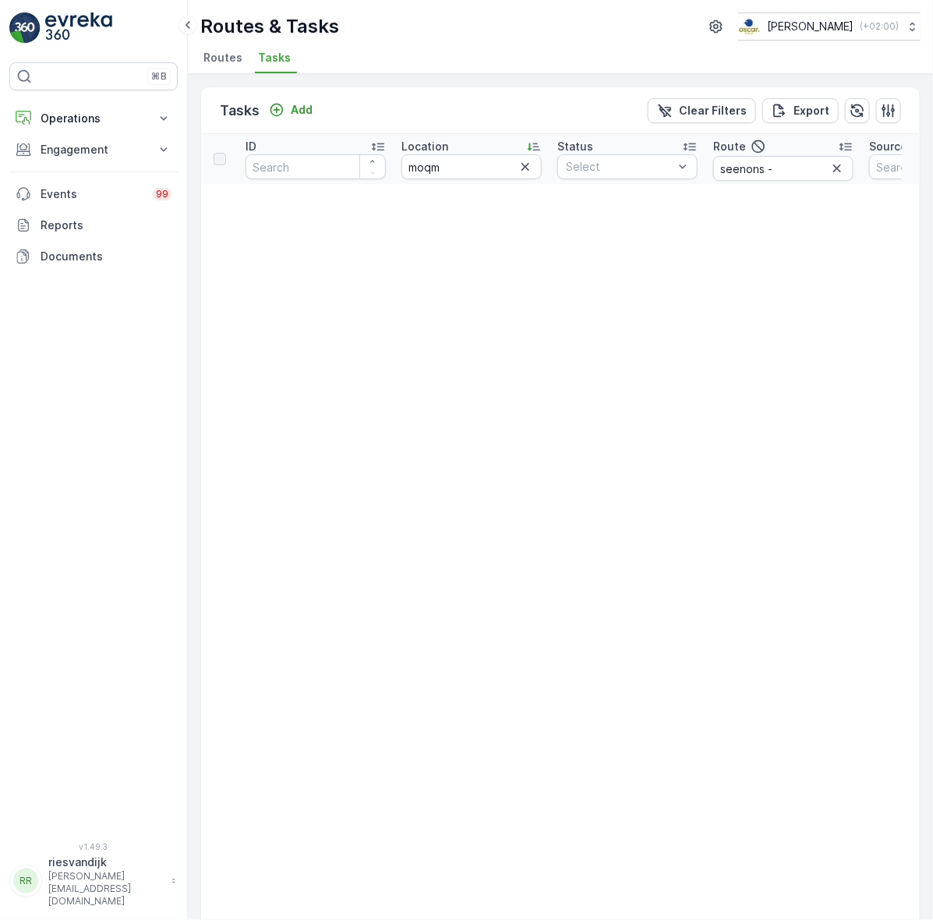
click at [833, 168] on icon "button" at bounding box center [838, 169] width 16 height 16
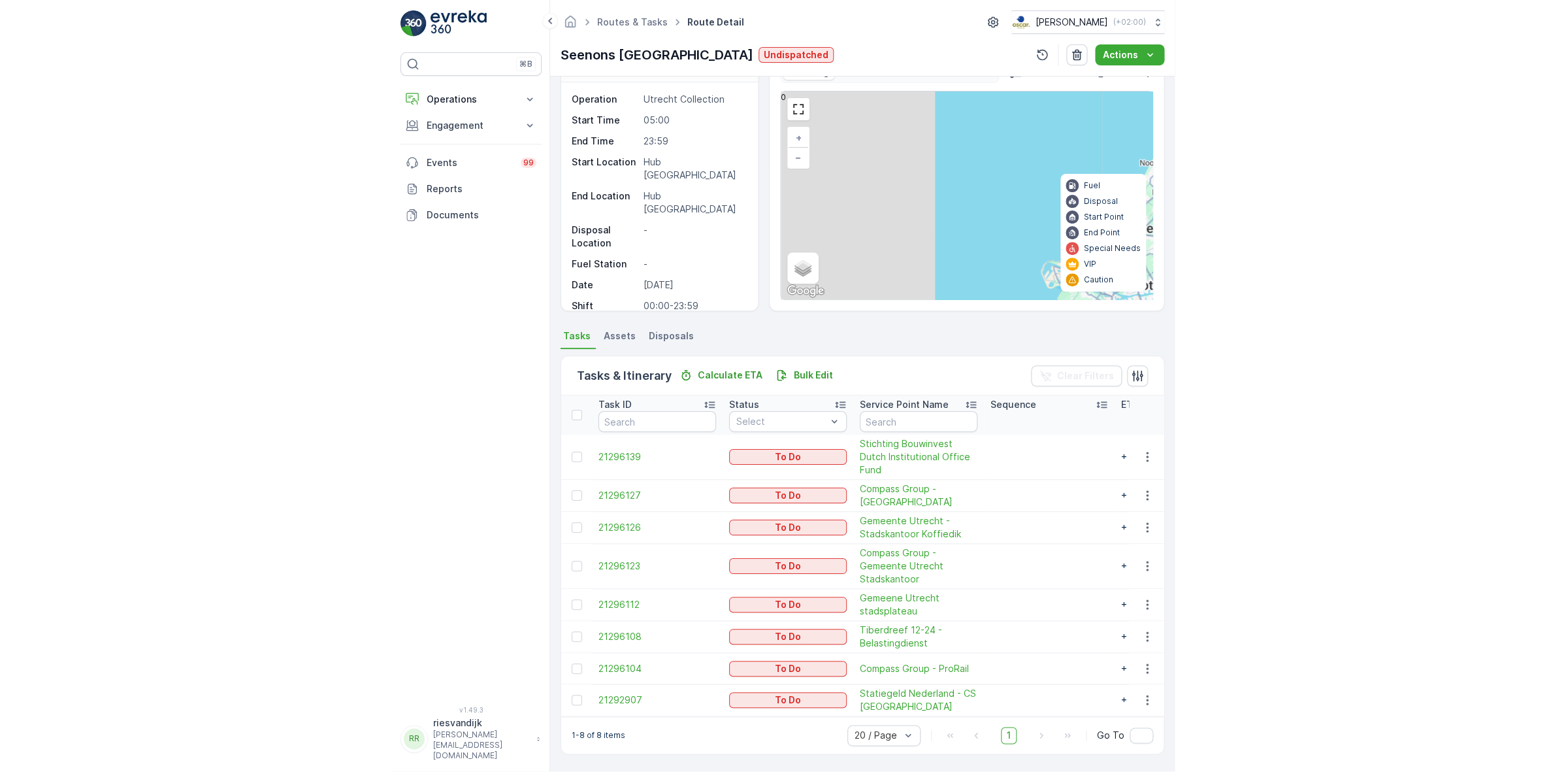
scroll to position [7, 0]
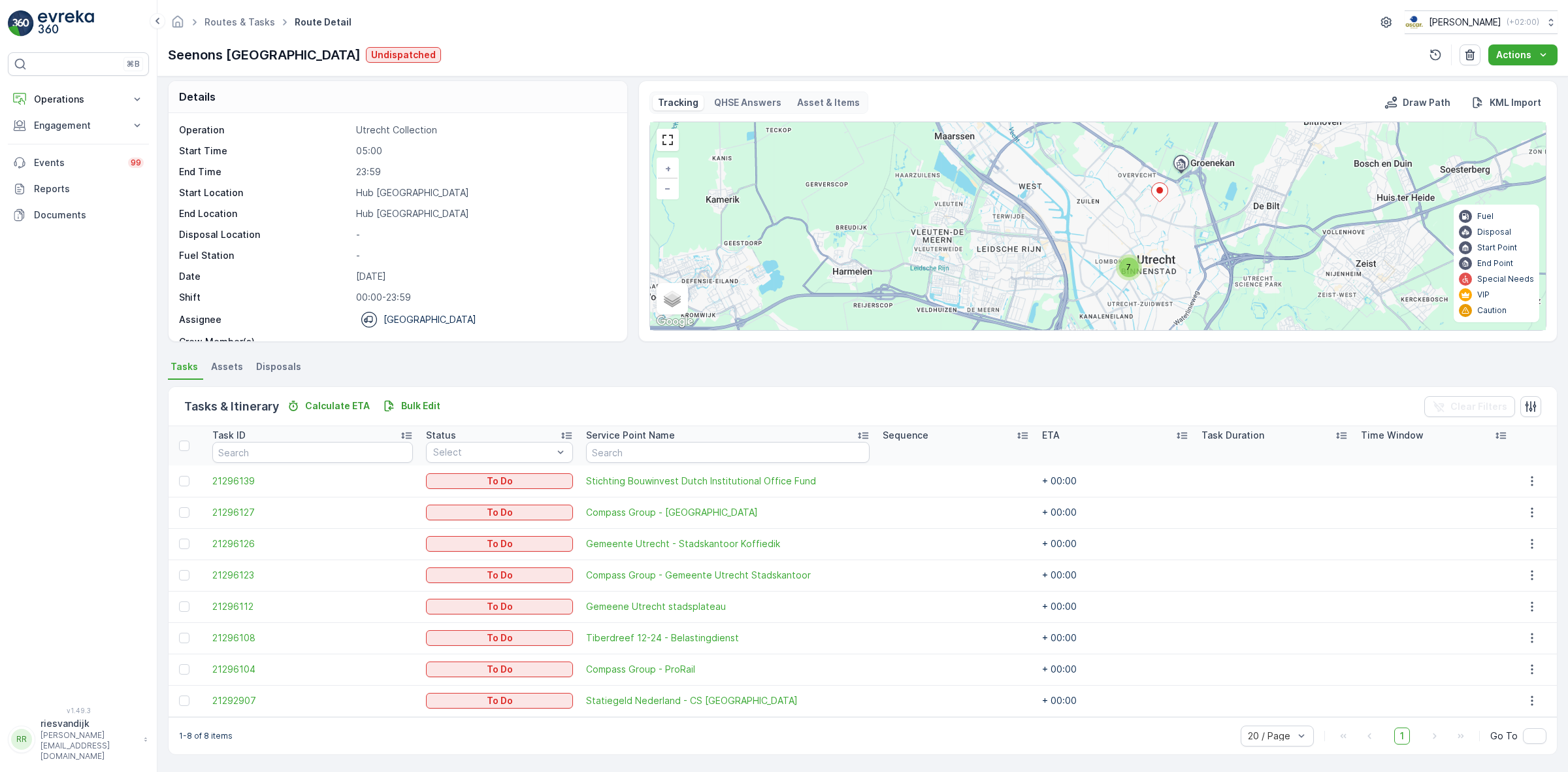
drag, startPoint x: 1200, startPoint y: 200, endPoint x: 1182, endPoint y: 233, distance: 37.6
click at [782, 233] on div "7 + − Satellite Roadmap Terrain Hybrid Leaflet Keyboard shortcuts Map Data Map …" at bounding box center [1098, 226] width 896 height 208
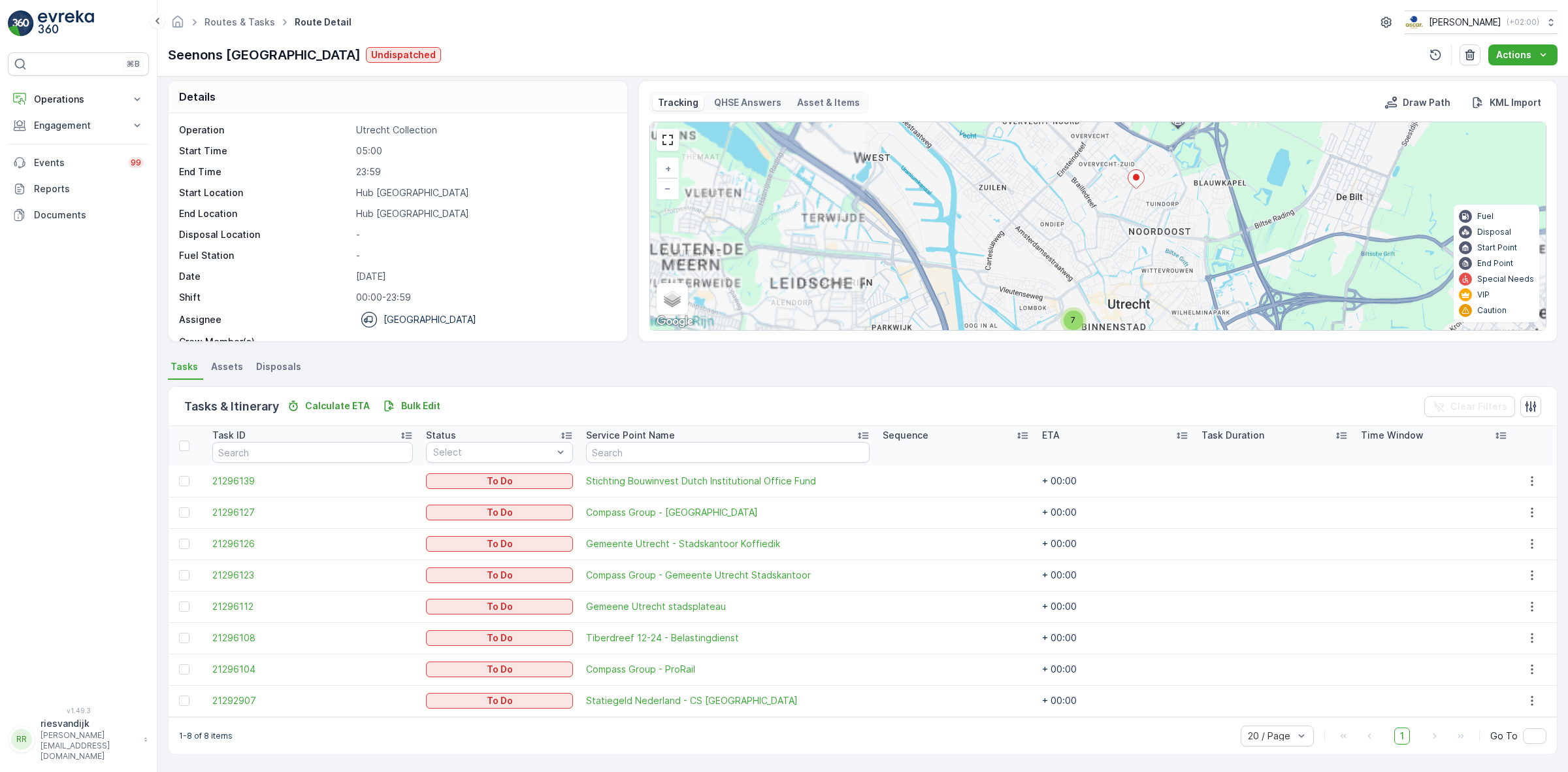
drag, startPoint x: 1162, startPoint y: 287, endPoint x: 1208, endPoint y: 218, distance: 82.9
click at [782, 212] on div "7 + − Satellite Roadmap Terrain Hybrid Leaflet Keyboard shortcuts Map Data Map …" at bounding box center [1098, 226] width 896 height 208
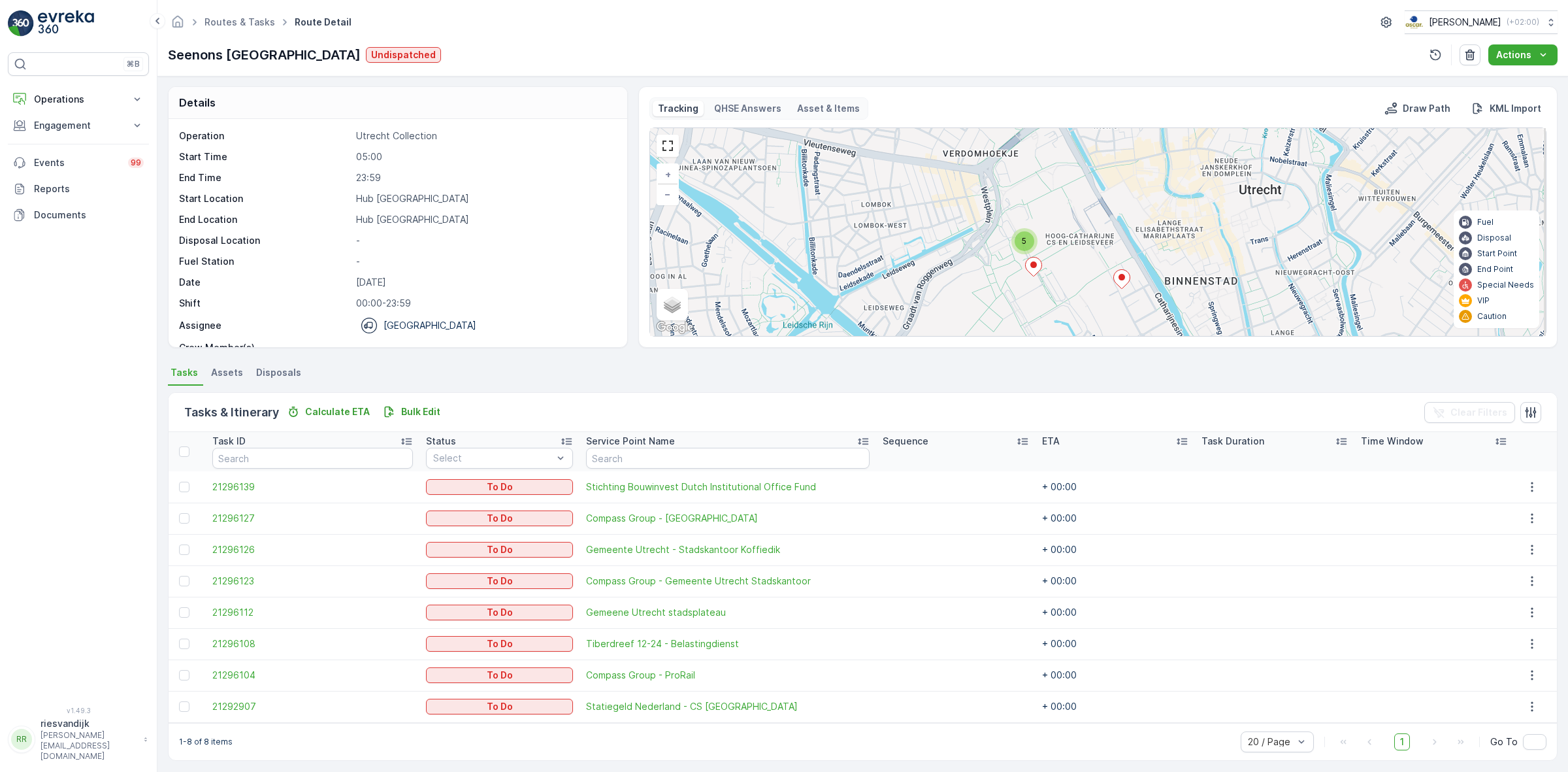
scroll to position [0, 0]
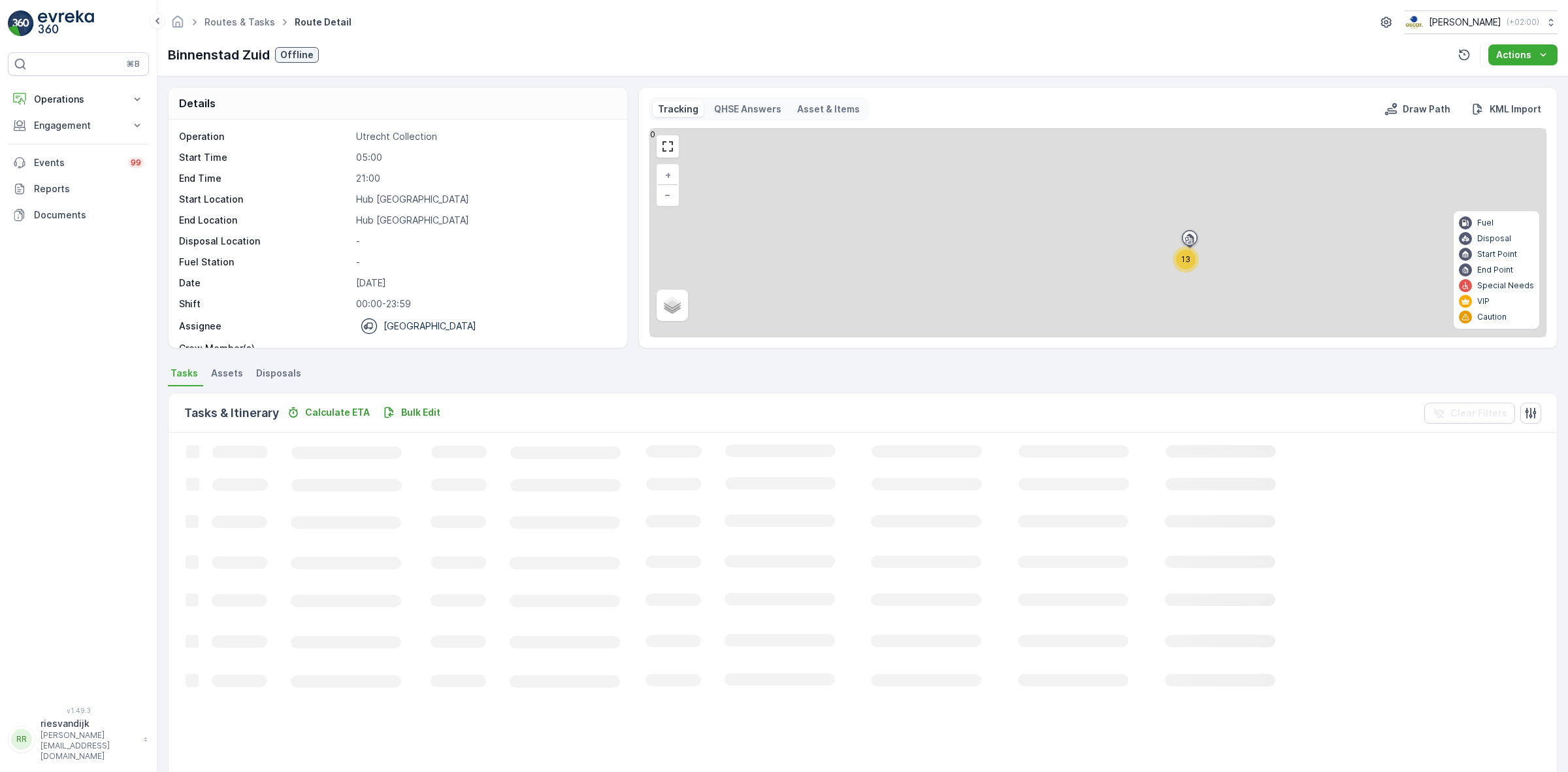
click at [731, 108] on p "QHSE Answers" at bounding box center [748, 109] width 67 height 13
click at [844, 108] on p "Asset & Items" at bounding box center [828, 109] width 63 height 13
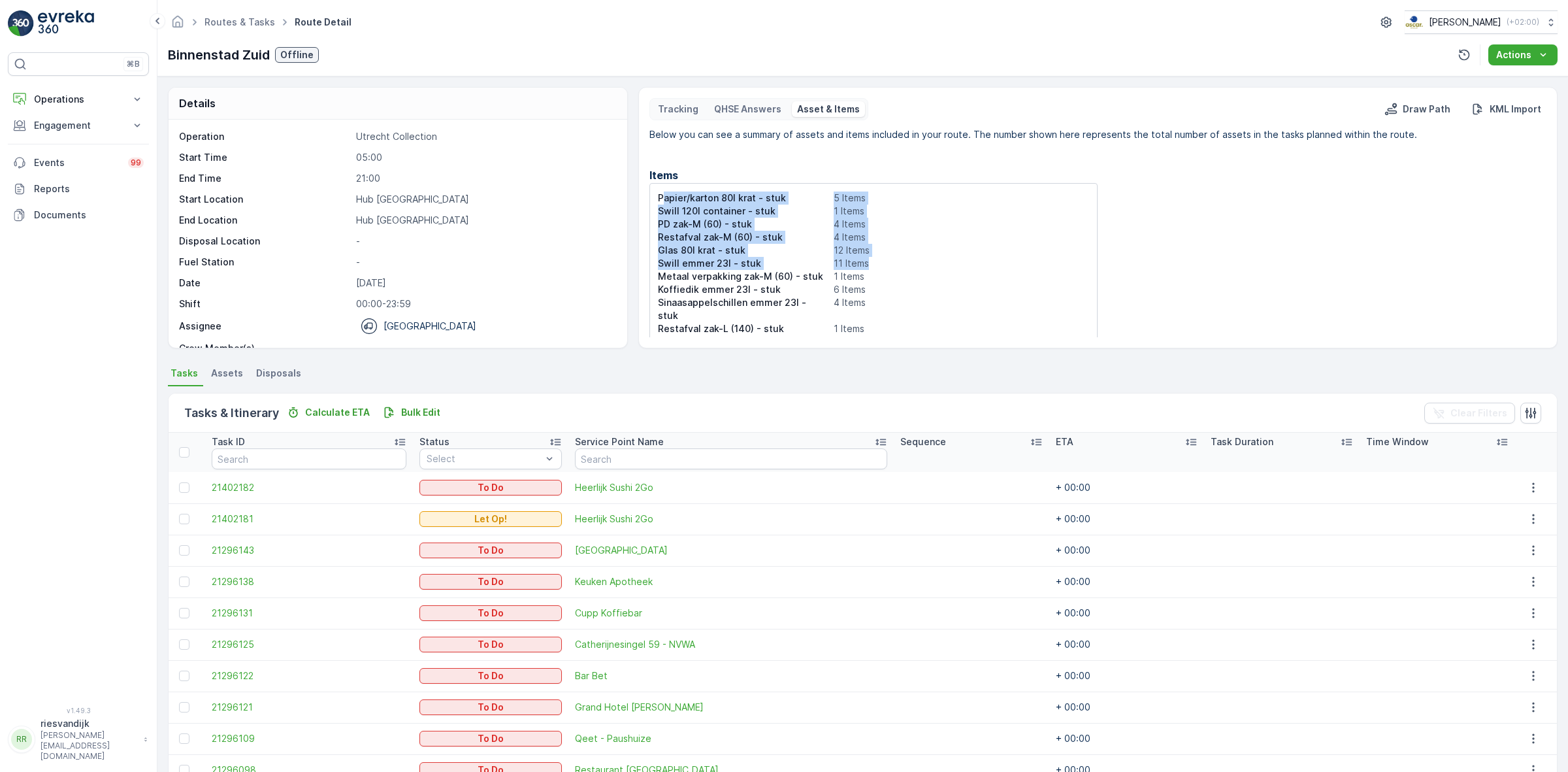
drag, startPoint x: 662, startPoint y: 203, endPoint x: 931, endPoint y: 260, distance: 275.0
click at [931, 260] on div "Papier/karton 80l krat - stuk 5 Items Swill 120l container - stuk 1 Items PD za…" at bounding box center [874, 267] width 449 height 170
click at [933, 274] on p "1 Items" at bounding box center [962, 277] width 256 height 13
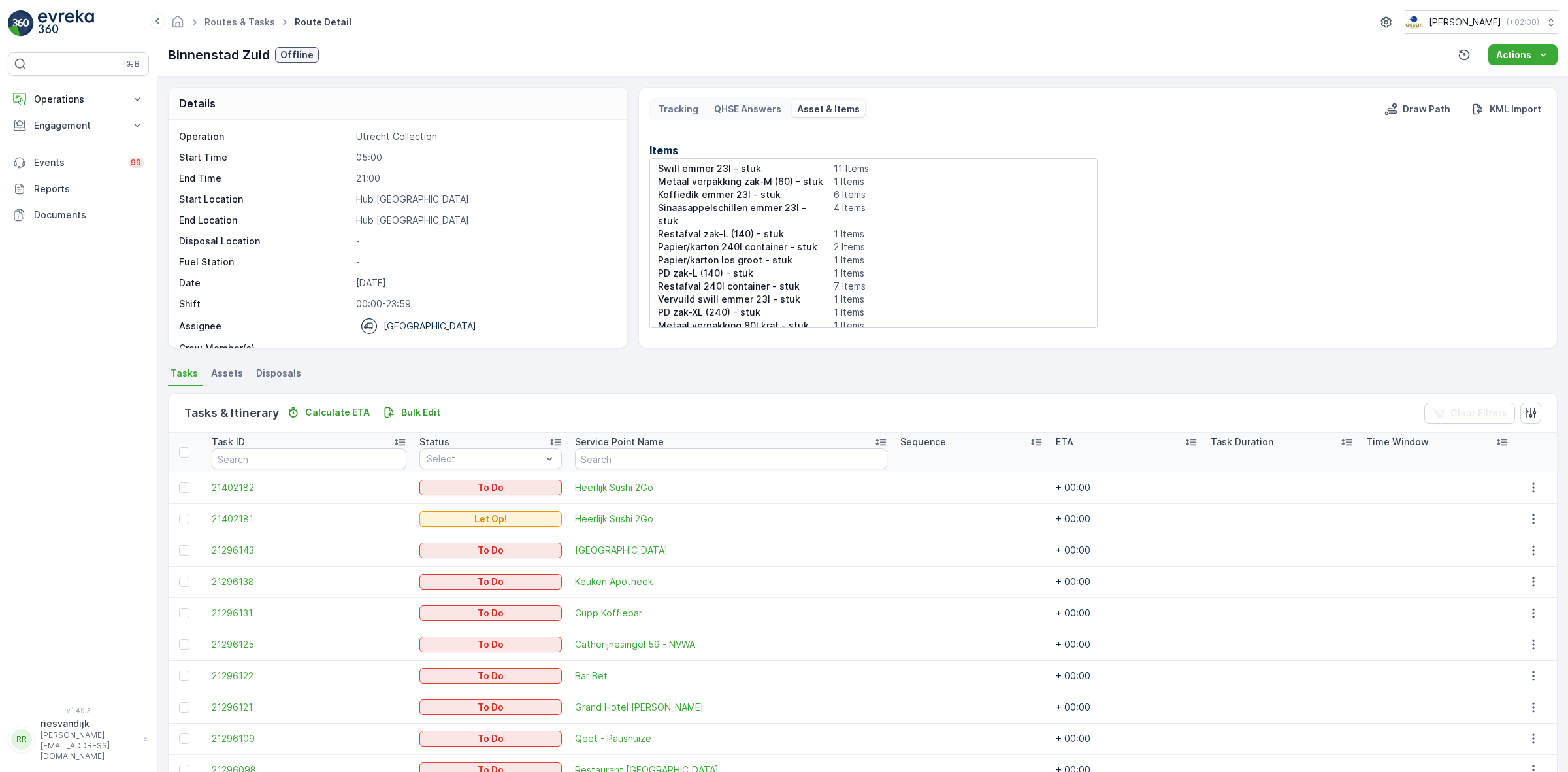
scroll to position [39, 0]
click at [244, 20] on link "Routes & Tasks" at bounding box center [240, 21] width 70 height 11
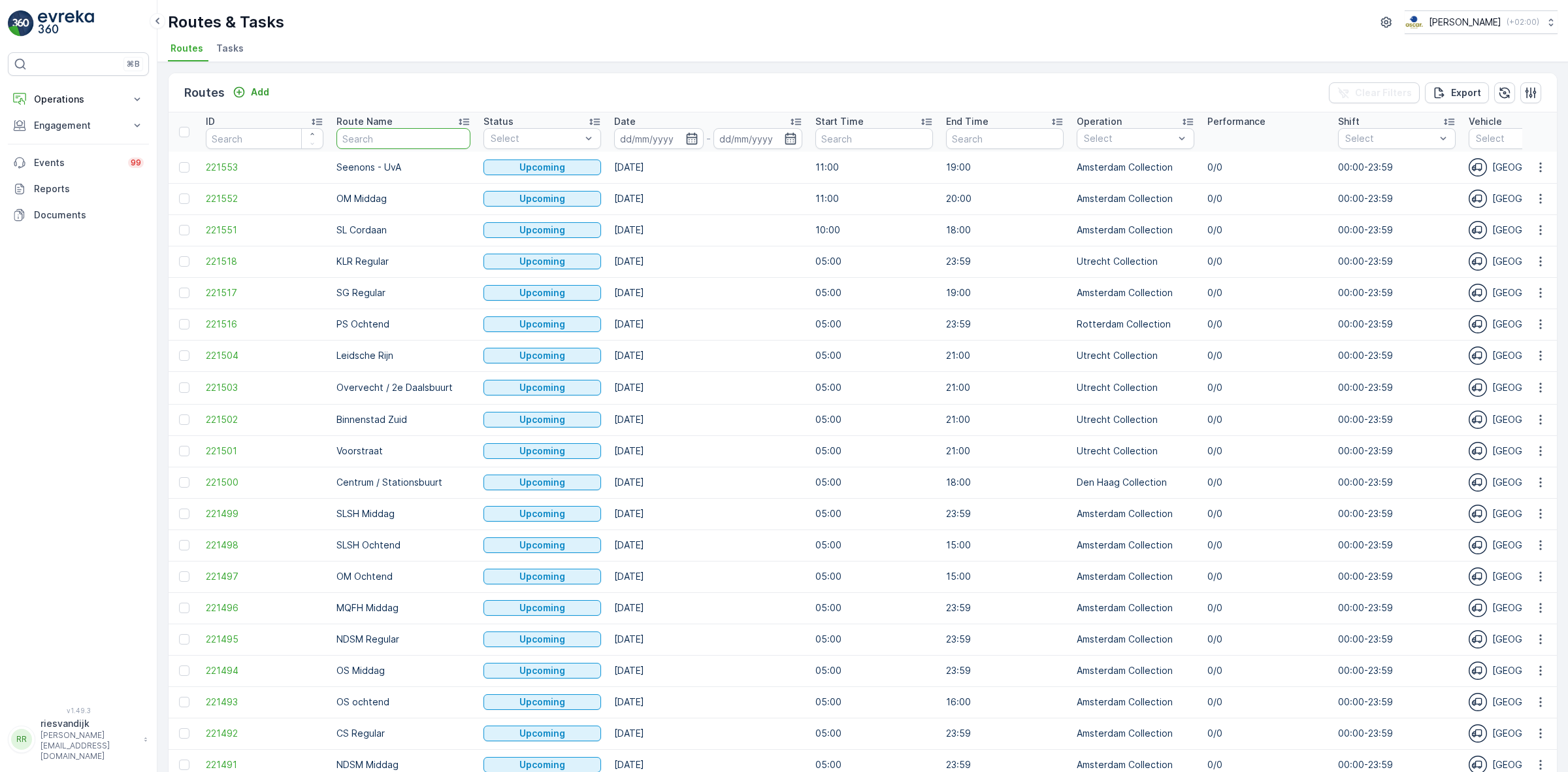
click at [428, 136] on input "text" at bounding box center [404, 138] width 134 height 21
type input "schinkelha"
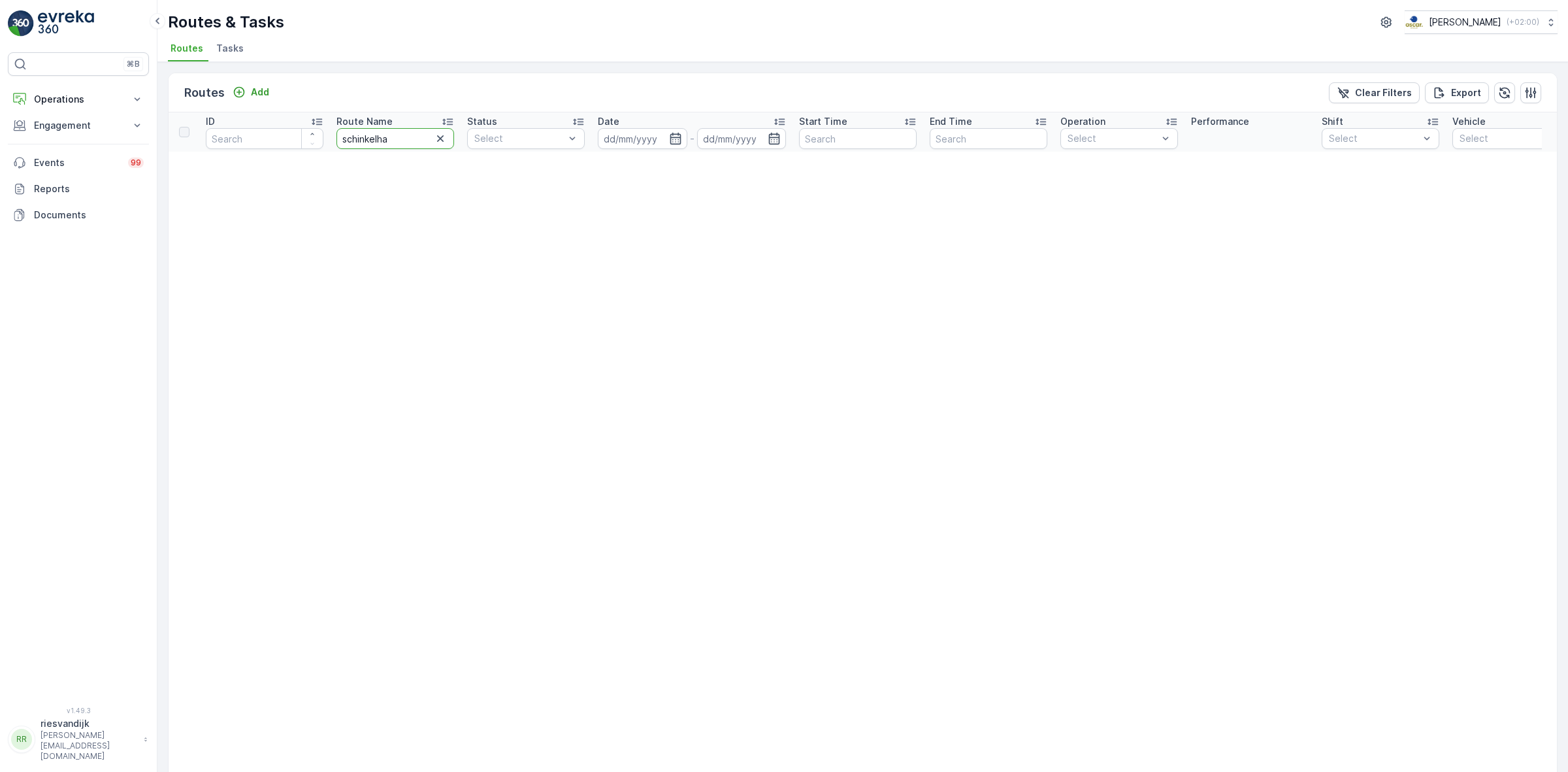
click at [407, 148] on input "schinkelha" at bounding box center [396, 138] width 117 height 21
click at [224, 44] on span "Tasks" at bounding box center [230, 49] width 28 height 13
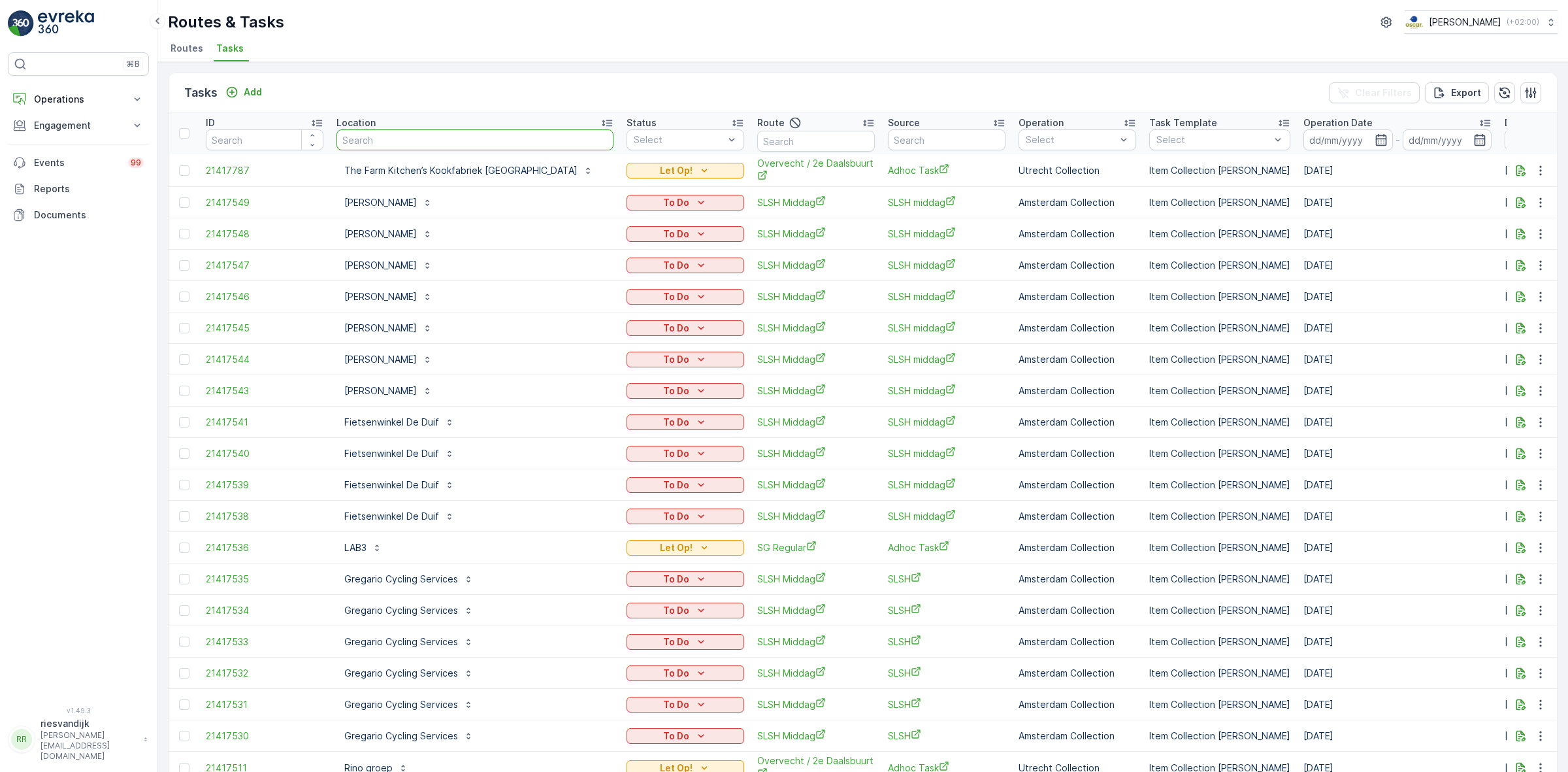
type input "schinkelha"
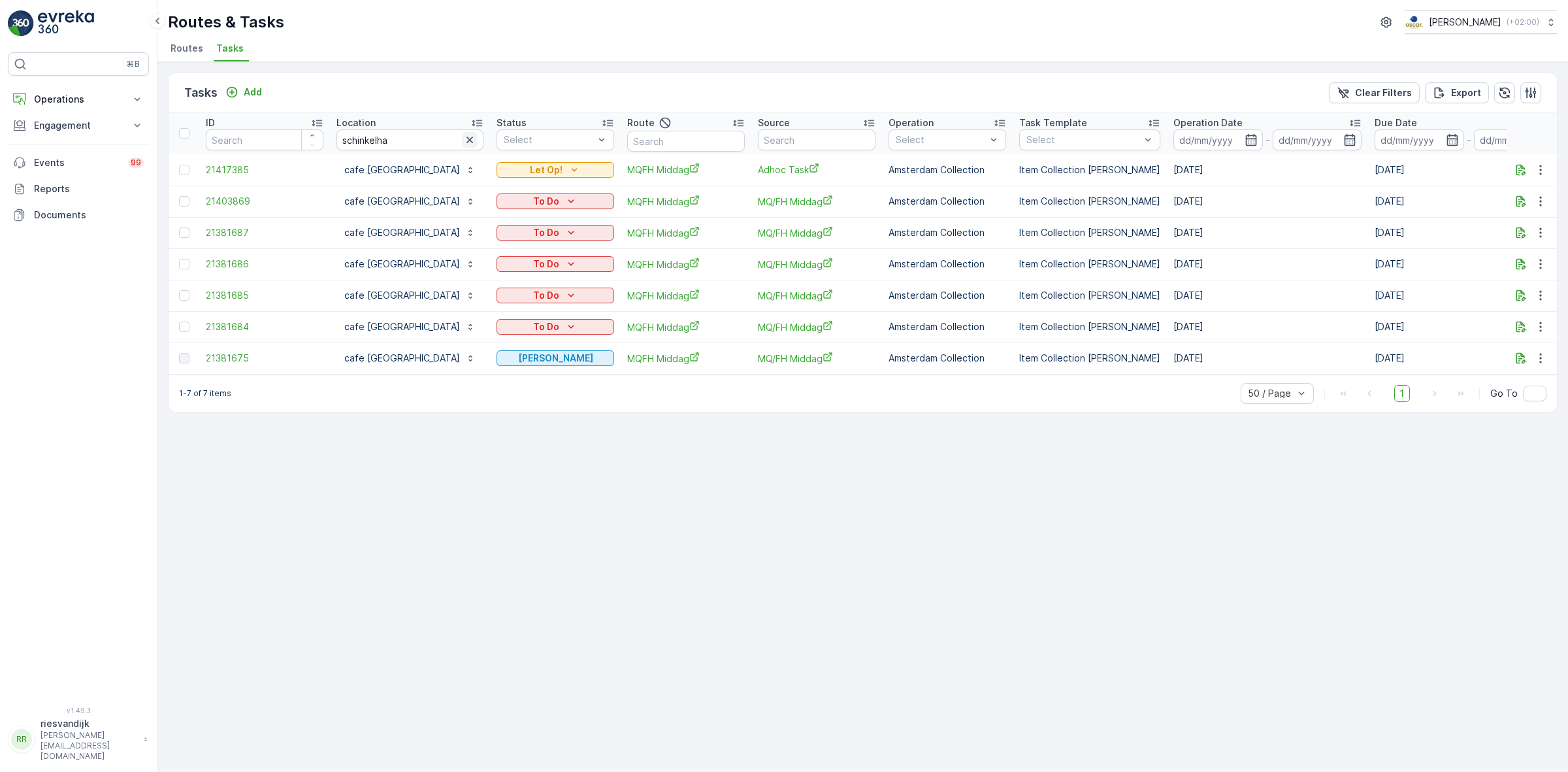
click at [463, 141] on icon "button" at bounding box center [470, 140] width 13 height 13
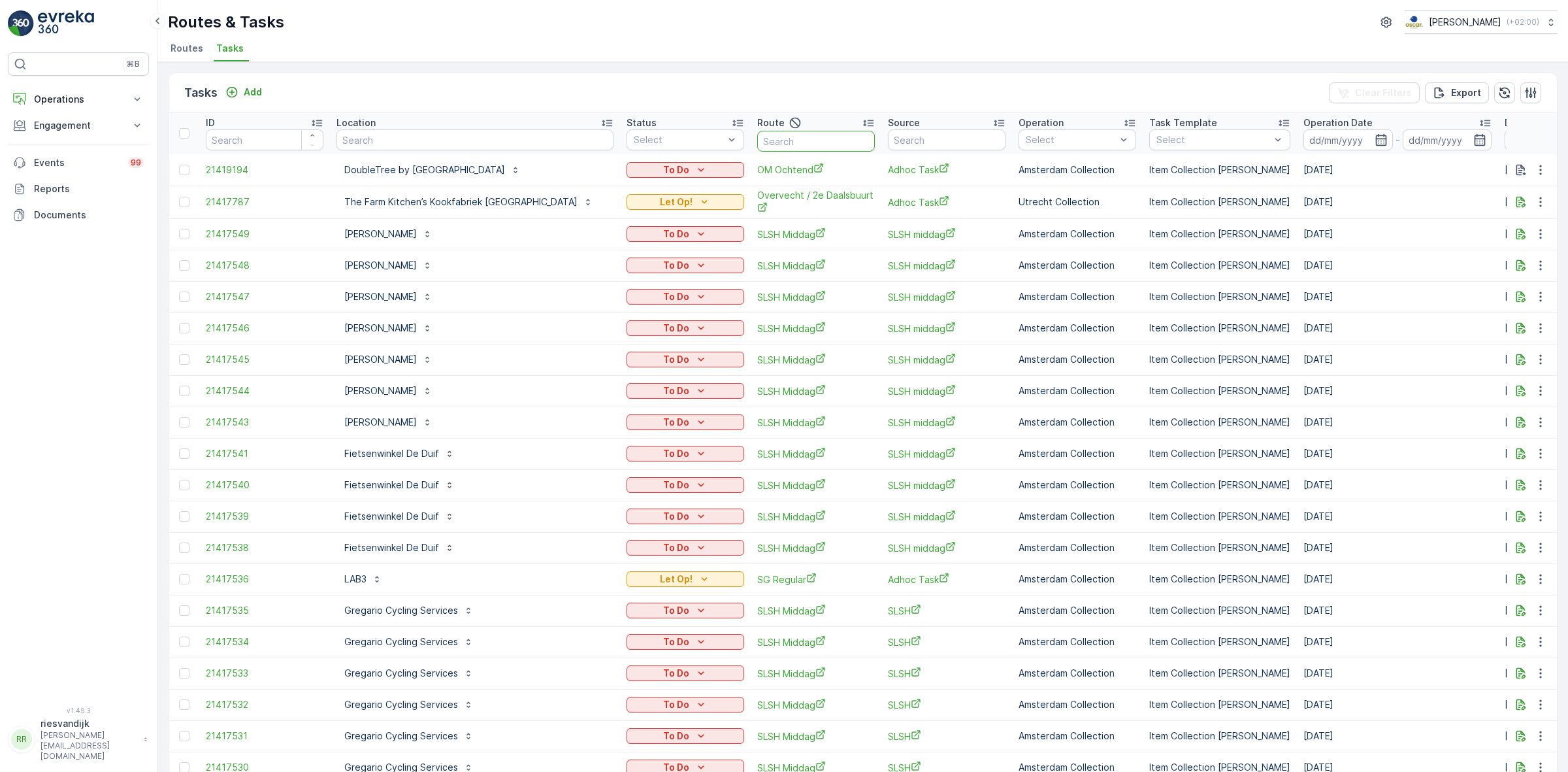
click at [820, 132] on input "text" at bounding box center [816, 141] width 117 height 21
type input "OS Avond"
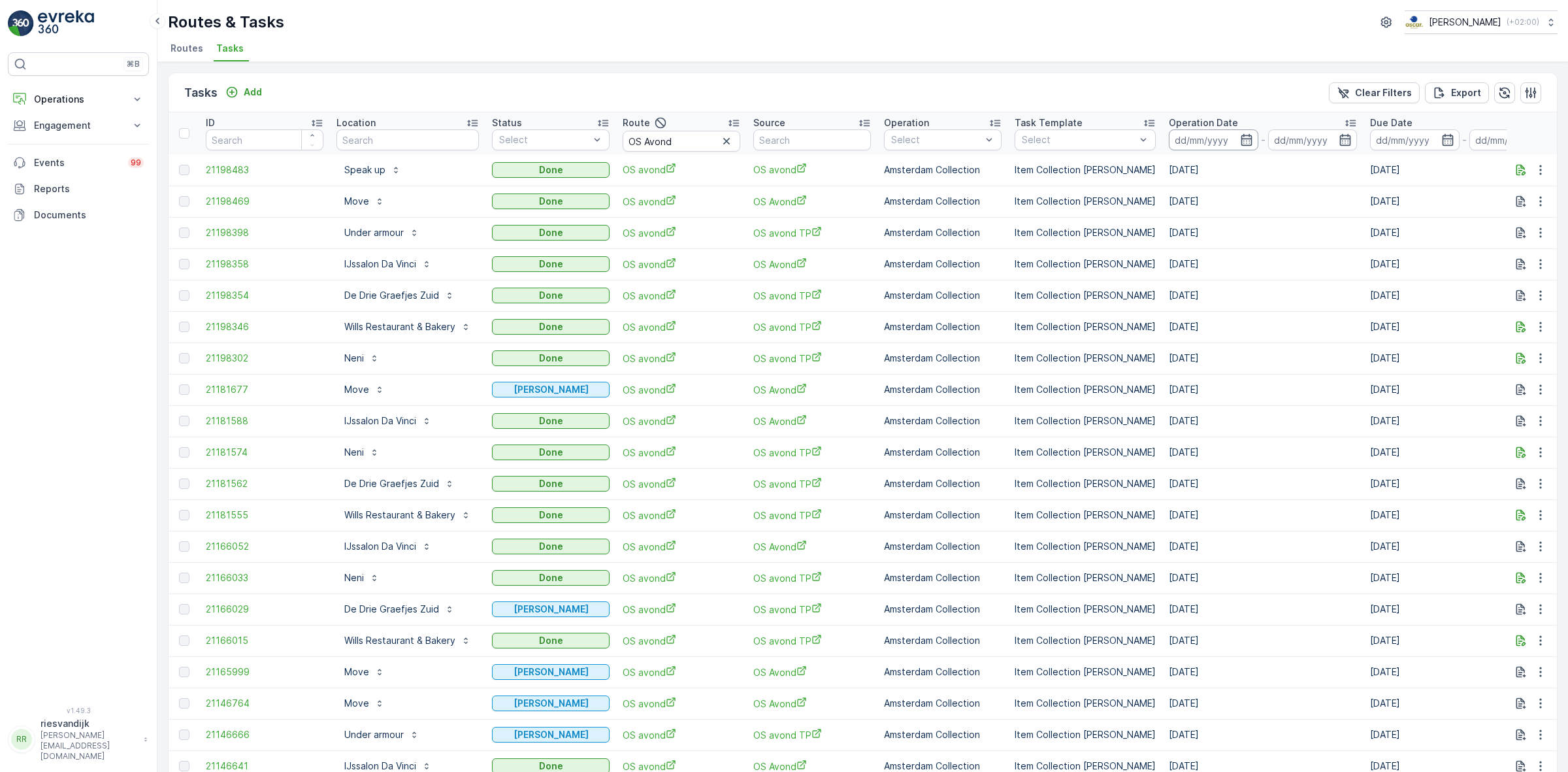
click at [1175, 135] on input at bounding box center [1214, 139] width 90 height 21
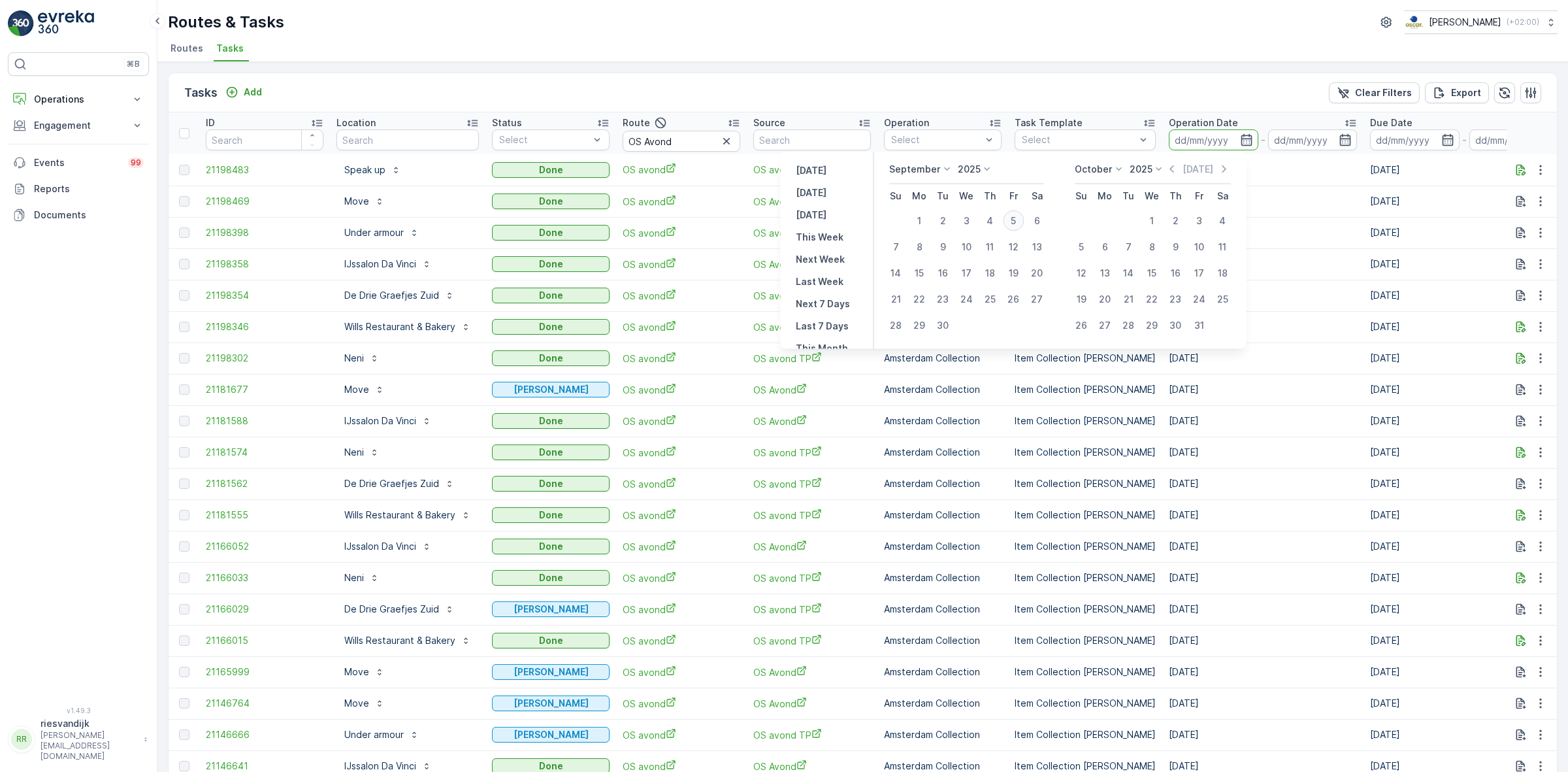
click at [1013, 221] on div "5" at bounding box center [1013, 220] width 21 height 21
type input "[DATE]"
click at [1012, 221] on div "5" at bounding box center [1013, 220] width 21 height 21
type input "[DATE]"
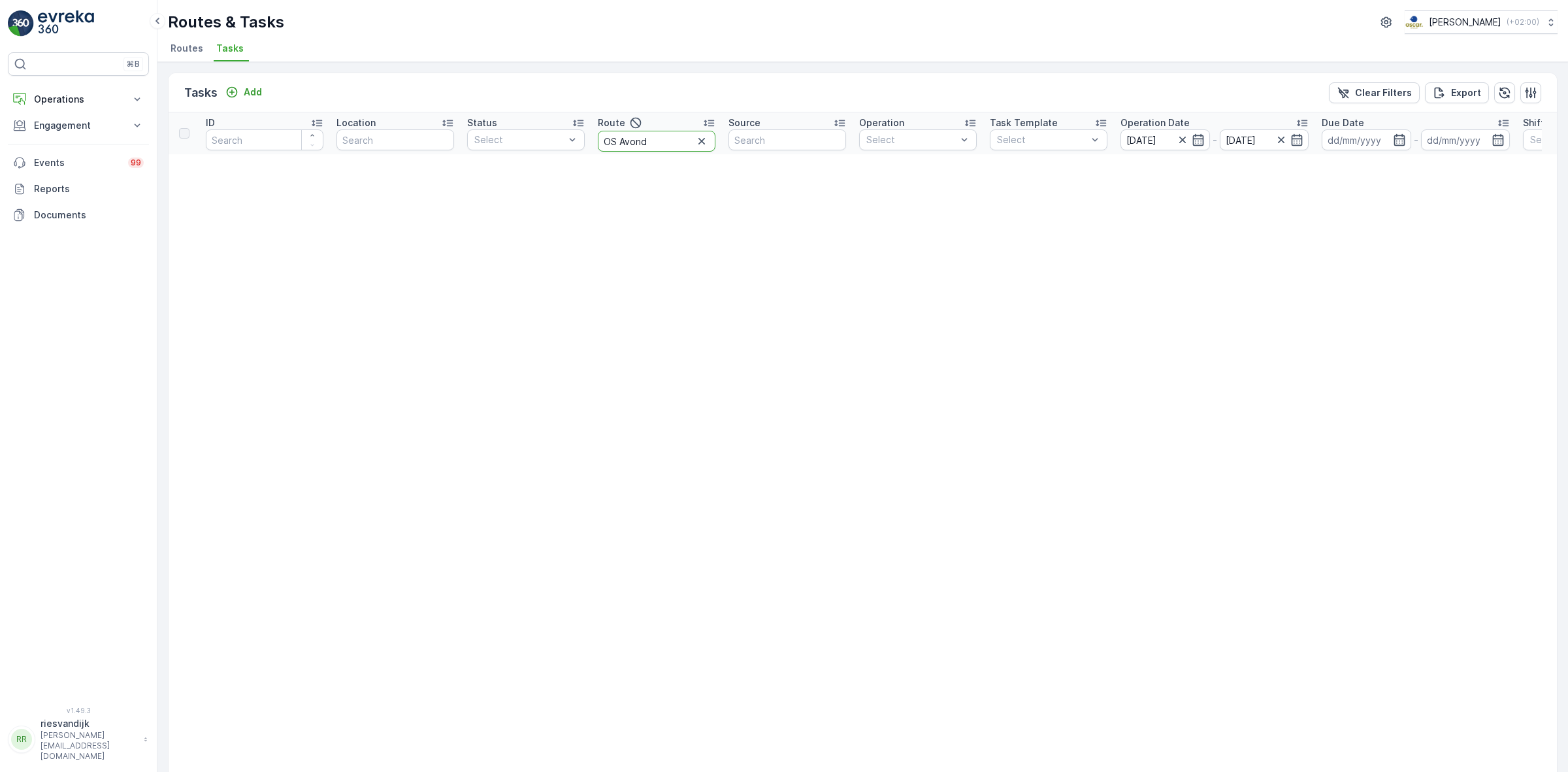
click at [667, 136] on input "OS Avond" at bounding box center [656, 141] width 117 height 21
click at [678, 138] on input "OS Avond" at bounding box center [656, 141] width 117 height 21
click at [642, 136] on input "OS Avond" at bounding box center [656, 141] width 117 height 21
type input "OS"
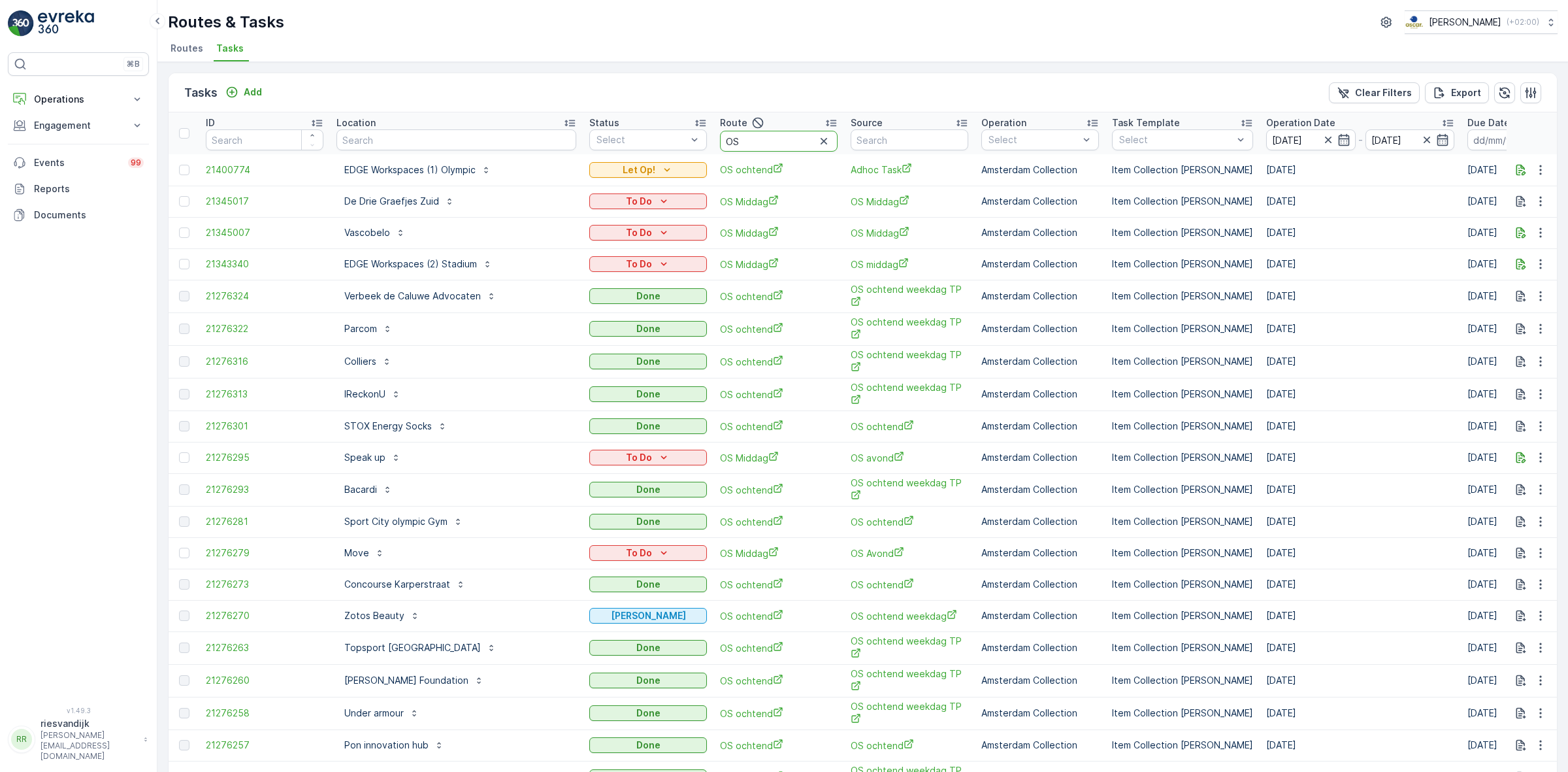
click at [750, 135] on input "OS" at bounding box center [779, 141] width 117 height 21
type input "OS mid"
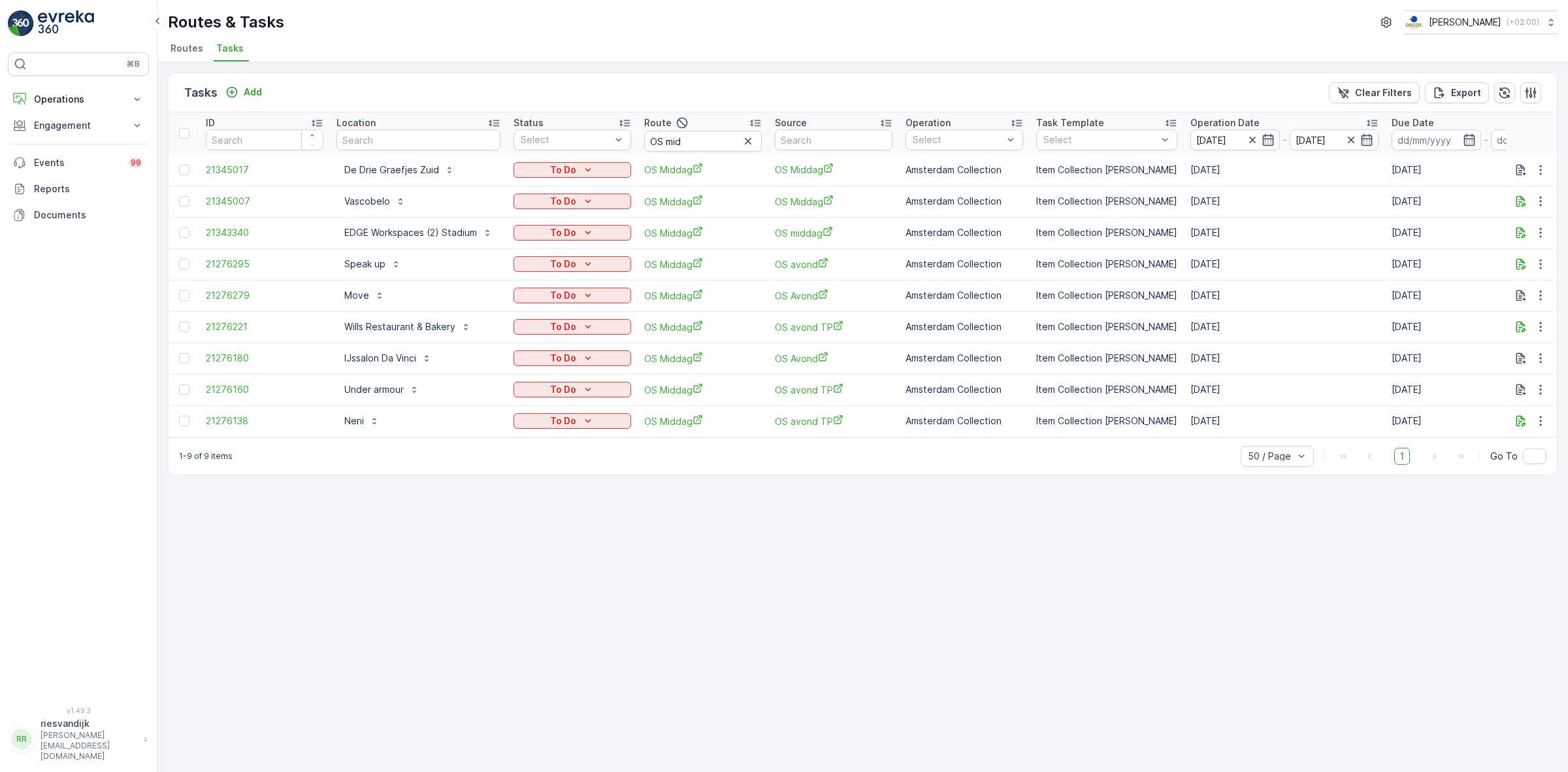
drag, startPoint x: 753, startPoint y: 570, endPoint x: 838, endPoint y: 695, distance: 151.2
click at [838, 697] on div "Tasks Add Clear Filters Export ID Location Status Select Route OS mid Source Op…" at bounding box center [862, 417] width 1410 height 710
click at [479, 139] on input "text" at bounding box center [419, 139] width 164 height 21
